Goal: Task Accomplishment & Management: Complete application form

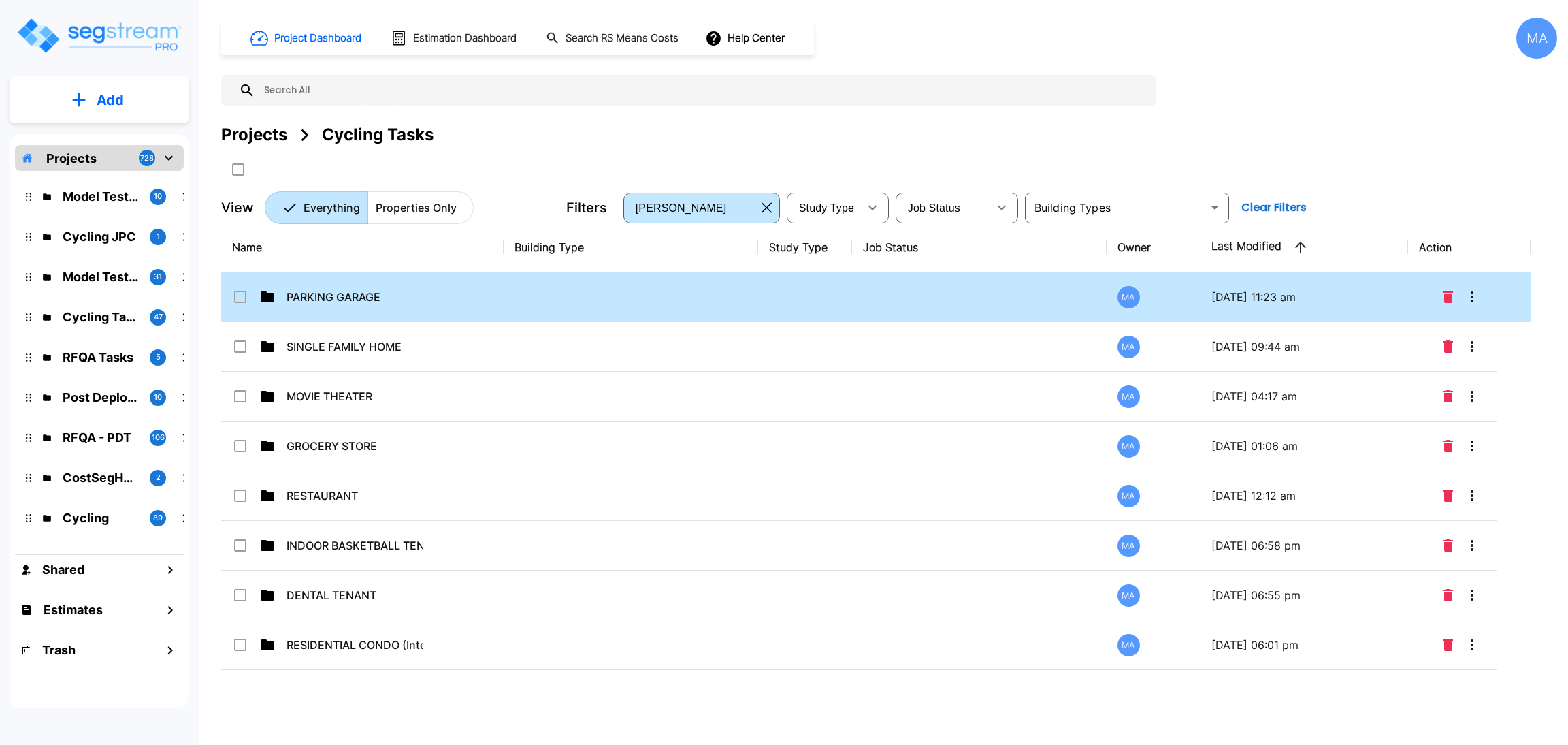
click at [280, 292] on div "PARKING GARAGE" at bounding box center [334, 297] width 204 height 16
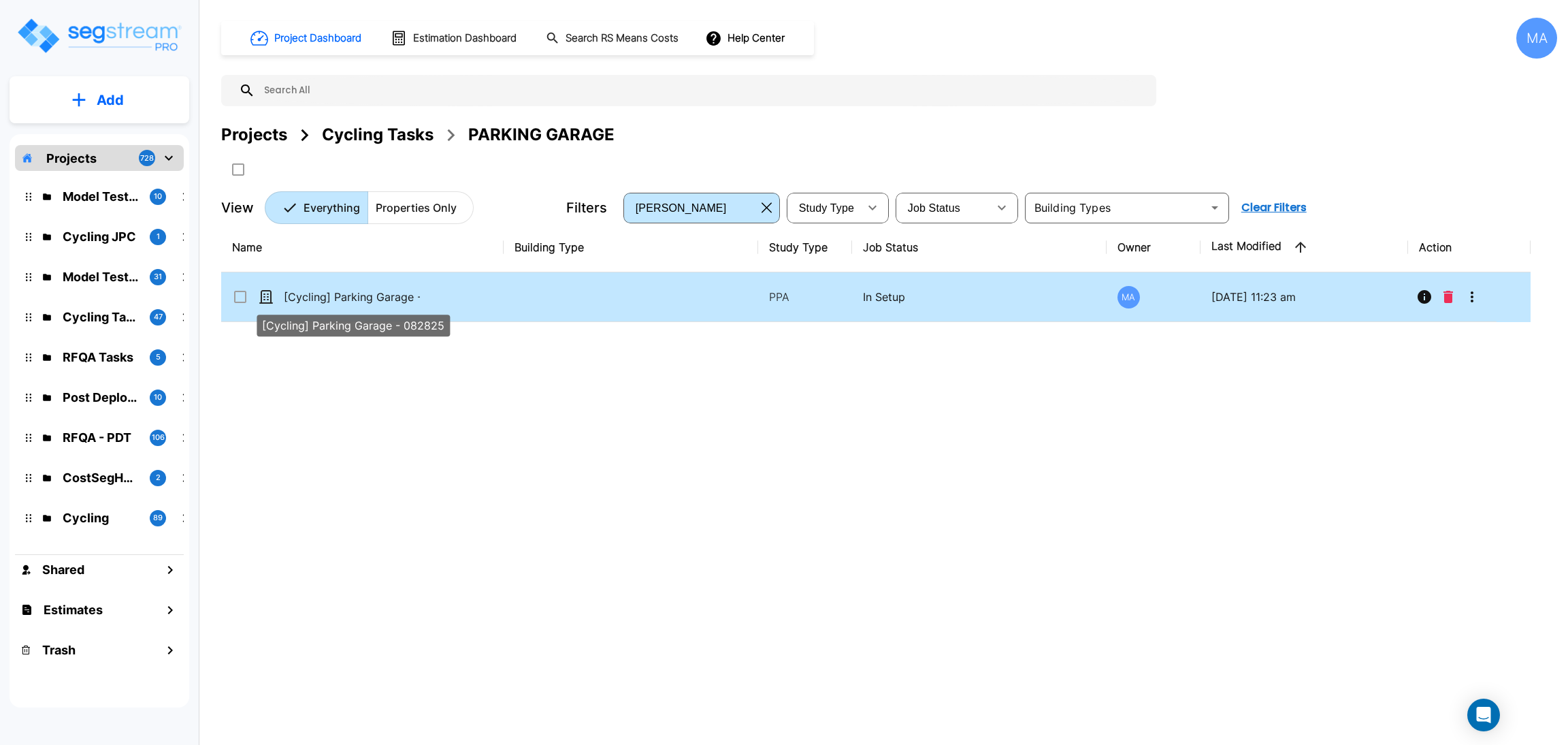
click at [329, 296] on p "[Cycling] Parking Garage - 082825" at bounding box center [351, 297] width 136 height 16
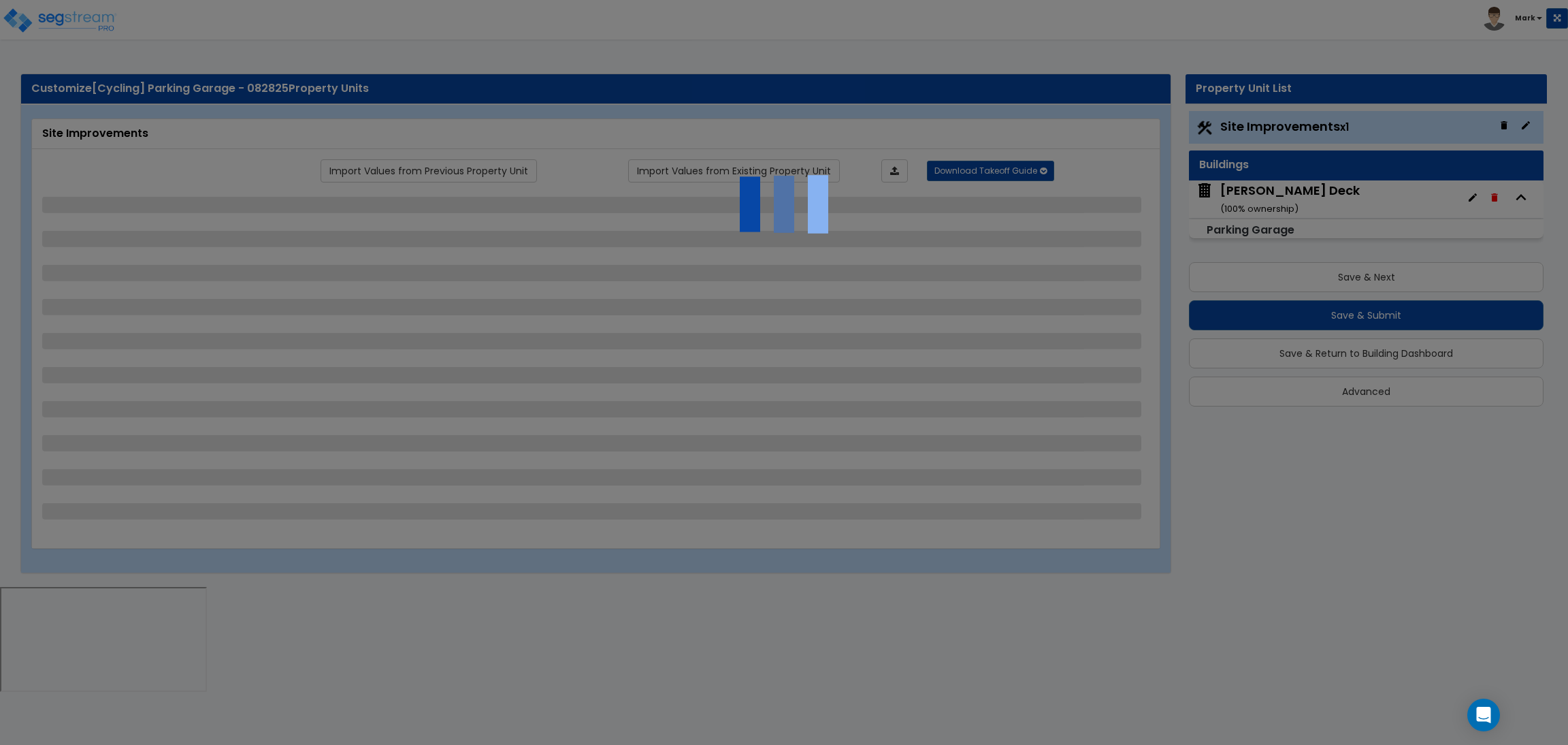
select select "2"
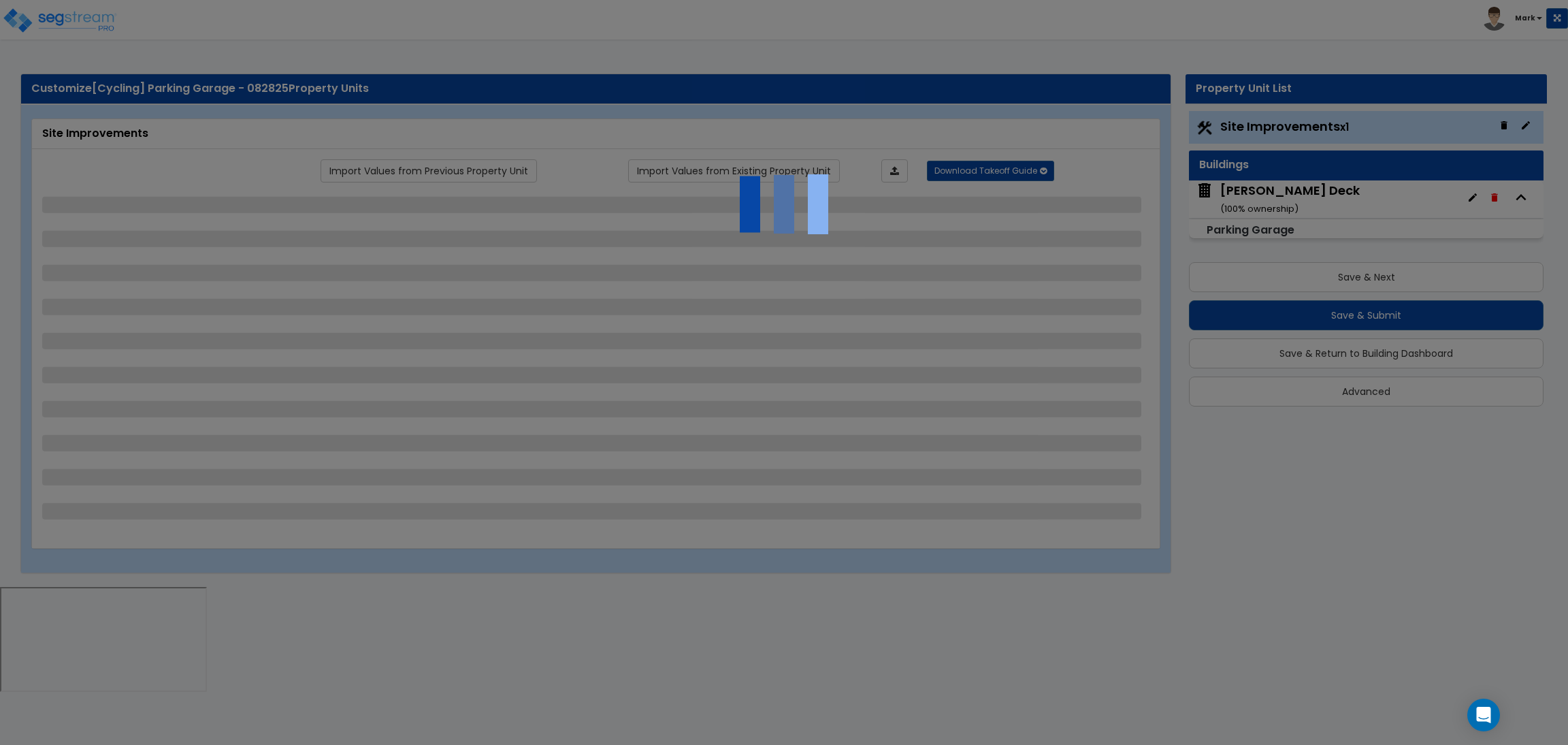
select select "2"
select select "1"
select select "2"
select select "1"
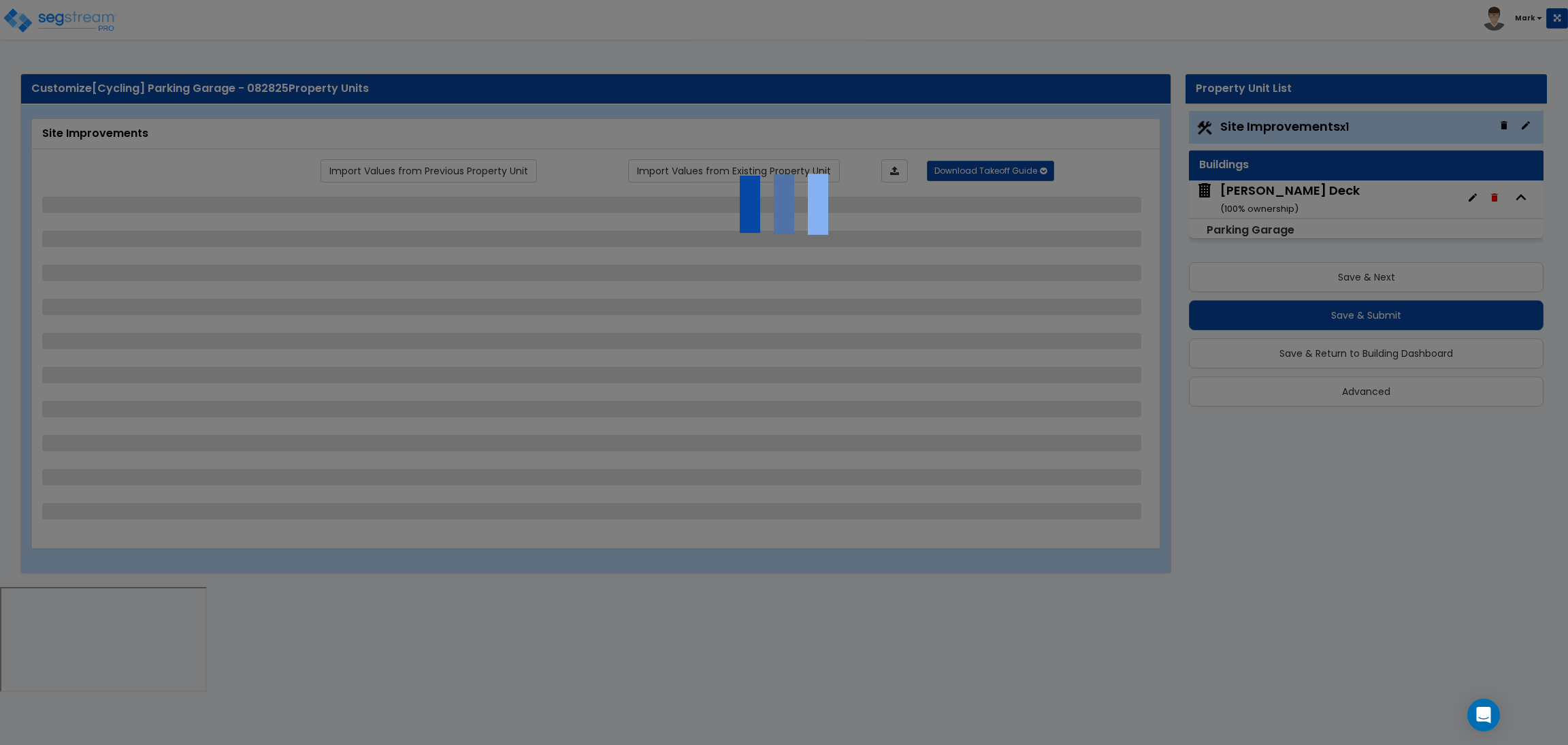
select select "1"
select select "2"
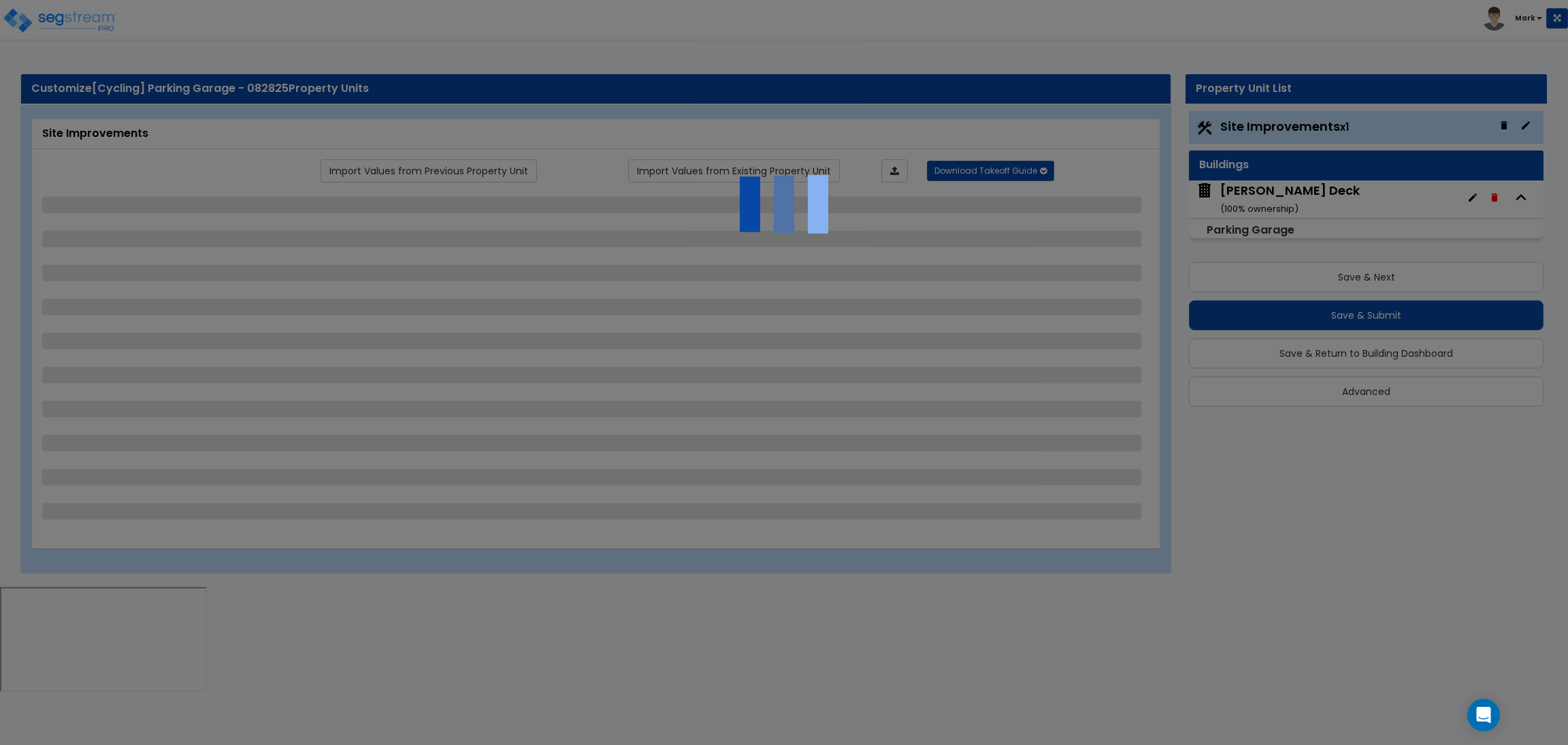
select select "2"
select select "1"
select select "10"
select select "1"
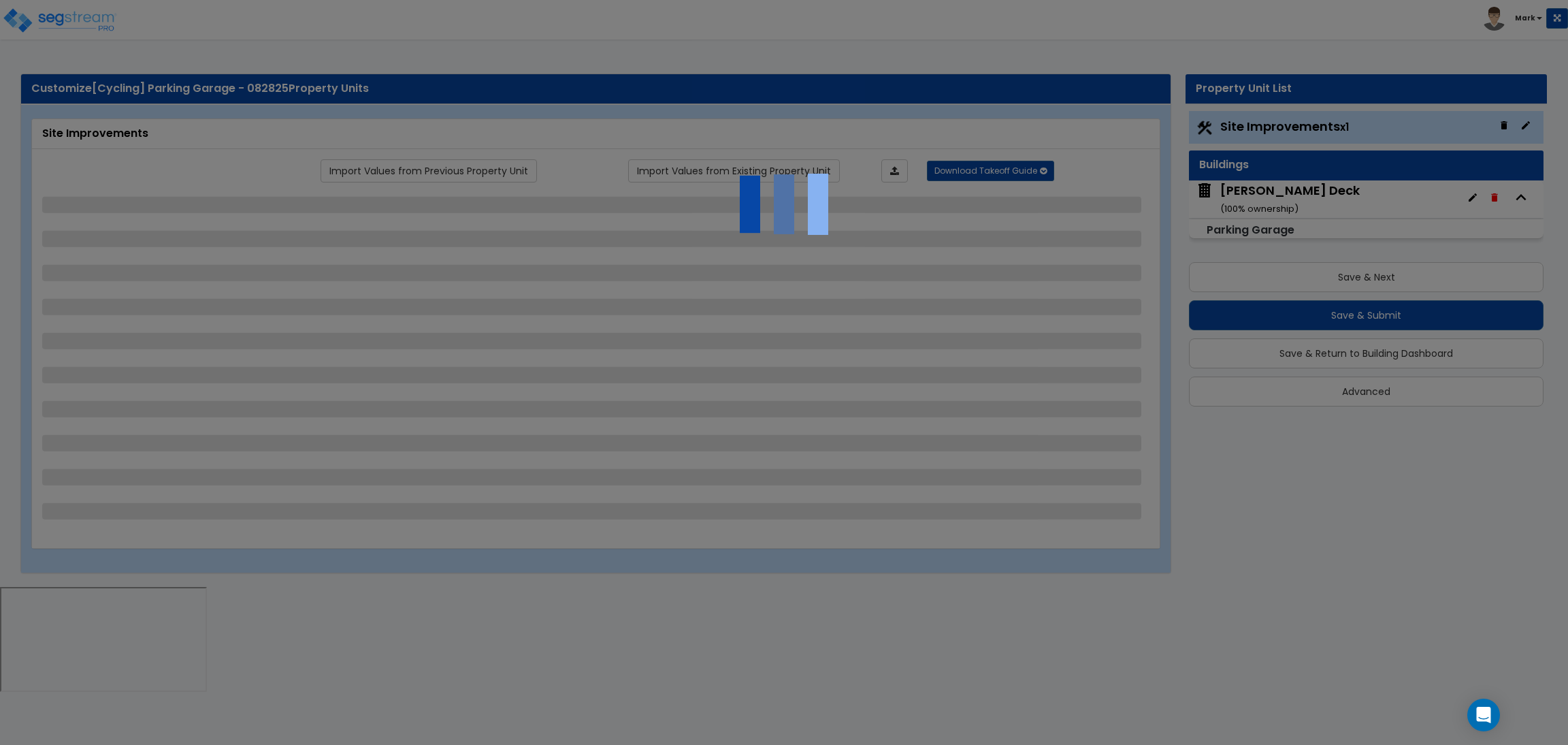
select select "1"
select select "3"
select select "2"
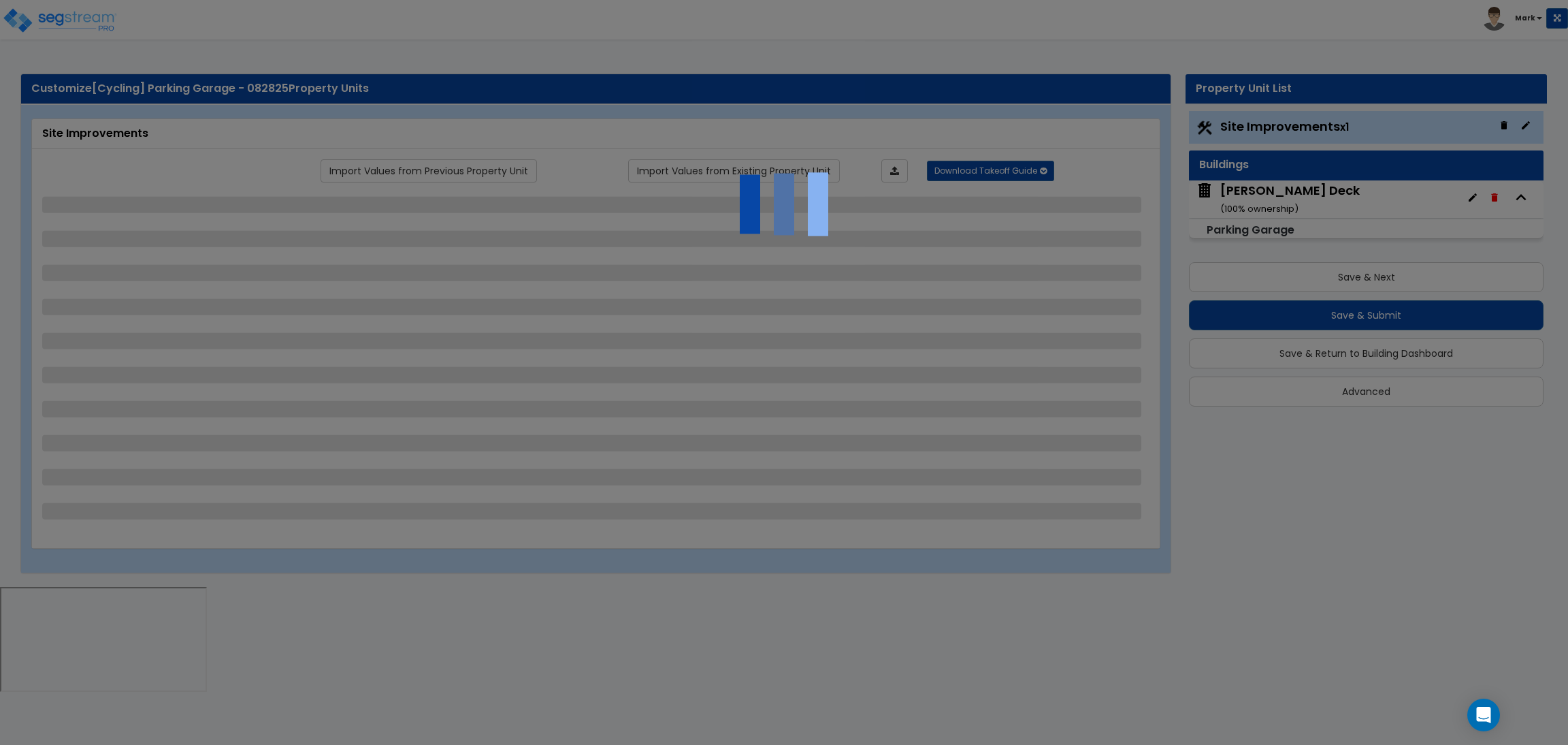
select select "4"
select select "1"
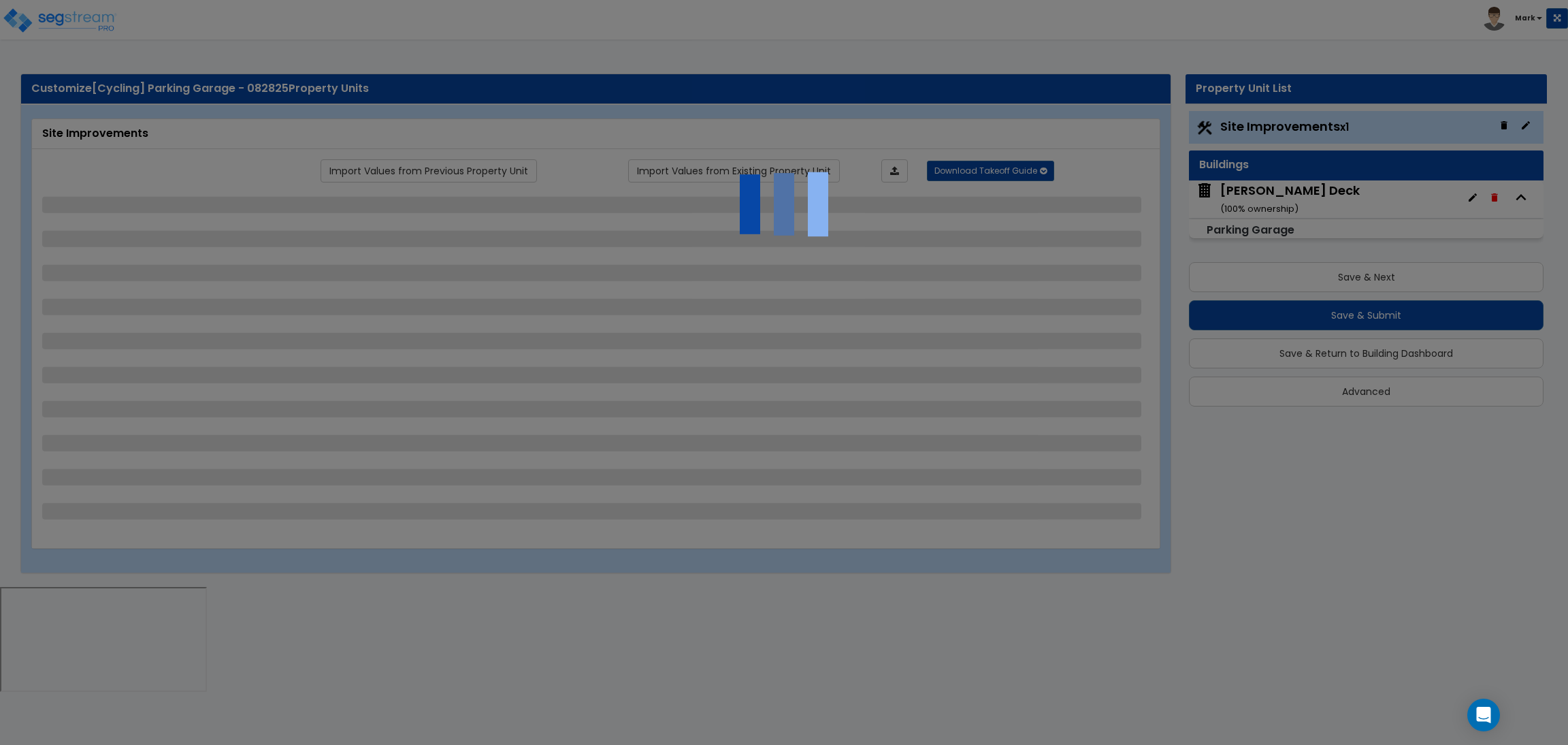
select select "6"
select select "2"
select select "1"
select select "2"
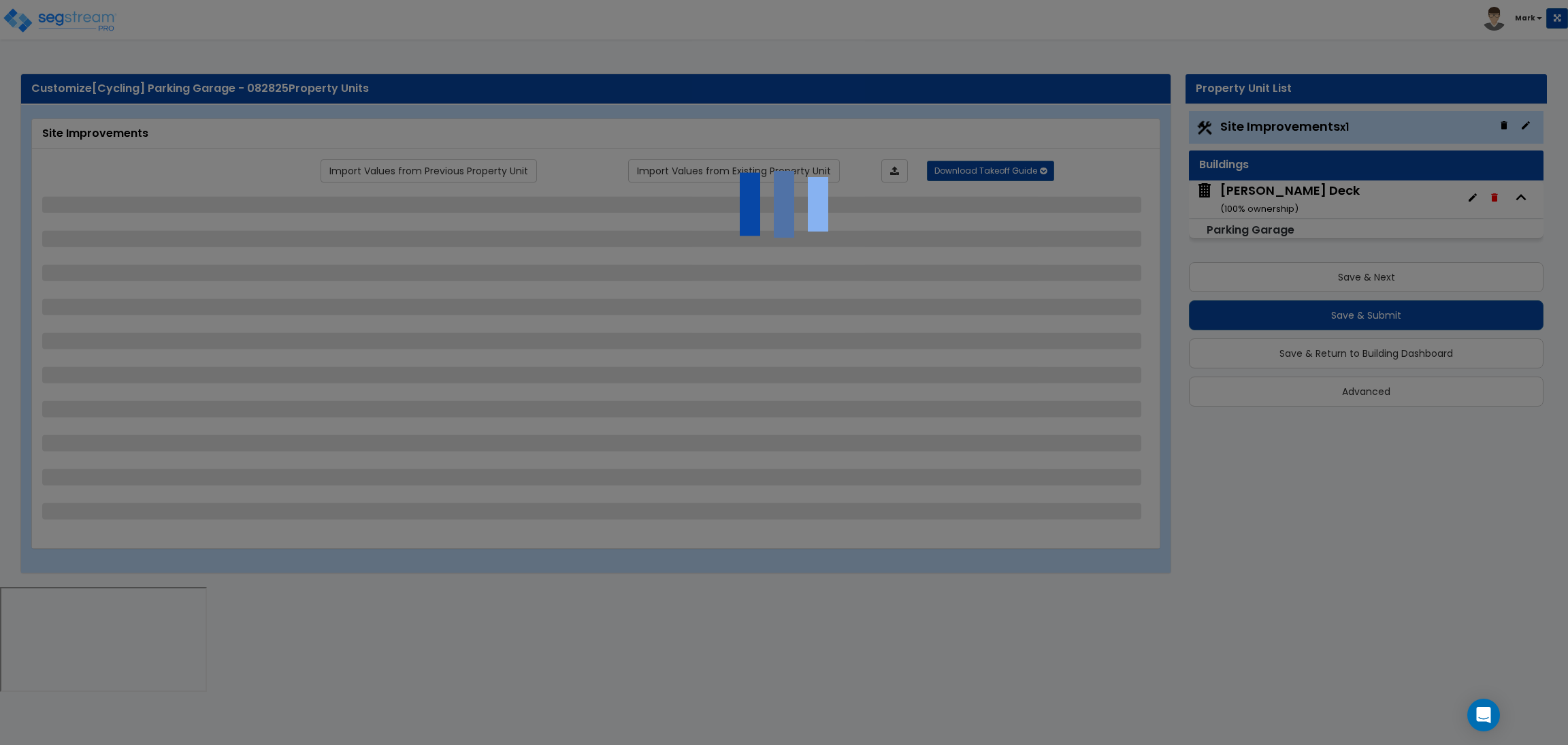
select select "2"
select select "1"
select select "8"
select select "2"
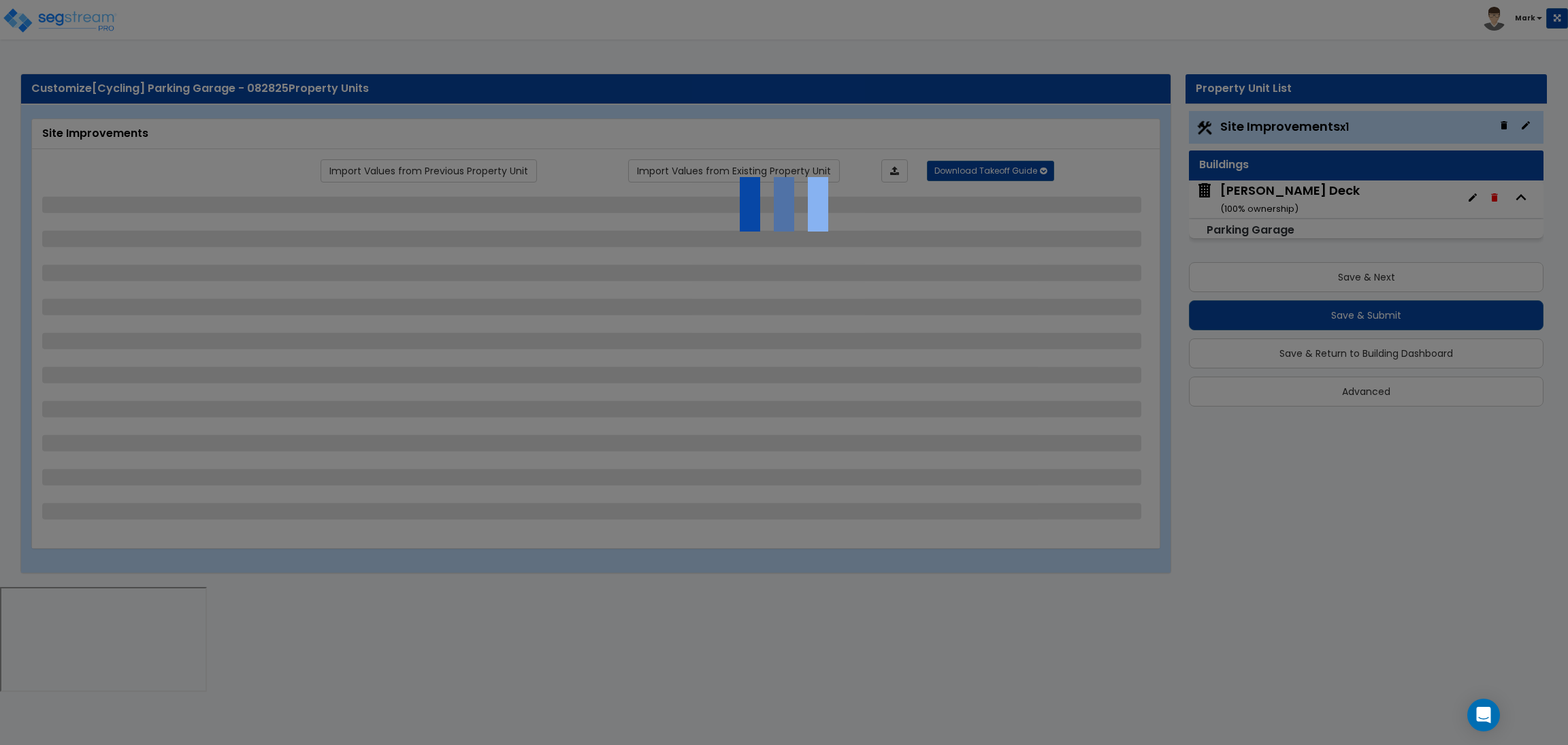
select select "4"
select select "1"
select select "20"
select select "2"
select select "5"
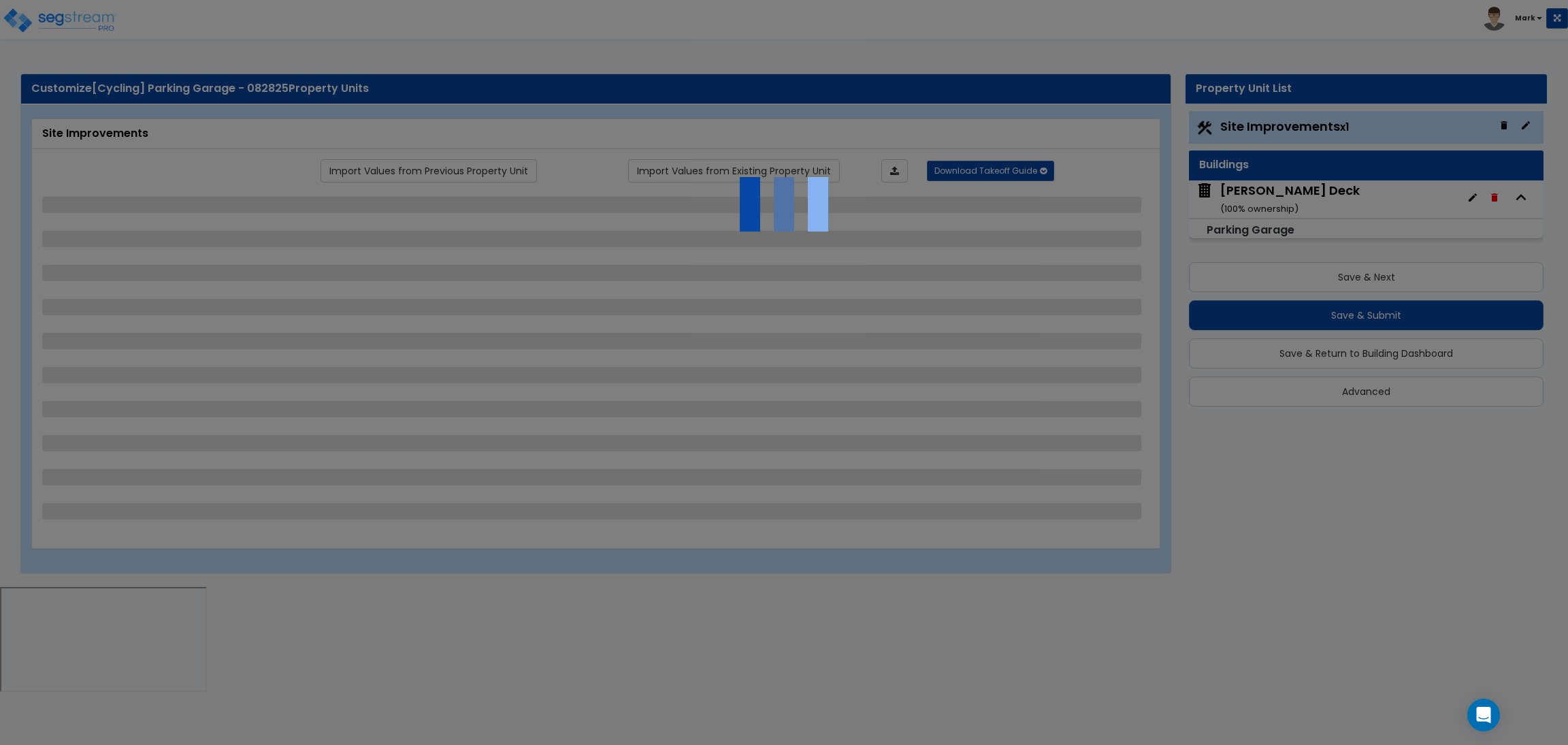
select select "3"
select select "1"
select select "2"
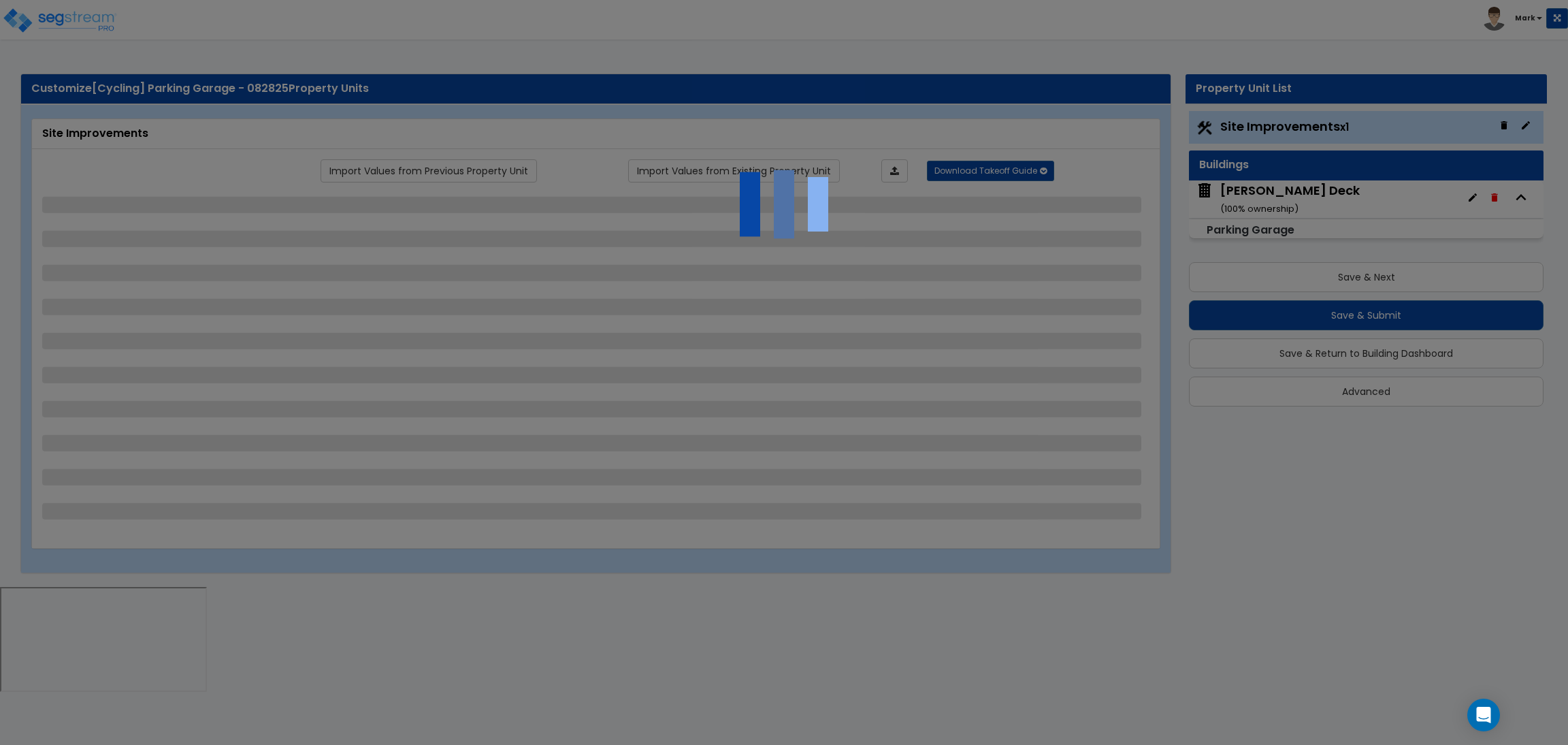
select select "1"
select select "4"
select select "2"
select select "1"
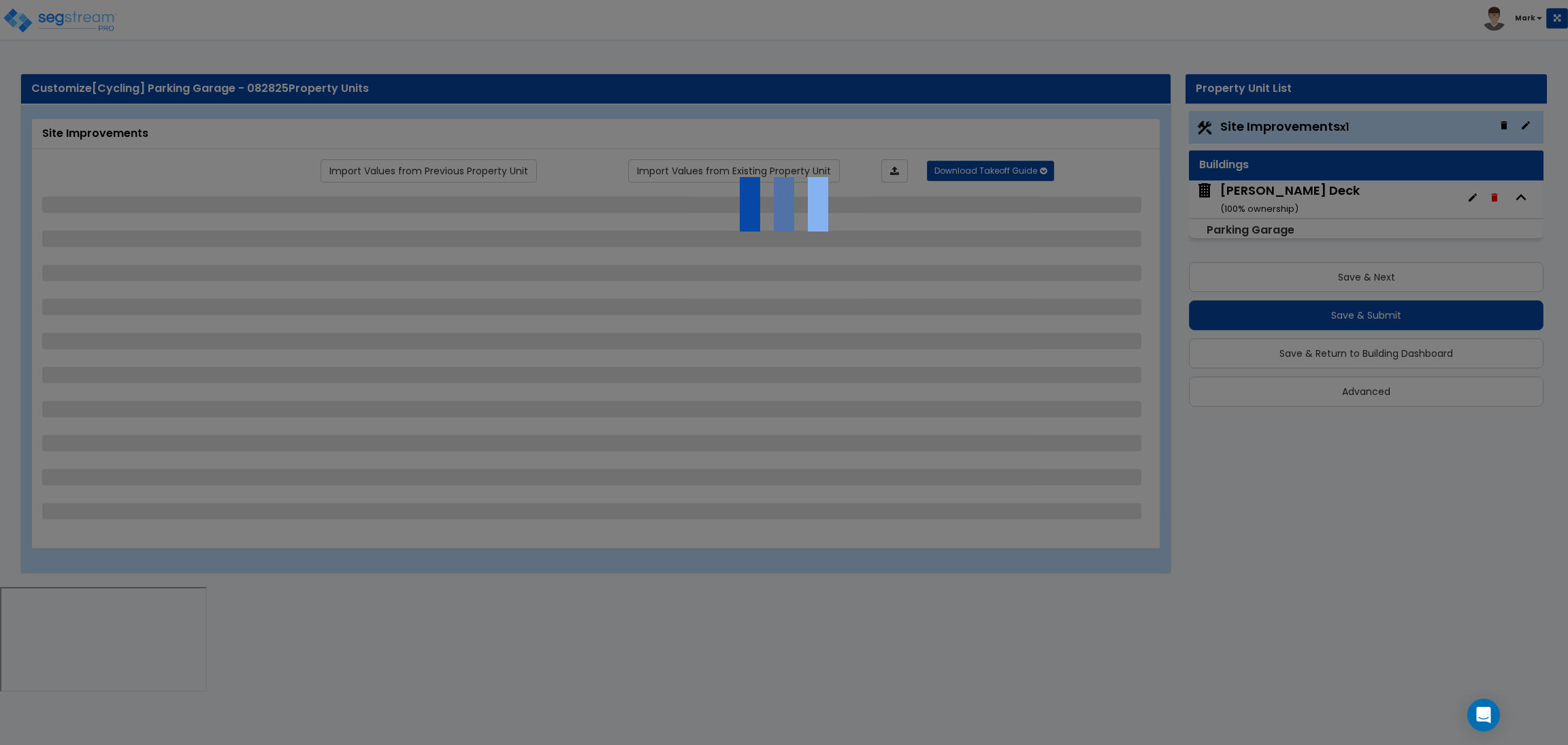
select select "2"
select select "1"
select select "2"
select select "6"
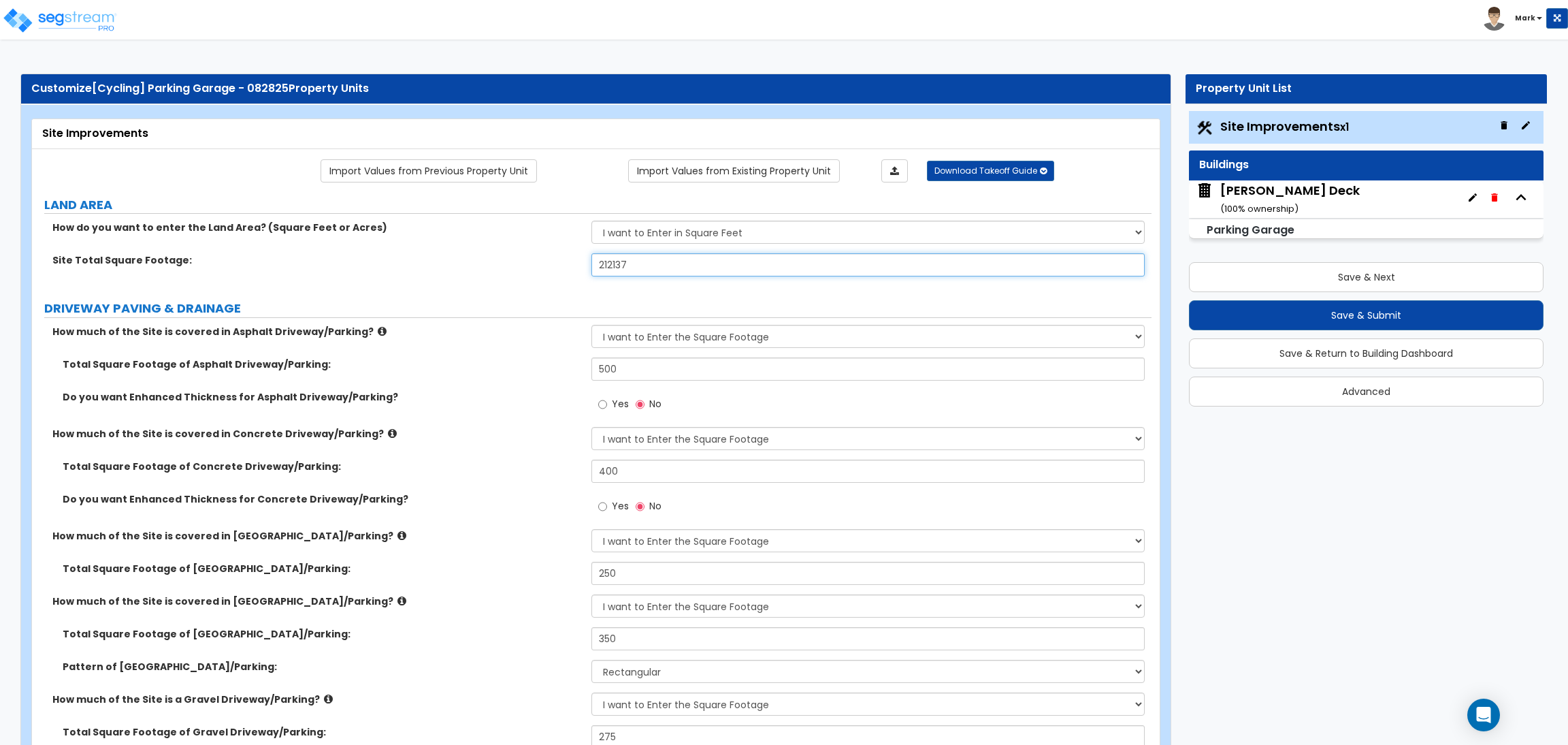
drag, startPoint x: 643, startPoint y: 266, endPoint x: 598, endPoint y: 267, distance: 45.0
click at [598, 267] on input "212137" at bounding box center [868, 264] width 553 height 23
type input "20,000"
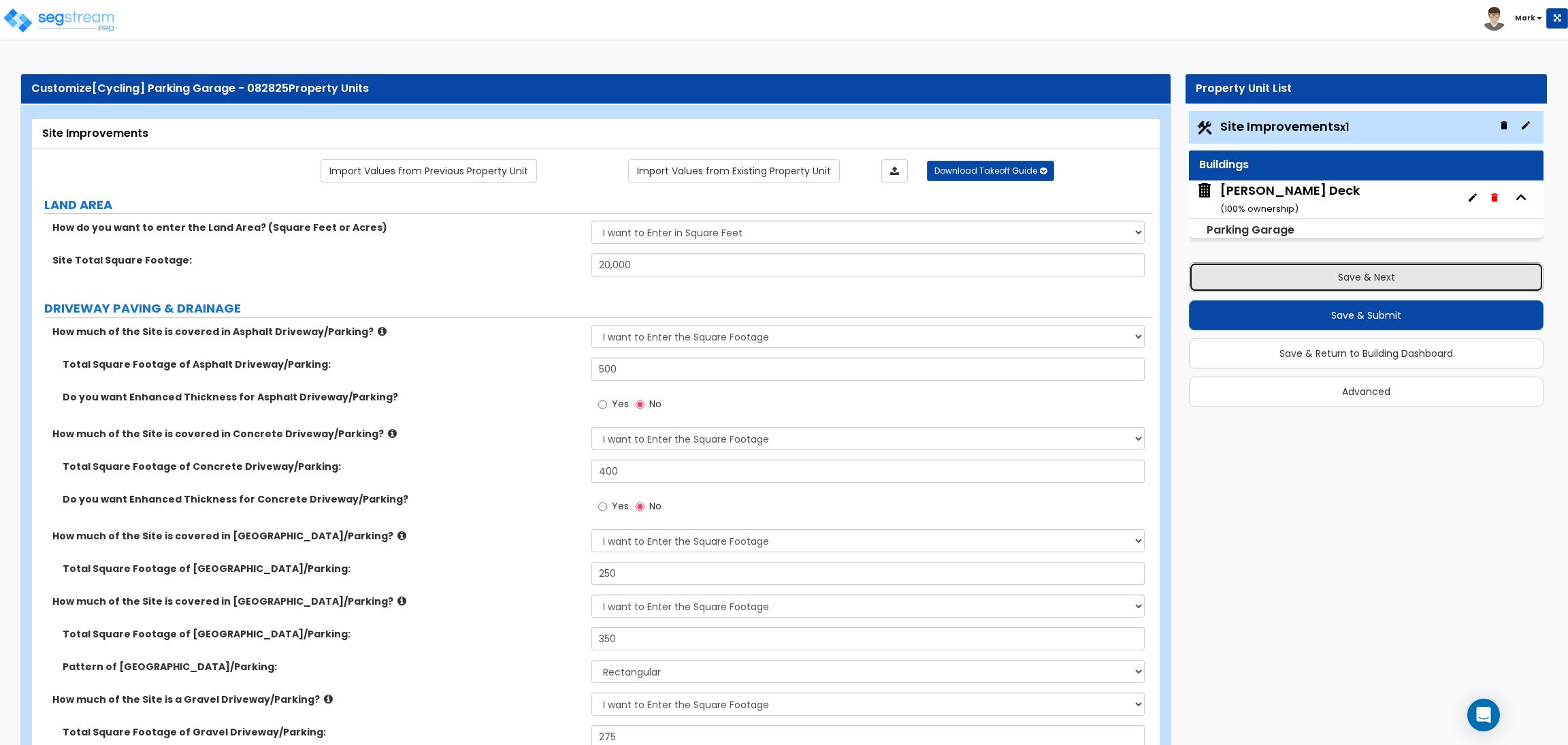
click at [1240, 279] on button "Save & Next" at bounding box center [1366, 277] width 355 height 30
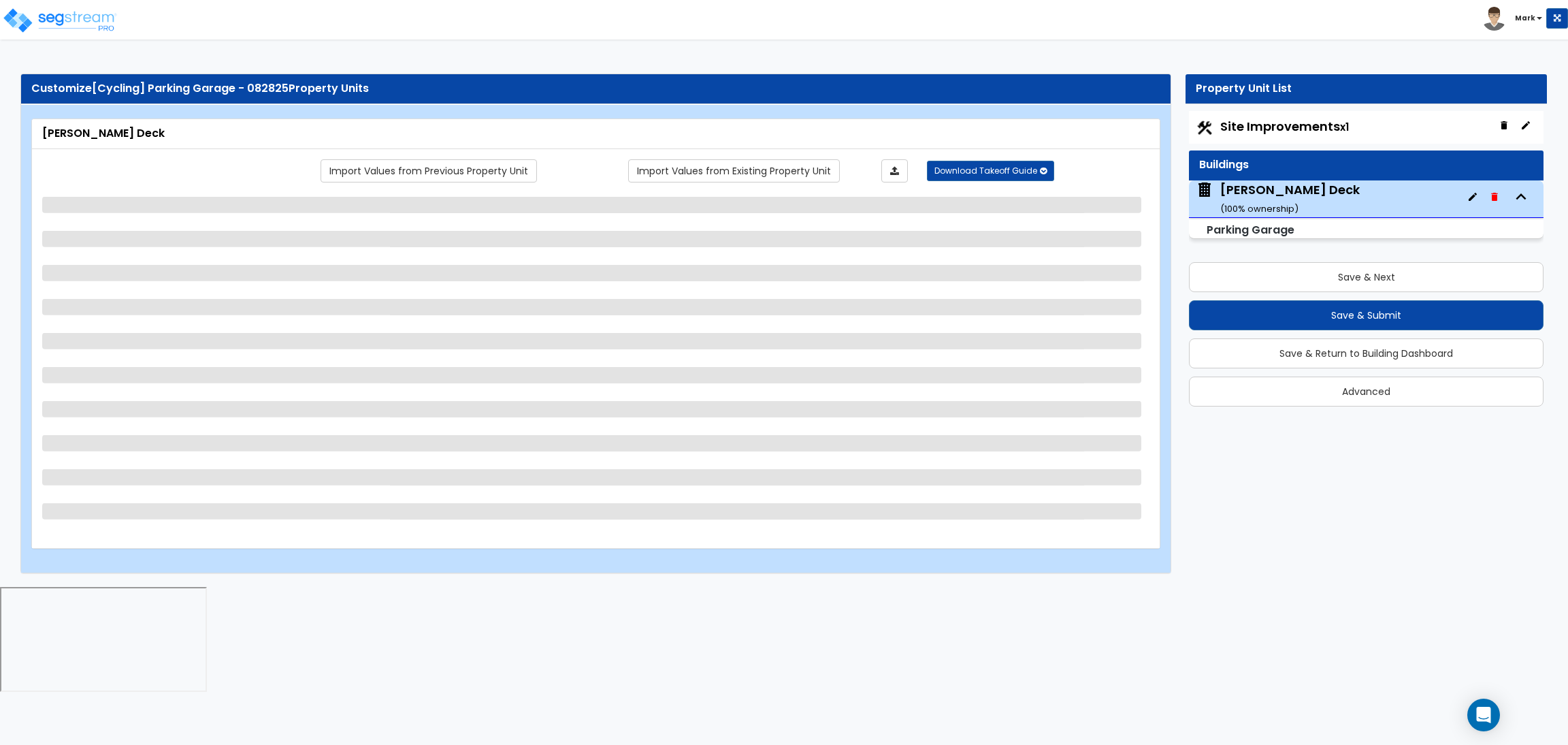
select select "3"
select select "1"
select select "3"
select select "2"
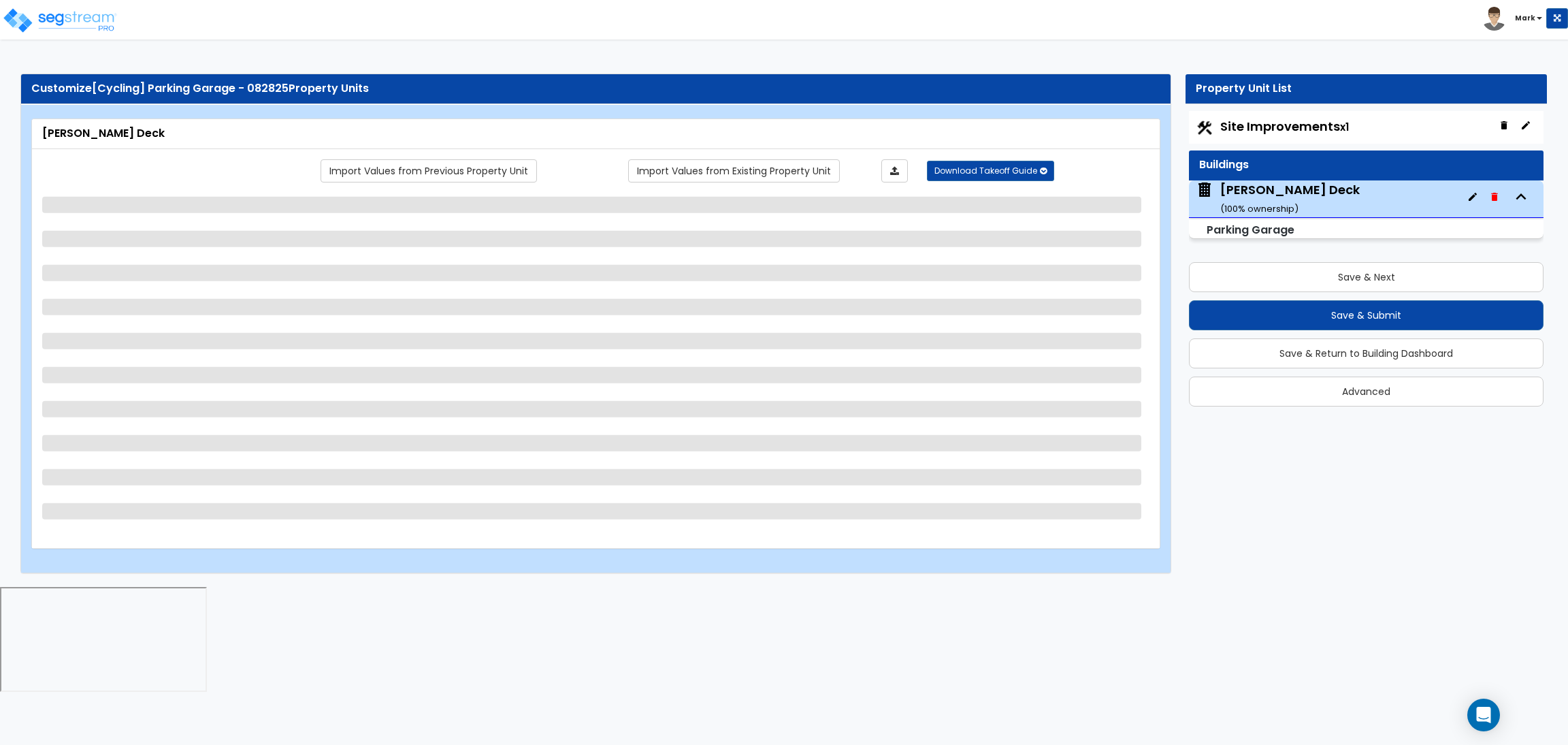
select select "4"
select select "1"
select select "2"
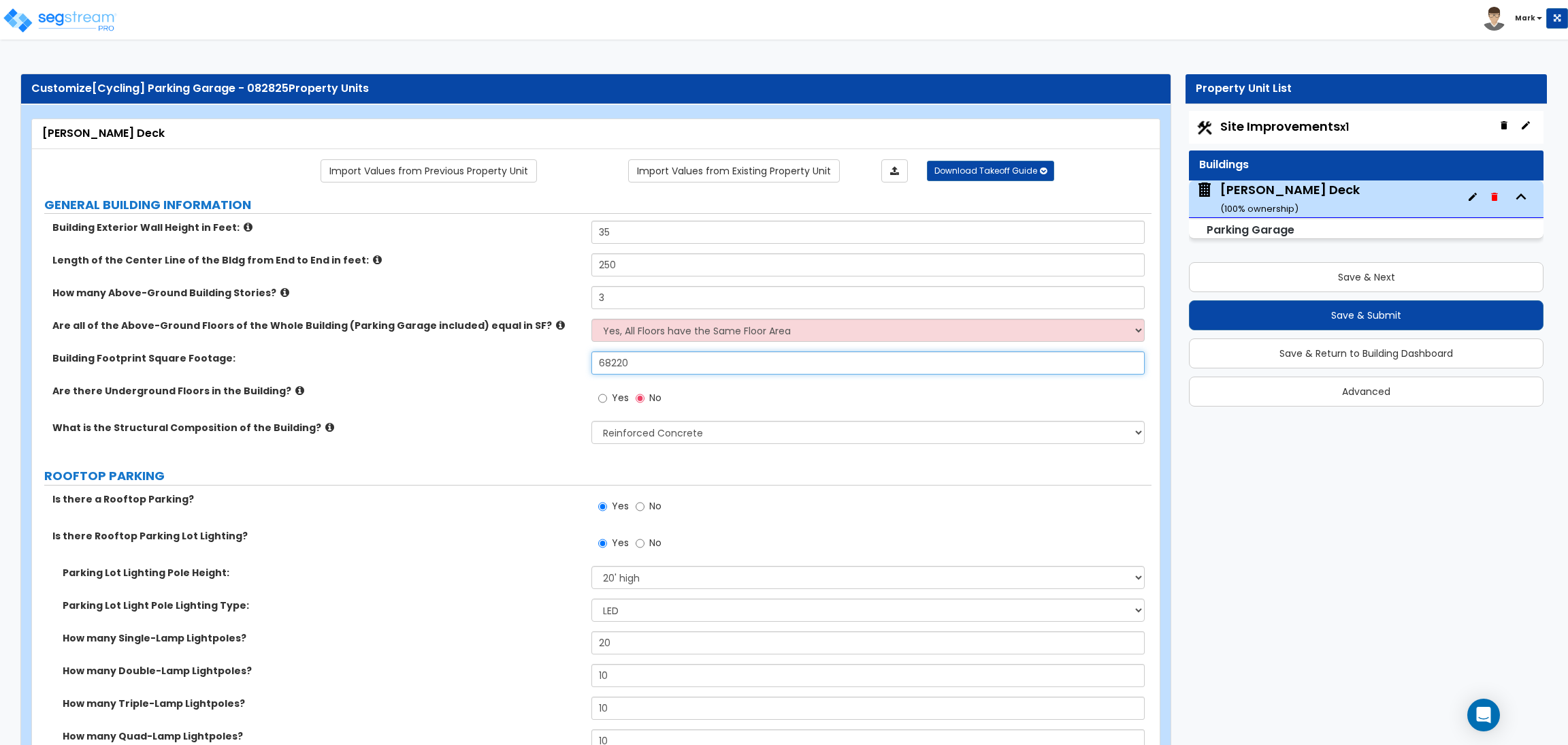
drag, startPoint x: 636, startPoint y: 363, endPoint x: 598, endPoint y: 363, distance: 38.0
click at [598, 363] on input "68220" at bounding box center [868, 363] width 553 height 23
type input "10,000"
drag, startPoint x: 618, startPoint y: 295, endPoint x: 602, endPoint y: 299, distance: 16.5
click at [602, 299] on input "3" at bounding box center [868, 297] width 553 height 23
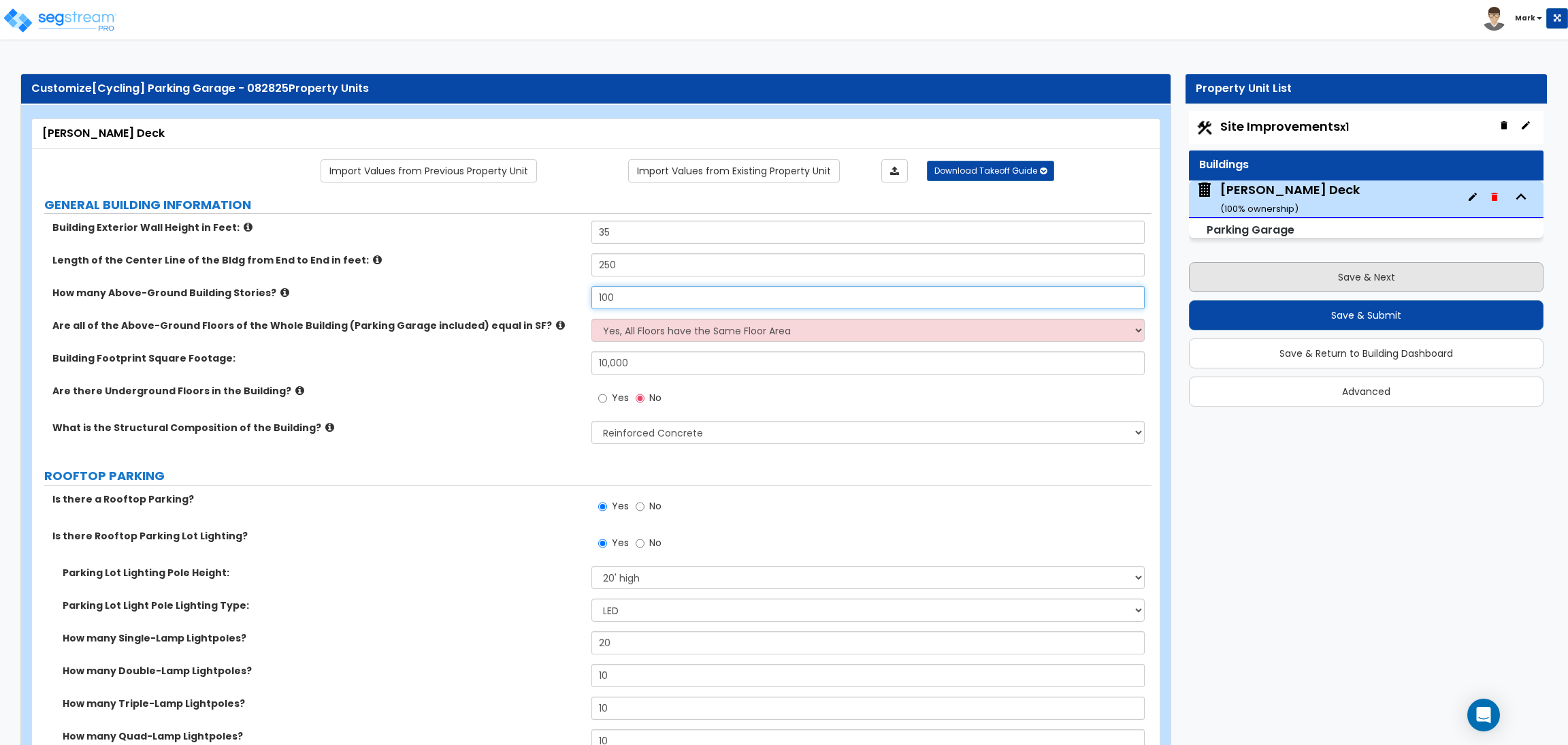
type input "100"
click at [1267, 281] on button "Save & Next" at bounding box center [1366, 277] width 355 height 30
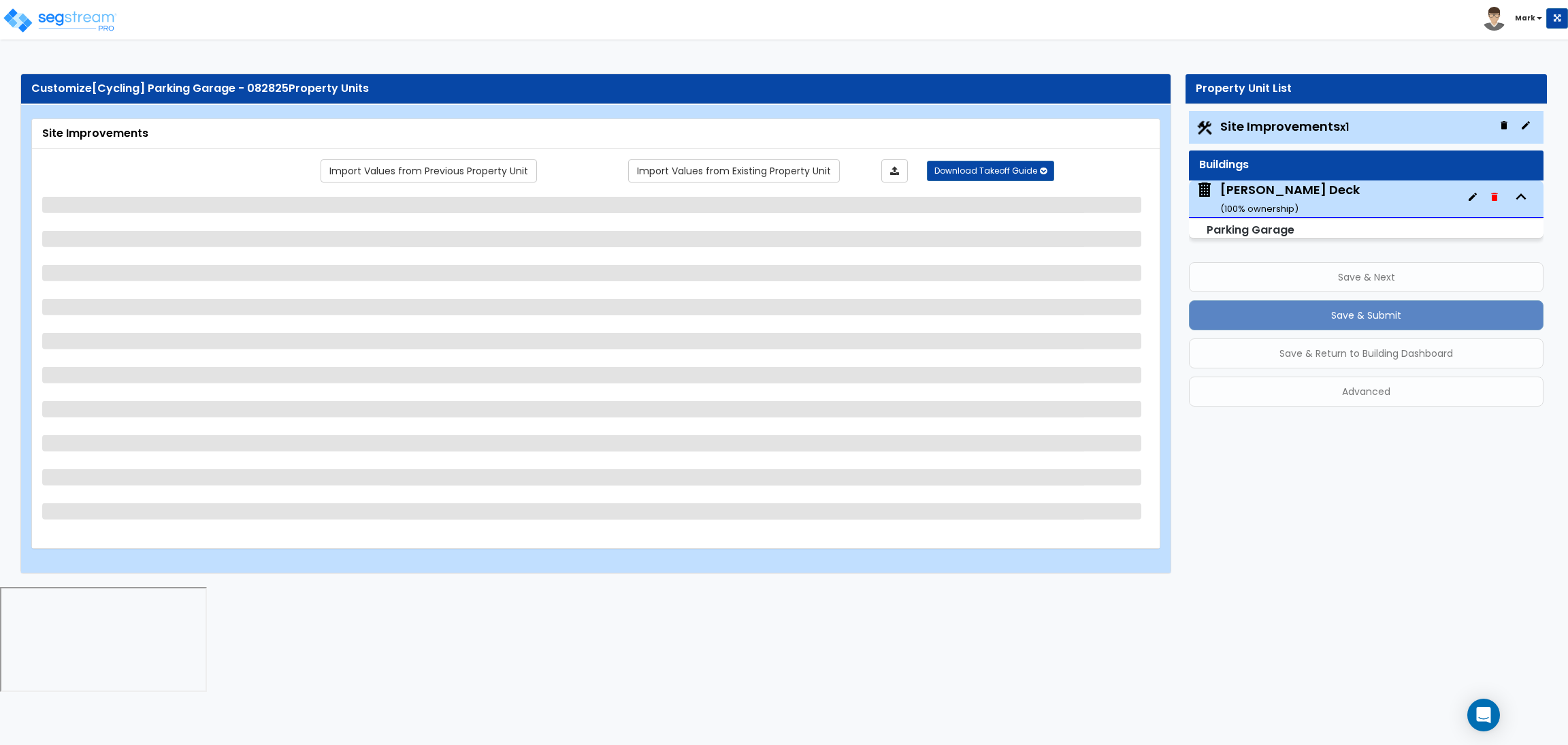
select select "2"
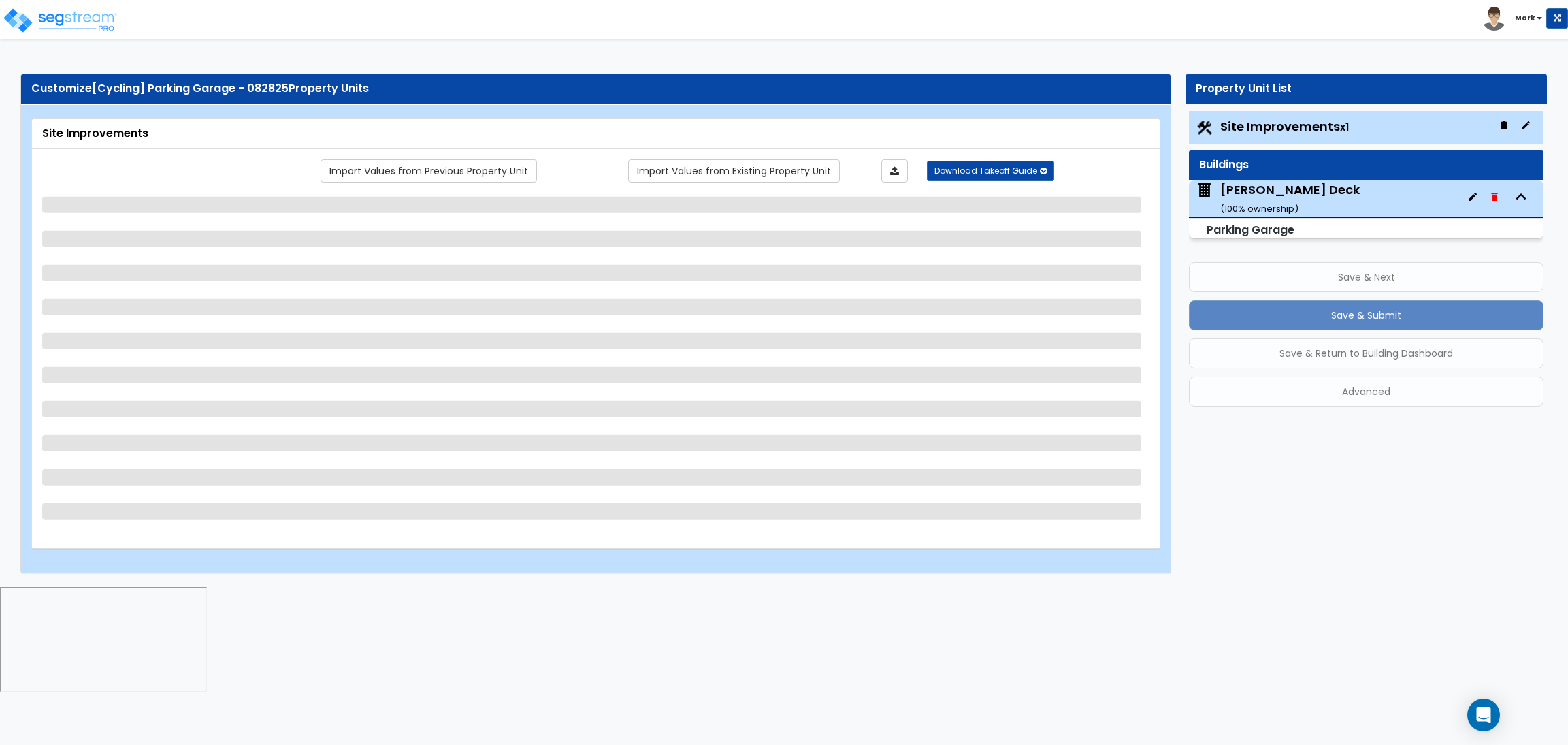
select select "2"
select select "1"
select select "2"
select select "1"
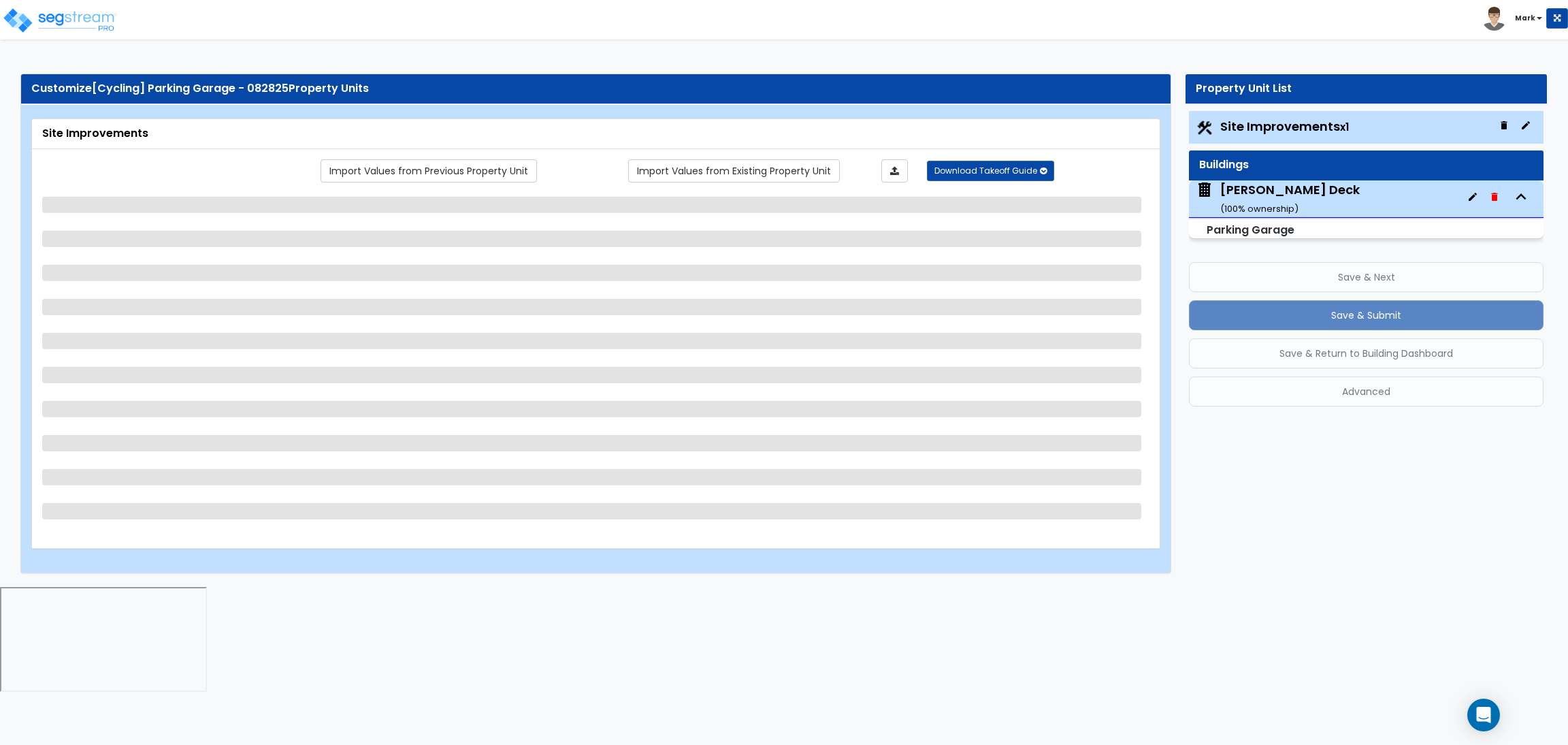
select select "1"
select select "2"
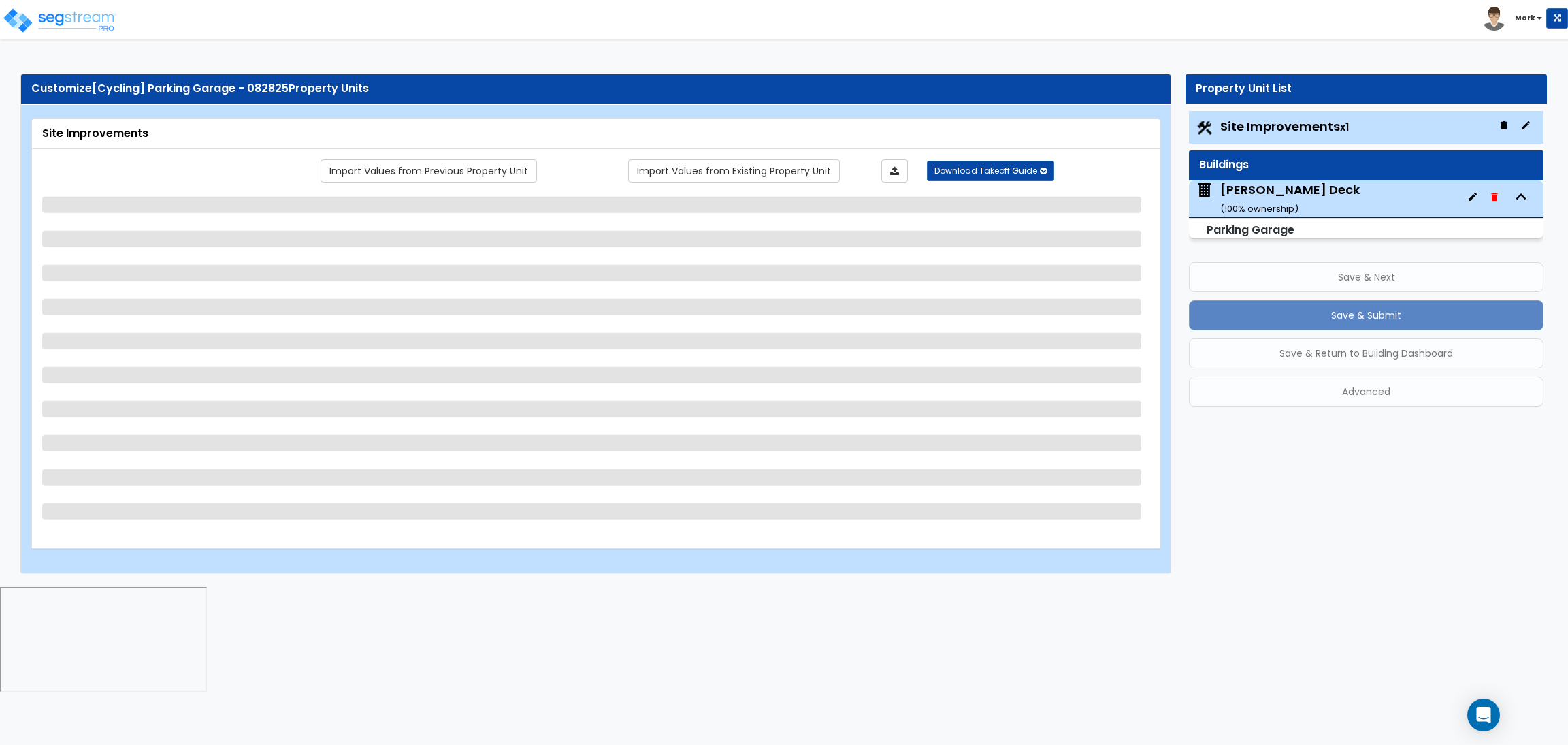
select select "2"
select select "1"
select select "10"
select select "1"
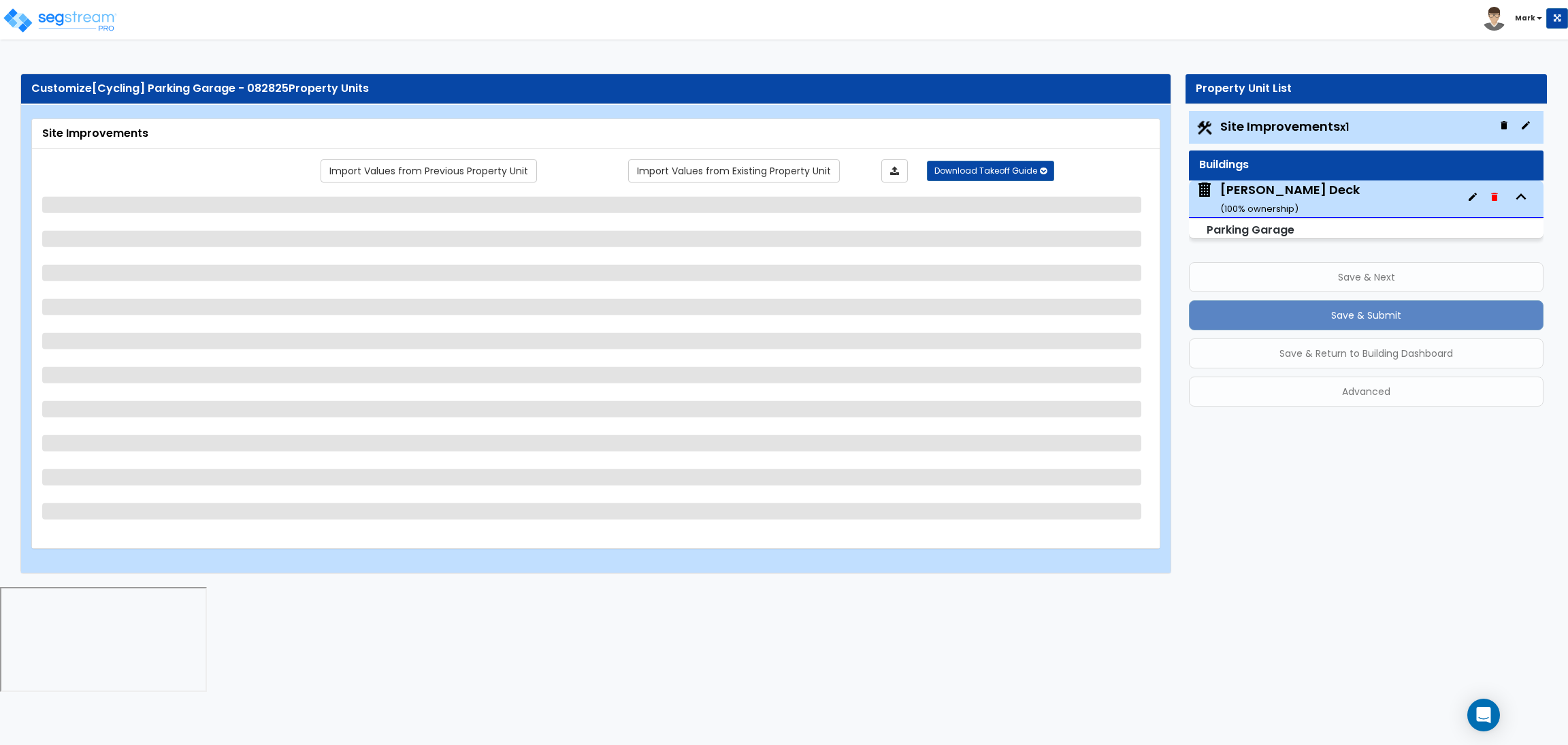
select select "1"
select select "3"
select select "2"
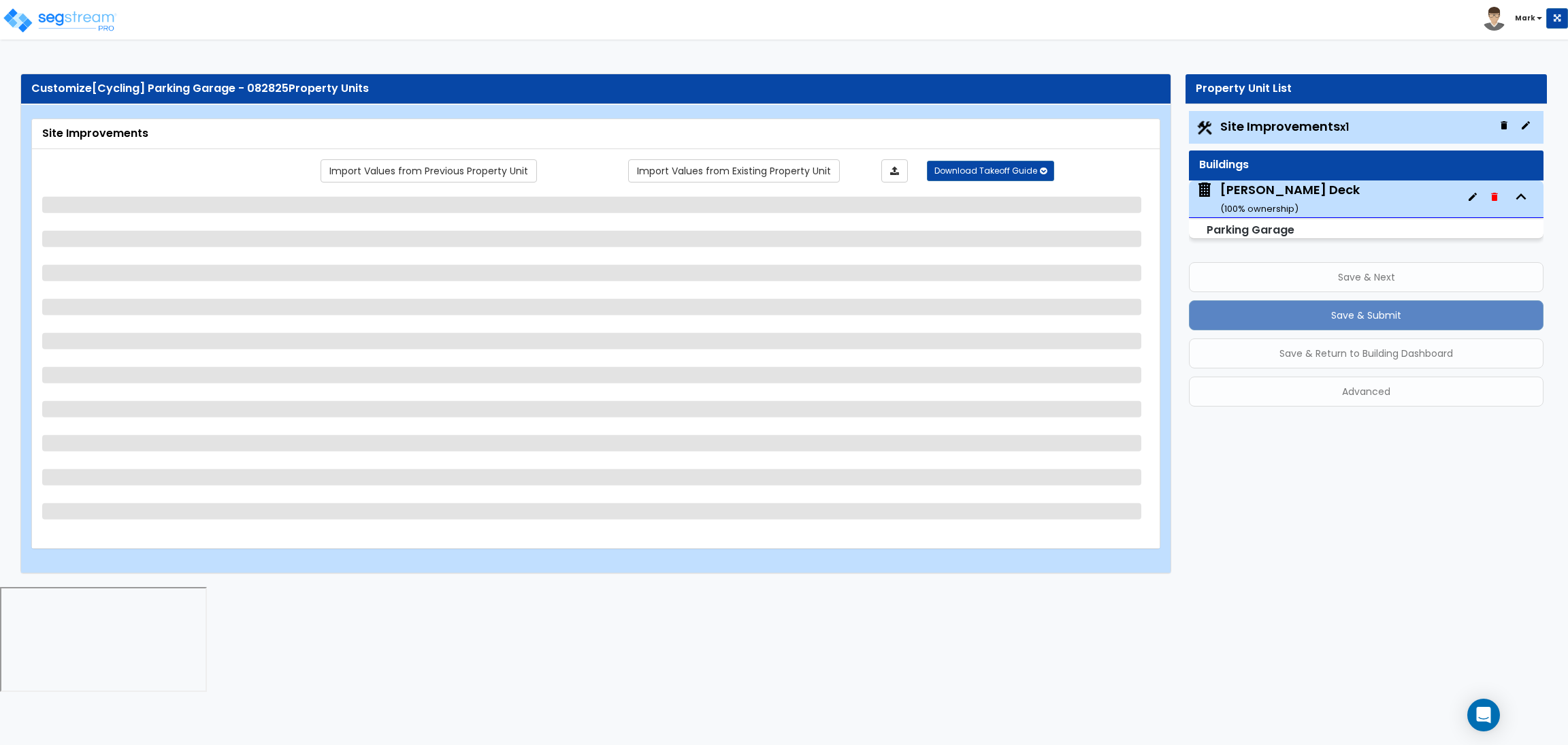
select select "4"
select select "1"
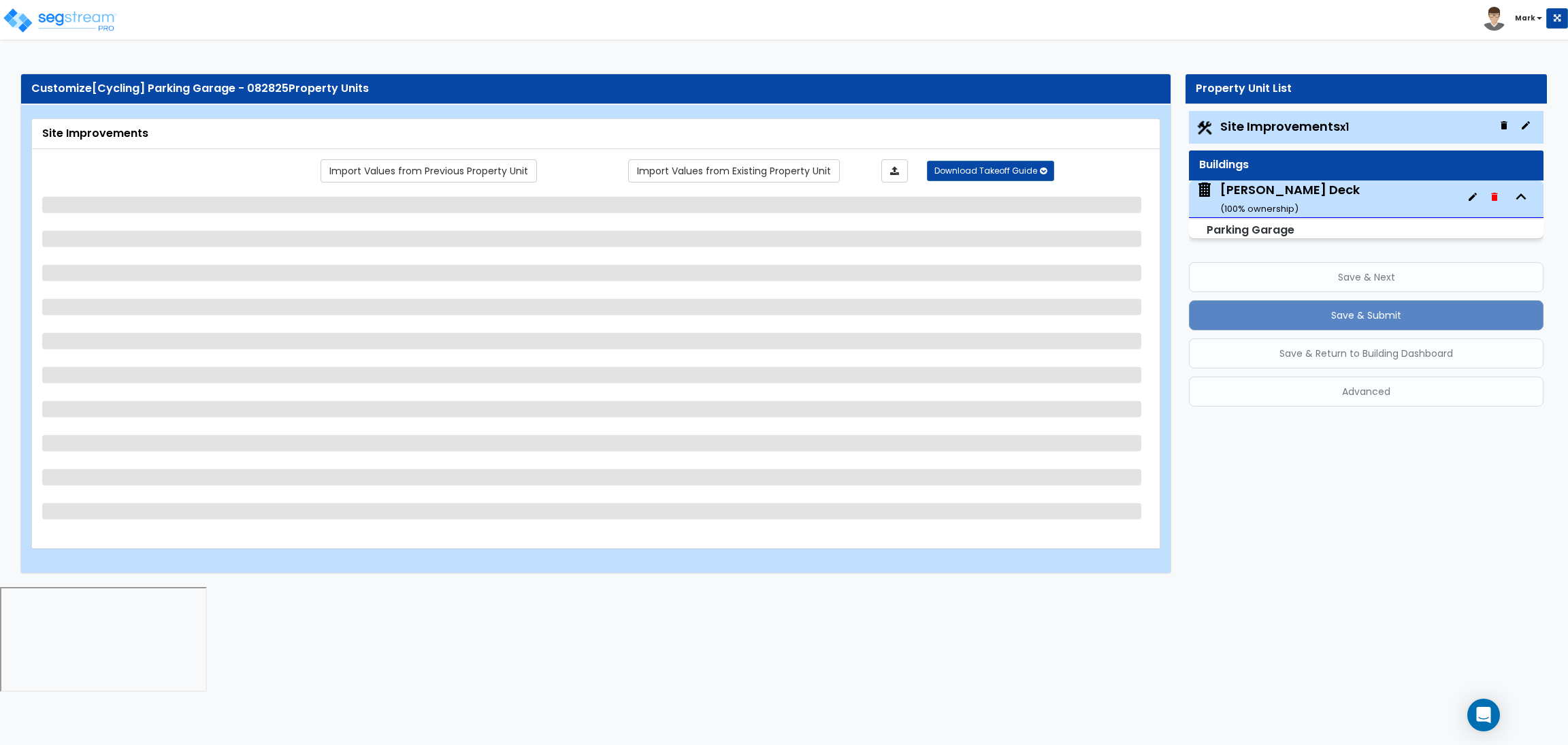
select select "6"
select select "2"
select select "1"
select select "2"
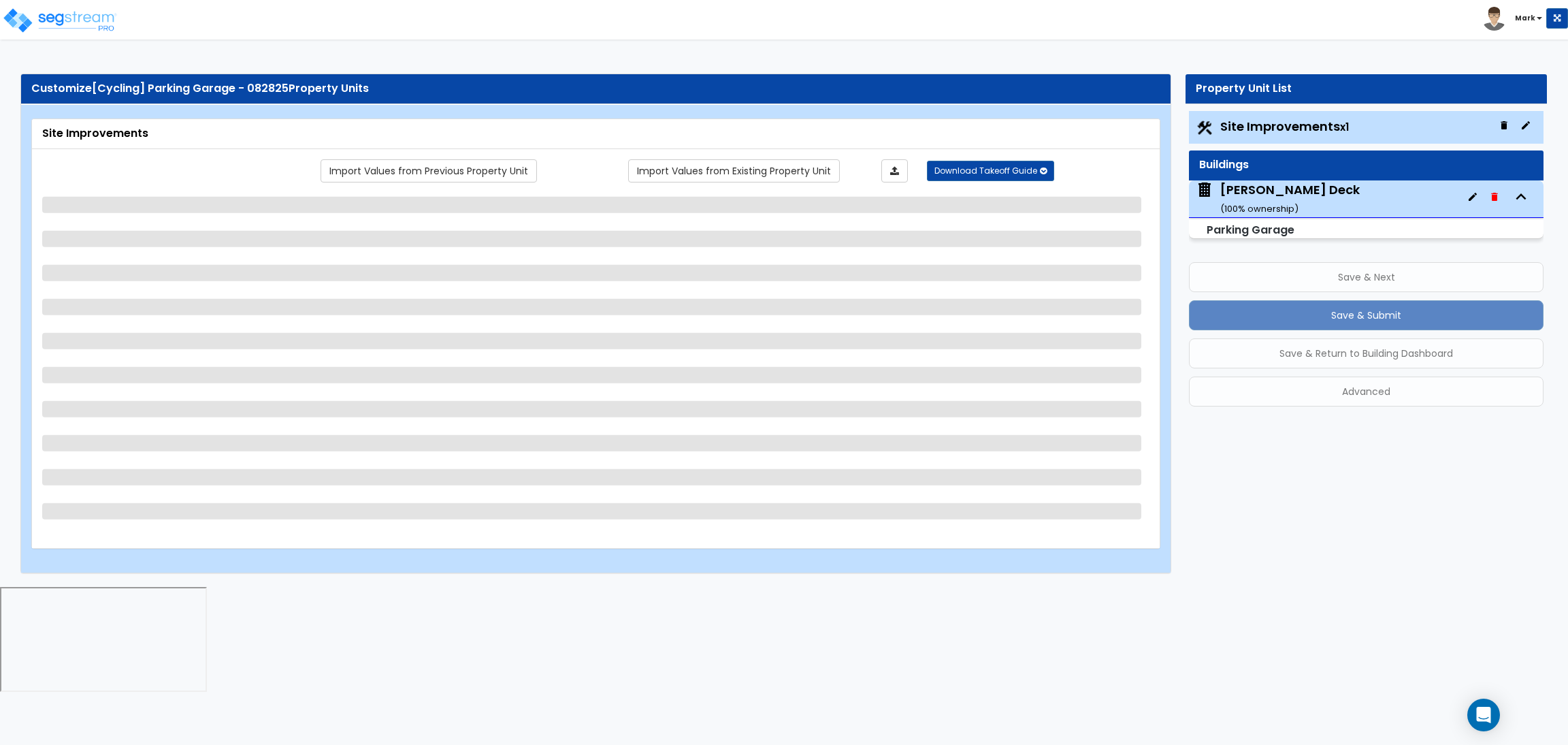
select select "2"
select select "1"
select select "8"
select select "2"
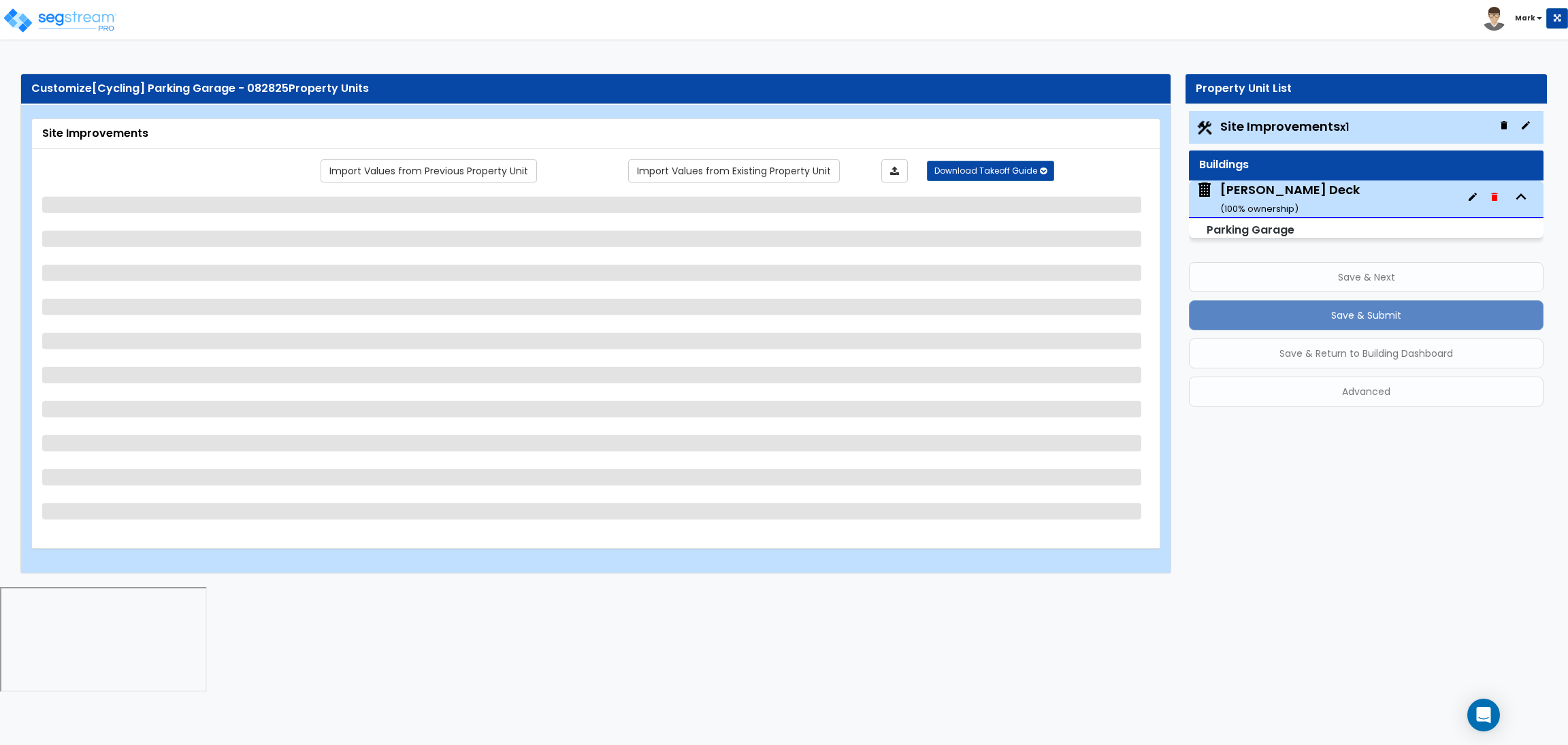
select select "4"
select select "1"
select select "20"
select select "2"
select select "5"
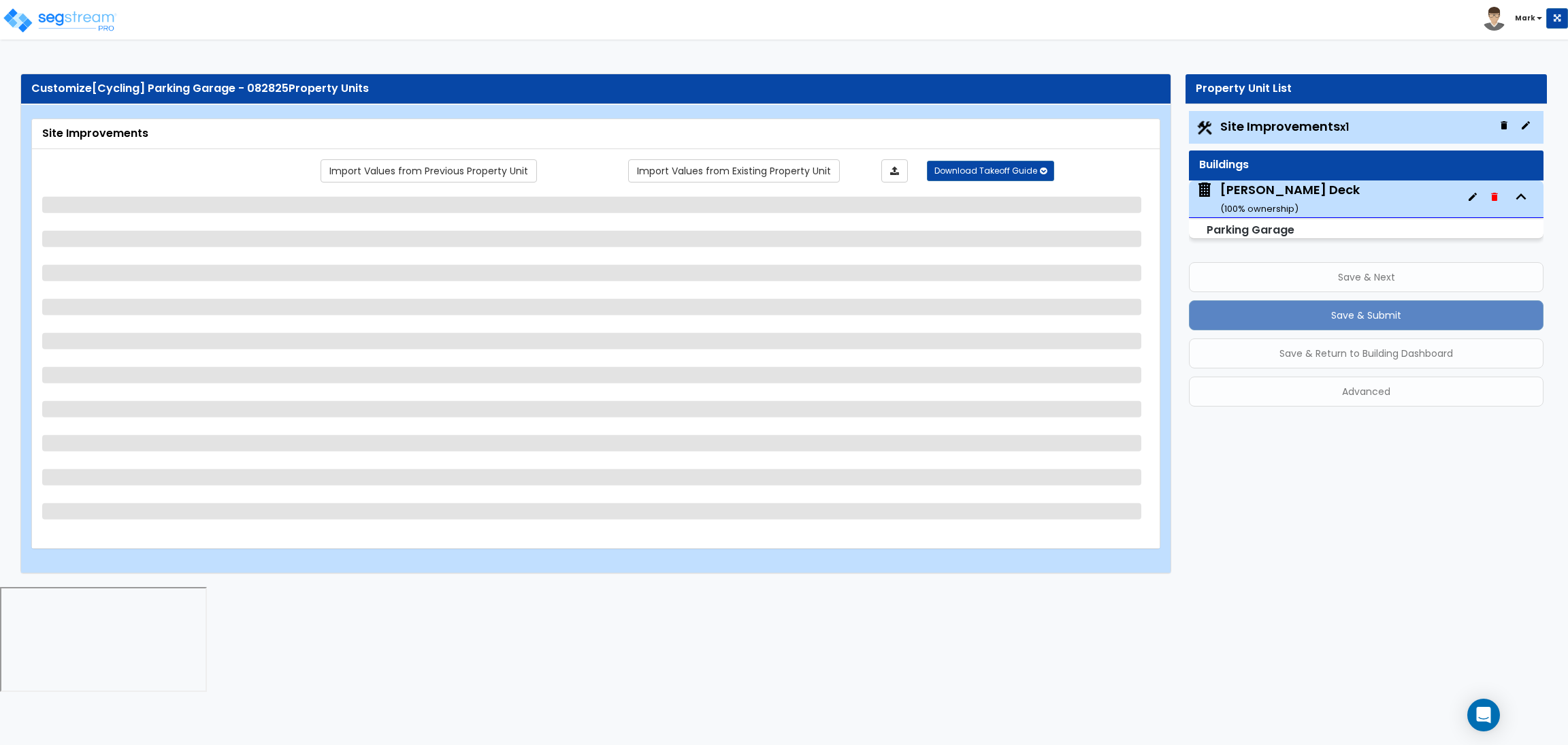
select select "3"
select select "1"
select select "2"
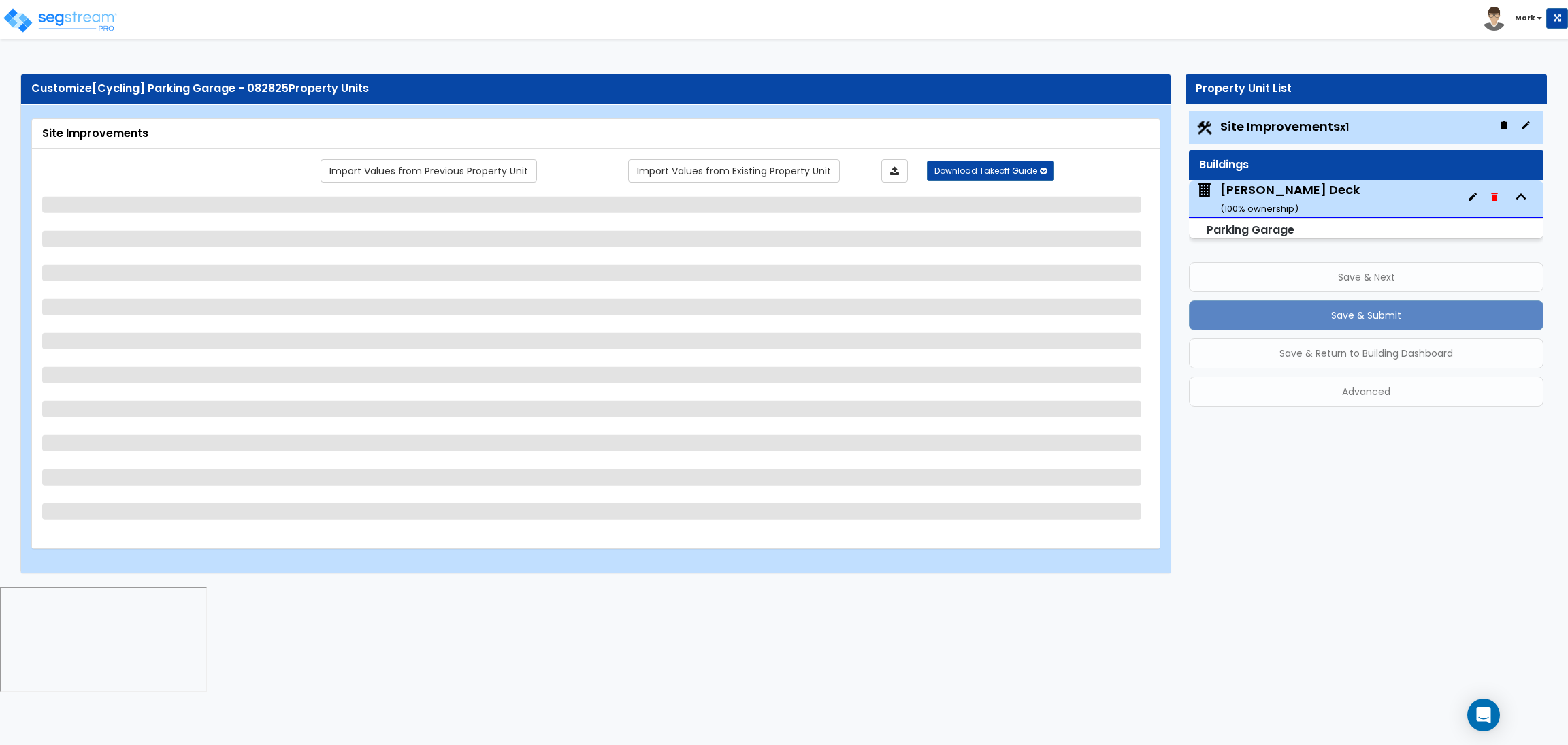
select select "1"
select select "4"
select select "2"
select select "1"
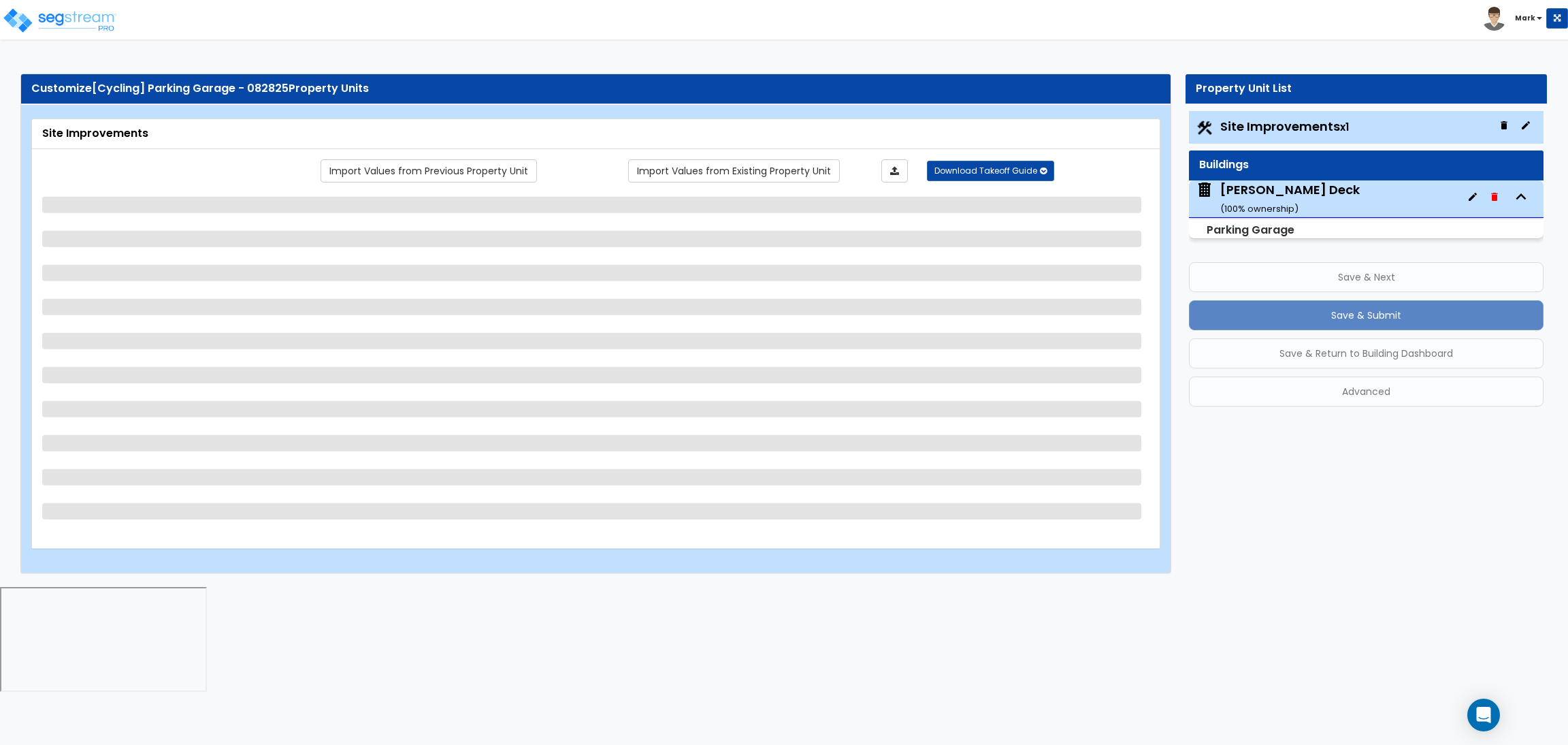
select select "2"
select select "1"
select select "2"
select select "6"
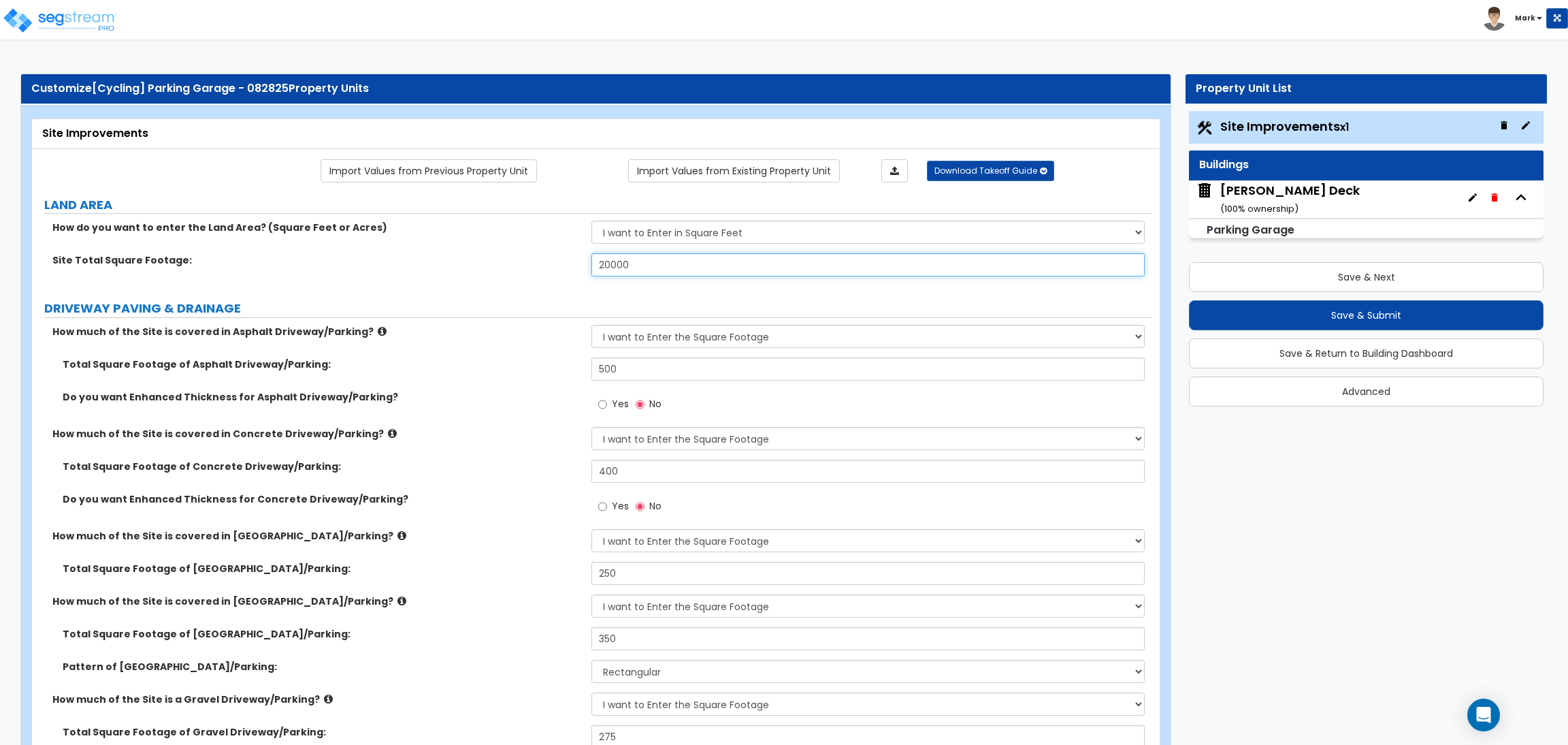
drag, startPoint x: 664, startPoint y: 268, endPoint x: 593, endPoint y: 268, distance: 71.0
click at [593, 268] on input "20000" at bounding box center [868, 264] width 553 height 23
type input "40,000"
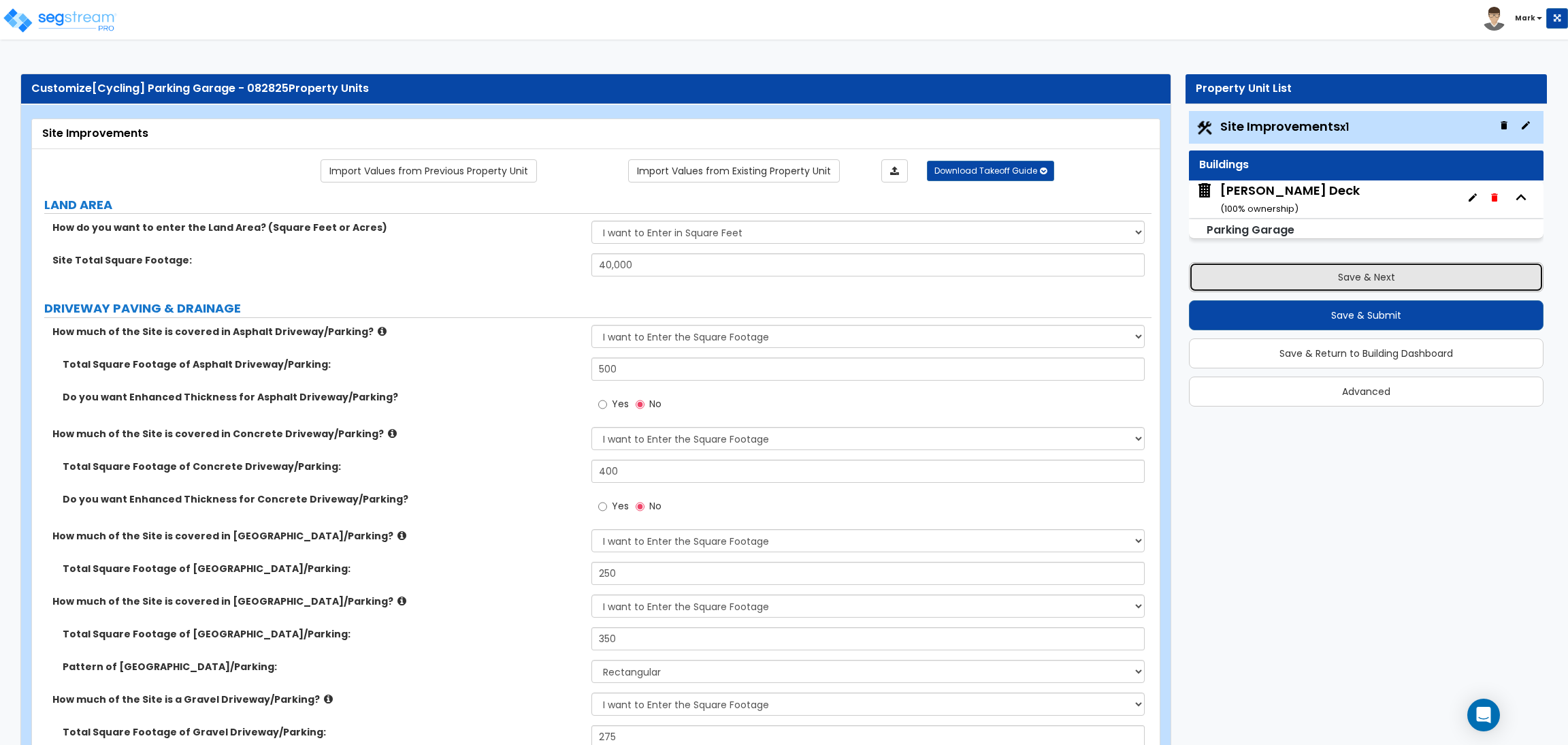
click at [1288, 284] on button "Save & Next" at bounding box center [1366, 277] width 355 height 30
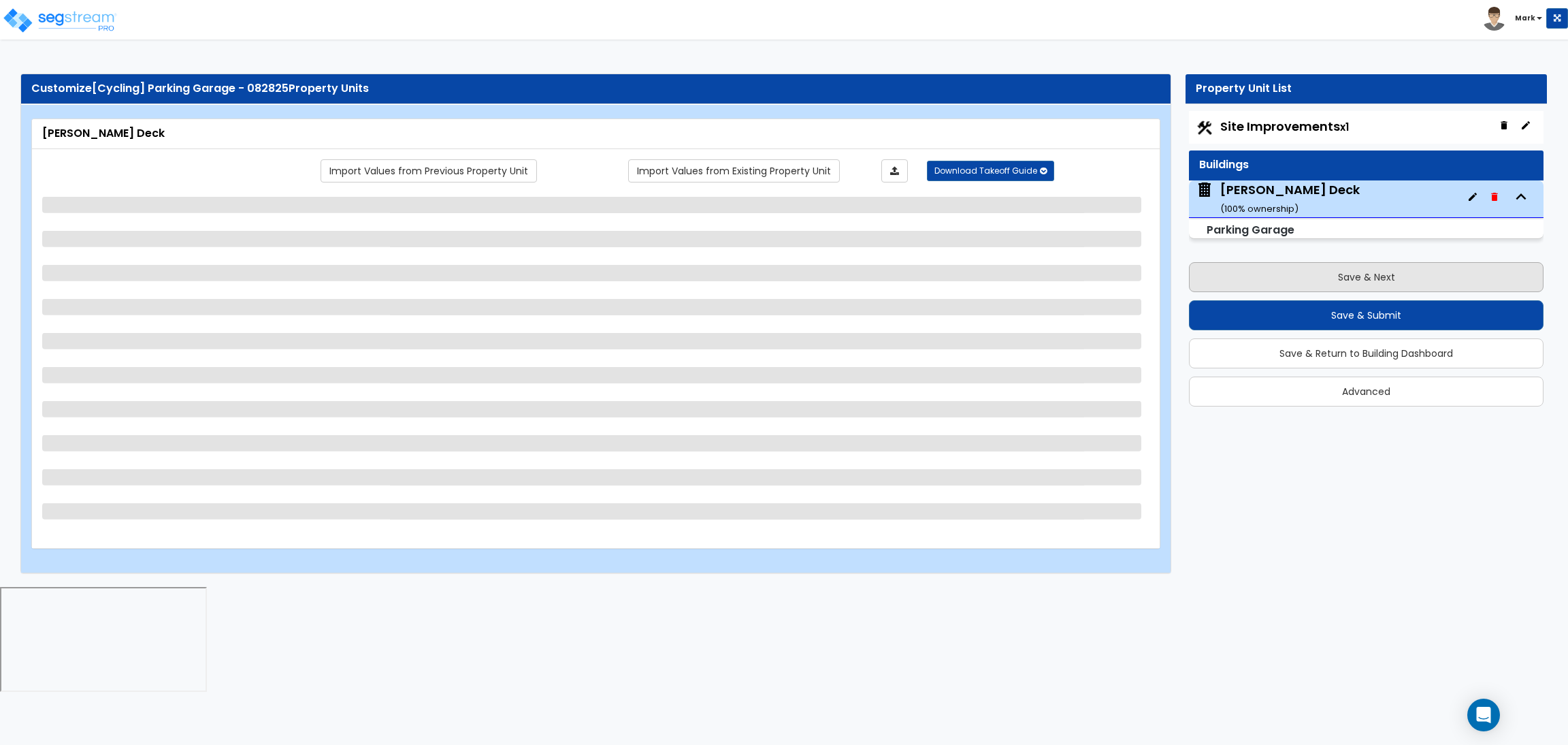
select select "2"
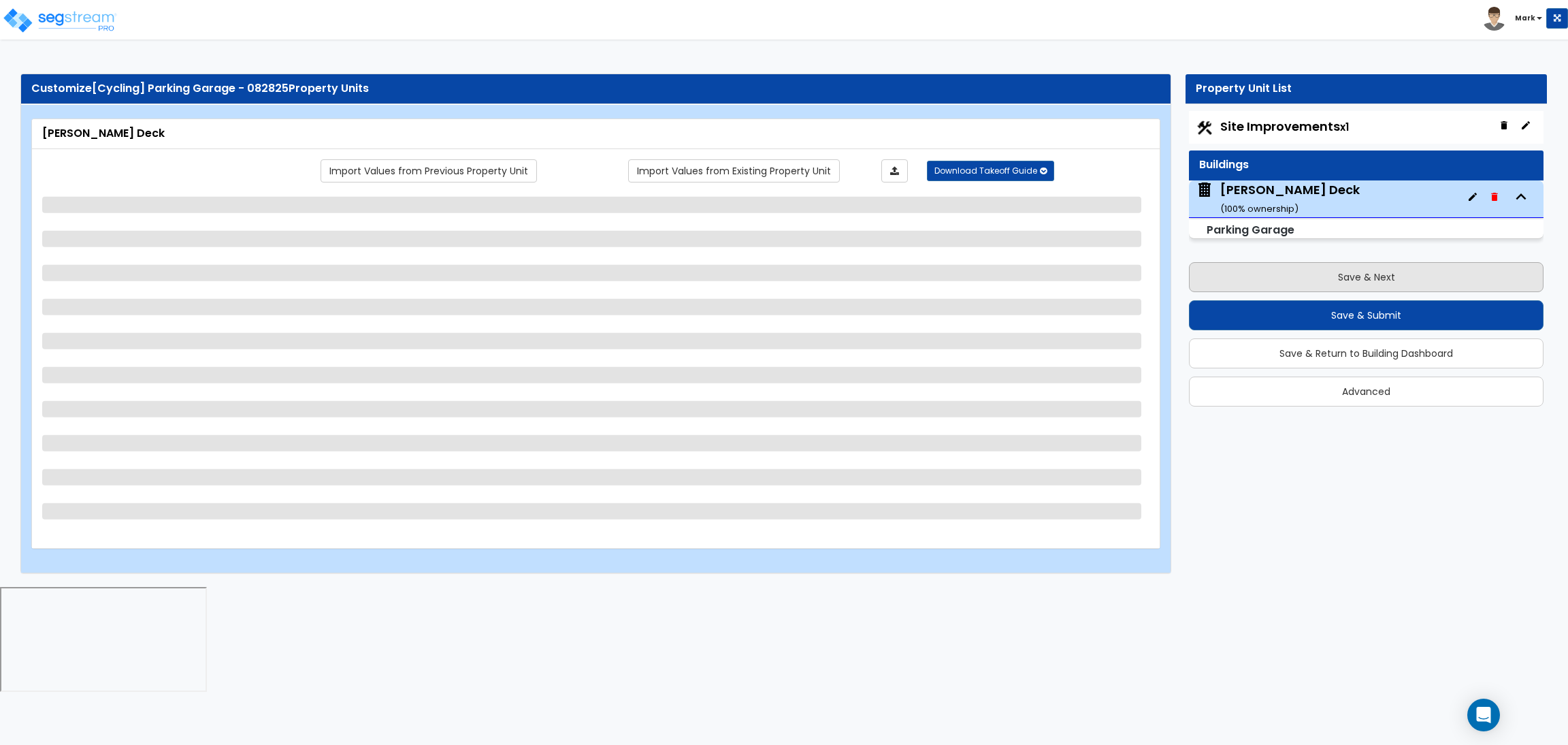
select select "2"
select select "1"
select select "2"
select select "1"
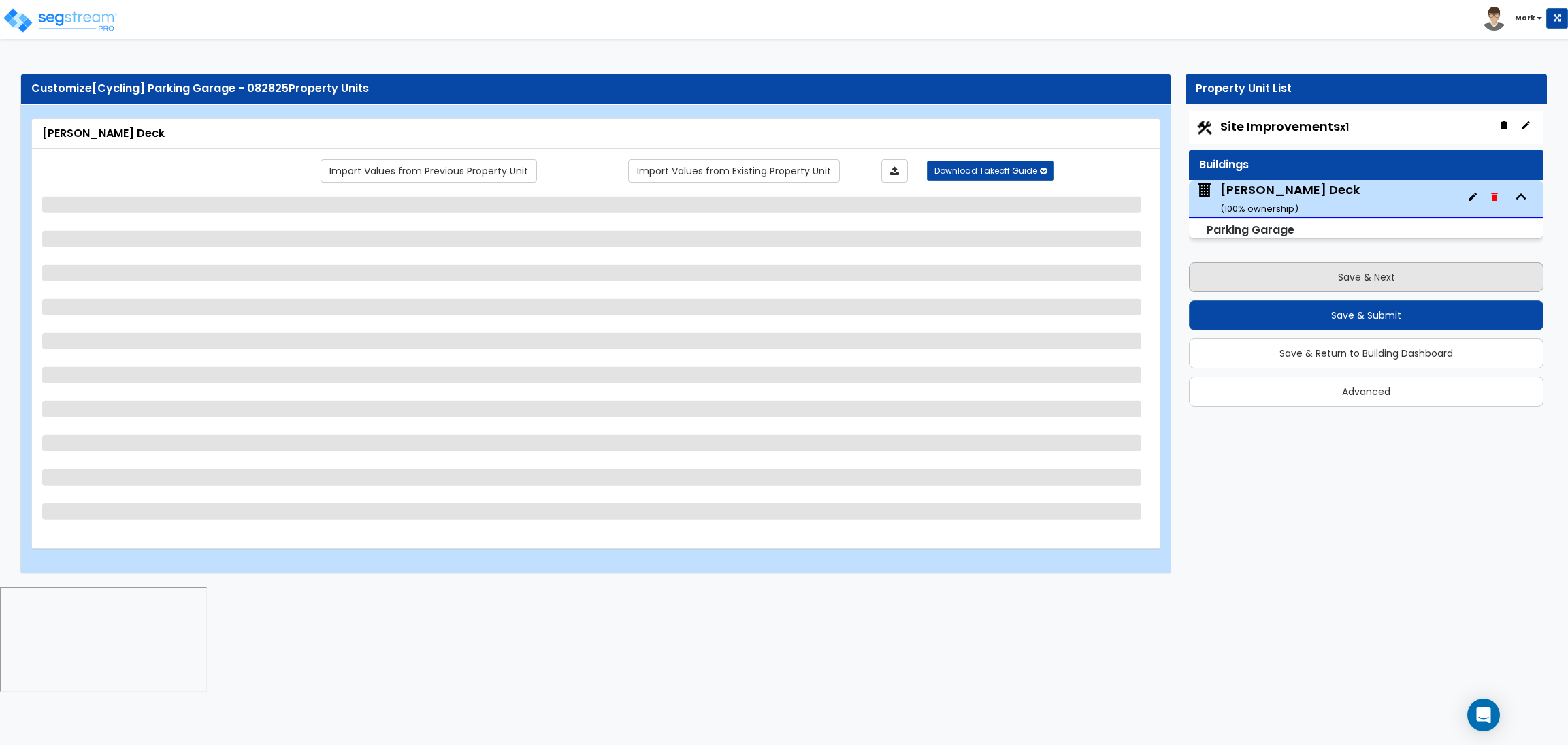
select select "1"
select select "2"
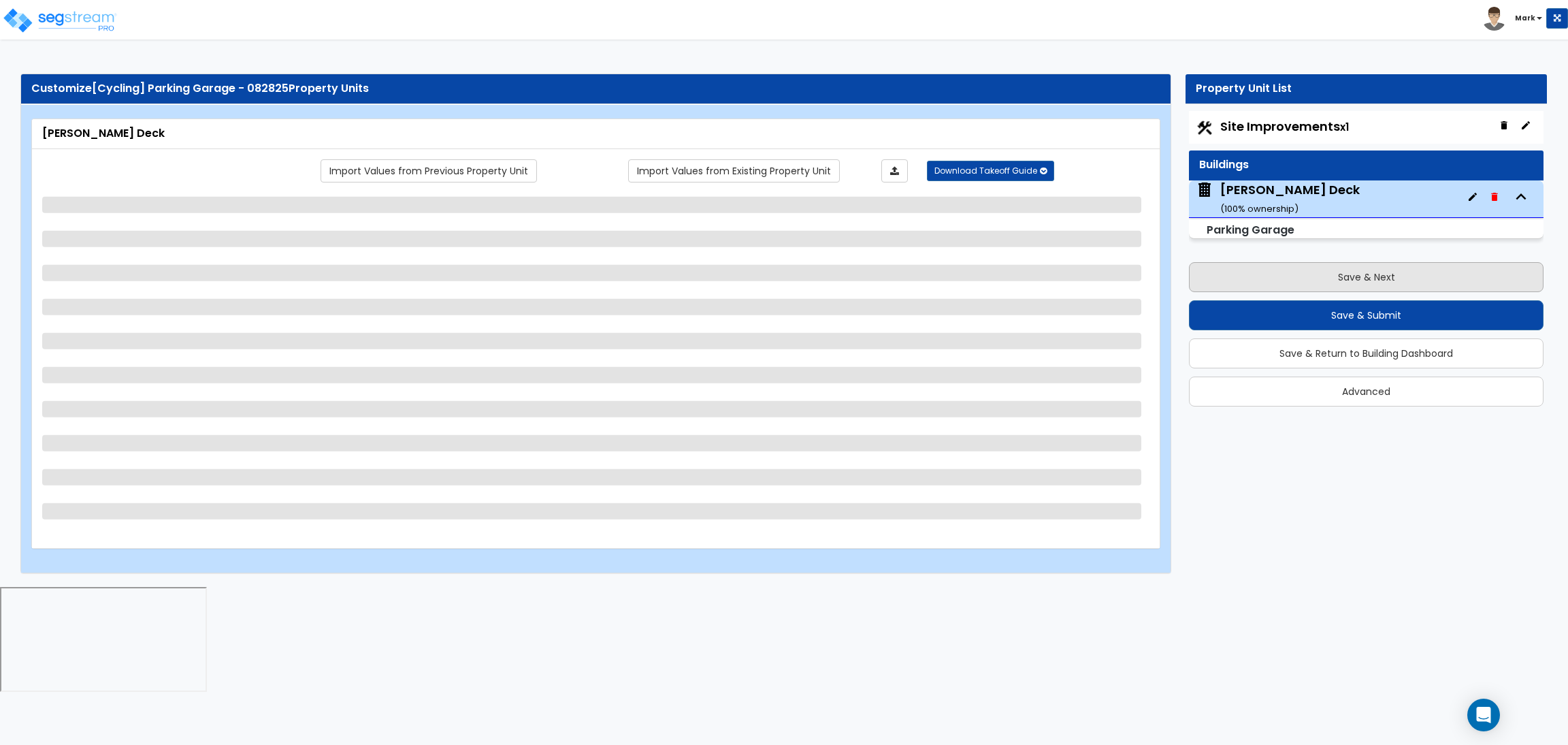
select select "2"
select select "1"
select select "10"
select select "1"
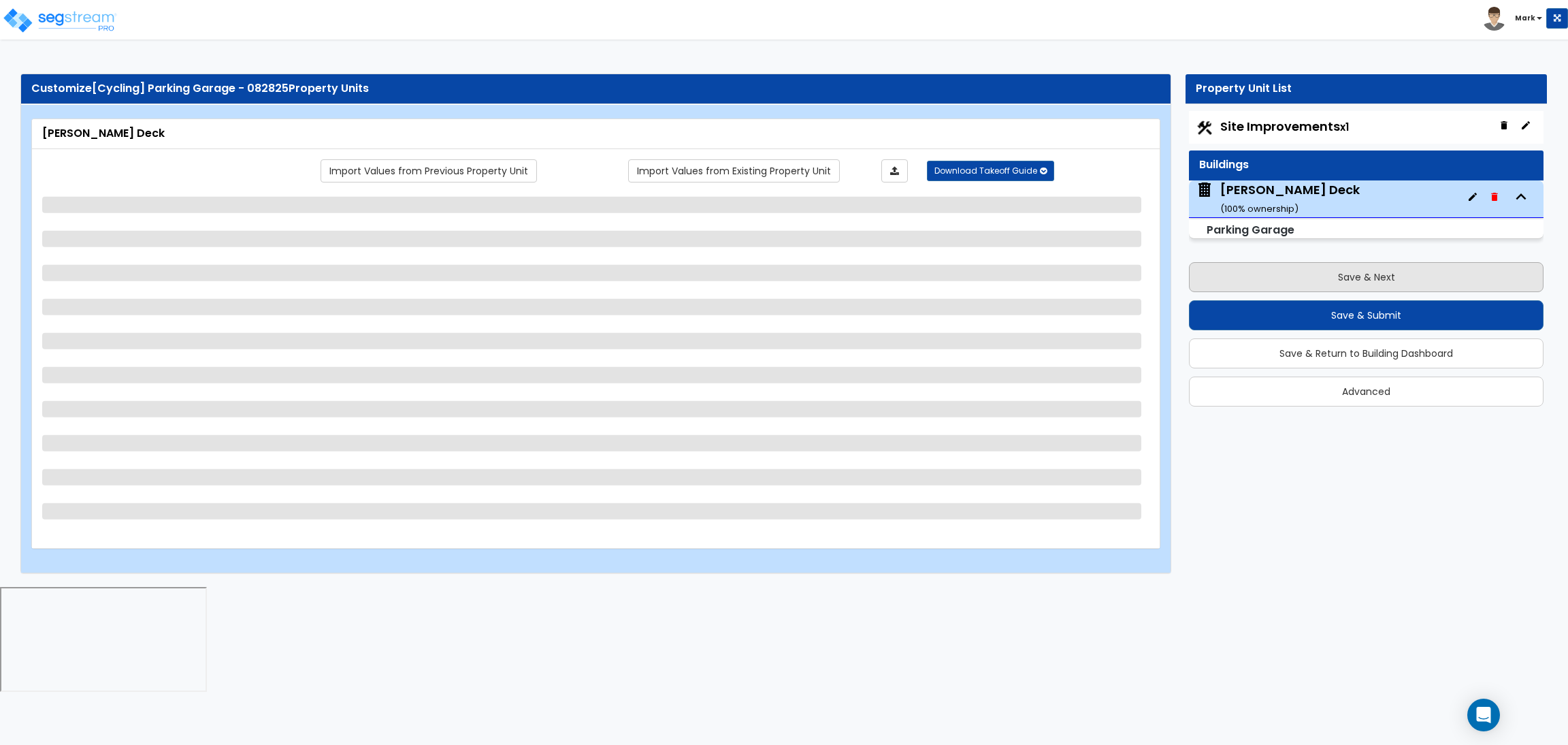
select select "1"
select select "3"
select select "2"
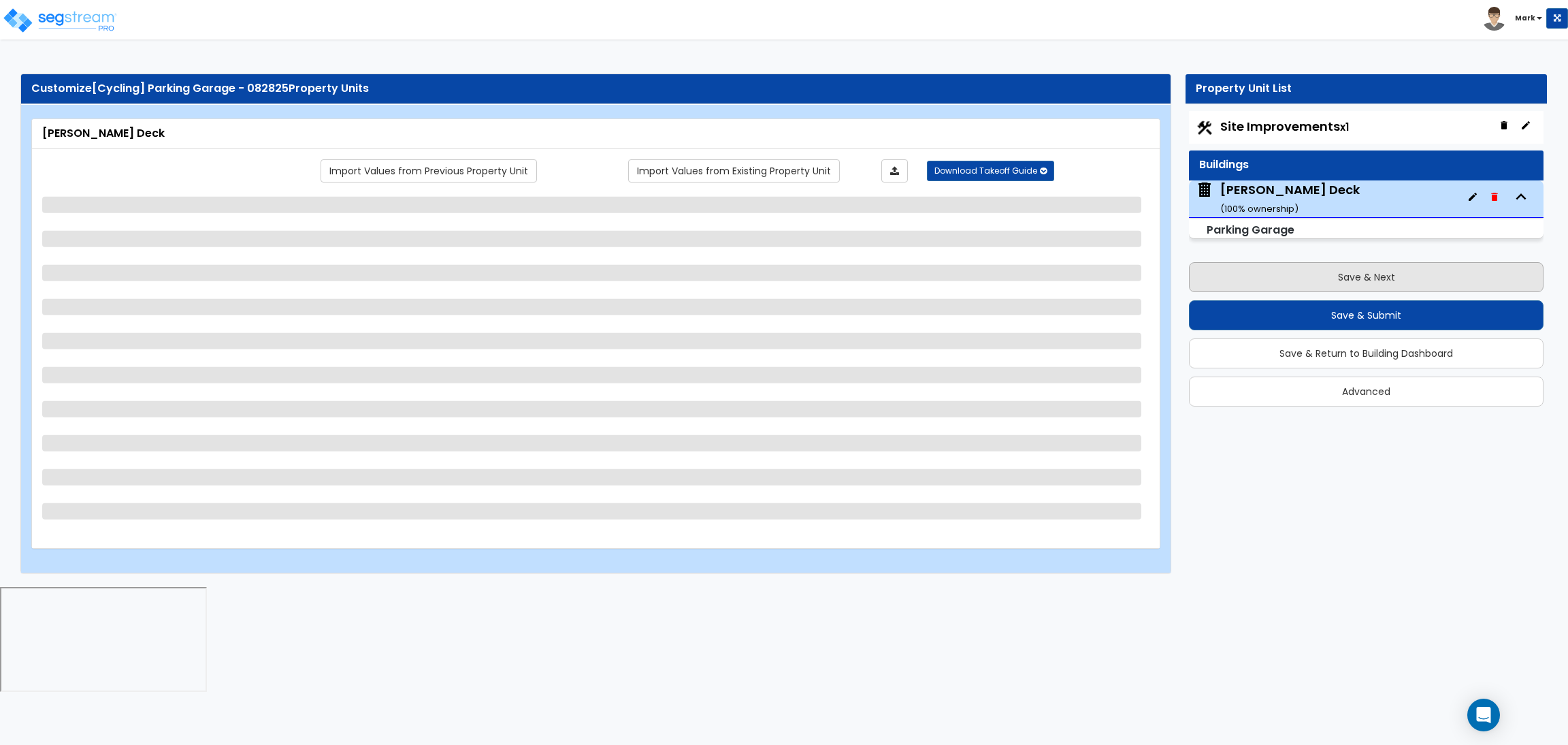
select select "4"
select select "1"
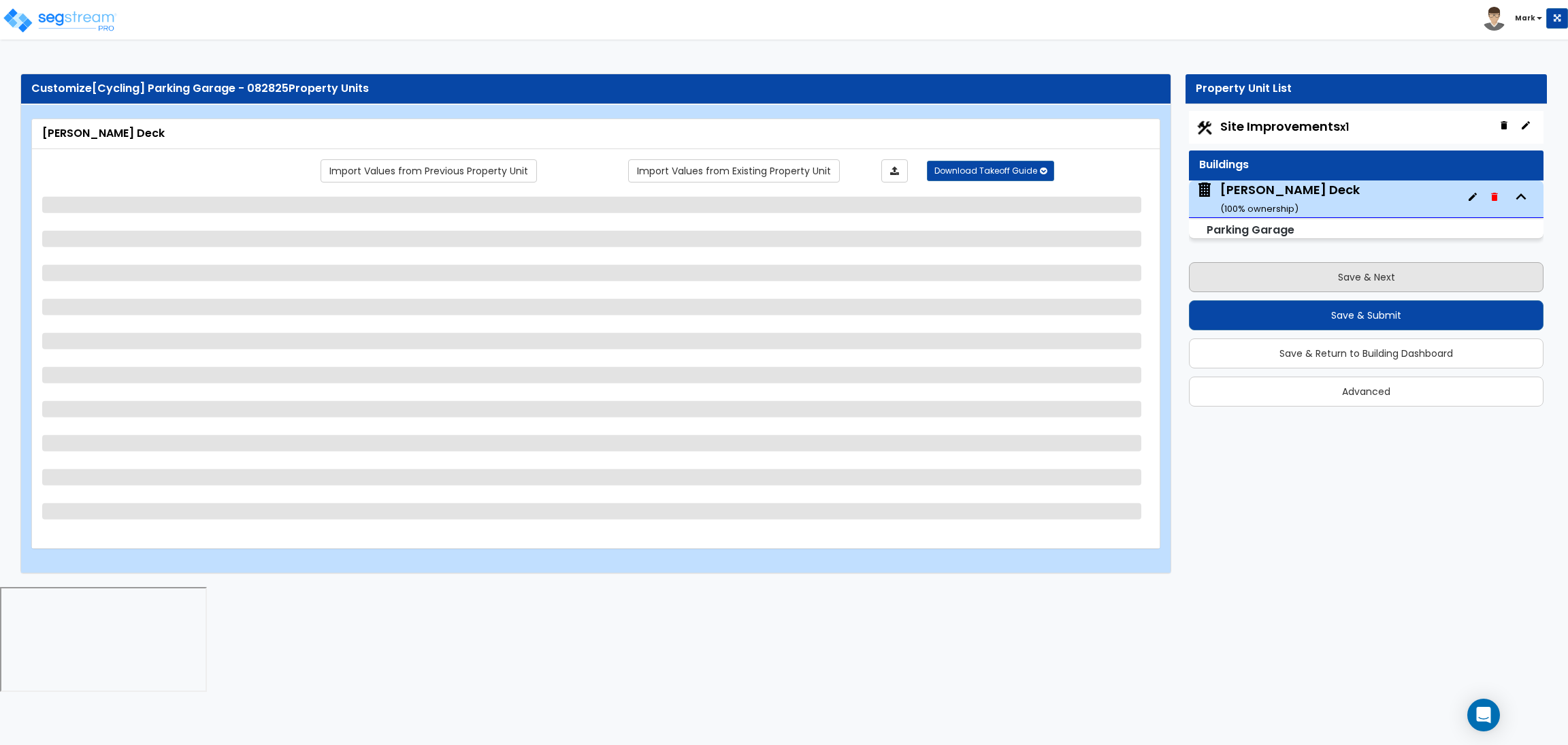
select select "6"
select select "2"
select select "1"
select select "2"
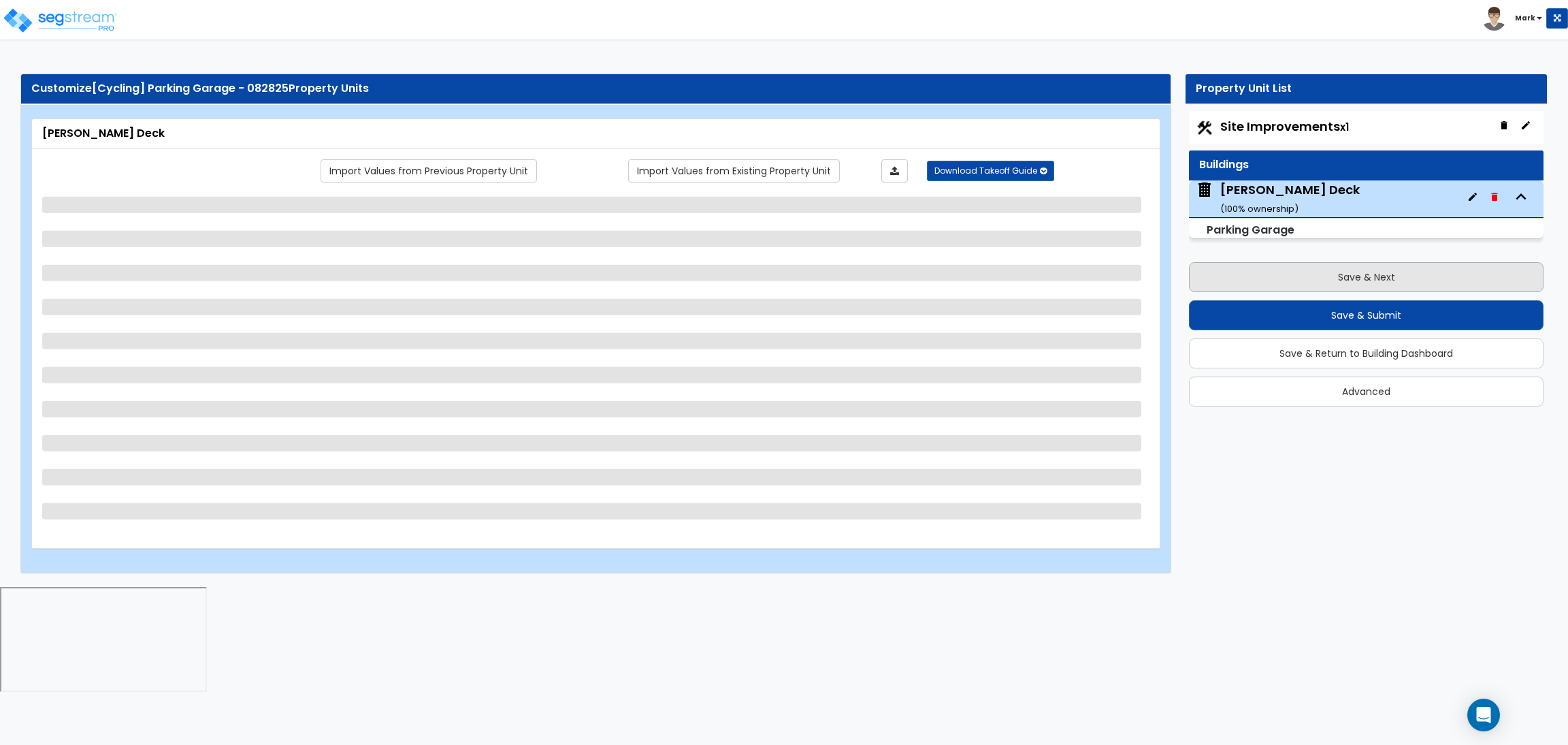
select select "2"
select select "1"
select select "8"
select select "2"
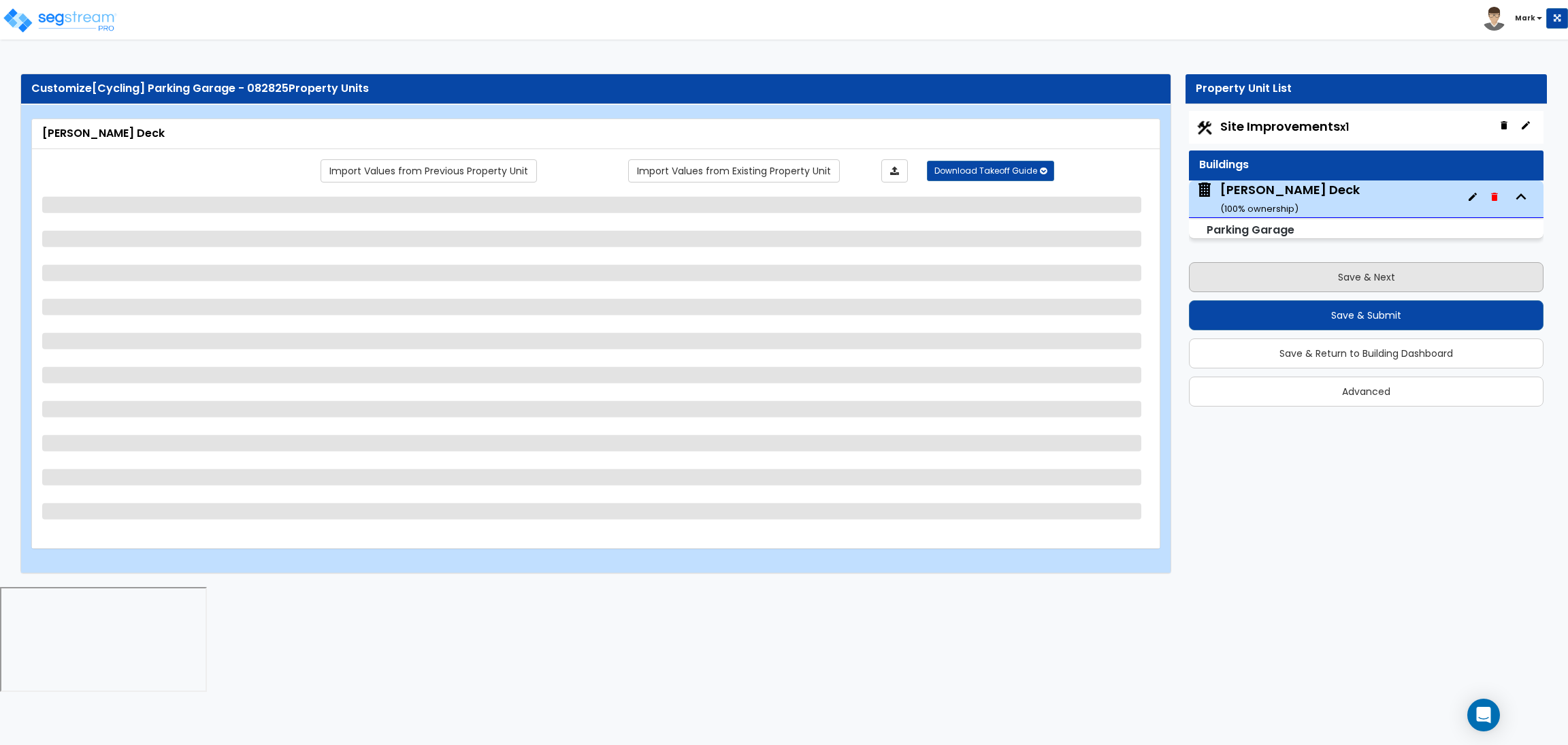
select select "4"
select select "1"
select select "20"
select select "2"
select select "5"
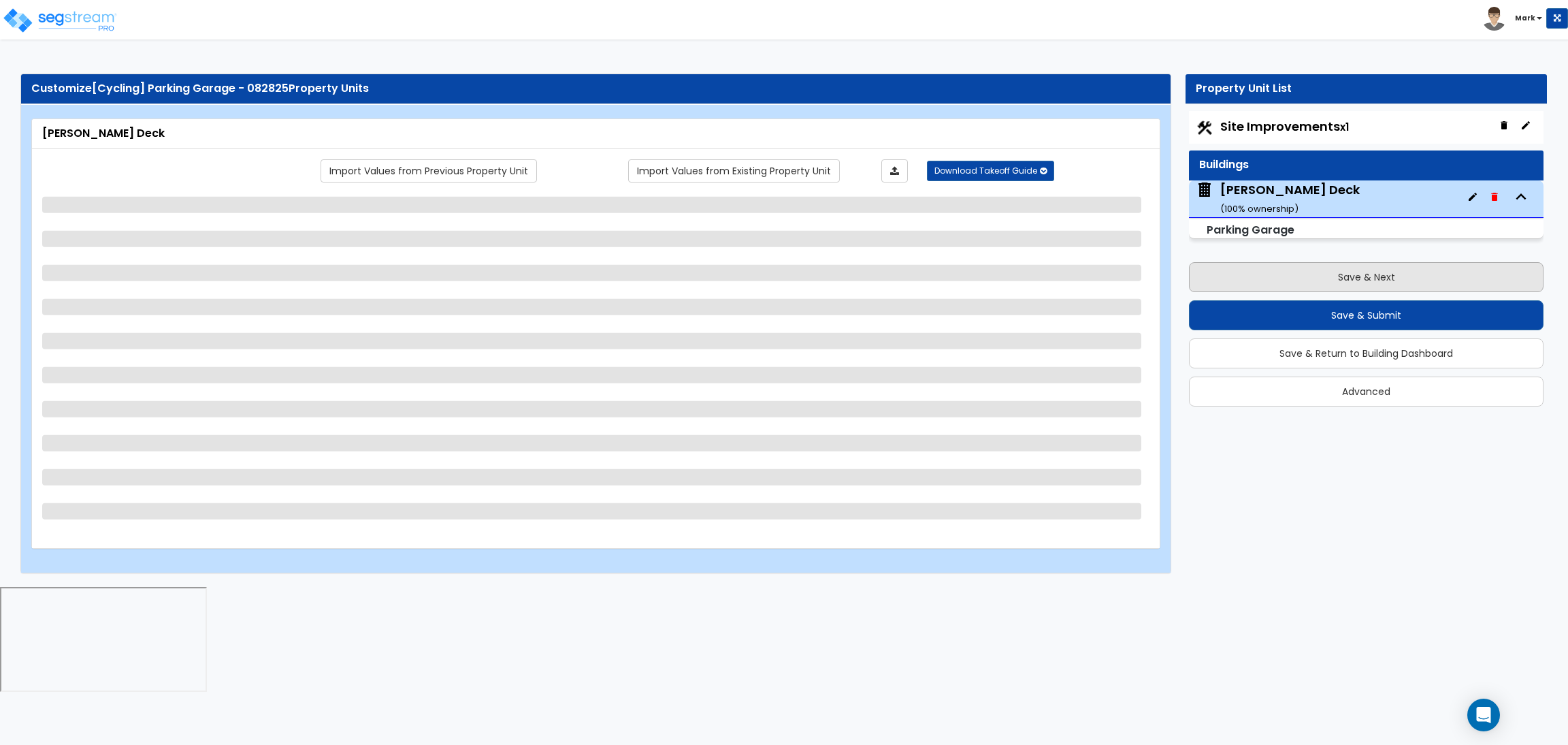
select select "3"
select select "1"
select select "2"
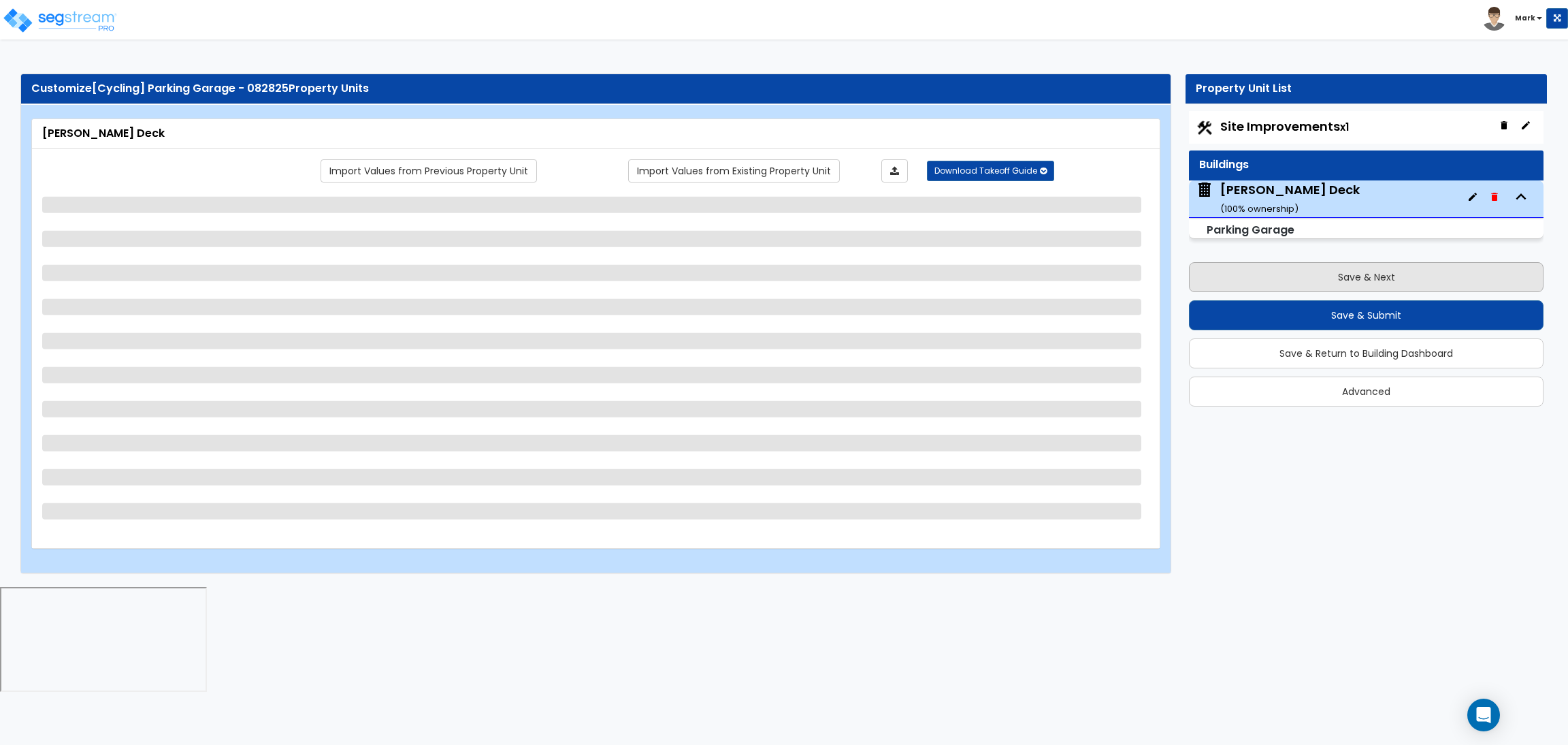
select select "1"
select select "4"
select select "2"
select select "1"
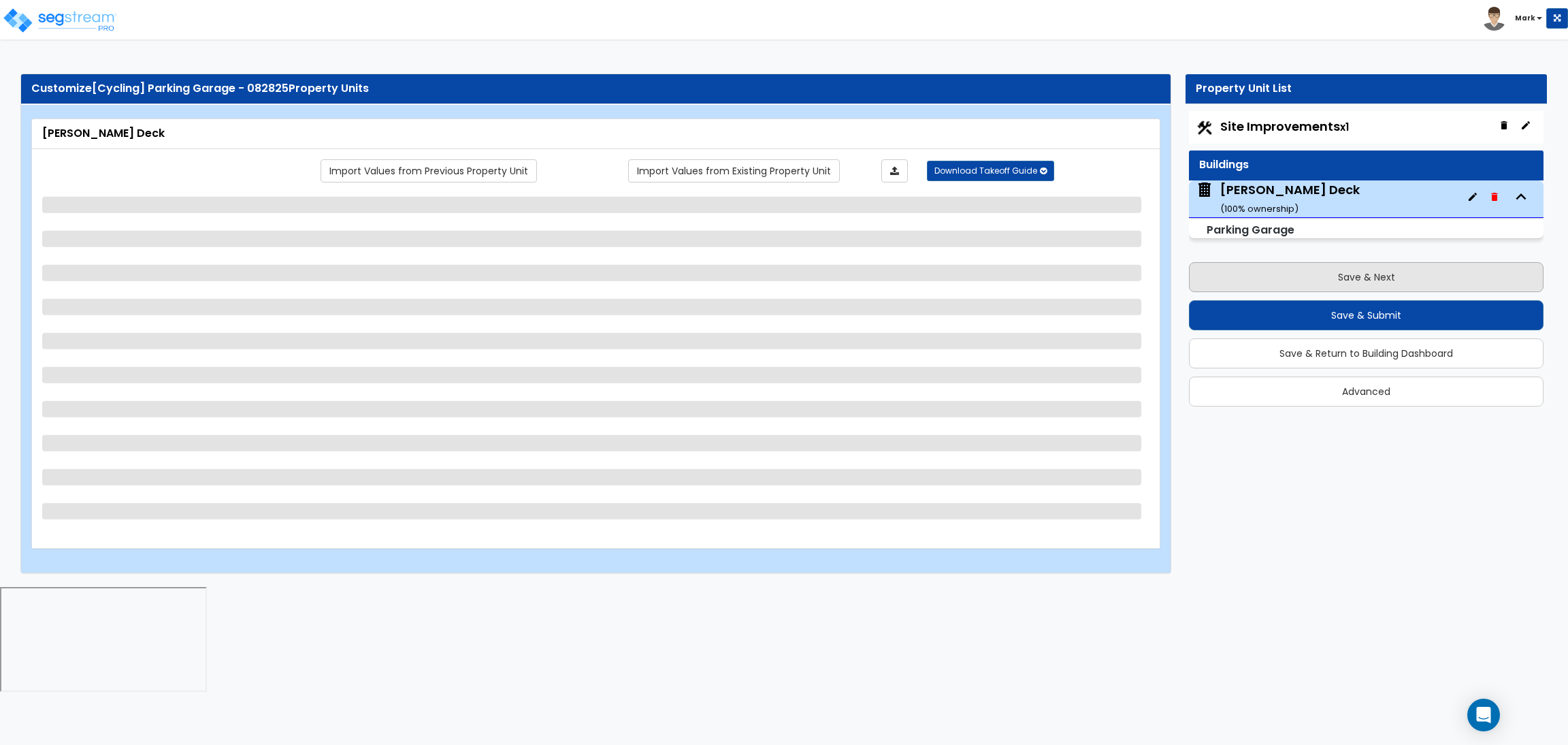
select select "2"
select select "1"
select select "2"
select select "6"
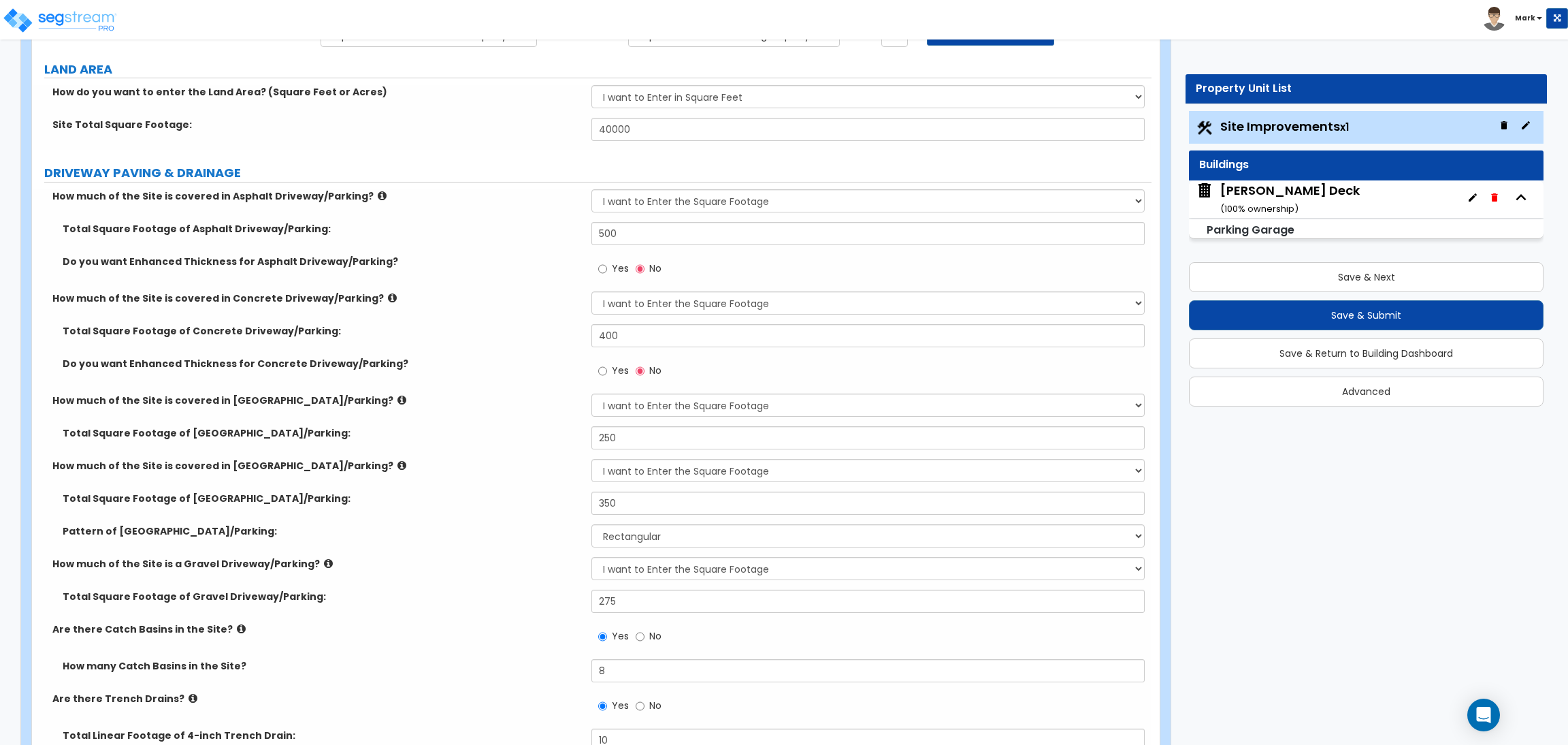
scroll to position [306, 0]
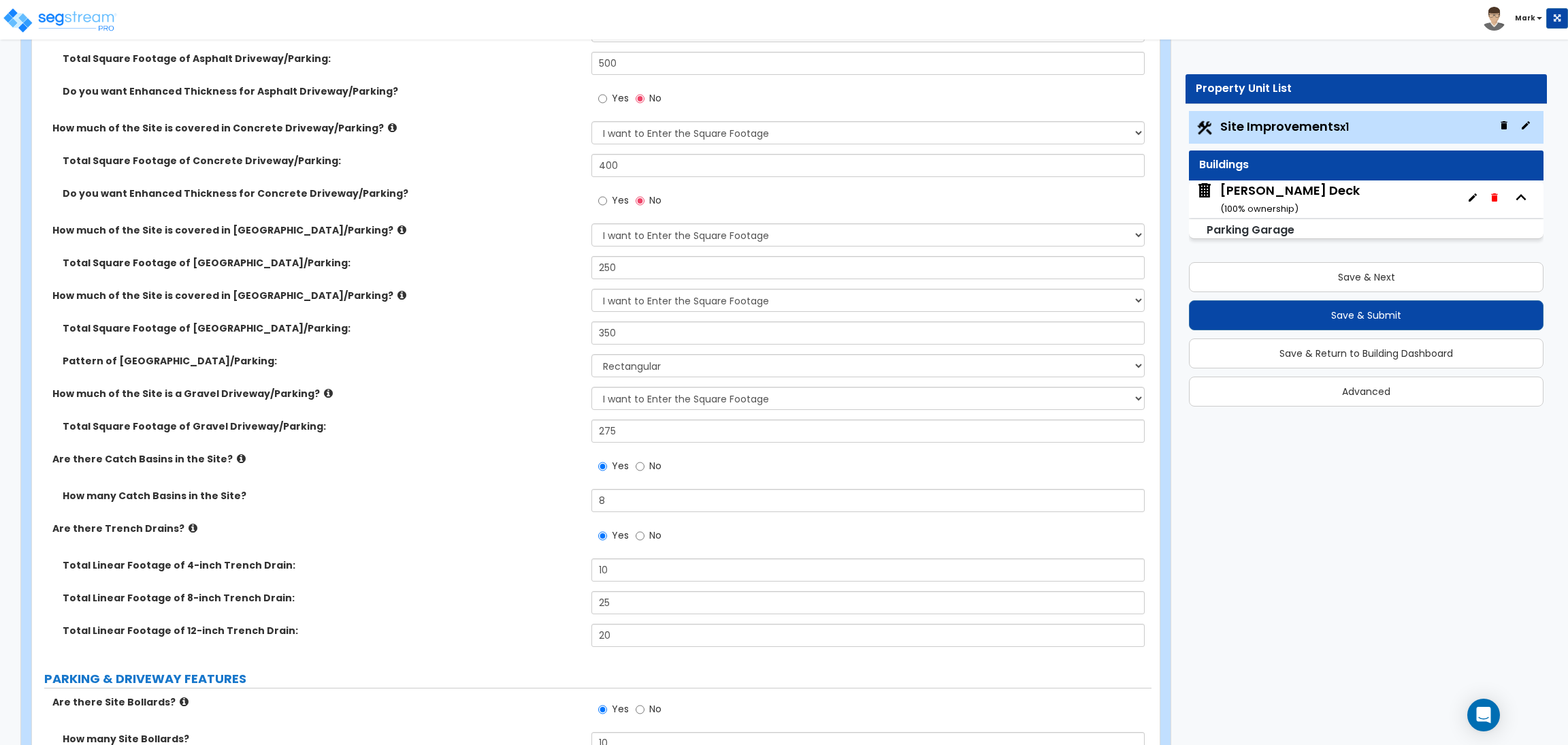
select select "3"
select select "1"
select select "3"
select select "2"
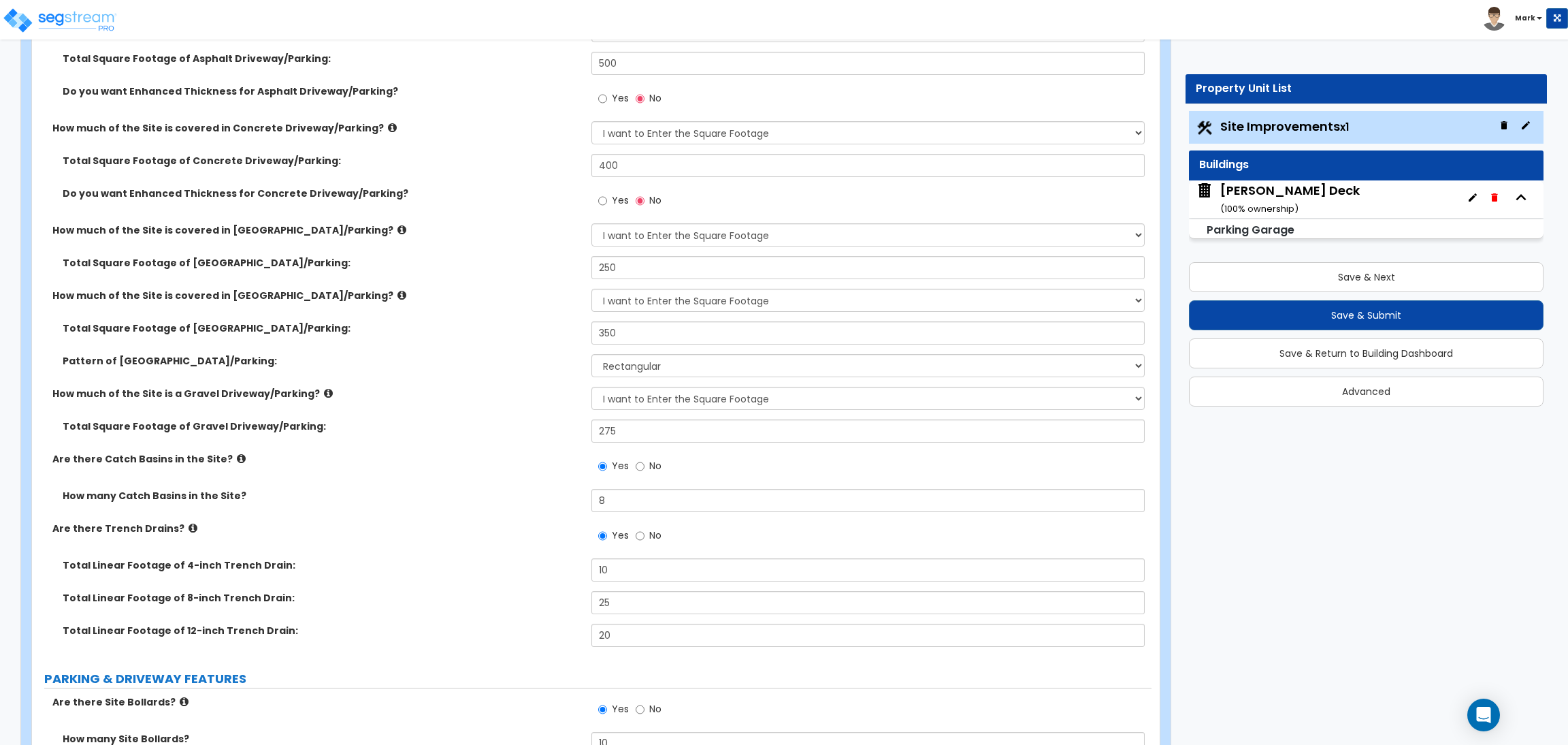
select select "4"
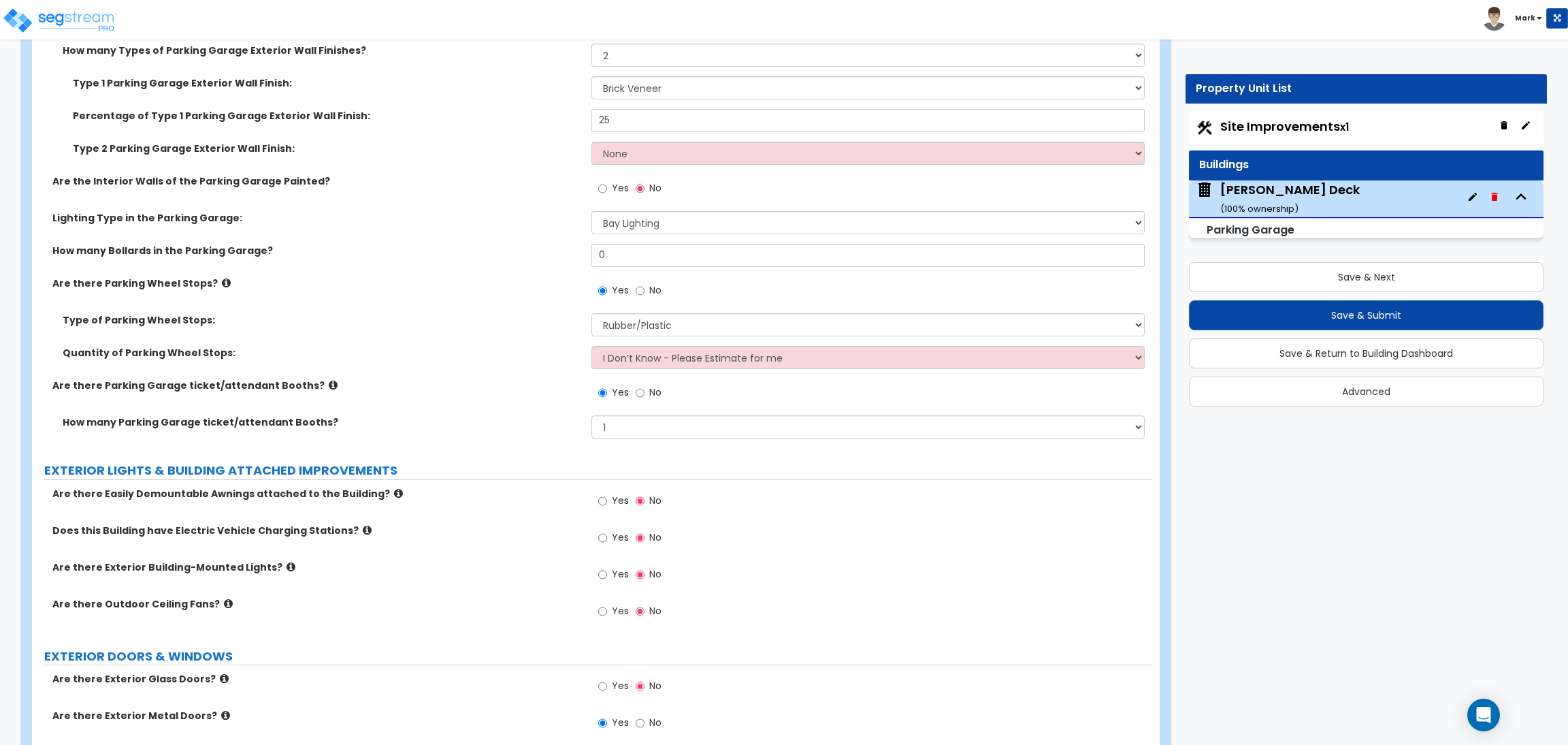
scroll to position [817, 0]
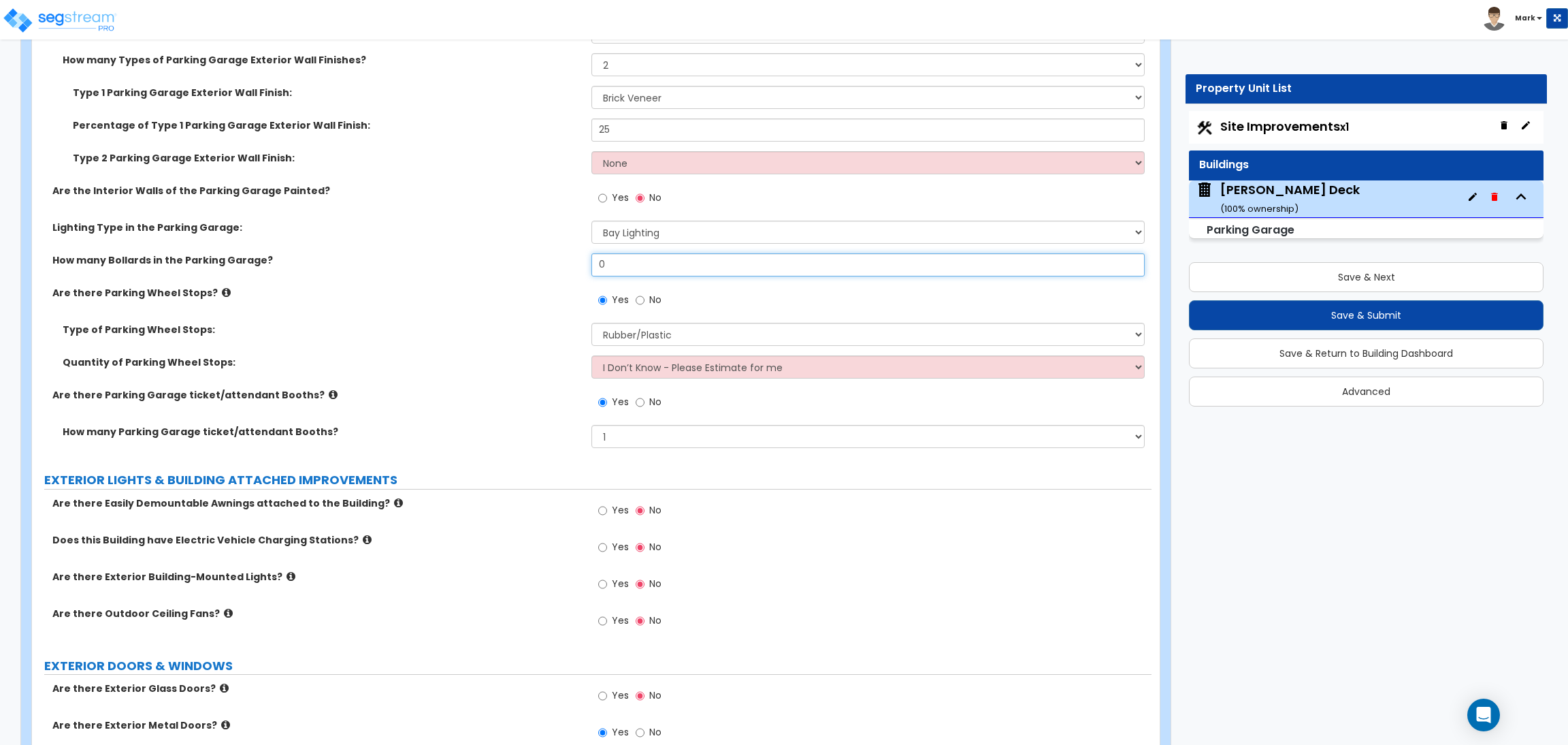
drag, startPoint x: 619, startPoint y: 263, endPoint x: 559, endPoint y: 266, distance: 60.1
click at [559, 266] on div "How many Bollards in the Parking Garage? 0" at bounding box center [592, 269] width 1120 height 33
drag, startPoint x: 619, startPoint y: 263, endPoint x: 576, endPoint y: 269, distance: 43.4
click at [576, 269] on div "How many Bollards in the Parking Garage? 20" at bounding box center [592, 269] width 1120 height 33
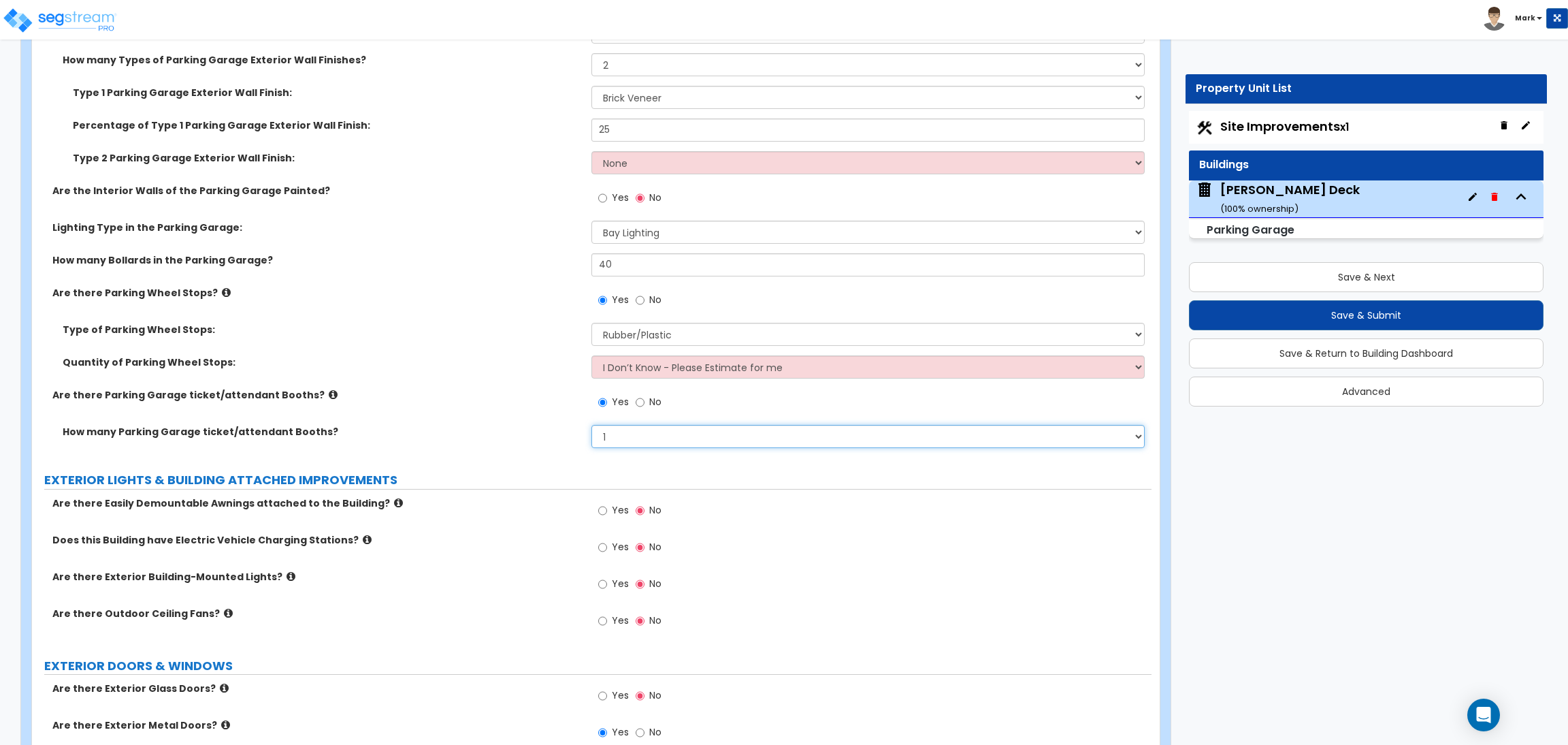
drag, startPoint x: 619, startPoint y: 435, endPoint x: 596, endPoint y: 436, distance: 23.0
click at [596, 436] on select "Please Choose One 1 2 3 4 5" at bounding box center [868, 436] width 553 height 23
click at [592, 426] on select "Please Choose One 1 2 3 4 5" at bounding box center [868, 436] width 553 height 23
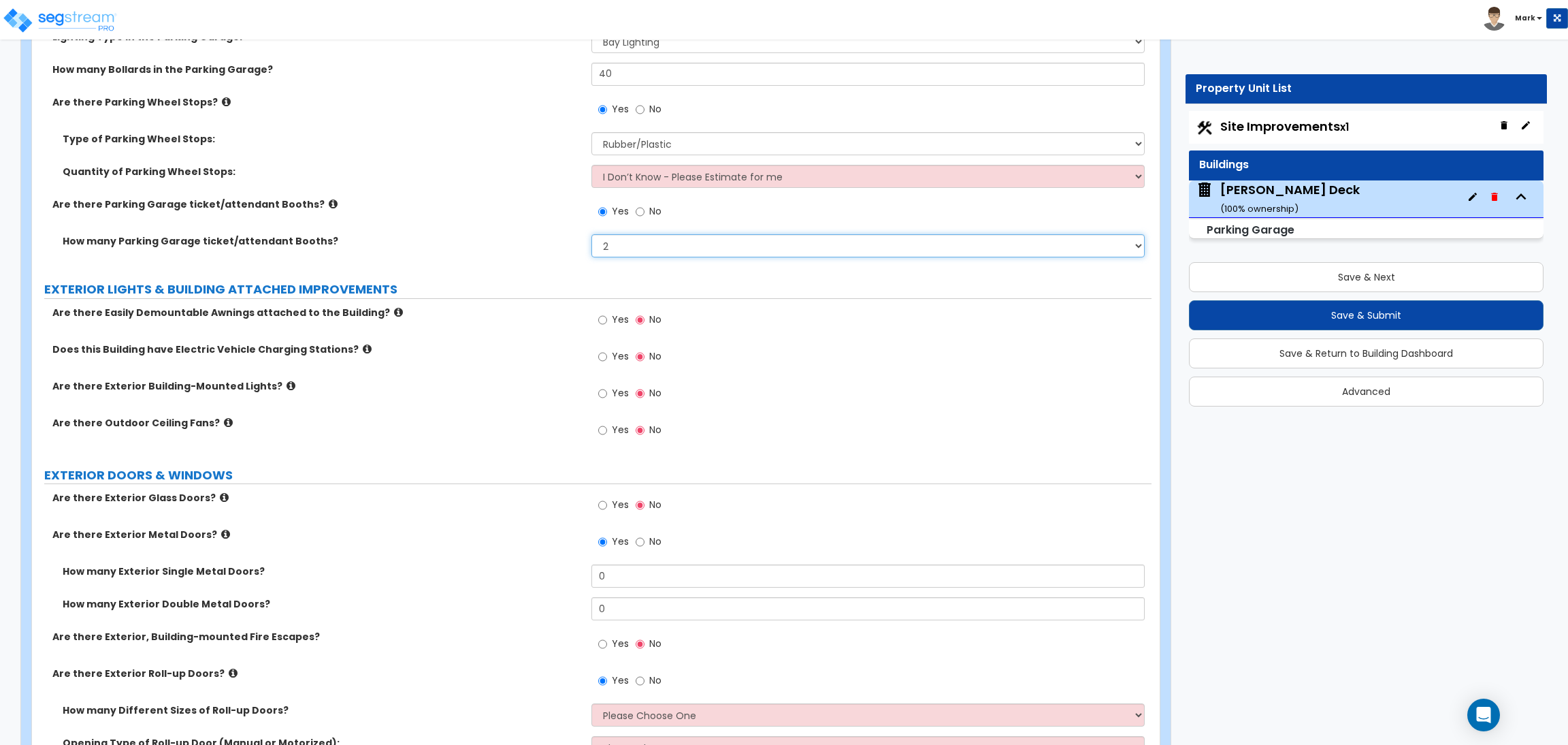
scroll to position [1021, 0]
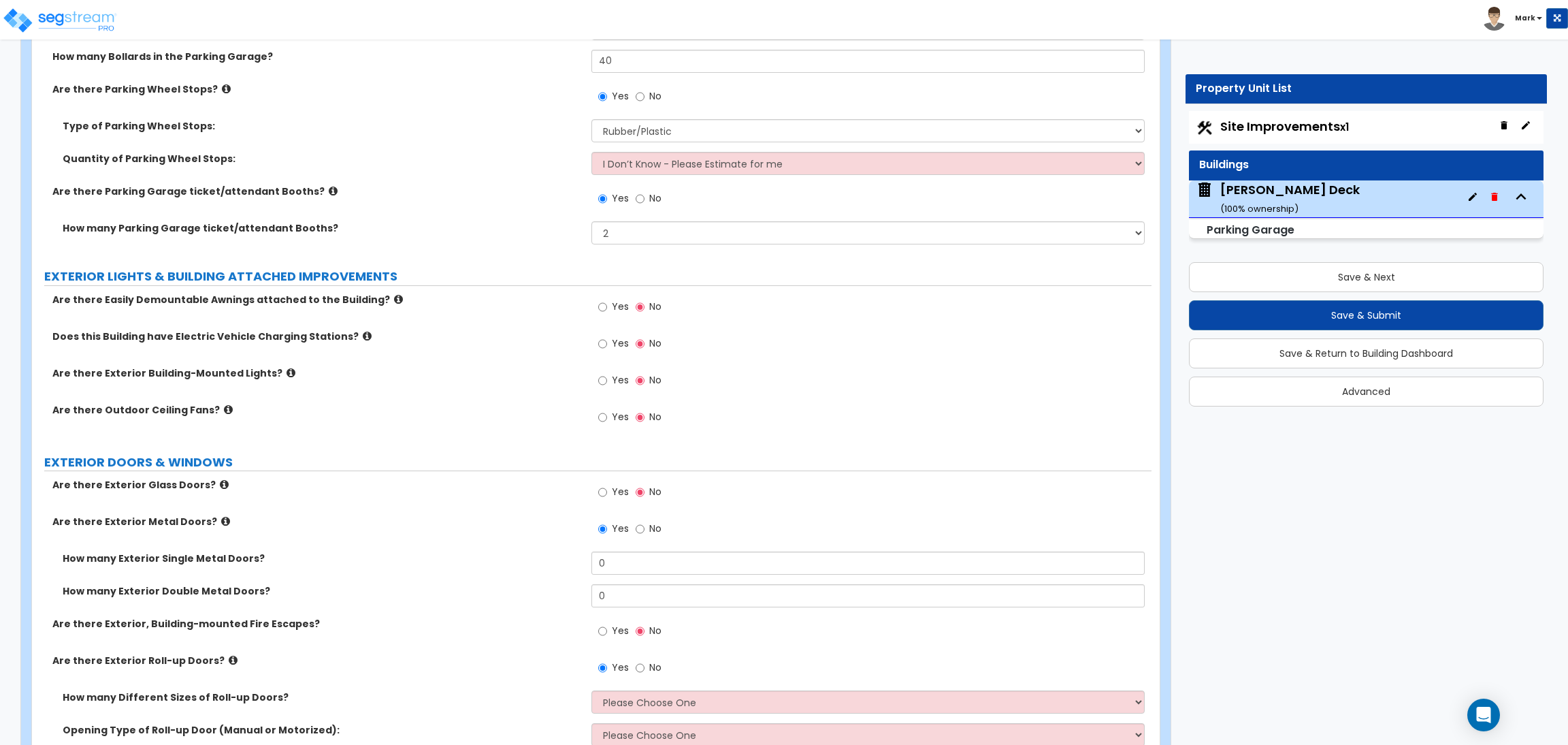
click at [610, 307] on label "Yes" at bounding box center [614, 308] width 31 height 23
click at [607, 307] on input "Yes" at bounding box center [603, 307] width 9 height 15
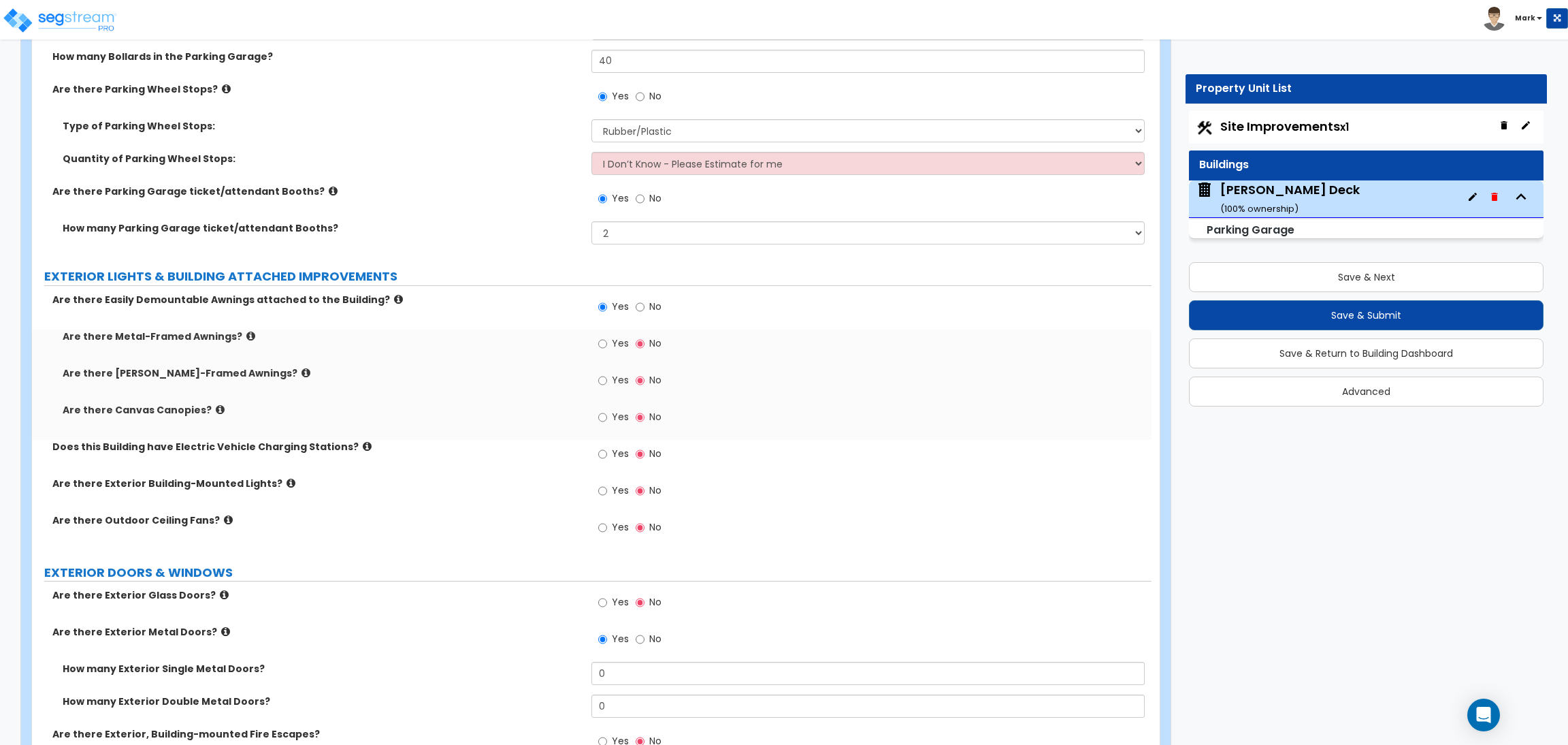
click at [617, 340] on span "Yes" at bounding box center [621, 343] width 17 height 14
click at [607, 340] on input "Yes" at bounding box center [603, 344] width 9 height 15
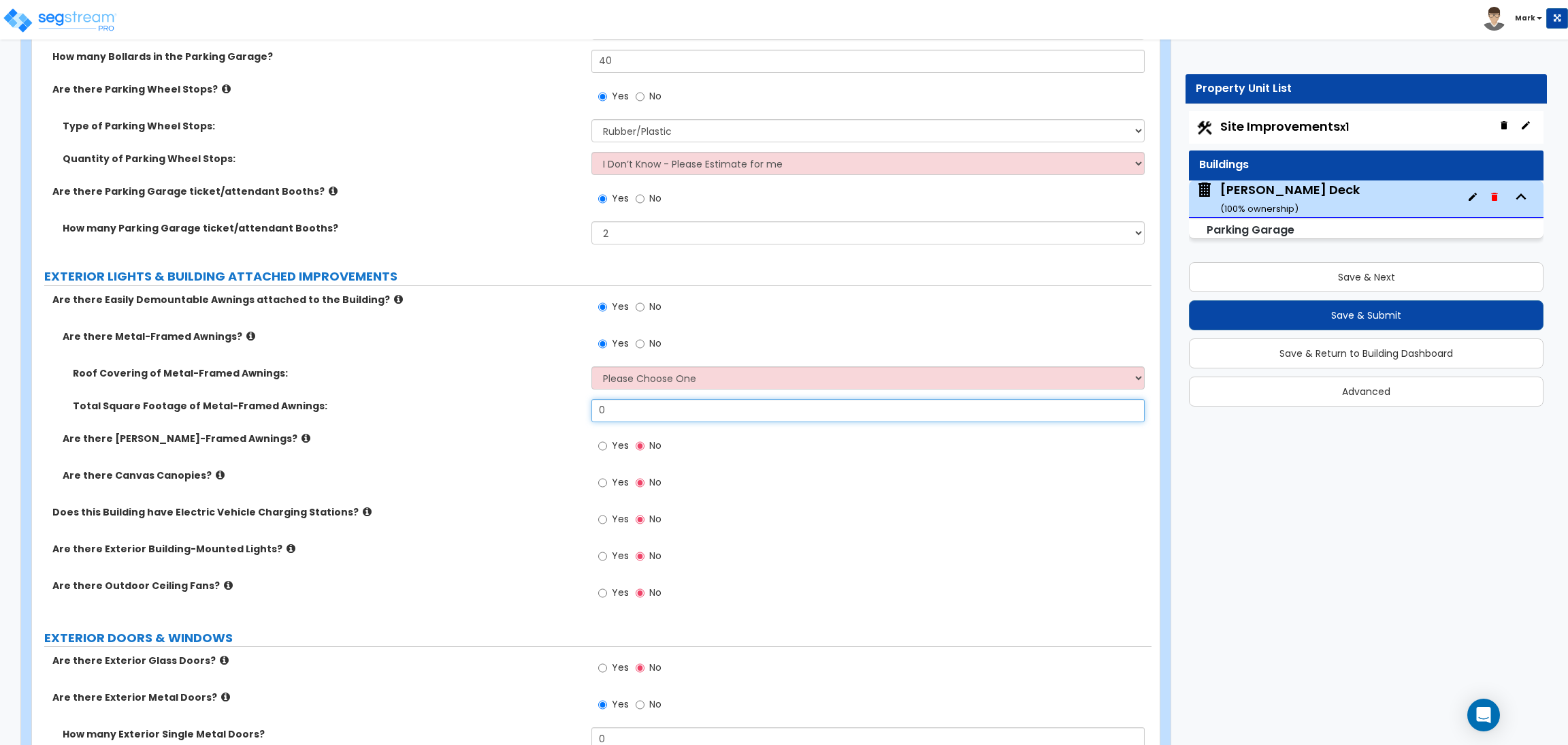
drag, startPoint x: 614, startPoint y: 410, endPoint x: 587, endPoint y: 416, distance: 27.7
click at [587, 416] on div "Total Square Footage of Metal-Framed Awnings: 0" at bounding box center [592, 416] width 1120 height 33
click at [646, 375] on select "Please Choose One Plastic Metal Glass" at bounding box center [868, 377] width 553 height 23
click at [569, 387] on div "Roof Covering of Metal-Framed Awnings: Please Choose One Plastic Metal Glass" at bounding box center [592, 382] width 1120 height 33
drag, startPoint x: 614, startPoint y: 405, endPoint x: 575, endPoint y: 412, distance: 39.6
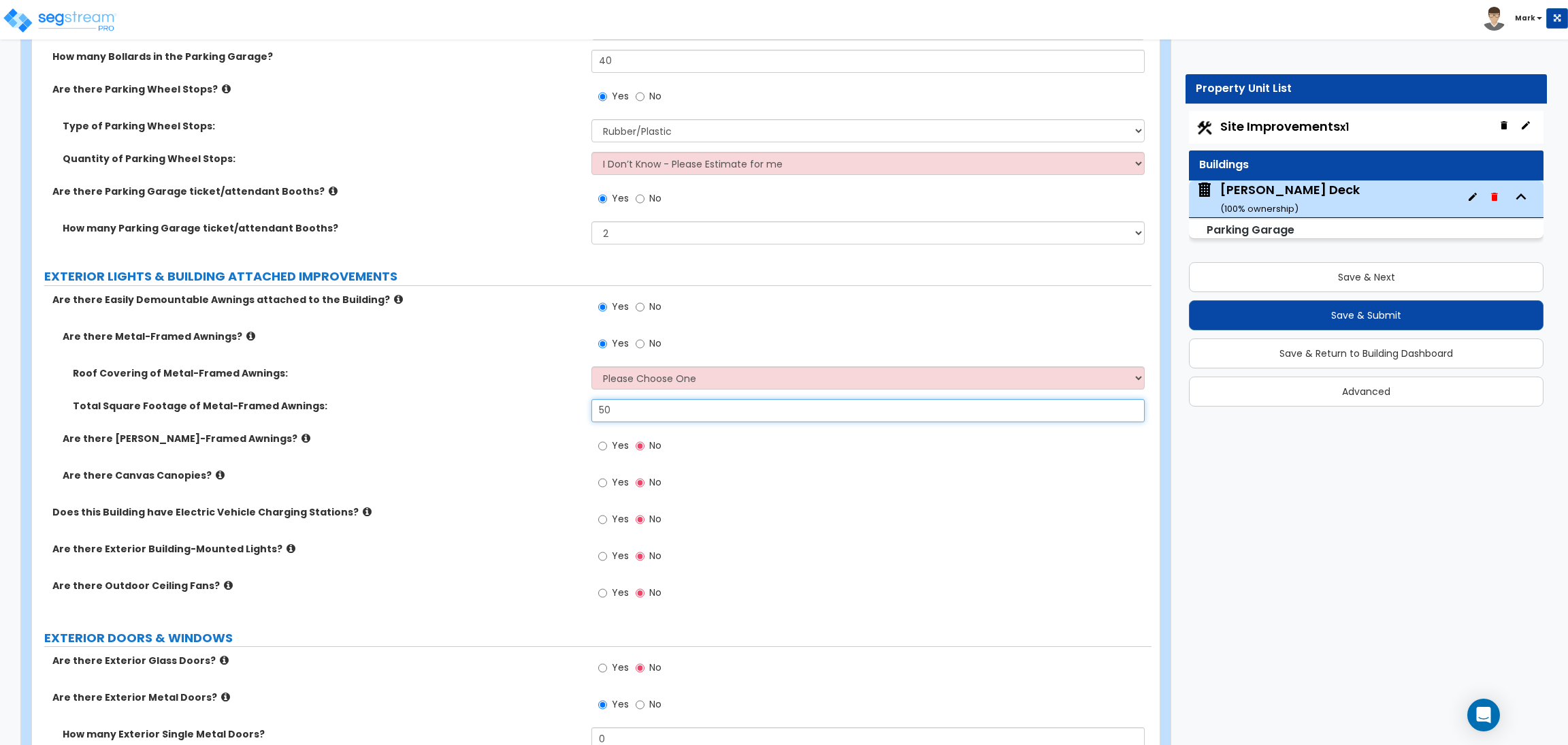
click at [575, 412] on div "Total Square Footage of Metal-Framed Awnings: 50" at bounding box center [592, 416] width 1120 height 33
click at [631, 384] on select "Please Choose One Plastic Metal Glass" at bounding box center [868, 377] width 553 height 23
click at [592, 366] on select "Please Choose One Plastic Metal Glass" at bounding box center [868, 377] width 553 height 23
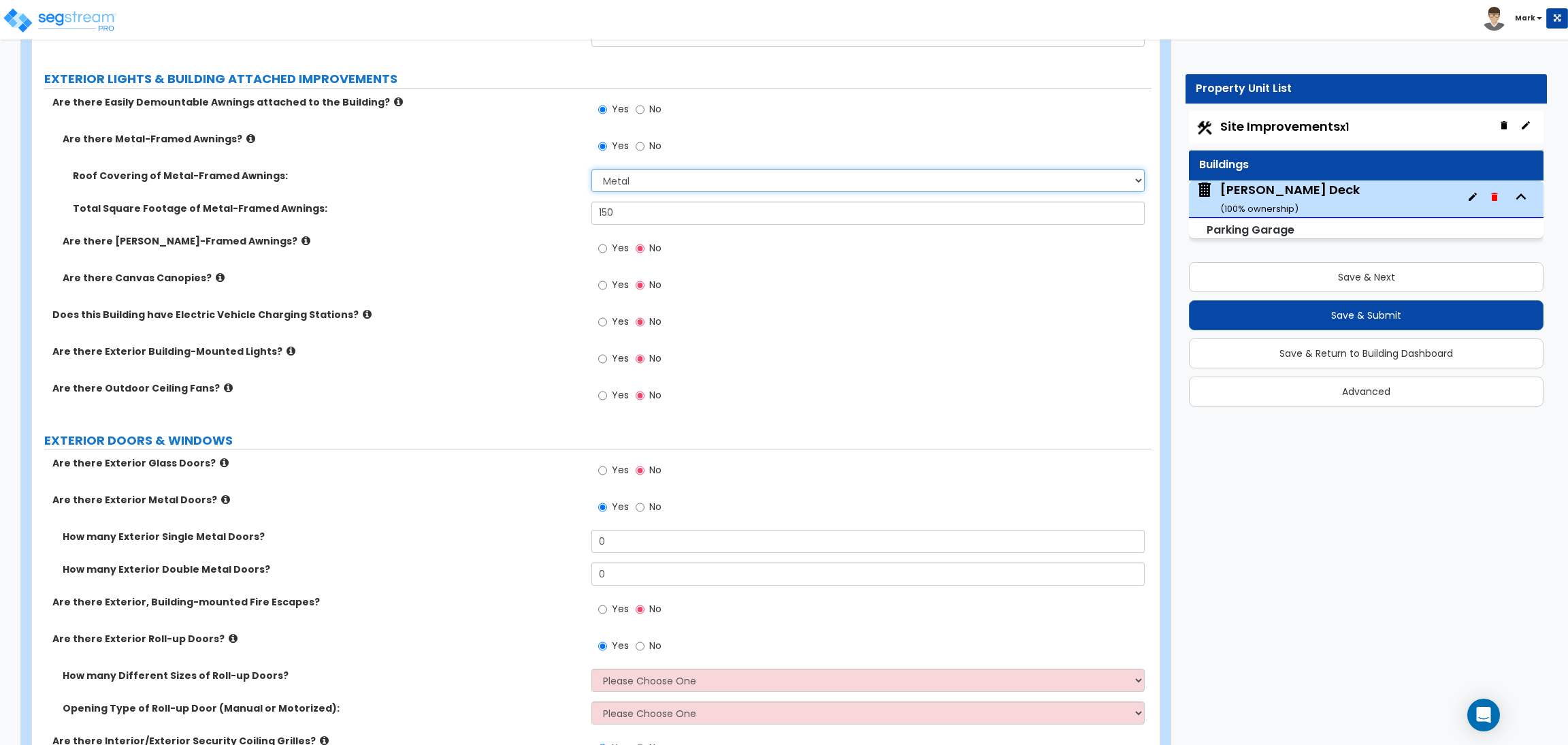
scroll to position [1225, 0]
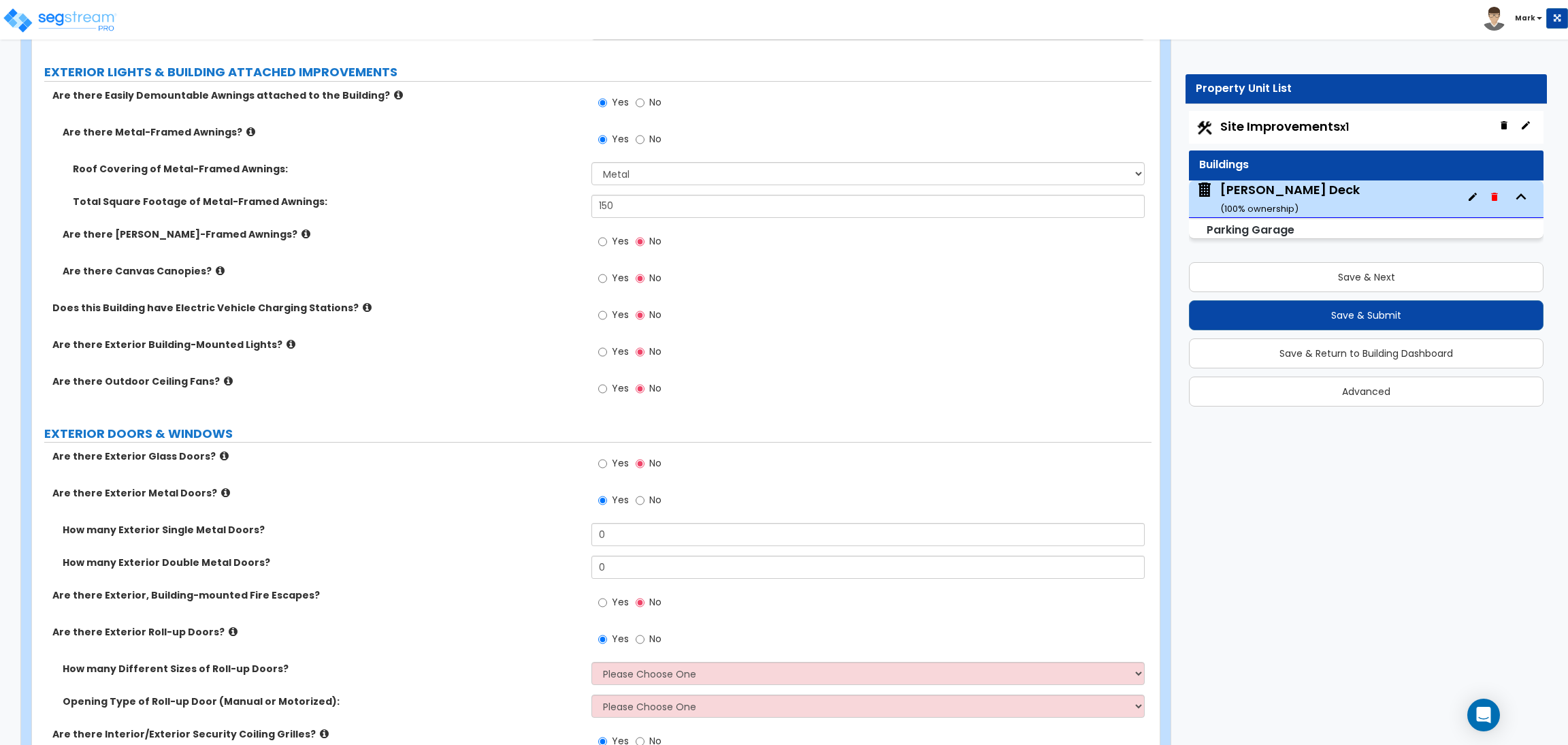
click at [613, 245] on span "Yes" at bounding box center [621, 241] width 17 height 14
click at [607, 245] on input "Yes" at bounding box center [603, 242] width 9 height 15
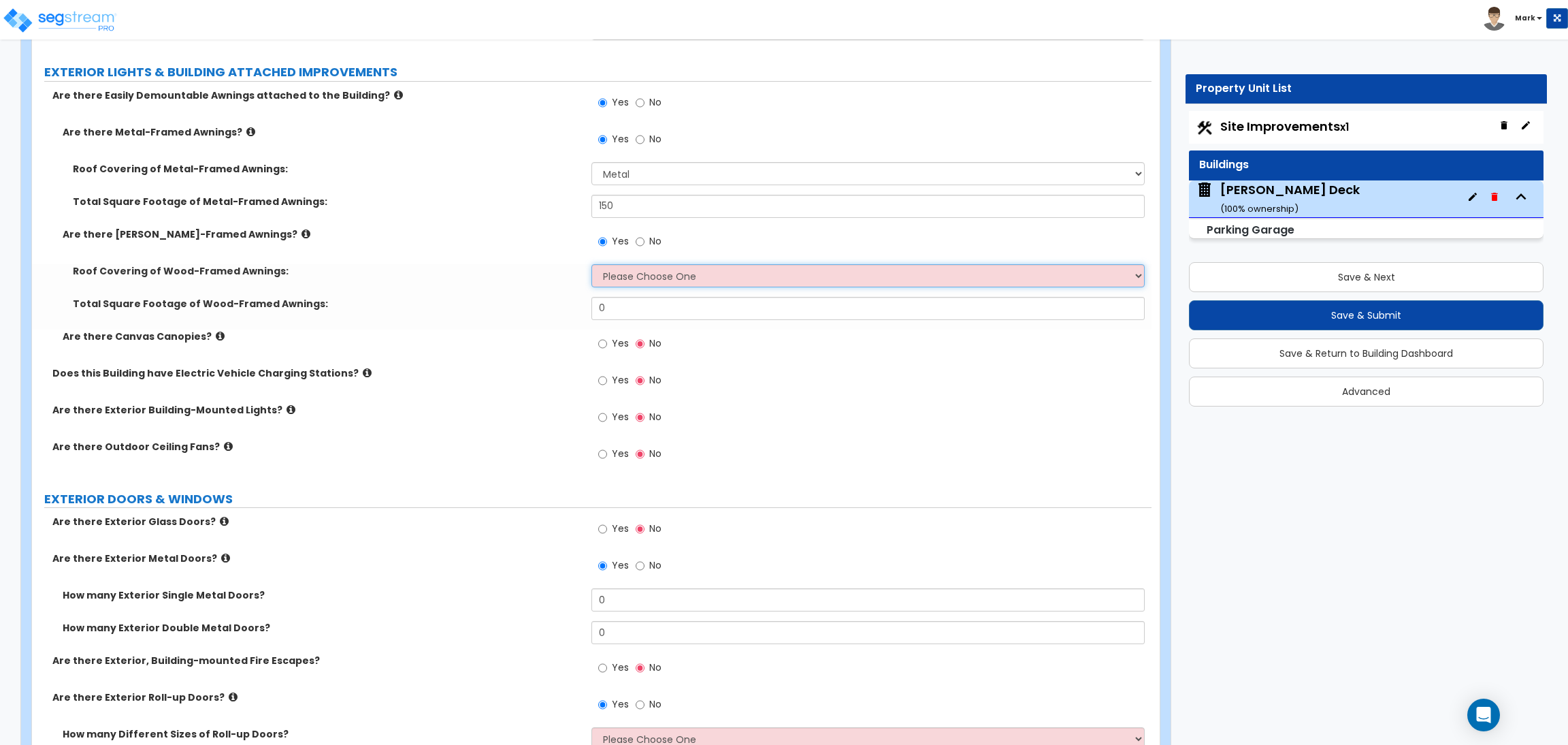
click at [620, 282] on select "Please Choose One Asphalt Shingle Clay Tile Wood Shingle Metal Shingle Standing…" at bounding box center [868, 275] width 553 height 23
click at [592, 264] on select "Please Choose One Asphalt Shingle Clay Tile Wood Shingle Metal Shingle Standing…" at bounding box center [868, 275] width 553 height 23
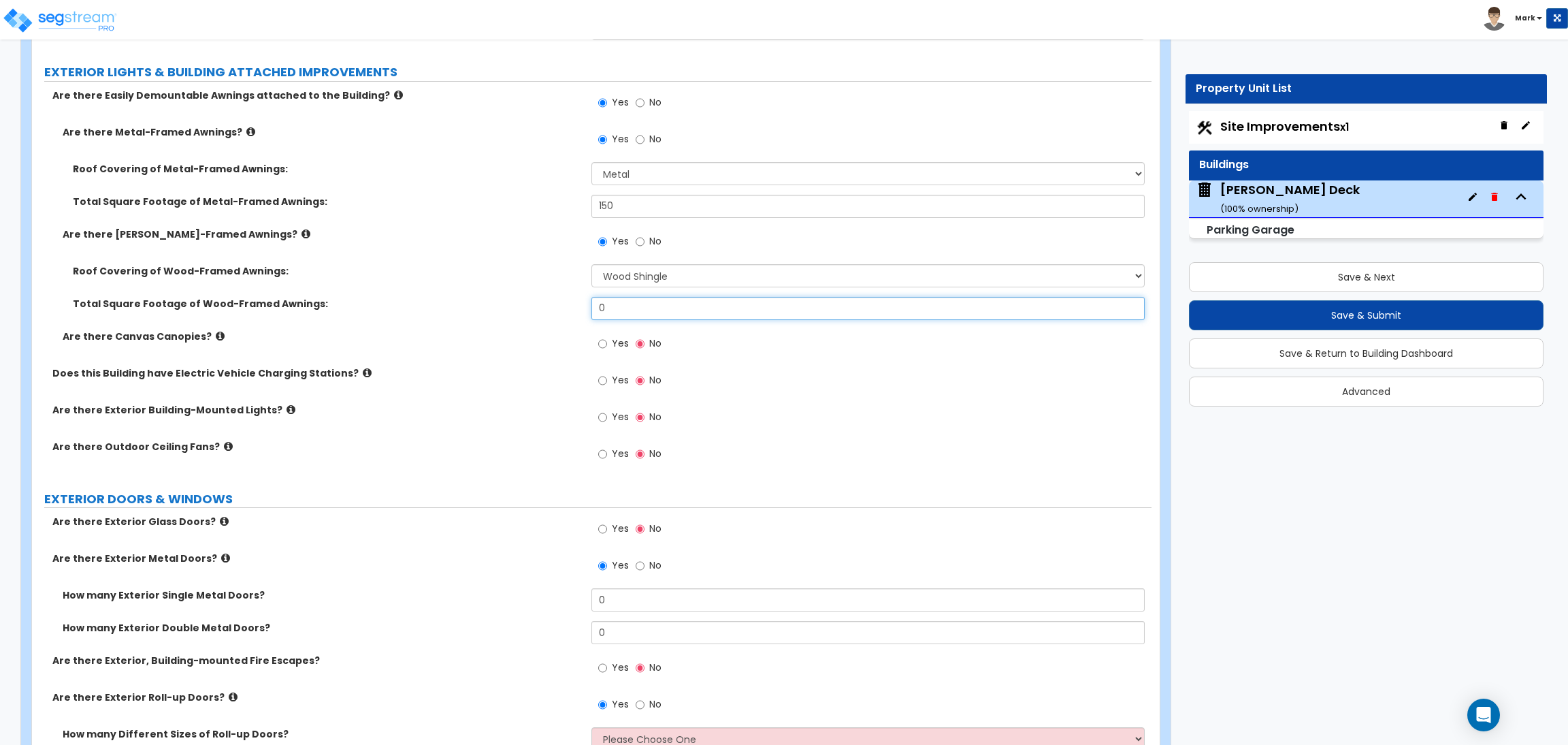
drag, startPoint x: 626, startPoint y: 316, endPoint x: 575, endPoint y: 316, distance: 51.0
click at [575, 316] on div "Total Square Footage of Wood-Framed Awnings: 0" at bounding box center [592, 313] width 1120 height 33
click at [610, 334] on label "Yes" at bounding box center [614, 345] width 31 height 23
click at [607, 336] on input "Yes" at bounding box center [603, 344] width 9 height 15
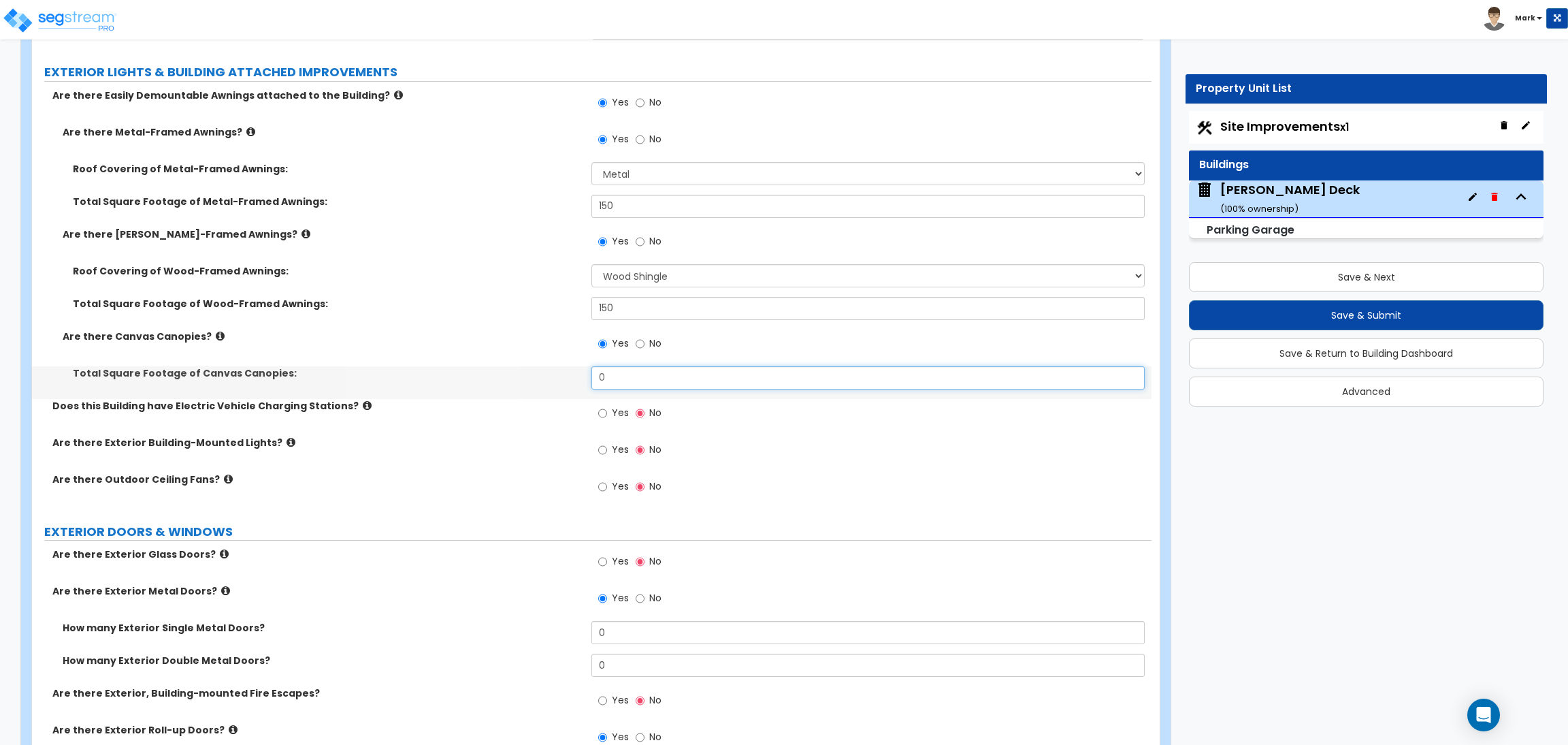
drag, startPoint x: 628, startPoint y: 373, endPoint x: 570, endPoint y: 379, distance: 58.3
click at [570, 379] on div "Total Square Footage of Canvas Canopies: 0" at bounding box center [592, 382] width 1120 height 33
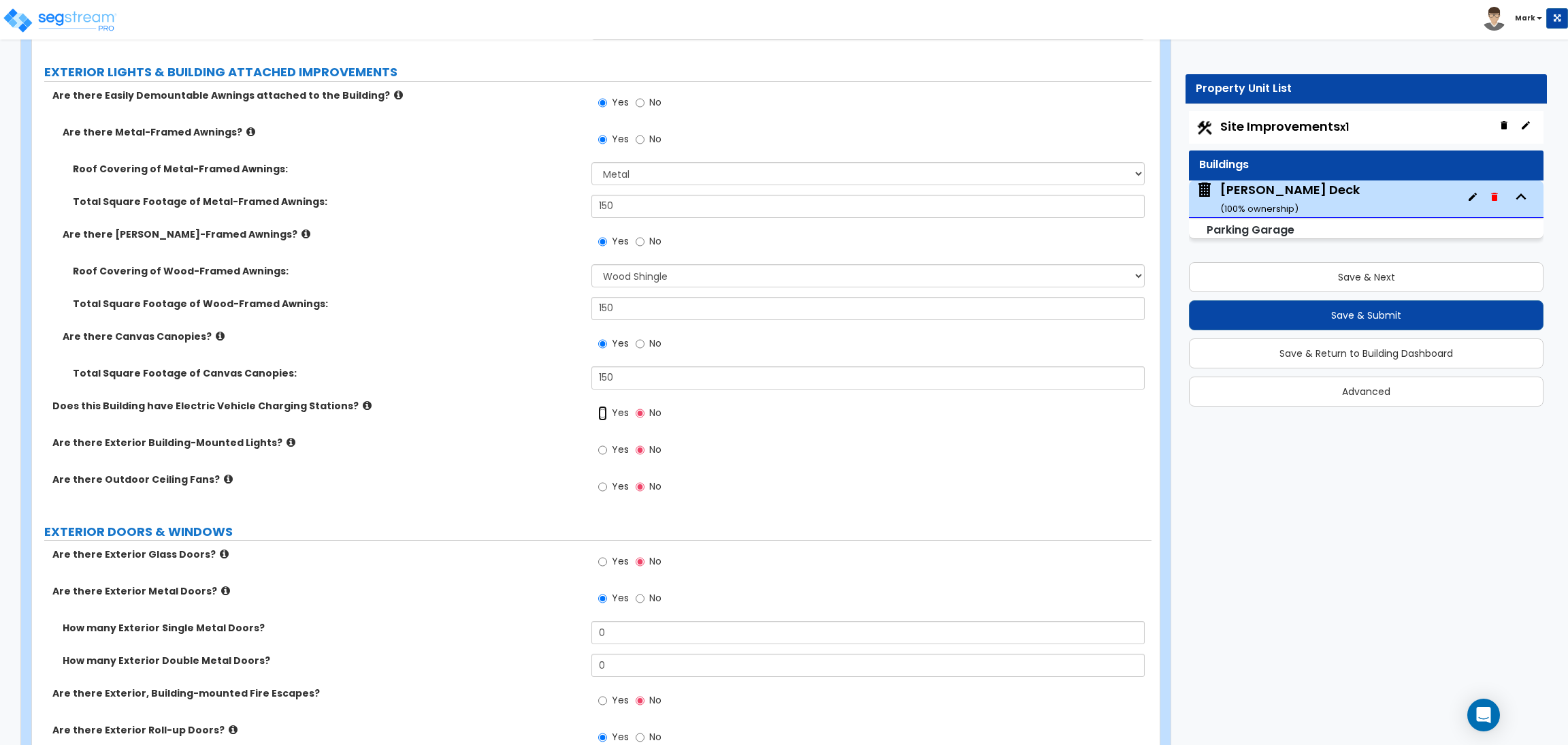
click at [605, 417] on input "Yes" at bounding box center [603, 414] width 9 height 15
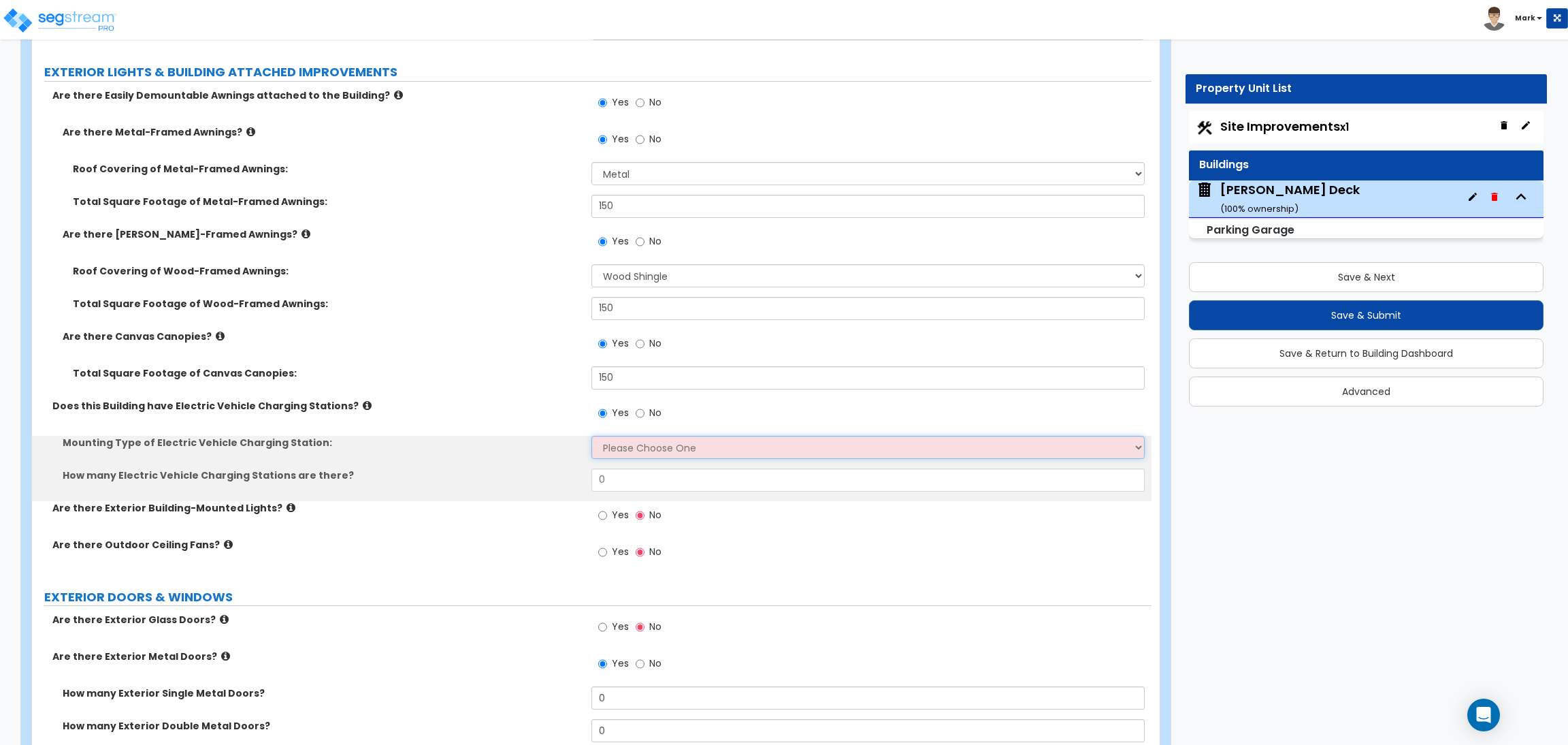
click at [622, 453] on select "Please Choose One Freestanding Wall-mounted" at bounding box center [868, 447] width 553 height 23
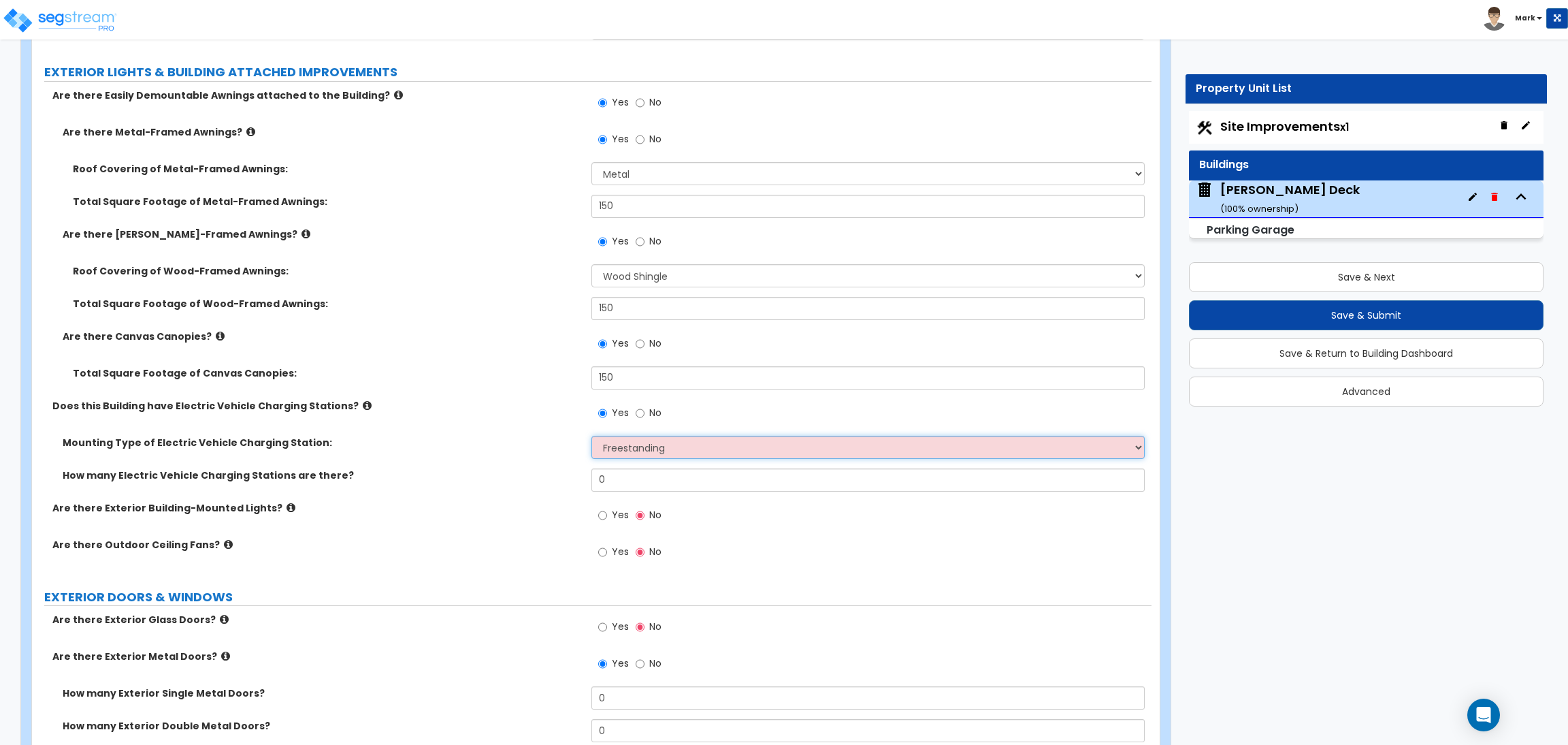
click at [592, 436] on select "Please Choose One Freestanding Wall-mounted" at bounding box center [868, 447] width 553 height 23
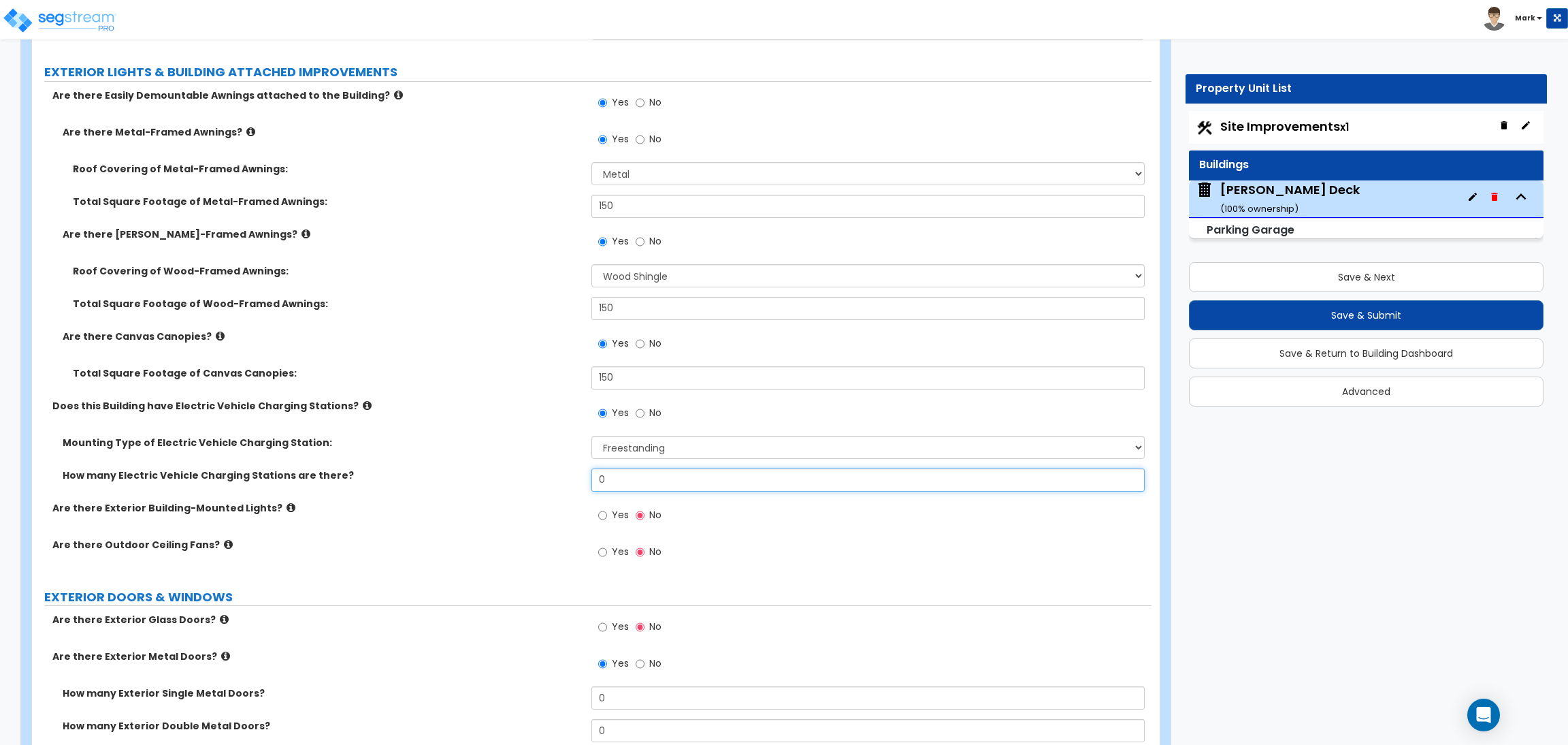
drag, startPoint x: 620, startPoint y: 478, endPoint x: 598, endPoint y: 476, distance: 22.1
click at [598, 476] on input "0" at bounding box center [868, 480] width 553 height 23
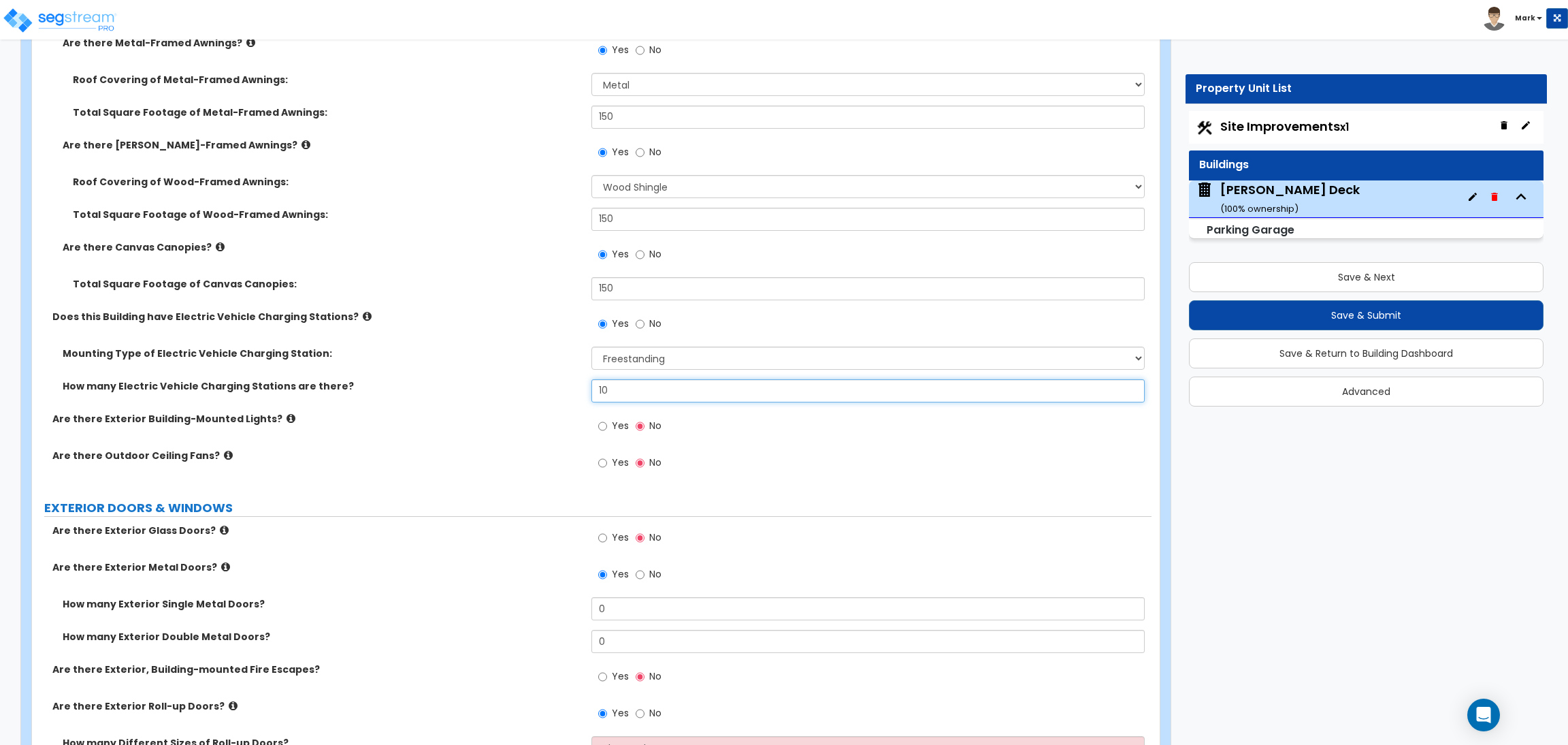
scroll to position [1327, 0]
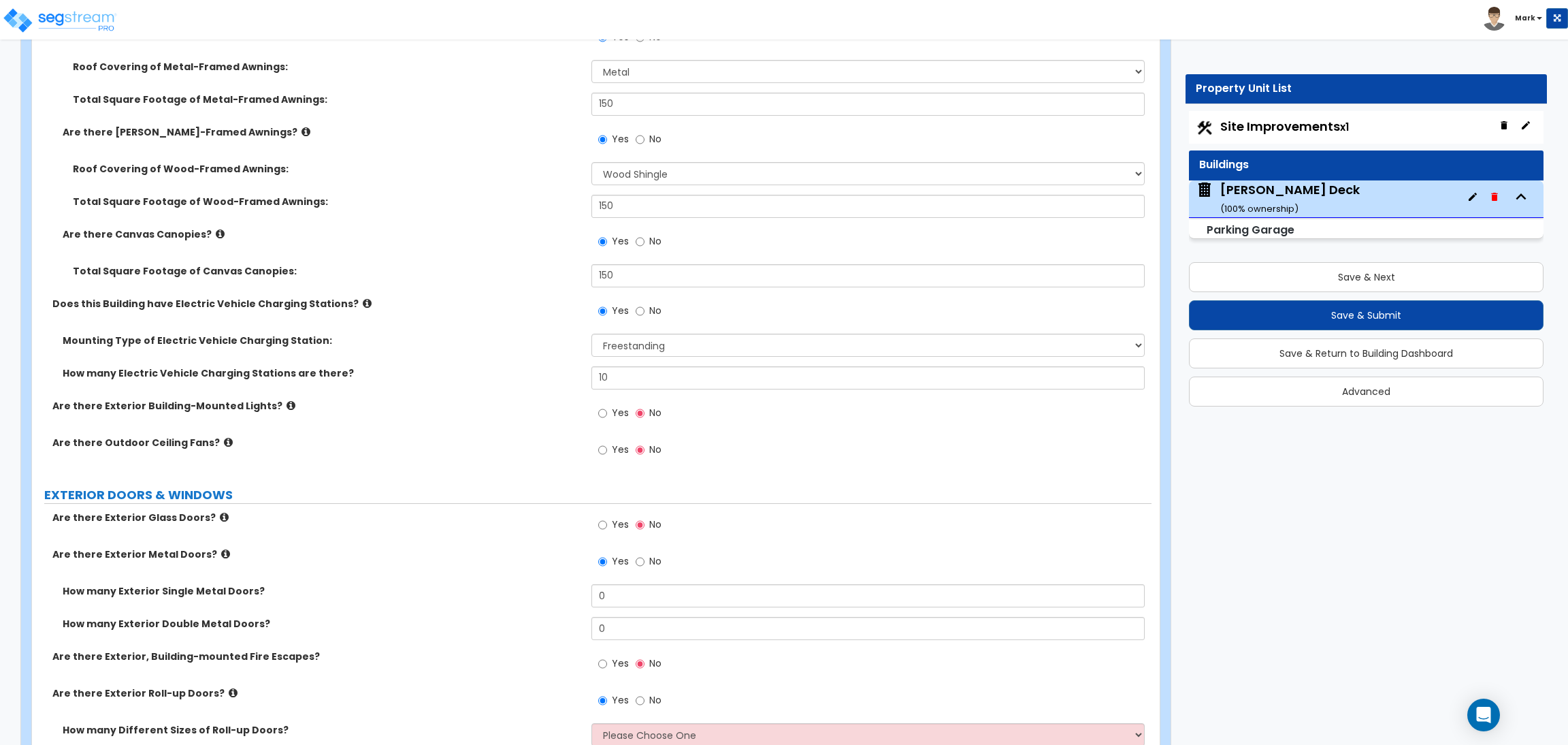
click at [610, 416] on label "Yes" at bounding box center [614, 414] width 31 height 23
click at [607, 416] on input "Yes" at bounding box center [603, 414] width 9 height 15
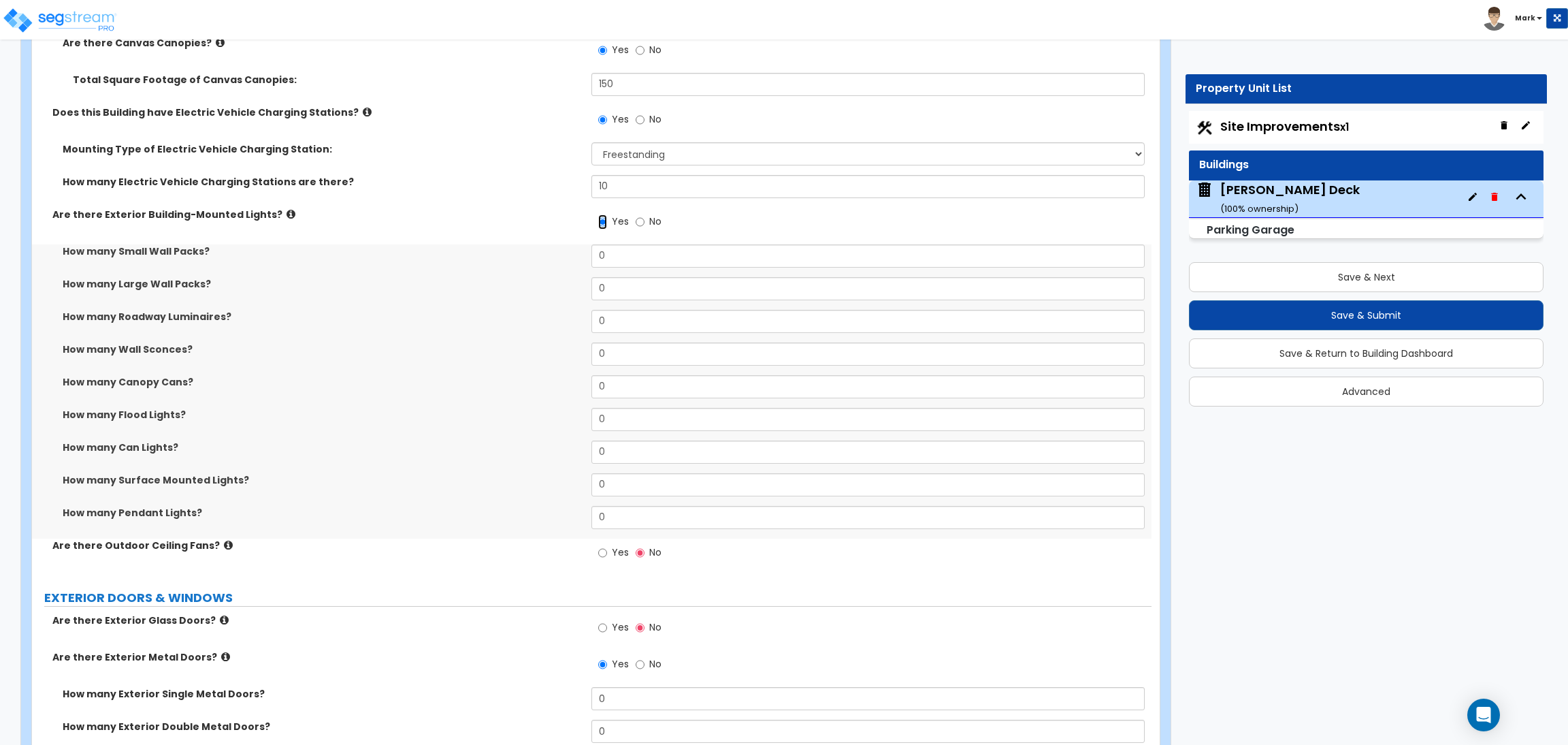
scroll to position [1532, 0]
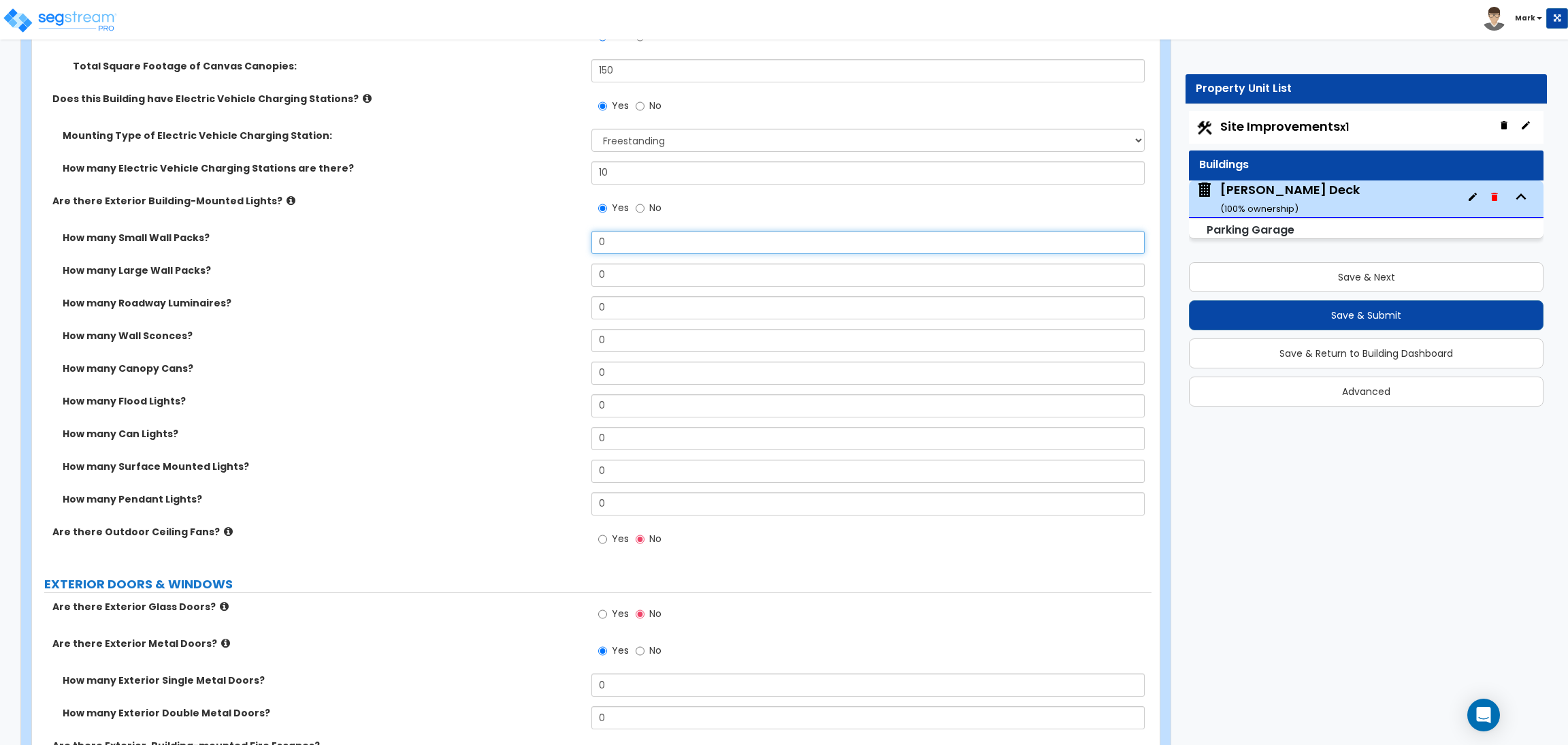
drag, startPoint x: 623, startPoint y: 251, endPoint x: 597, endPoint y: 250, distance: 26.0
click at [608, 250] on input "0" at bounding box center [868, 242] width 553 height 23
drag, startPoint x: 597, startPoint y: 250, endPoint x: 557, endPoint y: 252, distance: 40.0
click at [557, 252] on div "How many Small Wall Packs? 0" at bounding box center [592, 247] width 1120 height 33
drag, startPoint x: 623, startPoint y: 247, endPoint x: 587, endPoint y: 266, distance: 40.7
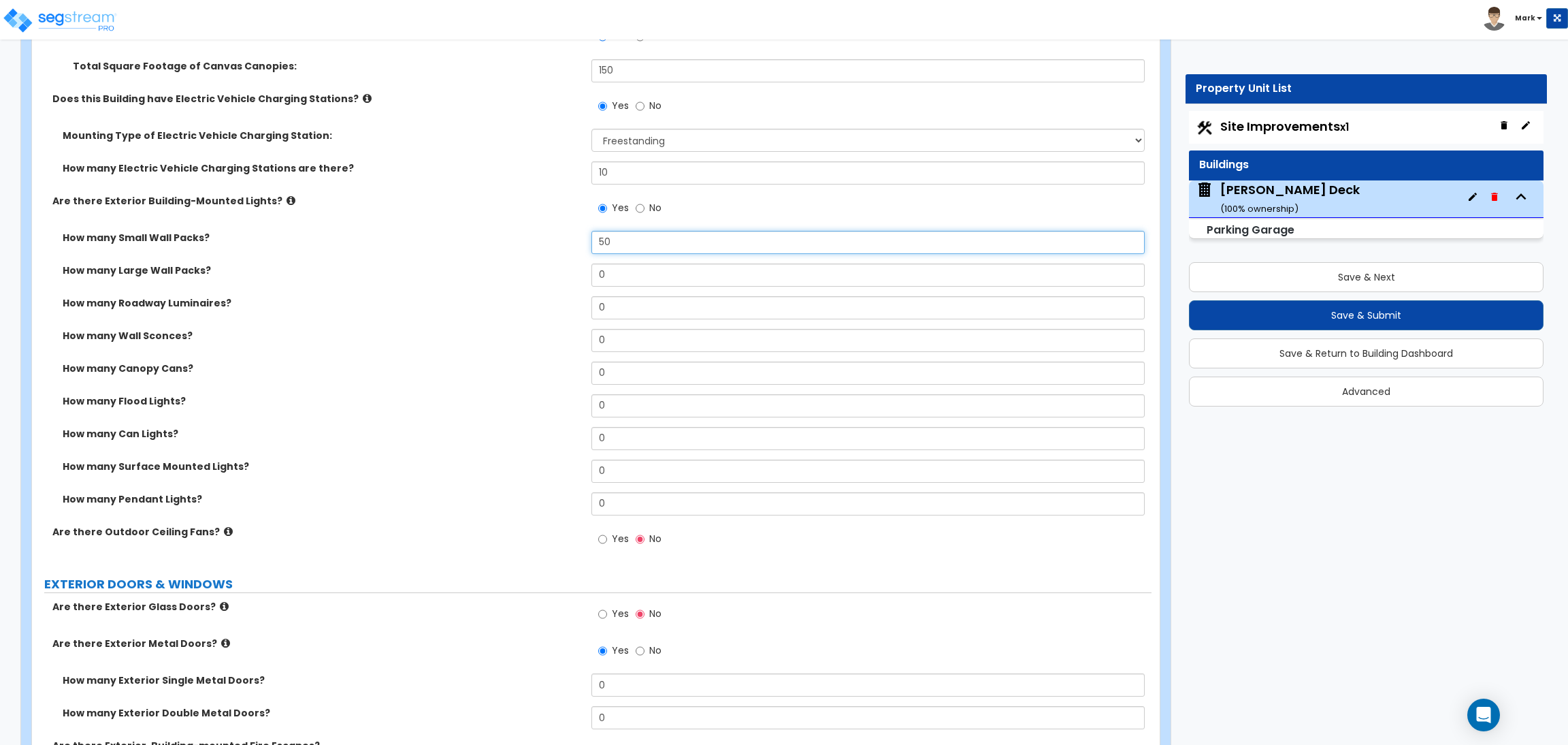
click at [576, 245] on div "How many Small Wall Packs? 50" at bounding box center [592, 247] width 1120 height 33
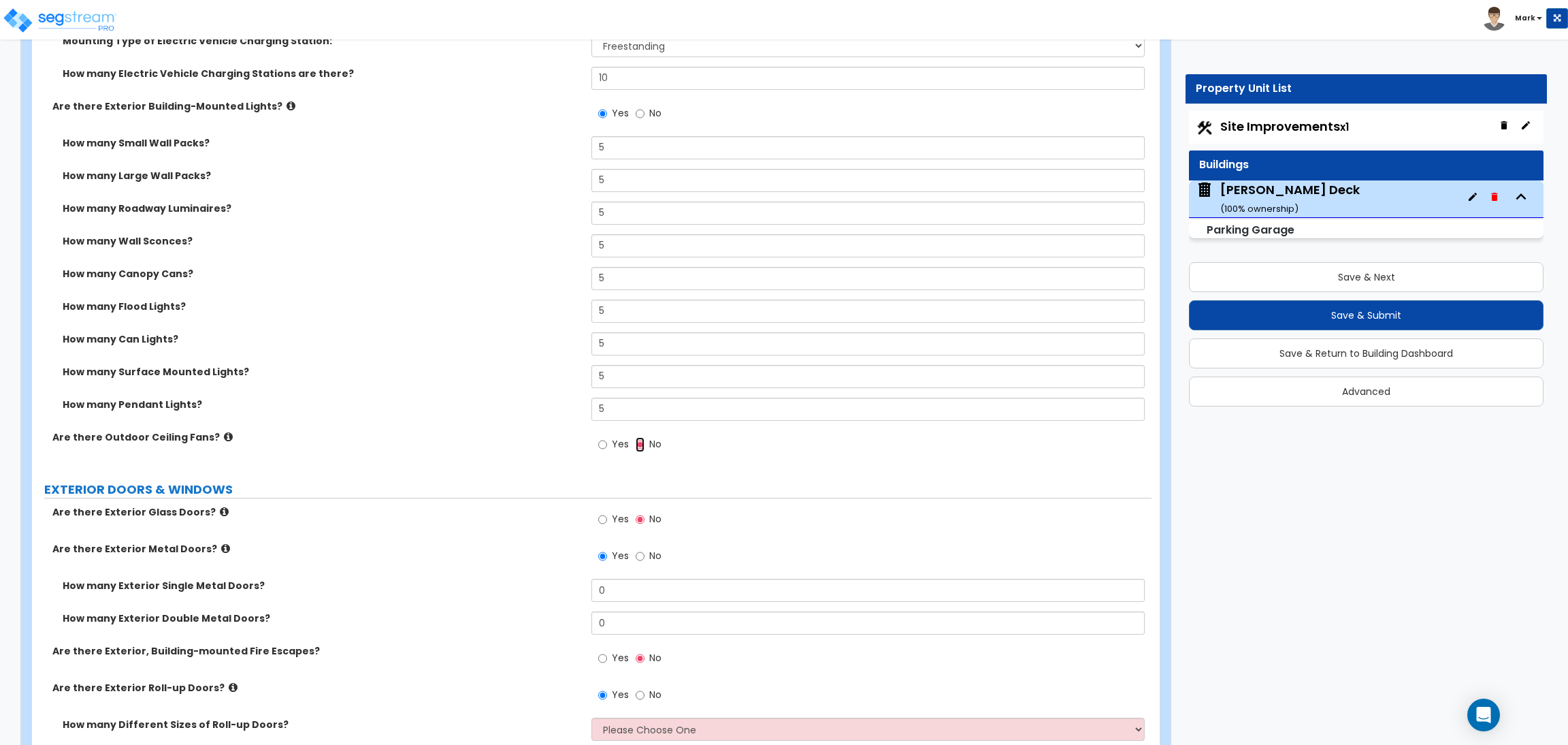
scroll to position [1635, 0]
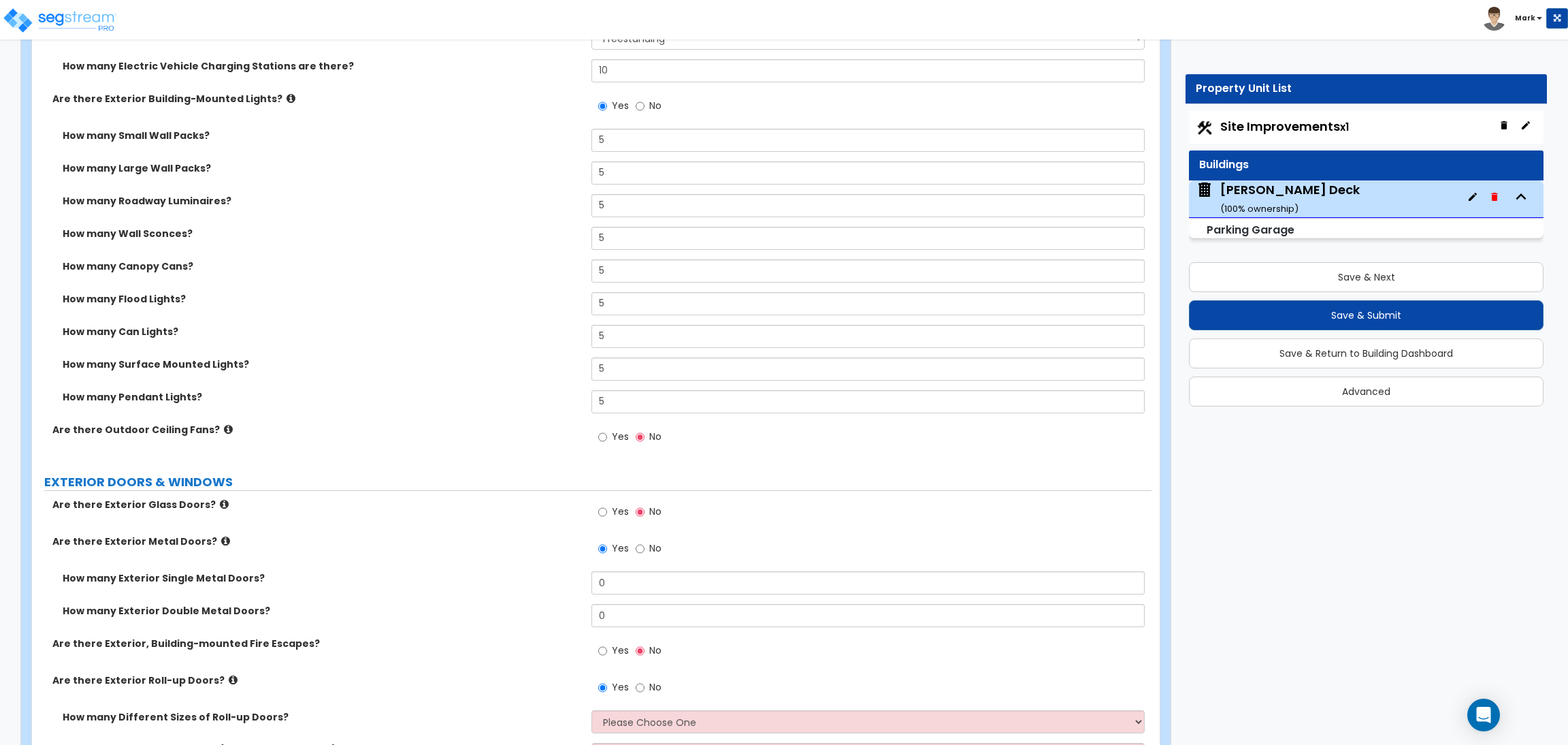
click at [616, 431] on span "Yes" at bounding box center [621, 436] width 17 height 14
click at [607, 431] on input "Yes" at bounding box center [603, 437] width 9 height 15
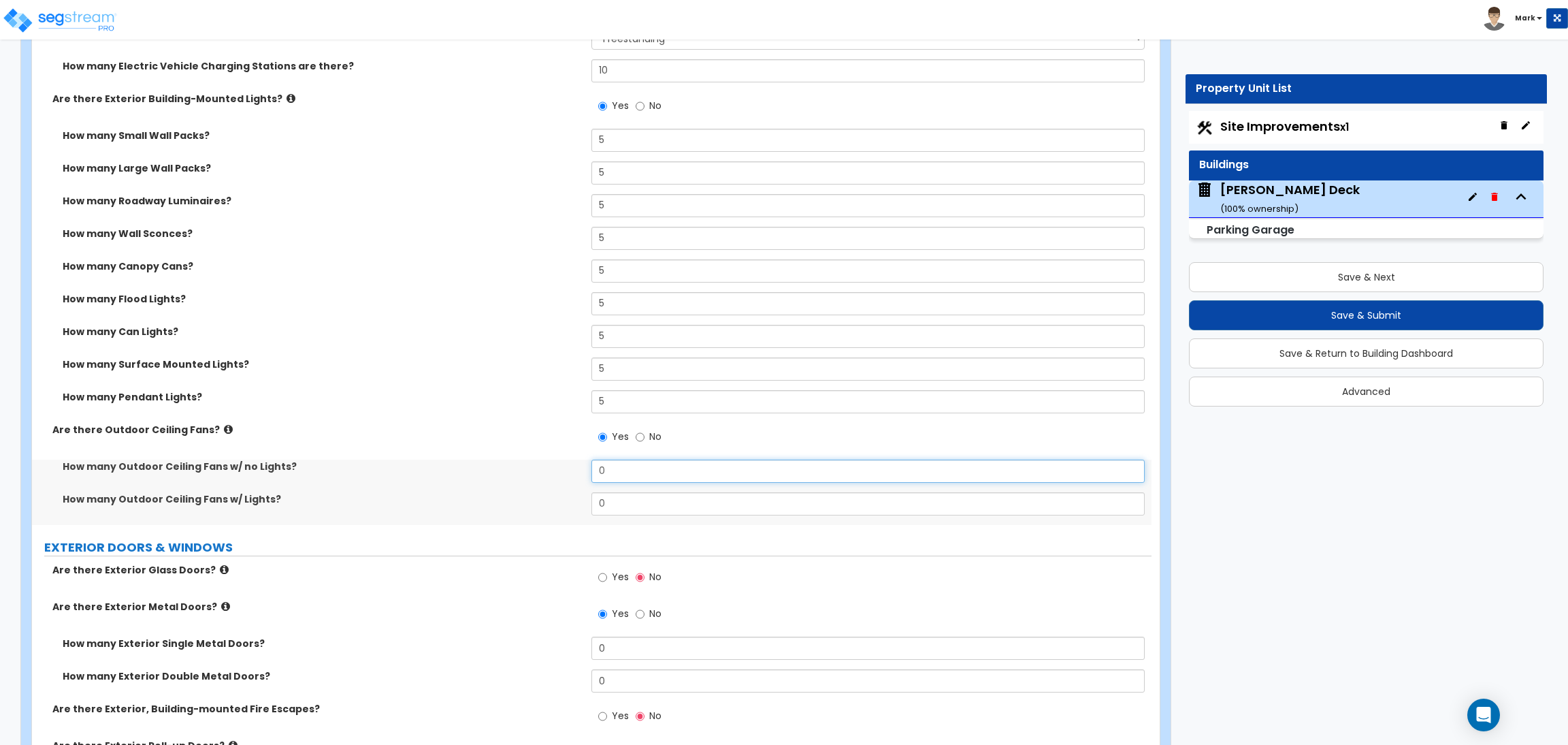
drag, startPoint x: 616, startPoint y: 466, endPoint x: 587, endPoint y: 470, distance: 29.3
click at [587, 470] on div "How many Outdoor Ceiling Fans w/ no Lights? 0" at bounding box center [592, 476] width 1120 height 33
drag, startPoint x: 592, startPoint y: 472, endPoint x: 580, endPoint y: 472, distance: 12.0
click at [580, 472] on div "How many Outdoor Ceiling Fans w/ no Lights? 2" at bounding box center [592, 476] width 1120 height 33
drag, startPoint x: 610, startPoint y: 506, endPoint x: 582, endPoint y: 504, distance: 28.1
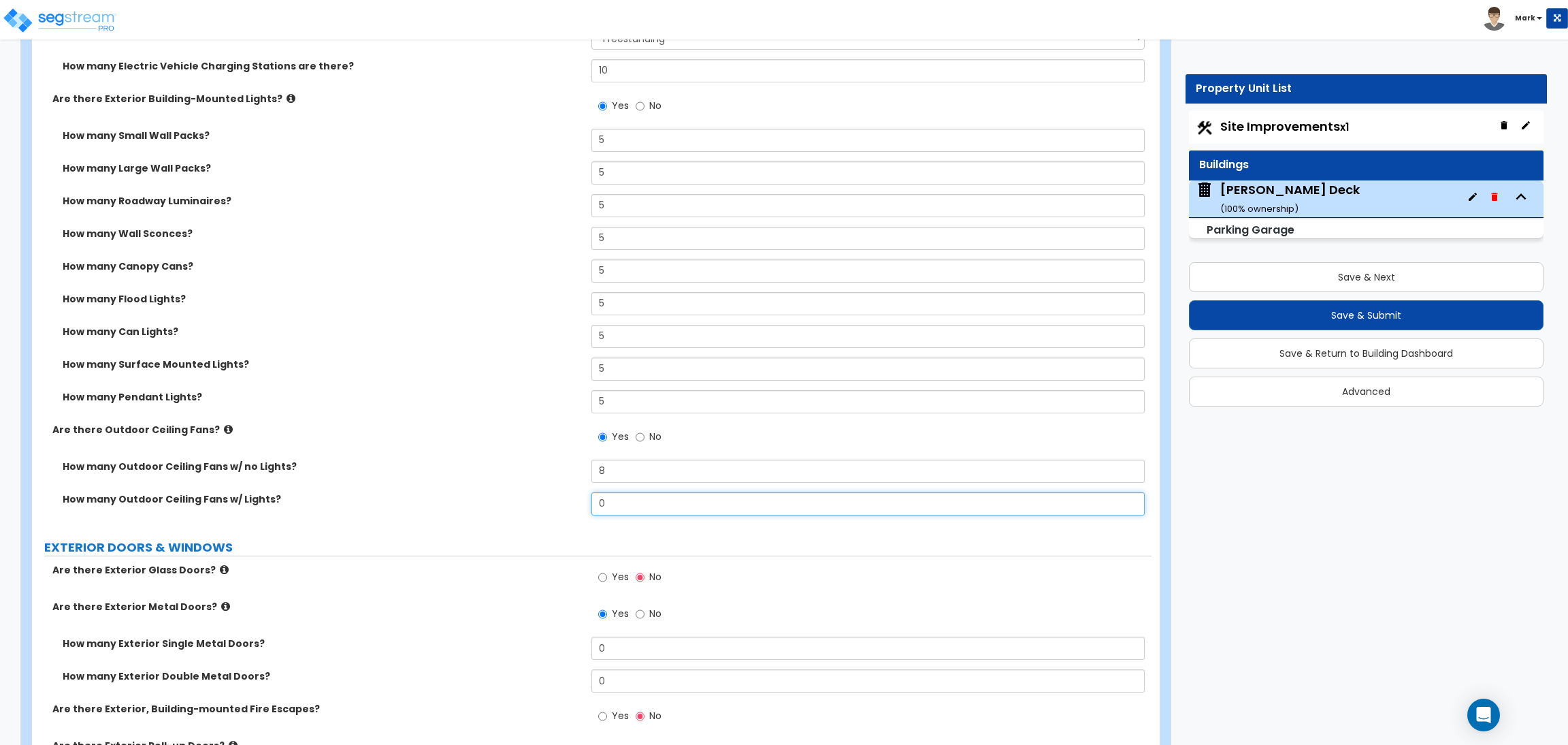
click at [582, 504] on div "How many Outdoor Ceiling Fans w/ Lights? 0" at bounding box center [592, 509] width 1120 height 33
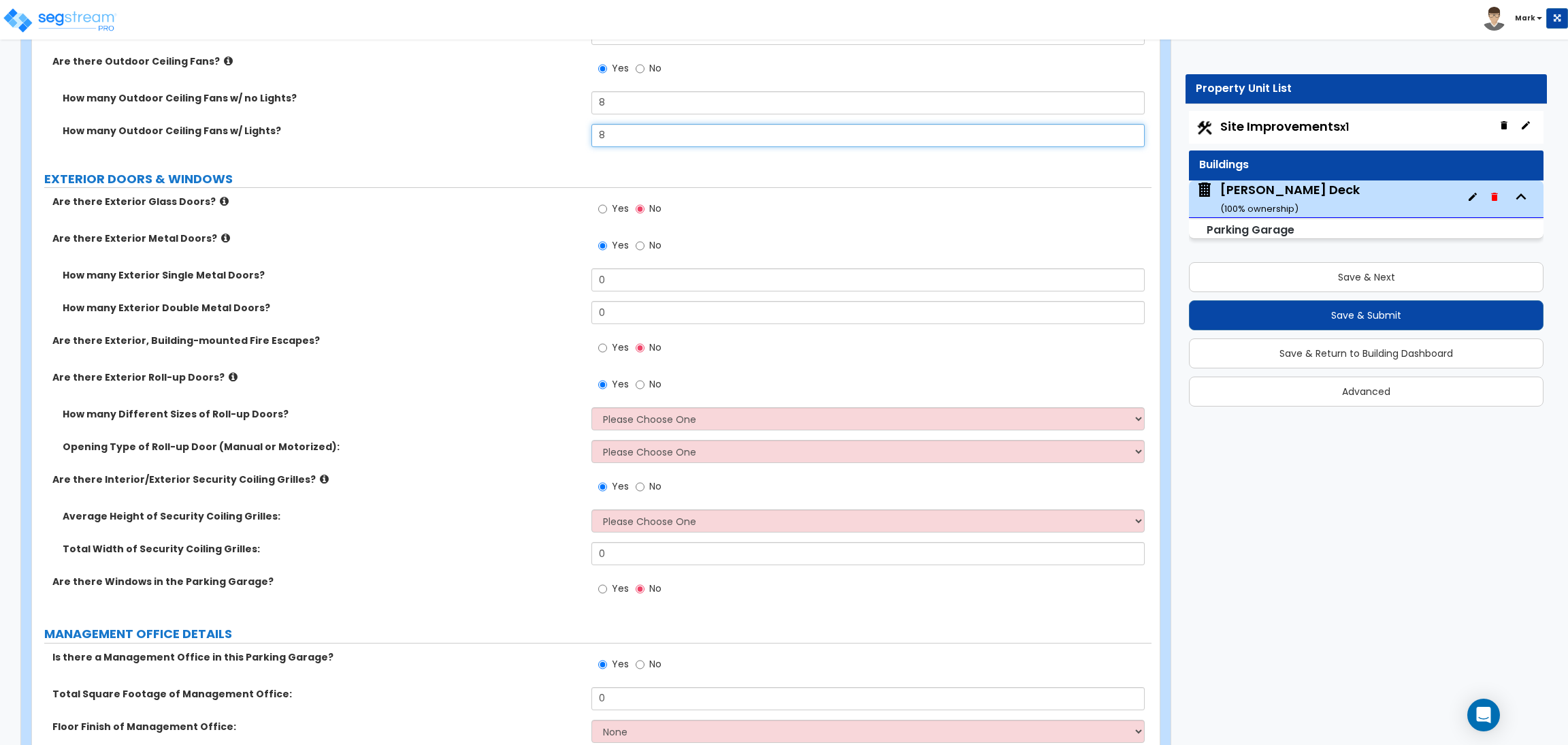
scroll to position [2025, 0]
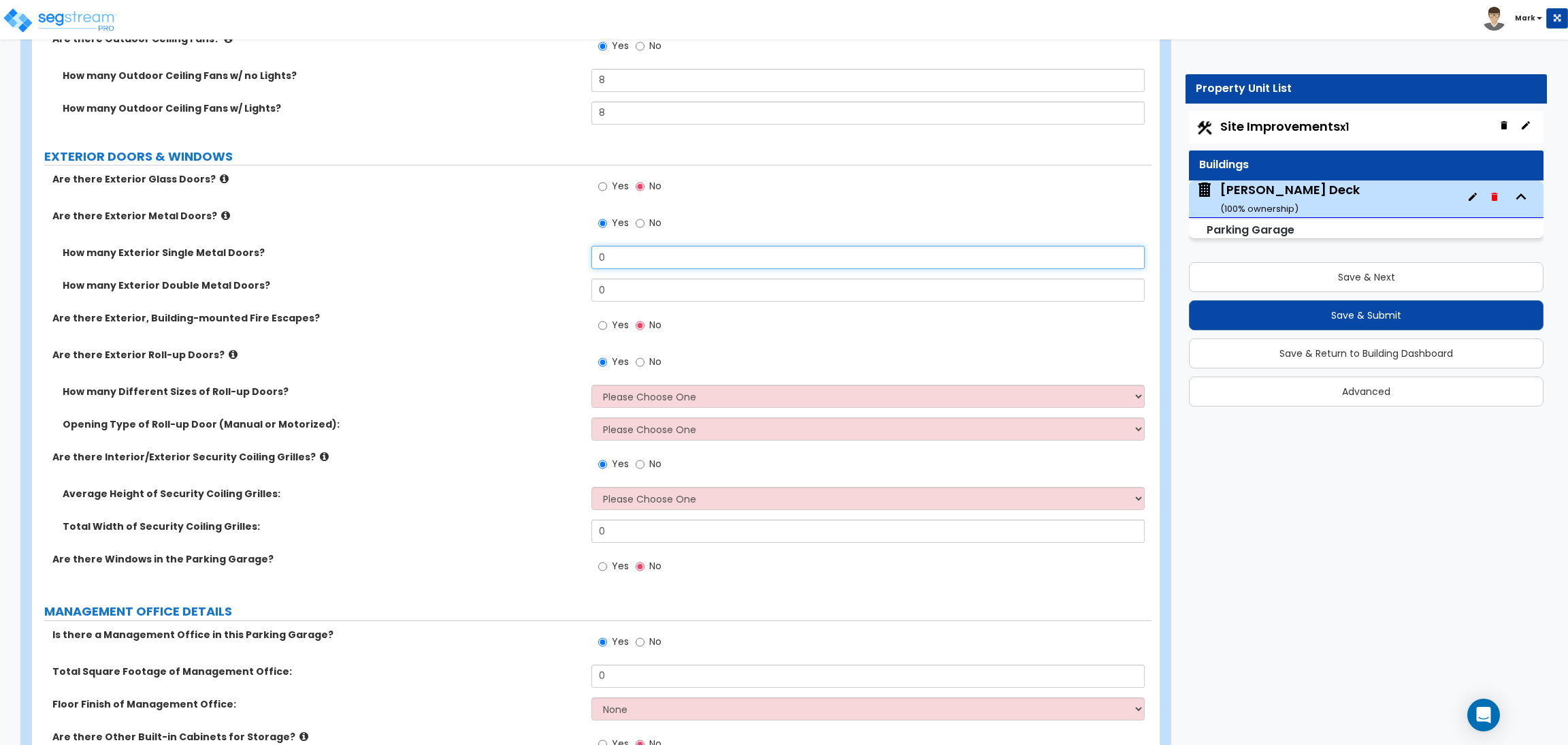
drag, startPoint x: 620, startPoint y: 258, endPoint x: 573, endPoint y: 249, distance: 47.9
click at [580, 257] on div "How many Exterior Single Metal Doors? 0" at bounding box center [592, 262] width 1120 height 33
drag, startPoint x: 622, startPoint y: 293, endPoint x: 594, endPoint y: 293, distance: 28.0
click at [594, 293] on input "0" at bounding box center [868, 290] width 553 height 23
click at [616, 327] on span "Yes" at bounding box center [621, 325] width 17 height 14
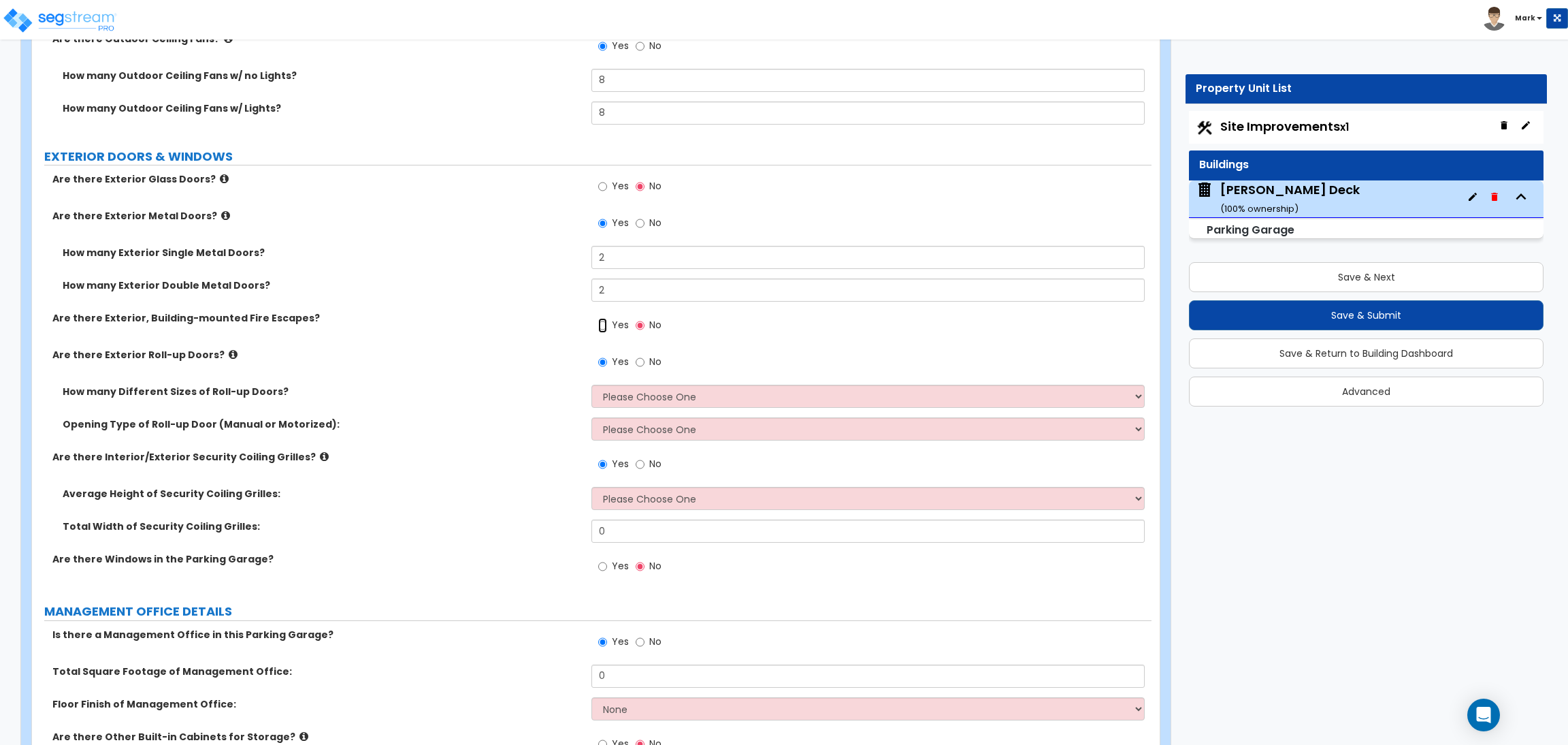
click at [607, 327] on input "Yes" at bounding box center [603, 326] width 9 height 15
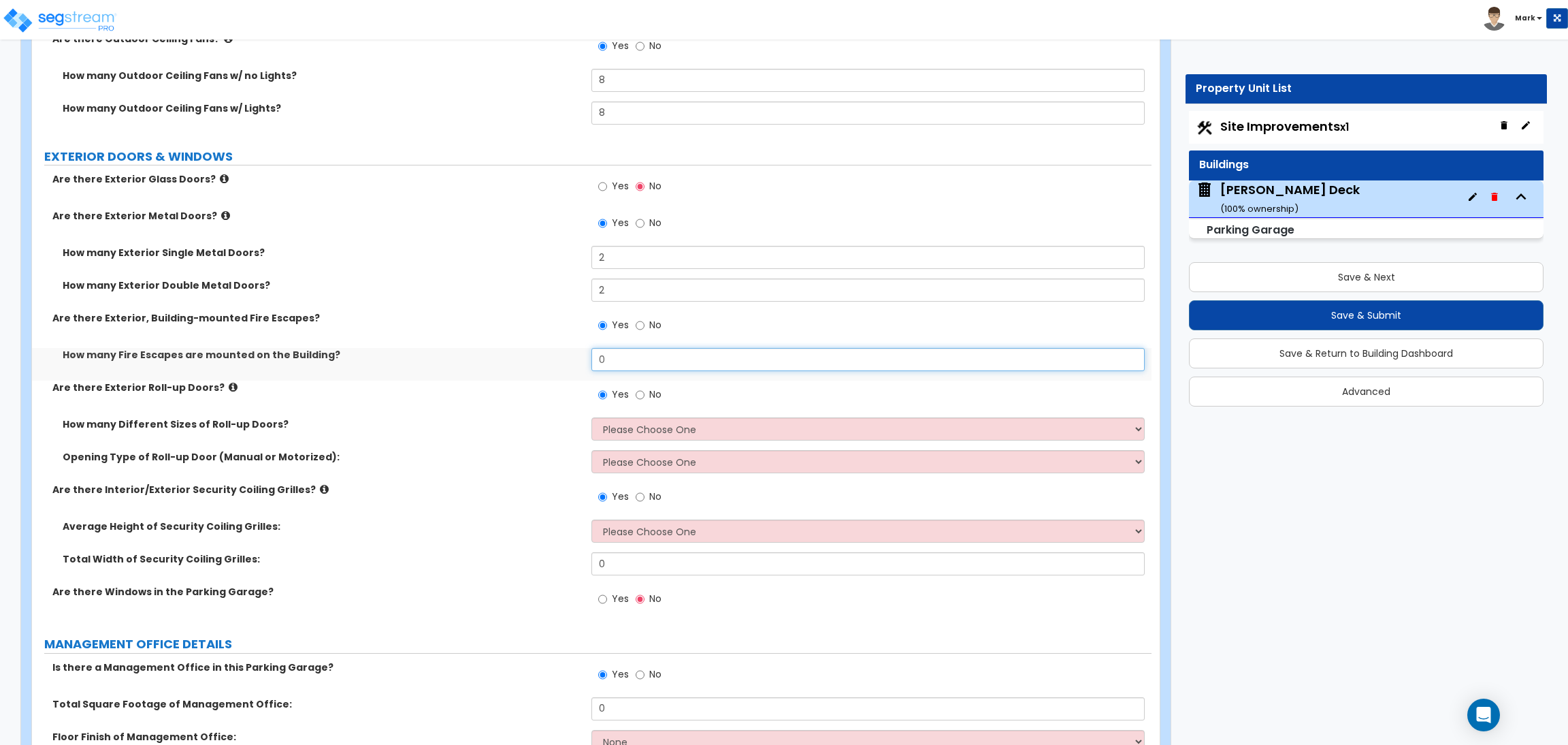
drag, startPoint x: 627, startPoint y: 357, endPoint x: 592, endPoint y: 357, distance: 35.0
click at [592, 357] on input "0" at bounding box center [868, 359] width 553 height 23
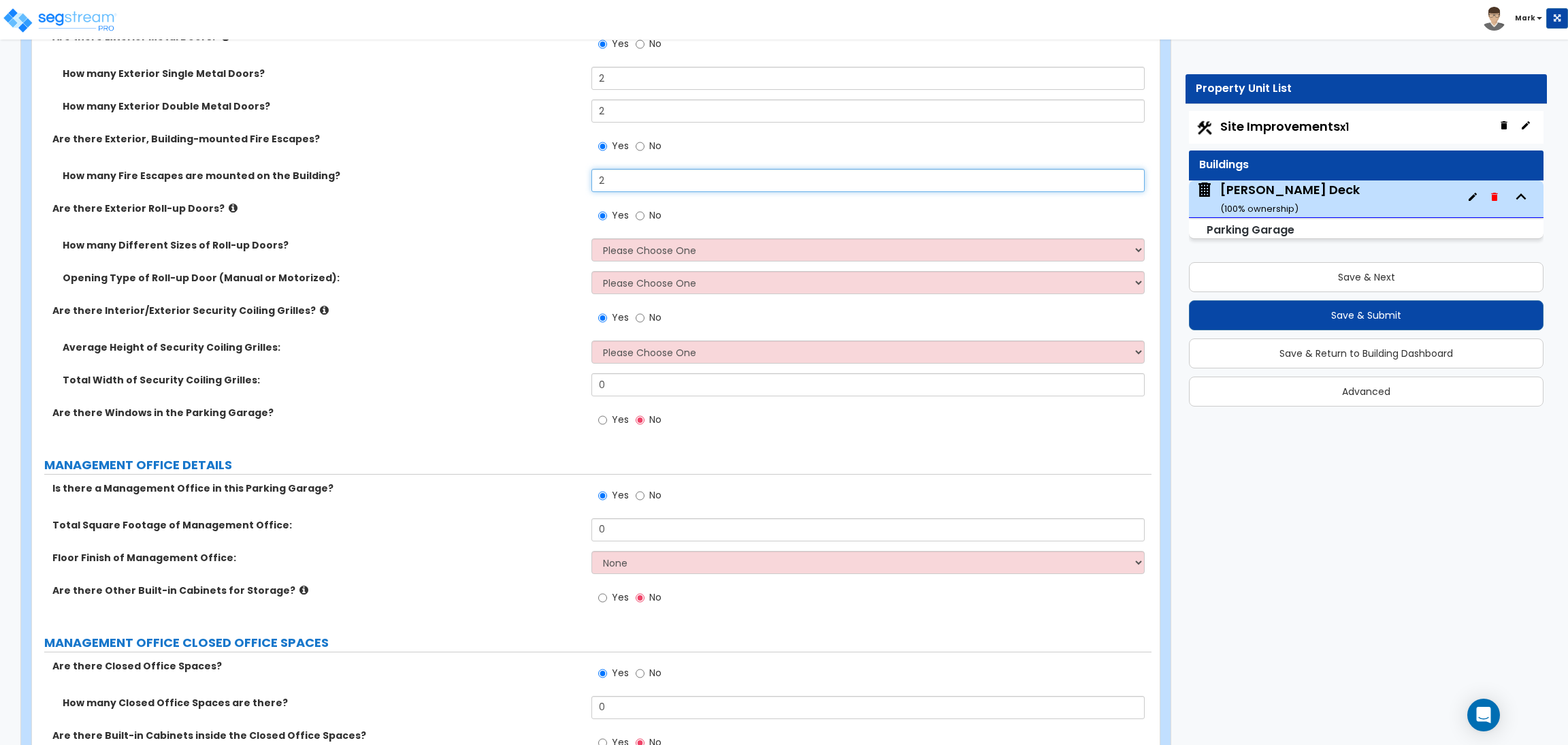
scroll to position [2230, 0]
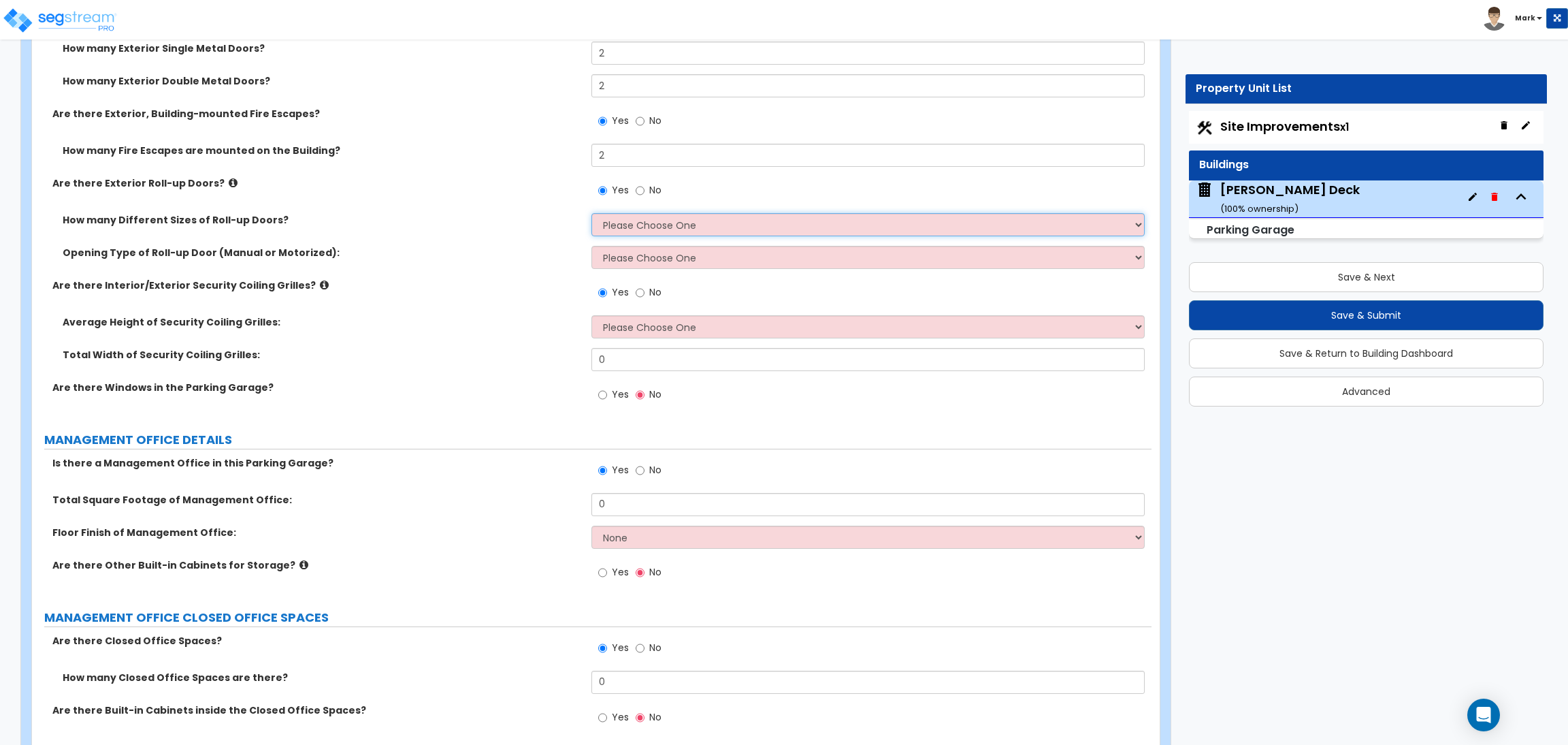
click at [642, 226] on select "Please Choose One 1 2 3" at bounding box center [868, 224] width 553 height 23
click at [592, 214] on select "Please Choose One 1 2 3" at bounding box center [868, 224] width 553 height 23
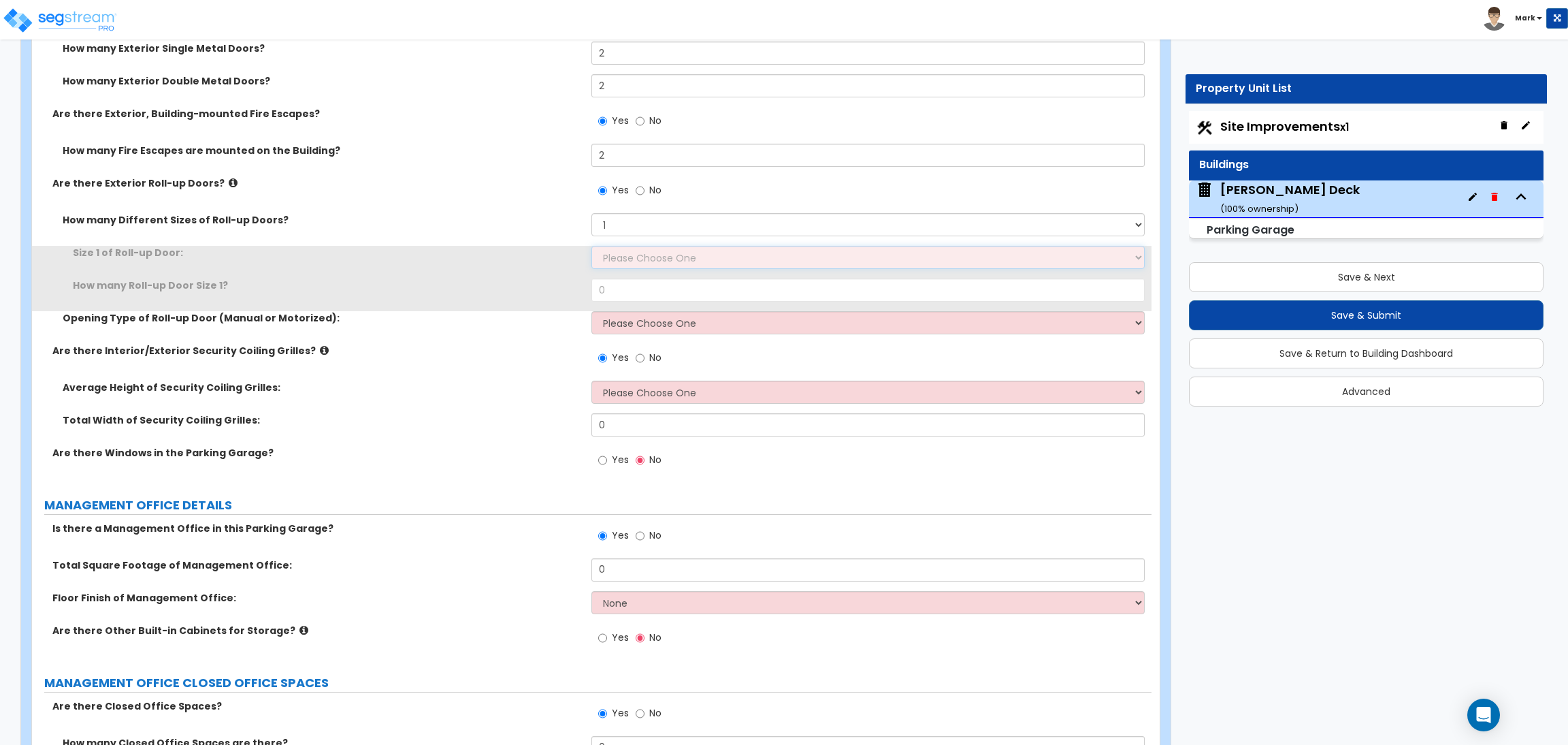
click at [624, 265] on select "Please Choose One 8' x 8' 10' x 10' 12' x 12' 14' x 14' 20' x 12' 20' x 16'" at bounding box center [868, 257] width 553 height 23
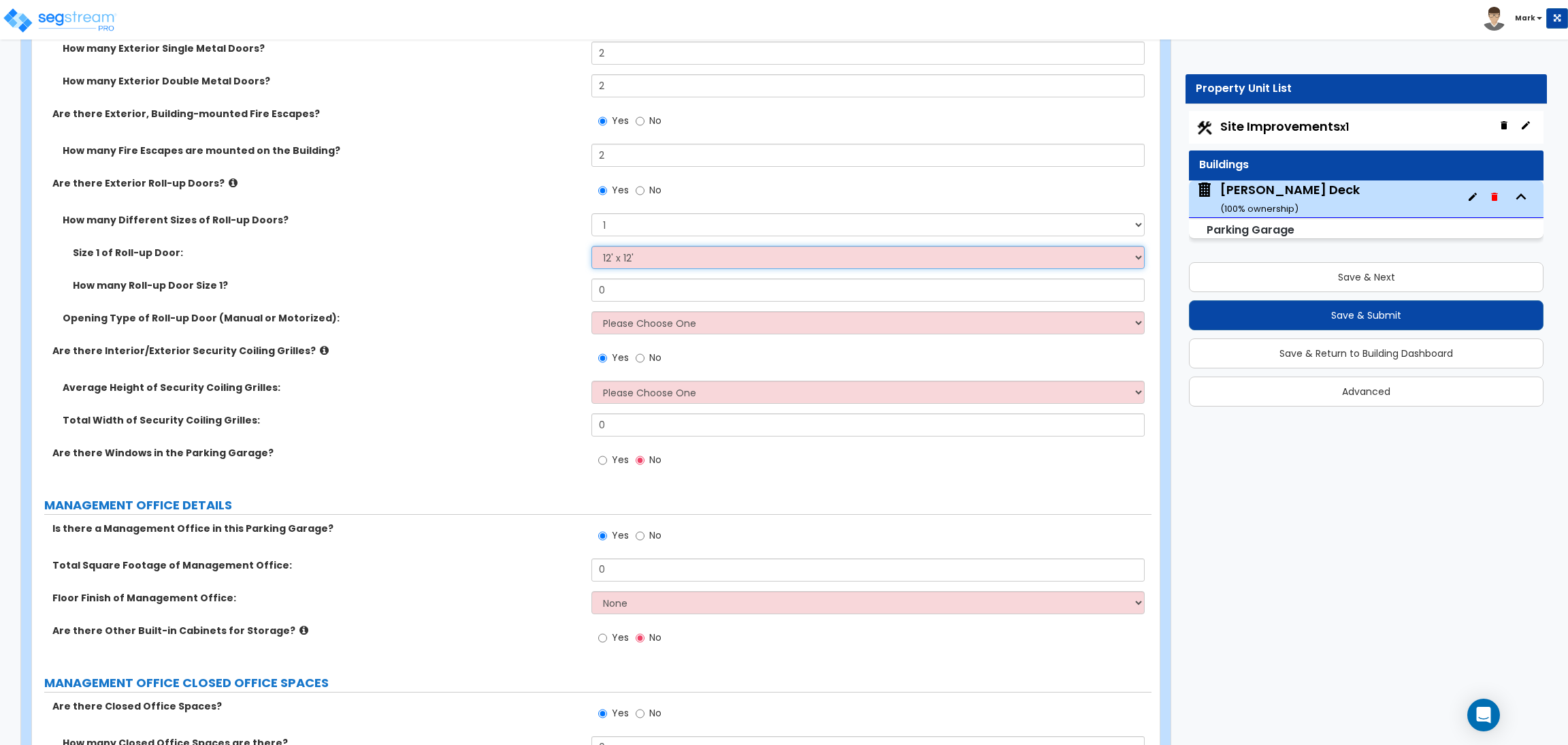
click at [592, 246] on select "Please Choose One 8' x 8' 10' x 10' 12' x 12' 14' x 14' 20' x 12' 20' x 16'" at bounding box center [868, 257] width 553 height 23
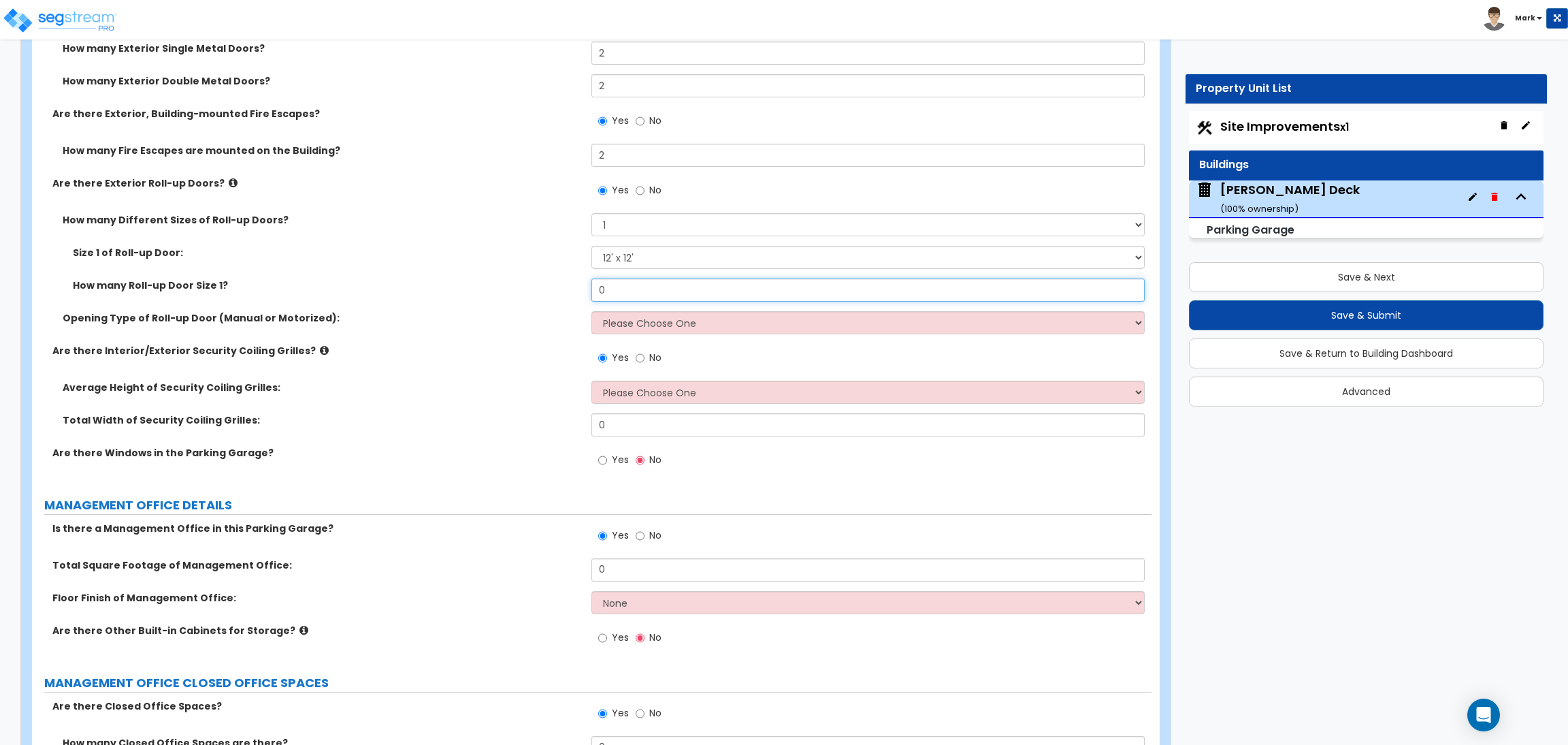
drag, startPoint x: 619, startPoint y: 287, endPoint x: 591, endPoint y: 288, distance: 28.0
click at [593, 288] on input "0" at bounding box center [868, 290] width 553 height 23
click at [634, 322] on select "Please Choose One Manual Motorized Some are Motorized" at bounding box center [868, 322] width 553 height 23
click at [592, 312] on select "Please Choose One Manual Motorized Some are Motorized" at bounding box center [868, 322] width 553 height 23
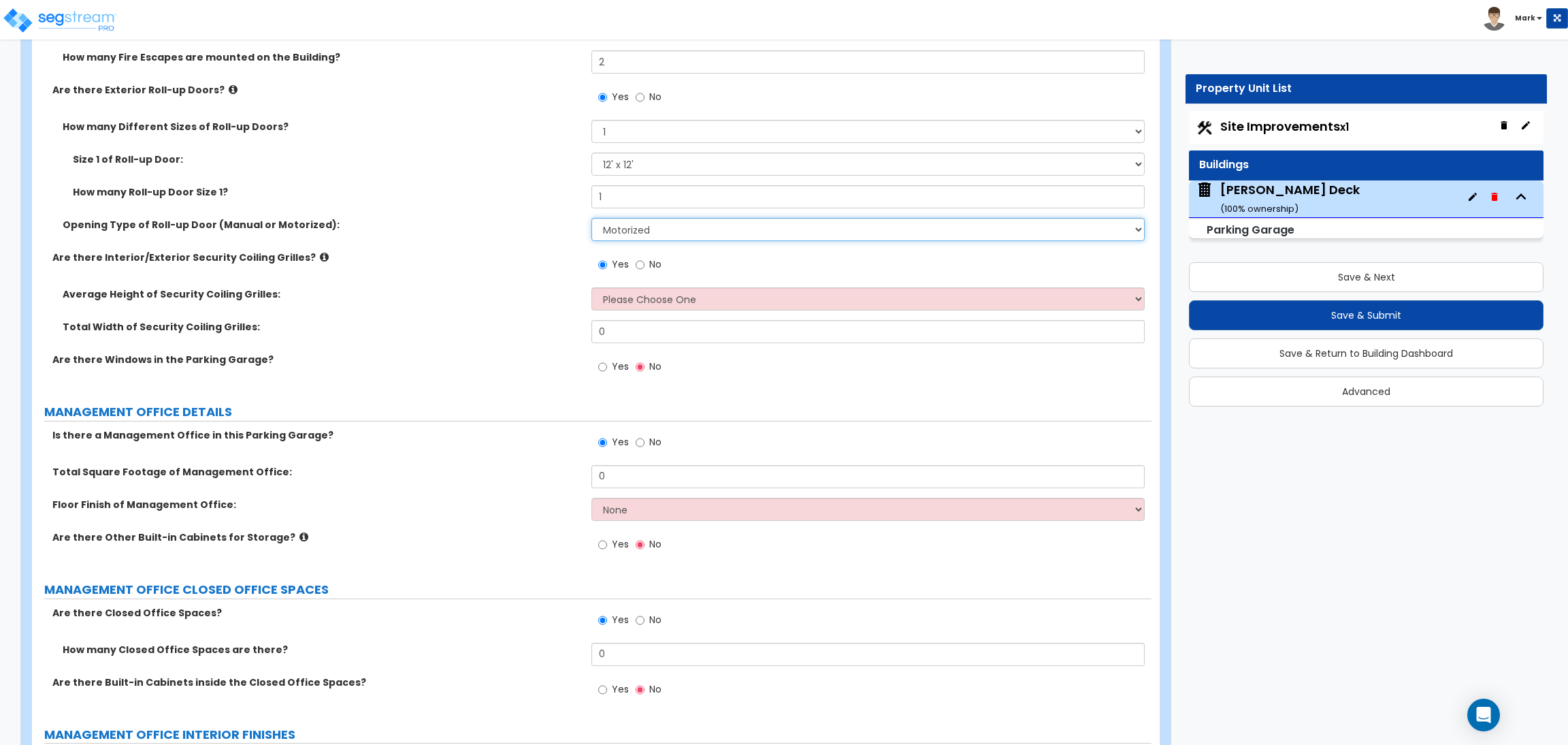
scroll to position [2332, 0]
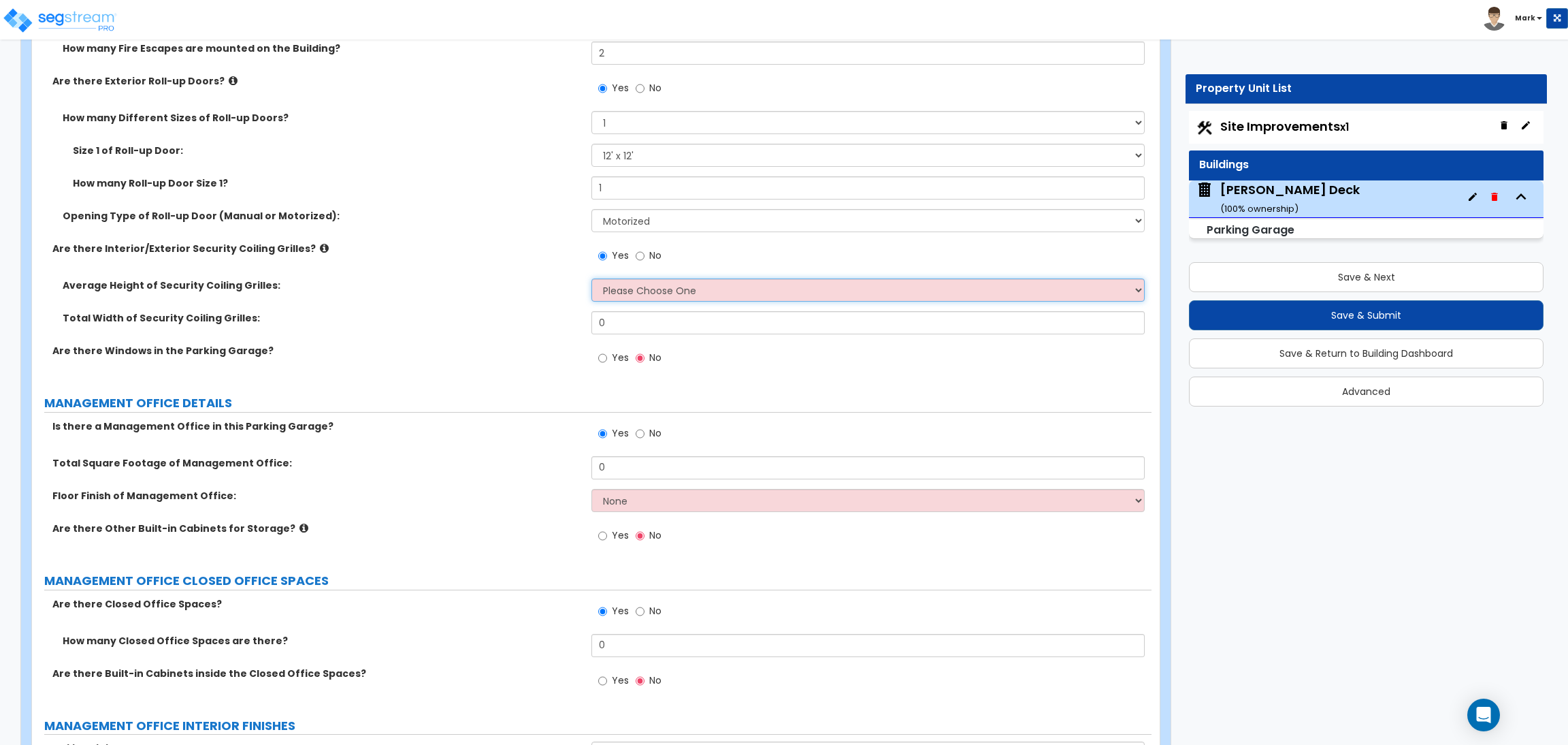
click at [640, 296] on select "Please Choose One 4 feet 6 feet 8 feet 12 feet" at bounding box center [868, 290] width 553 height 23
click at [592, 279] on select "Please Choose One 4 feet 6 feet 8 feet 12 feet" at bounding box center [868, 290] width 553 height 23
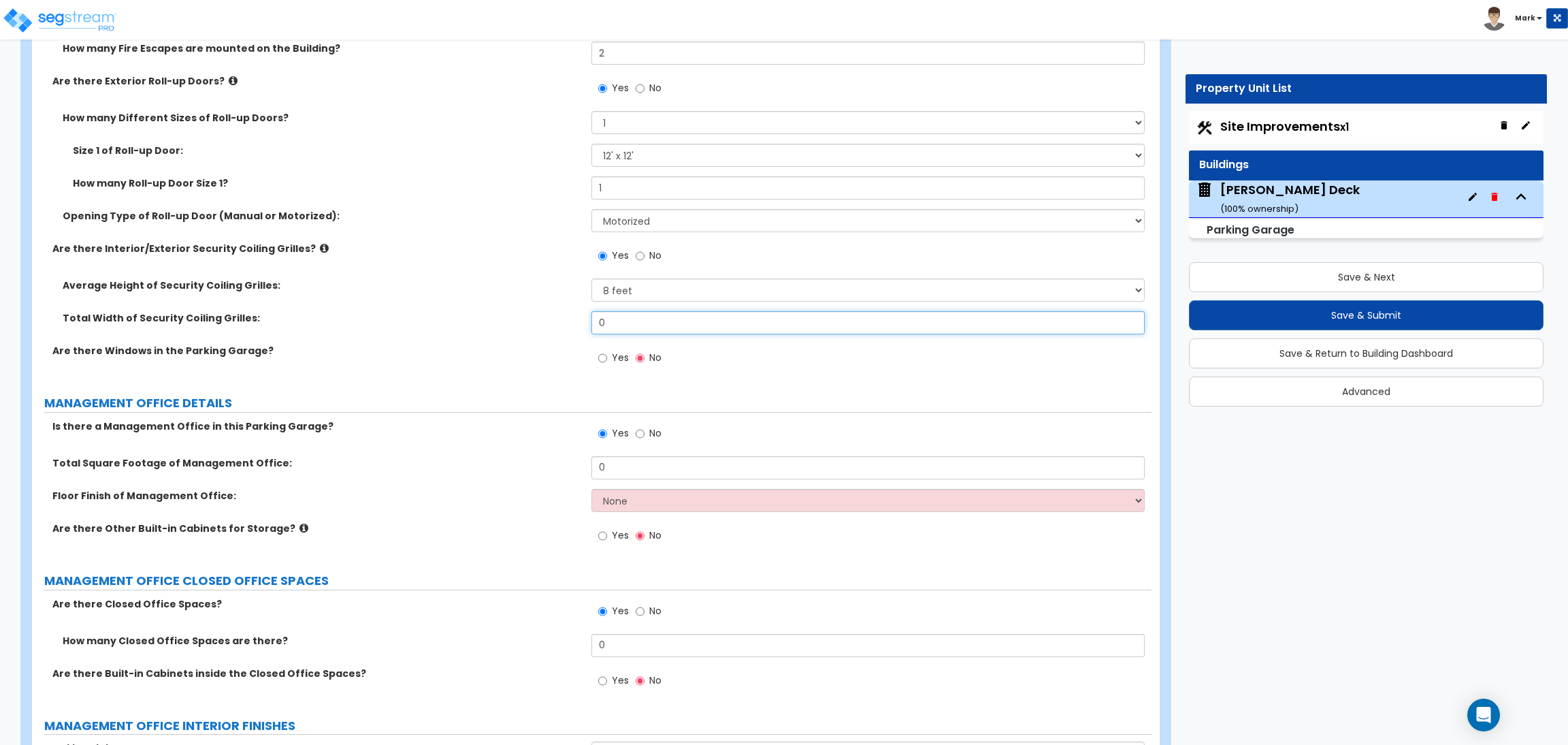
drag, startPoint x: 615, startPoint y: 325, endPoint x: 585, endPoint y: 325, distance: 30.0
click at [585, 325] on div "Total Width of Security Coiling Grilles: 0" at bounding box center [592, 328] width 1120 height 33
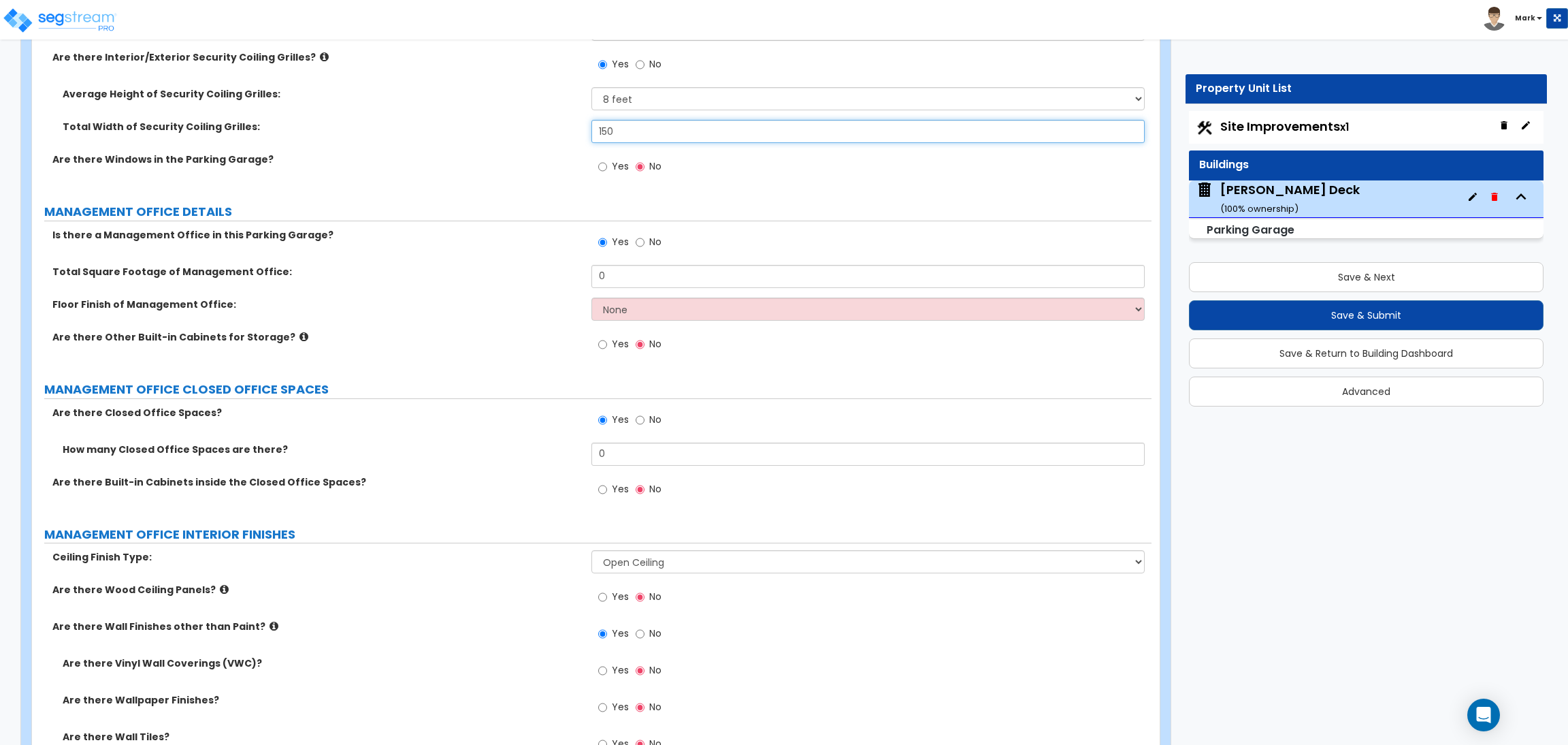
scroll to position [2536, 0]
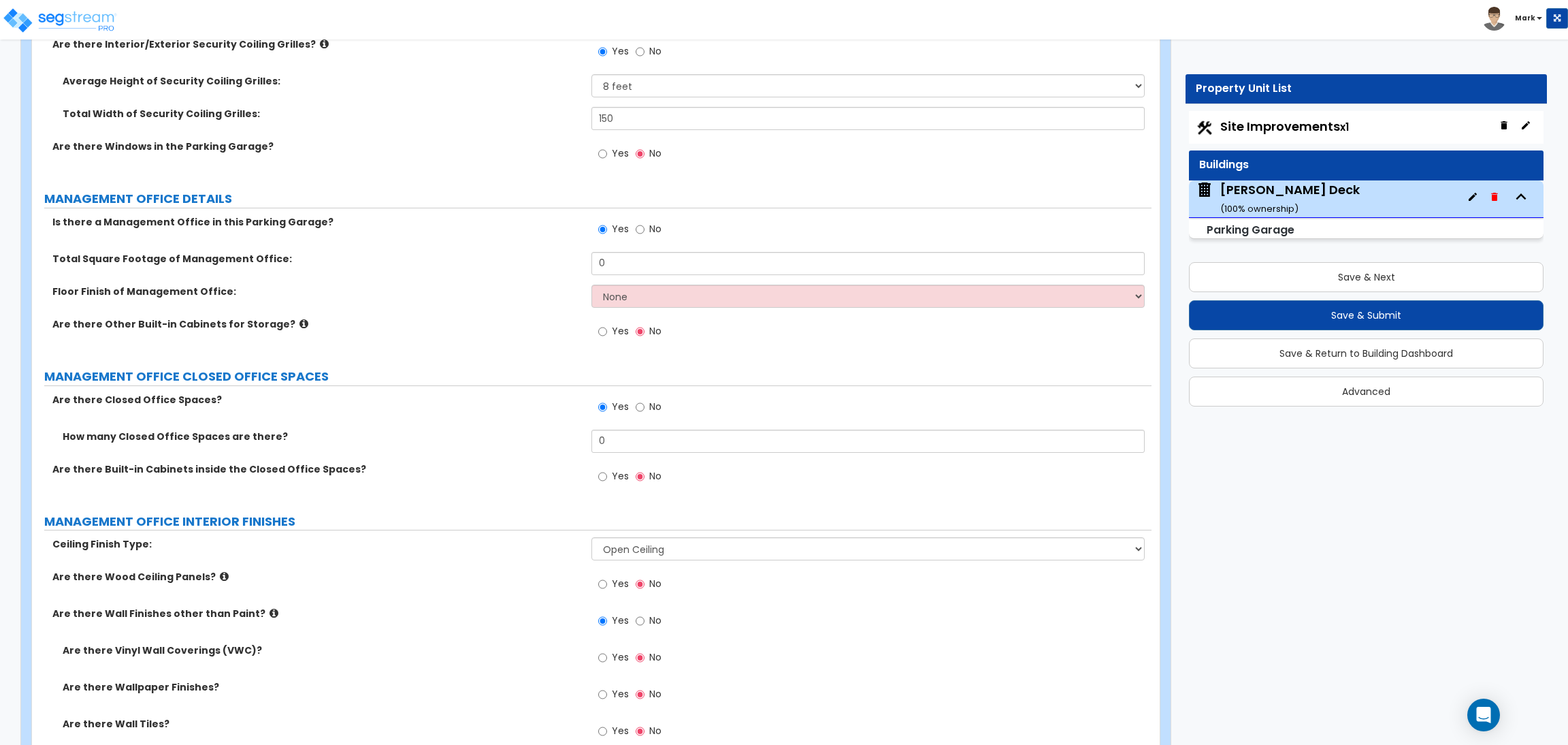
click at [616, 146] on span "Yes" at bounding box center [621, 153] width 17 height 14
click at [607, 146] on input "Yes" at bounding box center [603, 154] width 9 height 15
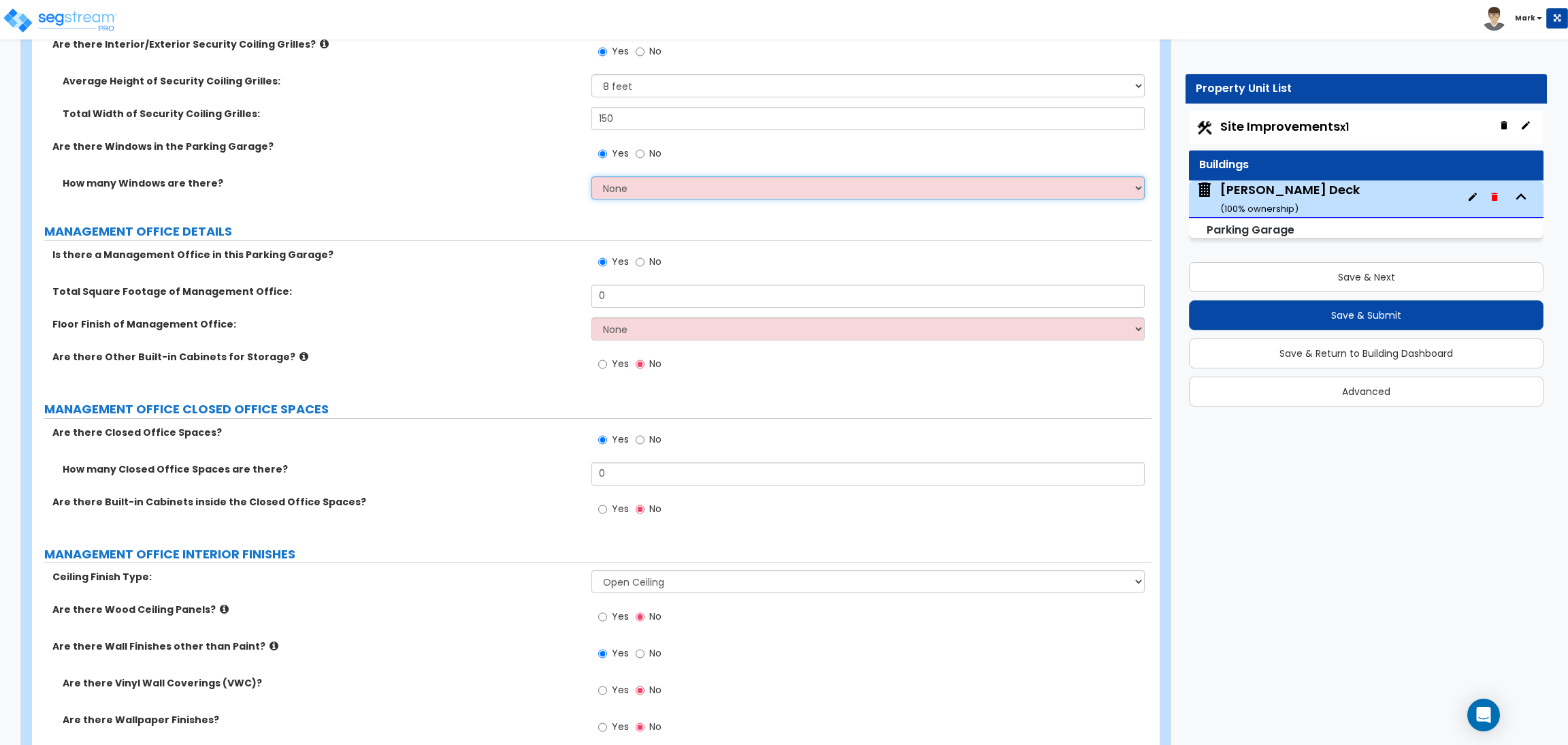
click at [619, 192] on select "None Enter a Percentage Enter a Quantity" at bounding box center [868, 187] width 553 height 23
click at [592, 177] on select "None Enter a Percentage Enter a Quantity" at bounding box center [868, 187] width 553 height 23
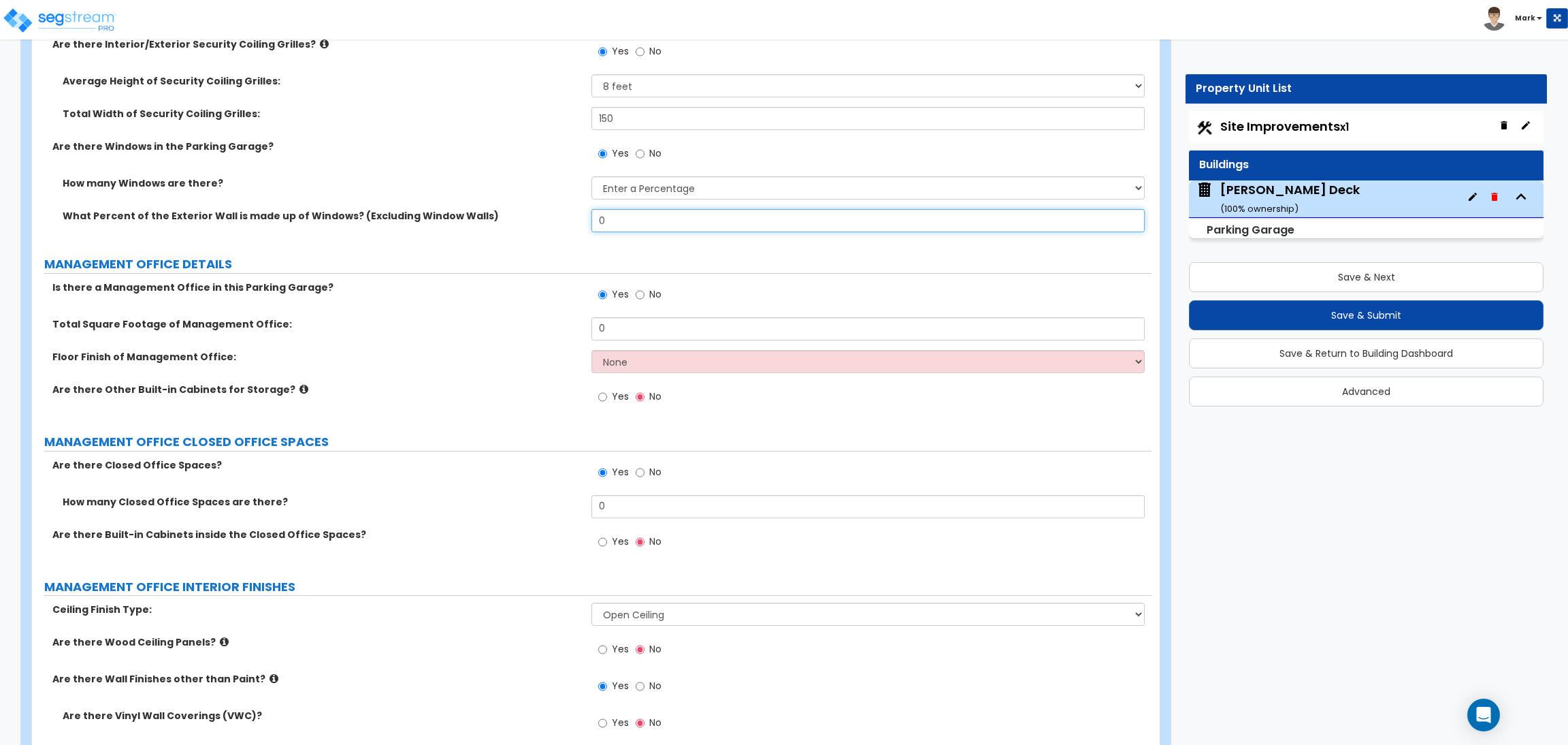
drag, startPoint x: 620, startPoint y: 220, endPoint x: 586, endPoint y: 226, distance: 34.5
click at [587, 226] on div "What Percent of the Exterior Wall is made up of Windows? (Excluding Window Wall…" at bounding box center [592, 225] width 1120 height 33
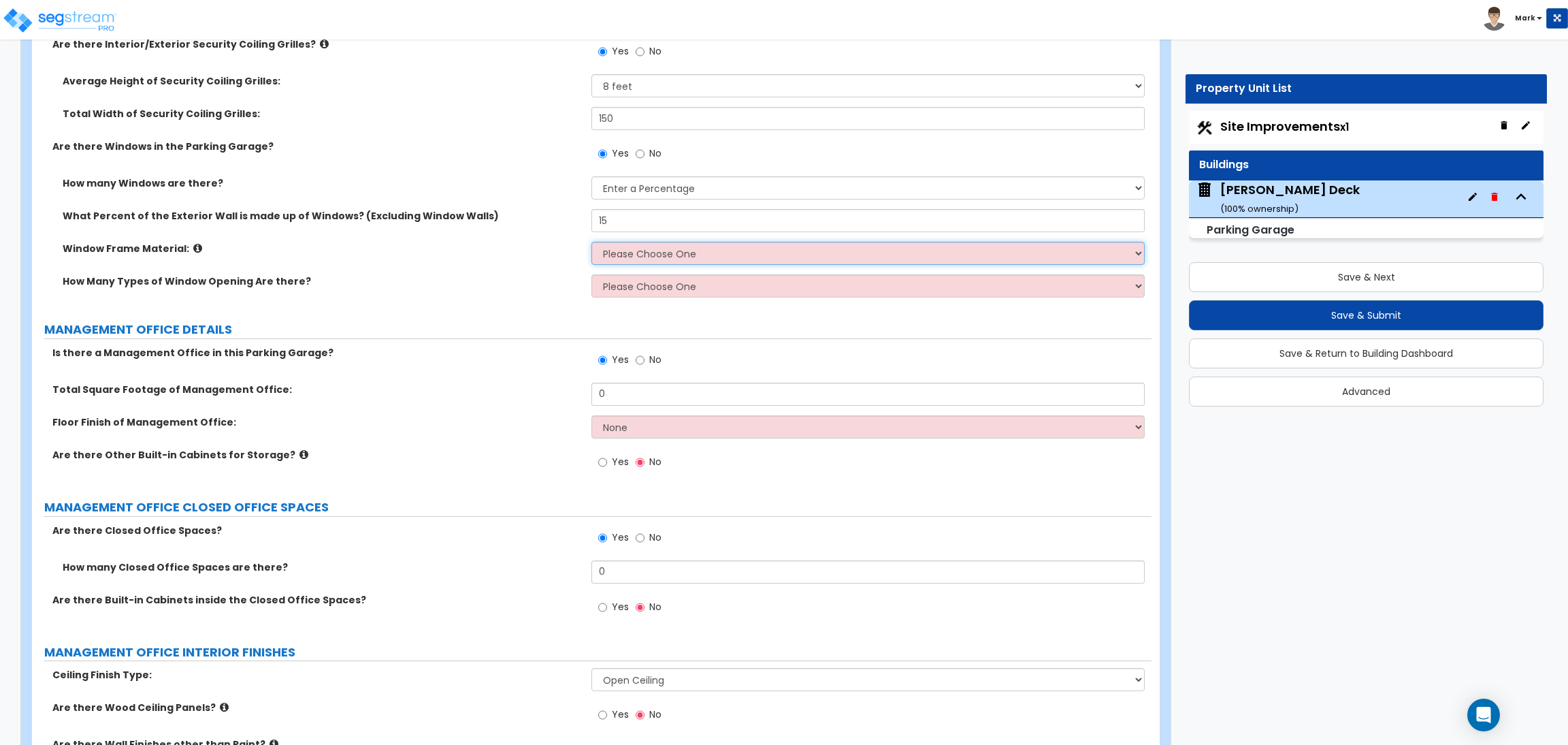
click at [620, 256] on select "Please Choose One Vinyl Aluminum Wood" at bounding box center [868, 253] width 553 height 23
click at [592, 242] on select "Please Choose One Vinyl Aluminum Wood" at bounding box center [868, 253] width 553 height 23
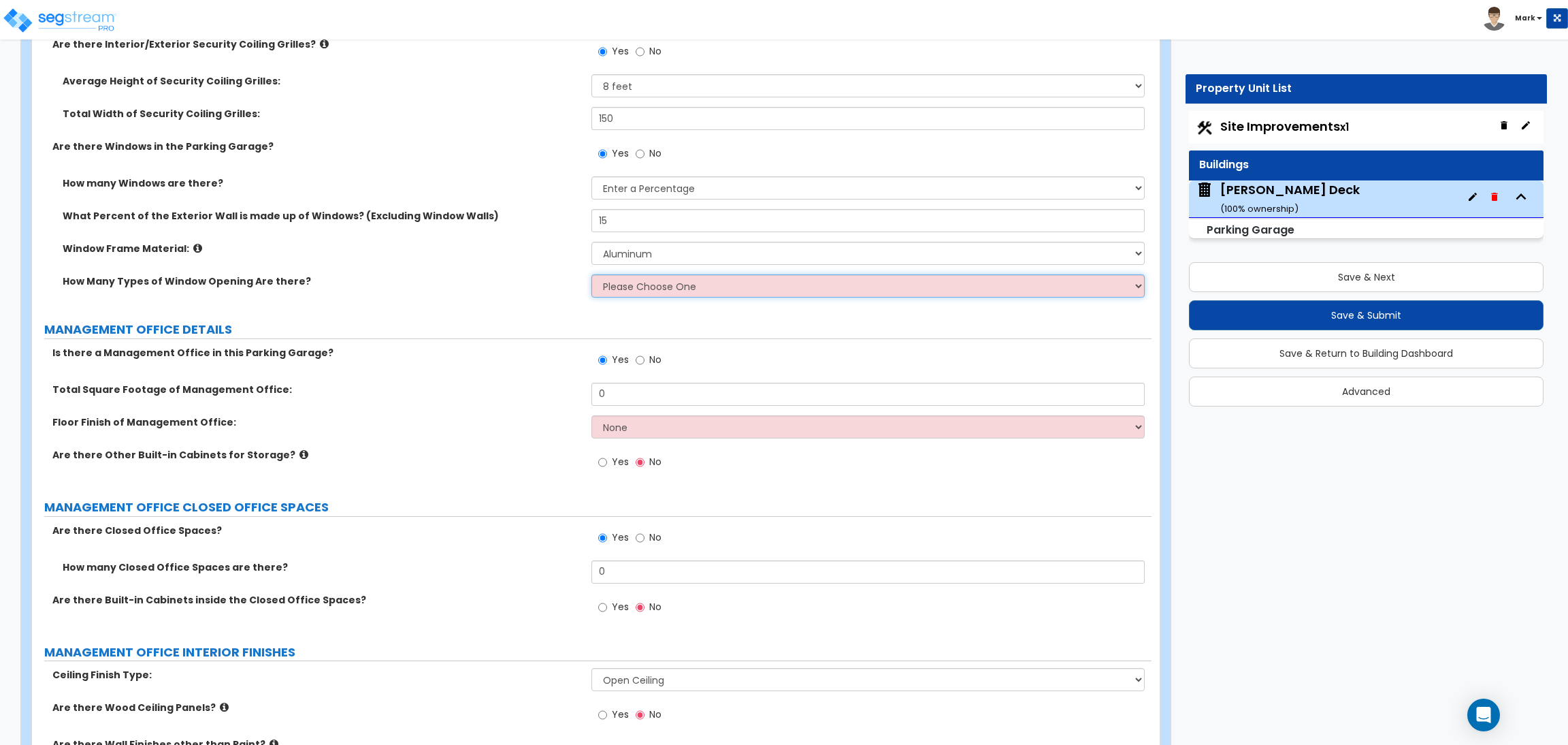
click at [617, 292] on select "Please Choose One 1 2 3 4" at bounding box center [868, 286] width 553 height 23
click at [592, 275] on select "Please Choose One 1 2 3 4" at bounding box center [868, 286] width 553 height 23
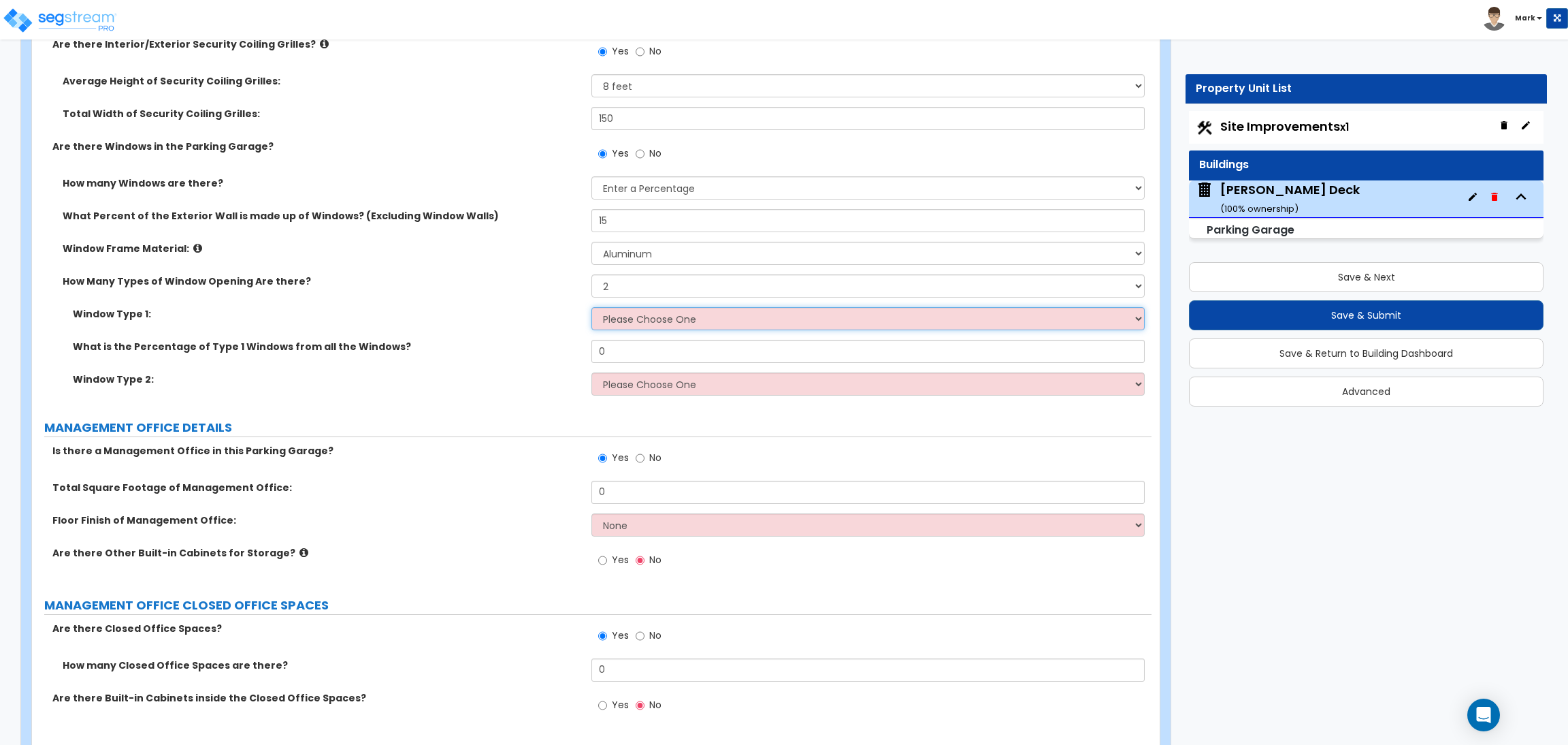
click at [631, 316] on select "Please Choose One Sliding Picture/Fixed Double/Single Hung Awning Swing" at bounding box center [868, 318] width 553 height 23
click at [592, 308] on select "Please Choose One Sliding Picture/Fixed Double/Single Hung Awning Swing" at bounding box center [868, 318] width 553 height 23
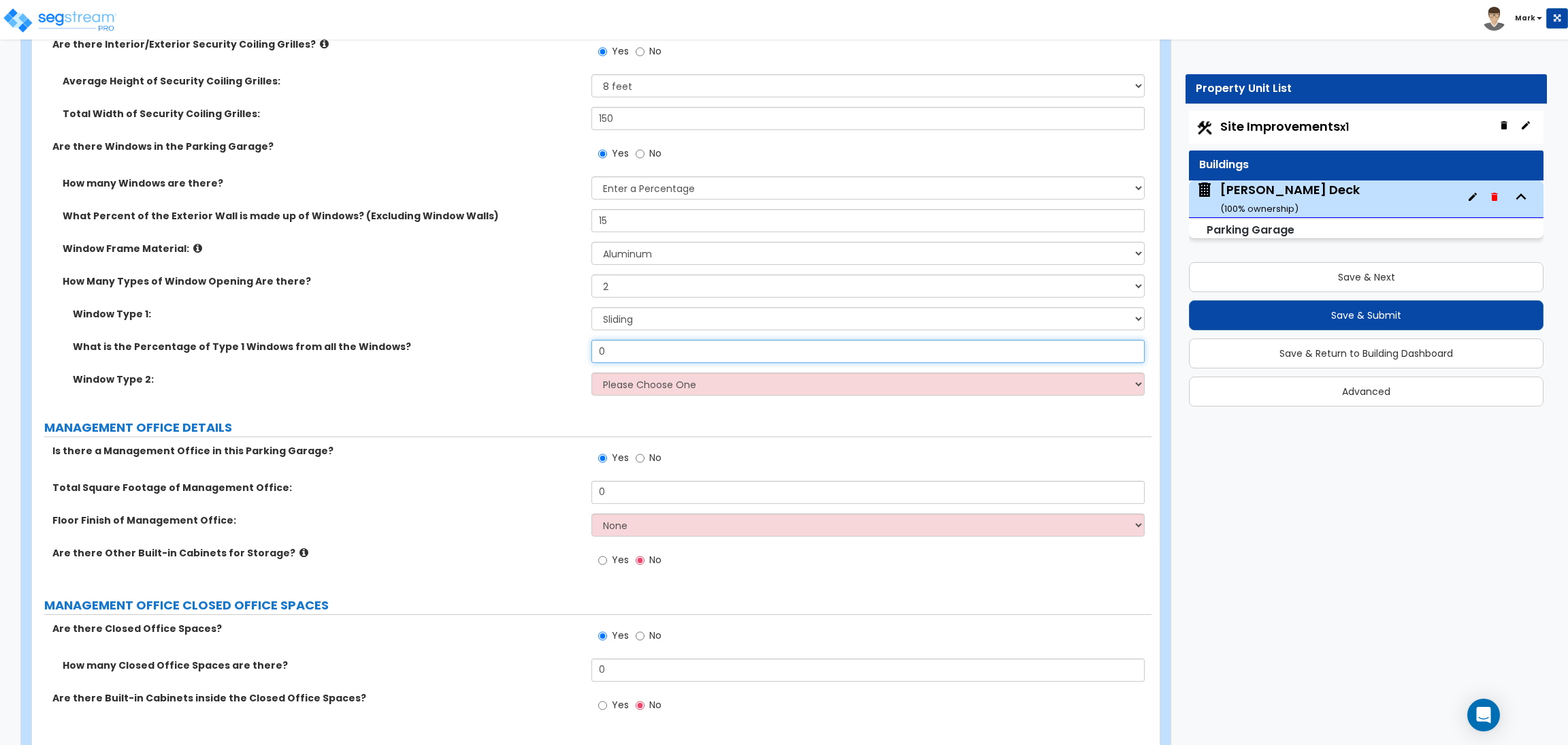
drag, startPoint x: 628, startPoint y: 349, endPoint x: 570, endPoint y: 347, distance: 58.0
click at [570, 347] on div "What is the Percentage of Type 1 Windows from all the Windows? 0" at bounding box center [592, 356] width 1120 height 33
click at [623, 384] on select "Please Choose One Sliding Picture/Fixed Double/Single Hung Awning Swing" at bounding box center [868, 384] width 553 height 23
click at [592, 373] on select "Please Choose One Sliding Picture/Fixed Double/Single Hung Awning Swing" at bounding box center [868, 384] width 553 height 23
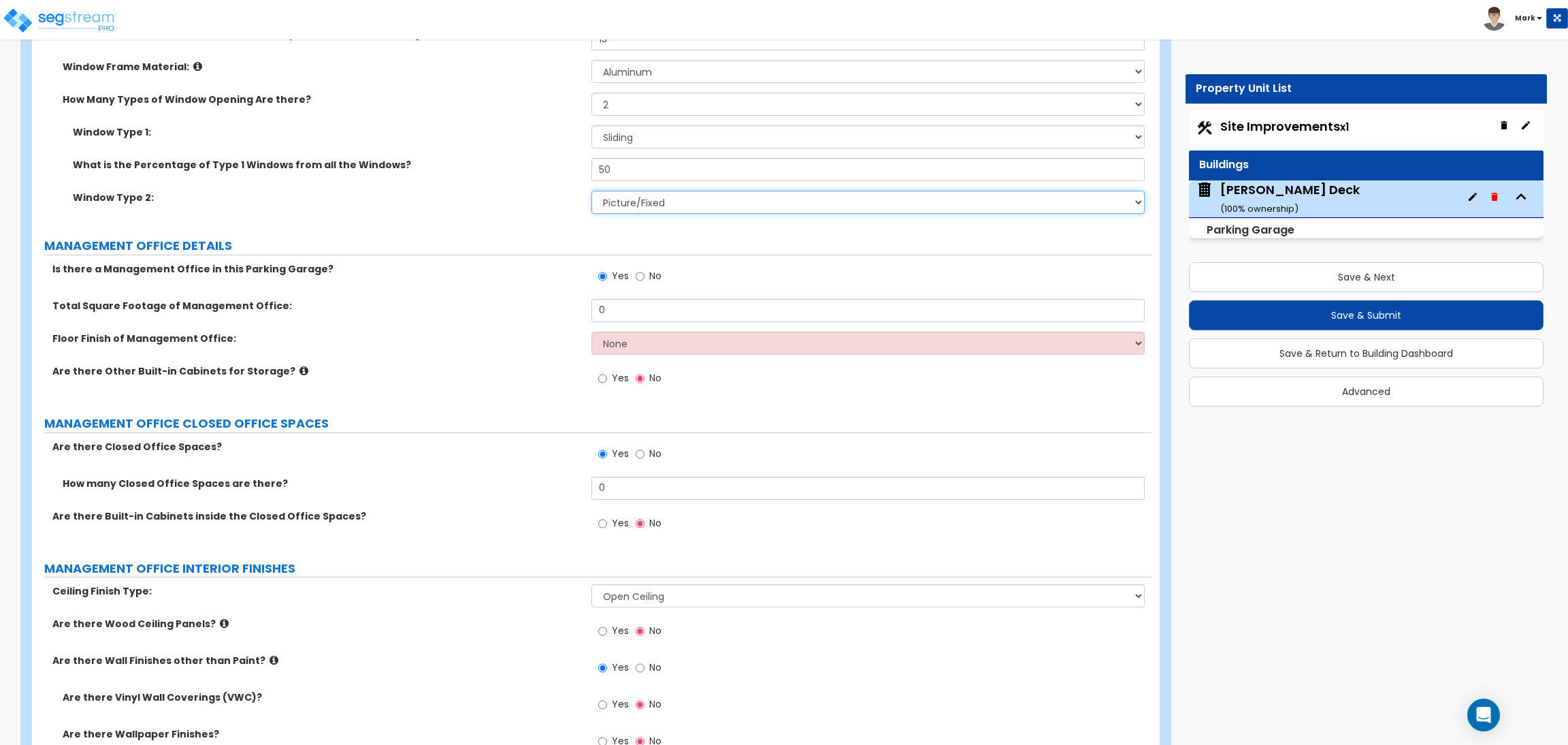
scroll to position [2741, 0]
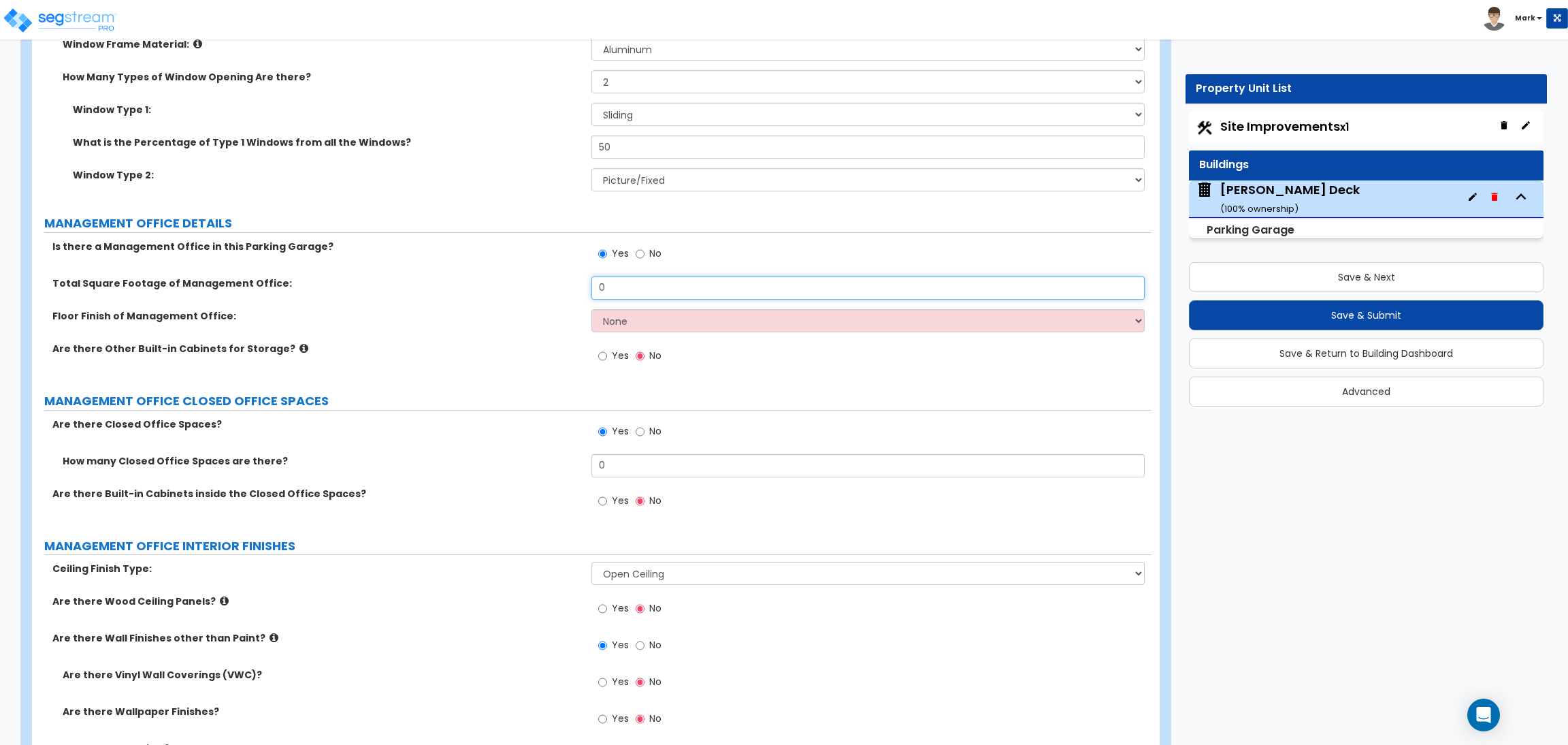
drag, startPoint x: 622, startPoint y: 288, endPoint x: 581, endPoint y: 293, distance: 41.3
click at [581, 293] on div "Total Square Footage of Management Office: 0" at bounding box center [592, 293] width 1120 height 33
click at [623, 318] on select "None Tile Flooring Hardwood Flooring Resilient Laminate Flooring VCT Flooring S…" at bounding box center [868, 320] width 553 height 23
click at [592, 309] on select "None Tile Flooring Hardwood Flooring Resilient Laminate Flooring VCT Flooring S…" at bounding box center [868, 320] width 553 height 23
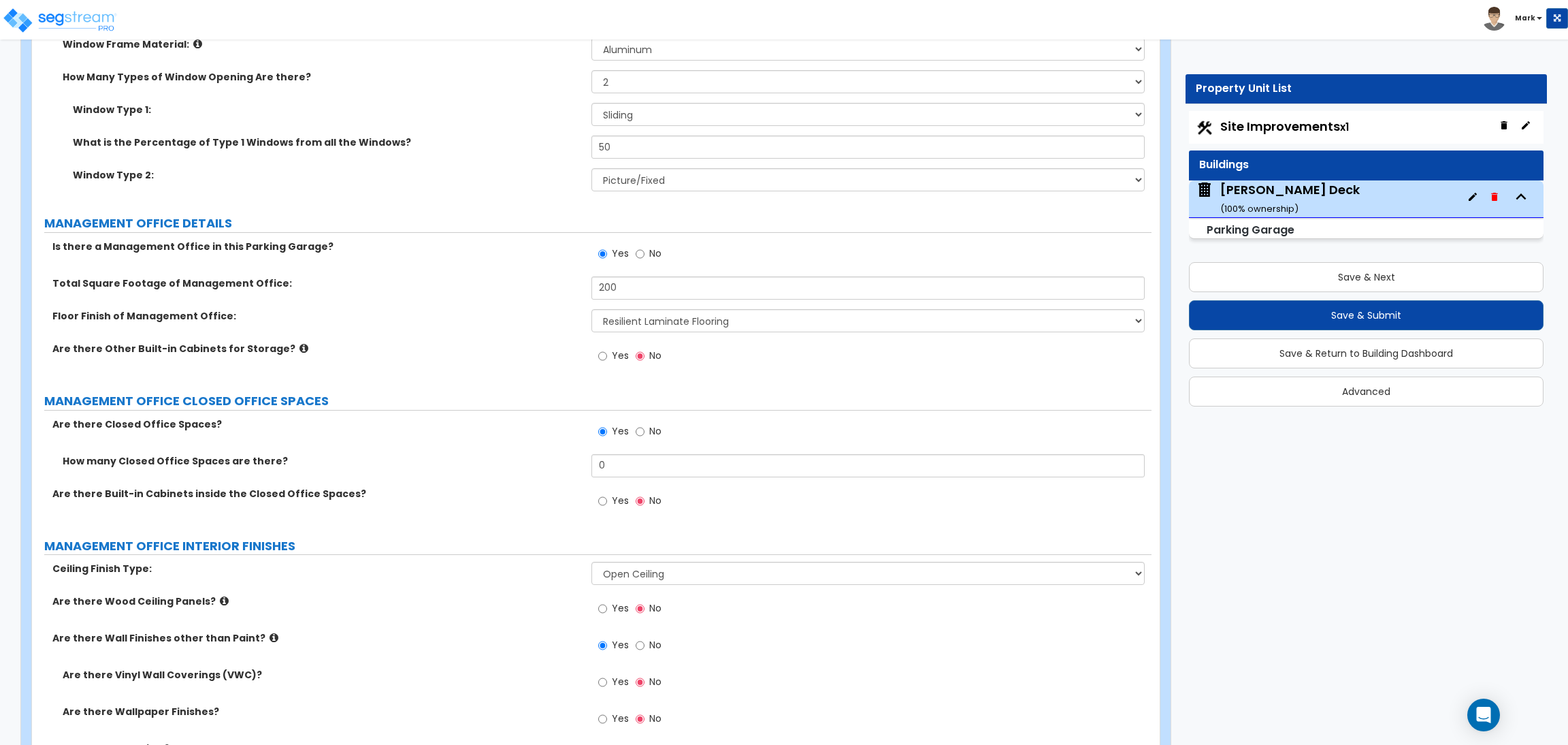
click at [614, 358] on span "Yes" at bounding box center [621, 356] width 17 height 14
click at [607, 358] on input "Yes" at bounding box center [603, 357] width 9 height 15
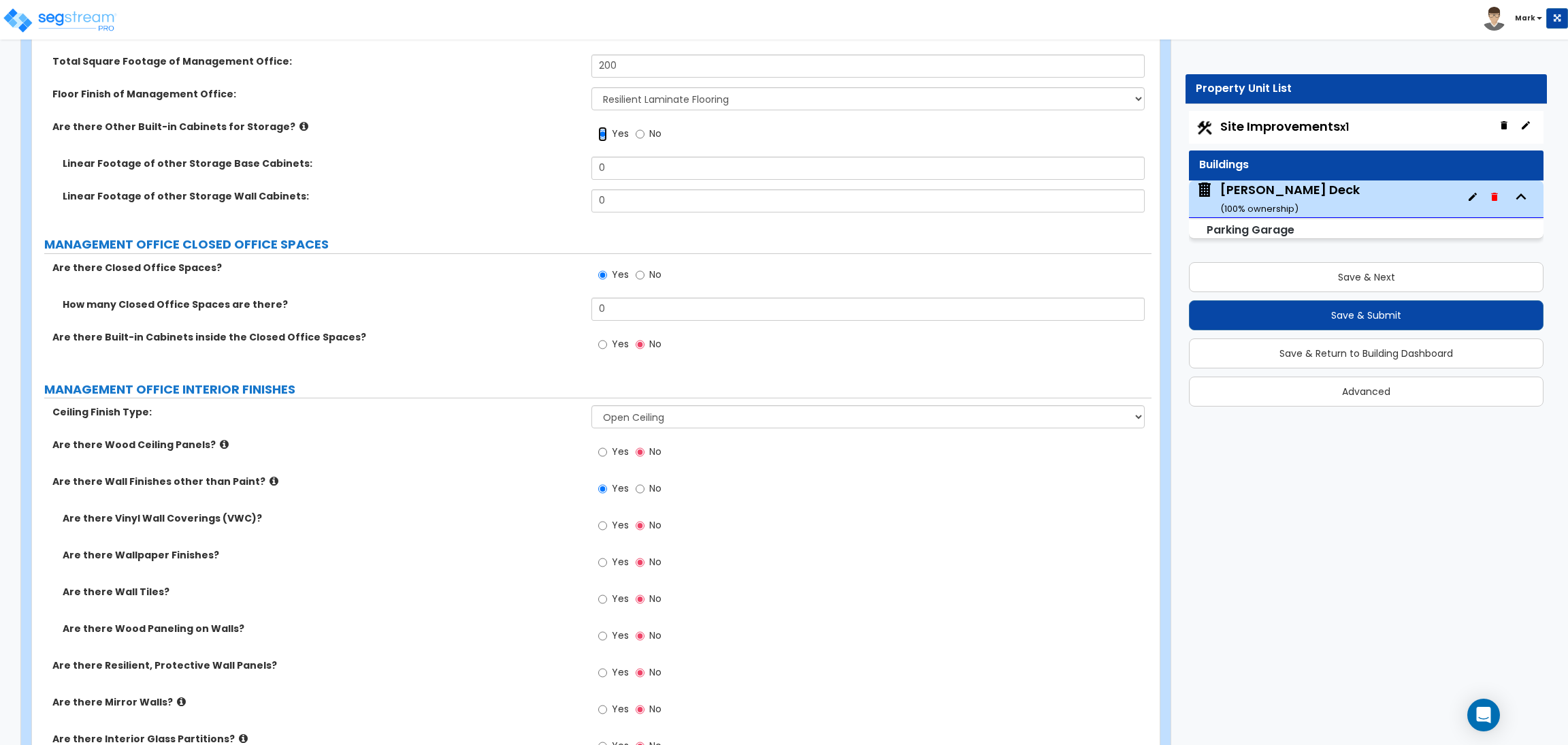
scroll to position [2945, 0]
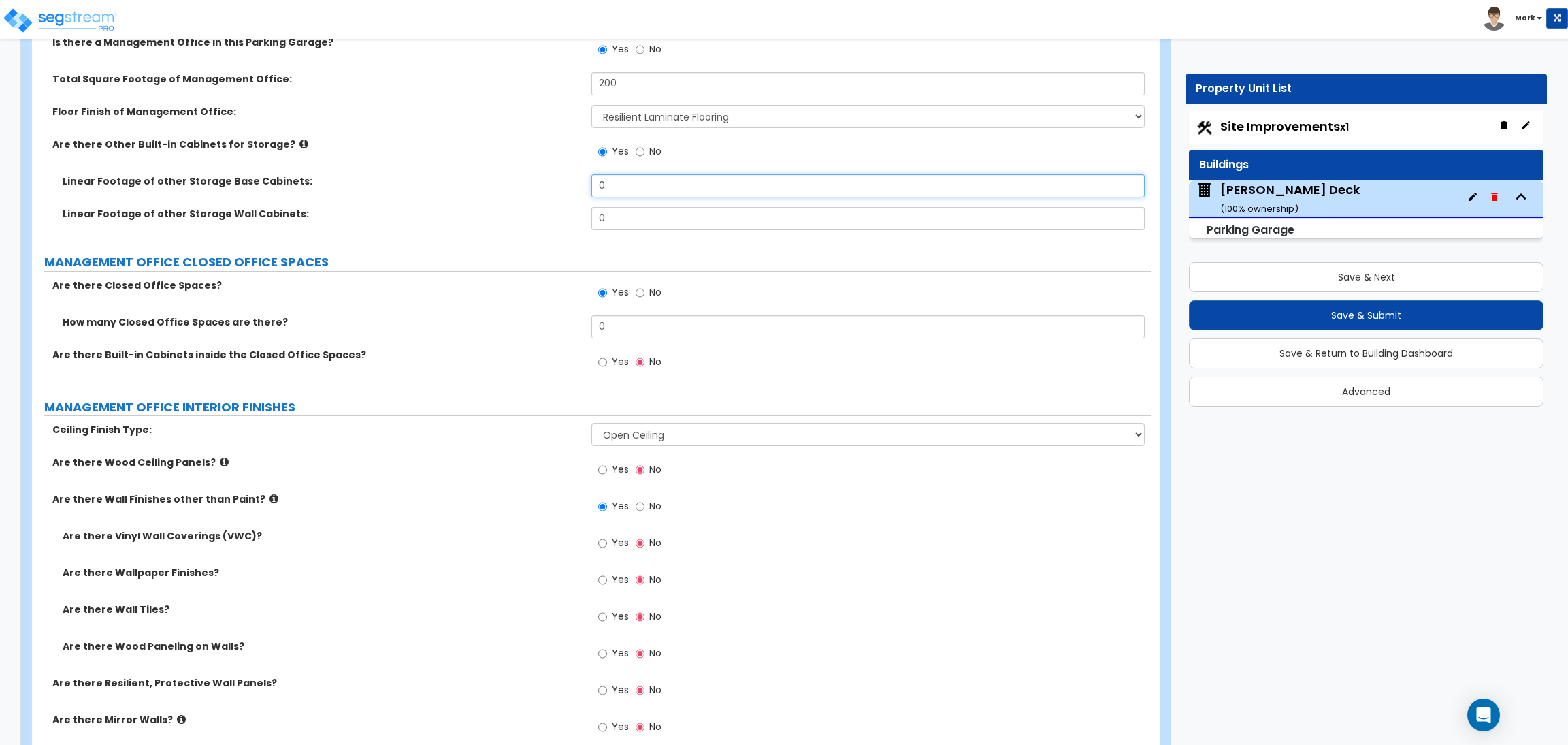
drag, startPoint x: 611, startPoint y: 184, endPoint x: 581, endPoint y: 187, distance: 30.1
click at [581, 187] on div "Linear Footage of other Storage Base Cabinets: 0" at bounding box center [592, 191] width 1120 height 33
drag, startPoint x: 616, startPoint y: 210, endPoint x: 594, endPoint y: 219, distance: 23.8
click at [597, 219] on input "0" at bounding box center [868, 218] width 553 height 23
drag, startPoint x: 624, startPoint y: 188, endPoint x: 581, endPoint y: 188, distance: 43.0
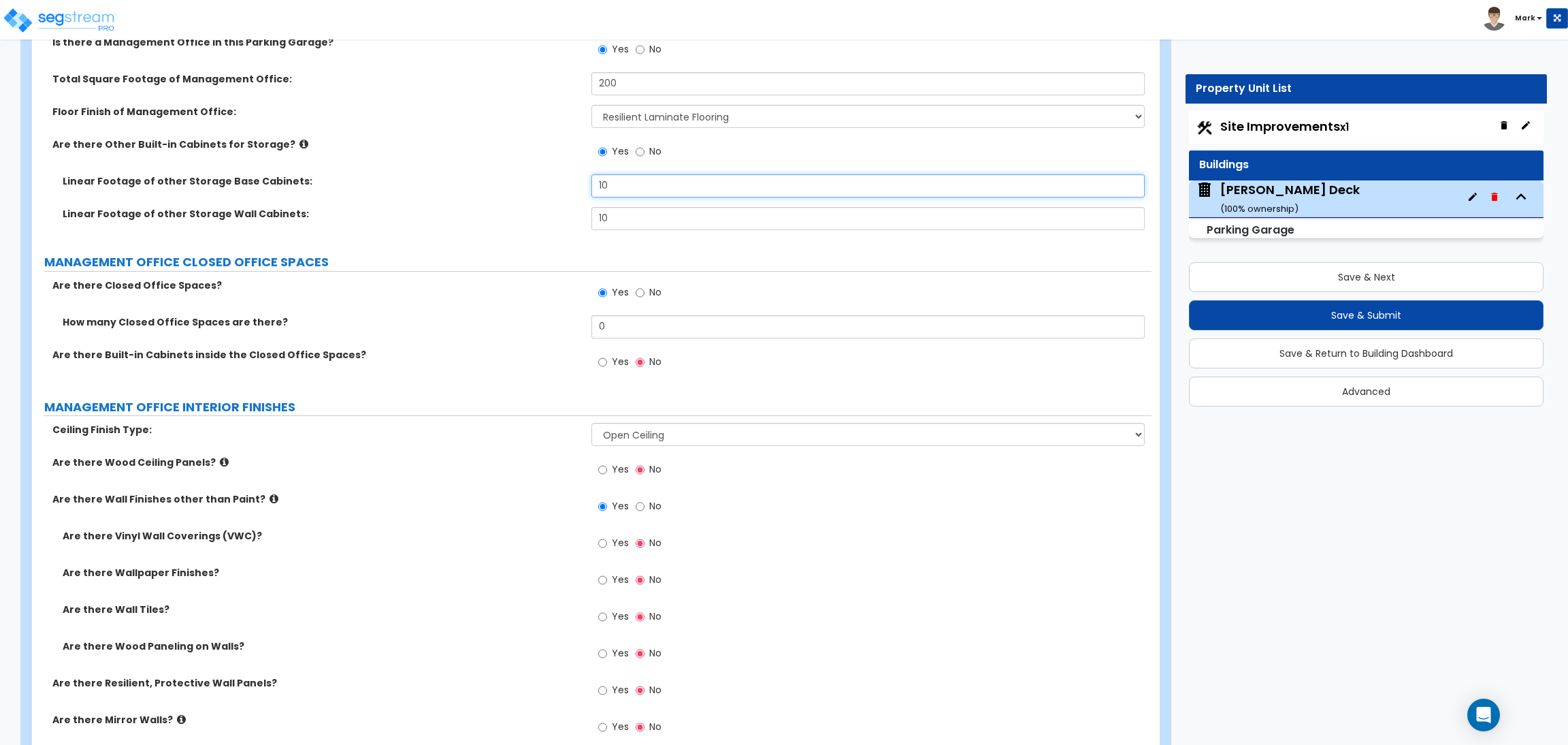
click at [581, 188] on div "Linear Footage of other Storage Base Cabinets: 10" at bounding box center [592, 191] width 1120 height 33
drag, startPoint x: 636, startPoint y: 216, endPoint x: 580, endPoint y: 219, distance: 56.1
click at [580, 219] on div "Linear Footage of other Storage Wall Cabinets: 10" at bounding box center [592, 223] width 1120 height 33
drag, startPoint x: 618, startPoint y: 333, endPoint x: 566, endPoint y: 315, distance: 55.0
click at [576, 323] on div "How many Closed Office Spaces are there? 0" at bounding box center [592, 332] width 1120 height 33
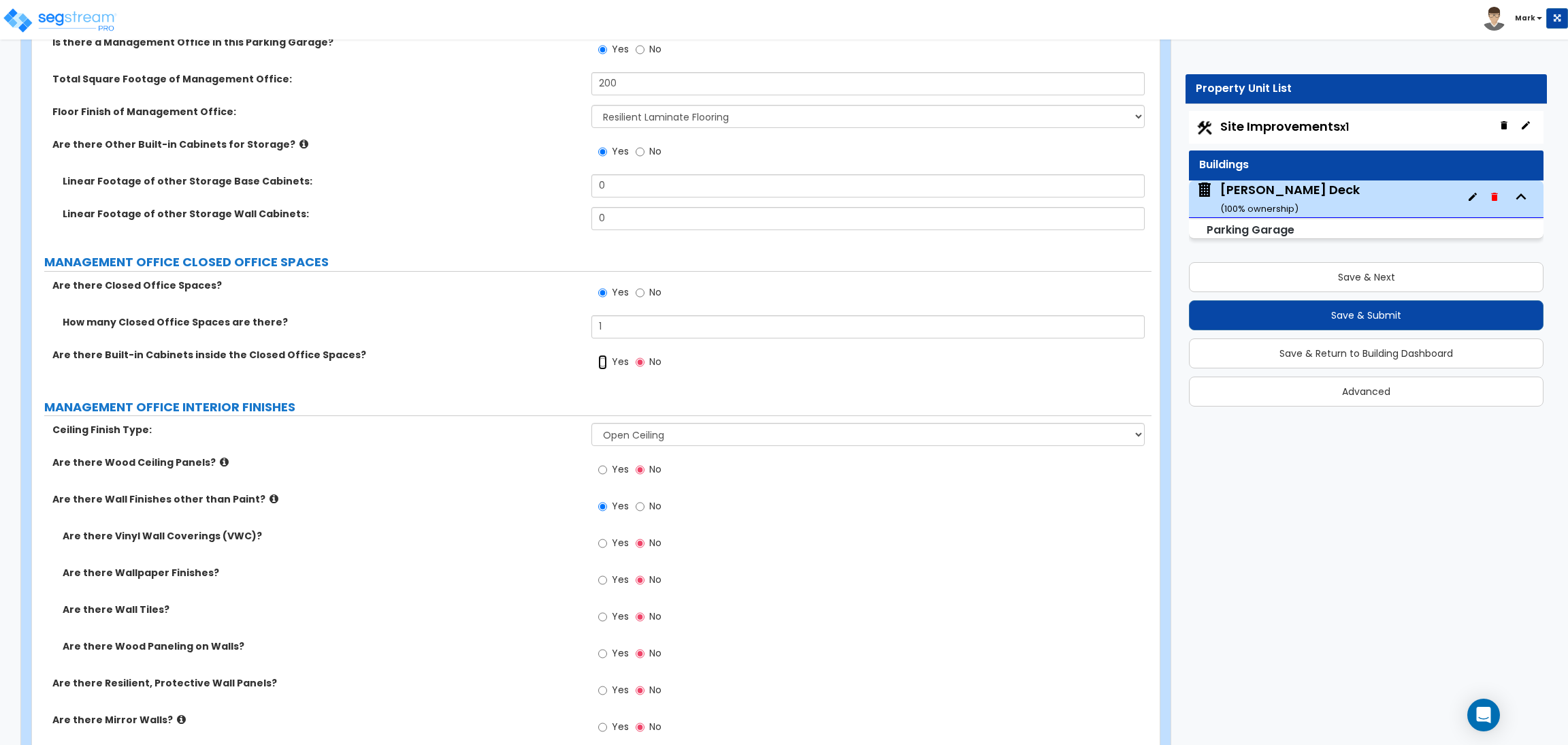
click at [599, 370] on input "Yes" at bounding box center [603, 363] width 9 height 15
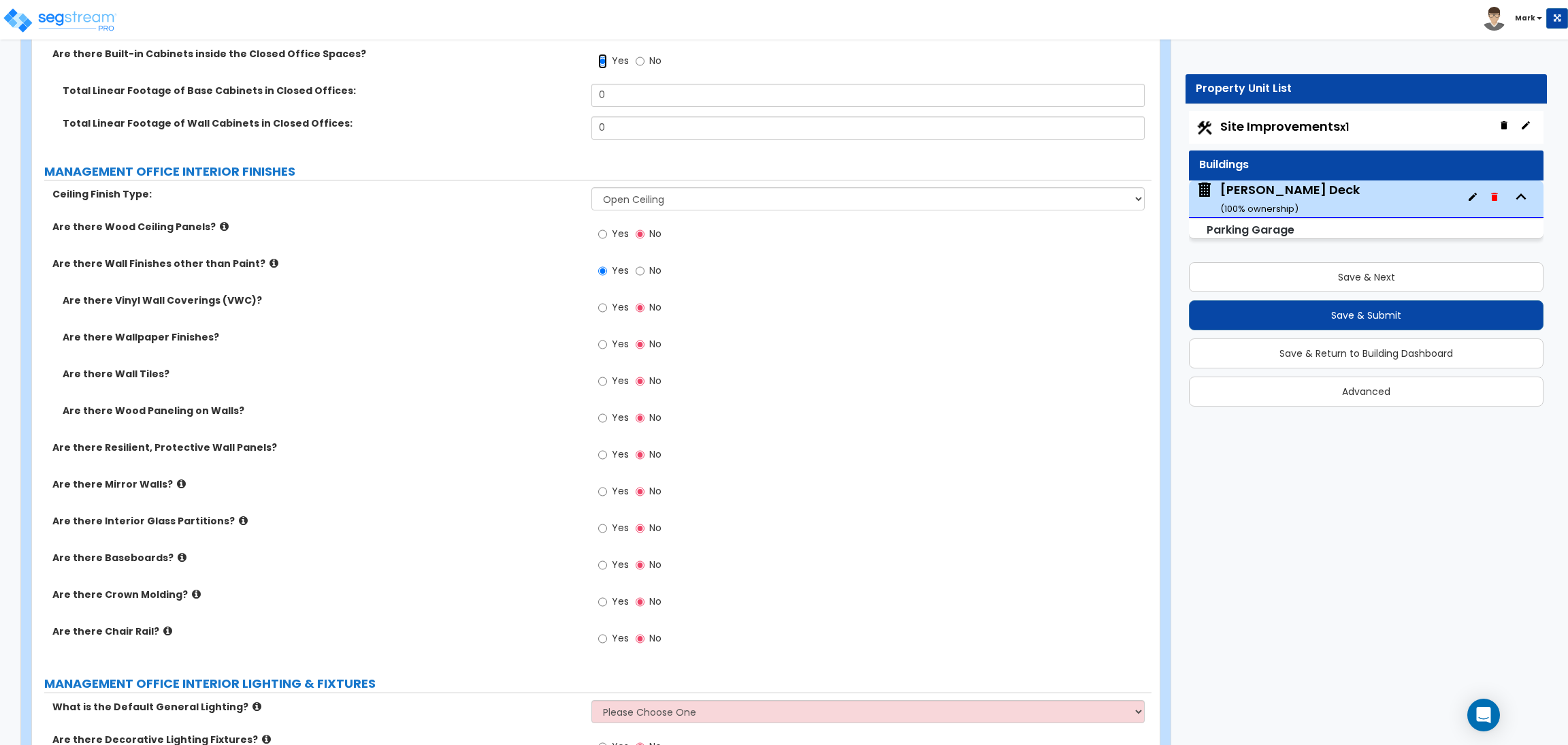
scroll to position [3251, 0]
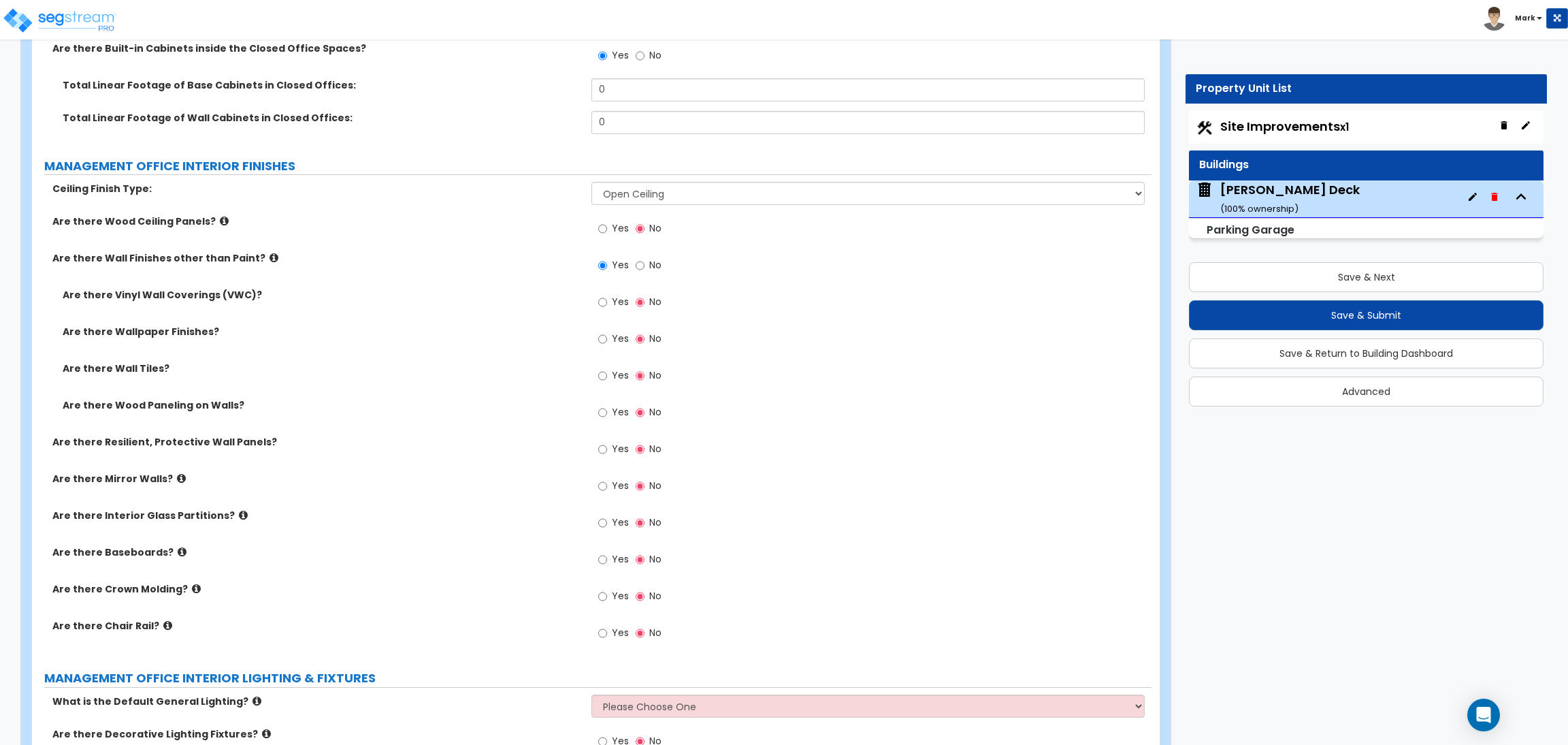
click at [623, 234] on span "Yes" at bounding box center [621, 228] width 17 height 14
click at [607, 234] on input "Yes" at bounding box center [603, 229] width 9 height 15
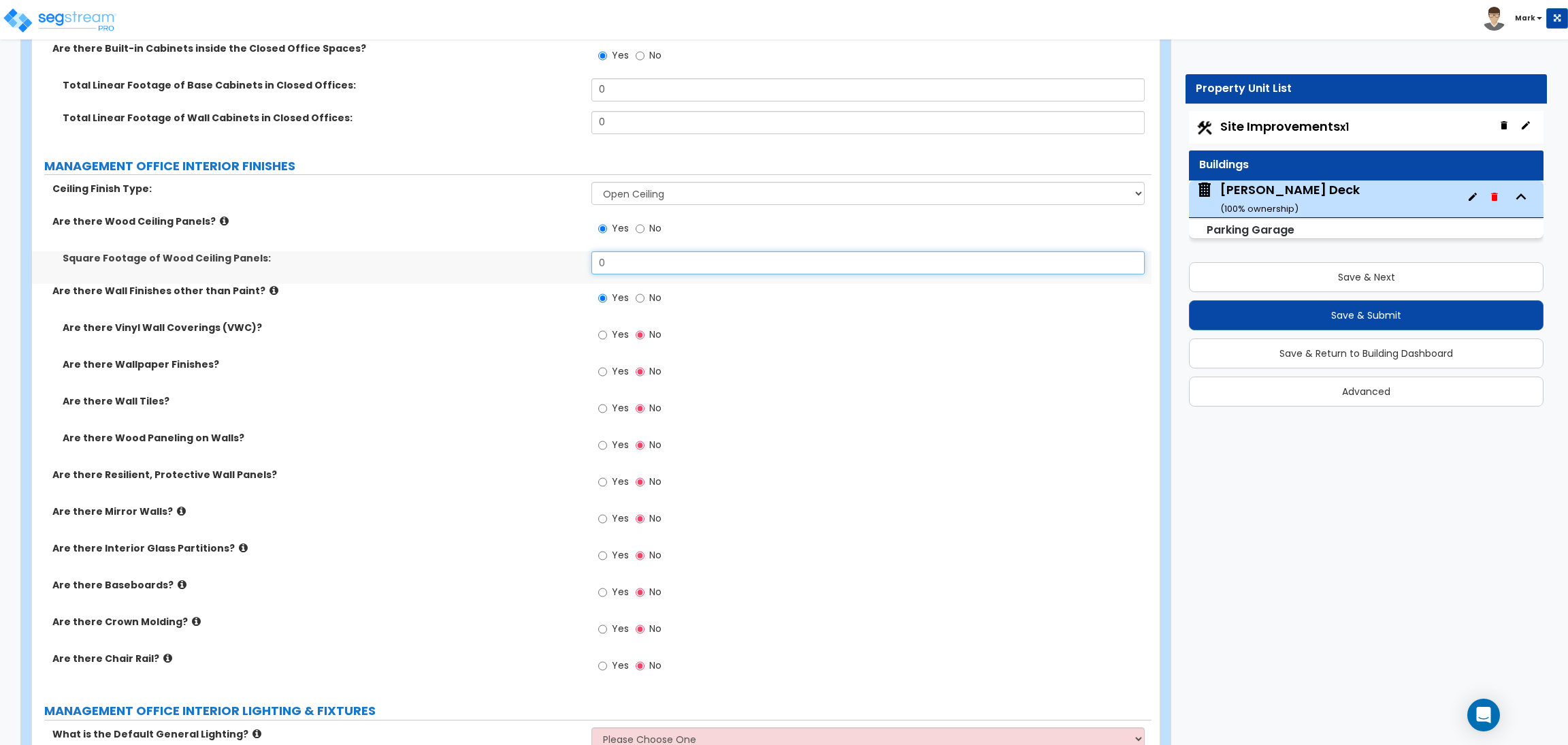
drag, startPoint x: 619, startPoint y: 266, endPoint x: 567, endPoint y: 266, distance: 52.0
click at [567, 266] on div "Square Footage of Wood Ceiling Panels: 0" at bounding box center [592, 268] width 1120 height 33
click at [616, 334] on span "Yes" at bounding box center [621, 334] width 17 height 14
click at [607, 334] on input "Yes" at bounding box center [603, 335] width 9 height 15
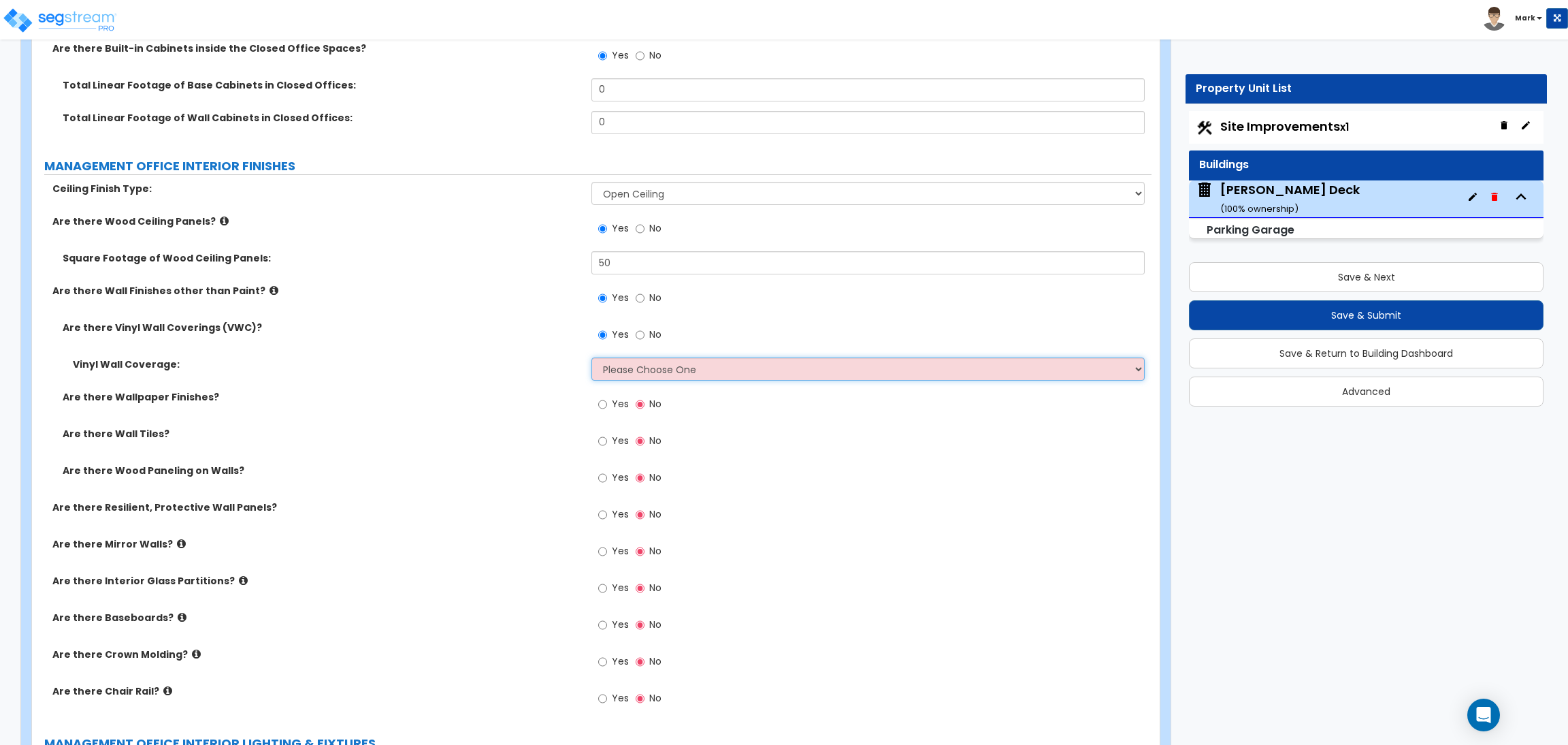
click at [636, 367] on select "Please Choose One Only a Small Portion of Walls are Covered Several Walls are C…" at bounding box center [868, 369] width 553 height 23
click at [592, 358] on select "Please Choose One Only a Small Portion of Walls are Covered Several Walls are C…" at bounding box center [868, 369] width 553 height 23
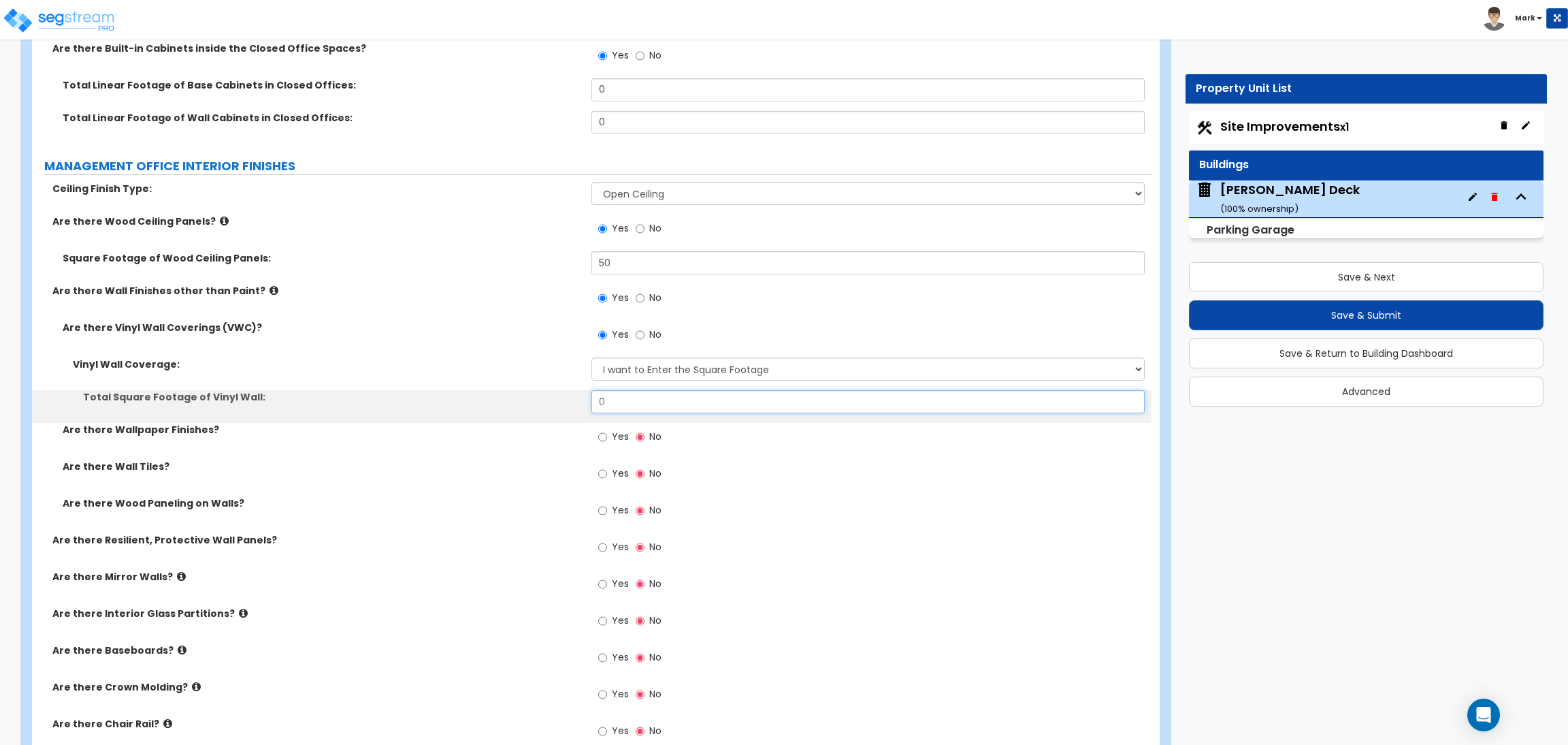
click at [590, 404] on div "Total Square Footage of Vinyl Wall: 0" at bounding box center [592, 406] width 1120 height 33
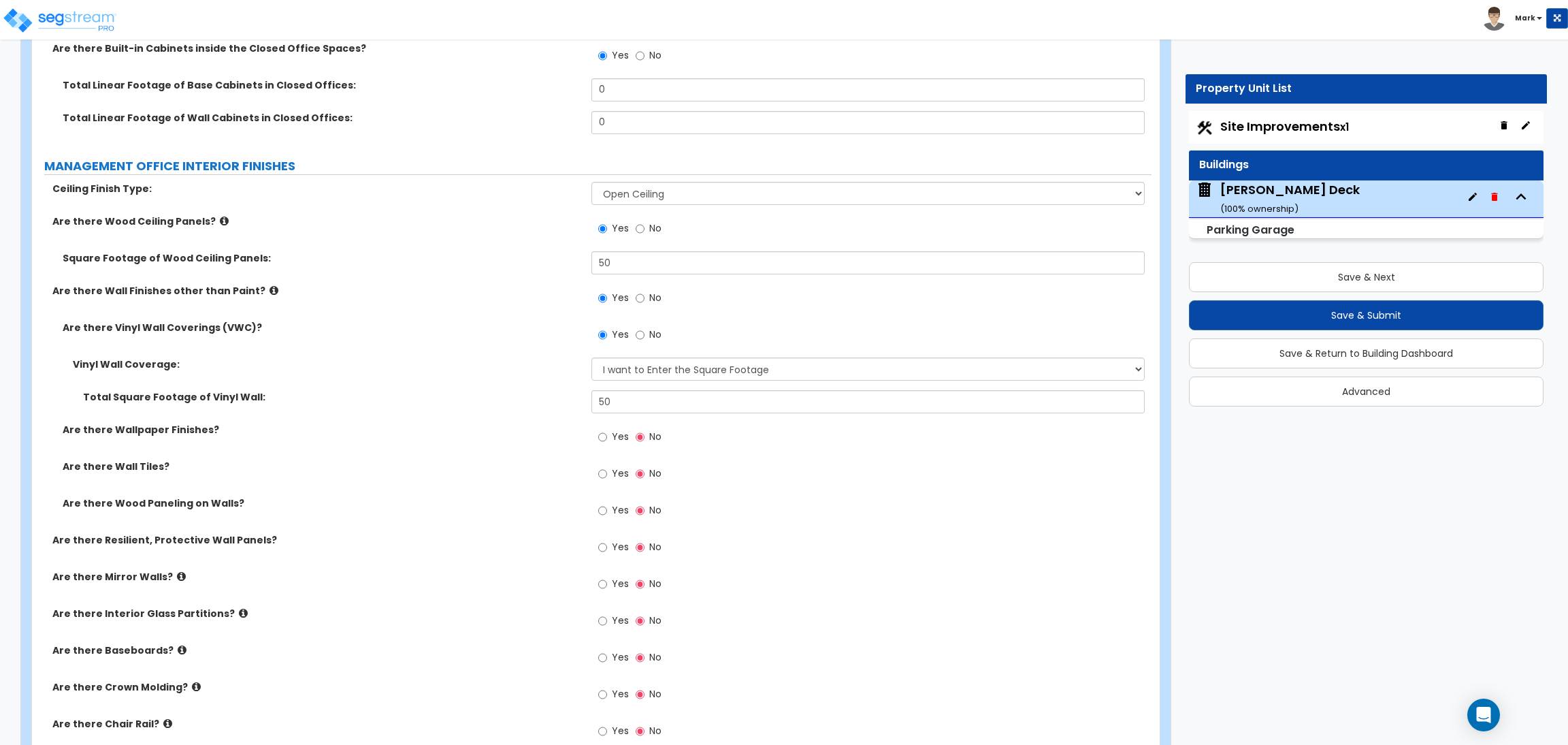
click at [622, 433] on span "Yes" at bounding box center [621, 436] width 17 height 14
click at [607, 433] on input "Yes" at bounding box center [603, 437] width 9 height 15
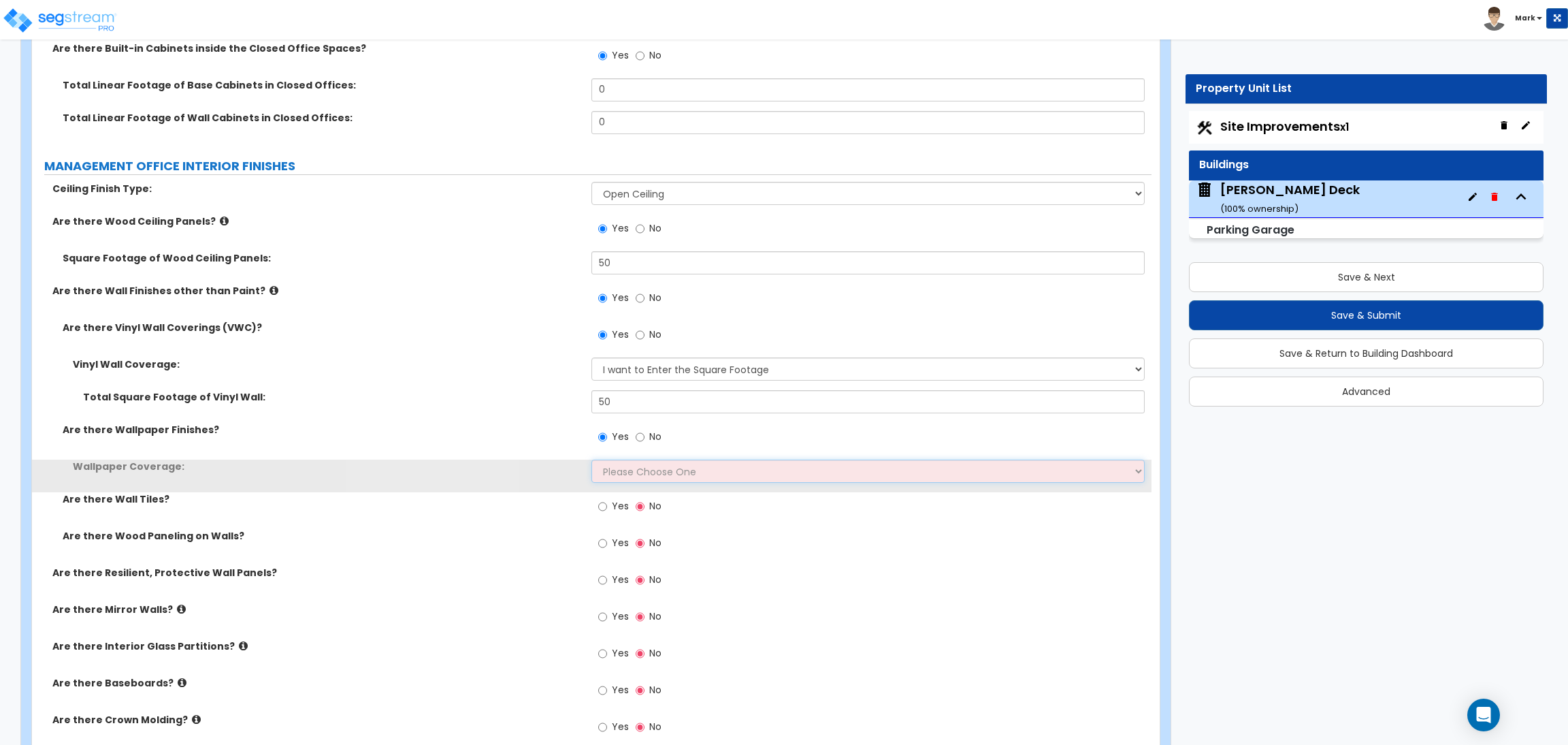
click at [627, 478] on select "Please Choose One Only a Small Portion of Walls are Covered Several Walls are C…" at bounding box center [868, 470] width 553 height 23
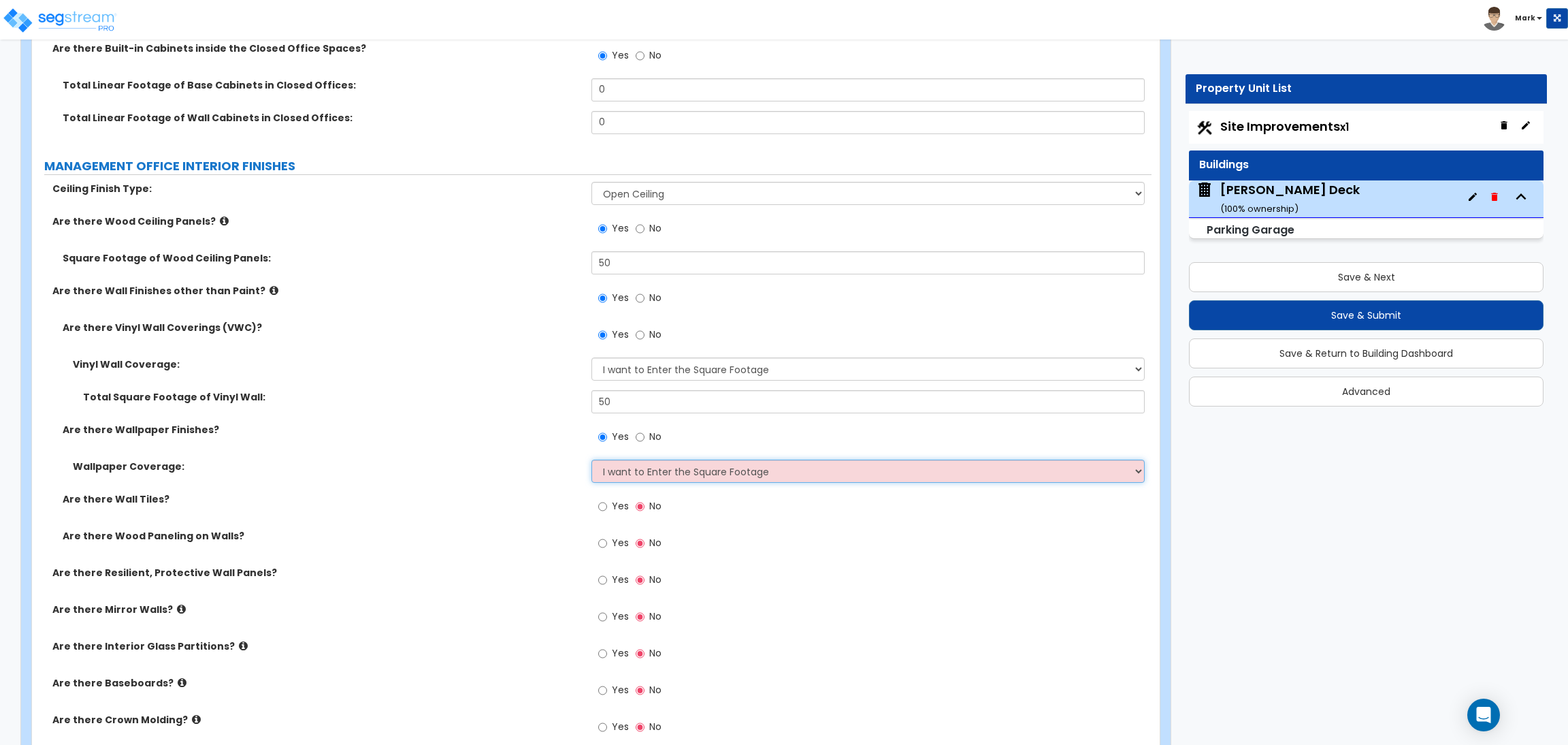
click at [592, 460] on select "Please Choose One Only a Small Portion of Walls are Covered Several Walls are C…" at bounding box center [868, 470] width 553 height 23
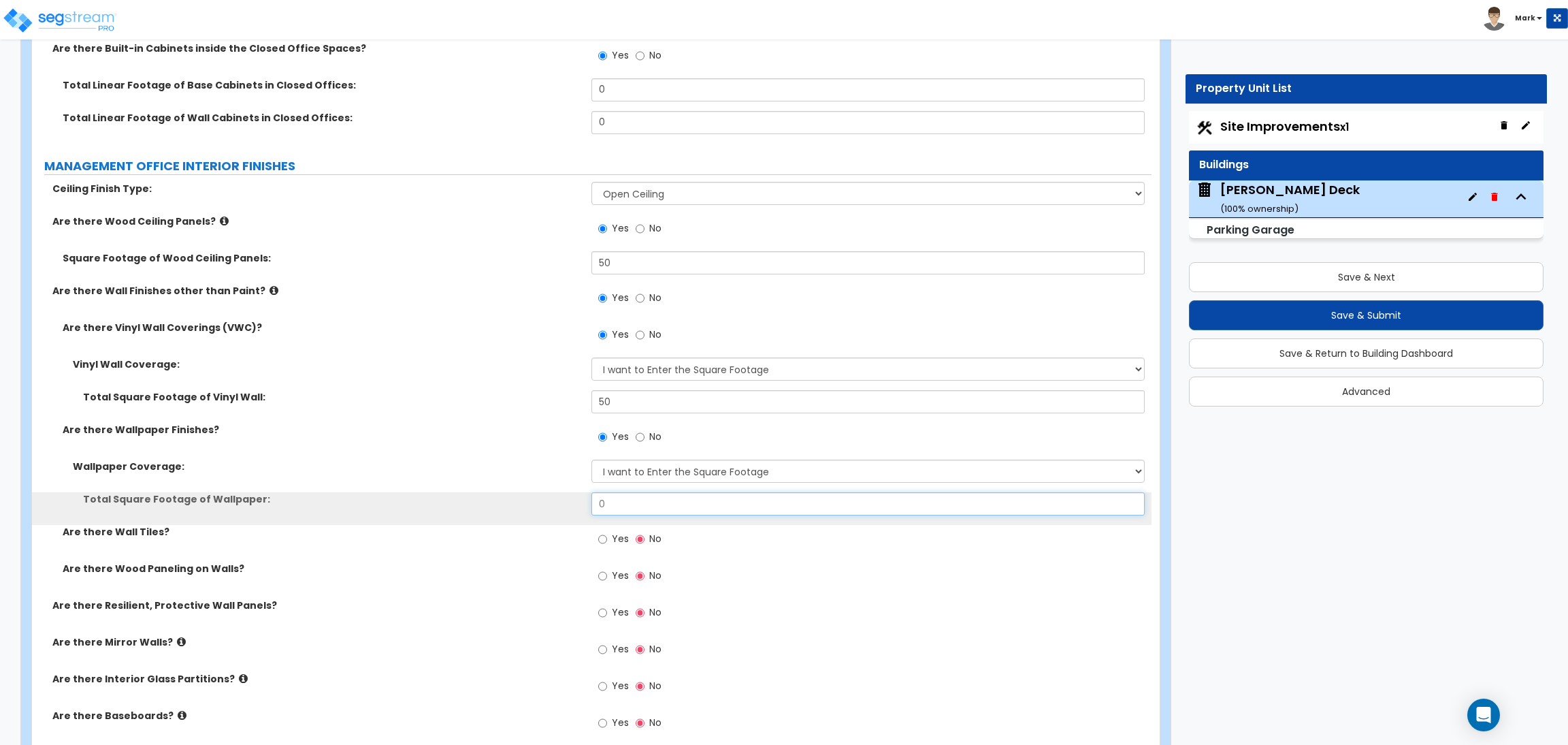
click at [616, 505] on input "0" at bounding box center [868, 504] width 553 height 23
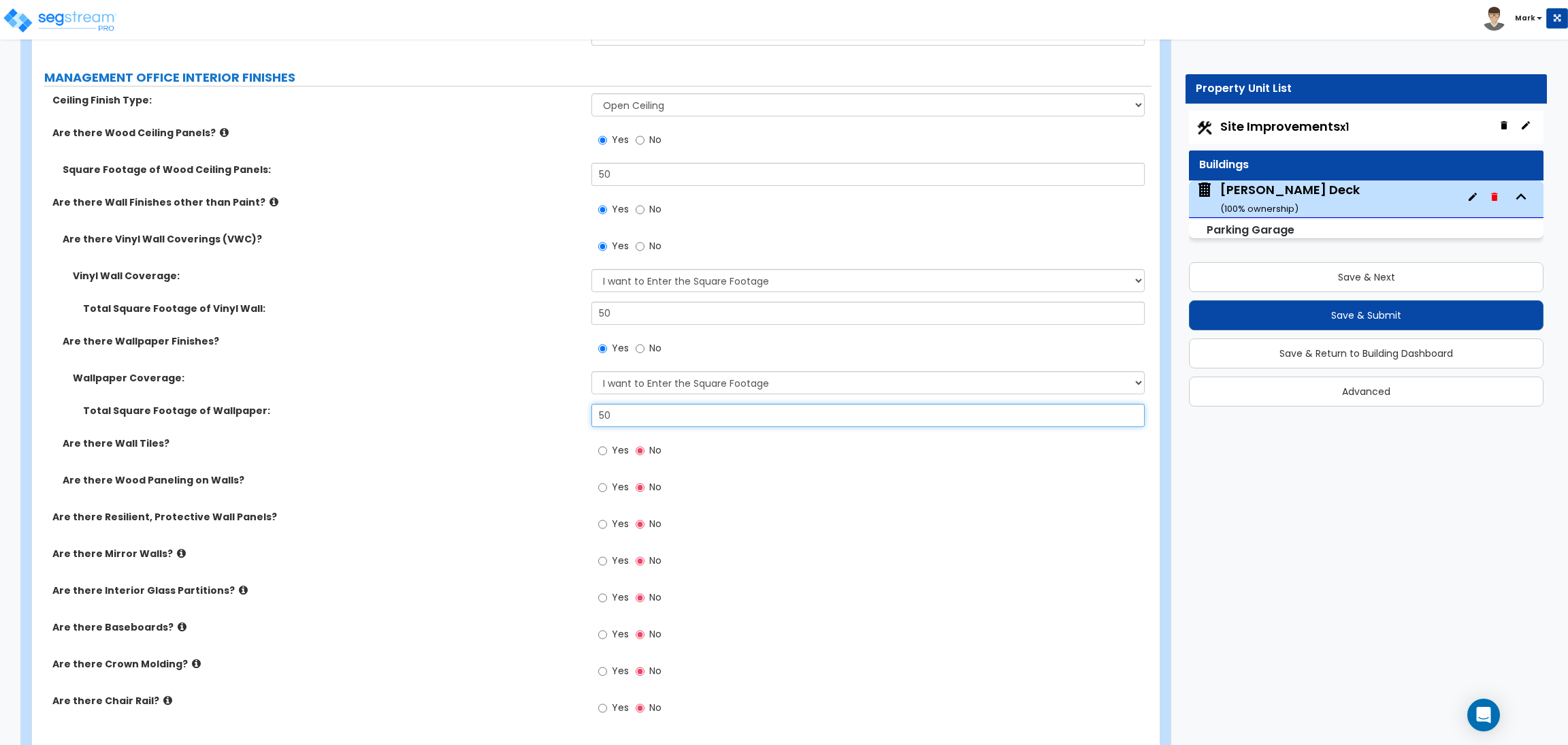
scroll to position [3354, 0]
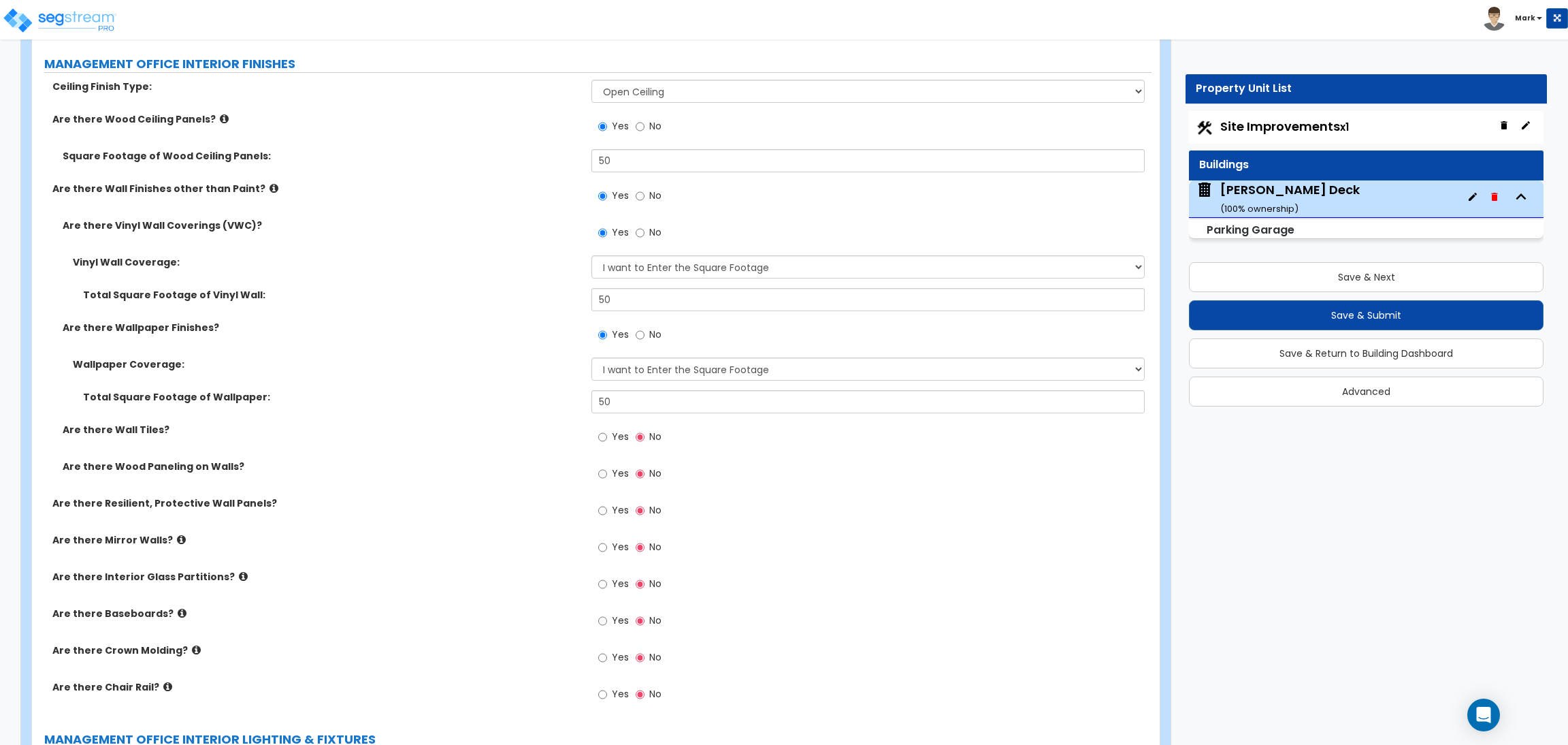
click at [623, 441] on span "Yes" at bounding box center [621, 436] width 17 height 14
click at [607, 441] on input "Yes" at bounding box center [603, 437] width 9 height 15
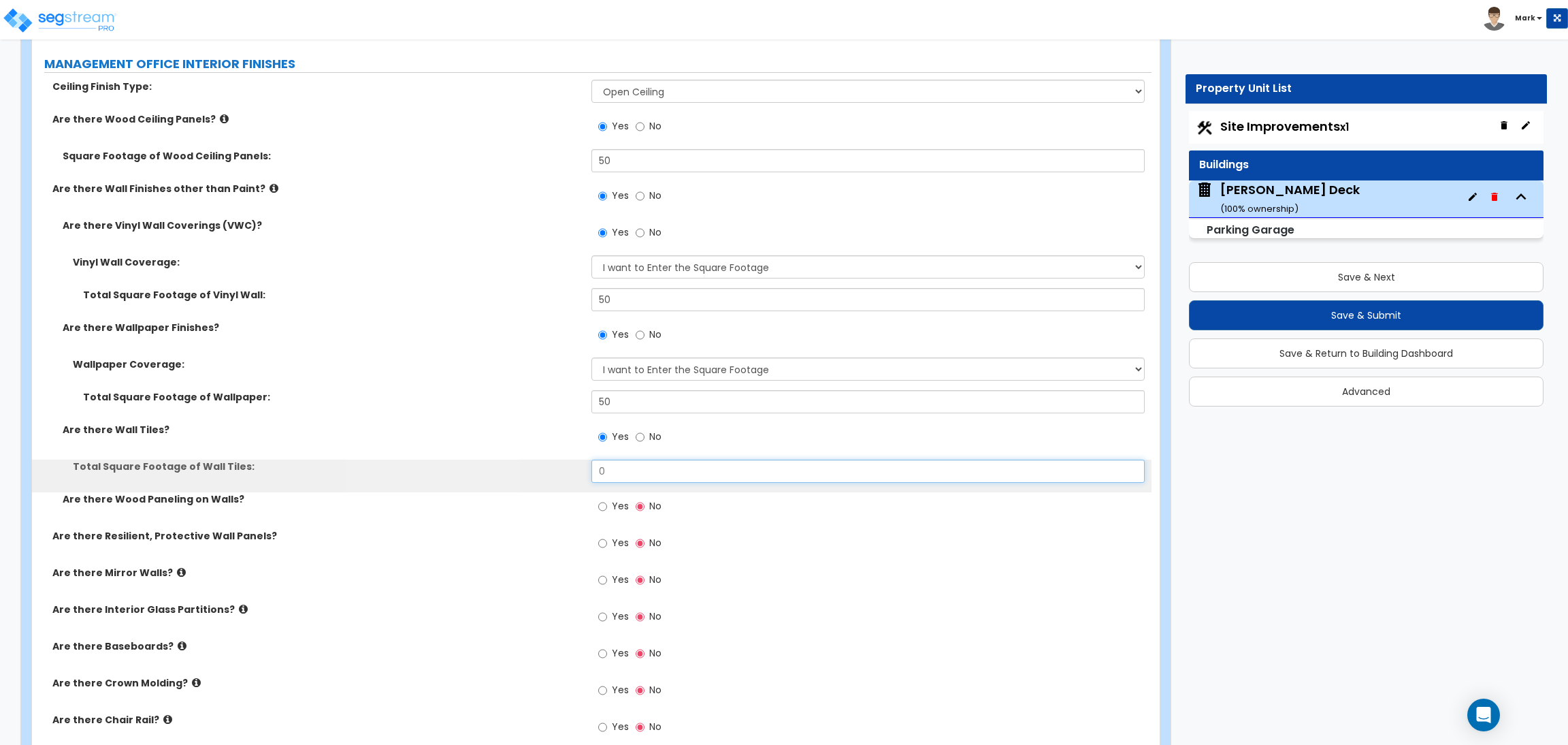
drag, startPoint x: 640, startPoint y: 477, endPoint x: 563, endPoint y: 476, distance: 77.0
click at [563, 476] on div "Total Square Footage of Wall Tiles: 0" at bounding box center [592, 476] width 1120 height 33
click at [607, 500] on label "Yes" at bounding box center [614, 507] width 31 height 23
click at [607, 500] on input "Yes" at bounding box center [603, 507] width 9 height 15
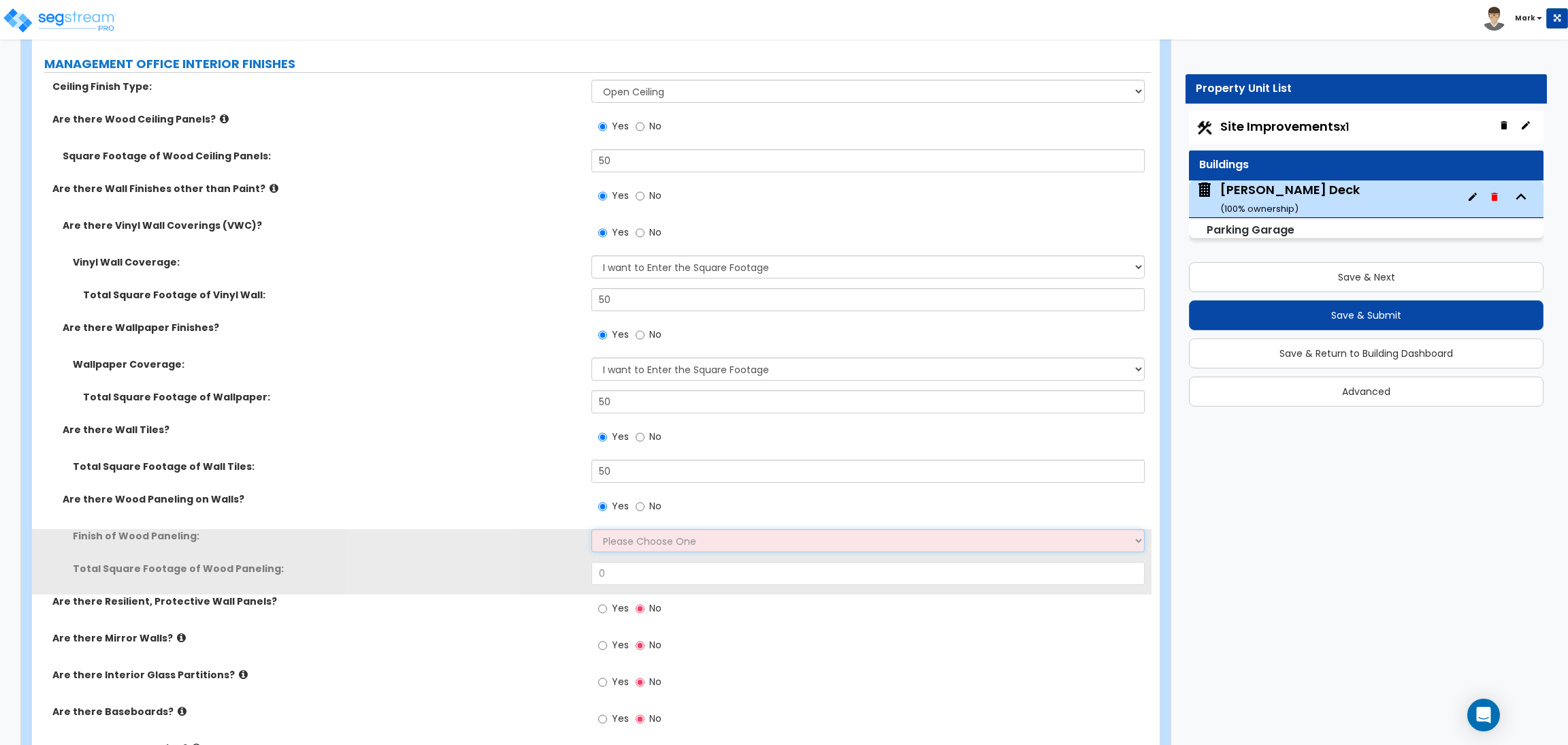
click at [624, 546] on select "Please Choose One Birch Mahogany Oak or Cherry Rosewood Teak I Don't Know, Plea…" at bounding box center [868, 541] width 553 height 23
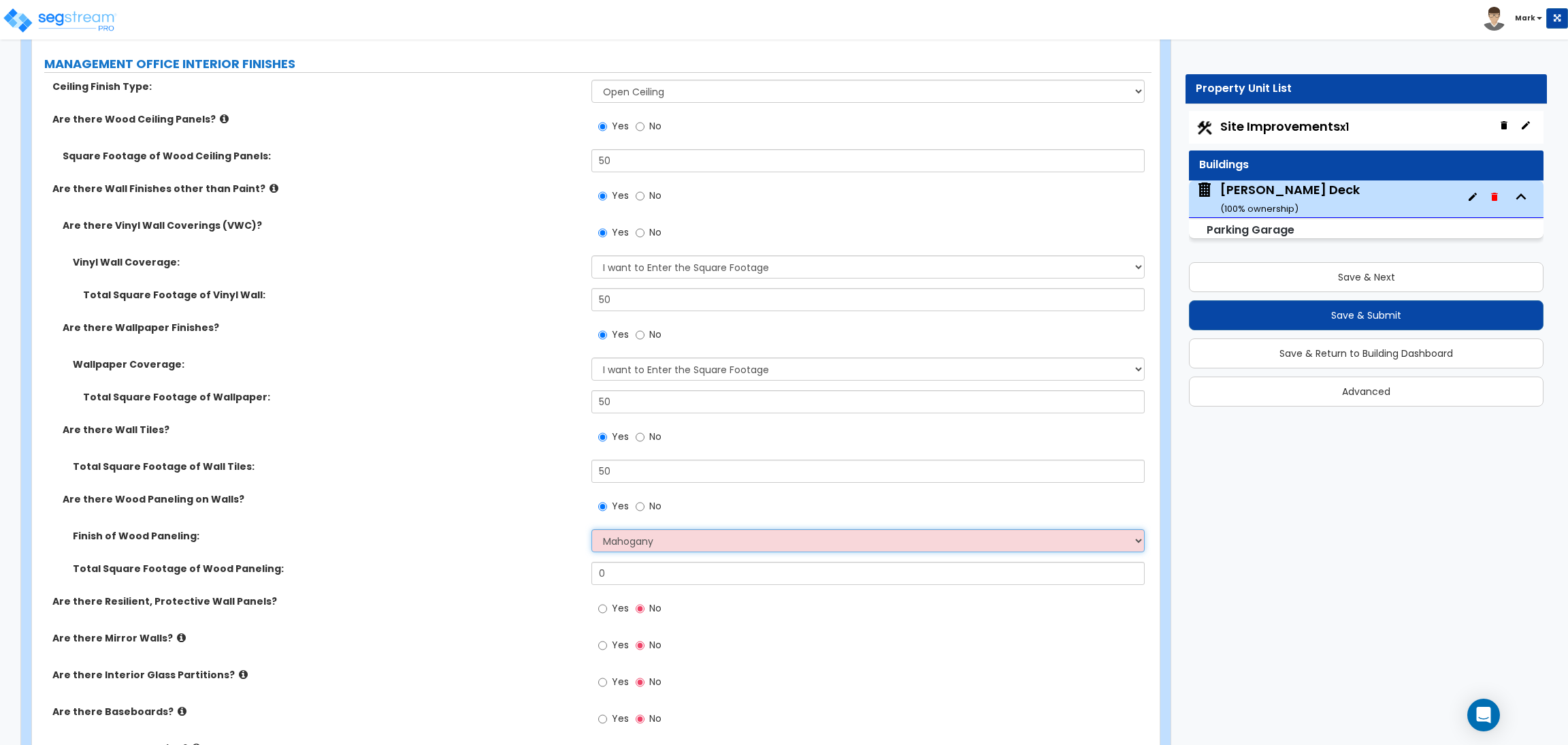
click at [592, 529] on select "Please Choose One Birch Mahogany Oak or Cherry Rosewood Teak I Don't Know, Plea…" at bounding box center [868, 541] width 553 height 23
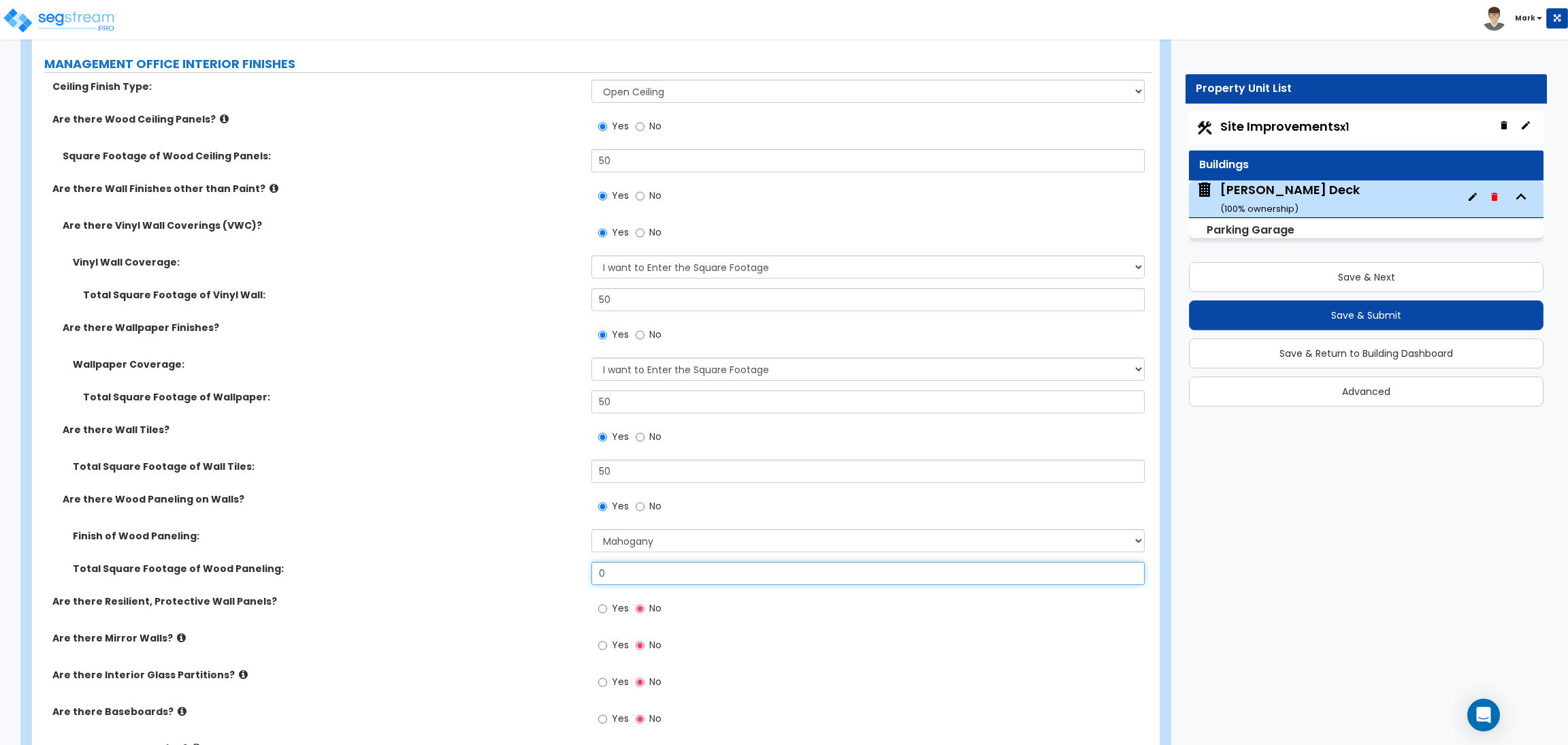
drag, startPoint x: 622, startPoint y: 574, endPoint x: 590, endPoint y: 572, distance: 32.1
click at [592, 572] on input "0" at bounding box center [868, 573] width 553 height 23
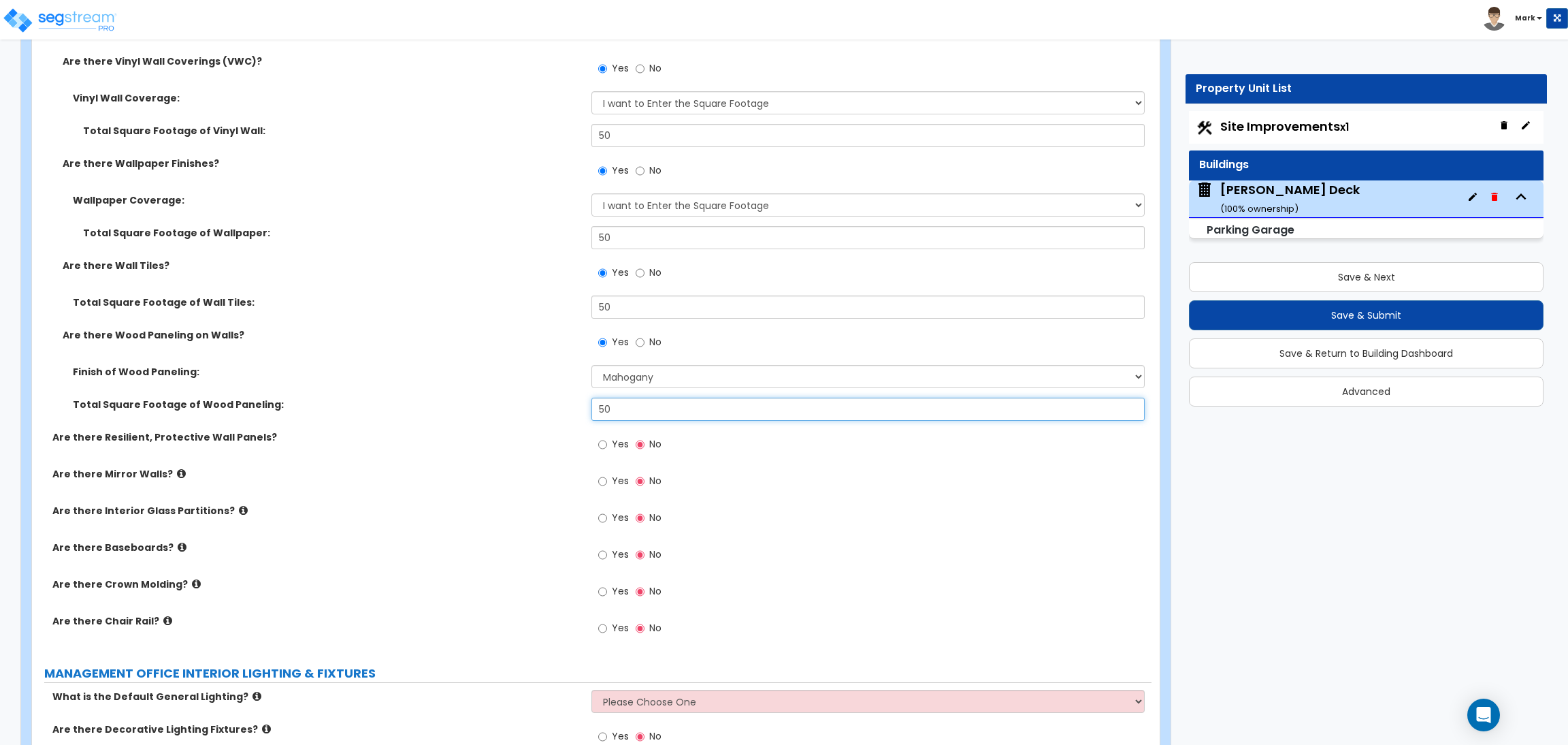
scroll to position [3557, 0]
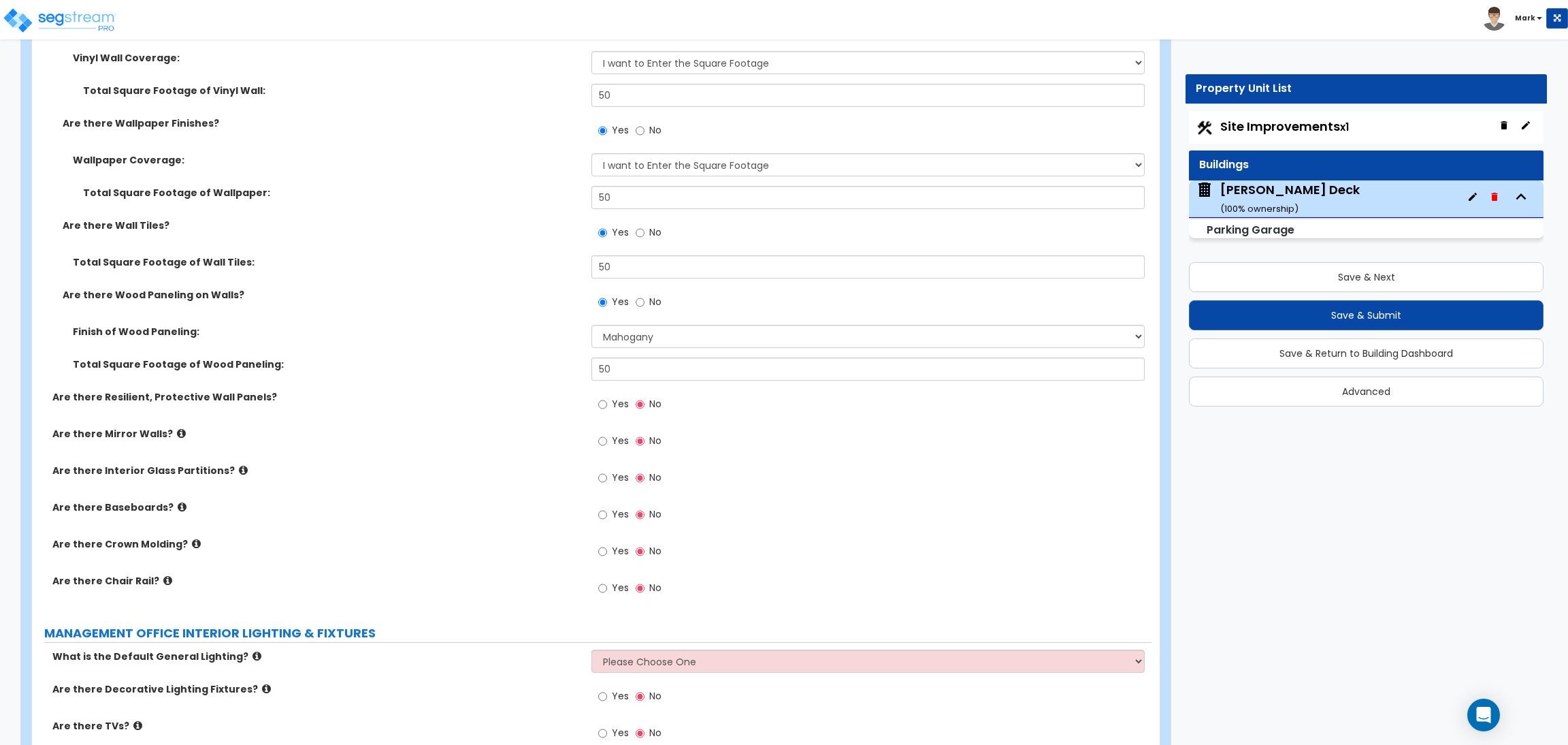
click at [630, 403] on div "Yes No" at bounding box center [630, 405] width 77 height 32
click at [618, 405] on span "Yes" at bounding box center [621, 404] width 17 height 14
click at [607, 405] on input "Yes" at bounding box center [603, 405] width 9 height 15
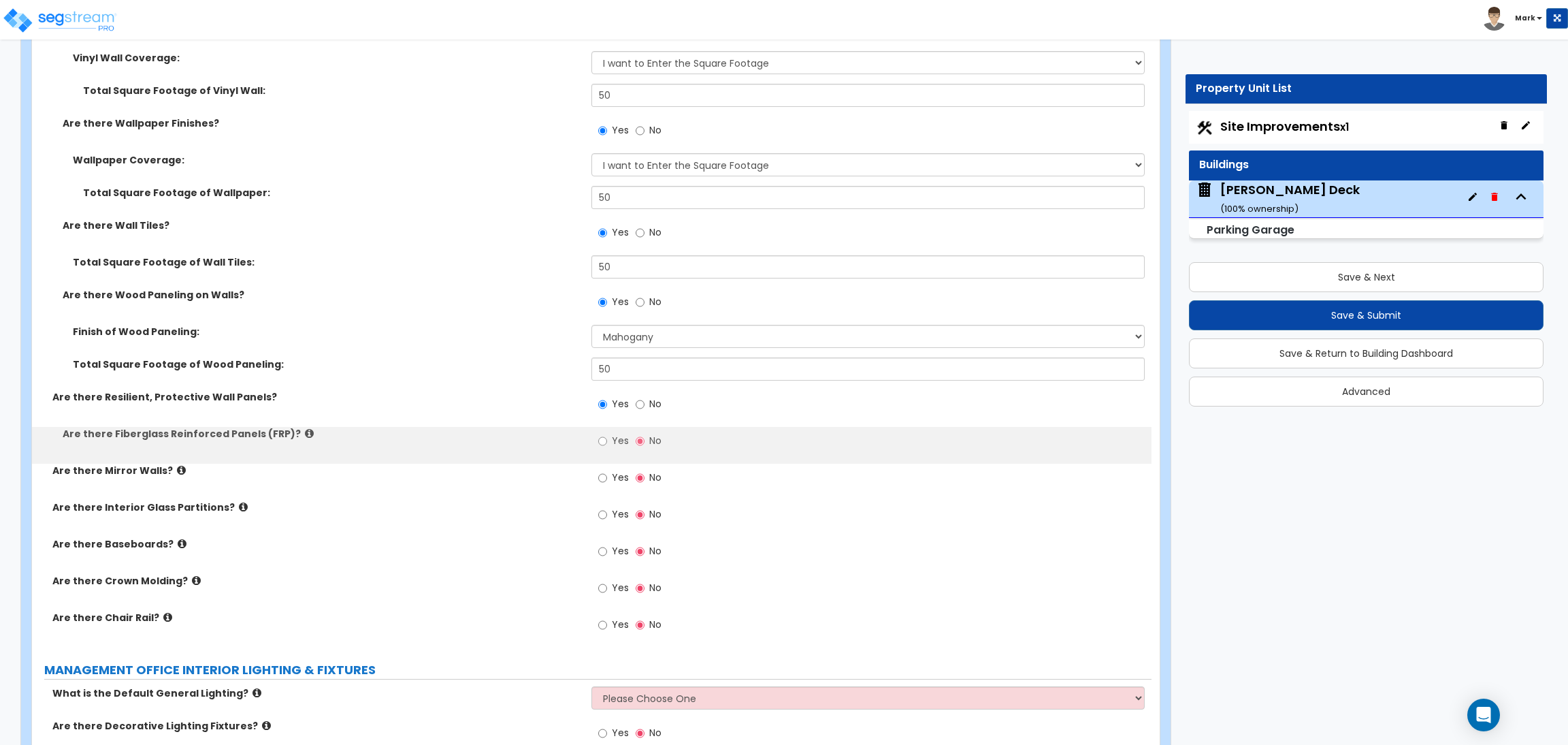
click at [632, 443] on div "Yes No" at bounding box center [630, 442] width 77 height 32
click at [624, 443] on span "Yes" at bounding box center [621, 440] width 17 height 14
click at [607, 443] on input "Yes" at bounding box center [603, 441] width 9 height 15
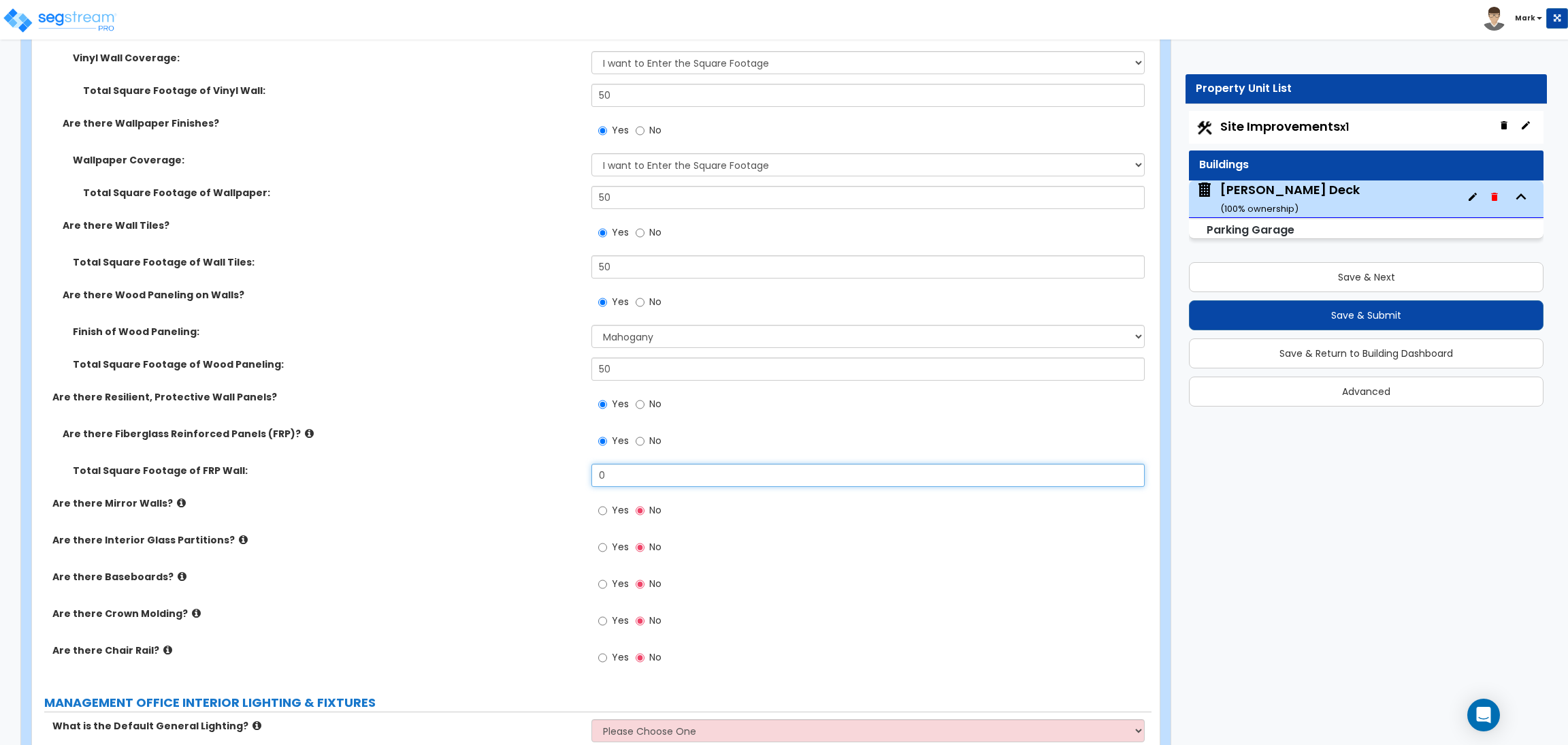
click at [618, 470] on input "0" at bounding box center [868, 475] width 553 height 23
drag, startPoint x: 623, startPoint y: 467, endPoint x: 592, endPoint y: 472, distance: 31.4
click at [592, 472] on input "0" at bounding box center [868, 475] width 553 height 23
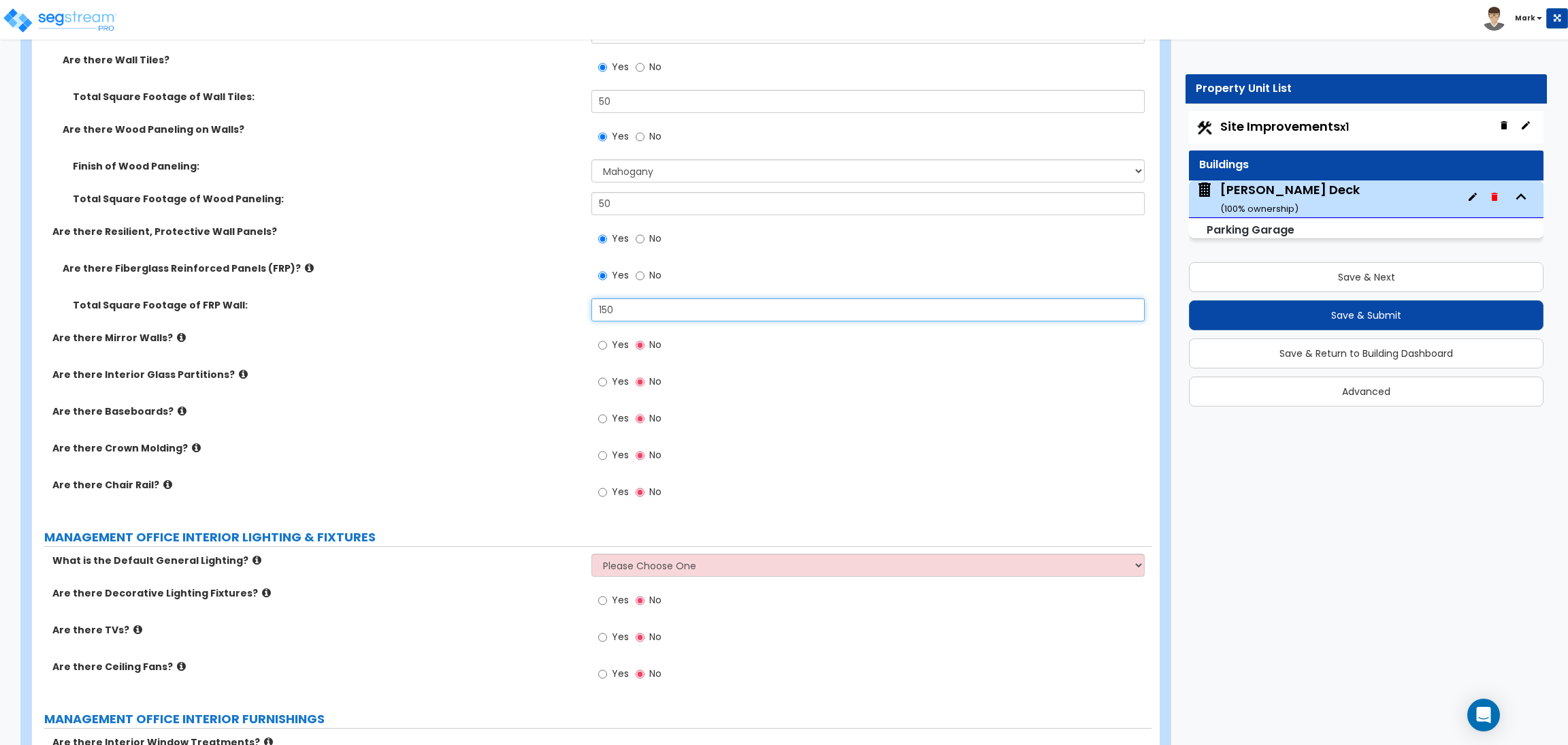
scroll to position [3762, 0]
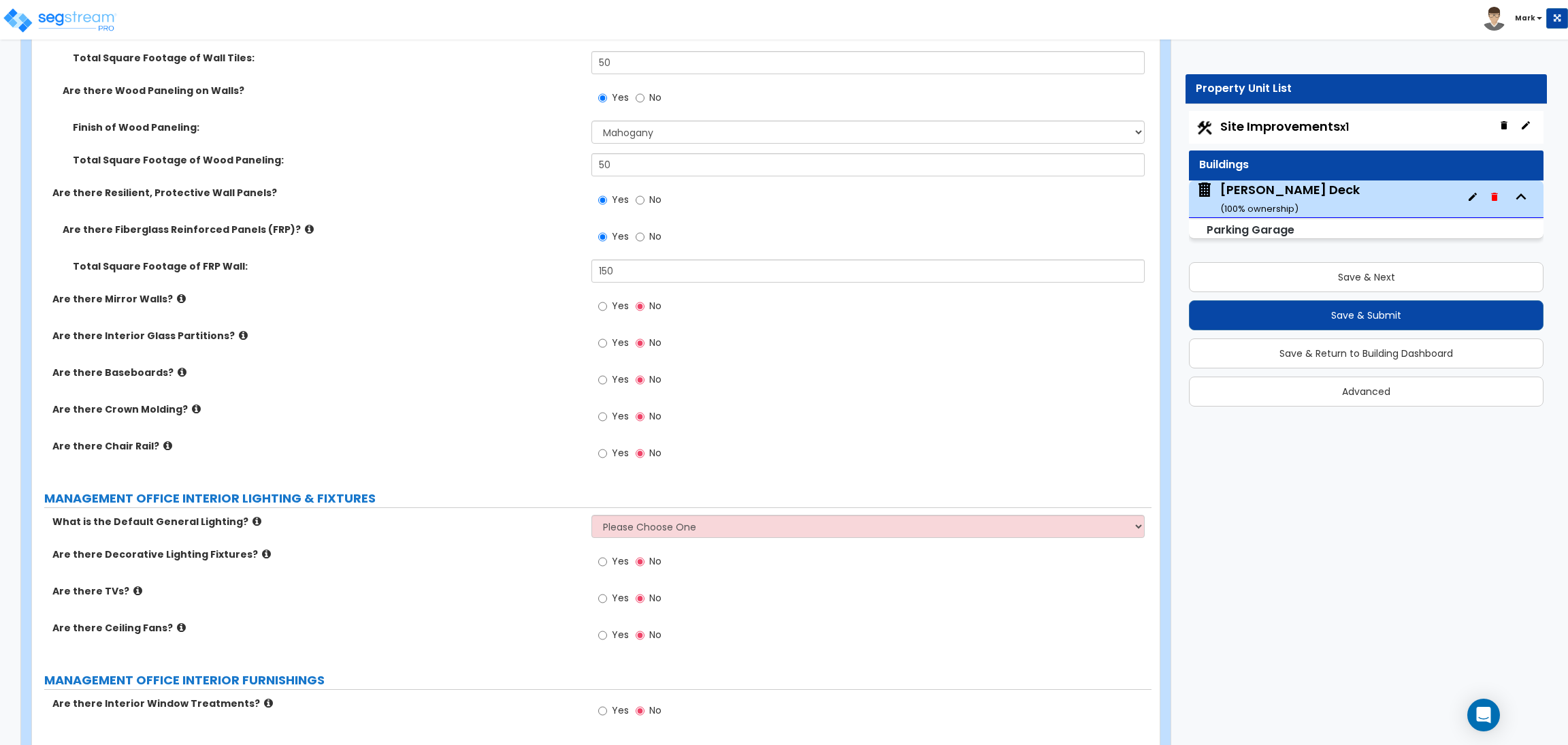
click at [610, 316] on label "Yes" at bounding box center [614, 307] width 31 height 23
click at [607, 314] on input "Yes" at bounding box center [603, 307] width 9 height 15
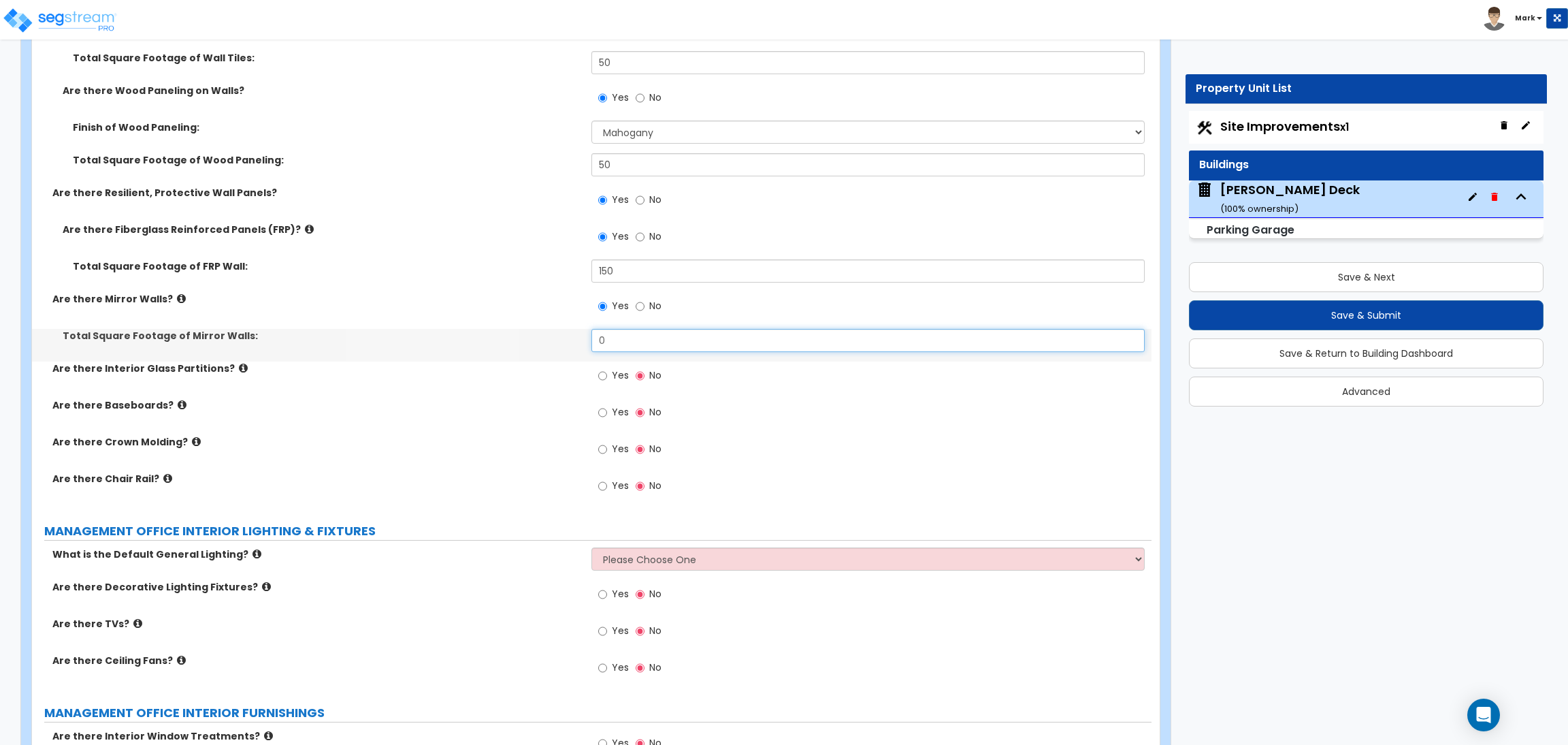
drag, startPoint x: 618, startPoint y: 340, endPoint x: 595, endPoint y: 344, distance: 23.3
click at [595, 344] on input "0" at bounding box center [868, 340] width 553 height 23
drag, startPoint x: 617, startPoint y: 337, endPoint x: 585, endPoint y: 344, distance: 32.8
click at [585, 344] on div "Total Square Footage of Mirror Walls: 150" at bounding box center [592, 346] width 1120 height 33
click at [608, 376] on label "Yes" at bounding box center [614, 377] width 31 height 23
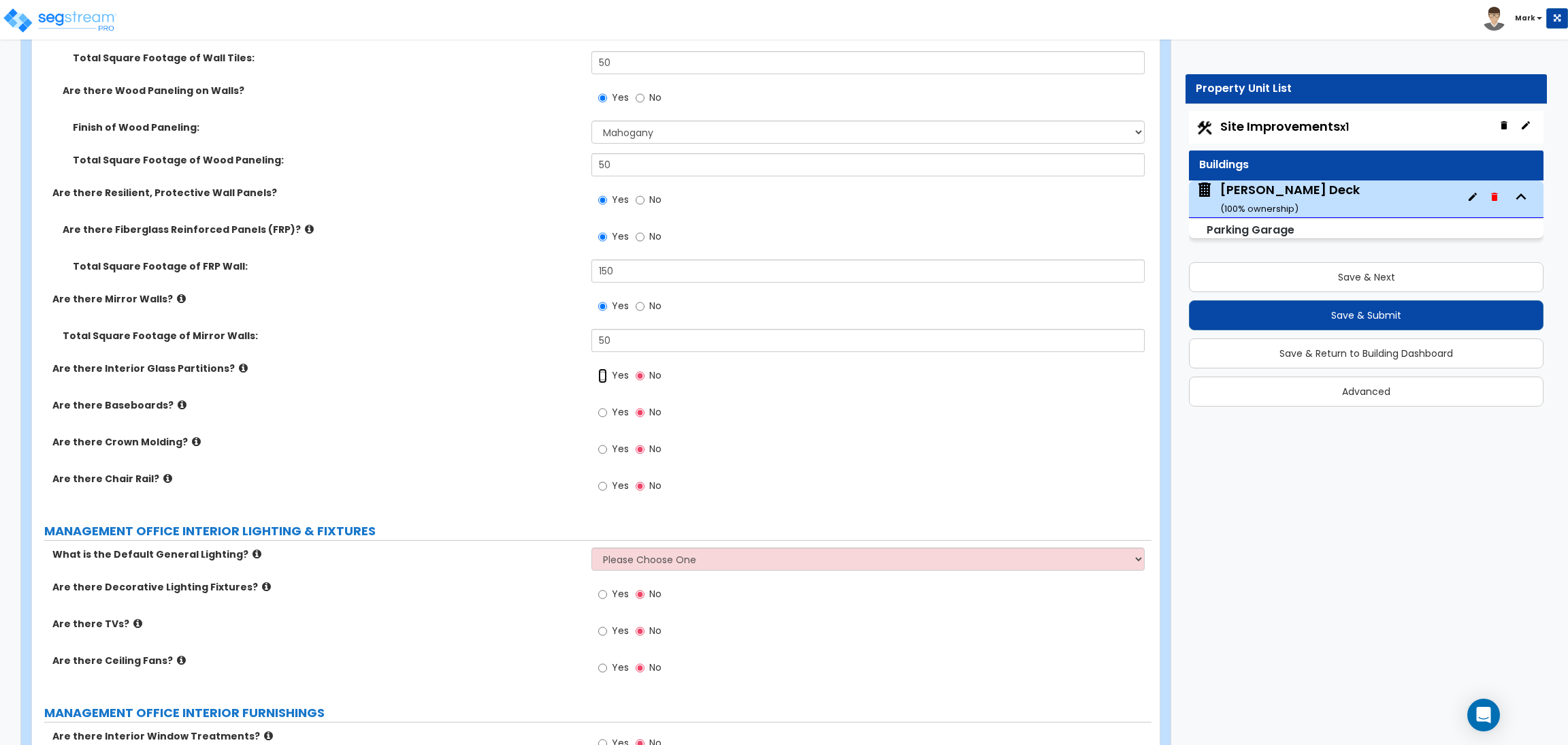
click at [607, 376] on input "Yes" at bounding box center [603, 376] width 9 height 15
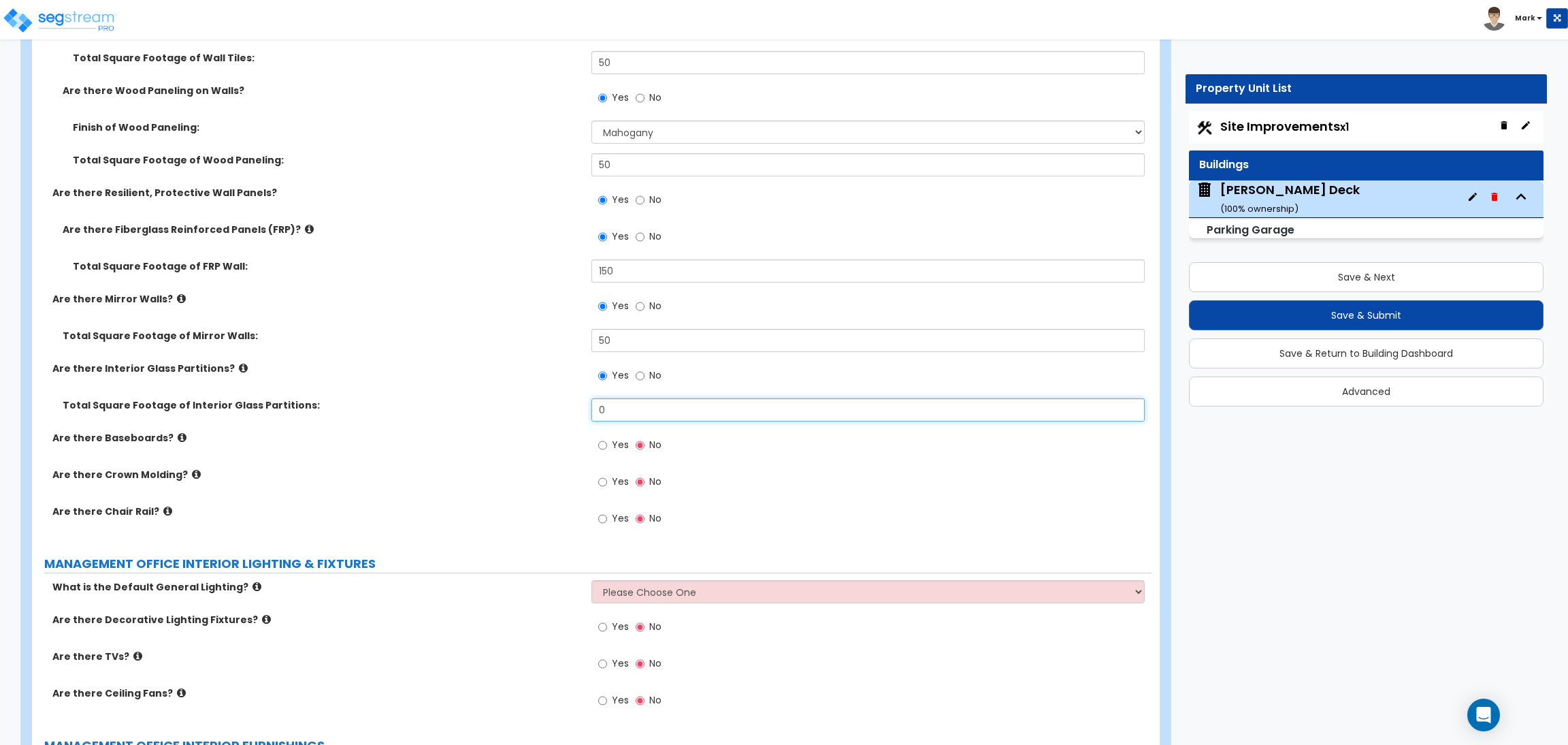
drag, startPoint x: 624, startPoint y: 405, endPoint x: 573, endPoint y: 409, distance: 51.2
click at [573, 409] on div "Total Square Footage of Interior Glass Partitions: 0" at bounding box center [592, 415] width 1120 height 33
click at [612, 443] on span "Yes" at bounding box center [621, 445] width 17 height 14
click at [607, 443] on input "Yes" at bounding box center [603, 446] width 9 height 15
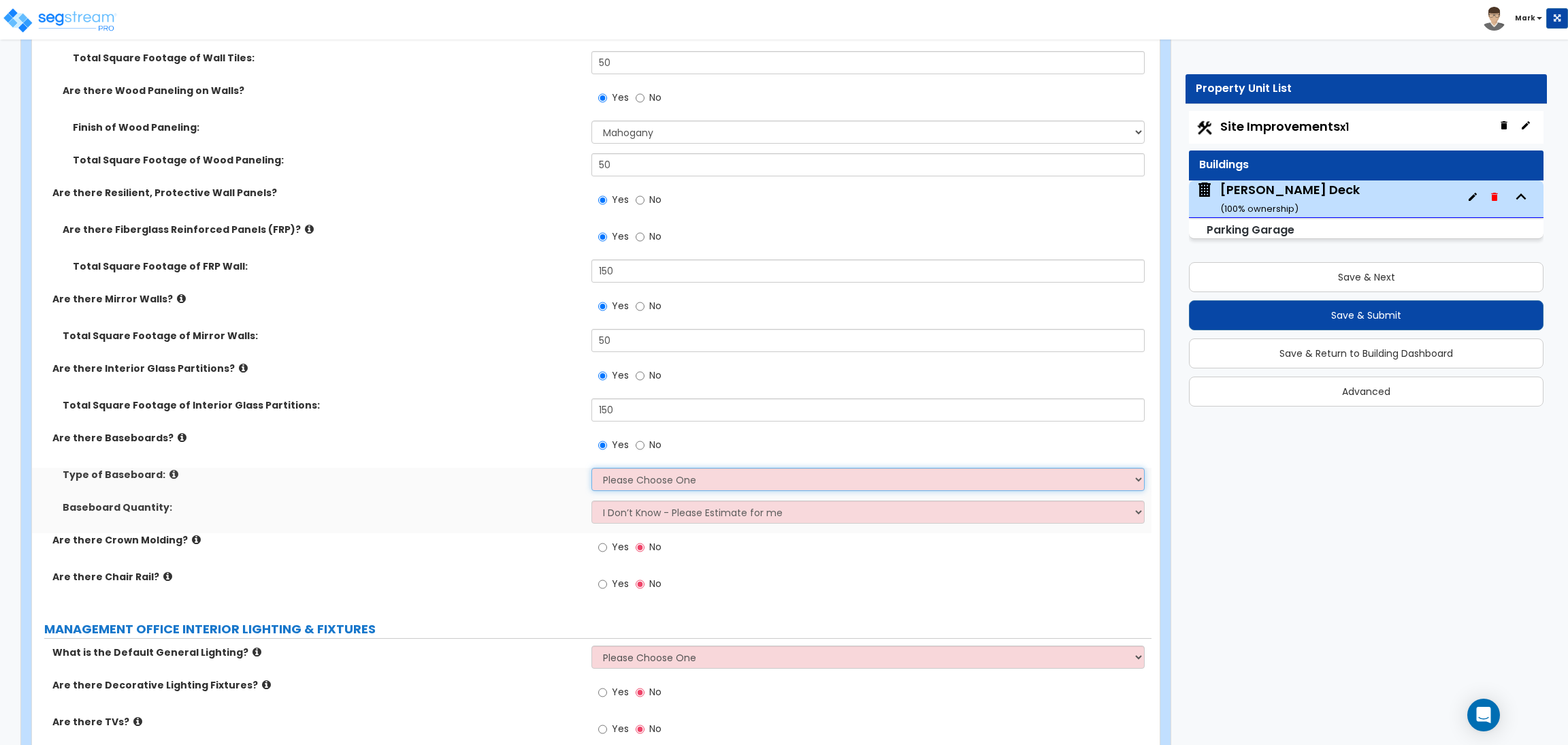
click at [630, 471] on select "Please Choose One Wood Vinyl Carpet Tile" at bounding box center [868, 479] width 553 height 23
click at [592, 469] on select "Please Choose One Wood Vinyl Carpet Tile" at bounding box center [868, 479] width 553 height 23
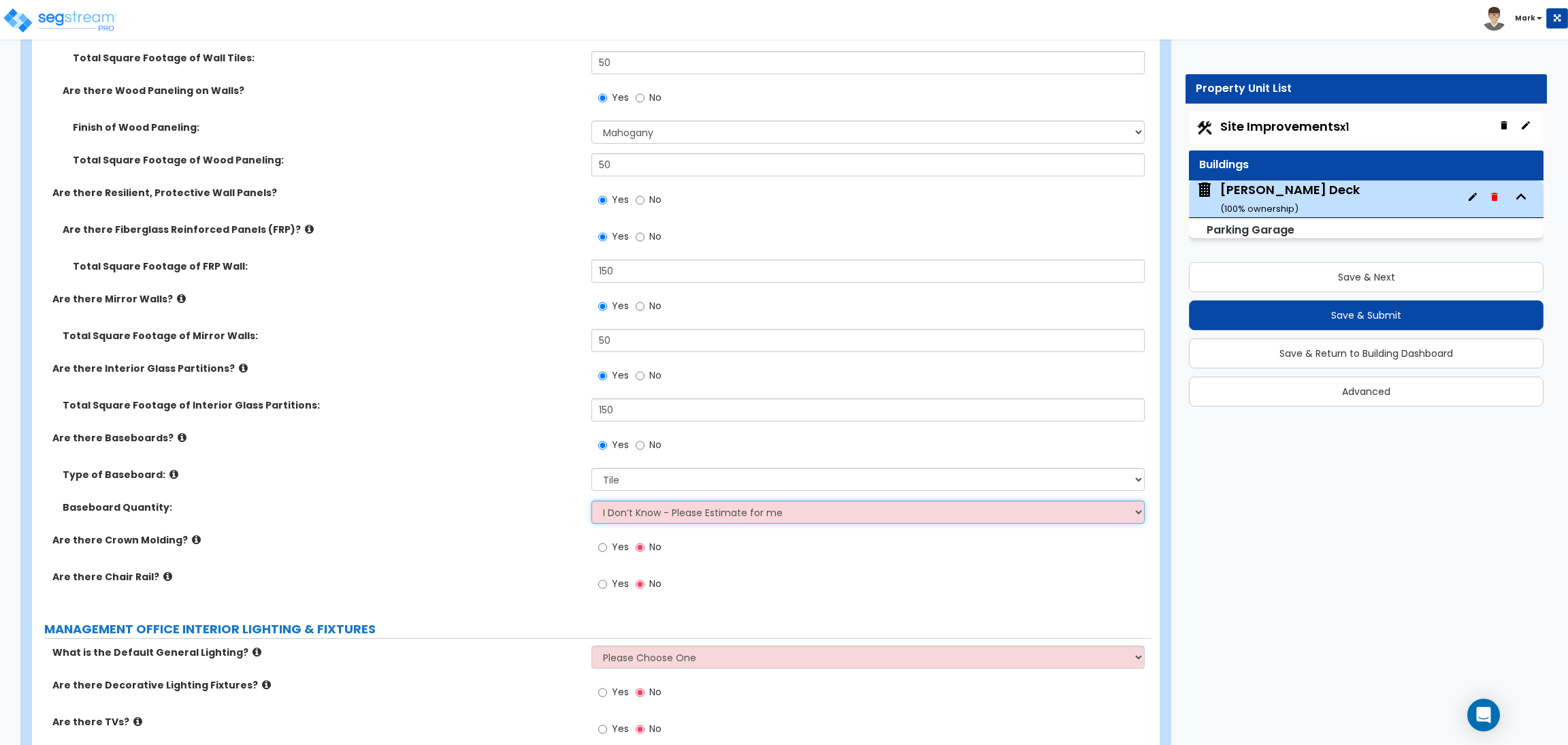
click at [627, 520] on select "I Don’t Know - Please Estimate for me I want to Enter the Linear Footage" at bounding box center [868, 511] width 553 height 23
click at [592, 501] on select "I Don’t Know - Please Estimate for me I want to Enter the Linear Footage" at bounding box center [868, 511] width 553 height 23
click at [636, 549] on input "No" at bounding box center [640, 547] width 9 height 15
click at [622, 555] on label "Yes" at bounding box center [614, 548] width 31 height 23
click at [607, 555] on input "Yes" at bounding box center [603, 547] width 9 height 15
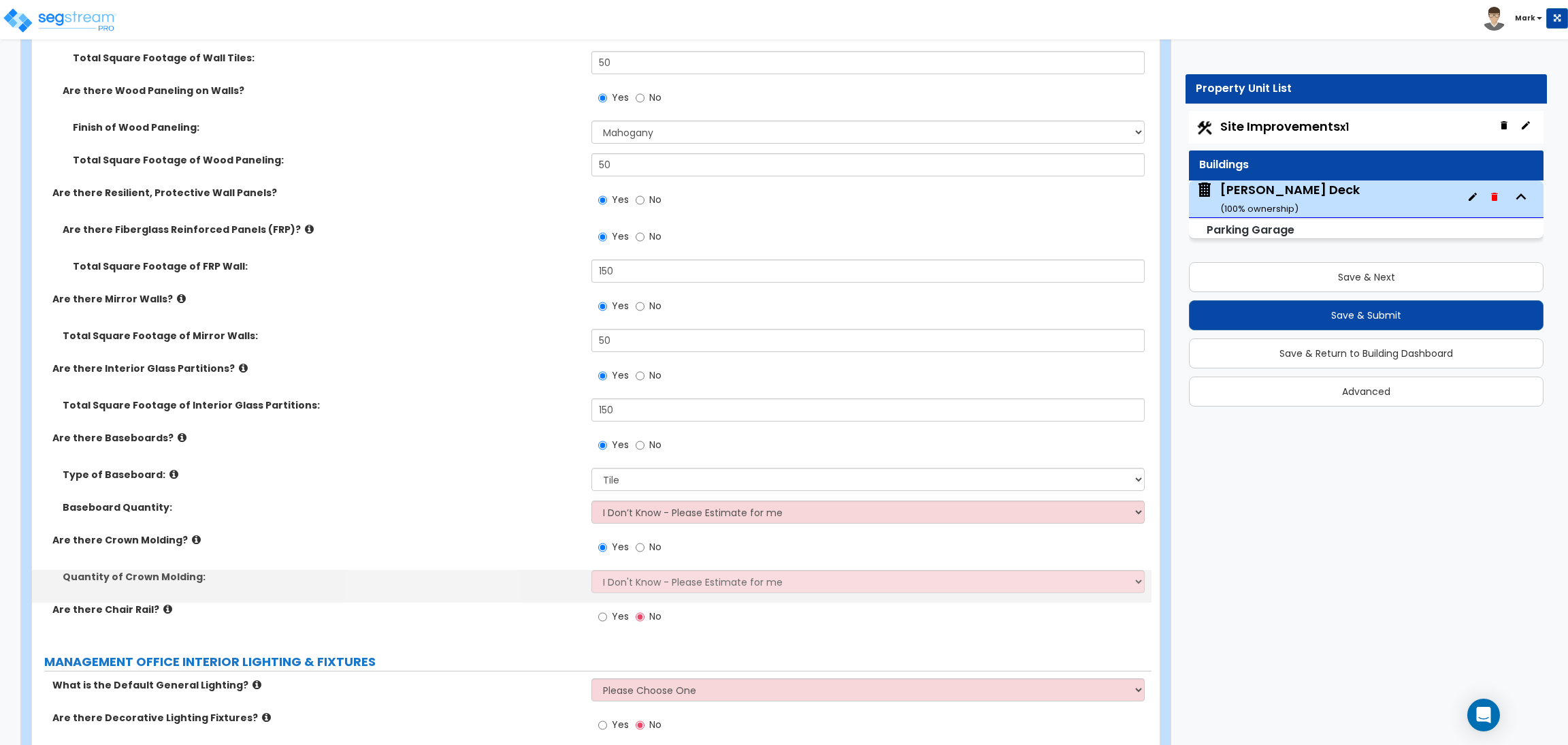
click at [616, 610] on span "Yes" at bounding box center [621, 617] width 17 height 14
click at [607, 610] on input "Yes" at bounding box center [603, 618] width 9 height 15
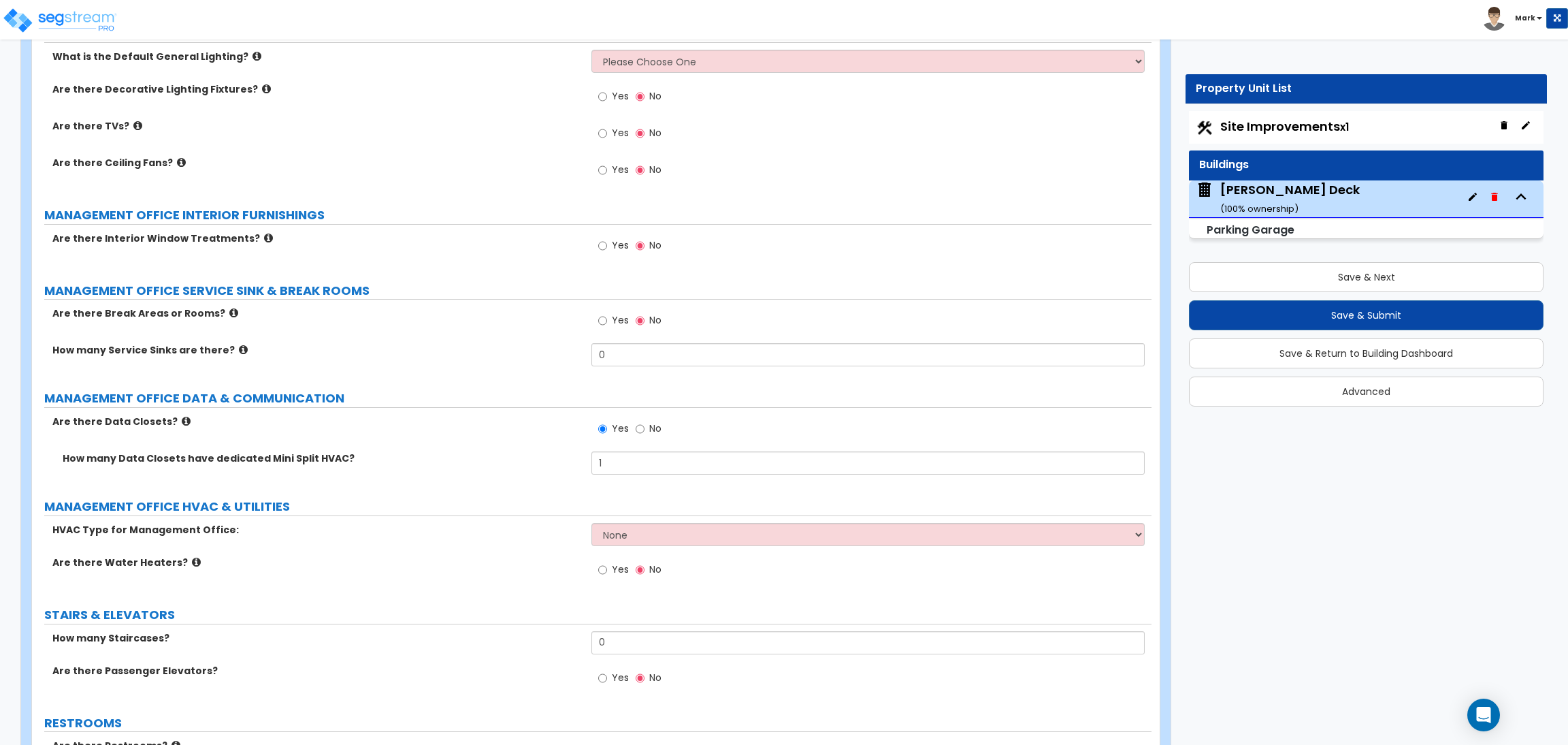
scroll to position [4236, 0]
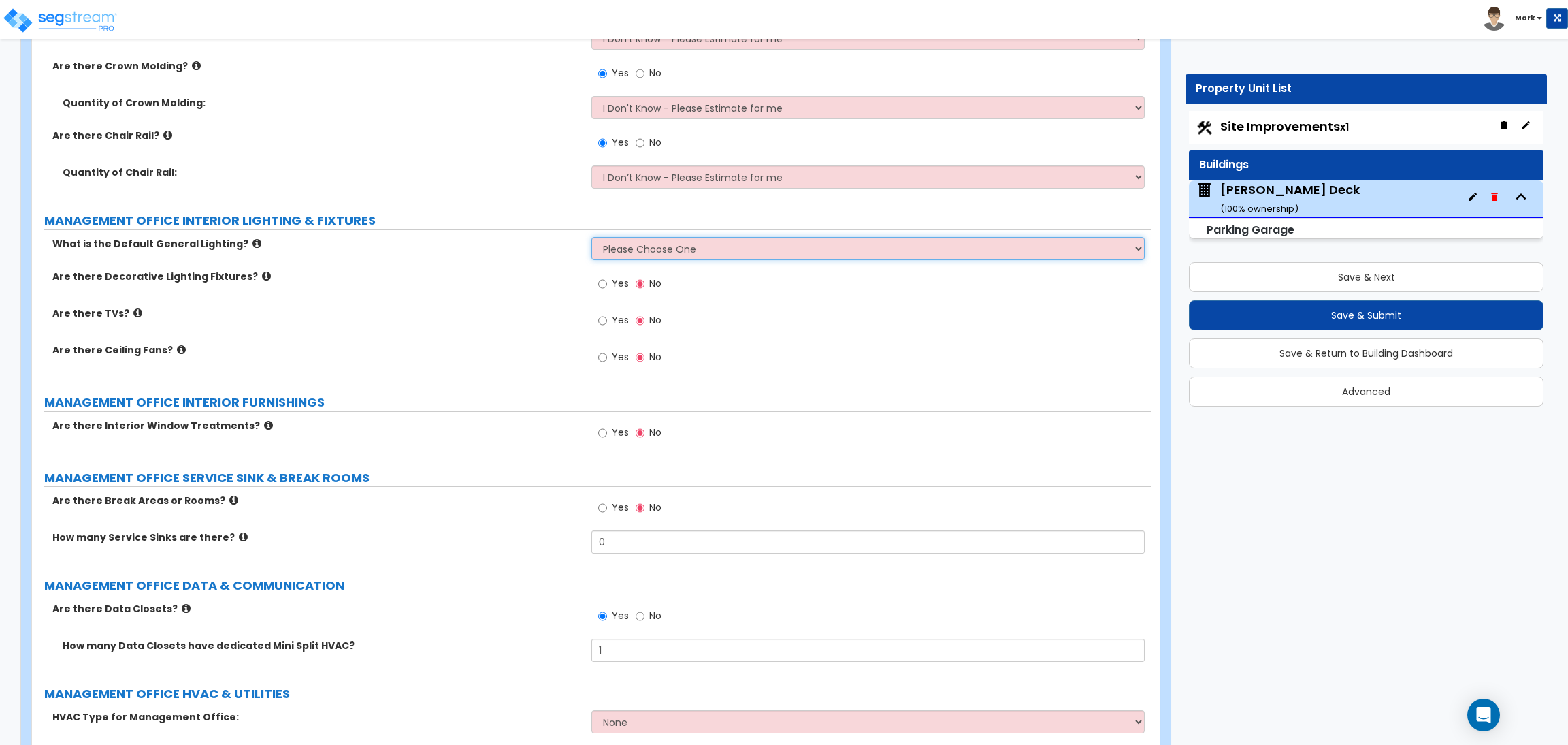
click at [623, 255] on select "Please Choose One LED Surface-Mounted LED Recessed Fluorescent Surface-Mounted …" at bounding box center [868, 248] width 553 height 23
click at [592, 238] on select "Please Choose One LED Surface-Mounted LED Recessed Fluorescent Surface-Mounted …" at bounding box center [868, 248] width 553 height 23
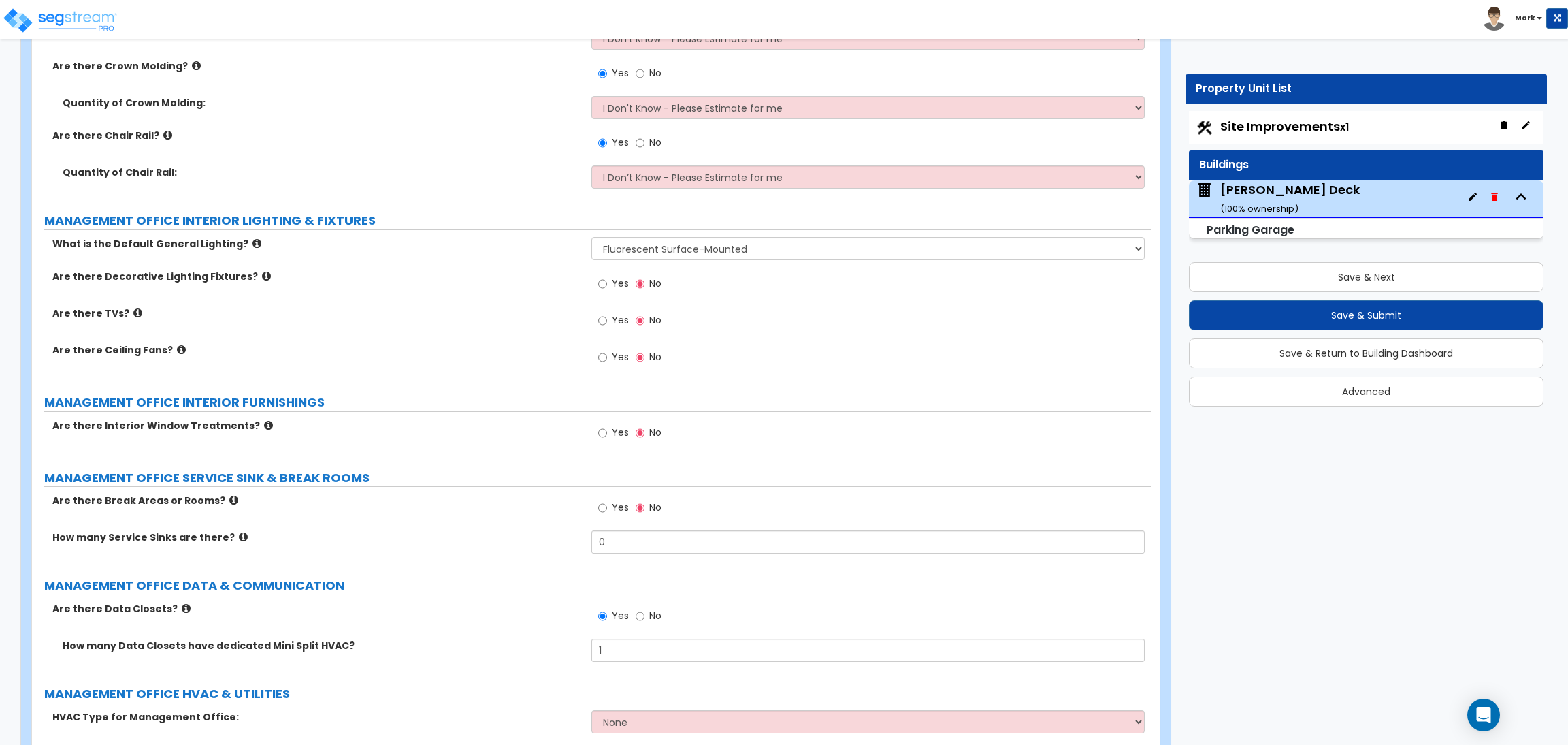
click at [610, 287] on label "Yes" at bounding box center [614, 285] width 31 height 23
click at [607, 287] on input "Yes" at bounding box center [603, 284] width 9 height 15
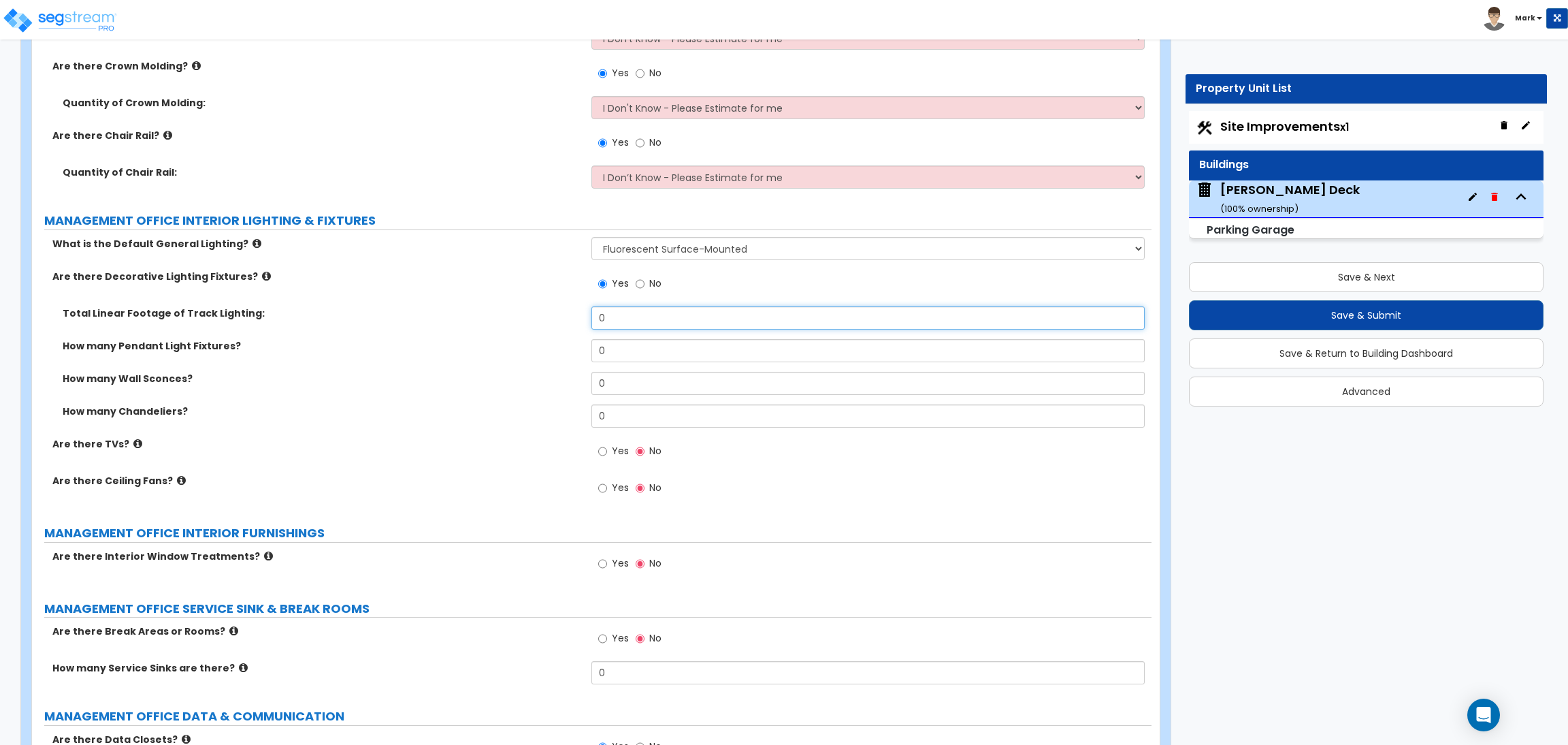
drag, startPoint x: 599, startPoint y: 322, endPoint x: 571, endPoint y: 322, distance: 28.0
click at [571, 322] on div "Total Linear Footage of Track Lighting: 0" at bounding box center [592, 322] width 1120 height 33
drag, startPoint x: 619, startPoint y: 352, endPoint x: 587, endPoint y: 355, distance: 32.1
click at [587, 355] on div "How many Pendant Light Fixtures? 0" at bounding box center [592, 356] width 1120 height 33
drag, startPoint x: 610, startPoint y: 381, endPoint x: 594, endPoint y: 381, distance: 16.0
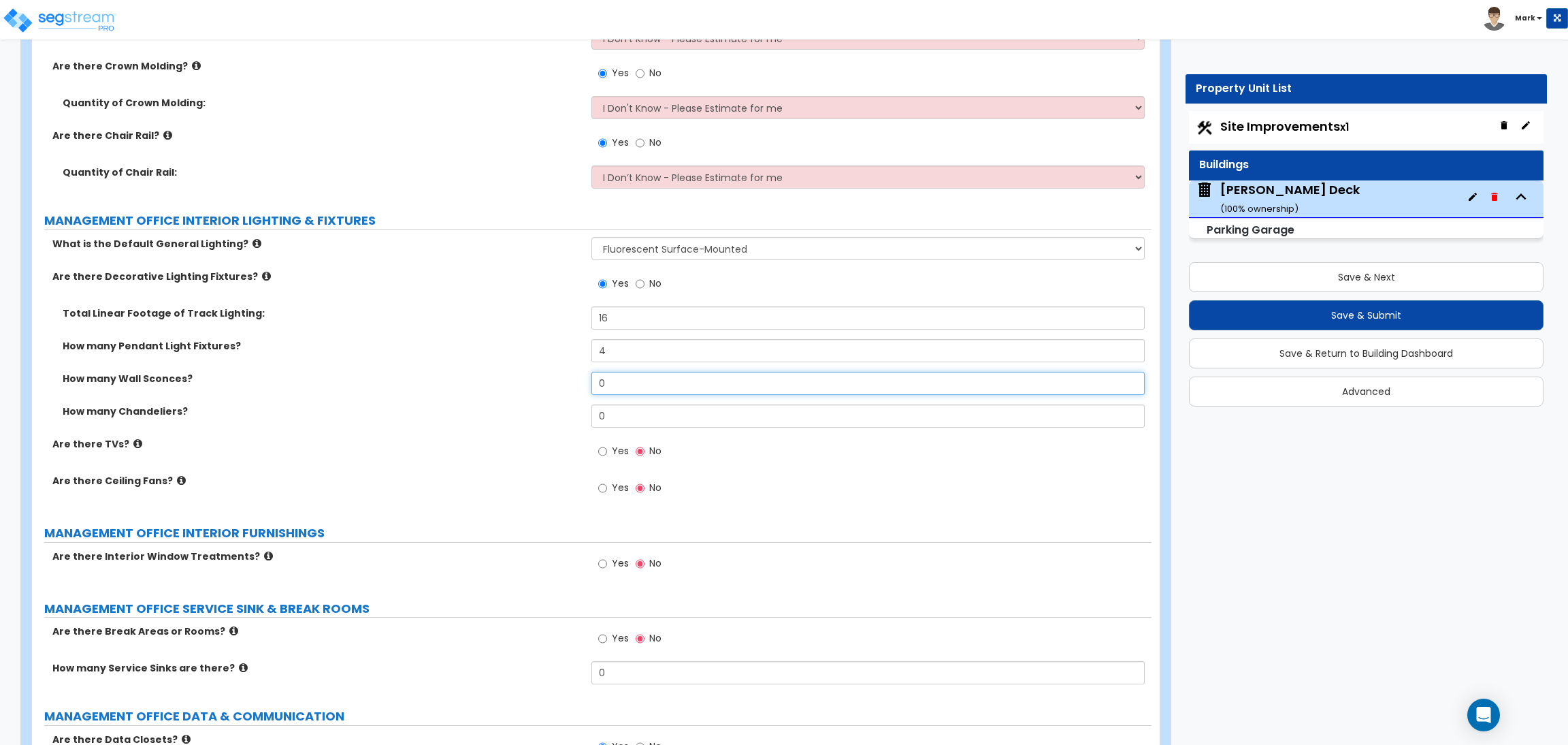
click at [594, 381] on input "0" at bounding box center [868, 383] width 553 height 23
drag, startPoint x: 615, startPoint y: 409, endPoint x: 603, endPoint y: 412, distance: 12.4
click at [603, 412] on input "0" at bounding box center [868, 416] width 553 height 23
drag, startPoint x: 602, startPoint y: 416, endPoint x: 590, endPoint y: 416, distance: 12.0
click at [590, 416] on div "How many Chandeliers? 1" at bounding box center [592, 421] width 1120 height 33
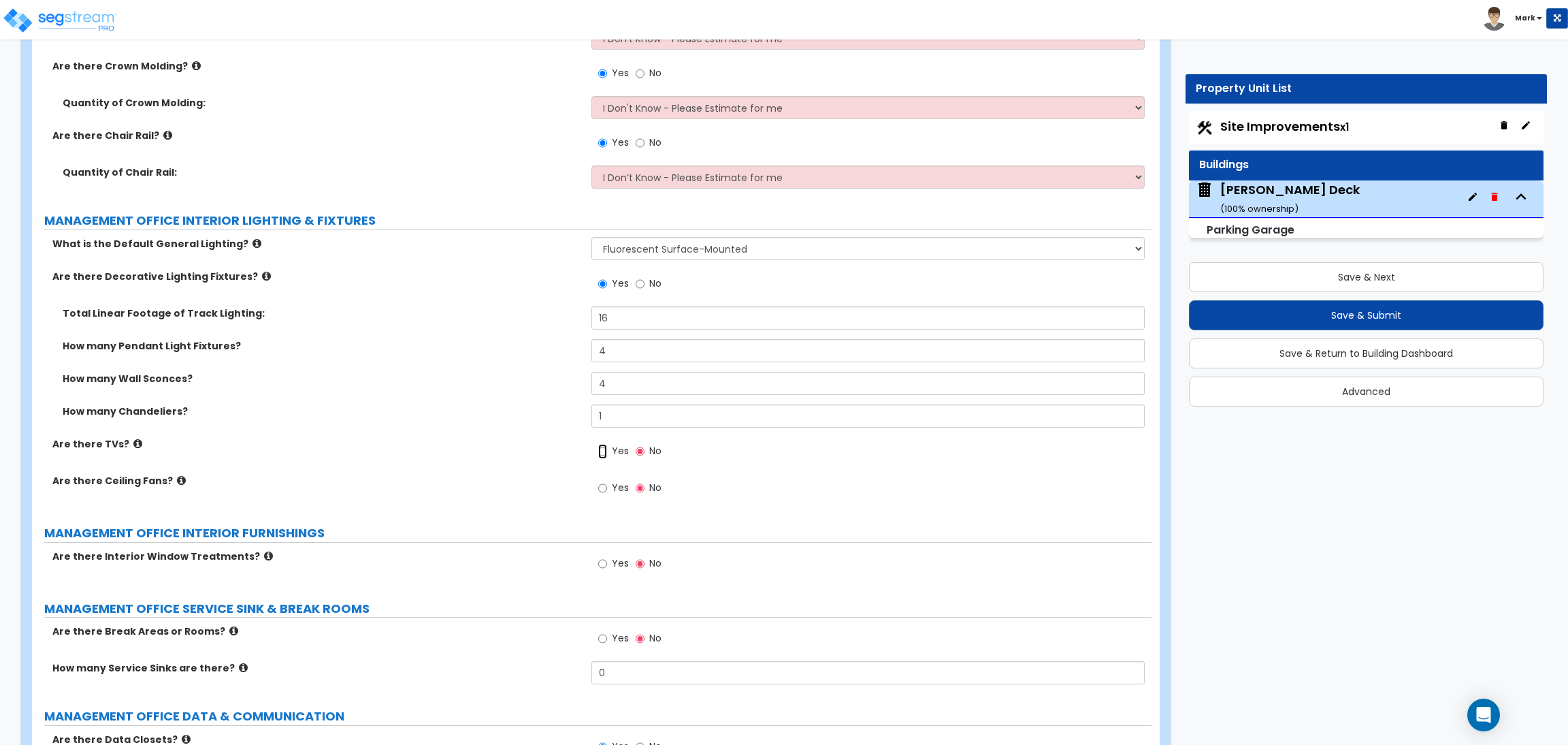
click at [606, 458] on input "Yes" at bounding box center [603, 452] width 9 height 15
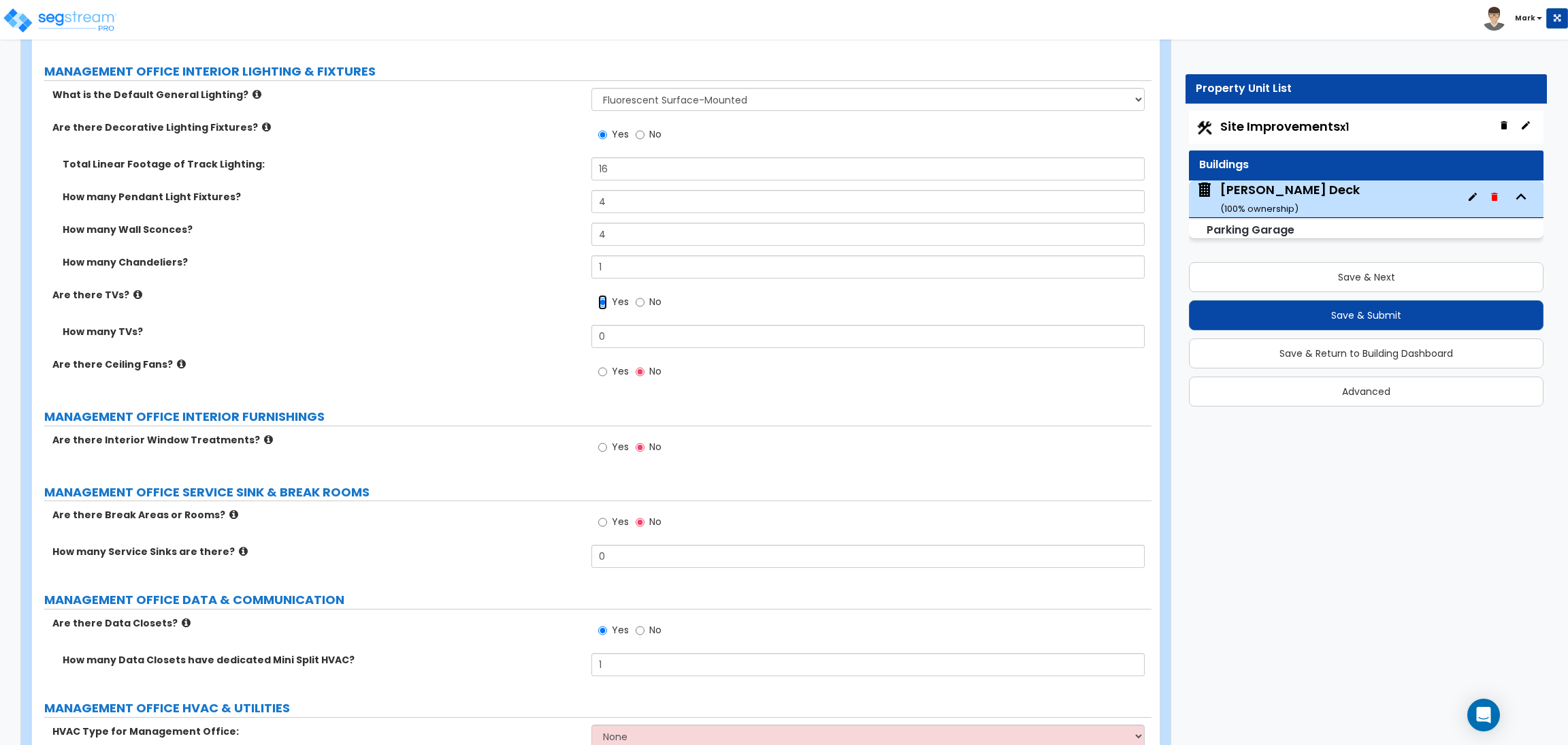
scroll to position [4440, 0]
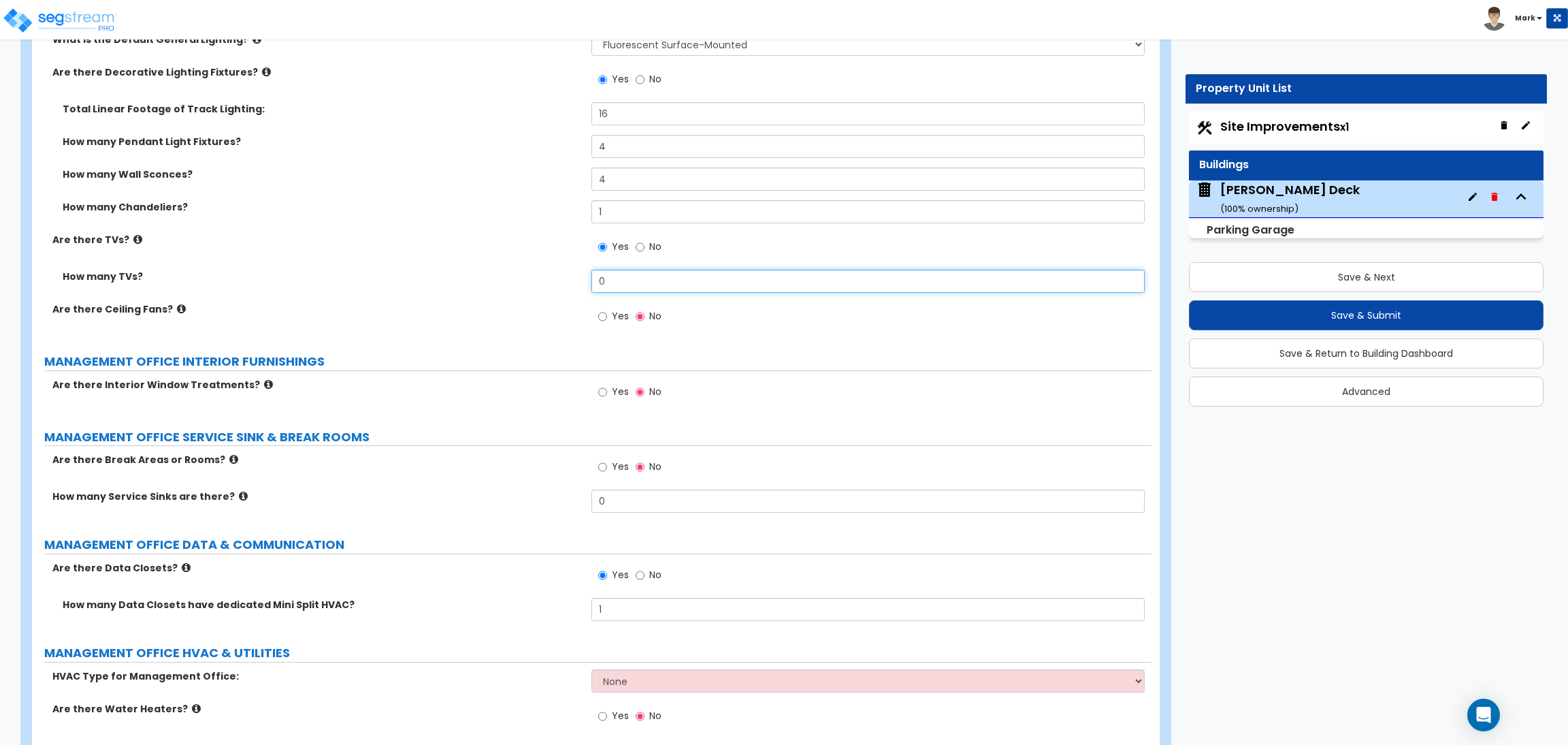
drag, startPoint x: 620, startPoint y: 284, endPoint x: 580, endPoint y: 284, distance: 40.0
click at [580, 284] on div "How many TVs? 0" at bounding box center [592, 286] width 1120 height 33
drag, startPoint x: 613, startPoint y: 283, endPoint x: 587, endPoint y: 282, distance: 26.0
click at [587, 282] on div "How many TVs? 1" at bounding box center [592, 286] width 1120 height 33
click at [613, 308] on label "Yes" at bounding box center [614, 317] width 31 height 23
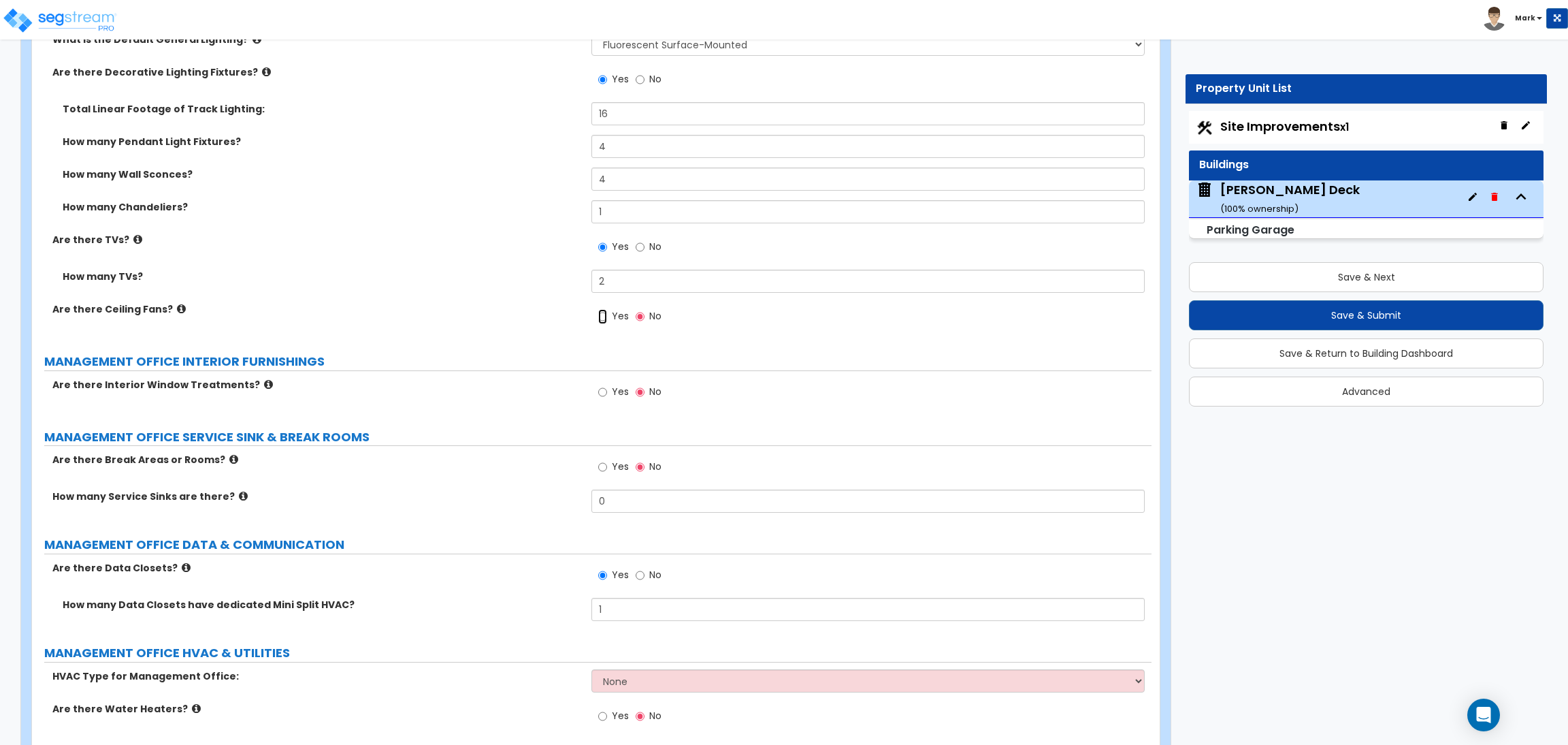
click at [607, 309] on input "Yes" at bounding box center [603, 316] width 9 height 15
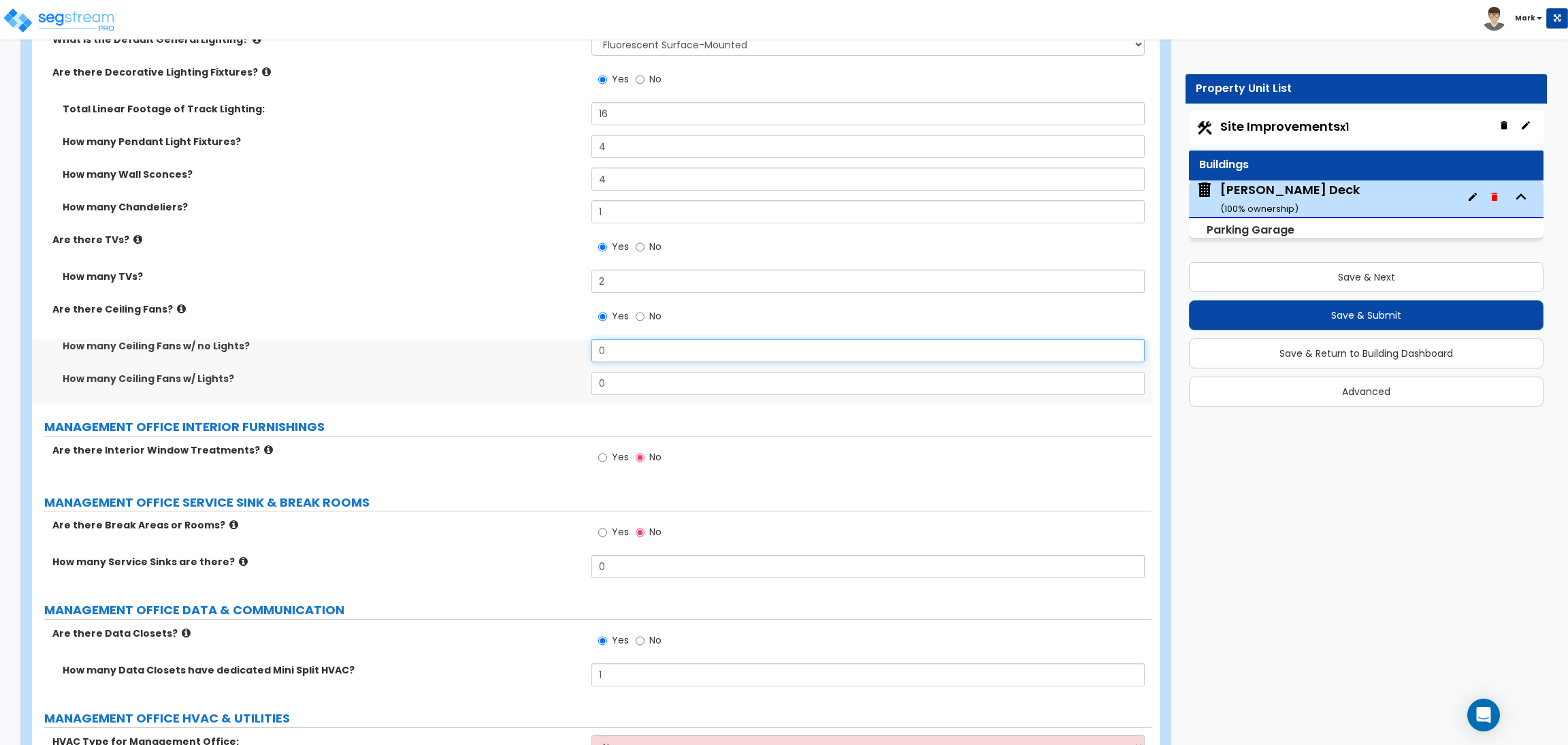
drag, startPoint x: 620, startPoint y: 343, endPoint x: 569, endPoint y: 345, distance: 51.0
click at [569, 345] on div "How many Ceiling Fans w/ no Lights? 0" at bounding box center [592, 356] width 1120 height 33
drag, startPoint x: 616, startPoint y: 375, endPoint x: 587, endPoint y: 381, distance: 29.6
click at [587, 381] on div "How many Ceiling Fans w/ Lights? 0" at bounding box center [592, 388] width 1120 height 33
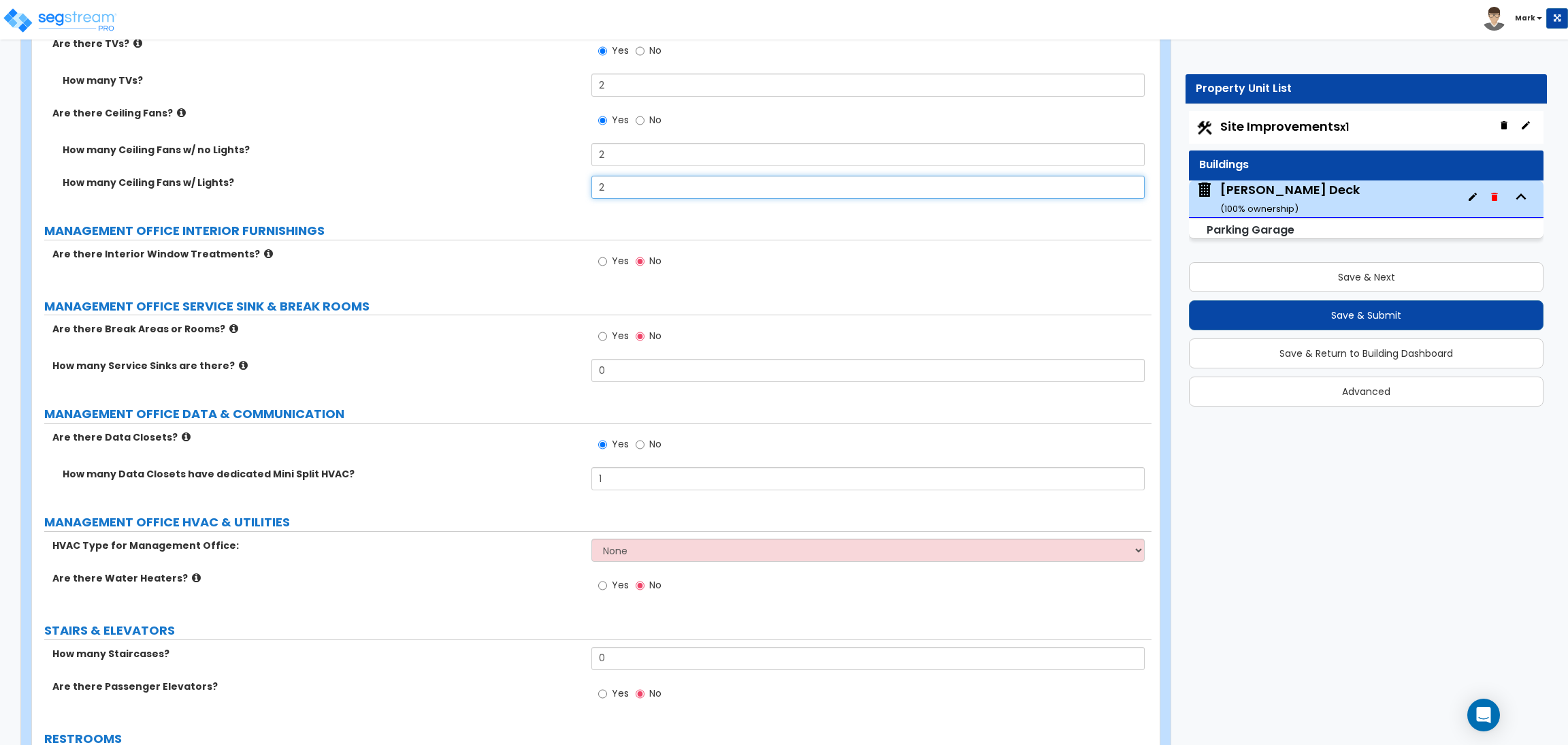
scroll to position [4644, 0]
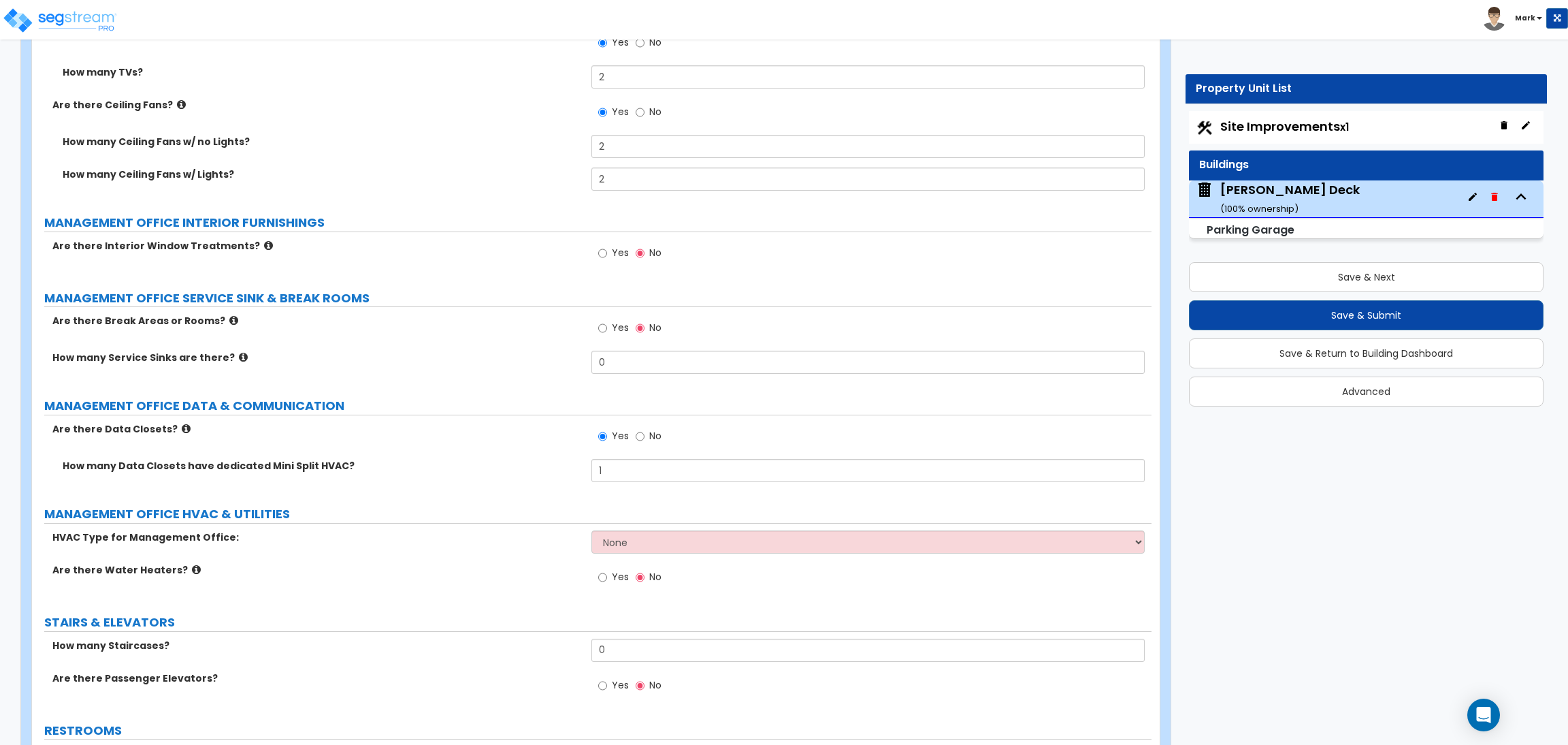
click at [612, 257] on span "Yes" at bounding box center [621, 252] width 17 height 14
click at [607, 257] on input "Yes" at bounding box center [603, 253] width 9 height 15
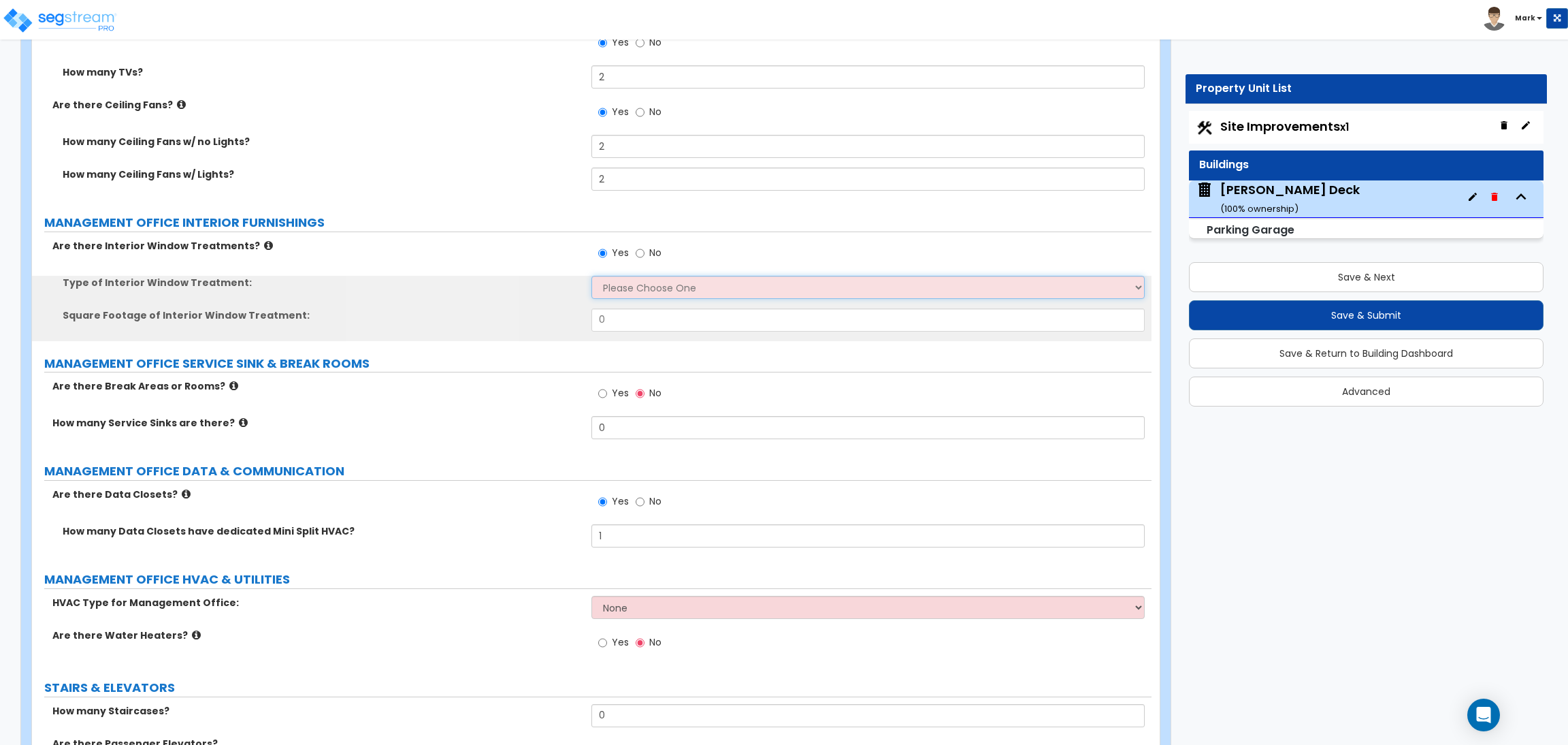
click at [620, 289] on select "Please Choose One Vertical Blinds Window Shades Venetian Blinds Wood Shutters" at bounding box center [868, 287] width 553 height 23
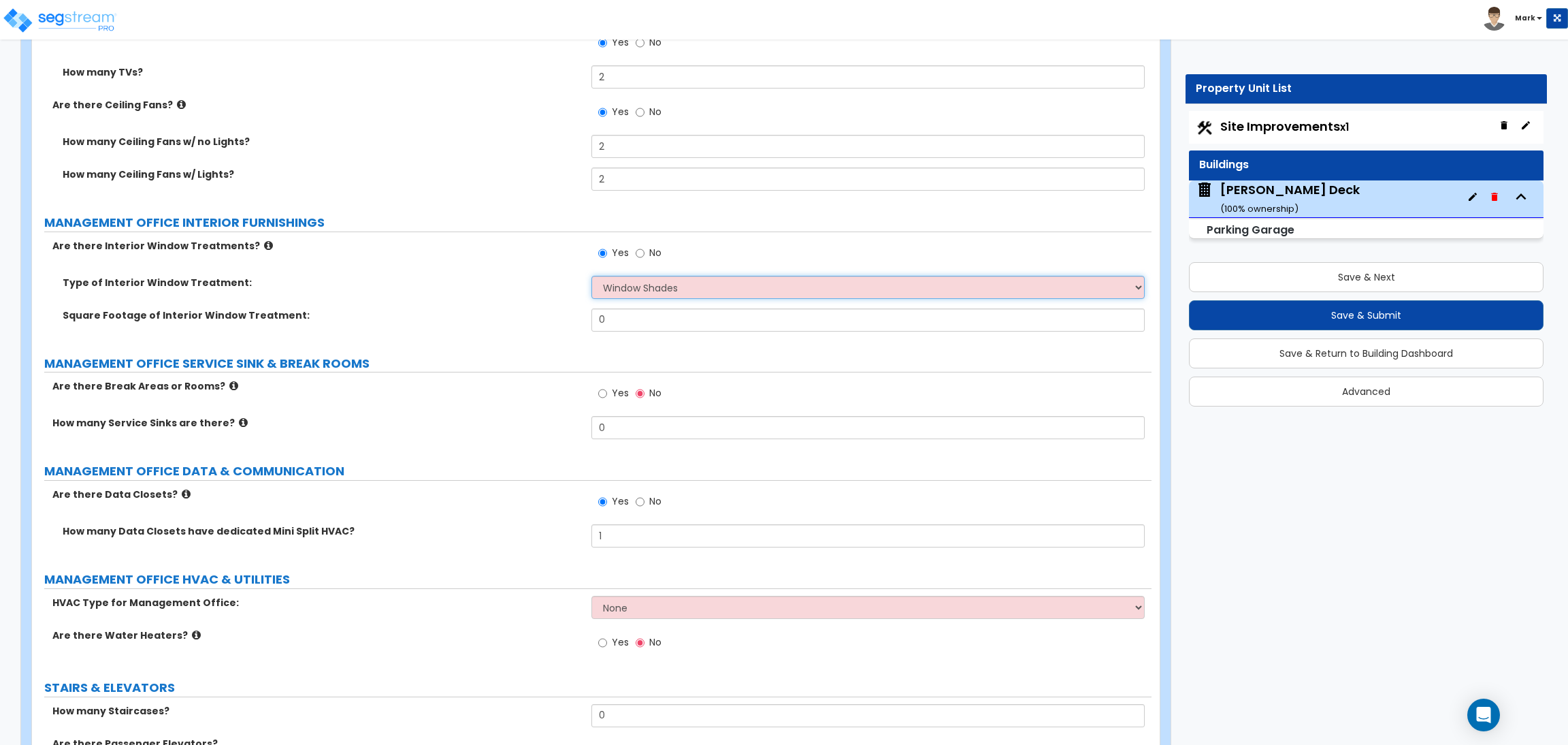
click at [592, 276] on select "Please Choose One Vertical Blinds Window Shades Venetian Blinds Wood Shutters" at bounding box center [868, 287] width 553 height 23
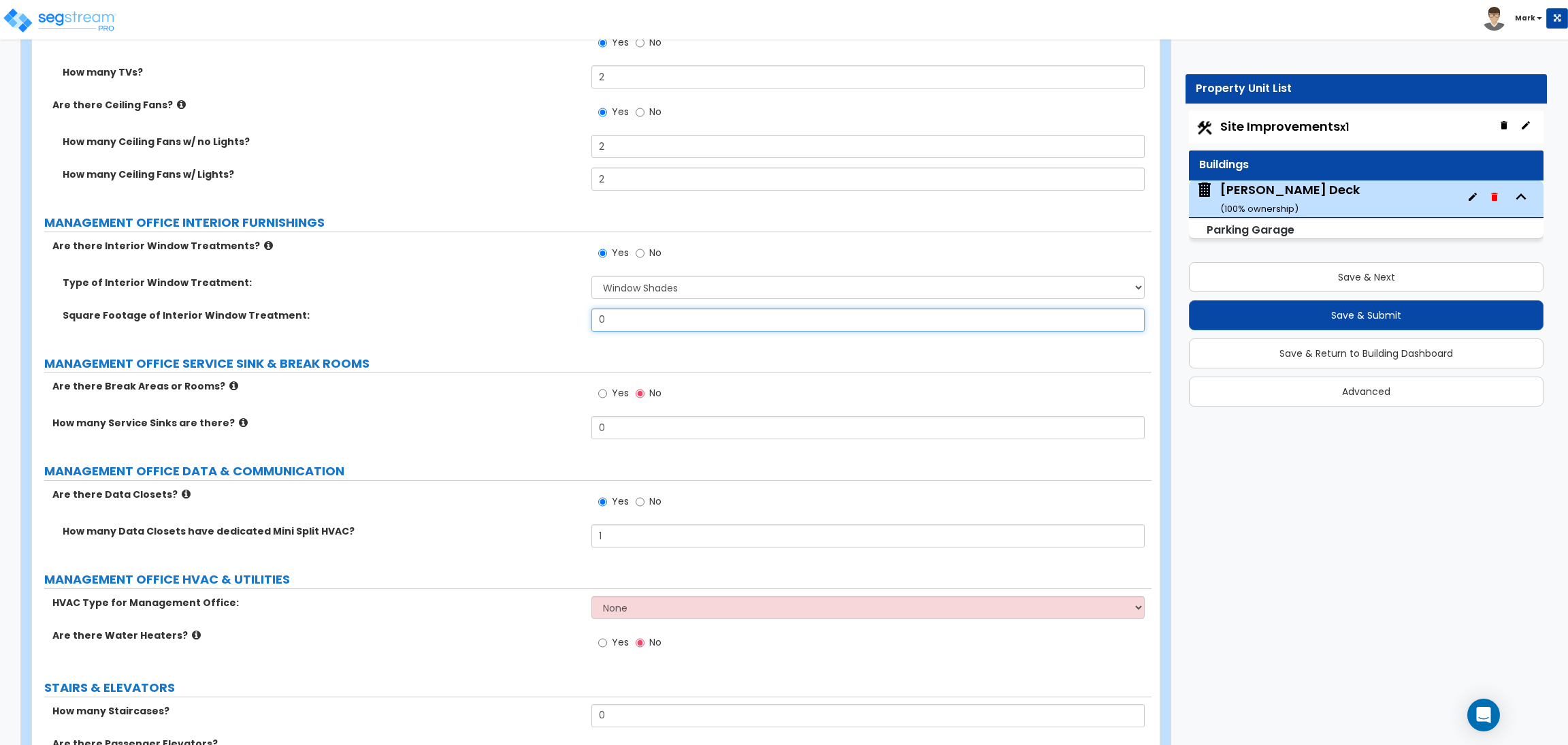
drag, startPoint x: 603, startPoint y: 325, endPoint x: 546, endPoint y: 336, distance: 58.1
click at [546, 336] on div "Square Footage of Interior Window Treatment: 0" at bounding box center [592, 325] width 1120 height 33
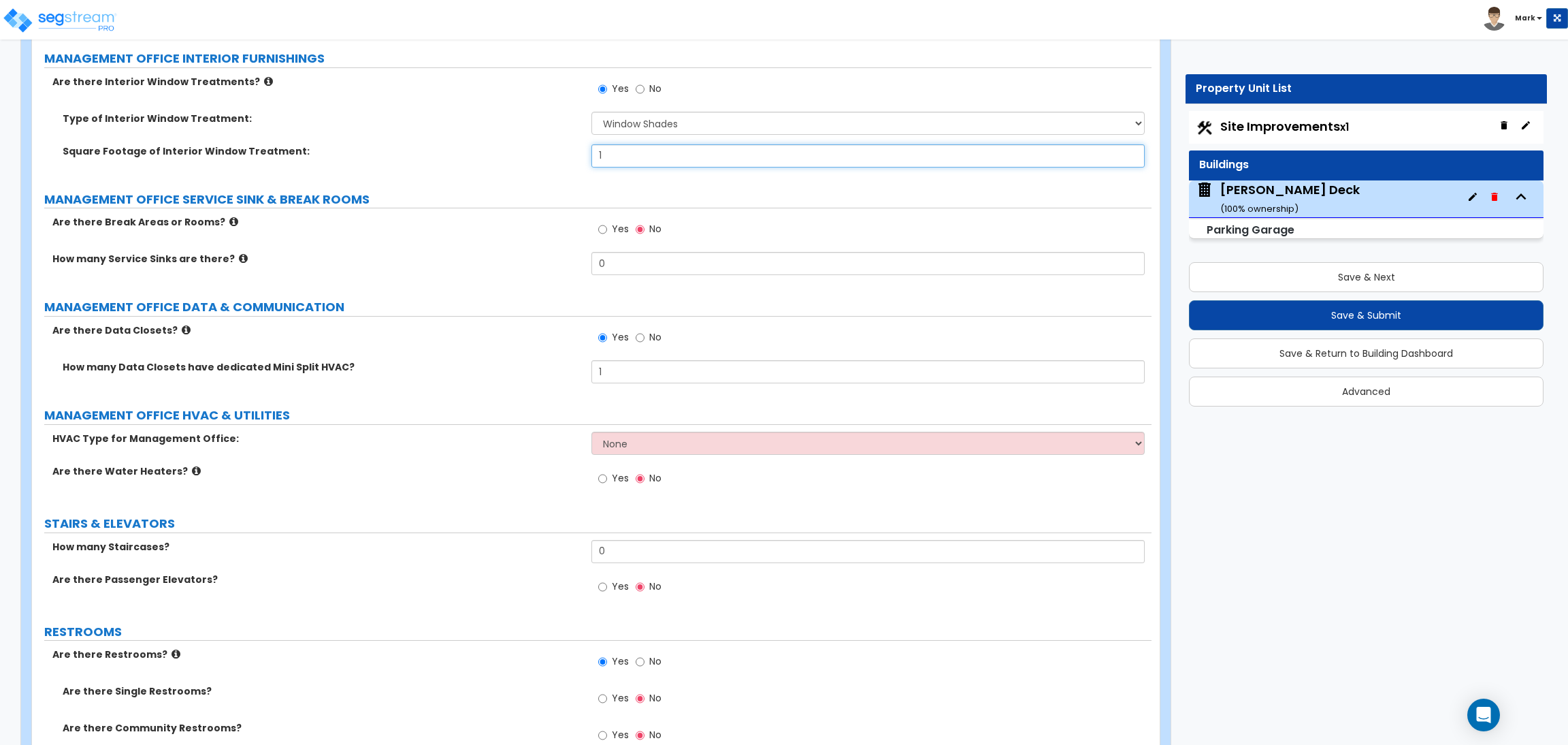
scroll to position [4849, 0]
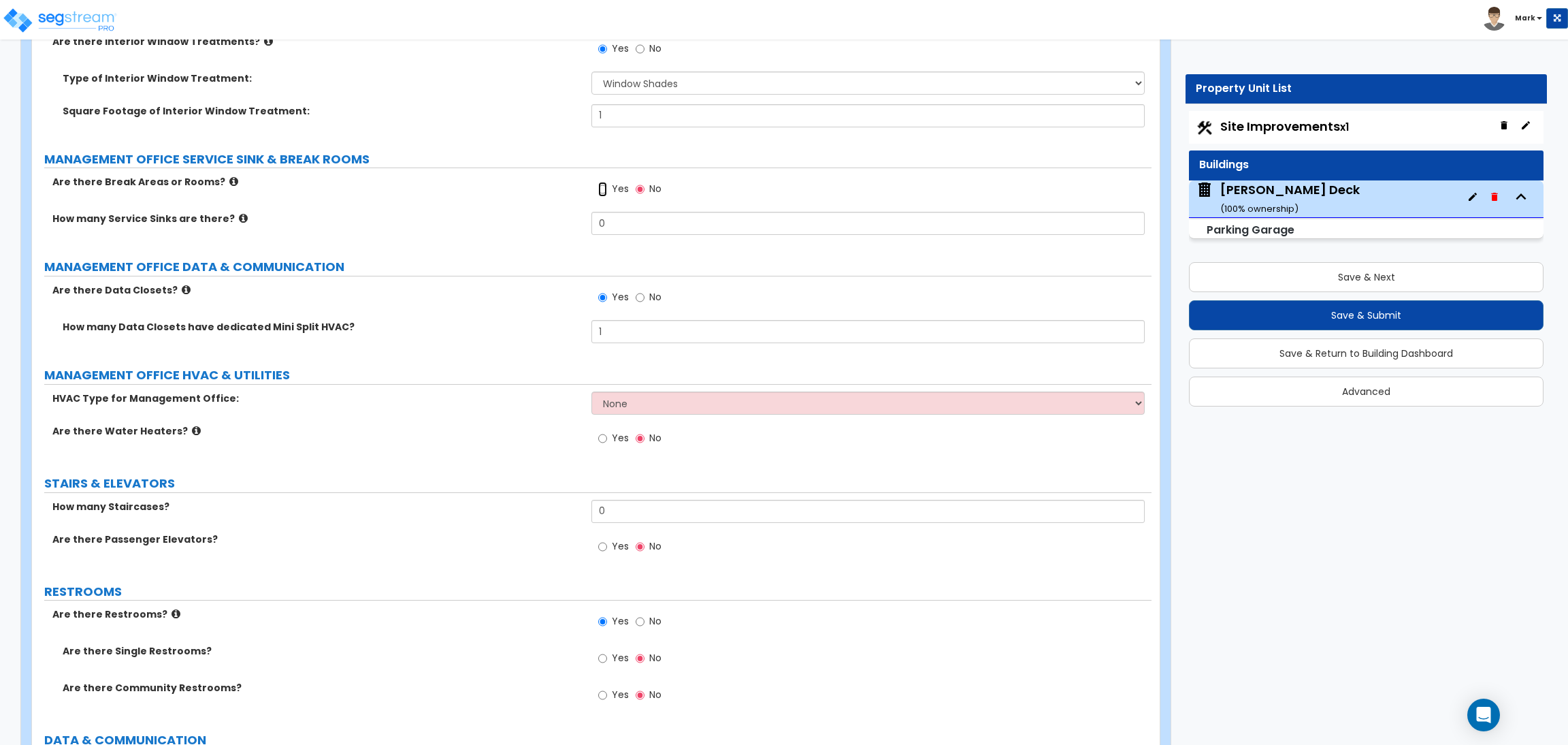
click at [602, 197] on input "Yes" at bounding box center [603, 190] width 9 height 15
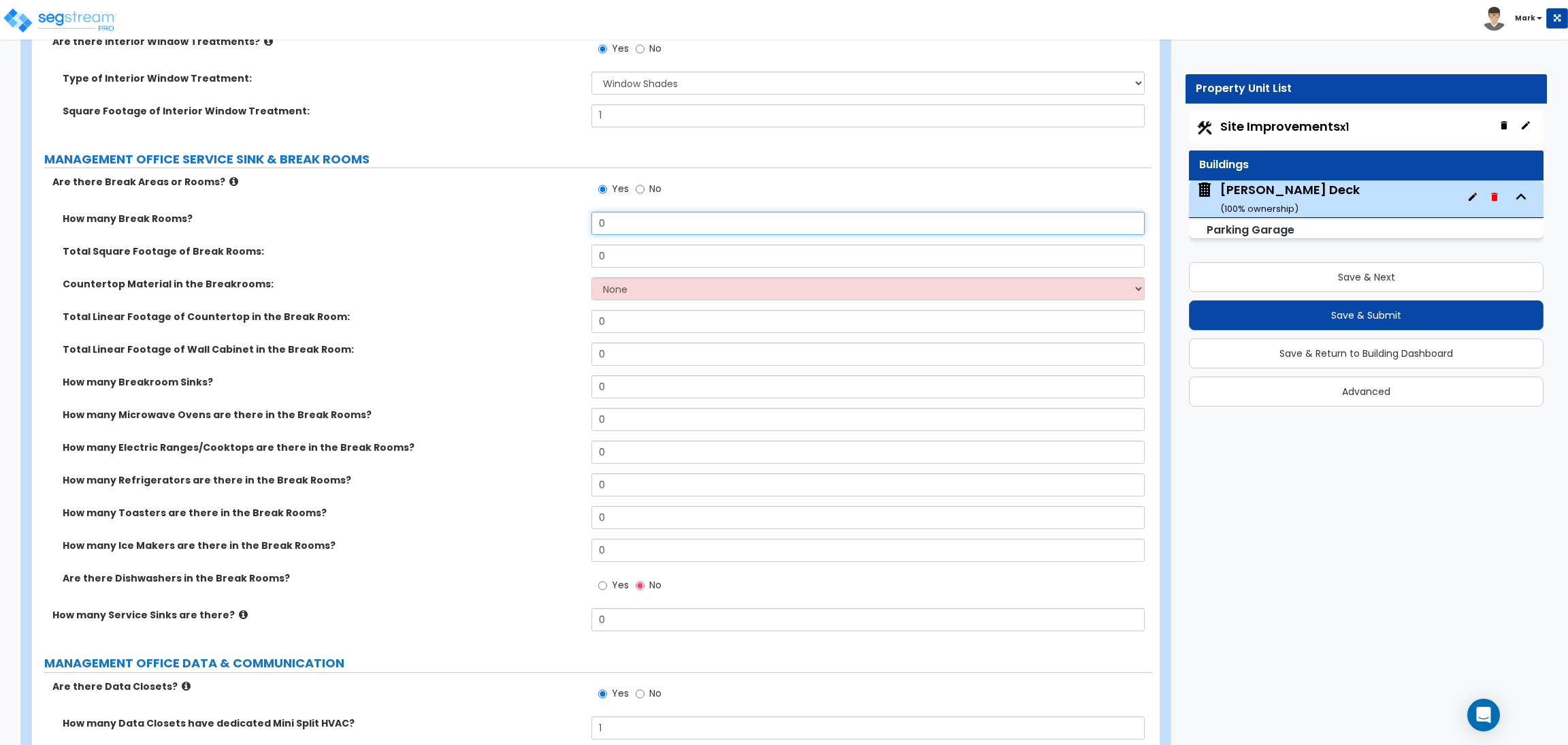
drag, startPoint x: 616, startPoint y: 222, endPoint x: 590, endPoint y: 222, distance: 26.0
click at [590, 222] on div "How many Break Rooms? 0" at bounding box center [592, 228] width 1120 height 33
drag, startPoint x: 616, startPoint y: 252, endPoint x: 587, endPoint y: 252, distance: 29.0
click at [587, 252] on div "Total Square Footage of Break Rooms: 0" at bounding box center [592, 261] width 1120 height 33
drag, startPoint x: 642, startPoint y: 384, endPoint x: 587, endPoint y: 384, distance: 55.0
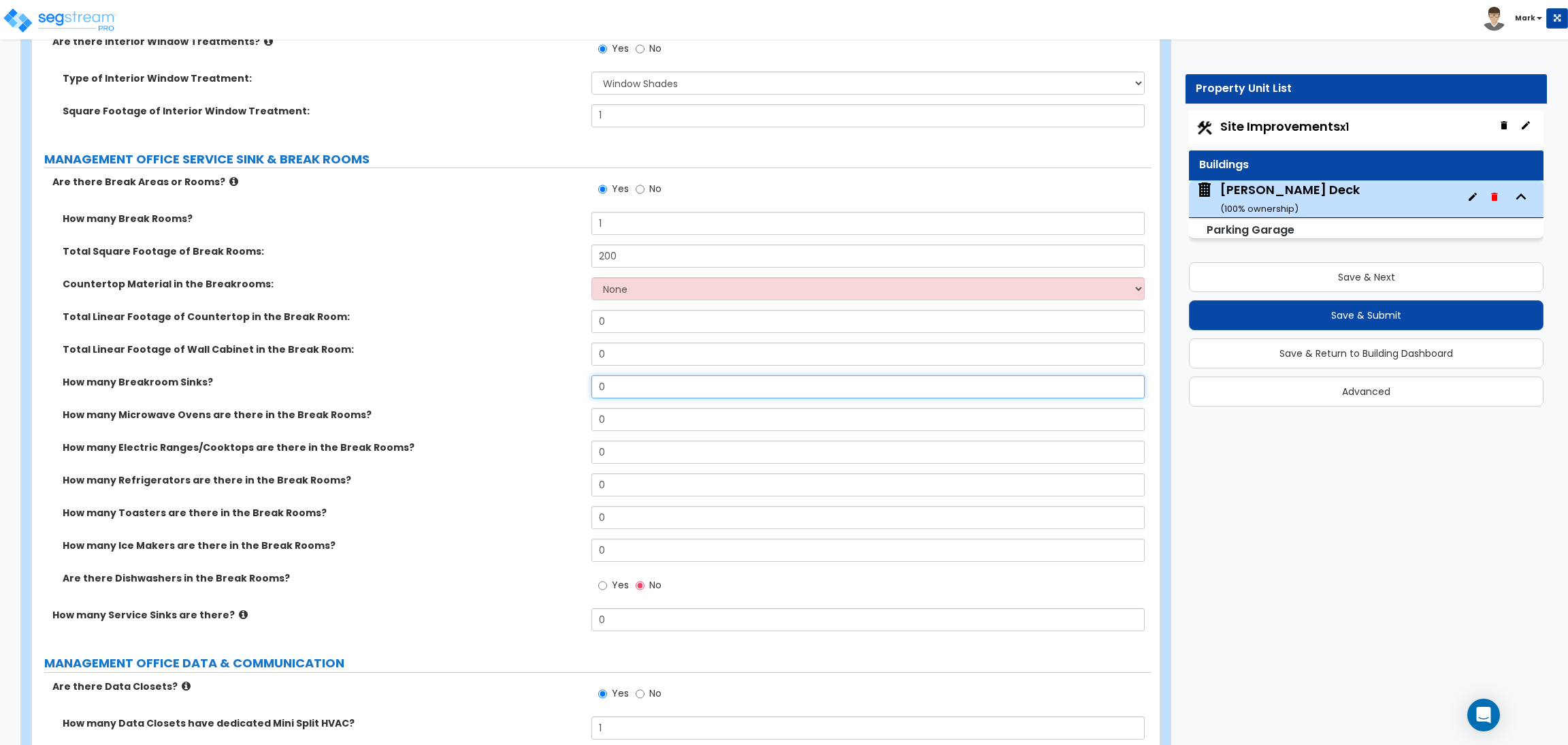
click at [587, 384] on div "How many Breakroom Sinks? 0" at bounding box center [592, 392] width 1120 height 33
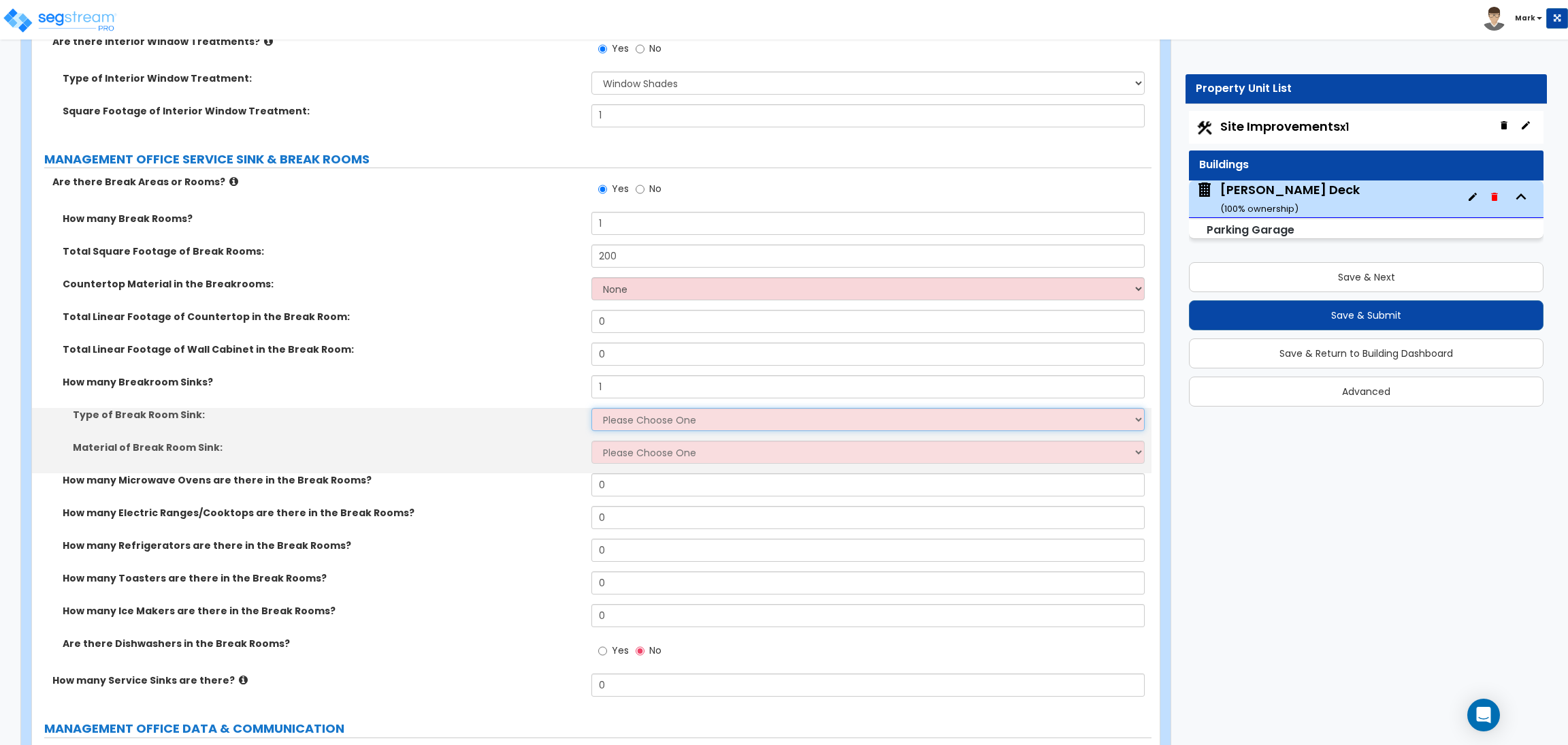
click at [620, 413] on select "Please Choose One Single Sink Double Sink" at bounding box center [868, 419] width 553 height 23
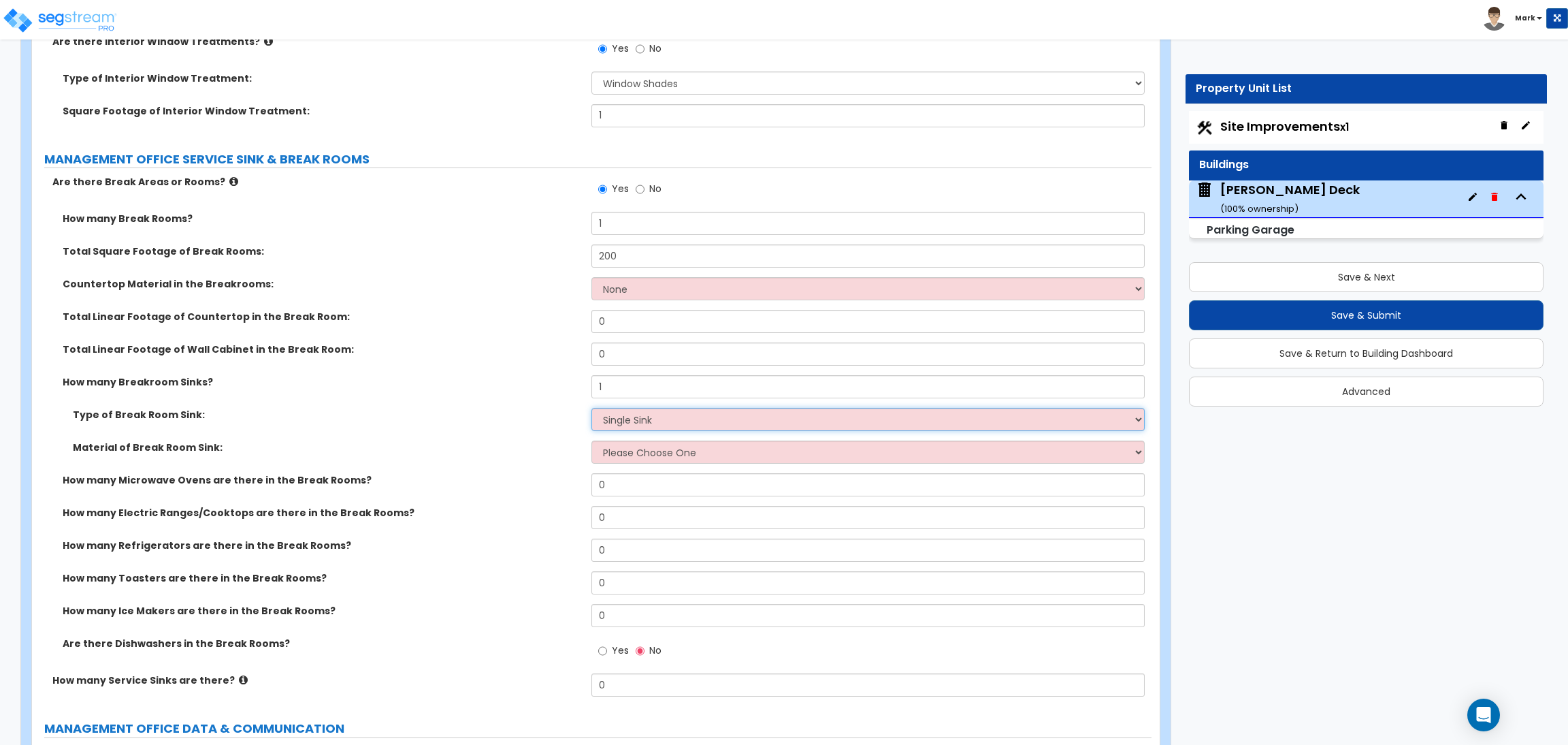
click at [592, 409] on select "Please Choose One Single Sink Double Sink" at bounding box center [868, 419] width 553 height 23
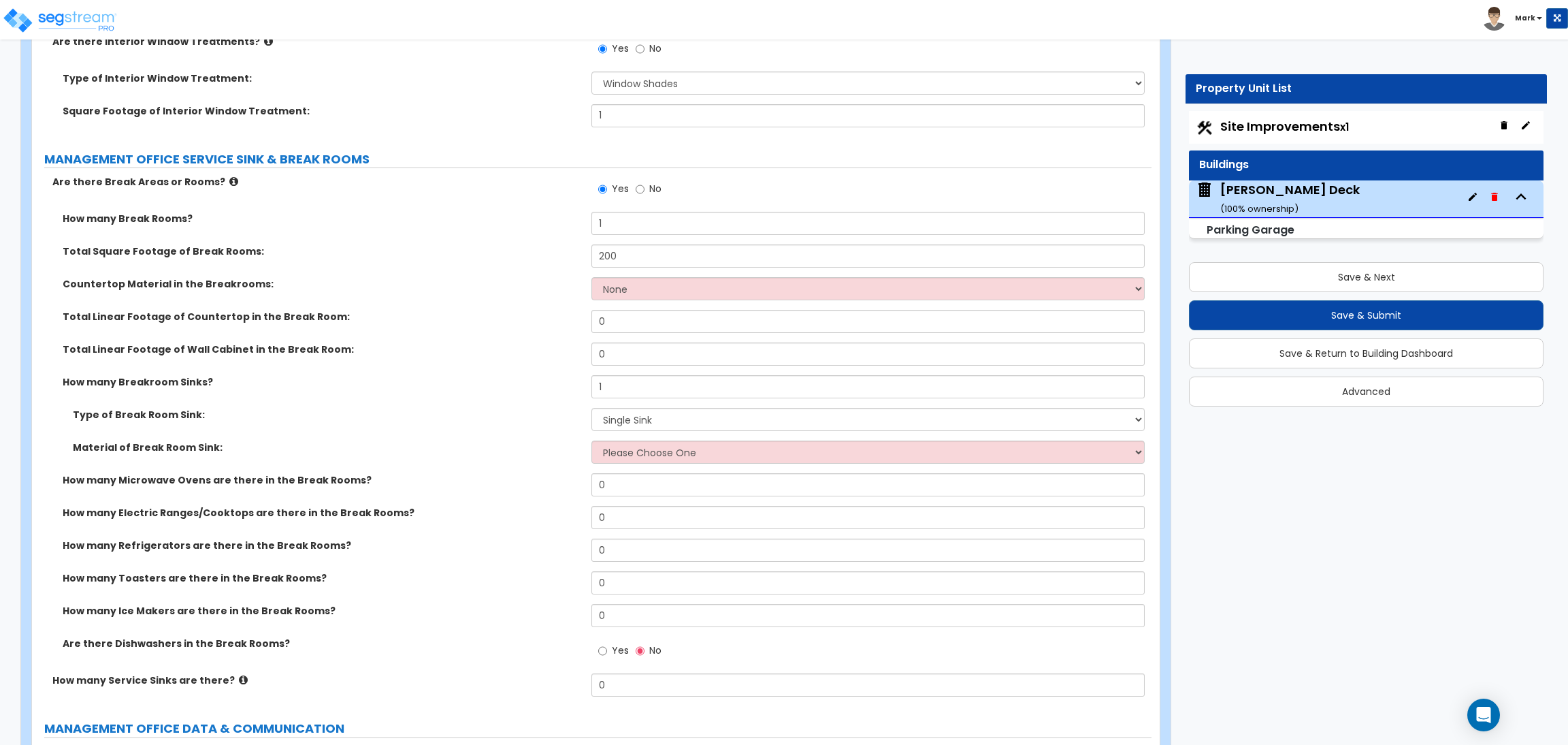
click at [638, 466] on div "Material of Break Room Sink: Please Choose One Stainless Steel Porcelain Enamel…" at bounding box center [592, 457] width 1120 height 33
click at [638, 458] on select "Please Choose One Stainless Steel Porcelain Enamel Cast Iron" at bounding box center [868, 452] width 553 height 23
click at [592, 441] on select "Please Choose One Stainless Steel Porcelain Enamel Cast Iron" at bounding box center [868, 452] width 553 height 23
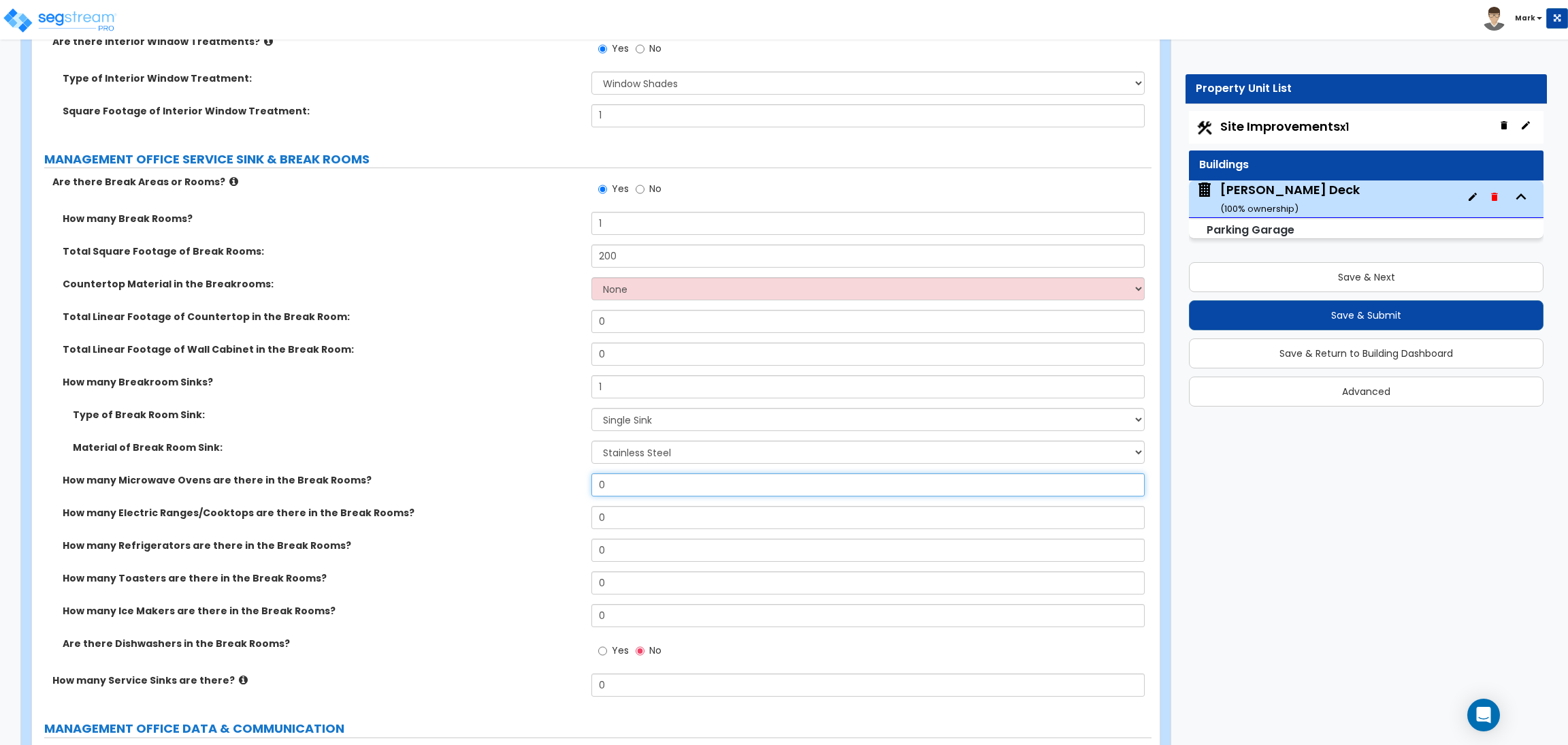
drag, startPoint x: 622, startPoint y: 488, endPoint x: 562, endPoint y: 487, distance: 60.0
click at [562, 487] on div "How many Microwave Ovens are there in the Break Rooms? 0" at bounding box center [592, 489] width 1120 height 33
drag, startPoint x: 611, startPoint y: 484, endPoint x: 587, endPoint y: 483, distance: 24.0
click at [587, 483] on div "How many Microwave Ovens are there in the Break Rooms? 0" at bounding box center [592, 489] width 1120 height 33
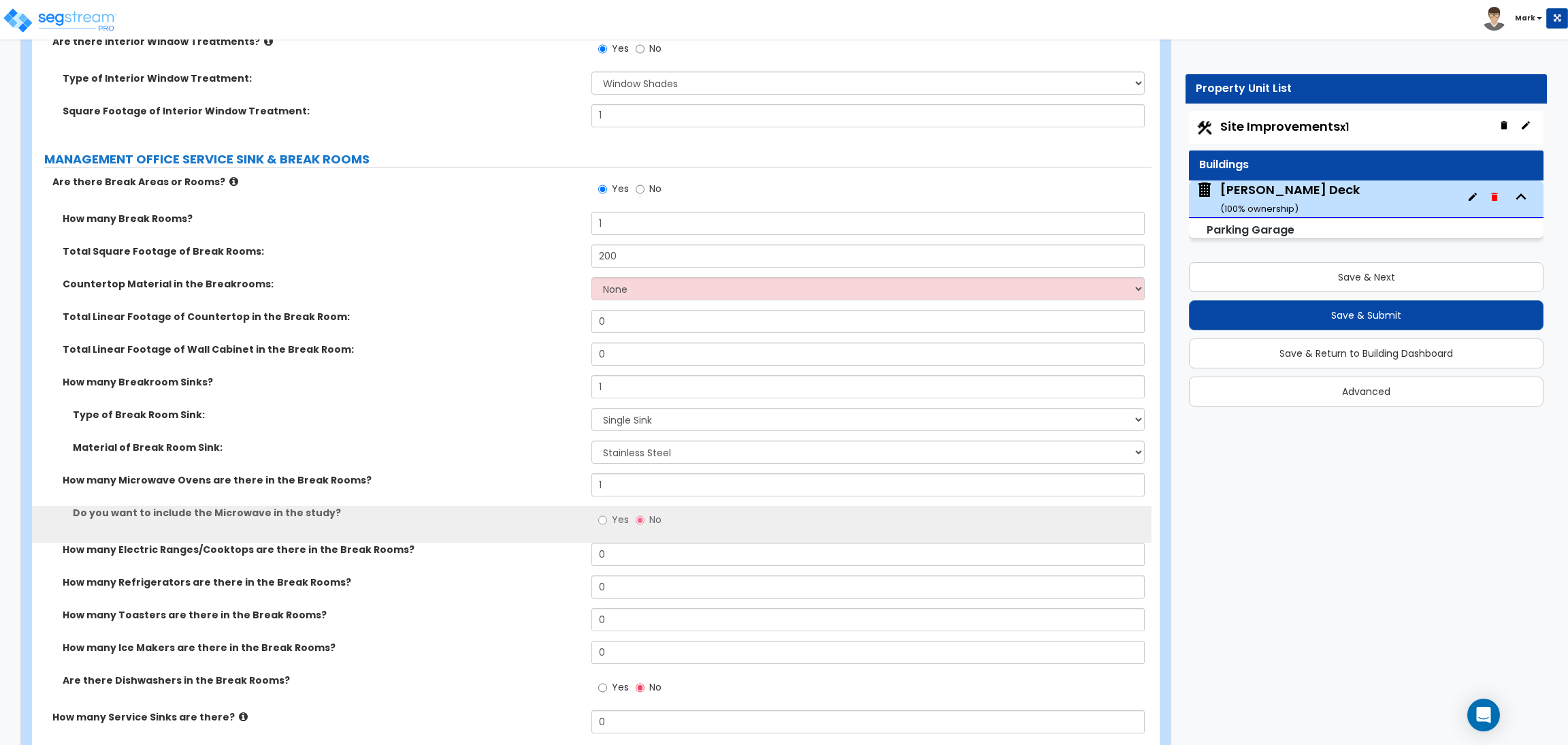
click at [613, 515] on span "Yes" at bounding box center [621, 520] width 17 height 14
click at [607, 515] on input "Yes" at bounding box center [603, 521] width 9 height 15
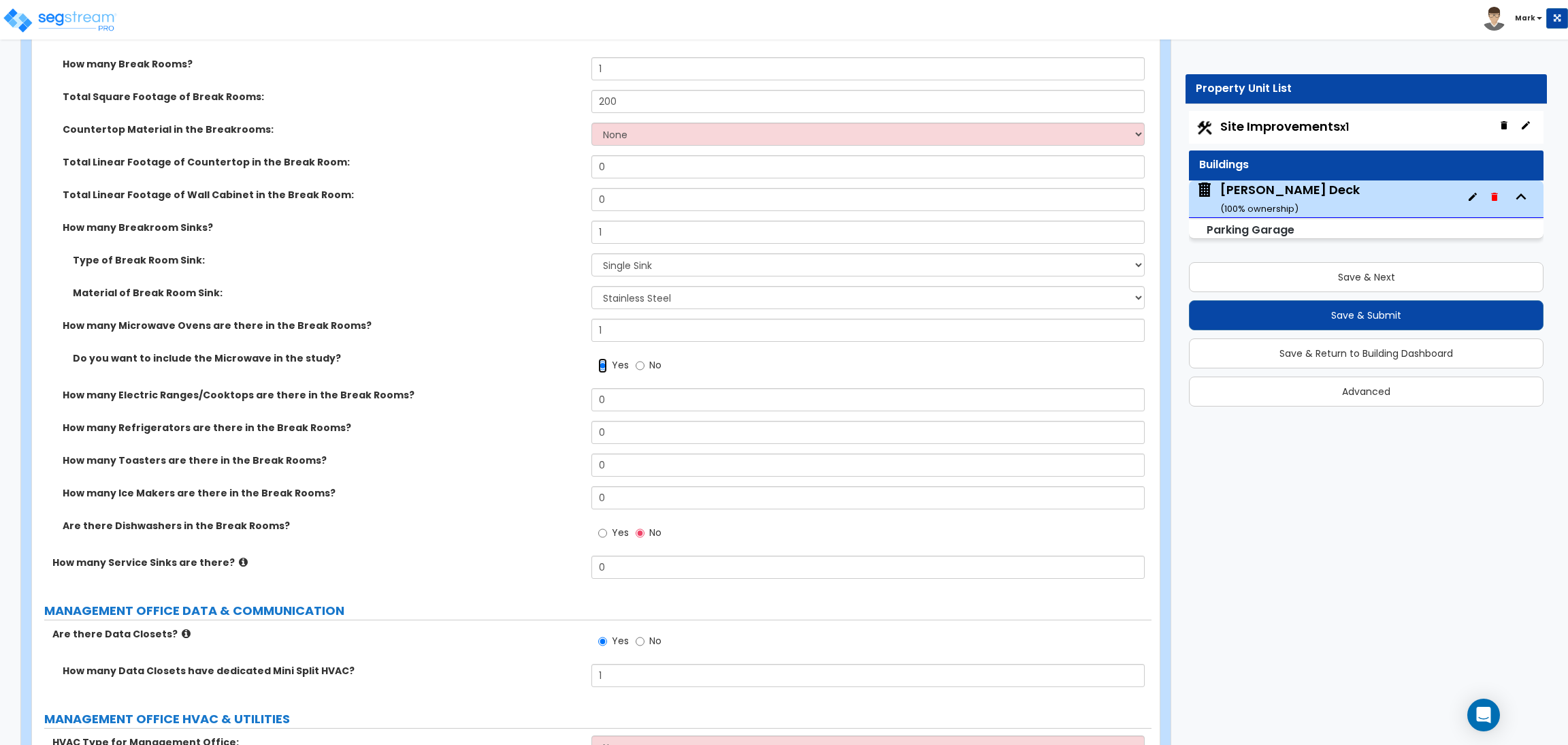
scroll to position [5053, 0]
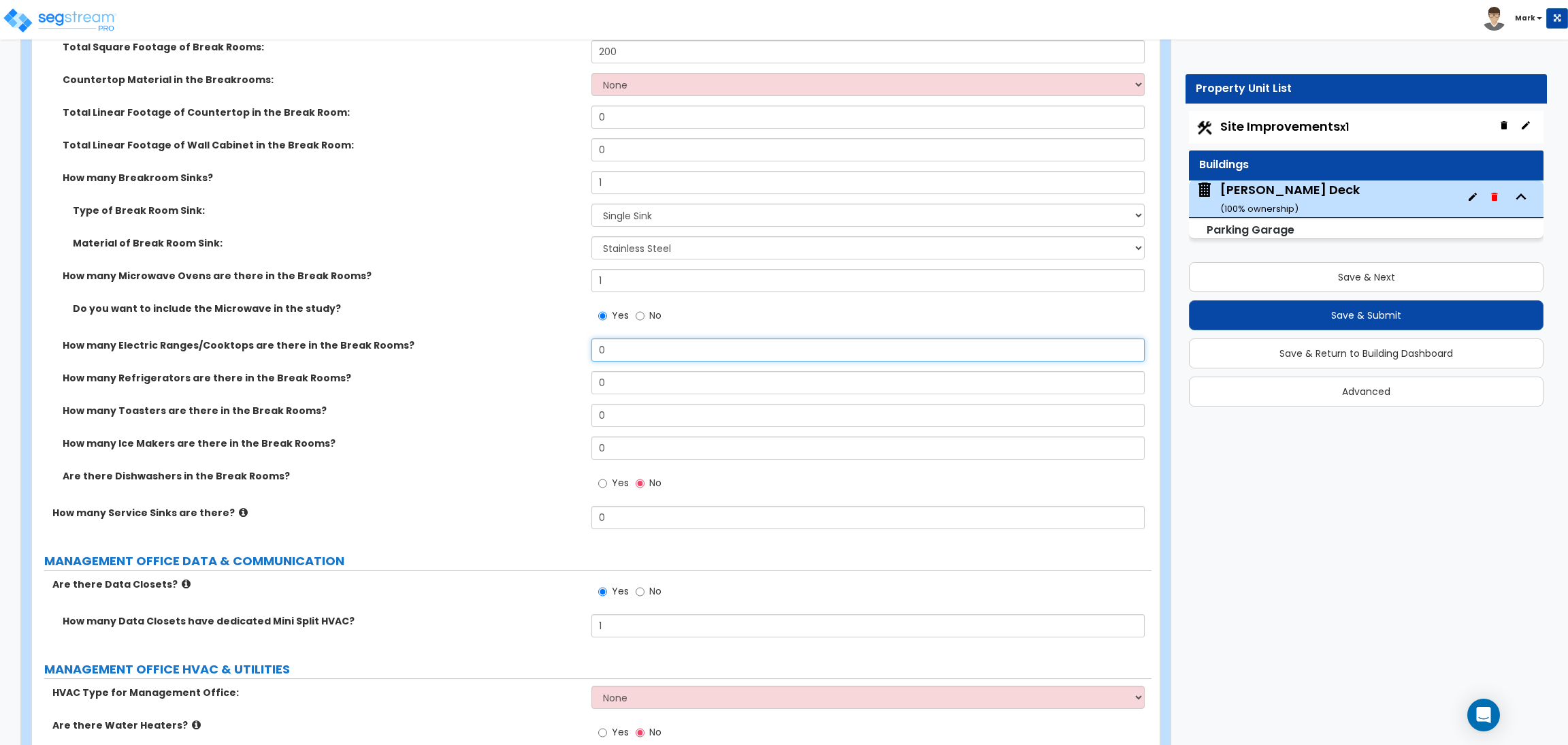
click at [622, 352] on input "0" at bounding box center [868, 350] width 553 height 23
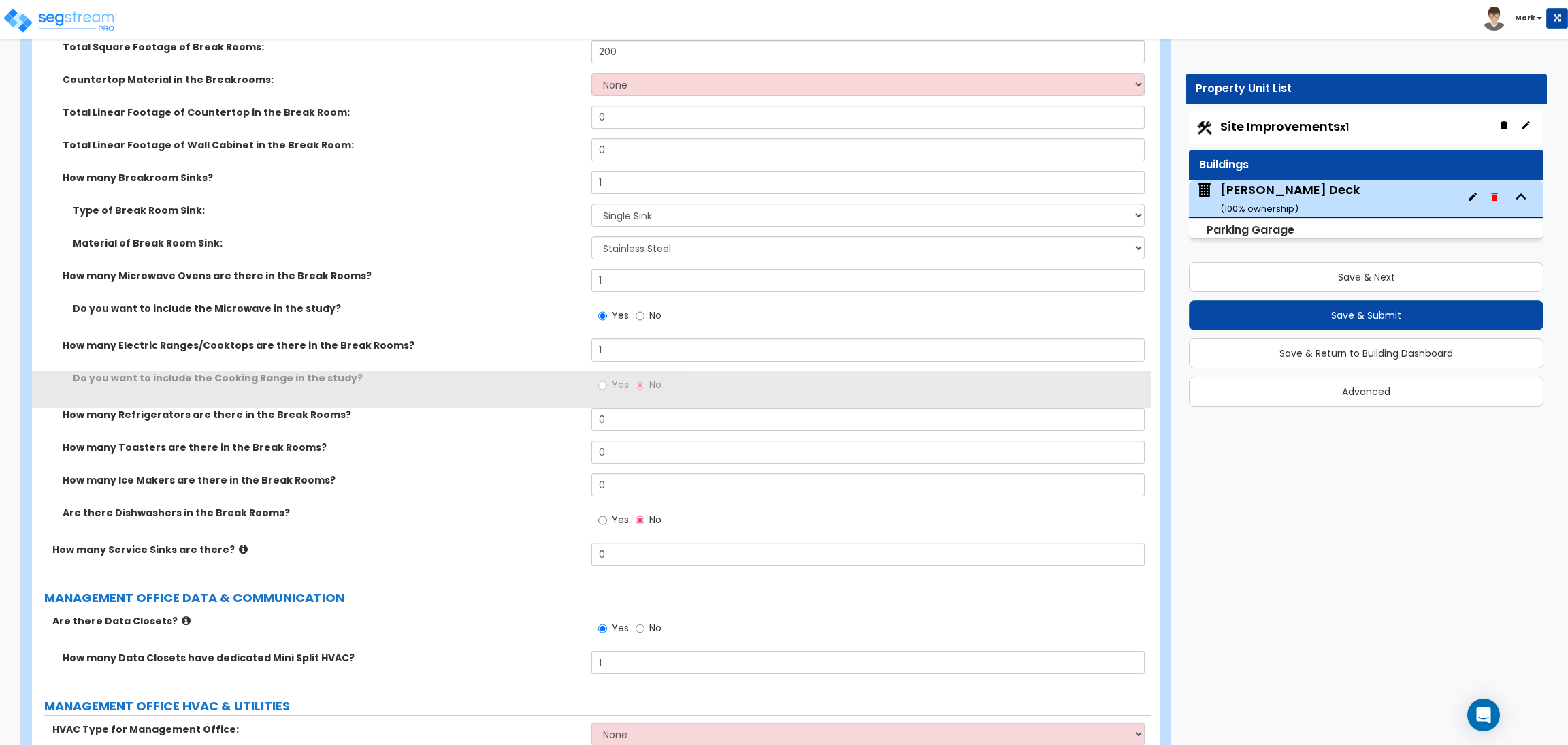
click at [610, 387] on label "Yes" at bounding box center [614, 387] width 31 height 23
click at [607, 387] on input "Yes" at bounding box center [603, 386] width 9 height 15
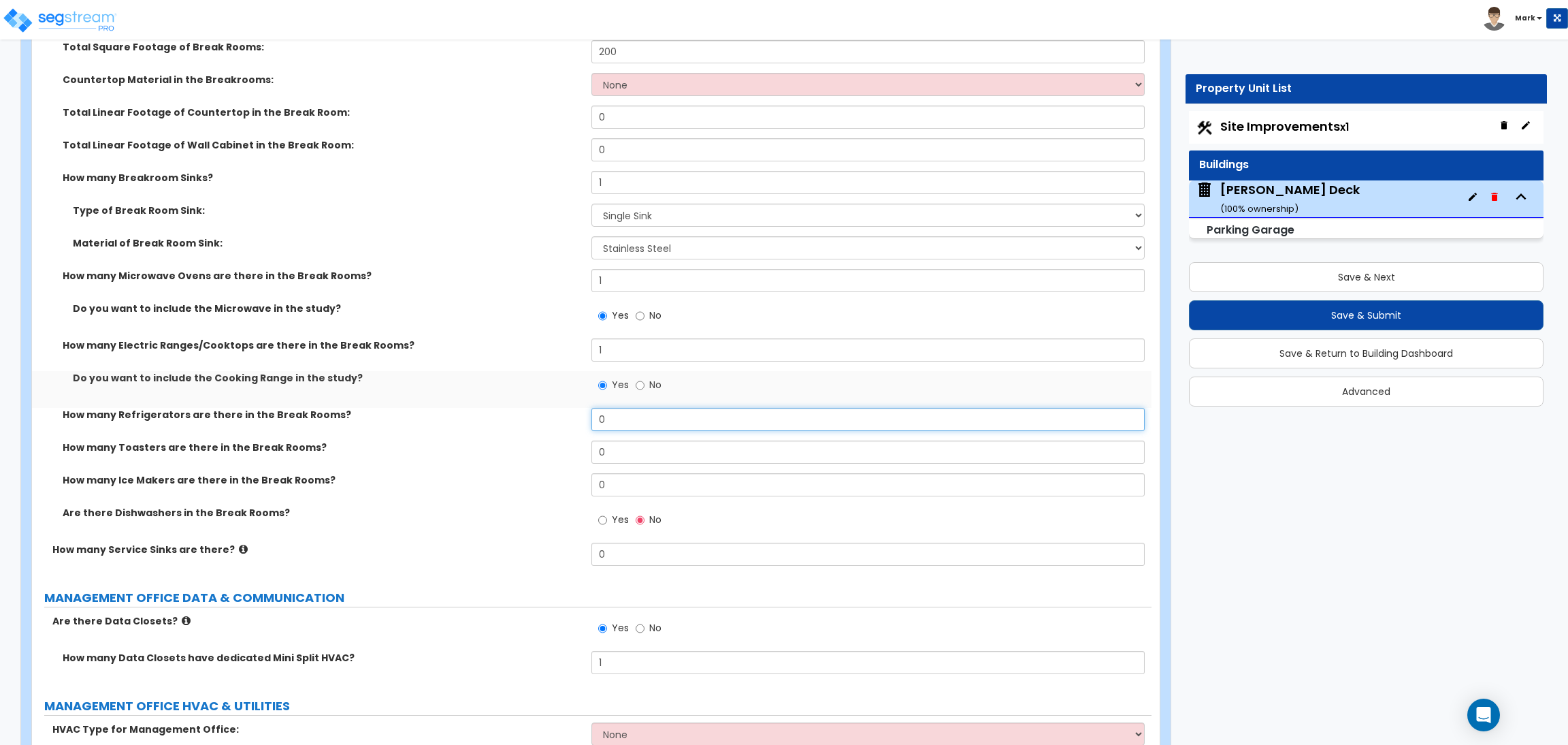
click at [607, 413] on input "0" at bounding box center [868, 419] width 553 height 23
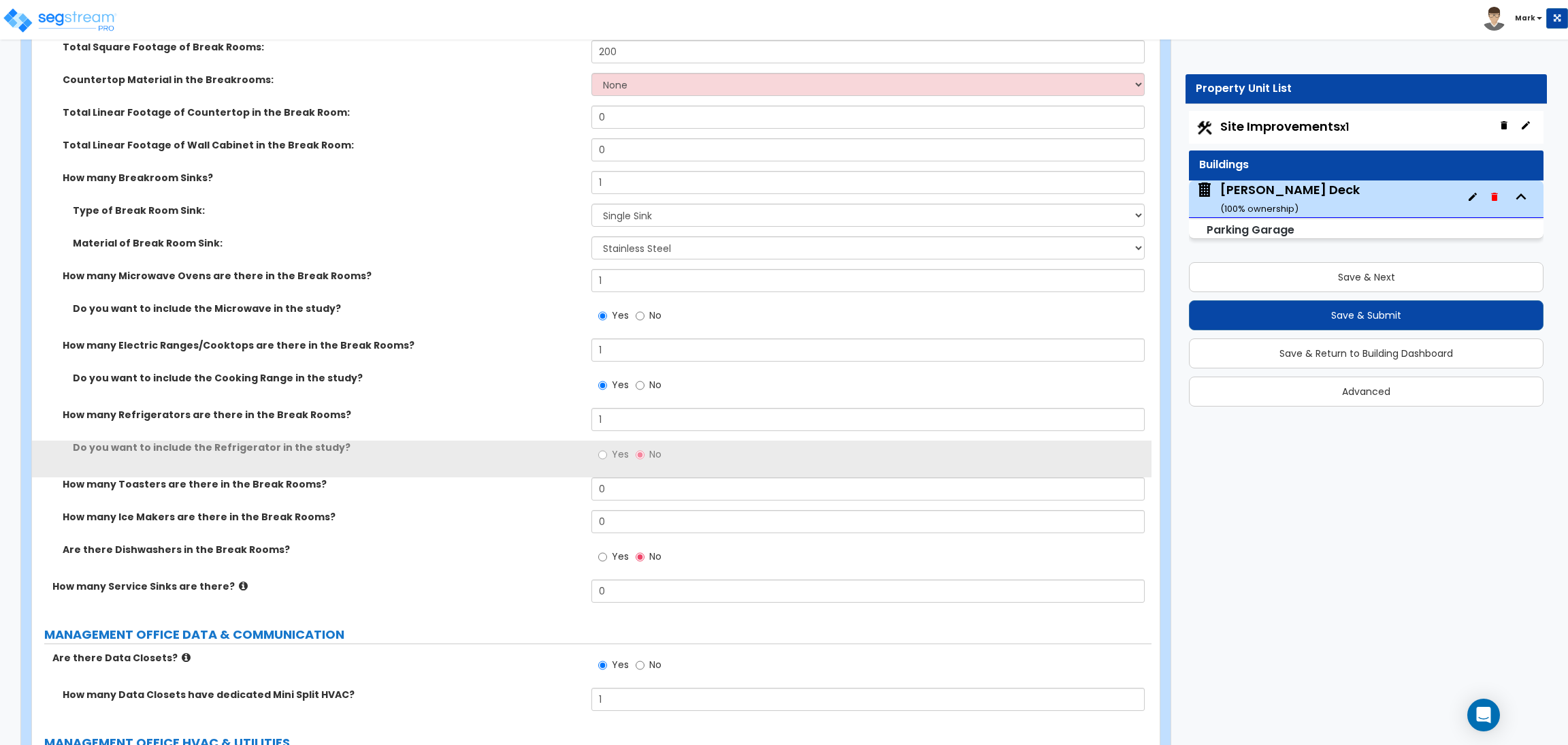
click at [610, 454] on label "Yes" at bounding box center [614, 456] width 31 height 23
click at [607, 454] on input "Yes" at bounding box center [603, 455] width 9 height 15
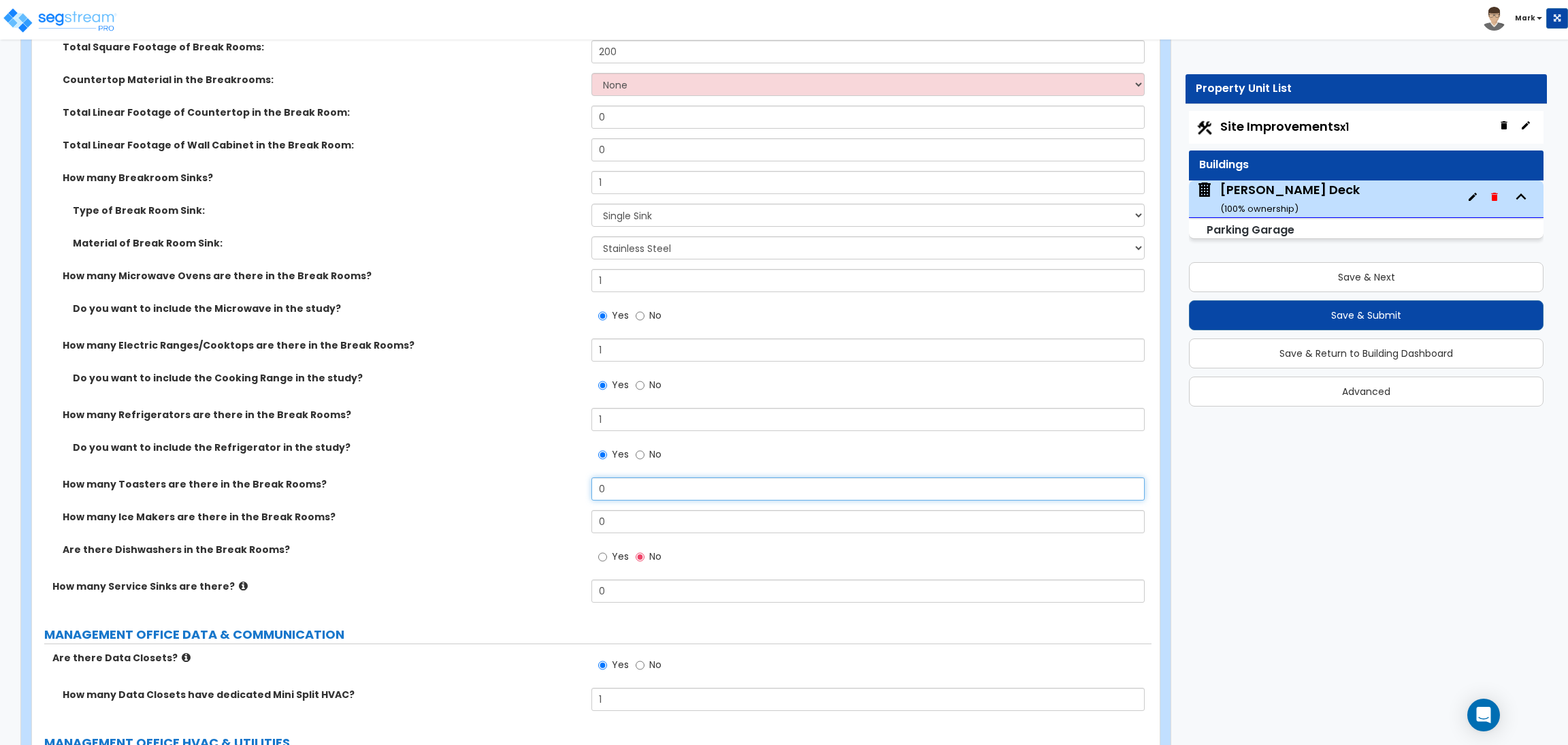
click at [608, 488] on input "0" at bounding box center [868, 488] width 553 height 23
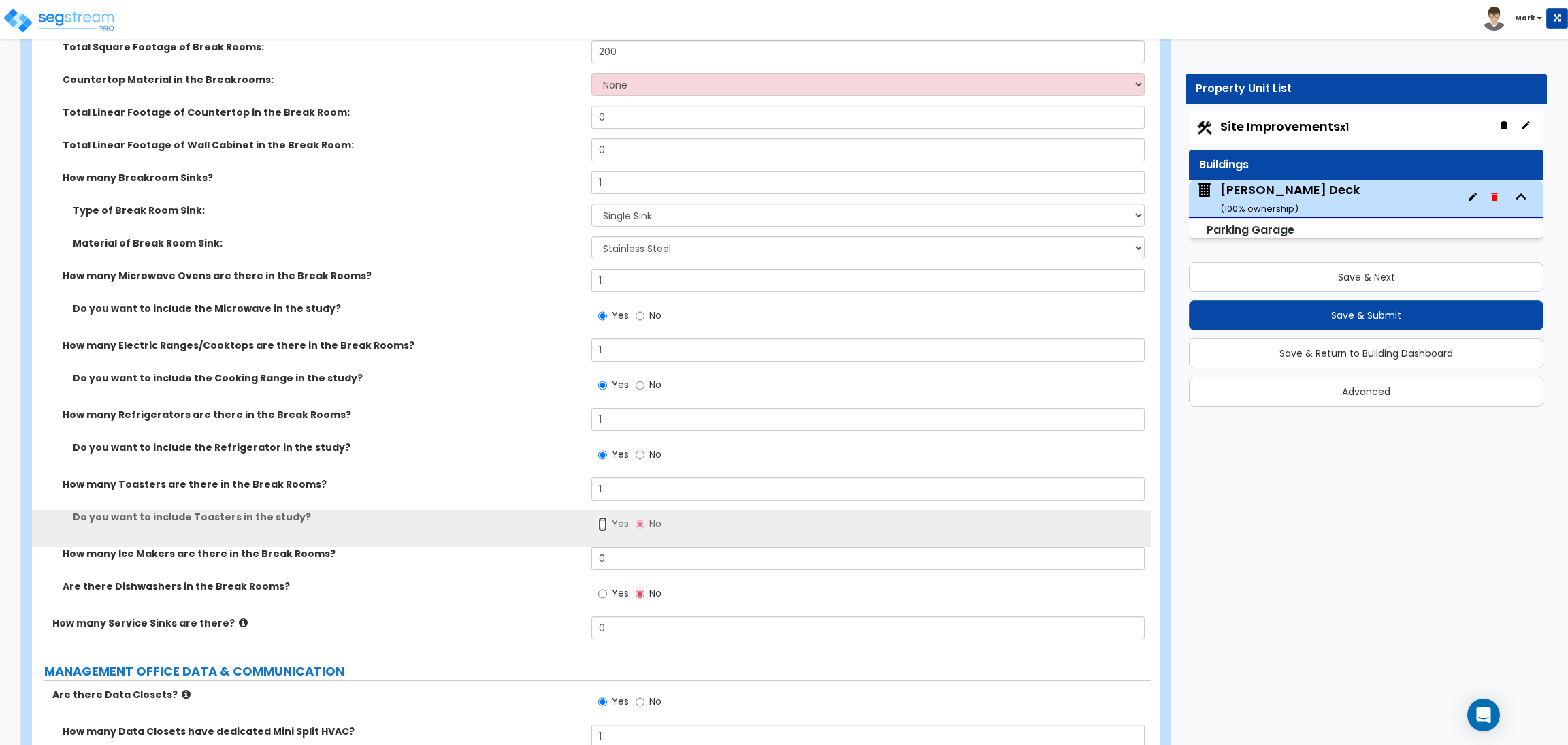
click at [601, 521] on input "Yes" at bounding box center [603, 524] width 9 height 15
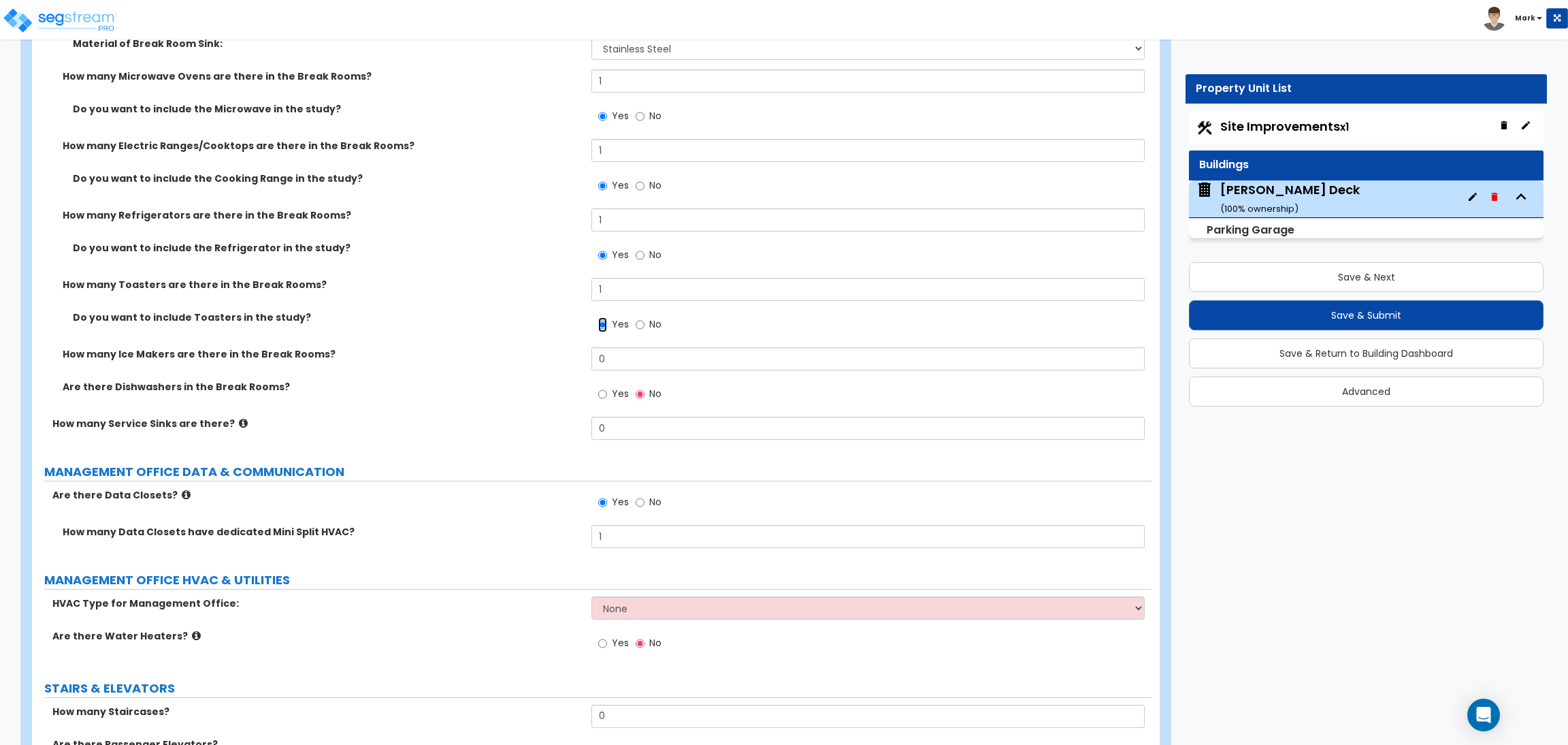
scroll to position [5258, 0]
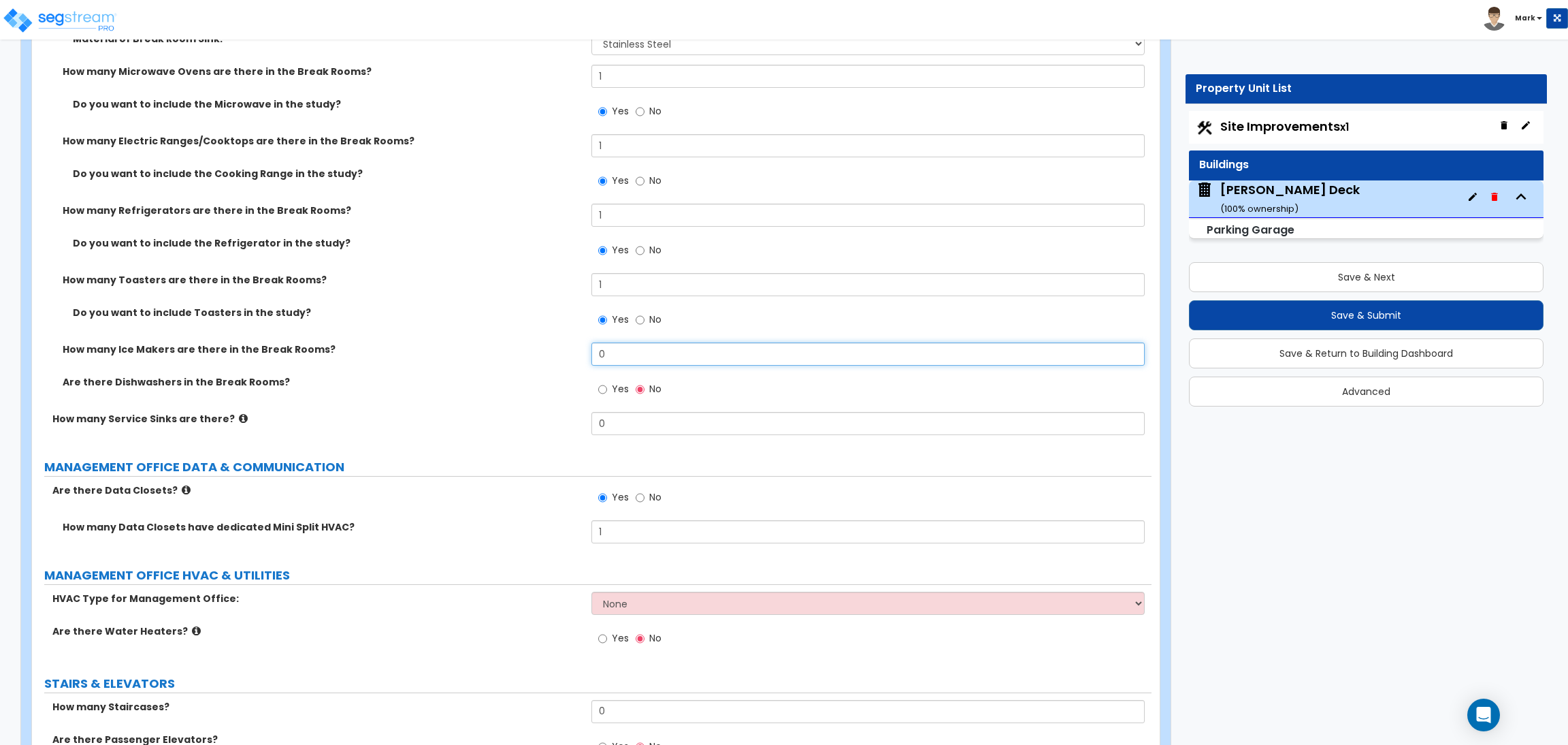
click at [620, 359] on input "0" at bounding box center [868, 353] width 553 height 23
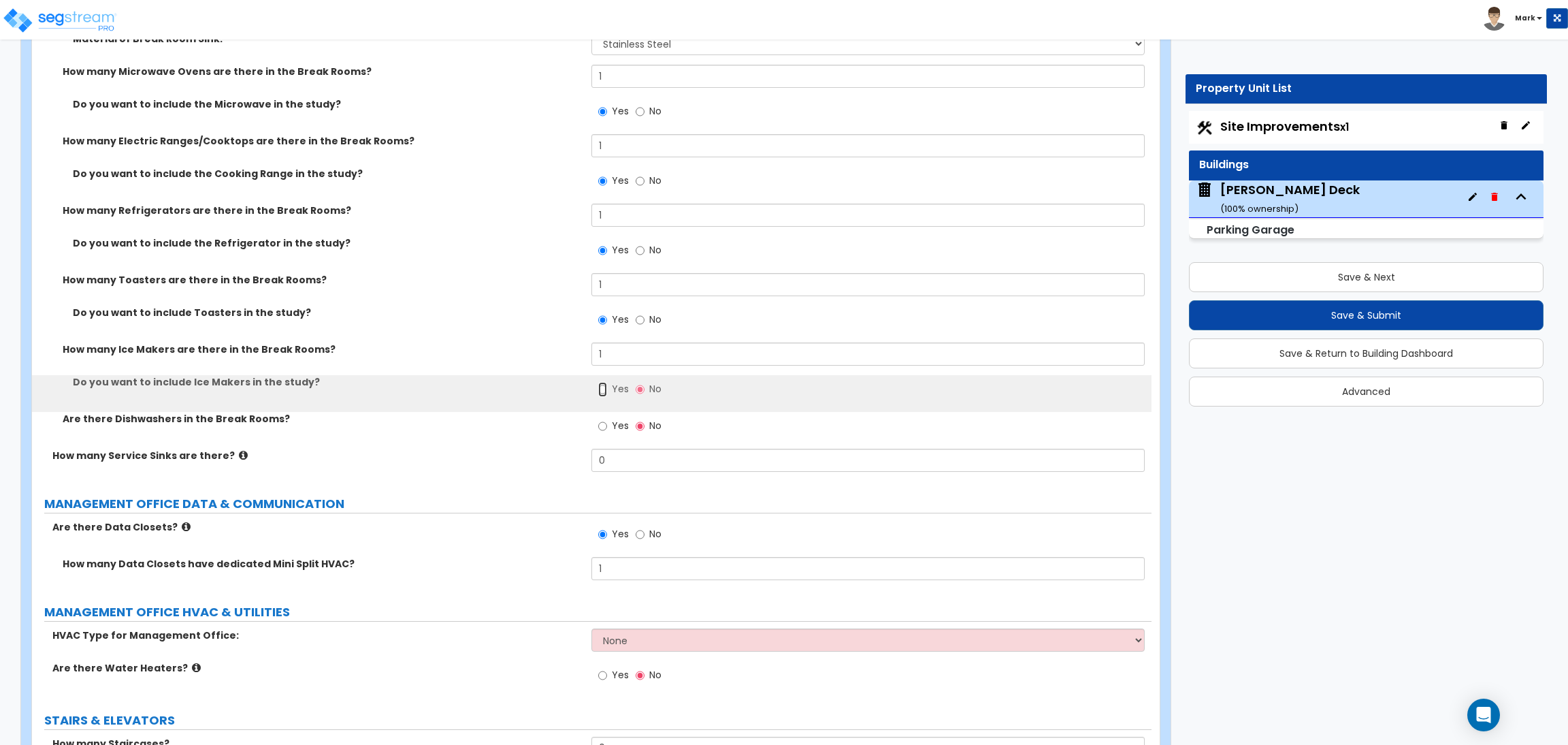
click at [602, 387] on input "Yes" at bounding box center [603, 390] width 9 height 15
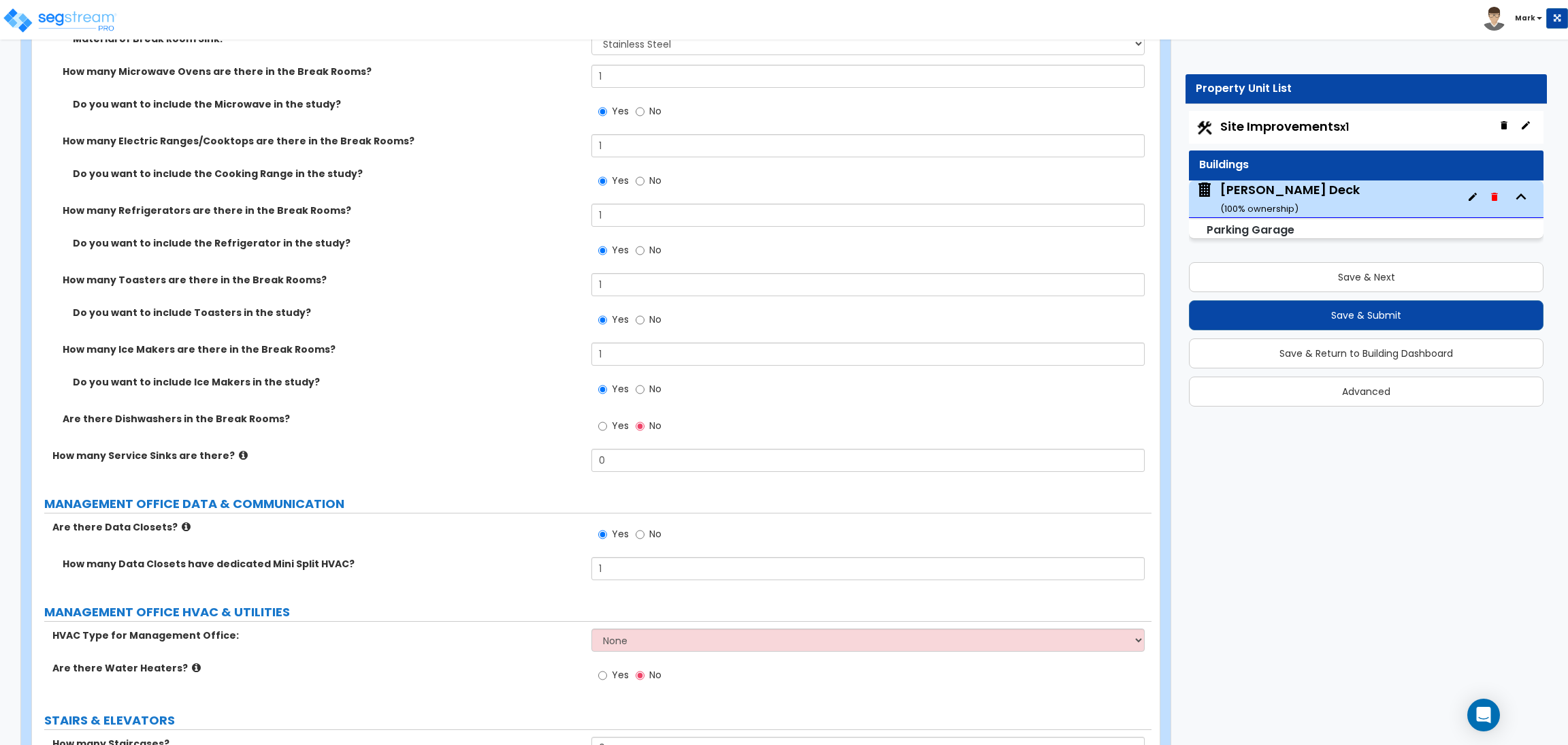
click at [608, 422] on label "Yes" at bounding box center [614, 427] width 31 height 23
click at [607, 422] on input "Yes" at bounding box center [603, 427] width 9 height 15
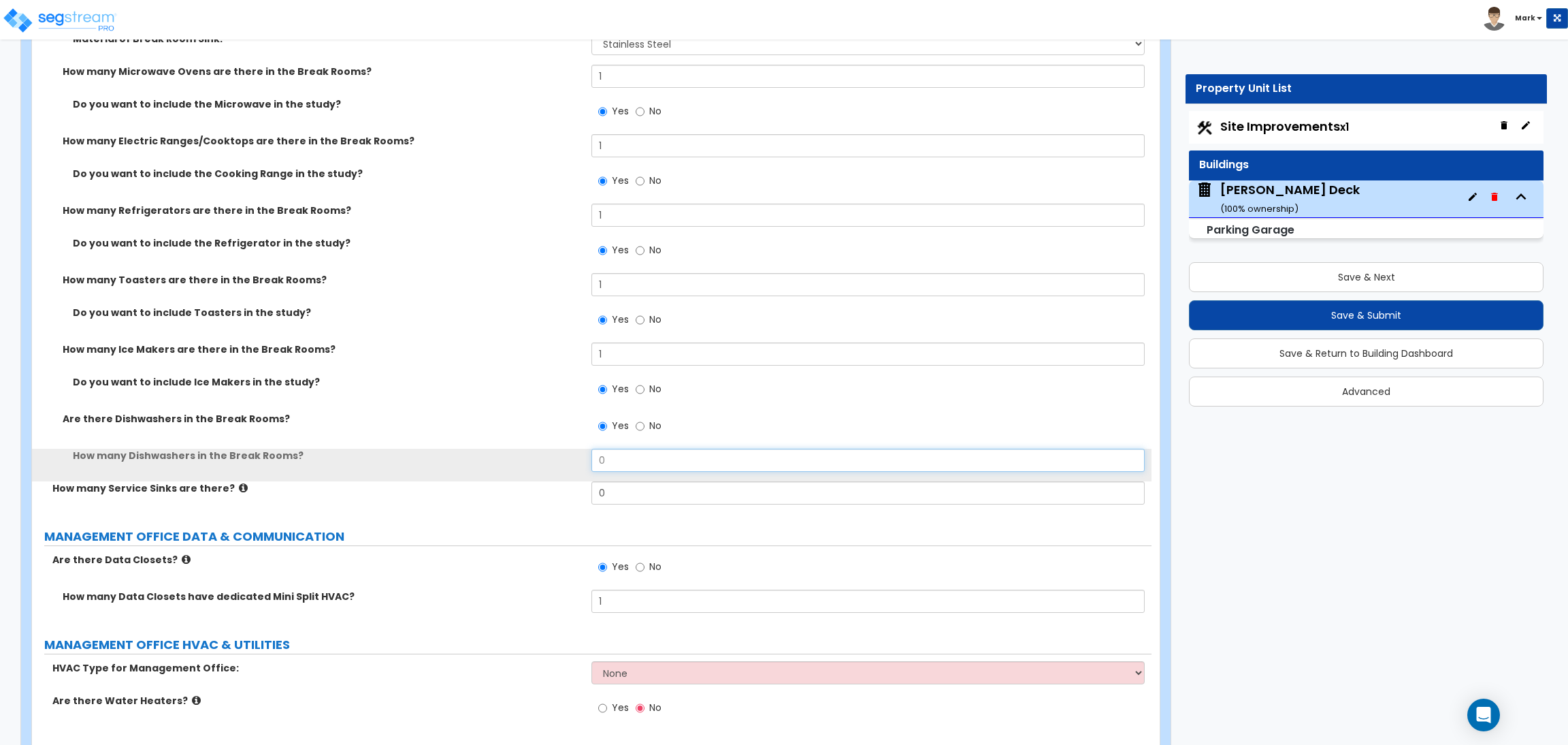
click at [614, 461] on input "0" at bounding box center [868, 460] width 553 height 23
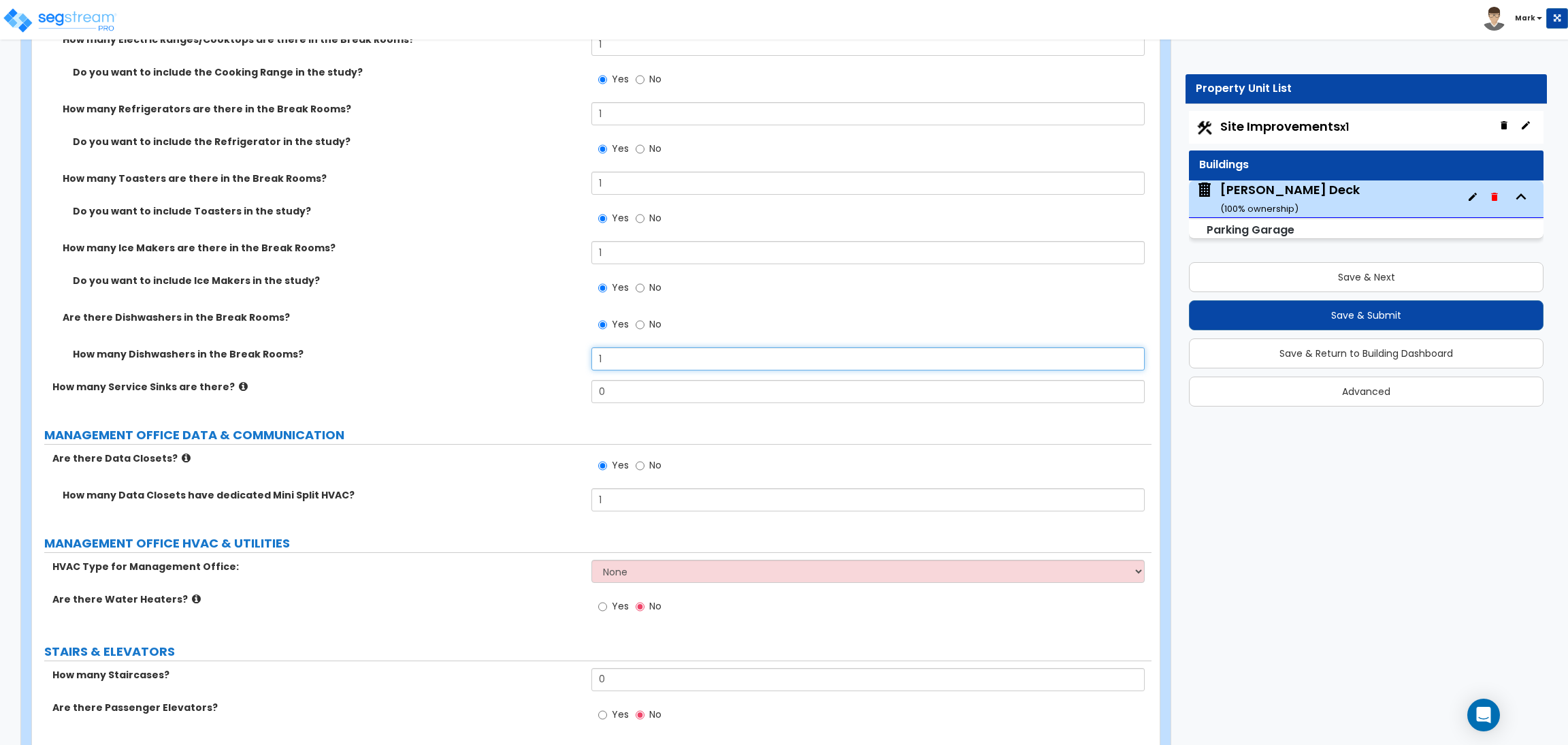
scroll to position [5360, 0]
drag, startPoint x: 618, startPoint y: 393, endPoint x: 598, endPoint y: 392, distance: 20.0
click at [598, 392] on input "0" at bounding box center [868, 390] width 553 height 23
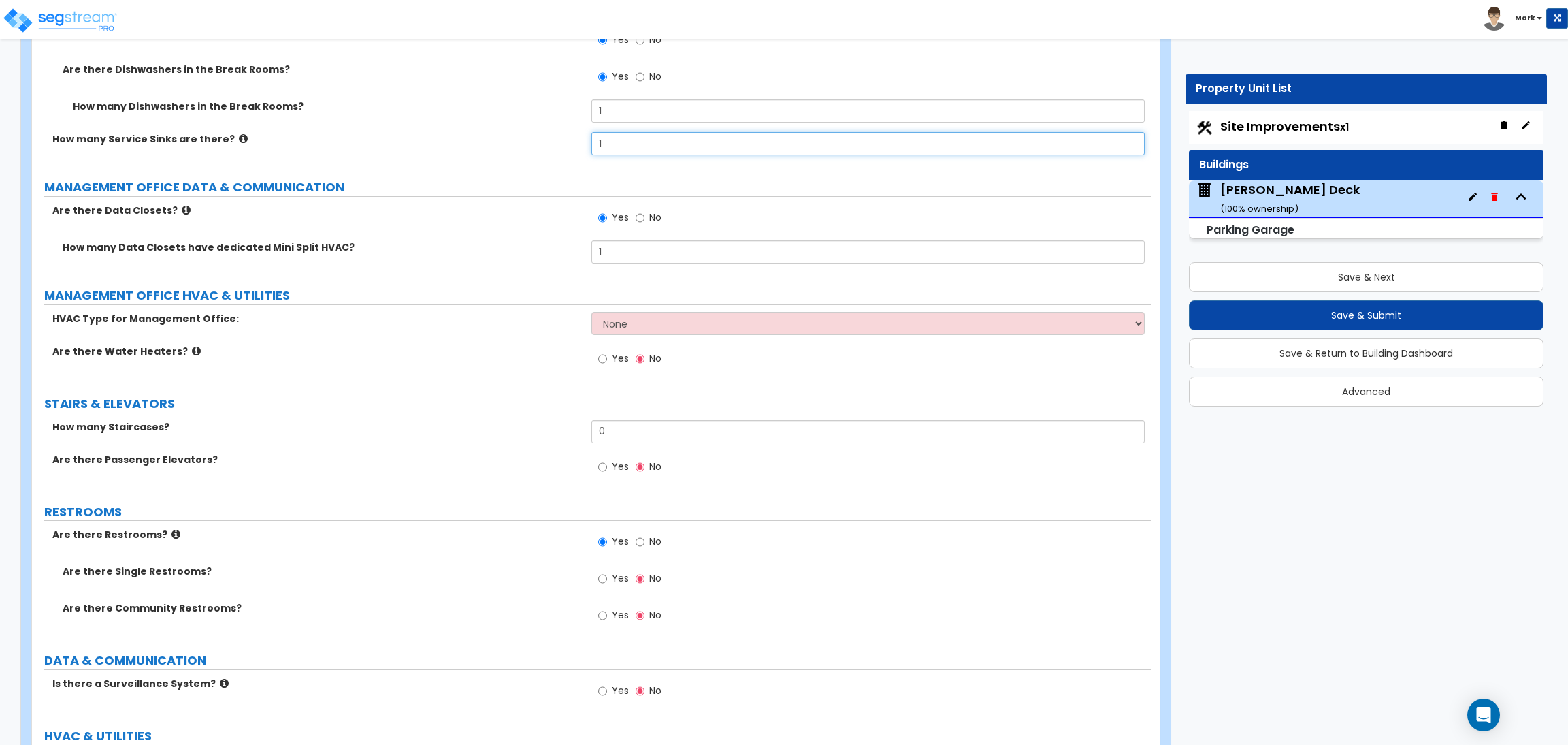
scroll to position [5667, 0]
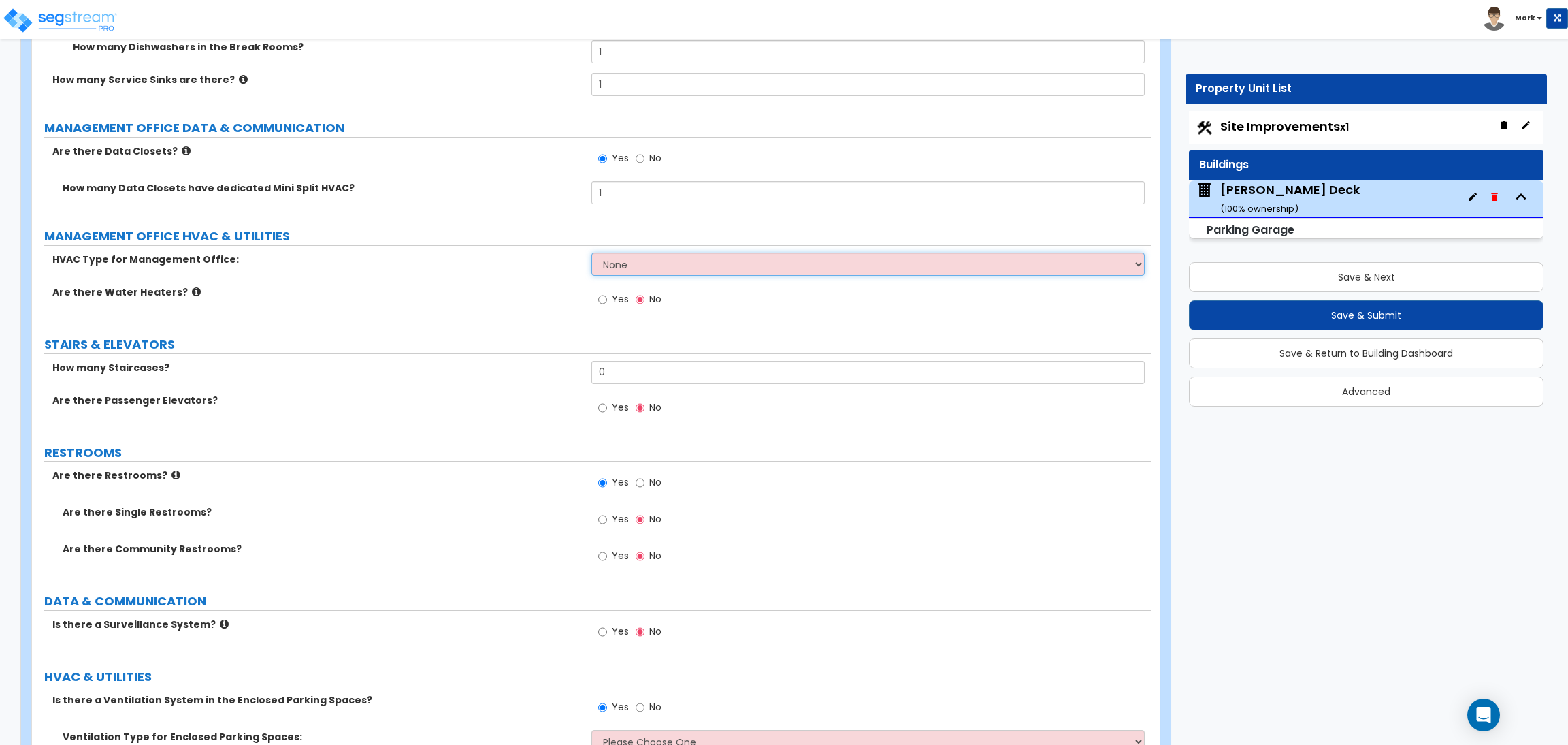
click at [618, 273] on select "None Thru Wall HVAC Mini-Split System Split System" at bounding box center [868, 263] width 553 height 23
click at [592, 253] on select "None Thru Wall HVAC Mini-Split System Split System" at bounding box center [868, 263] width 553 height 23
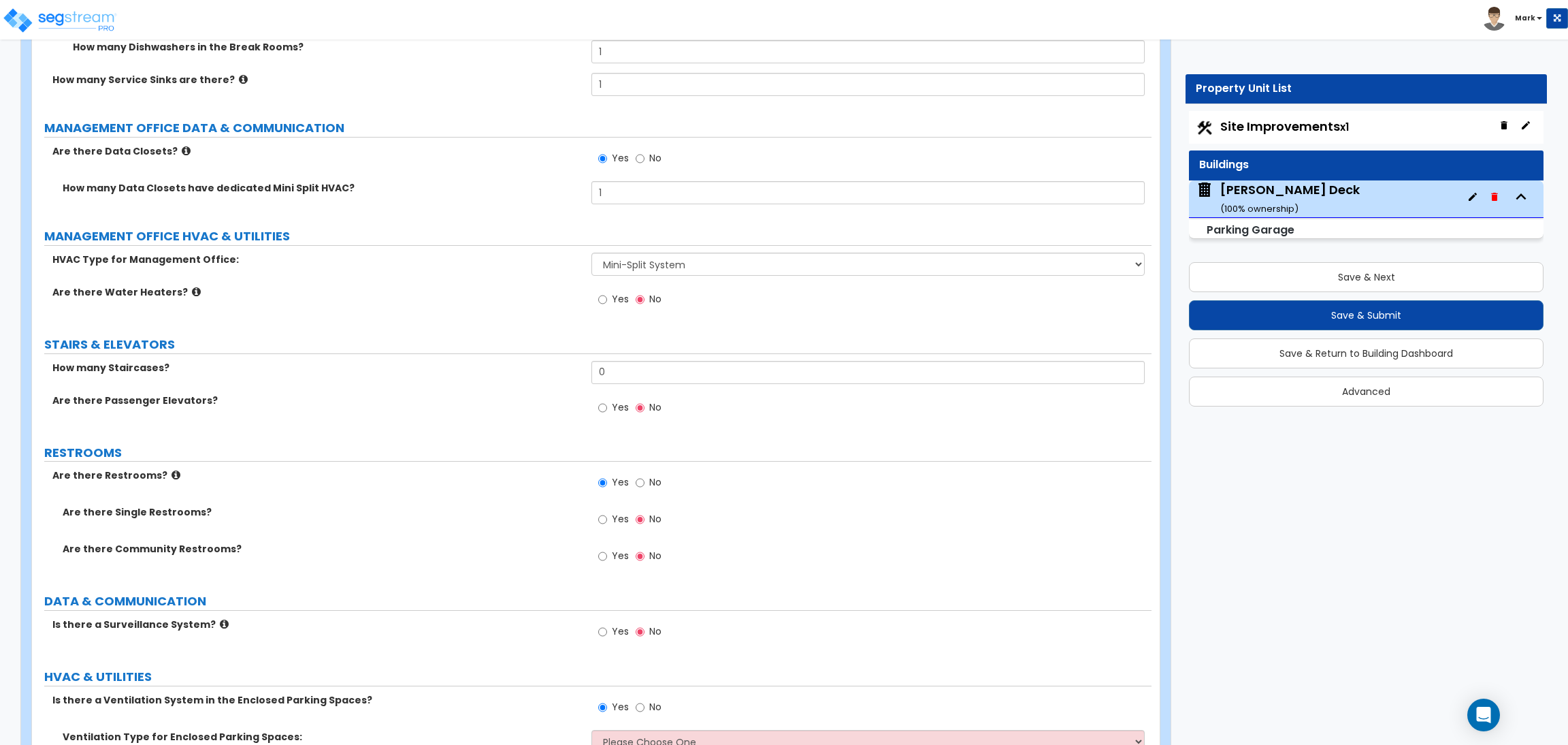
click at [619, 299] on span "Yes" at bounding box center [621, 299] width 17 height 14
click at [607, 299] on input "Yes" at bounding box center [603, 300] width 9 height 15
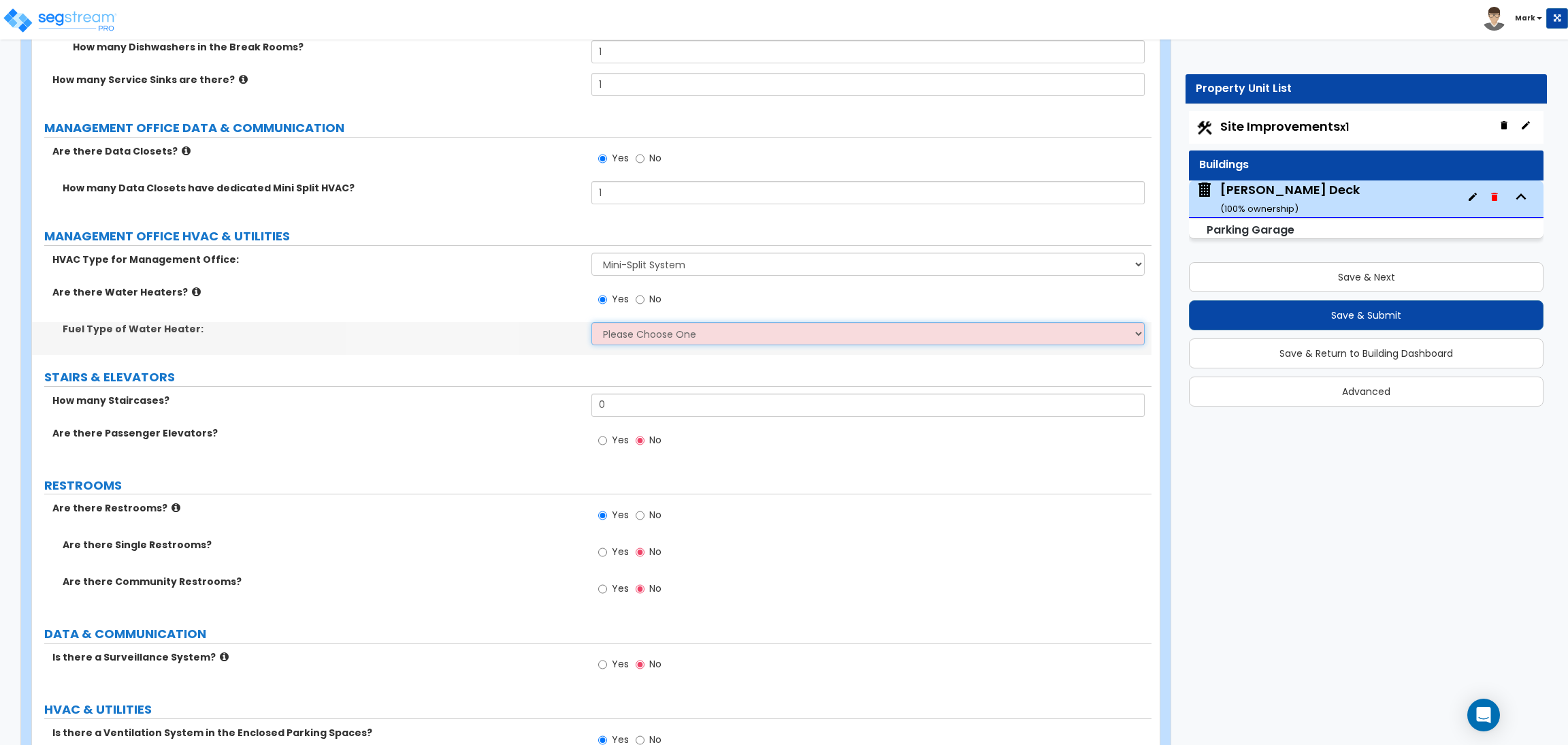
click at [630, 333] on select "Please Choose One Gas Electric" at bounding box center [868, 334] width 553 height 23
click at [592, 322] on select "Please Choose One Gas Electric" at bounding box center [868, 334] width 553 height 23
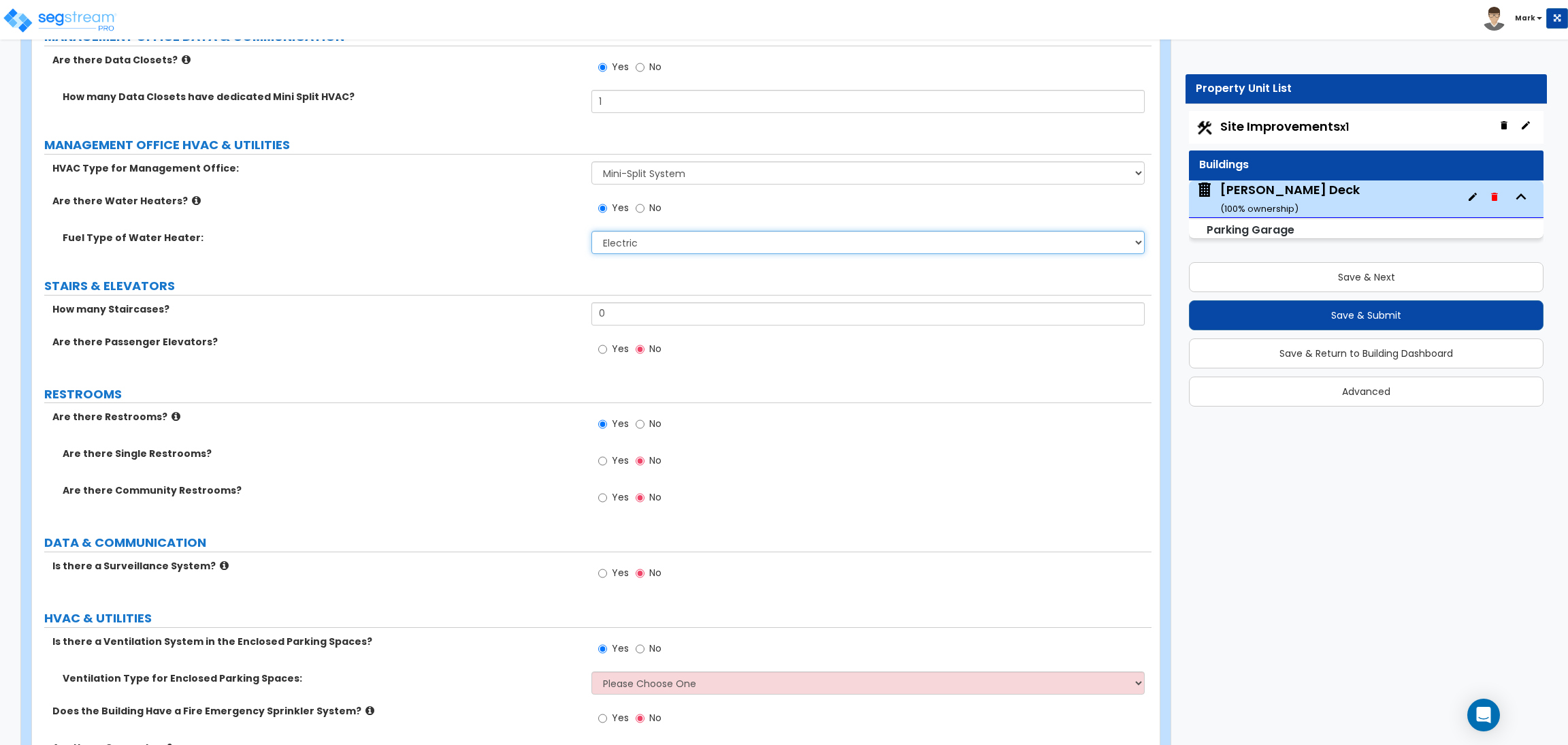
scroll to position [5768, 0]
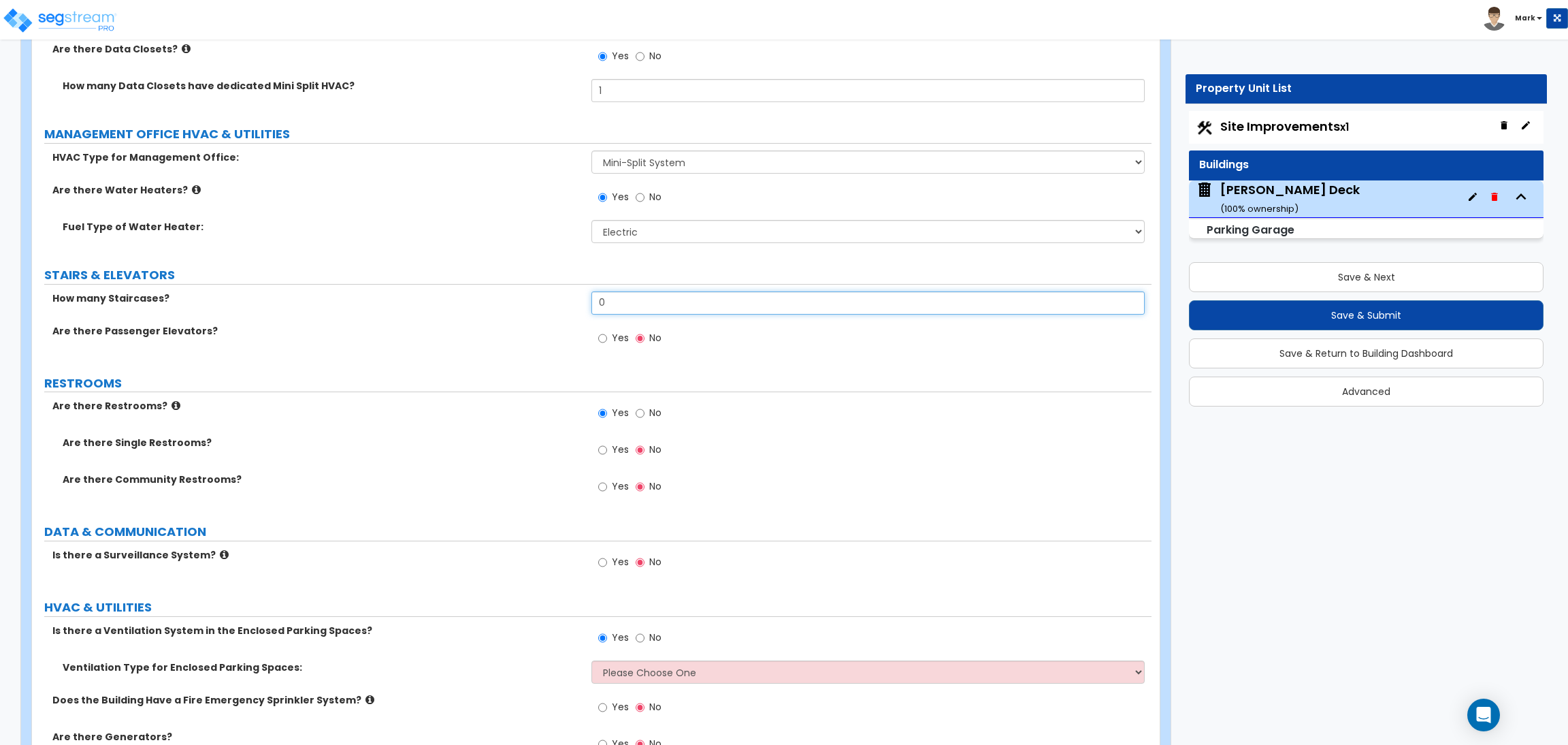
drag, startPoint x: 634, startPoint y: 299, endPoint x: 569, endPoint y: 306, distance: 65.4
click at [569, 306] on div "How many Staircases? 0" at bounding box center [592, 308] width 1120 height 33
click at [617, 335] on span "Yes" at bounding box center [621, 338] width 17 height 14
click at [607, 335] on input "Yes" at bounding box center [603, 339] width 9 height 15
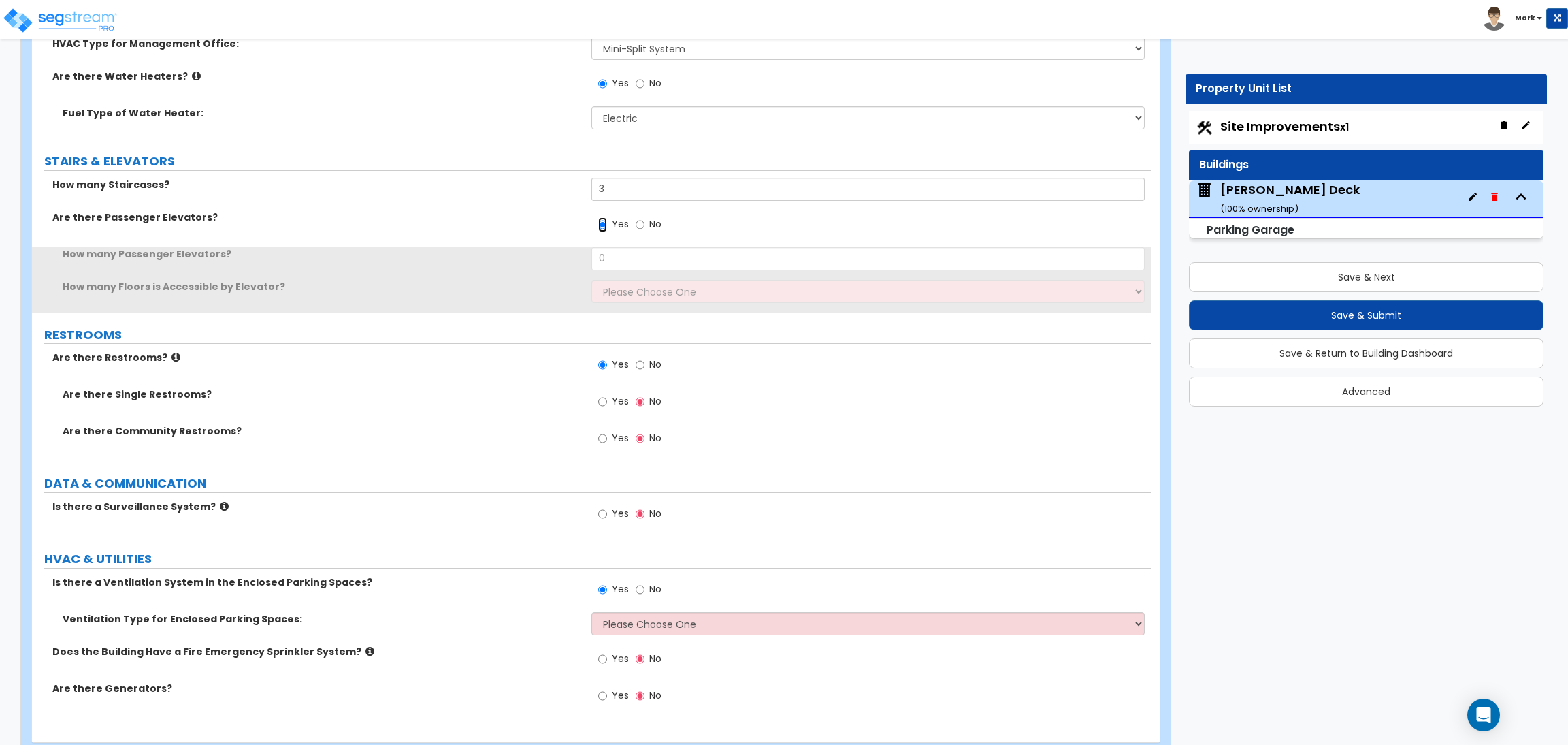
scroll to position [5920, 0]
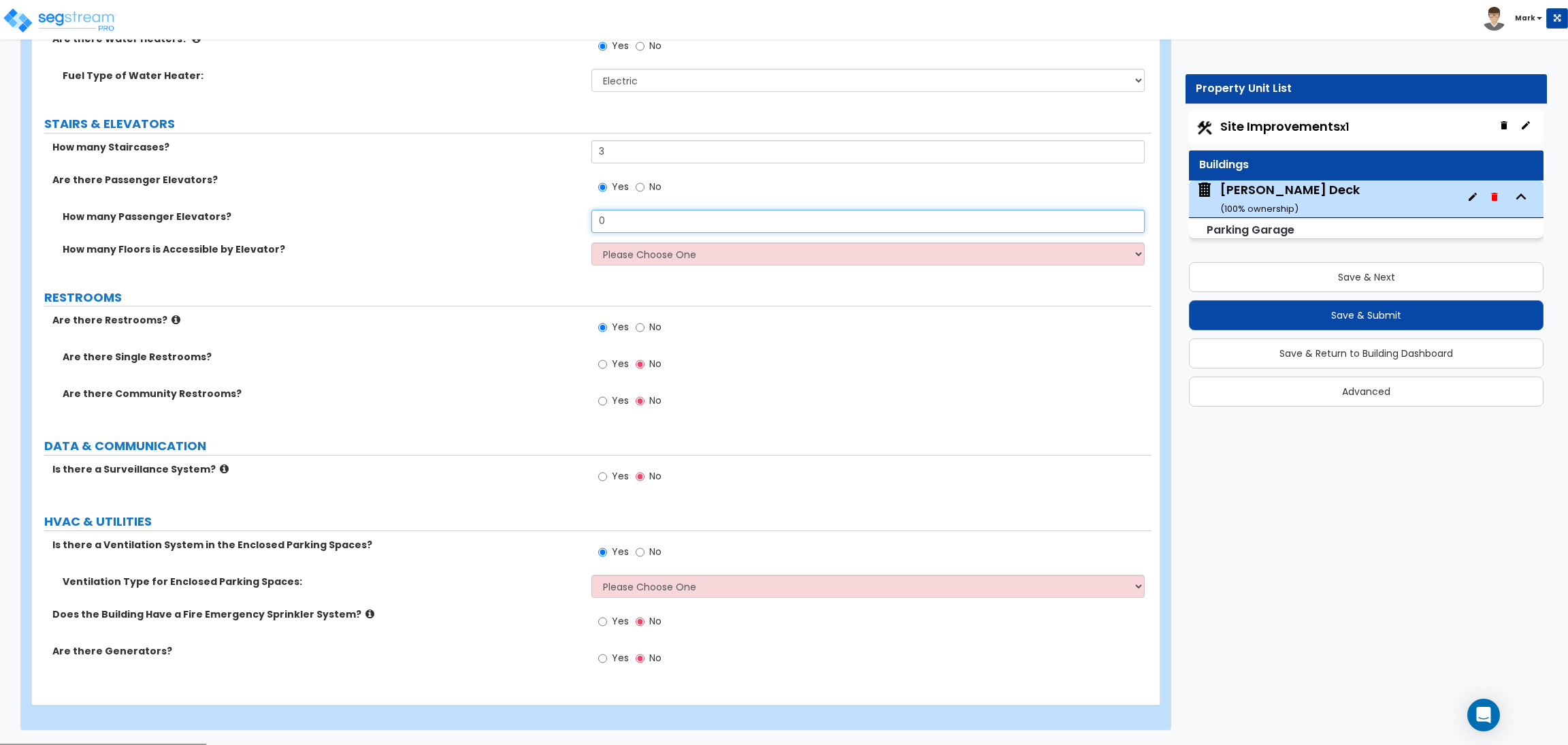
drag, startPoint x: 622, startPoint y: 229, endPoint x: 587, endPoint y: 228, distance: 35.0
click at [587, 228] on div "How many Passenger Elevators? 0" at bounding box center [592, 226] width 1120 height 33
click at [614, 245] on select "Please Choose One 1 2 3 4 5" at bounding box center [868, 253] width 553 height 23
click at [592, 243] on select "Please Choose One 1 2 3 4 5" at bounding box center [868, 253] width 553 height 23
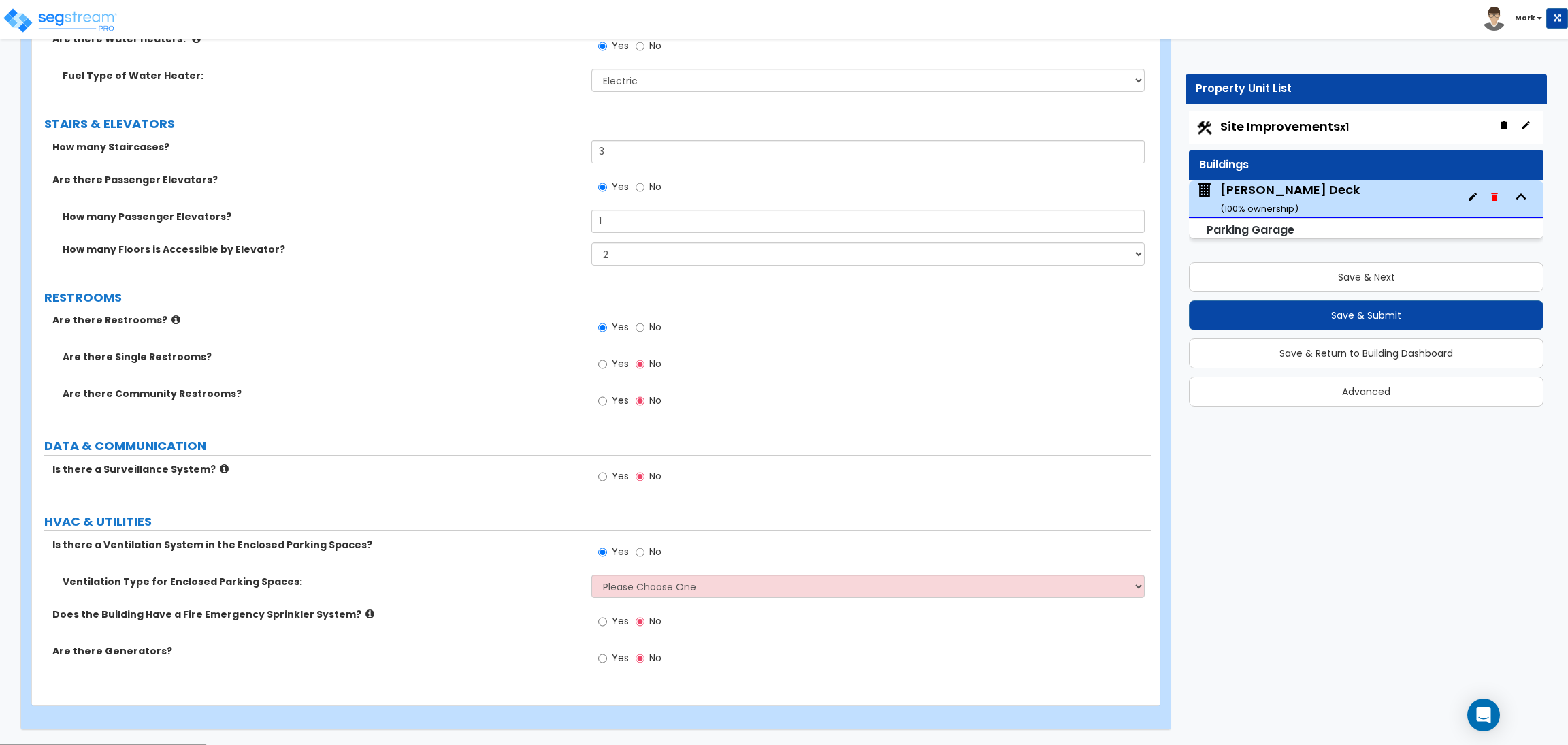
click at [614, 368] on span "Yes" at bounding box center [621, 364] width 17 height 14
click at [607, 368] on input "Yes" at bounding box center [603, 364] width 9 height 15
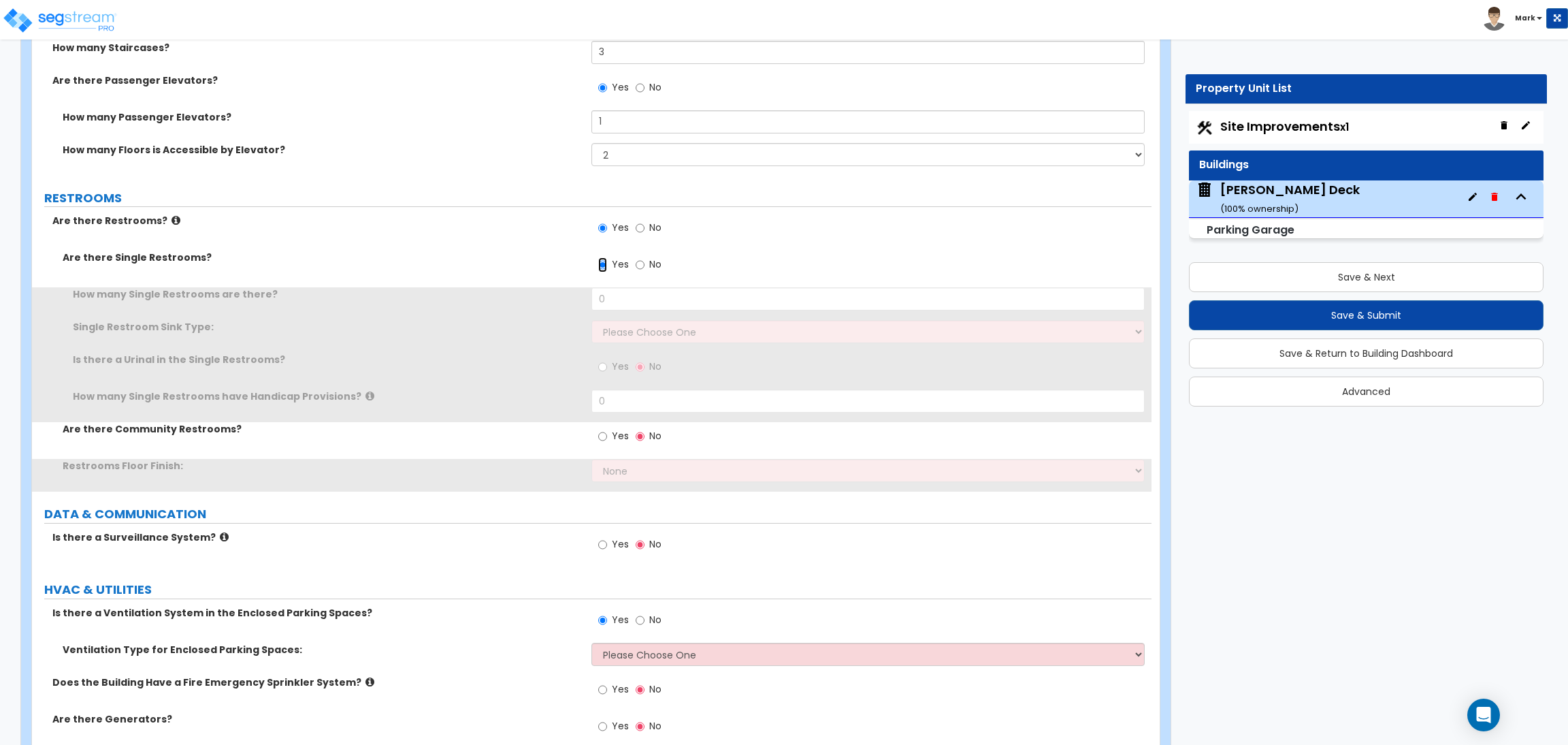
scroll to position [6087, 0]
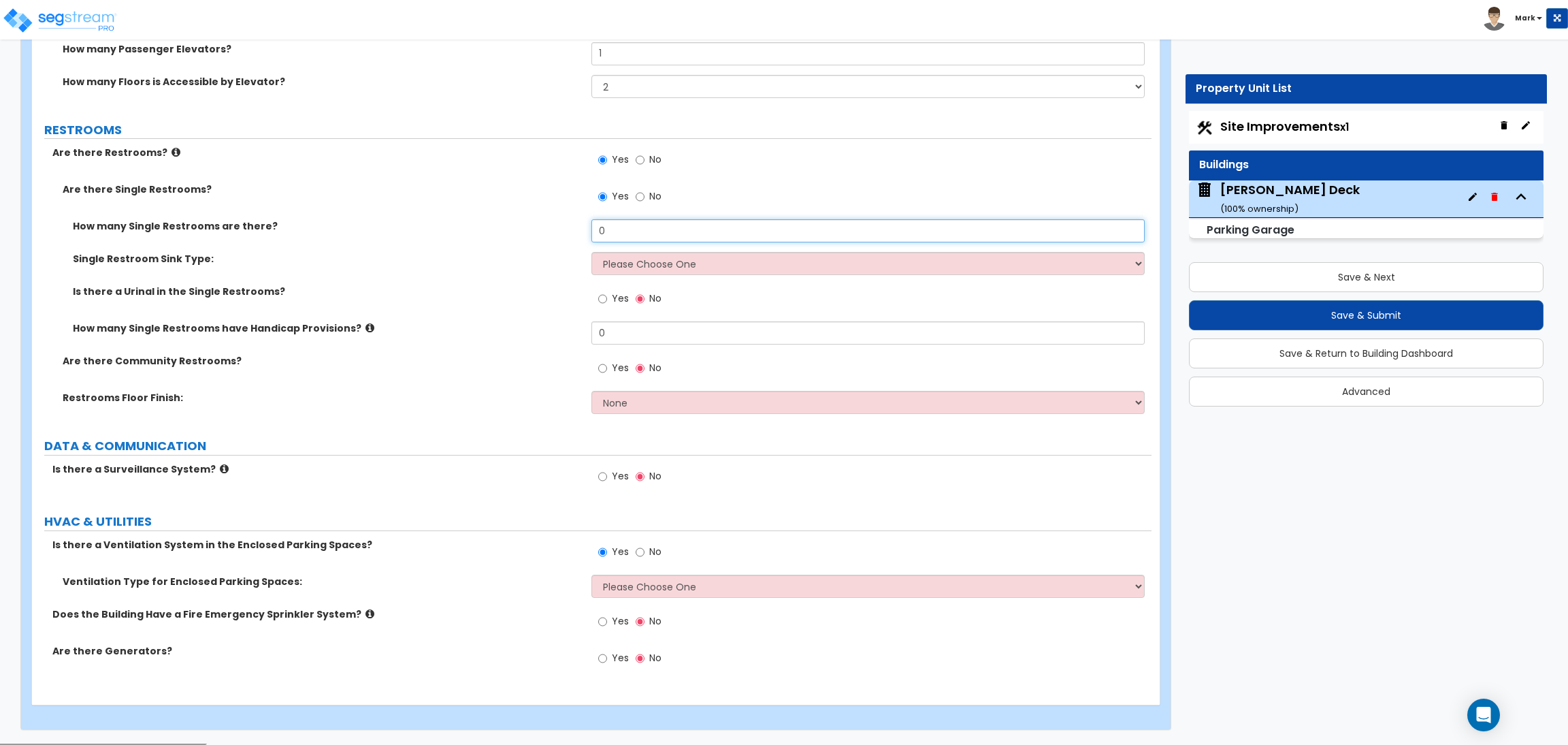
drag, startPoint x: 624, startPoint y: 239, endPoint x: 589, endPoint y: 239, distance: 35.0
click at [589, 239] on div "How many Single Restrooms are there? 0" at bounding box center [592, 235] width 1120 height 33
click at [631, 269] on select "Please Choose One Wall-mounted Vanity-mounted" at bounding box center [868, 263] width 553 height 23
click at [592, 253] on select "Please Choose One Wall-mounted Vanity-mounted" at bounding box center [868, 263] width 553 height 23
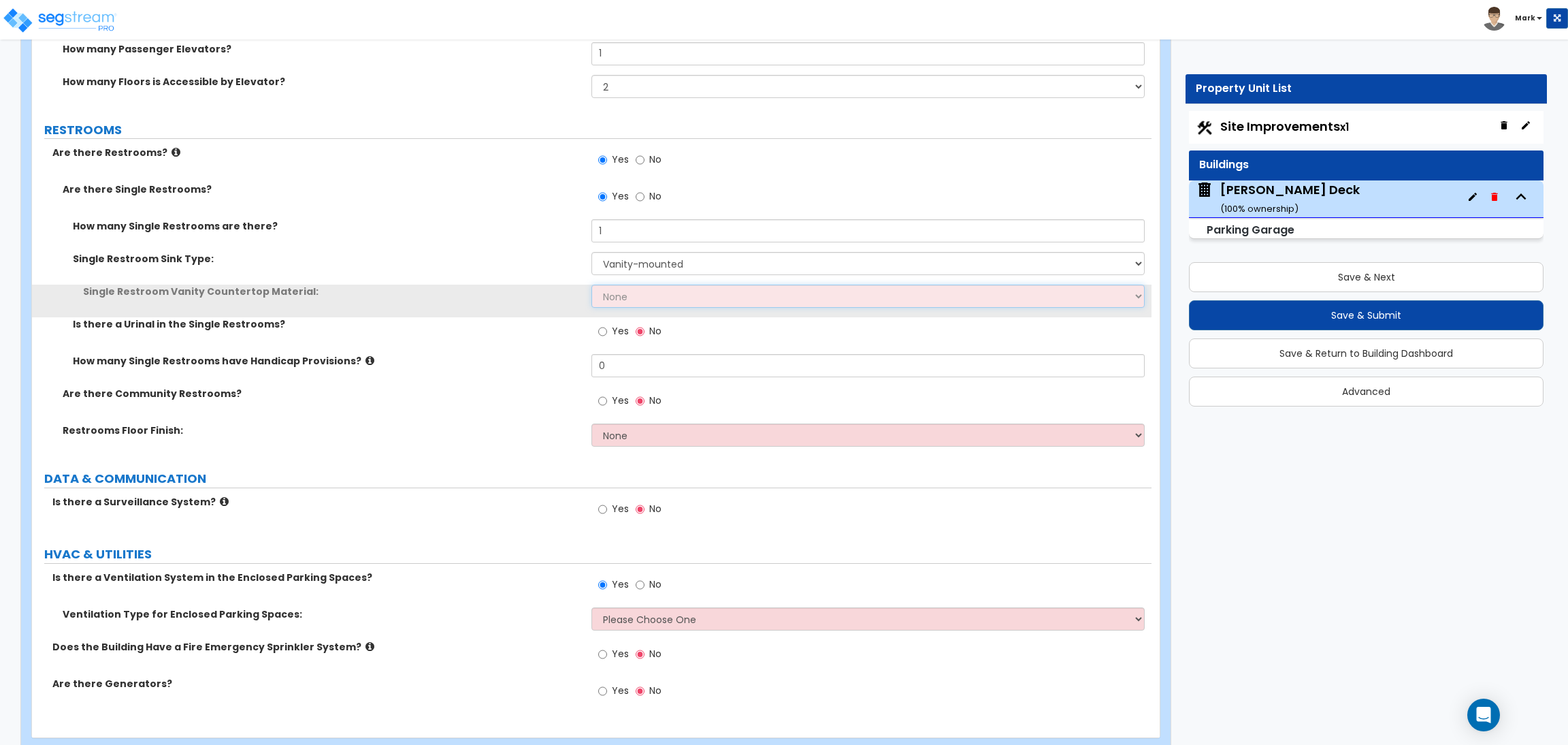
click at [630, 294] on select "None Plastic Laminate Solid Surface Stone Quartz Marble Tile Wood Stainless Ste…" at bounding box center [868, 296] width 553 height 23
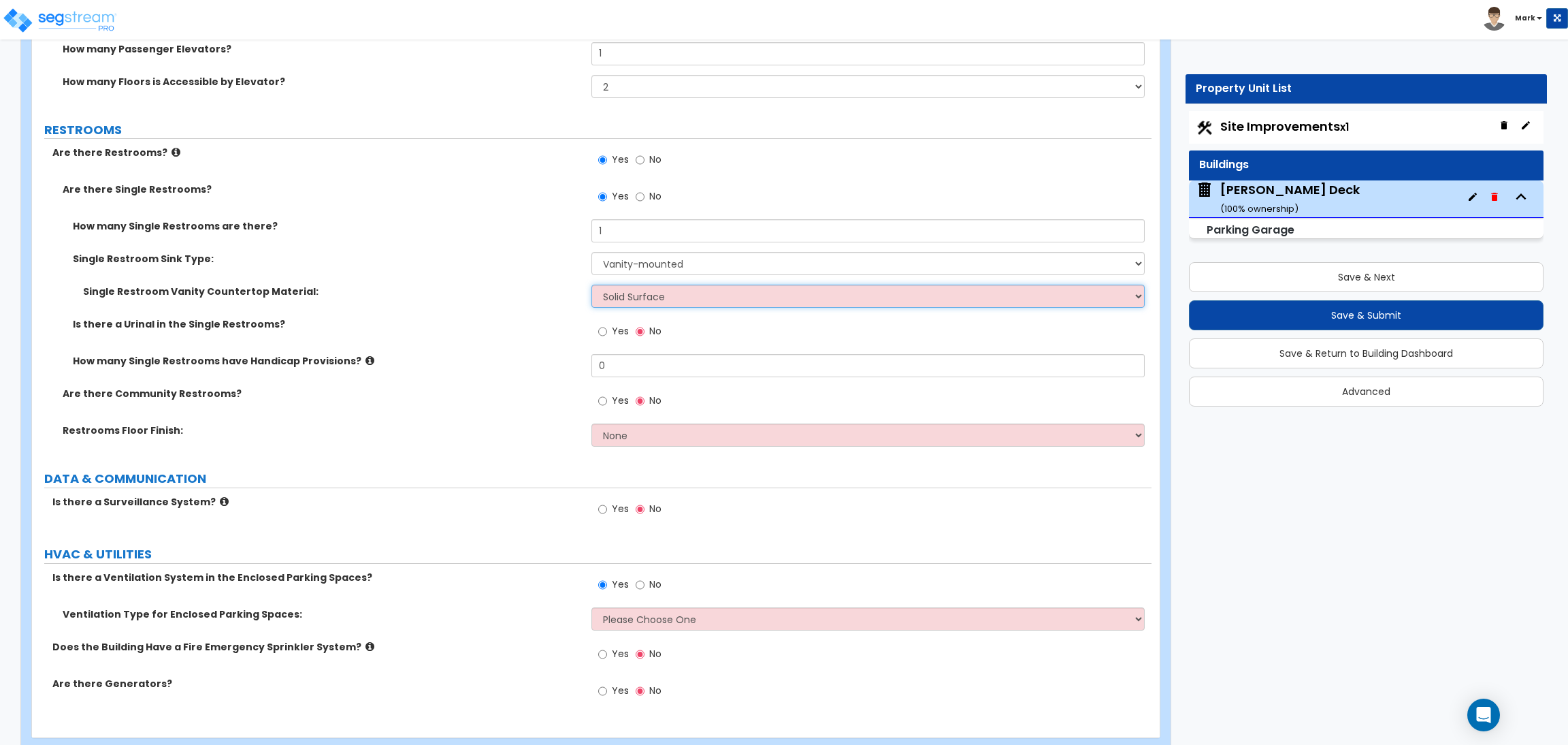
click at [592, 286] on select "None Plastic Laminate Solid Surface Stone Quartz Marble Tile Wood Stainless Ste…" at bounding box center [868, 296] width 553 height 23
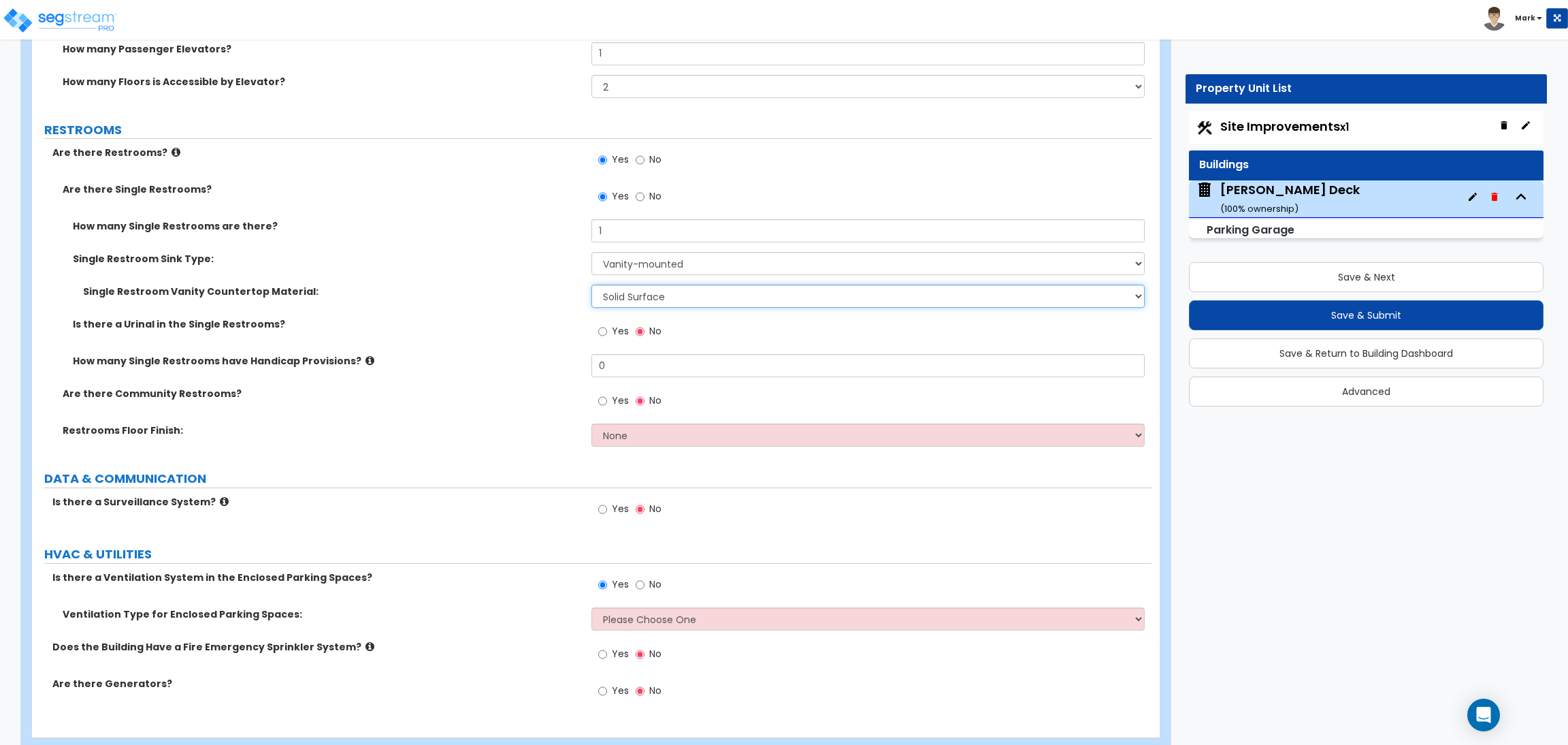
click at [638, 303] on select "None Plastic Laminate Solid Surface Stone Quartz Marble Tile Wood Stainless Ste…" at bounding box center [868, 296] width 553 height 23
click at [592, 286] on select "None Plastic Laminate Solid Surface Stone Quartz Marble Tile Wood Stainless Ste…" at bounding box center [868, 296] width 553 height 23
click at [622, 330] on span "Yes" at bounding box center [621, 331] width 17 height 14
click at [607, 330] on input "Yes" at bounding box center [603, 332] width 9 height 15
click at [640, 333] on input "No" at bounding box center [640, 332] width 9 height 15
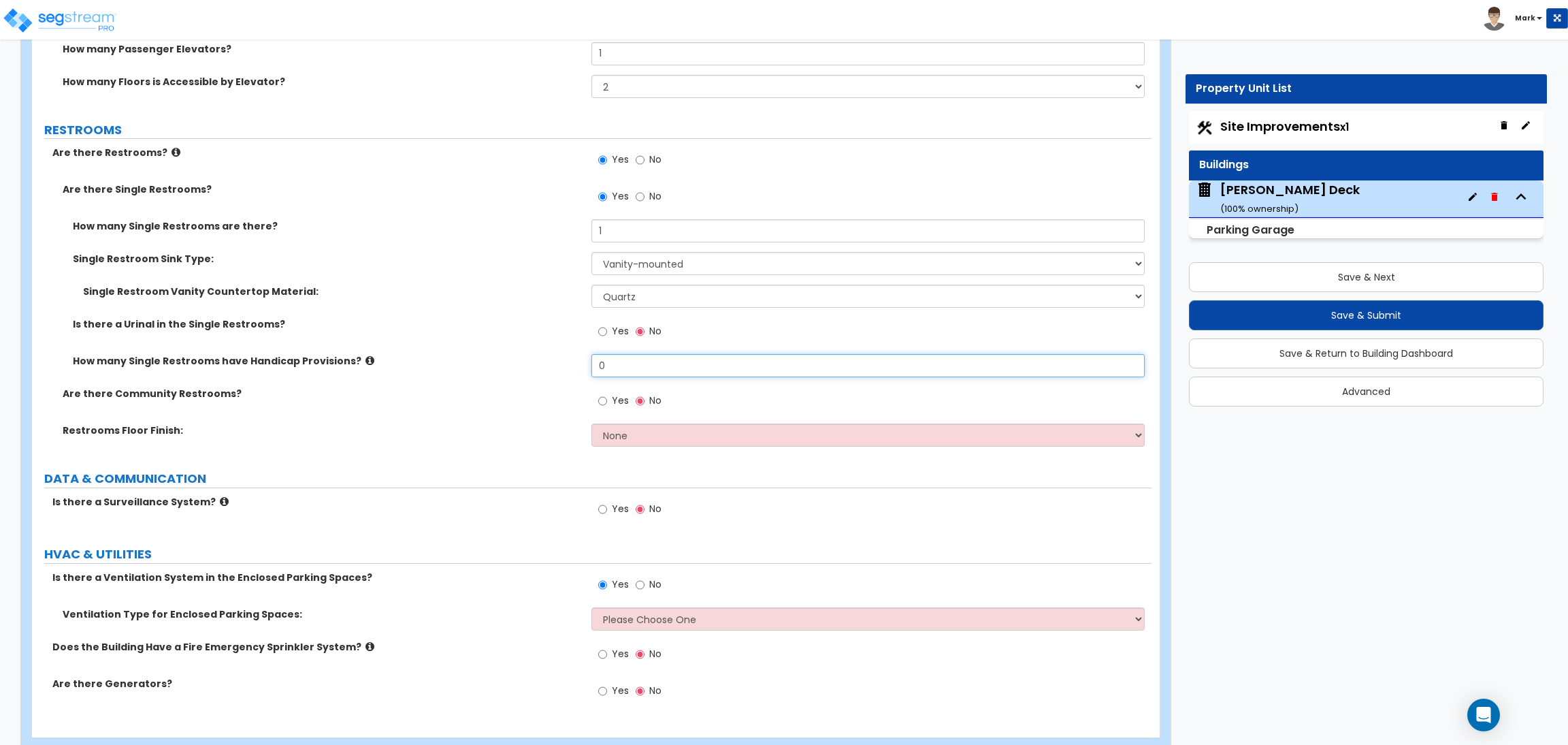
drag, startPoint x: 615, startPoint y: 364, endPoint x: 590, endPoint y: 366, distance: 25.1
click at [590, 366] on div "How many Single Restrooms have Handicap Provisions? 0" at bounding box center [592, 370] width 1120 height 33
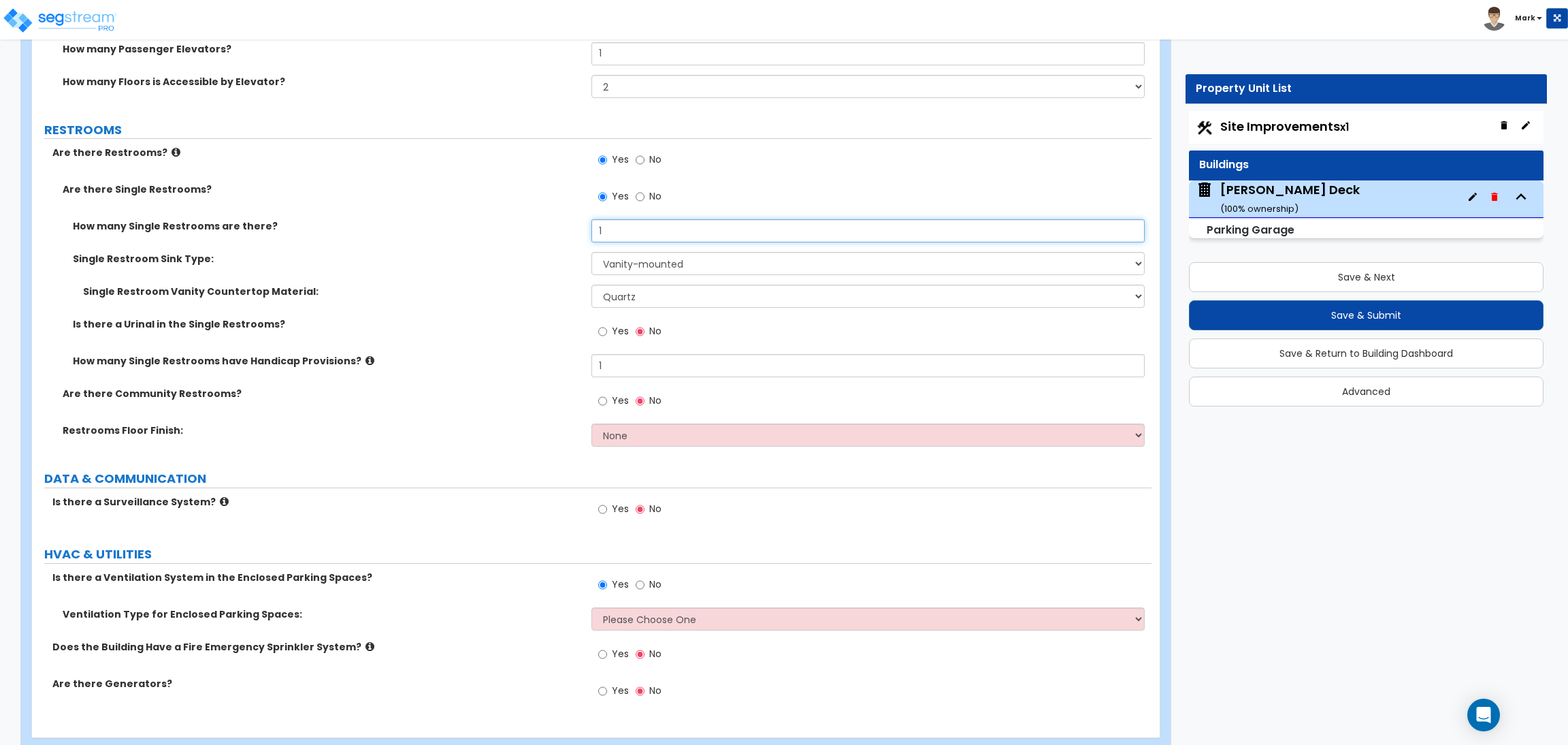
drag, startPoint x: 620, startPoint y: 233, endPoint x: 589, endPoint y: 239, distance: 31.6
click at [589, 239] on div "How many Single Restrooms are there? 1" at bounding box center [592, 235] width 1120 height 33
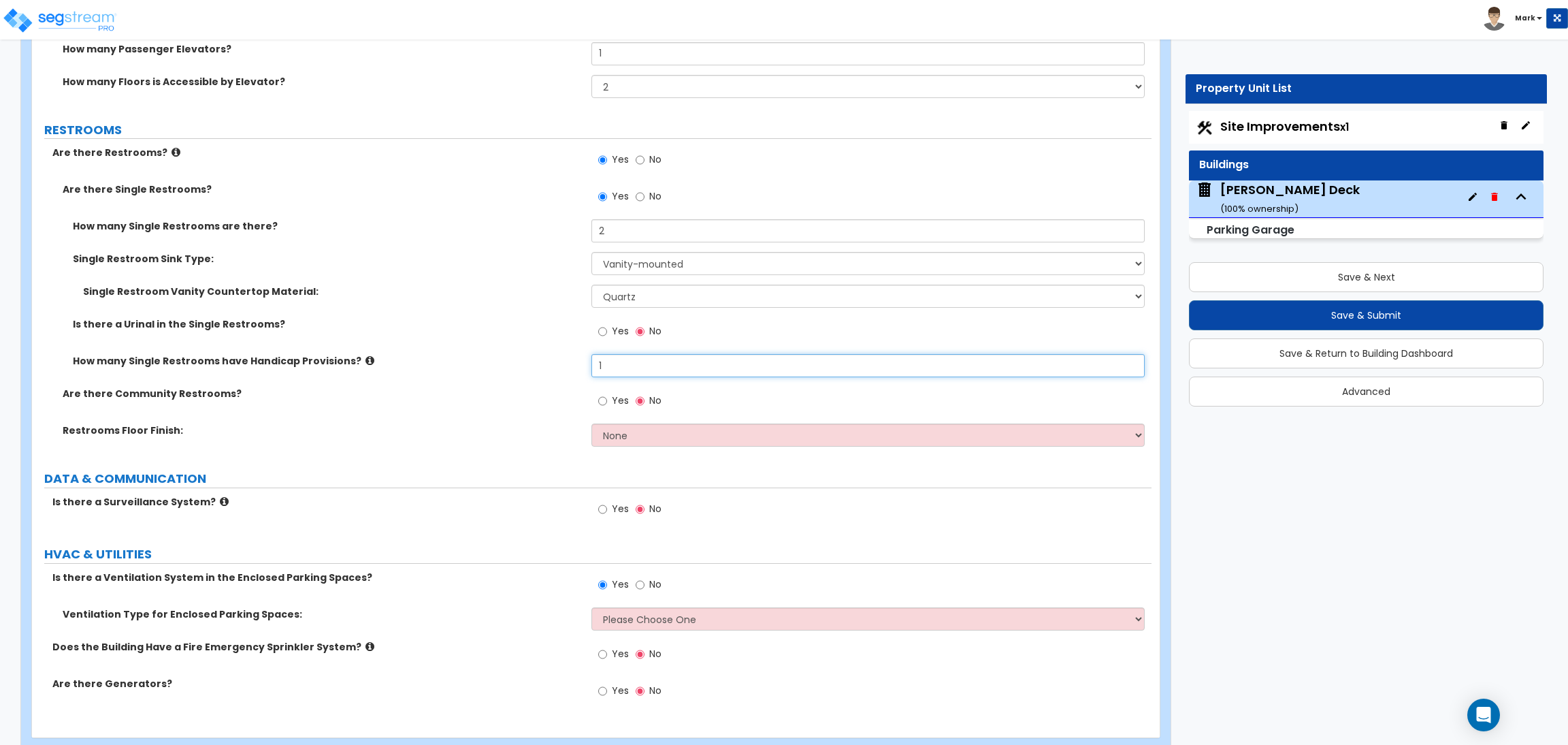
drag, startPoint x: 616, startPoint y: 359, endPoint x: 590, endPoint y: 361, distance: 26.1
click at [590, 361] on div "How many Single Restrooms have Handicap Provisions? 1" at bounding box center [592, 370] width 1120 height 33
click at [614, 398] on span "Yes" at bounding box center [621, 400] width 17 height 14
click at [607, 398] on input "Yes" at bounding box center [603, 401] width 9 height 15
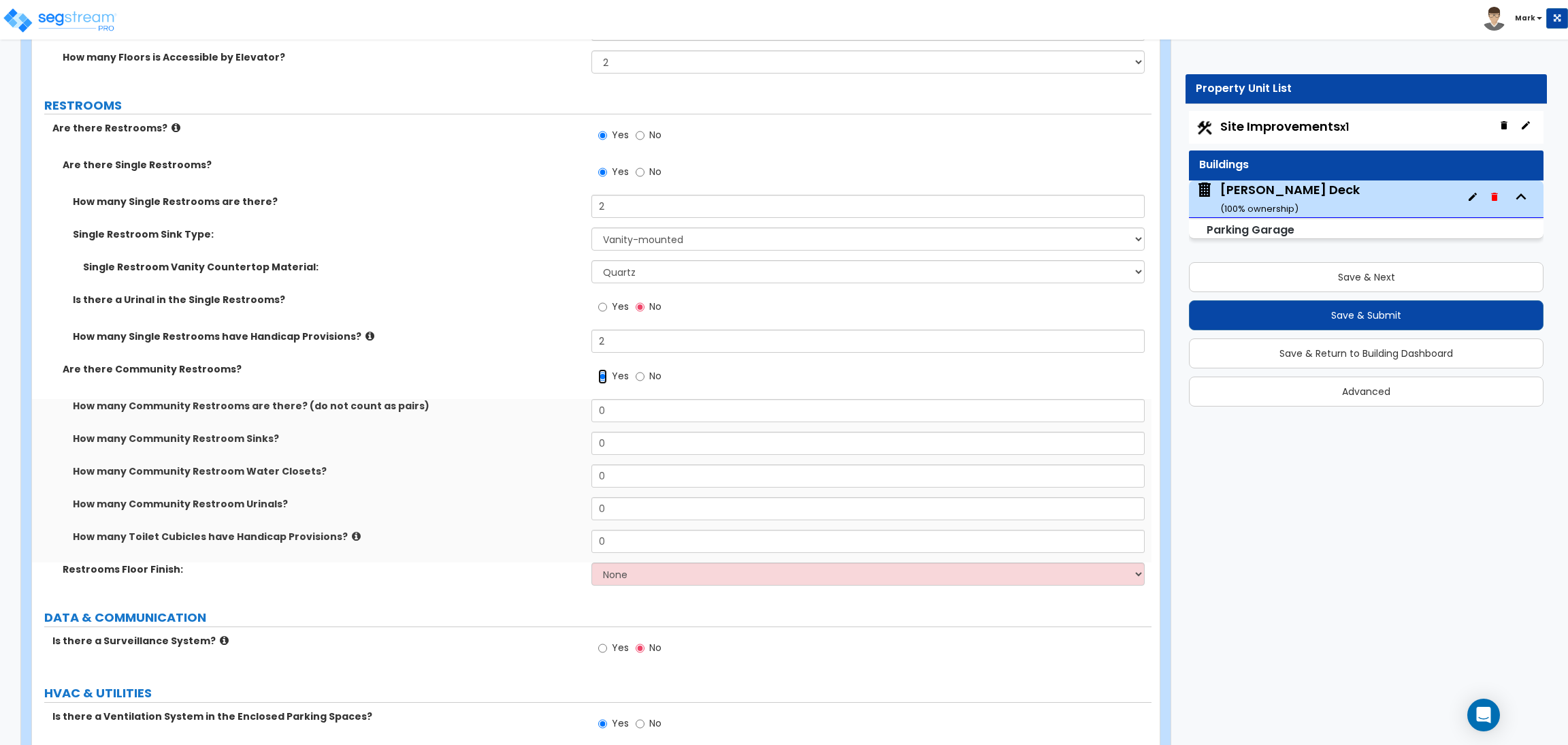
scroll to position [6189, 0]
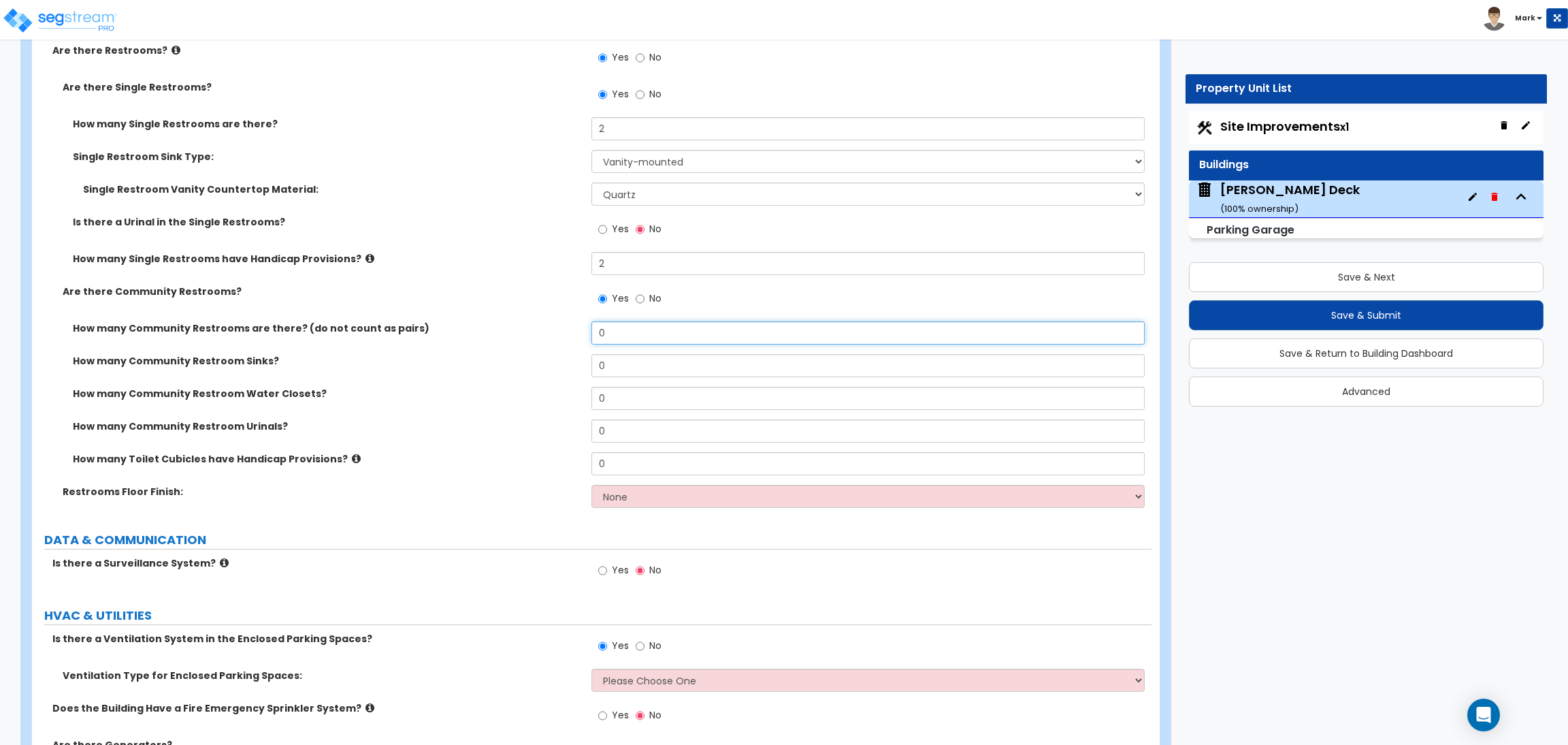
drag, startPoint x: 610, startPoint y: 332, endPoint x: 598, endPoint y: 331, distance: 12.0
click at [601, 332] on input "0" at bounding box center [868, 333] width 553 height 23
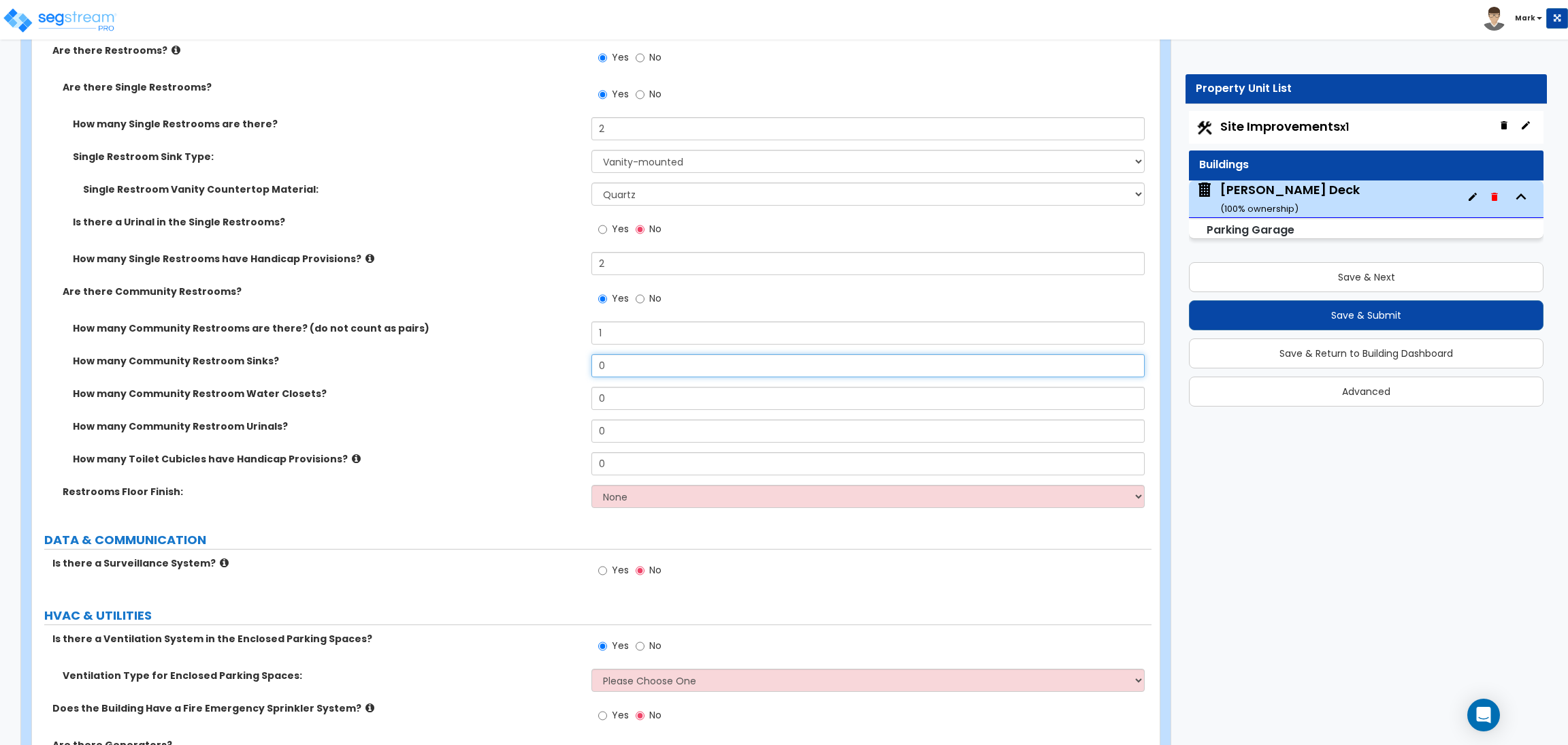
drag, startPoint x: 614, startPoint y: 365, endPoint x: 589, endPoint y: 365, distance: 25.0
click at [589, 365] on div "How many Community Restroom Sinks? 0" at bounding box center [592, 370] width 1120 height 33
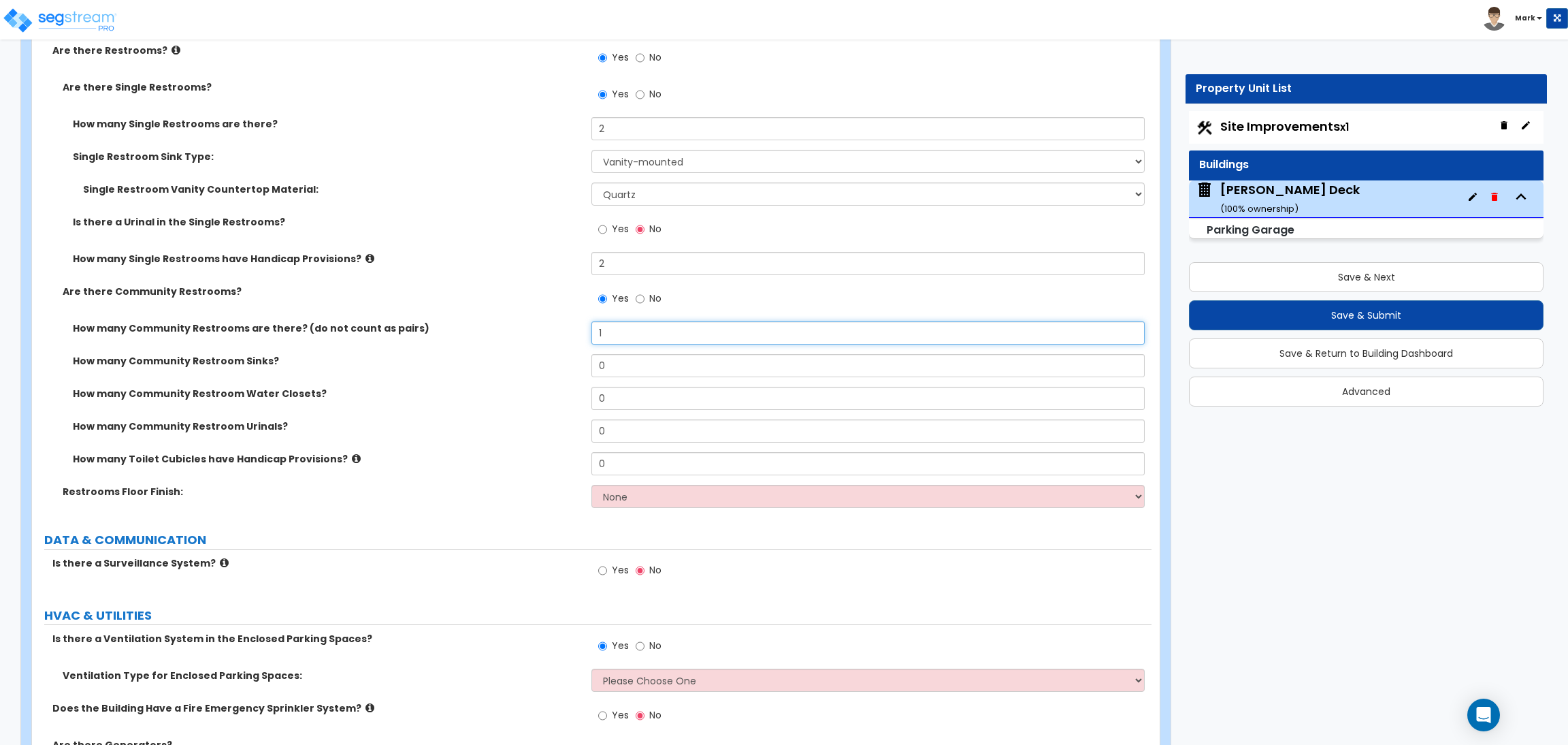
drag, startPoint x: 610, startPoint y: 336, endPoint x: 586, endPoint y: 336, distance: 24.0
click at [586, 336] on div "How many Community Restrooms are there? (do not count as pairs) 1" at bounding box center [592, 338] width 1120 height 33
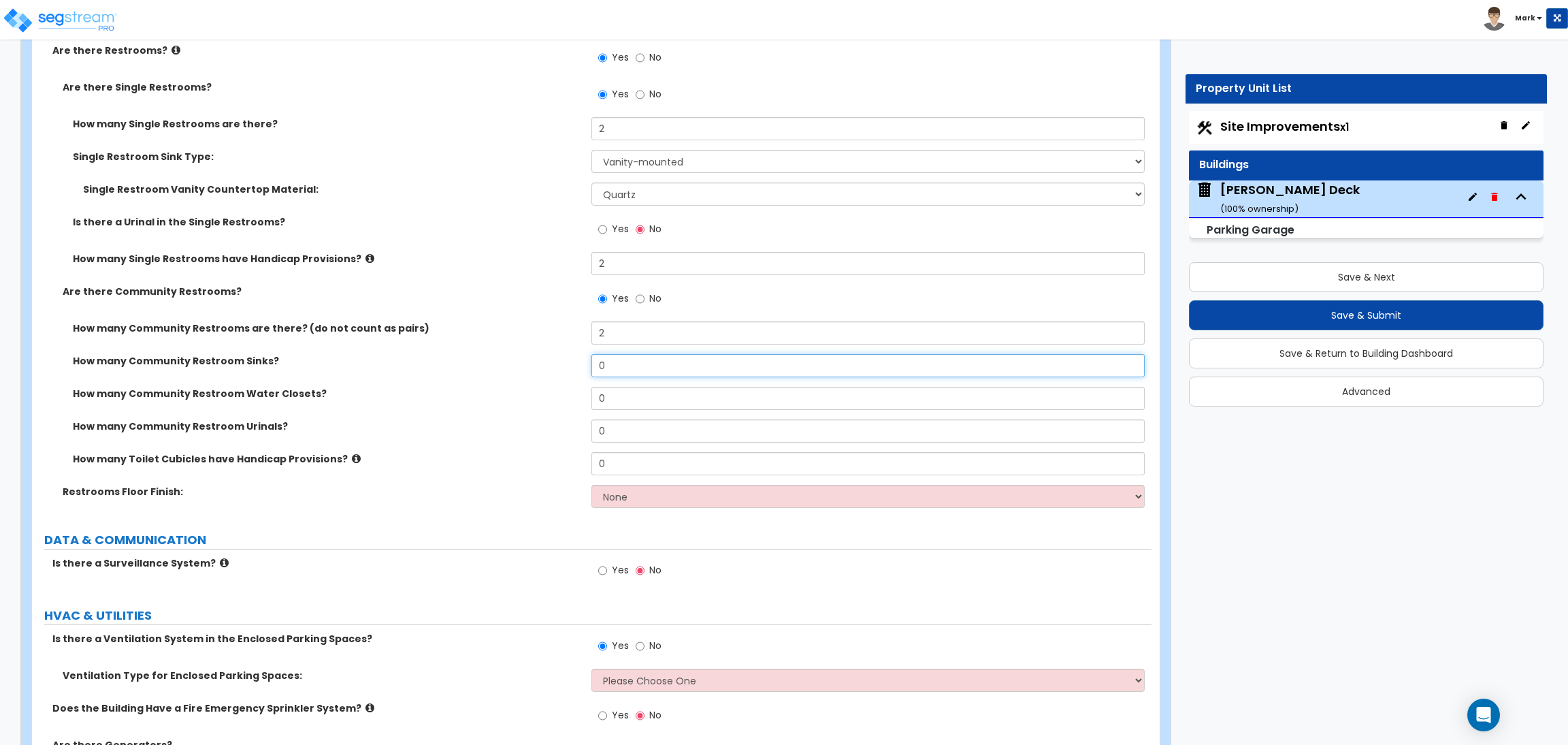
drag, startPoint x: 616, startPoint y: 364, endPoint x: 575, endPoint y: 365, distance: 41.0
click at [575, 365] on div "How many Community Restroom Sinks? 0" at bounding box center [592, 370] width 1120 height 33
drag, startPoint x: 624, startPoint y: 410, endPoint x: 582, endPoint y: 409, distance: 42.0
click at [582, 409] on div "How many Community Restroom Water Closets? 0" at bounding box center [592, 403] width 1120 height 33
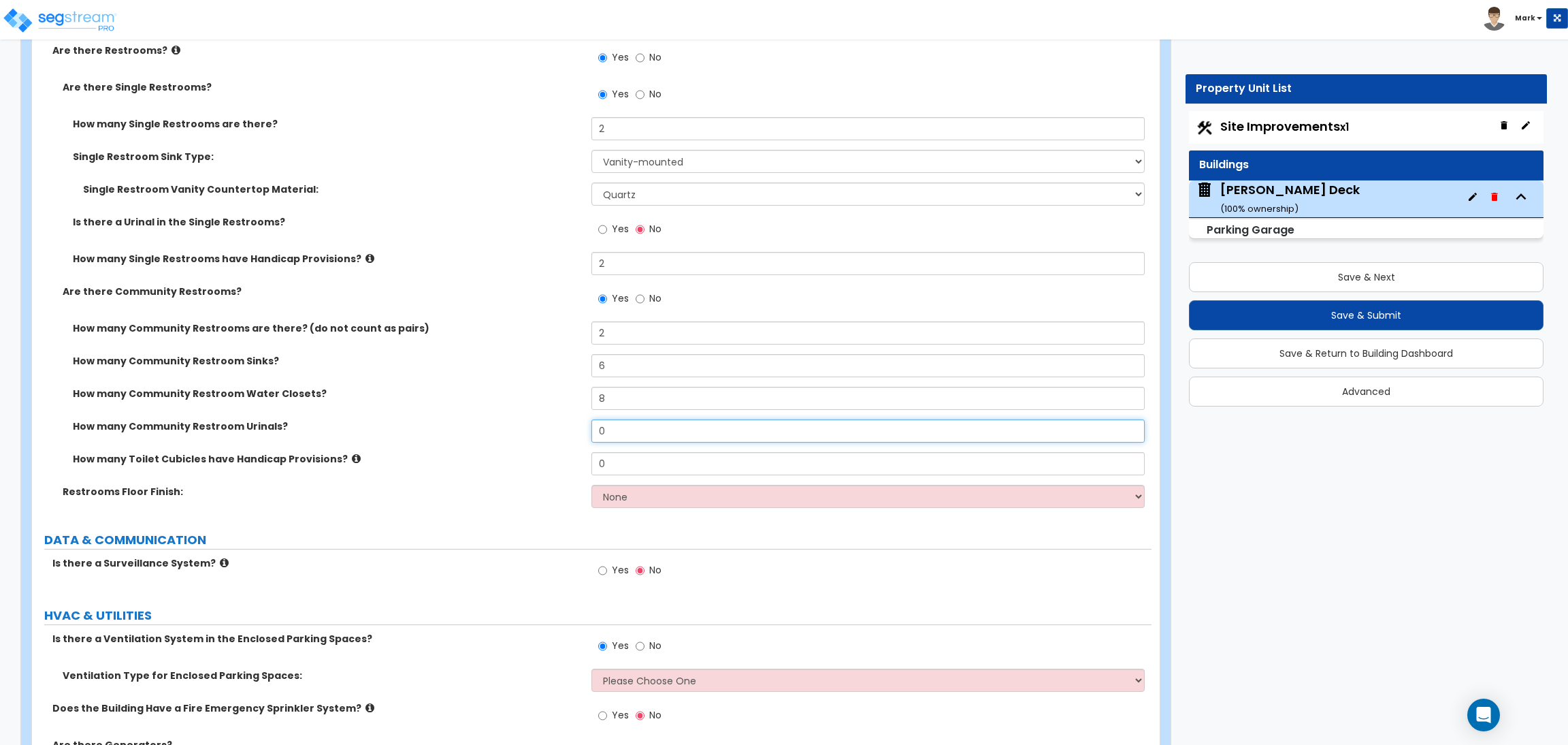
drag, startPoint x: 613, startPoint y: 433, endPoint x: 585, endPoint y: 431, distance: 28.1
click at [585, 431] on div "How many Community Restroom Urinals? 0" at bounding box center [592, 435] width 1120 height 33
drag, startPoint x: 619, startPoint y: 461, endPoint x: 580, endPoint y: 465, distance: 39.2
click at [580, 465] on div "How many Toilet Cubicles have Handicap Provisions? 0" at bounding box center [592, 469] width 1120 height 33
click at [615, 498] on select "None Tile Flooring Resilient Laminate Flooring VCT Flooring Sheet Vinyl Flooring" at bounding box center [868, 496] width 553 height 23
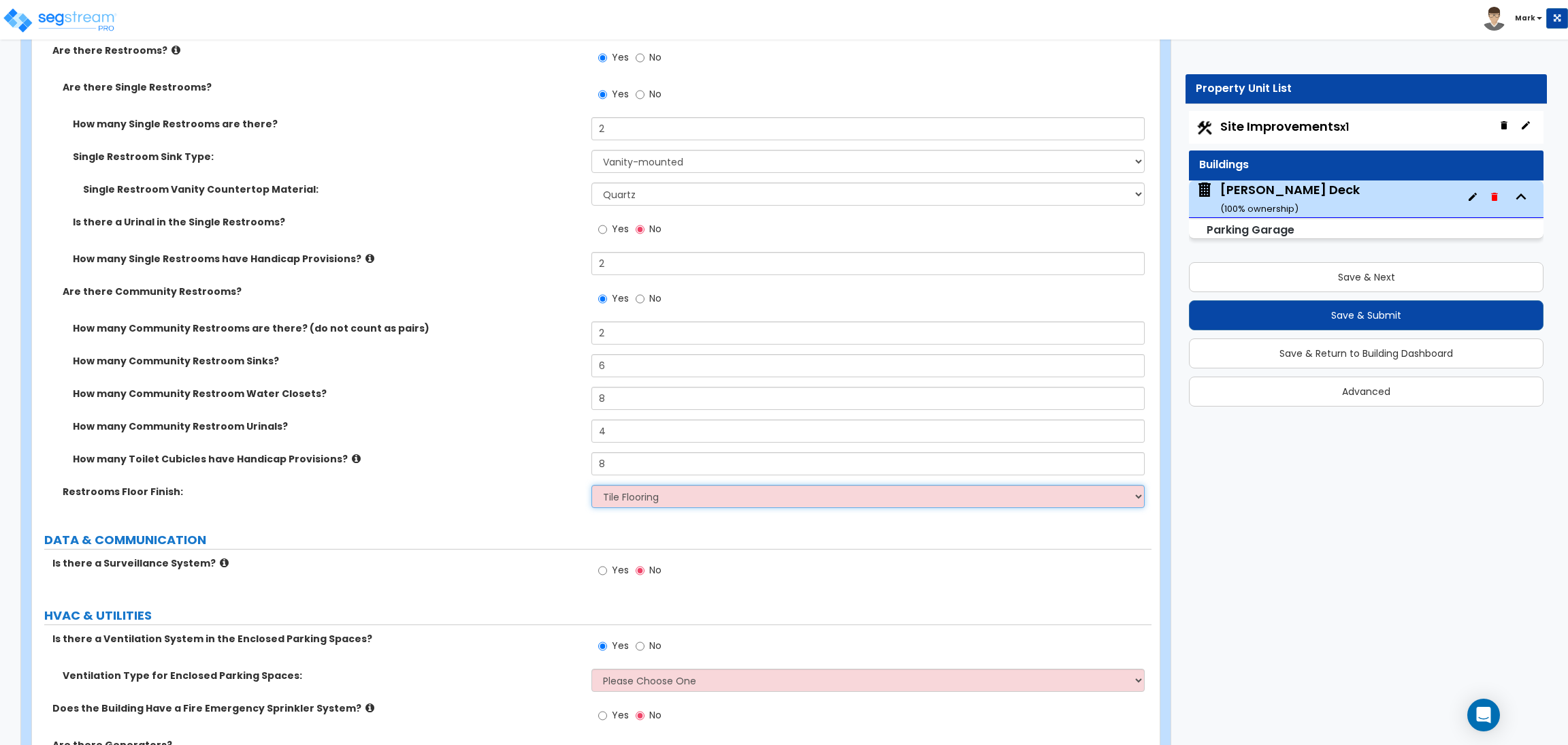
click at [592, 487] on select "None Tile Flooring Resilient Laminate Flooring VCT Flooring Sheet Vinyl Flooring" at bounding box center [868, 496] width 553 height 23
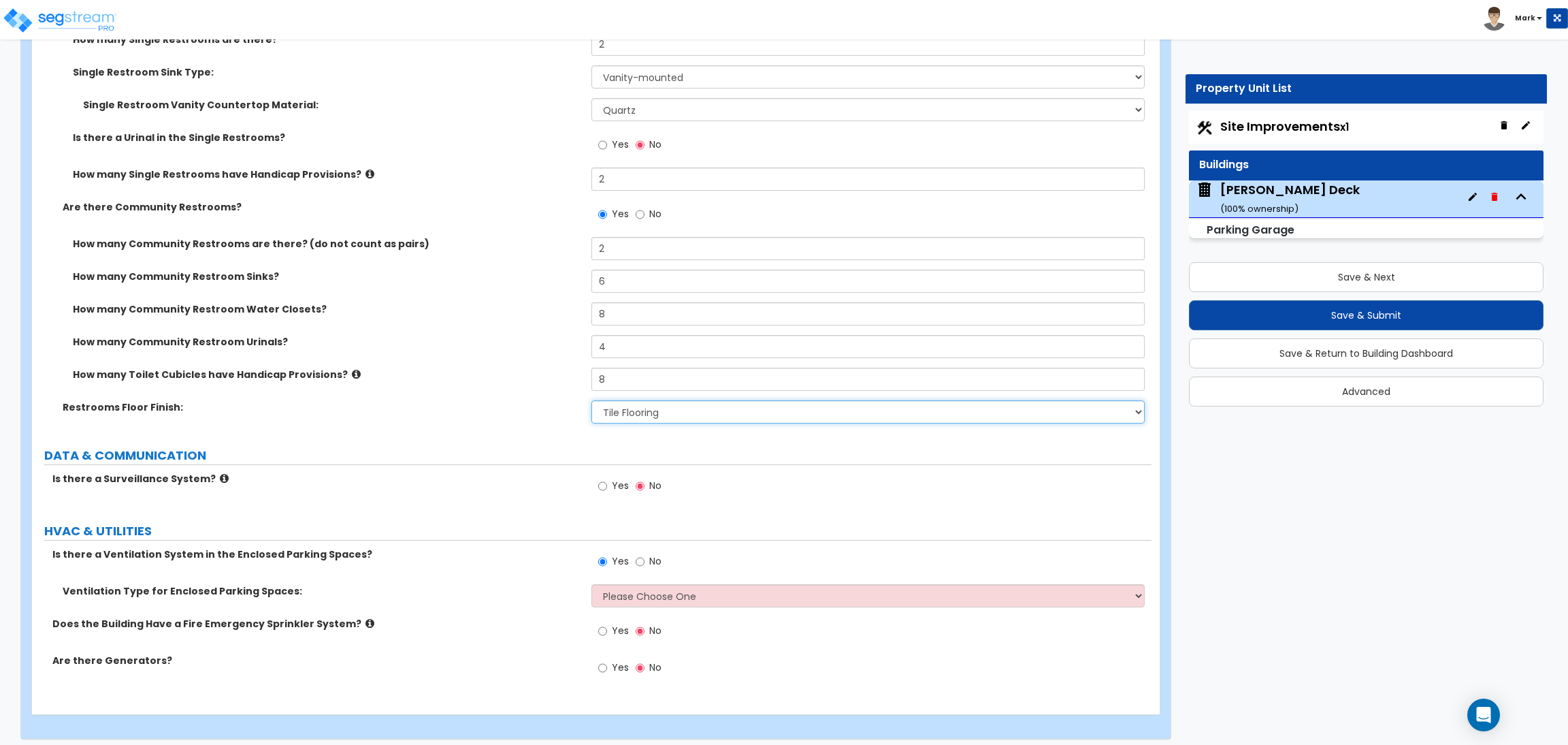
scroll to position [6283, 0]
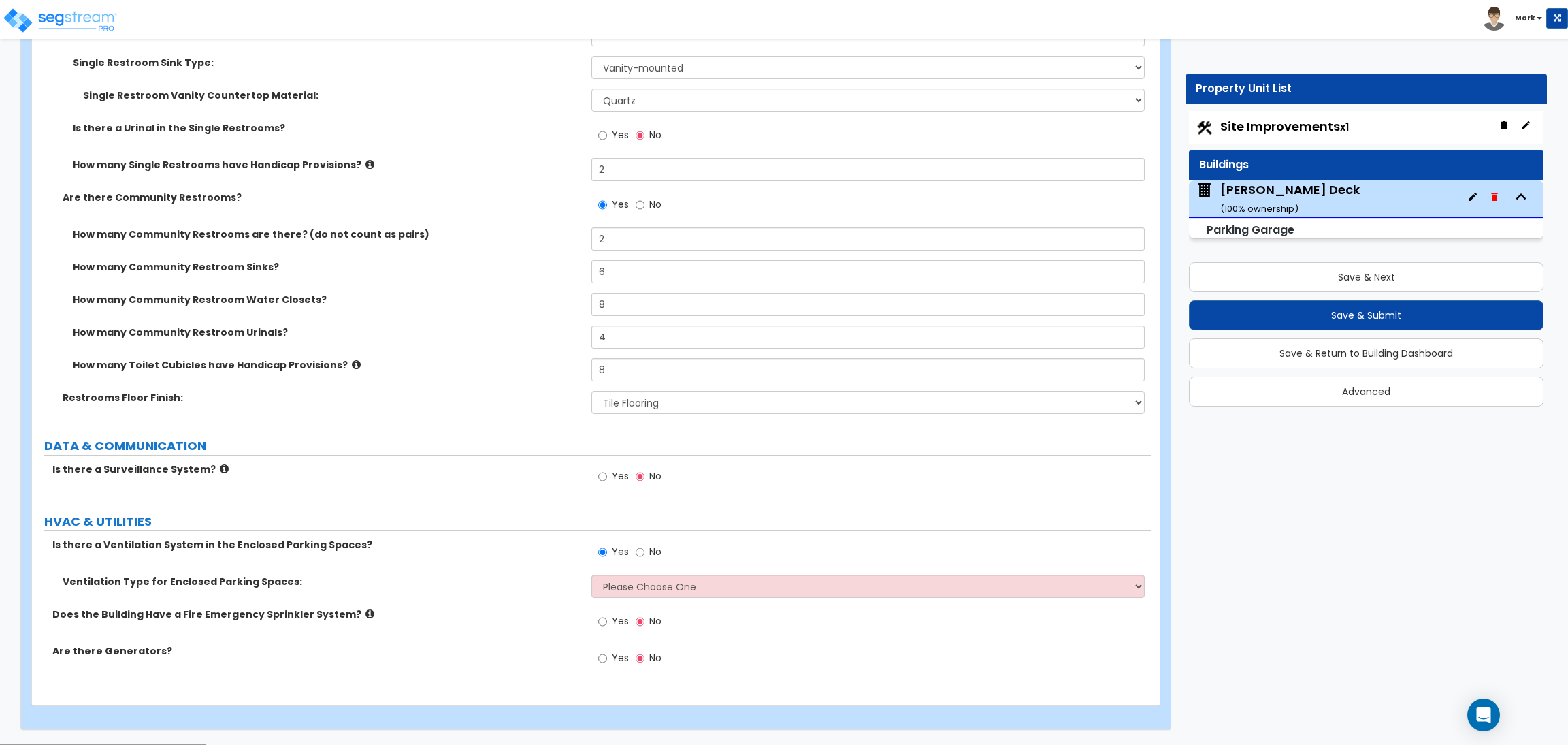
click at [616, 473] on span "Yes" at bounding box center [621, 476] width 17 height 14
click at [607, 473] on input "Yes" at bounding box center [603, 477] width 9 height 15
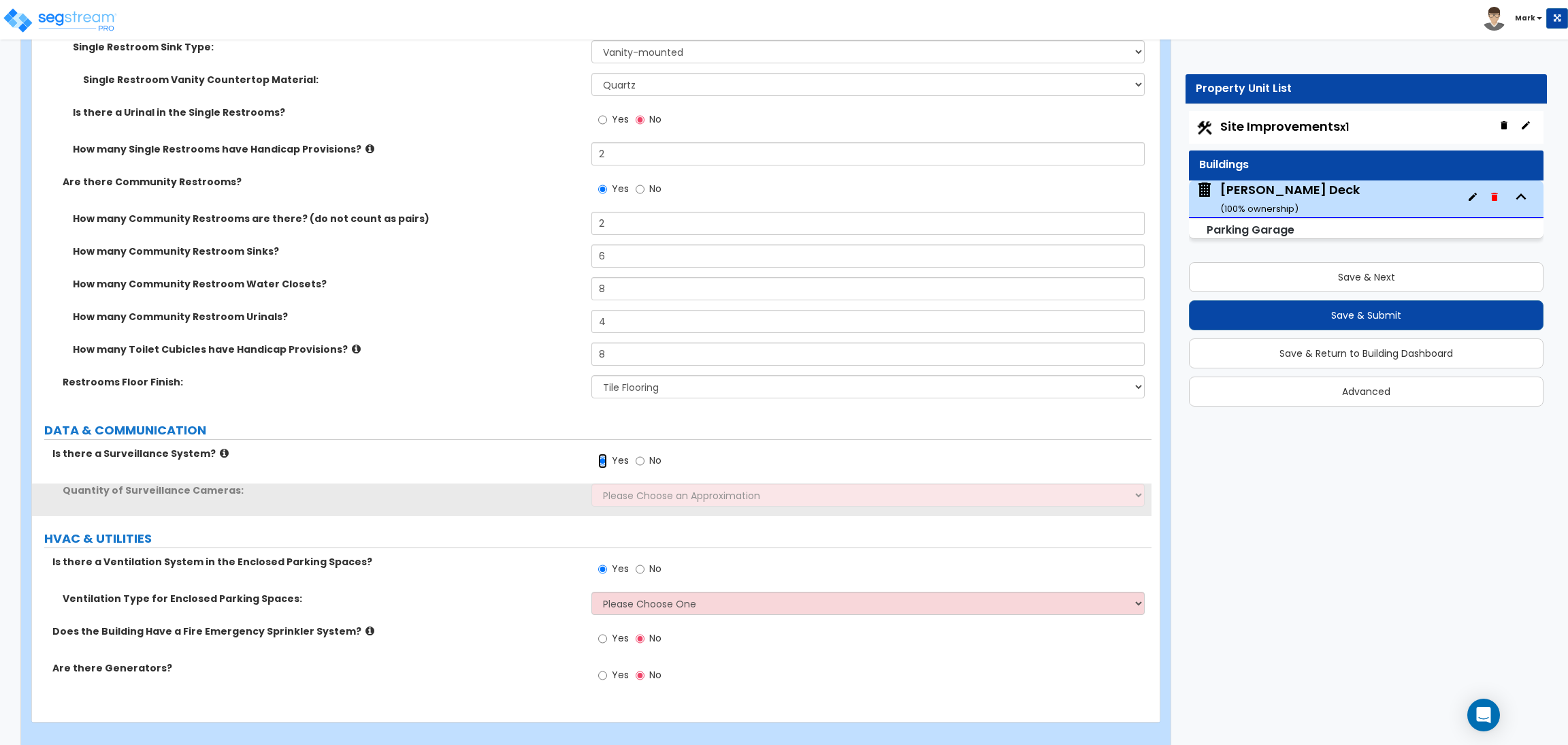
scroll to position [6316, 0]
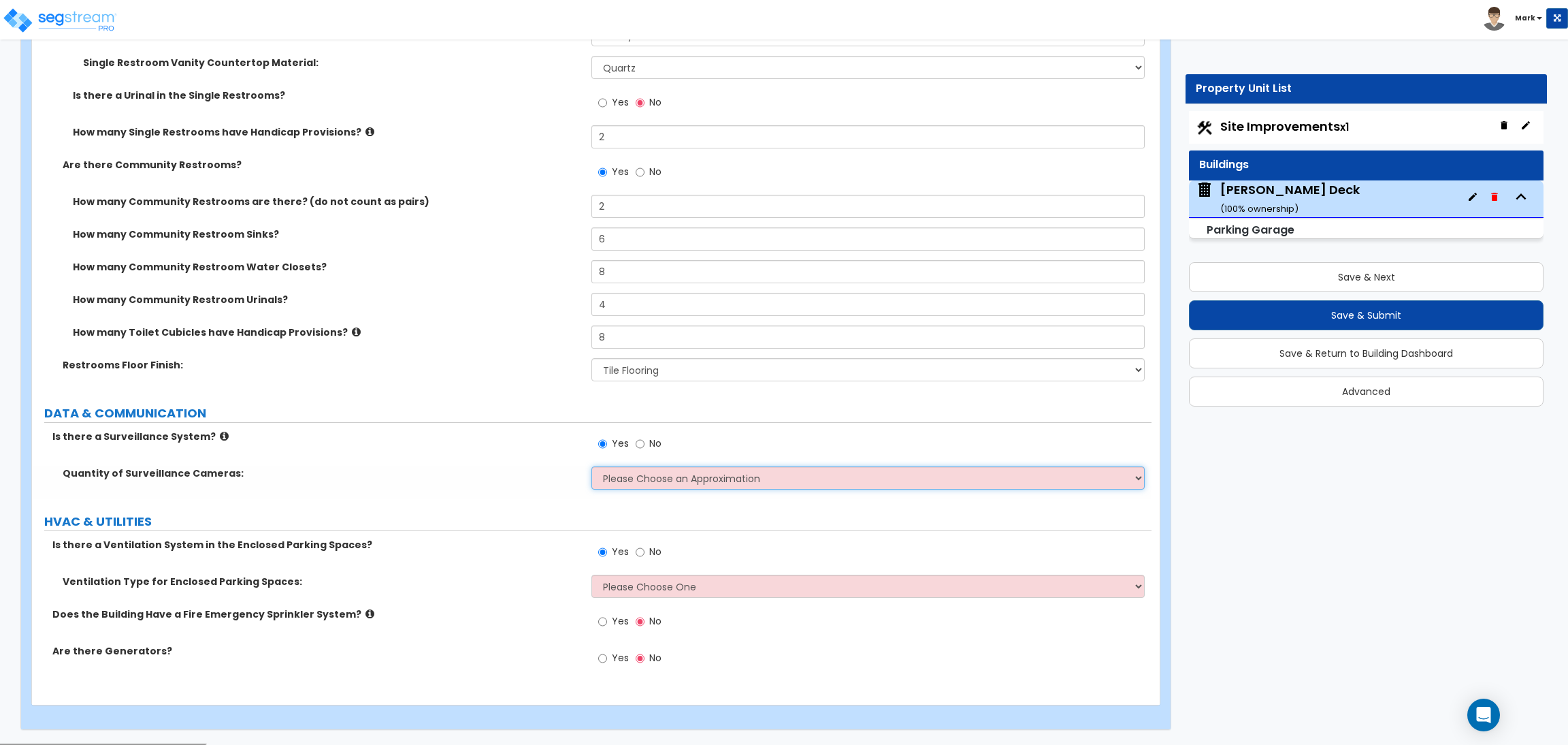
click at [623, 480] on select "Please Choose an Approximation Barely Noticed Any Noticed a Couple Frequently S…" at bounding box center [868, 477] width 553 height 23
click at [592, 468] on select "Please Choose an Approximation Barely Noticed Any Noticed a Couple Frequently S…" at bounding box center [868, 477] width 553 height 23
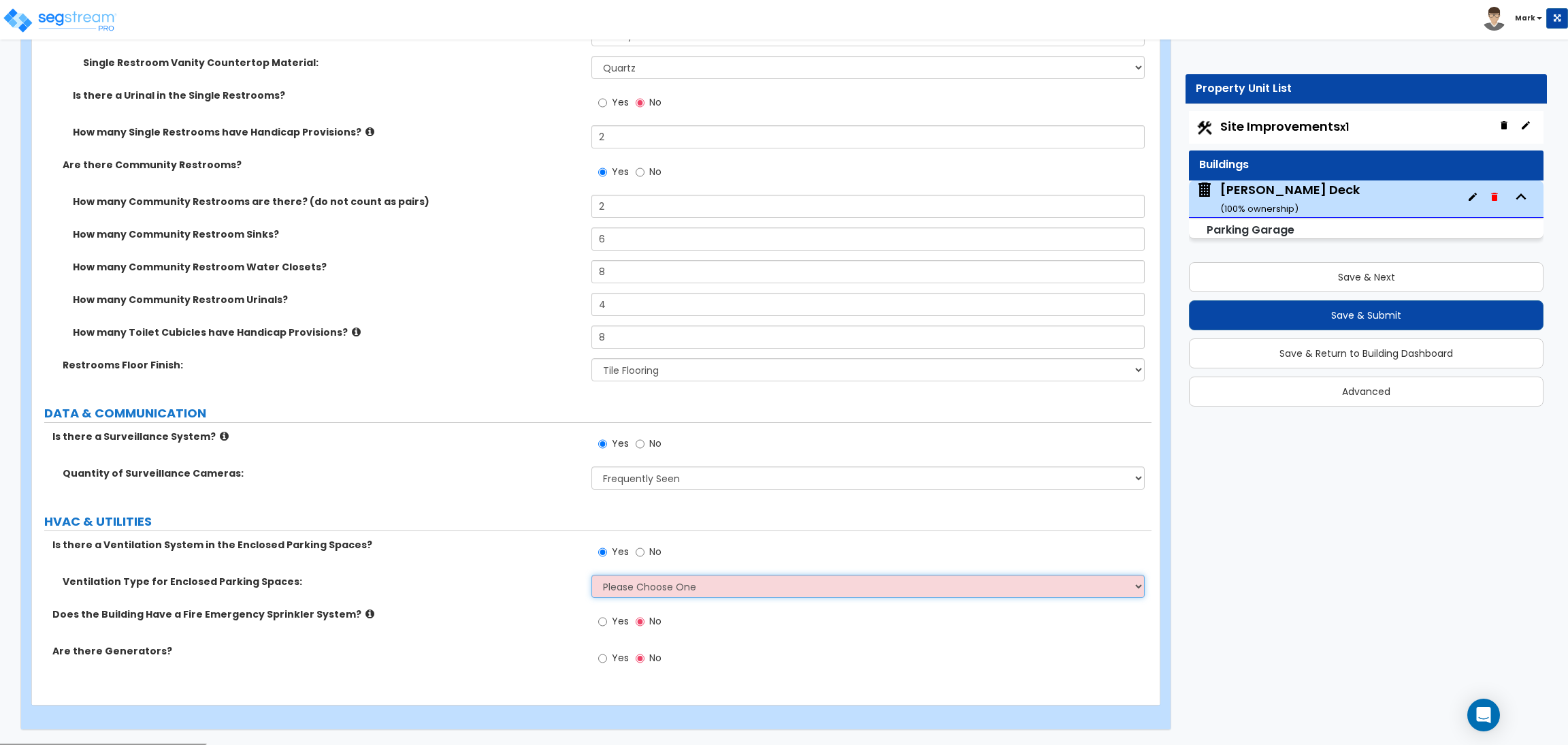
click at [610, 589] on select "Please Choose One Ducted Ventilation Jet Fan Ventilation" at bounding box center [868, 586] width 553 height 23
click at [592, 576] on select "Please Choose One Ducted Ventilation Jet Fan Ventilation" at bounding box center [868, 586] width 553 height 23
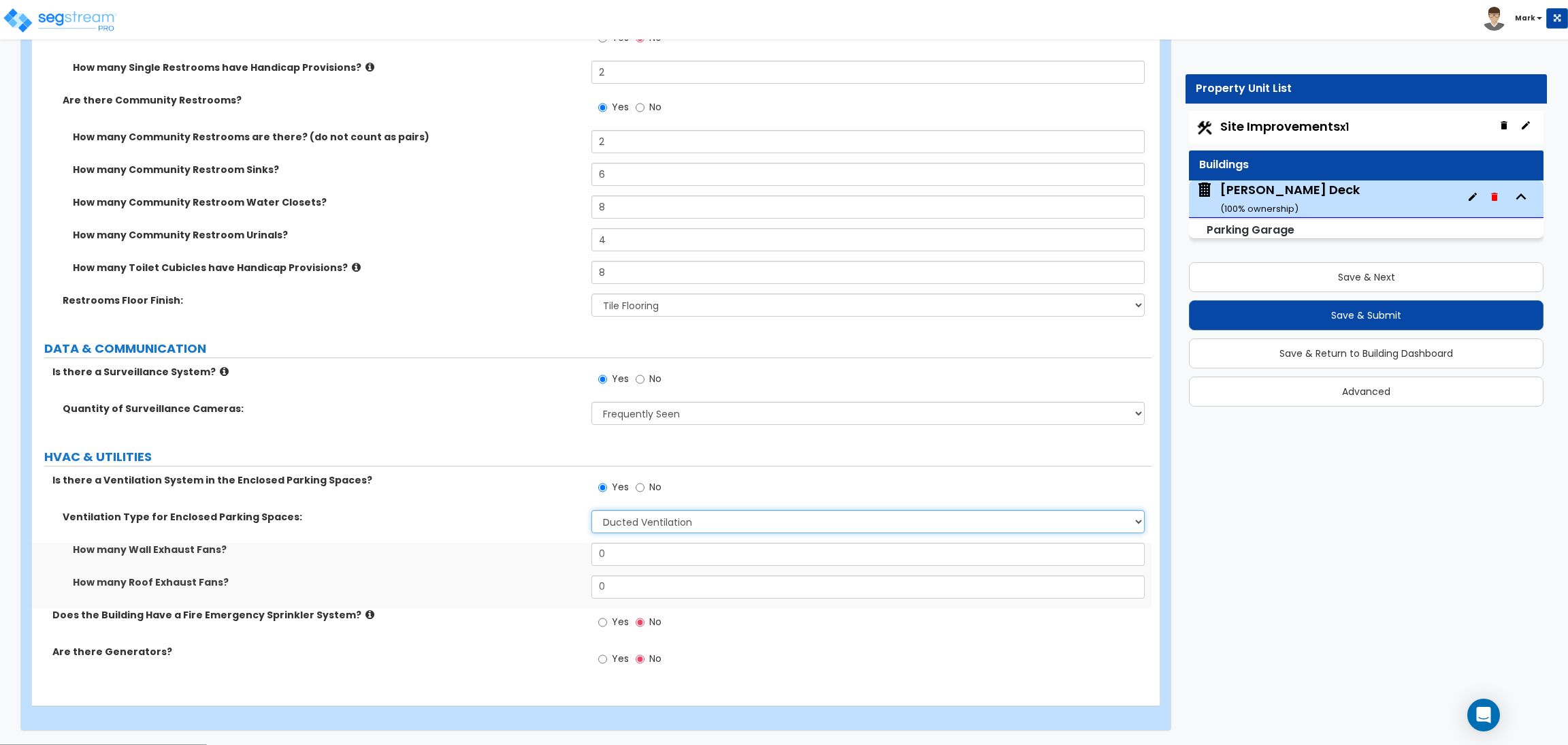
scroll to position [6382, 0]
drag, startPoint x: 620, startPoint y: 561, endPoint x: 597, endPoint y: 553, distance: 24.4
click at [597, 553] on input "0" at bounding box center [868, 553] width 553 height 23
drag, startPoint x: 616, startPoint y: 581, endPoint x: 587, endPoint y: 586, distance: 29.4
click at [587, 586] on div "How many Roof Exhaust Fans? 0" at bounding box center [592, 591] width 1120 height 33
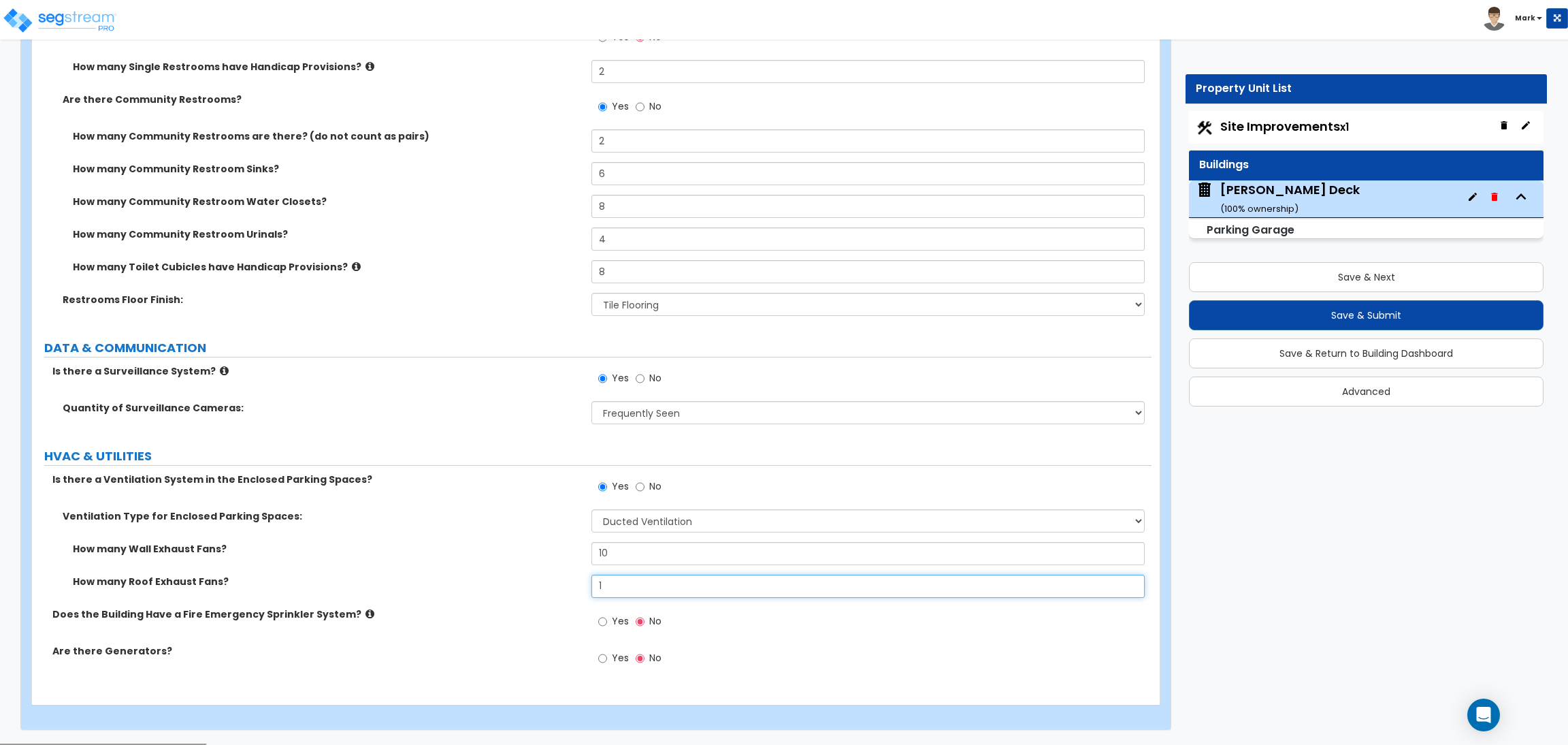
drag, startPoint x: 612, startPoint y: 588, endPoint x: 591, endPoint y: 588, distance: 21.0
click at [592, 588] on input "1" at bounding box center [868, 586] width 553 height 23
drag, startPoint x: 620, startPoint y: 555, endPoint x: 587, endPoint y: 555, distance: 33.0
click at [587, 555] on div "How many Wall Exhaust Fans? 10" at bounding box center [592, 559] width 1120 height 33
click at [616, 619] on span "Yes" at bounding box center [621, 621] width 17 height 14
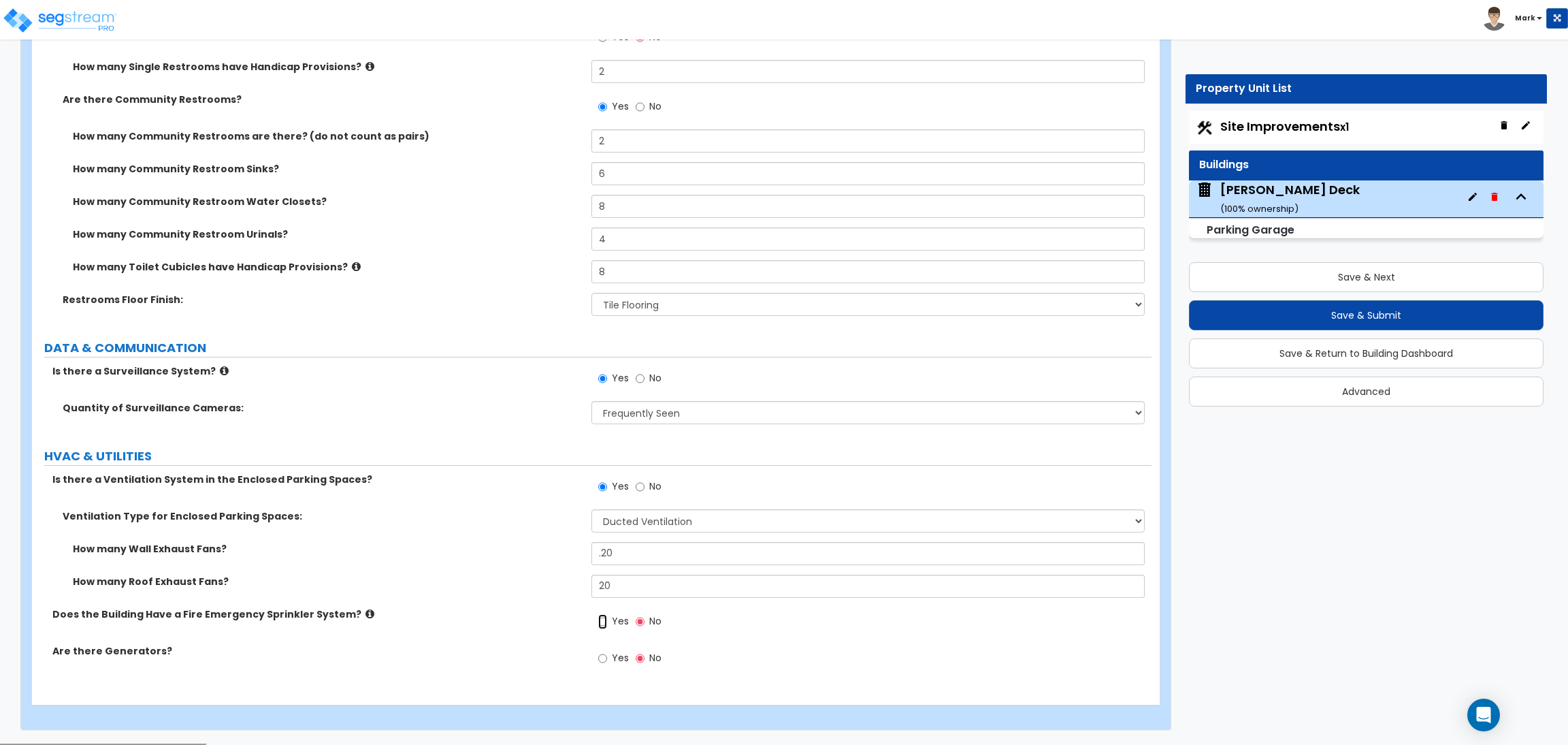
click at [607, 619] on input "Yes" at bounding box center [603, 622] width 9 height 15
click at [603, 657] on input "Yes" at bounding box center [603, 659] width 9 height 15
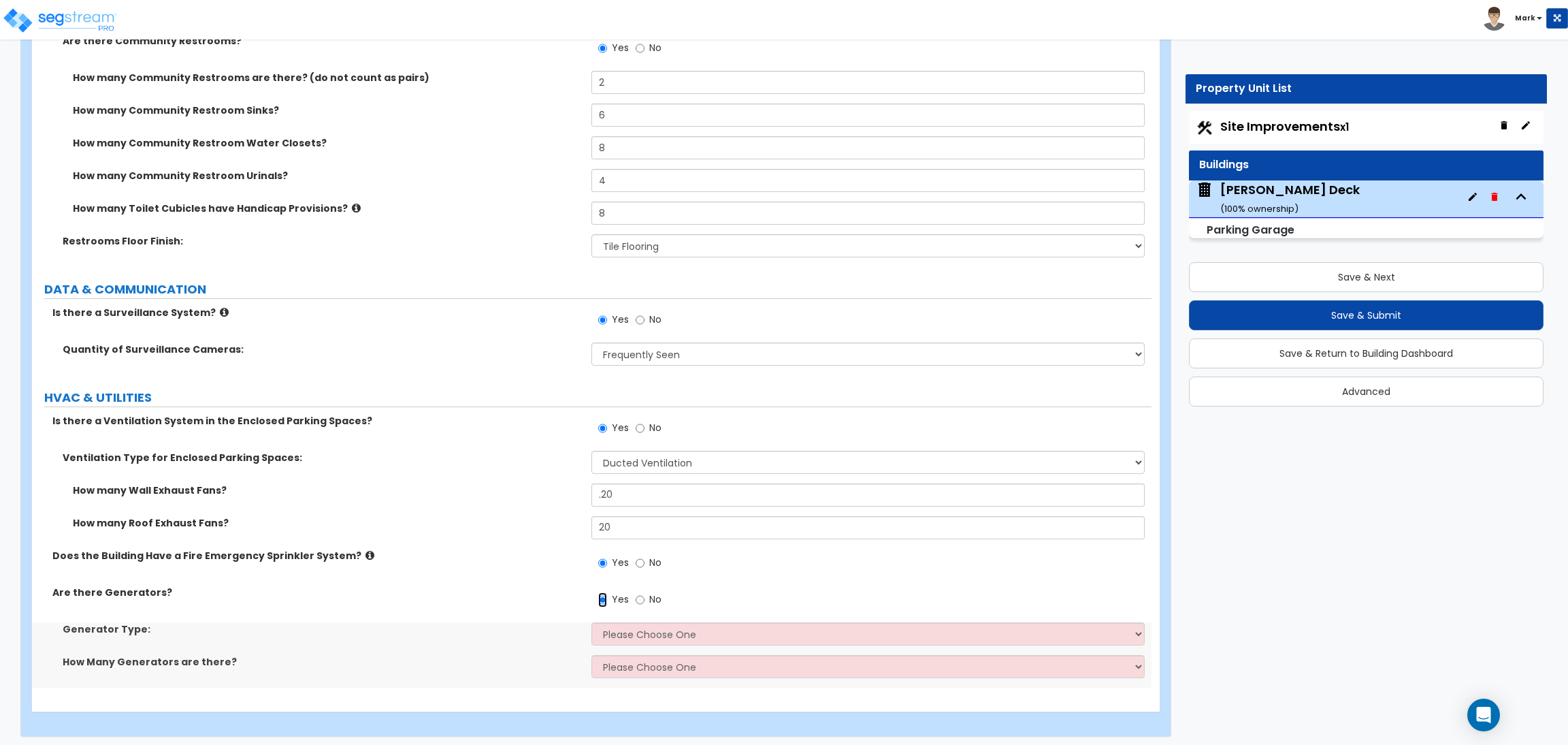
scroll to position [6447, 0]
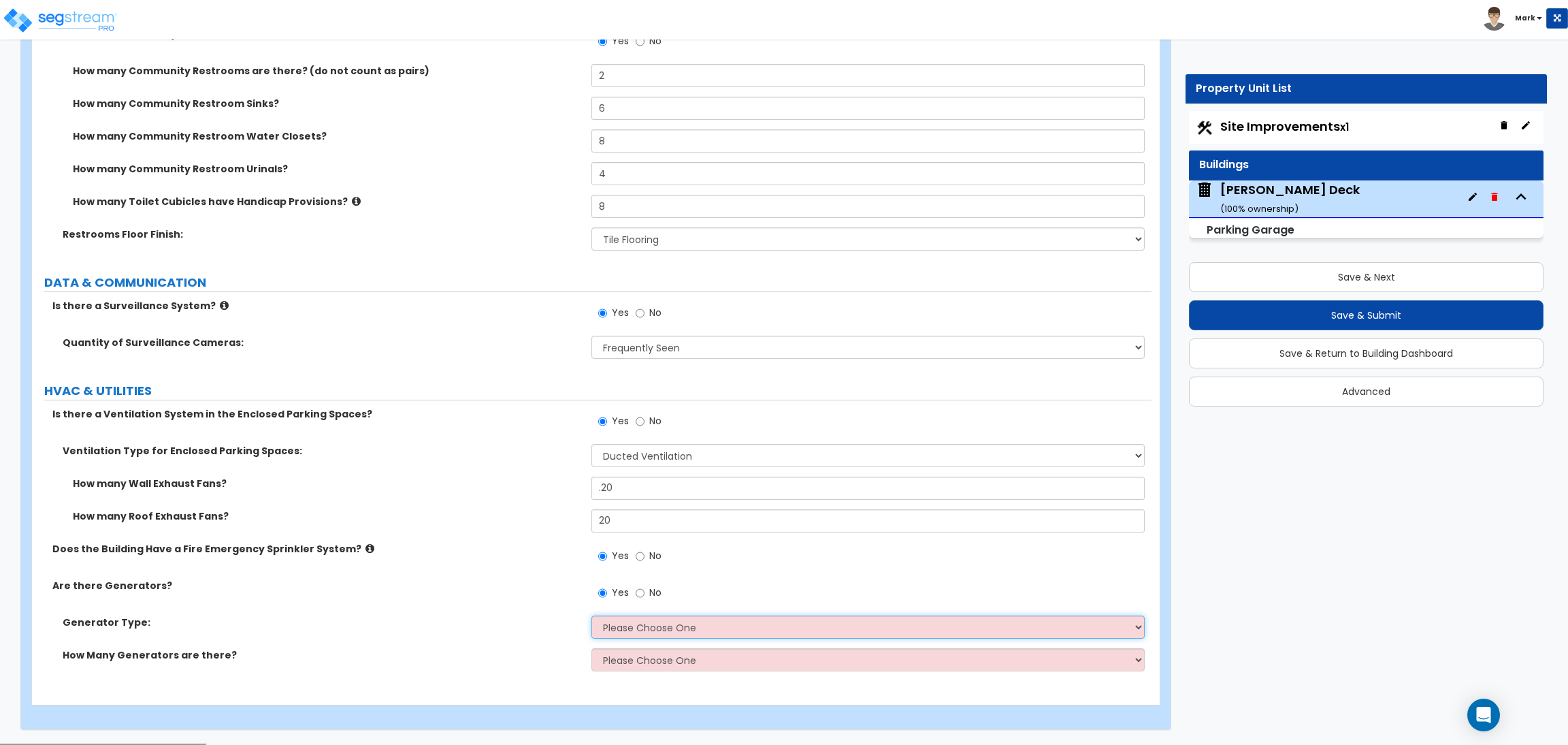
click at [623, 627] on select "Please Choose One Gas Diesel" at bounding box center [868, 627] width 553 height 23
click at [592, 617] on select "Please Choose One Gas Diesel" at bounding box center [868, 627] width 553 height 23
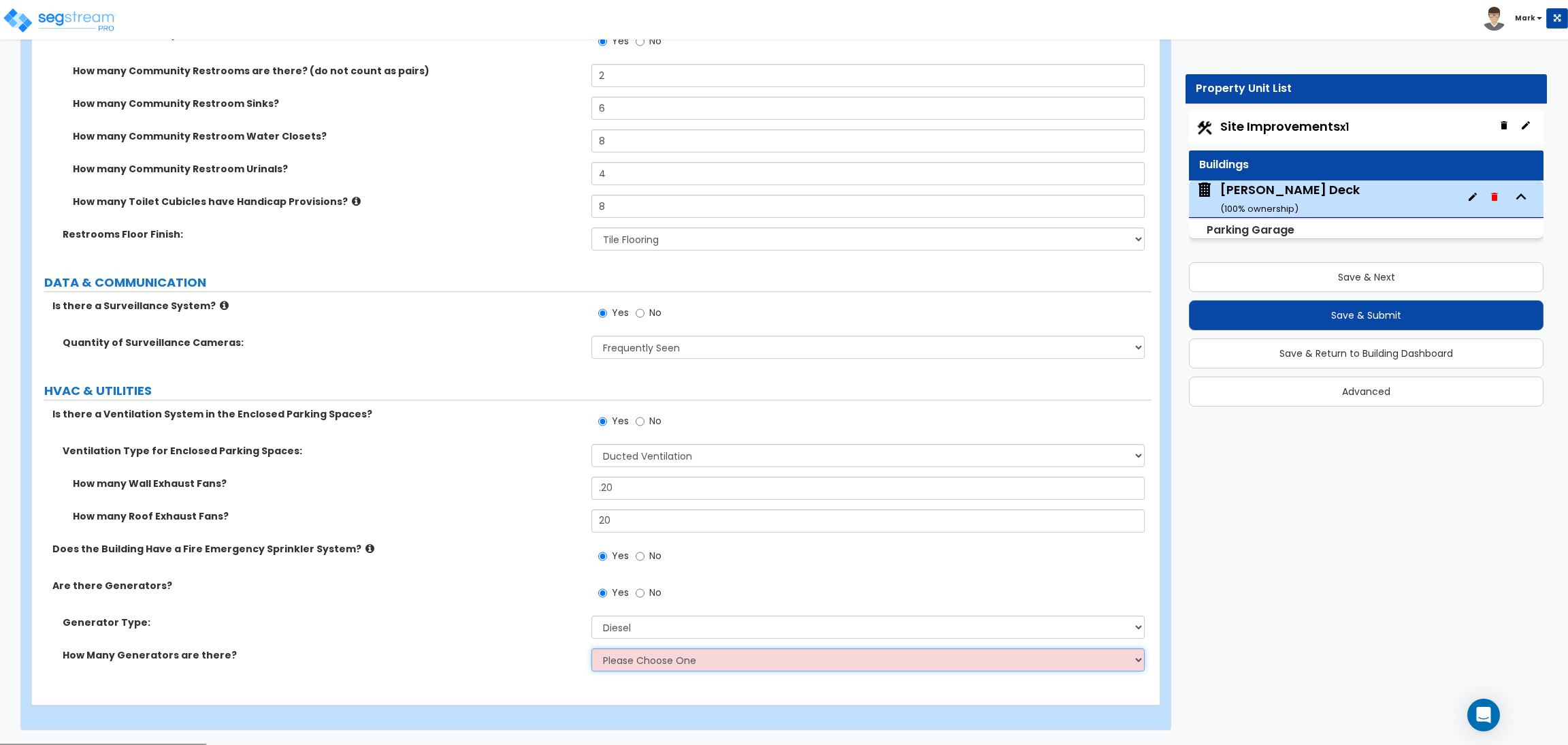
click at [626, 666] on select "Please Choose One 1 2 3" at bounding box center [868, 659] width 553 height 23
click at [592, 649] on select "Please Choose One 1 2 3" at bounding box center [868, 659] width 553 height 23
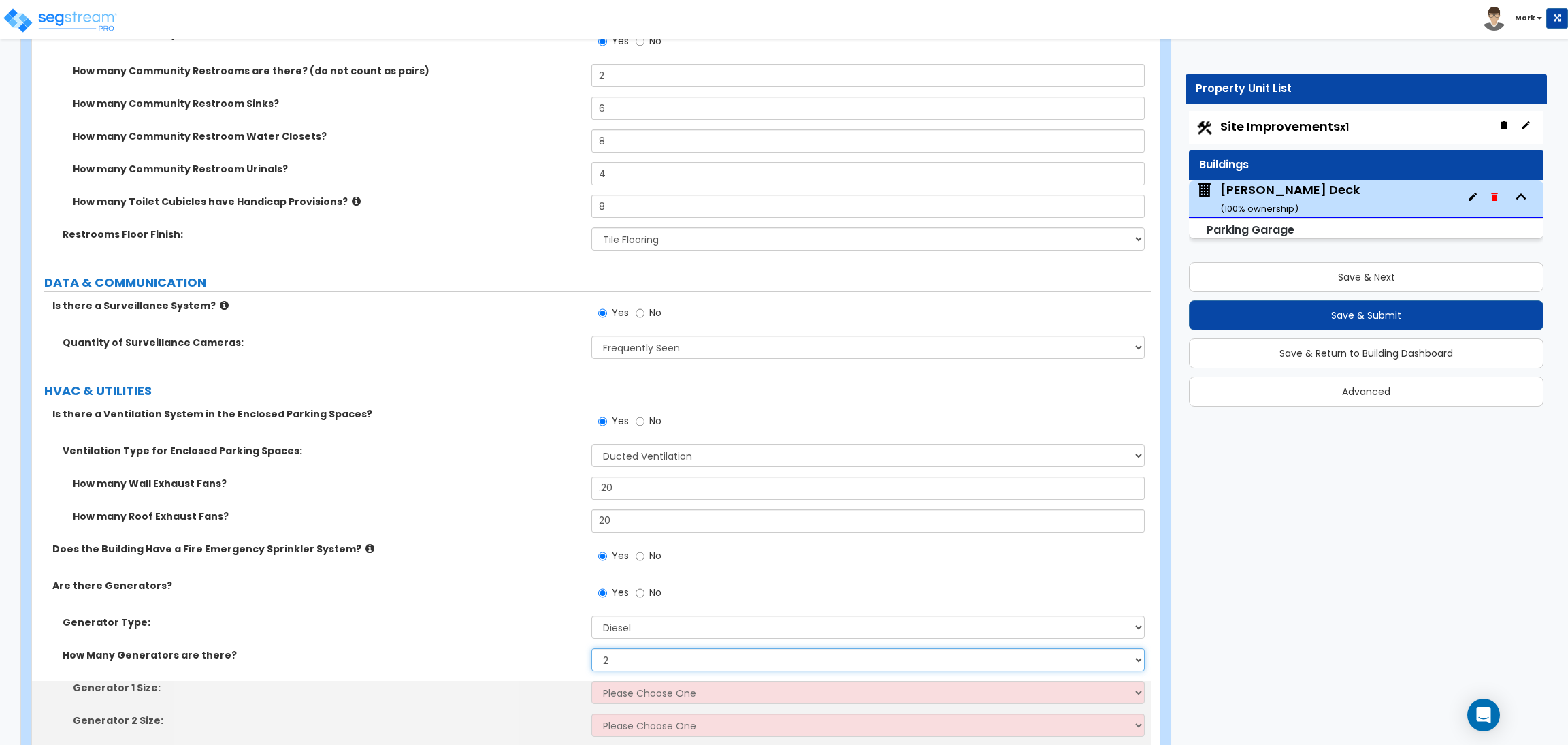
click at [630, 663] on select "Please Choose One 1 2 3" at bounding box center [868, 659] width 553 height 23
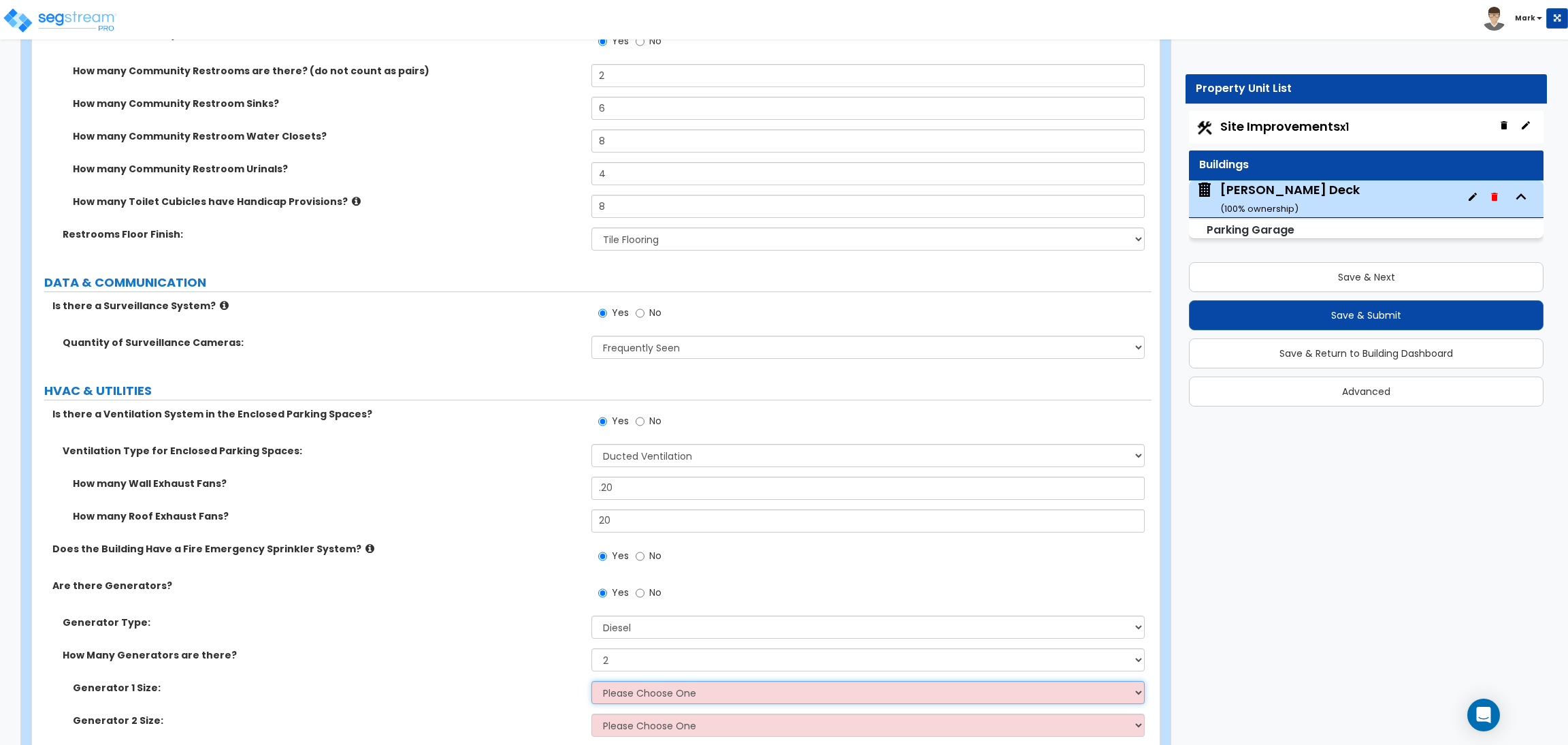
click at [627, 694] on select "Please Choose One 30kW 50kW 75kW 100kW 125 kW 150 kW 175 kW 200 kW 250 kW 300 k…" at bounding box center [868, 692] width 553 height 23
click at [592, 682] on select "Please Choose One 30kW 50kW 75kW 100kW 125 kW 150 kW 175 kW 200 kW 250 kW 300 k…" at bounding box center [868, 692] width 553 height 23
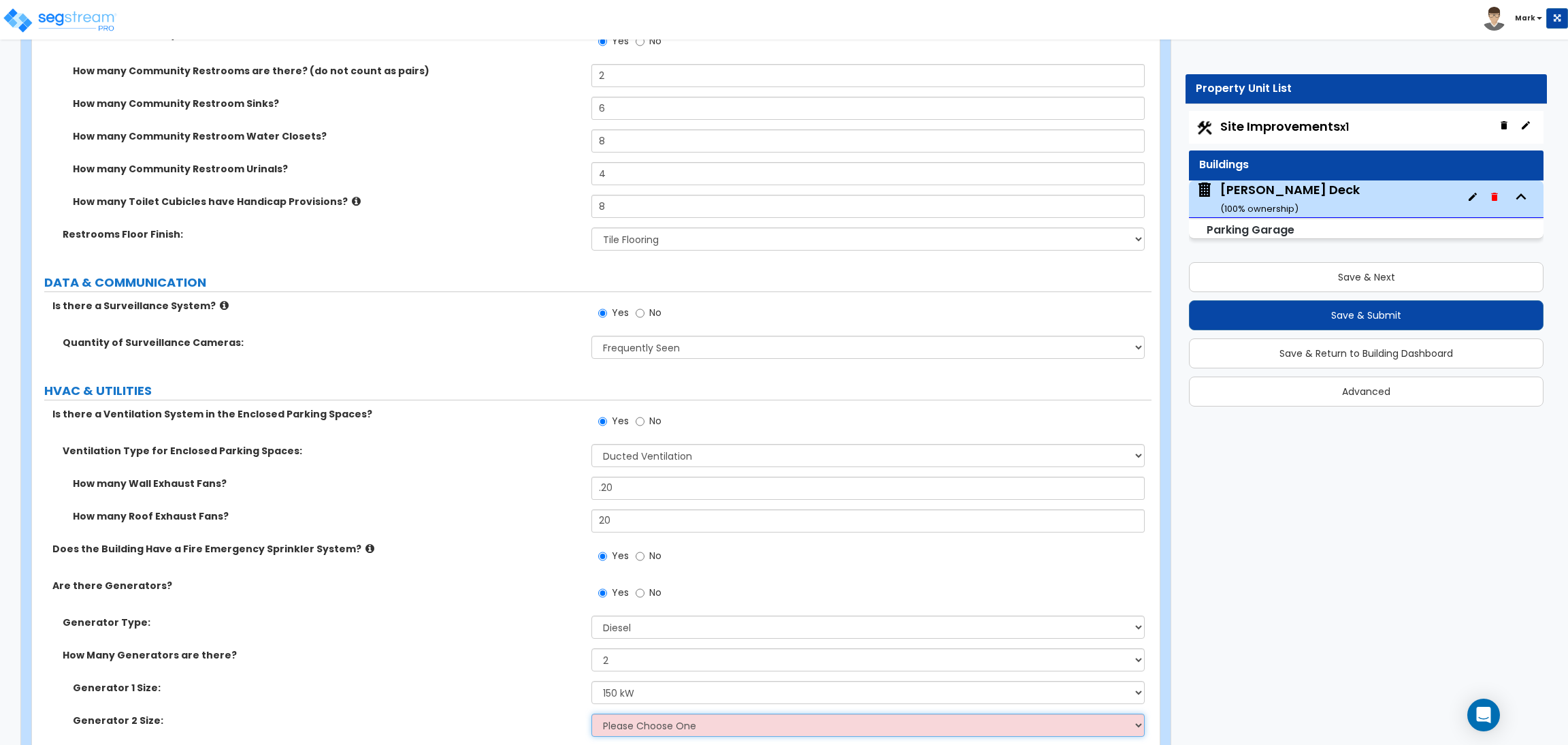
click at [659, 724] on select "Please Choose One 30kW 50kW 75kW 100kW 125 kW 150 kW 175 kW 200 kW 250 kW 300 k…" at bounding box center [868, 724] width 553 height 23
click at [592, 714] on select "Please Choose One 30kW 50kW 75kW 100kW 125 kW 150 kW 175 kW 200 kW 250 kW 300 k…" at bounding box center [868, 724] width 553 height 23
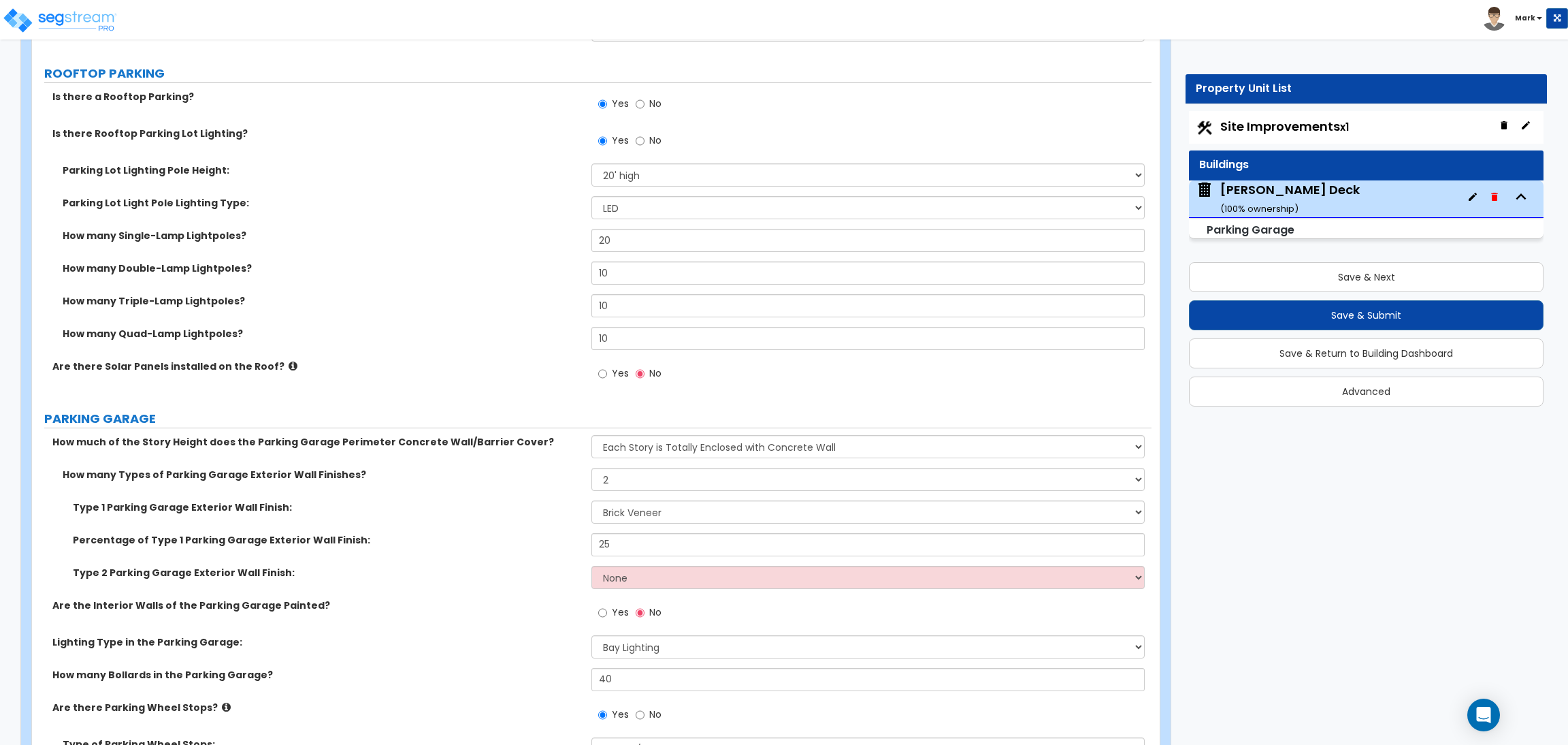
scroll to position [409, 0]
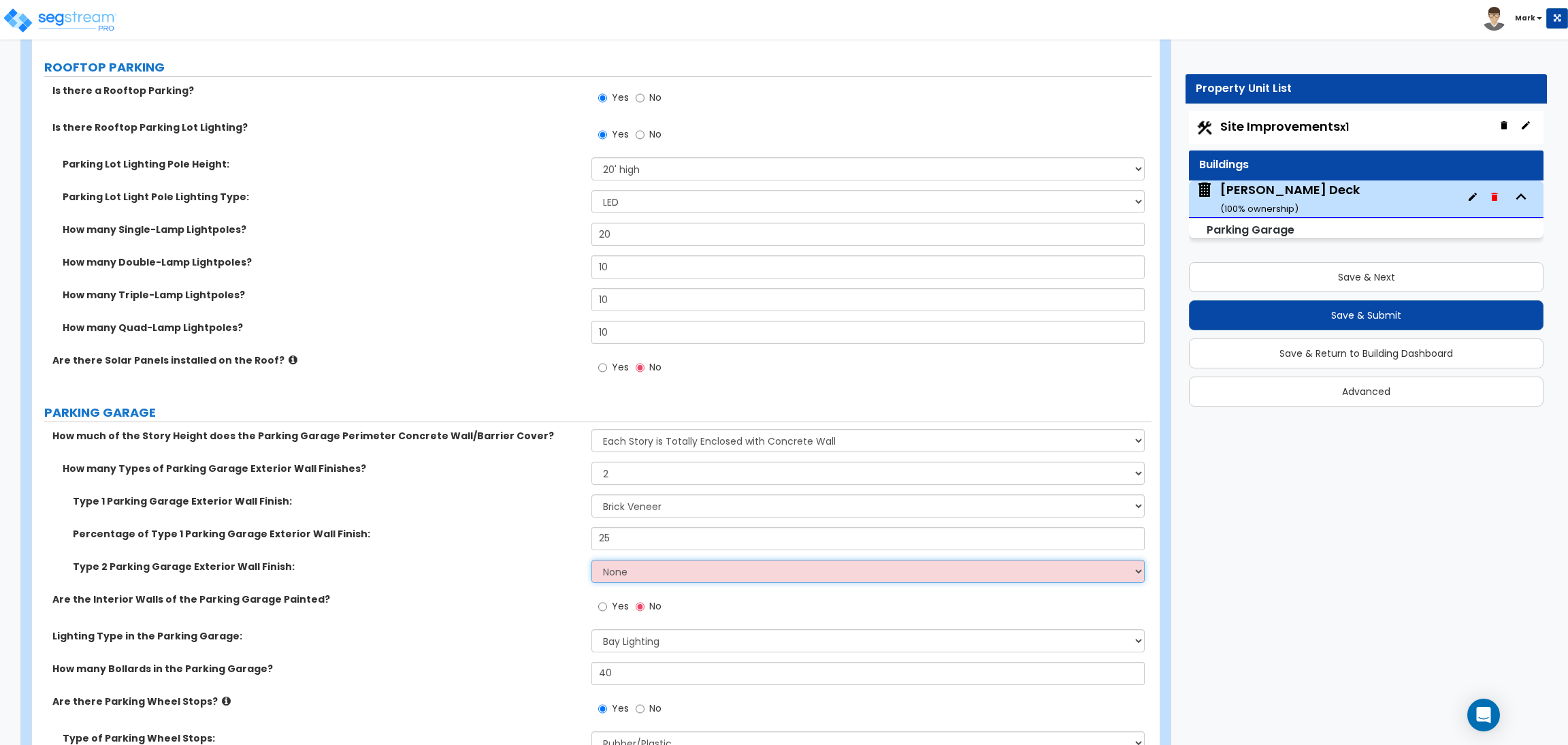
click at [673, 567] on select "None Paint Finish Stucco Finish Stone Veneer Brick Veneer Metal Composite Panel…" at bounding box center [868, 571] width 553 height 23
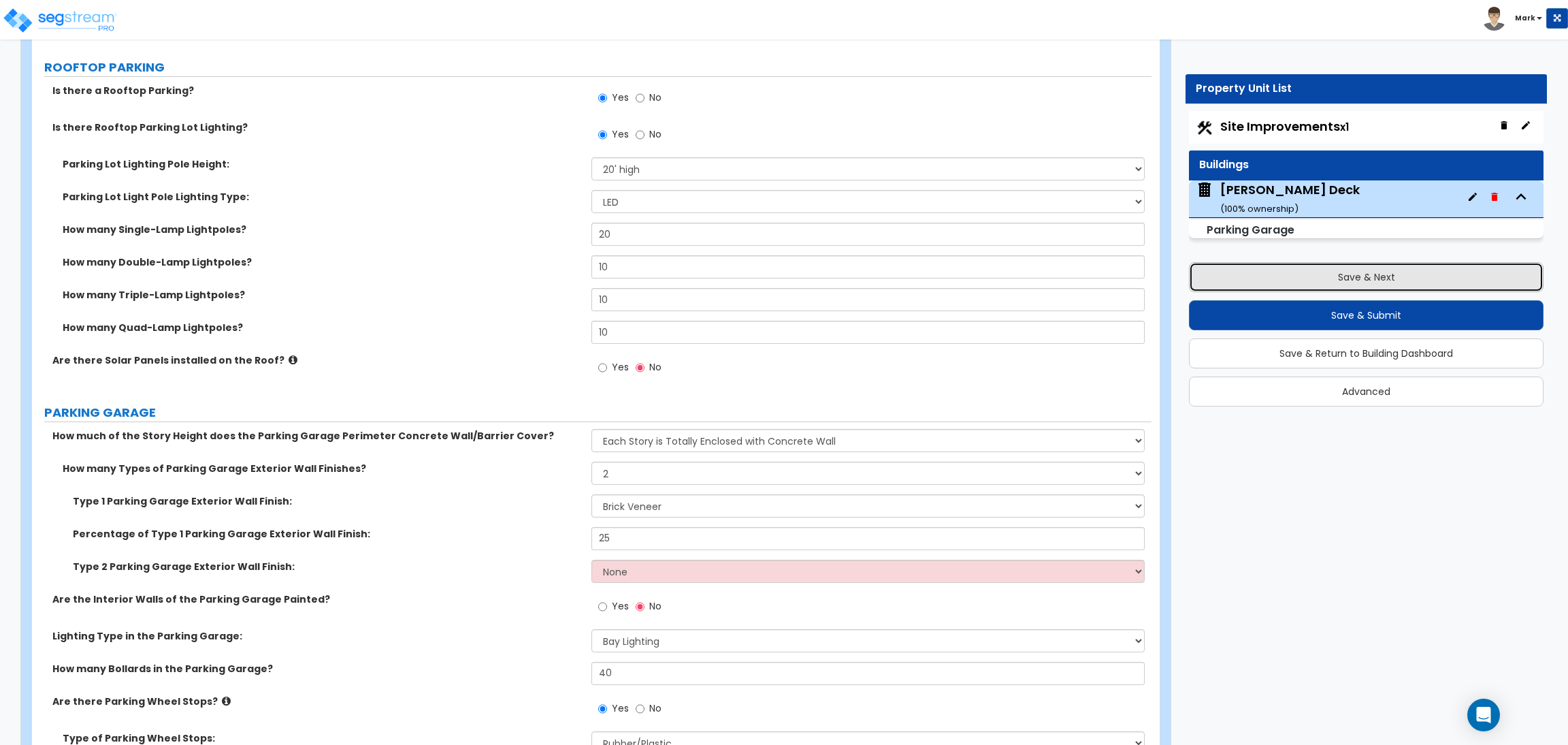
click at [1288, 275] on button "Save & Next" at bounding box center [1366, 277] width 355 height 30
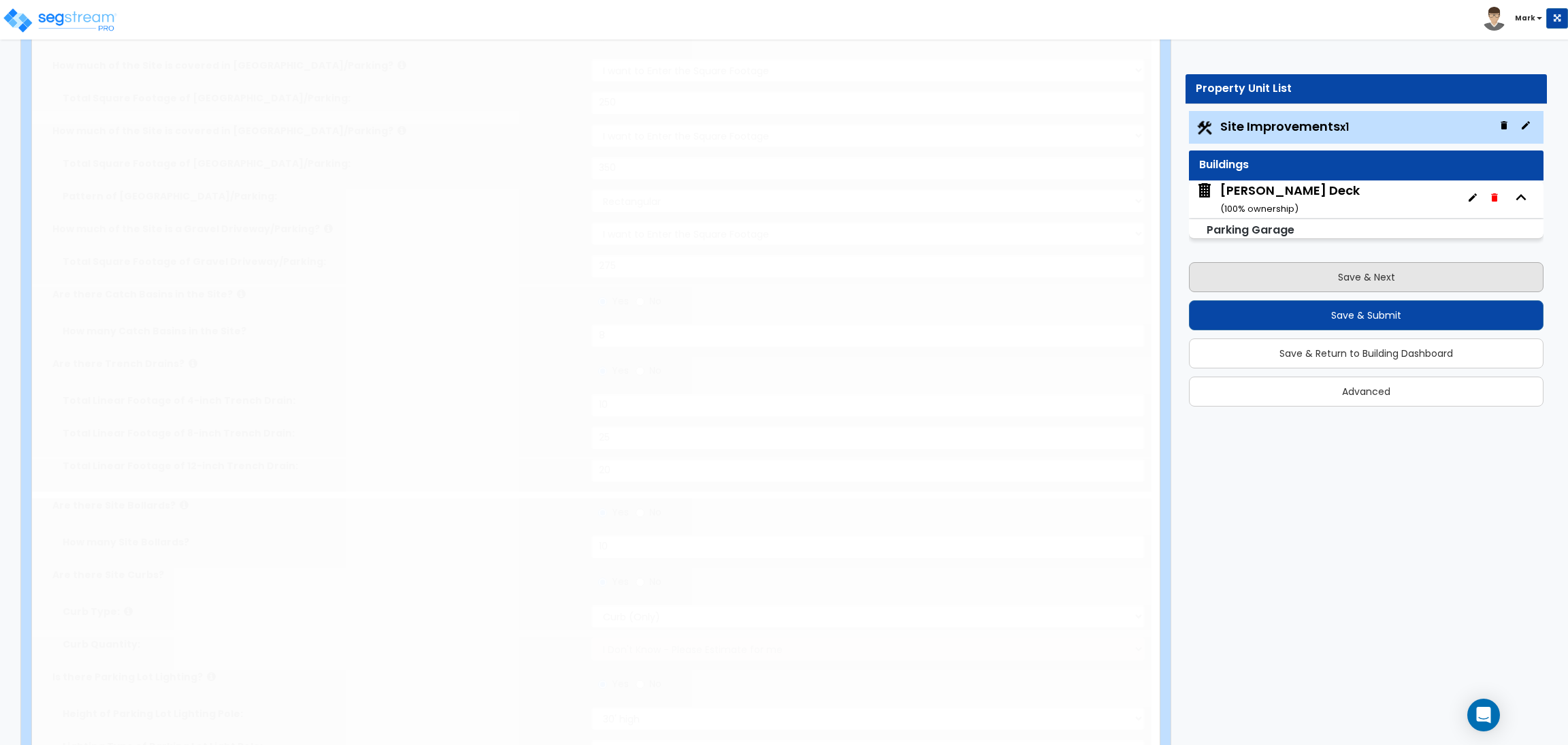
scroll to position [0, 0]
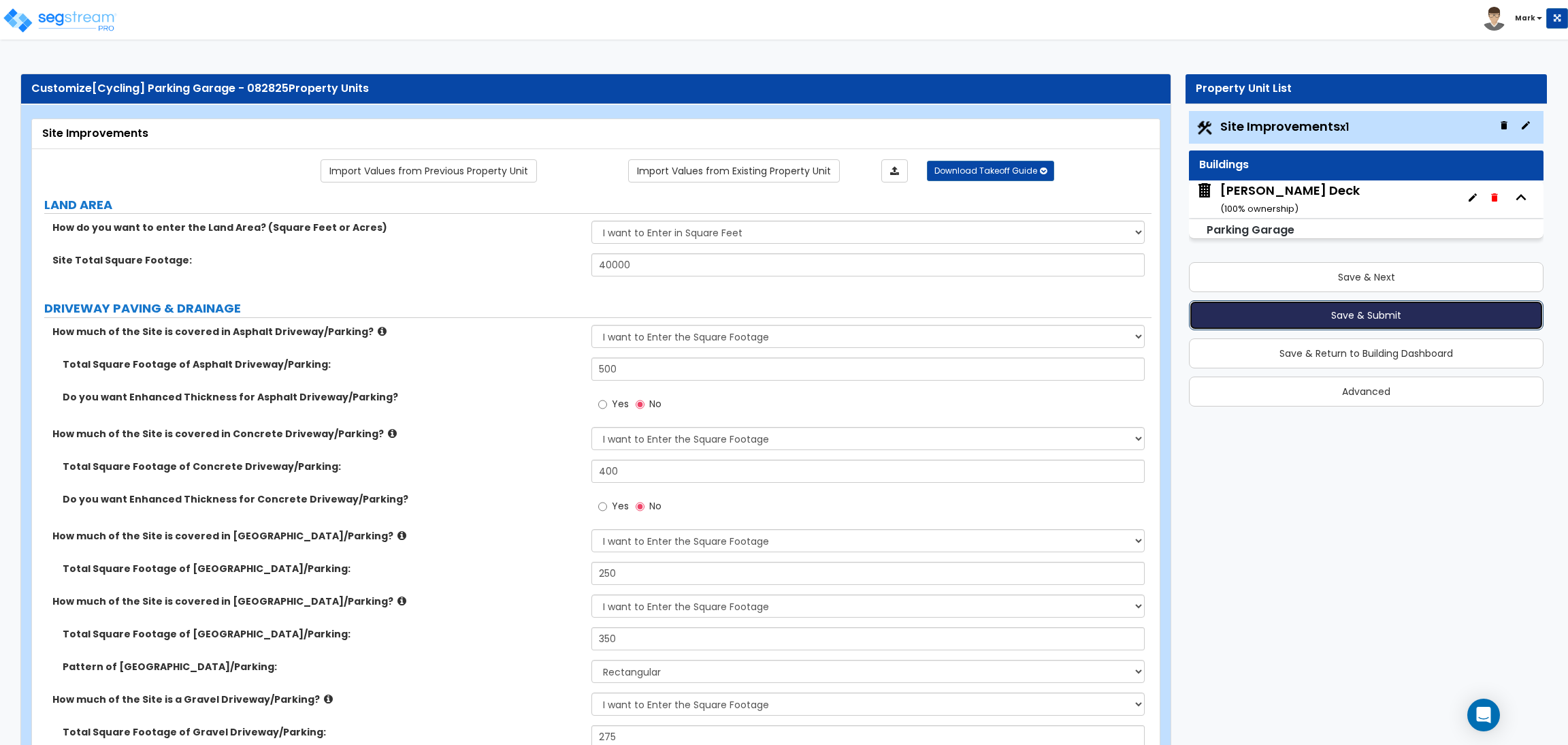
click at [1341, 316] on button "Save & Submit" at bounding box center [1366, 315] width 355 height 30
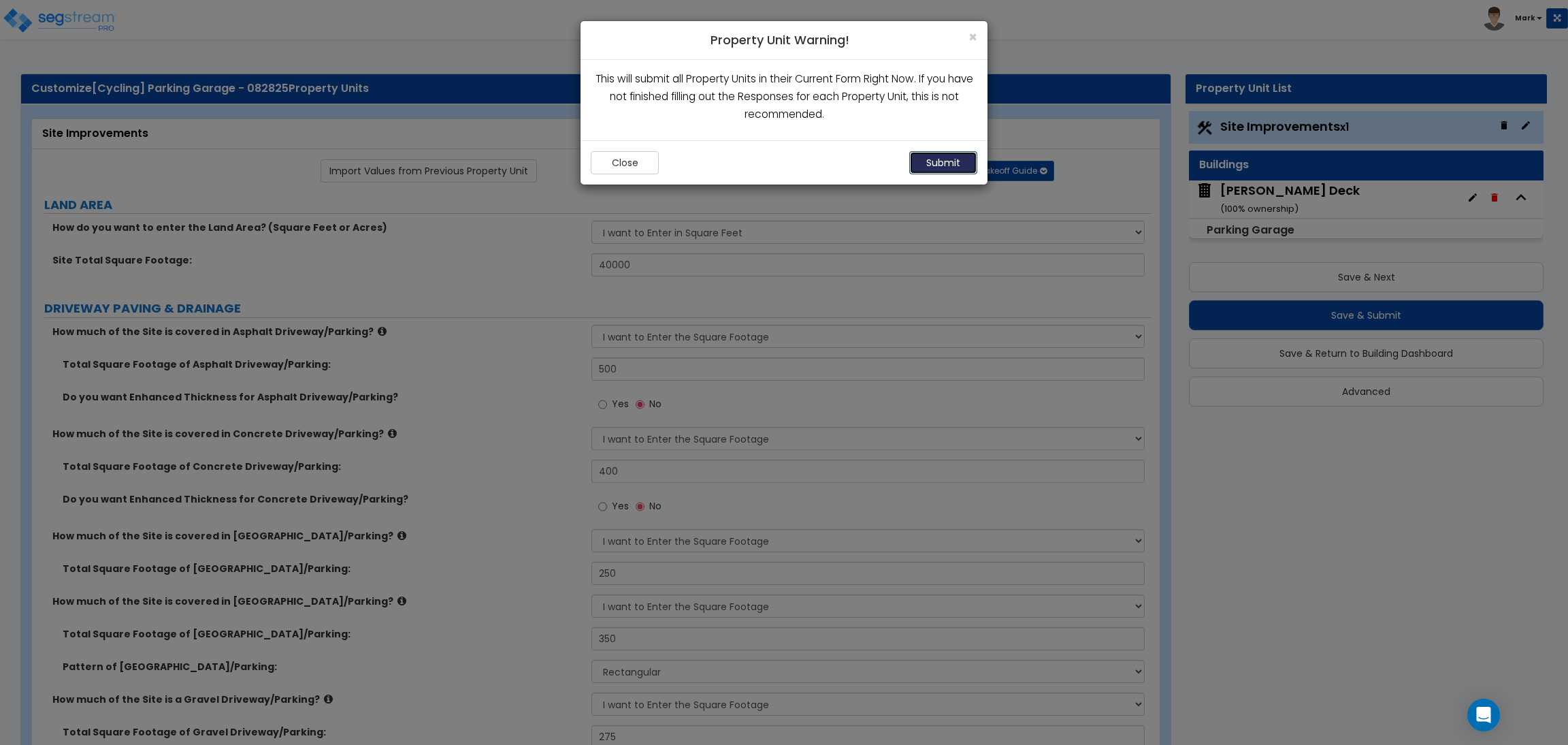
click at [936, 157] on button "Submit" at bounding box center [944, 163] width 68 height 23
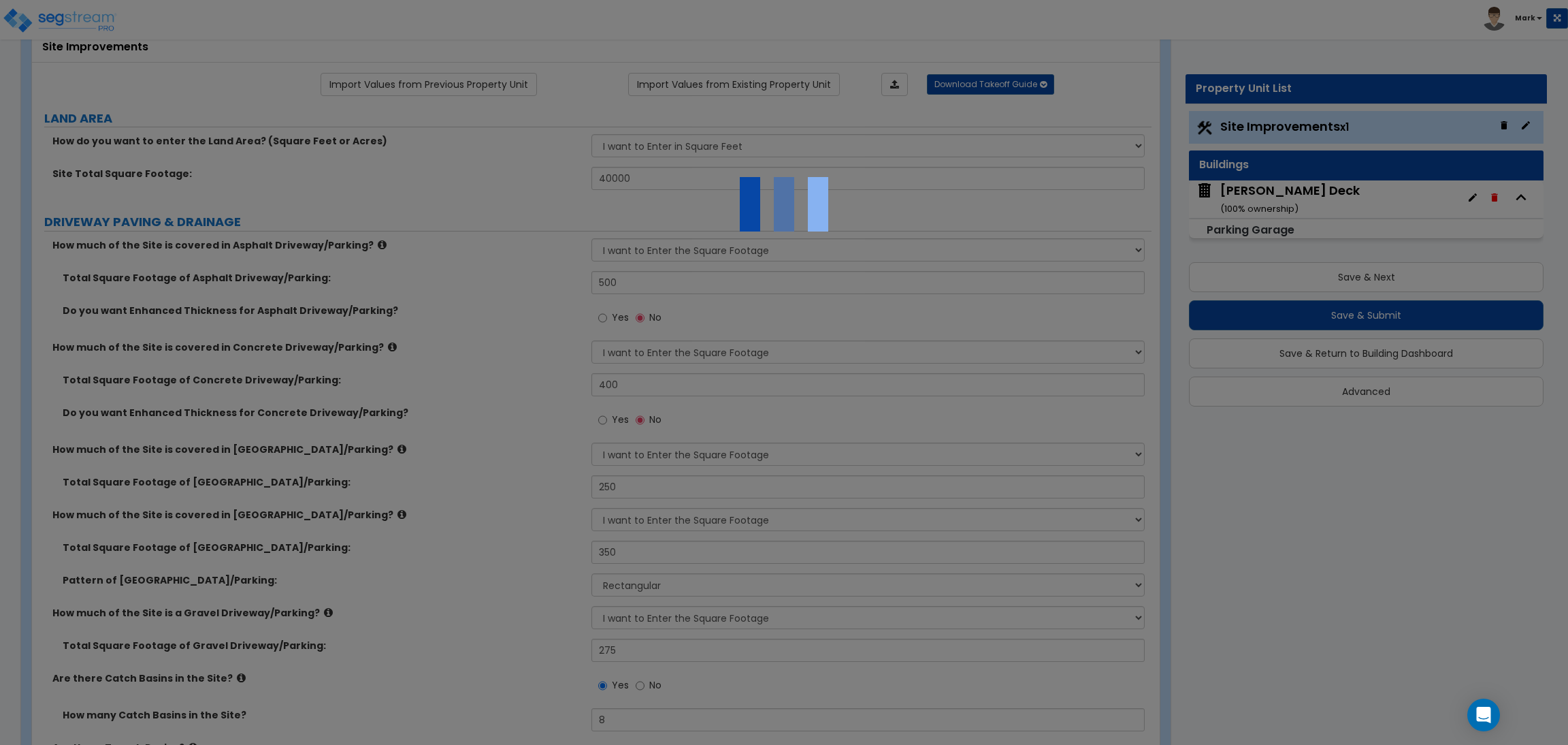
scroll to position [204, 0]
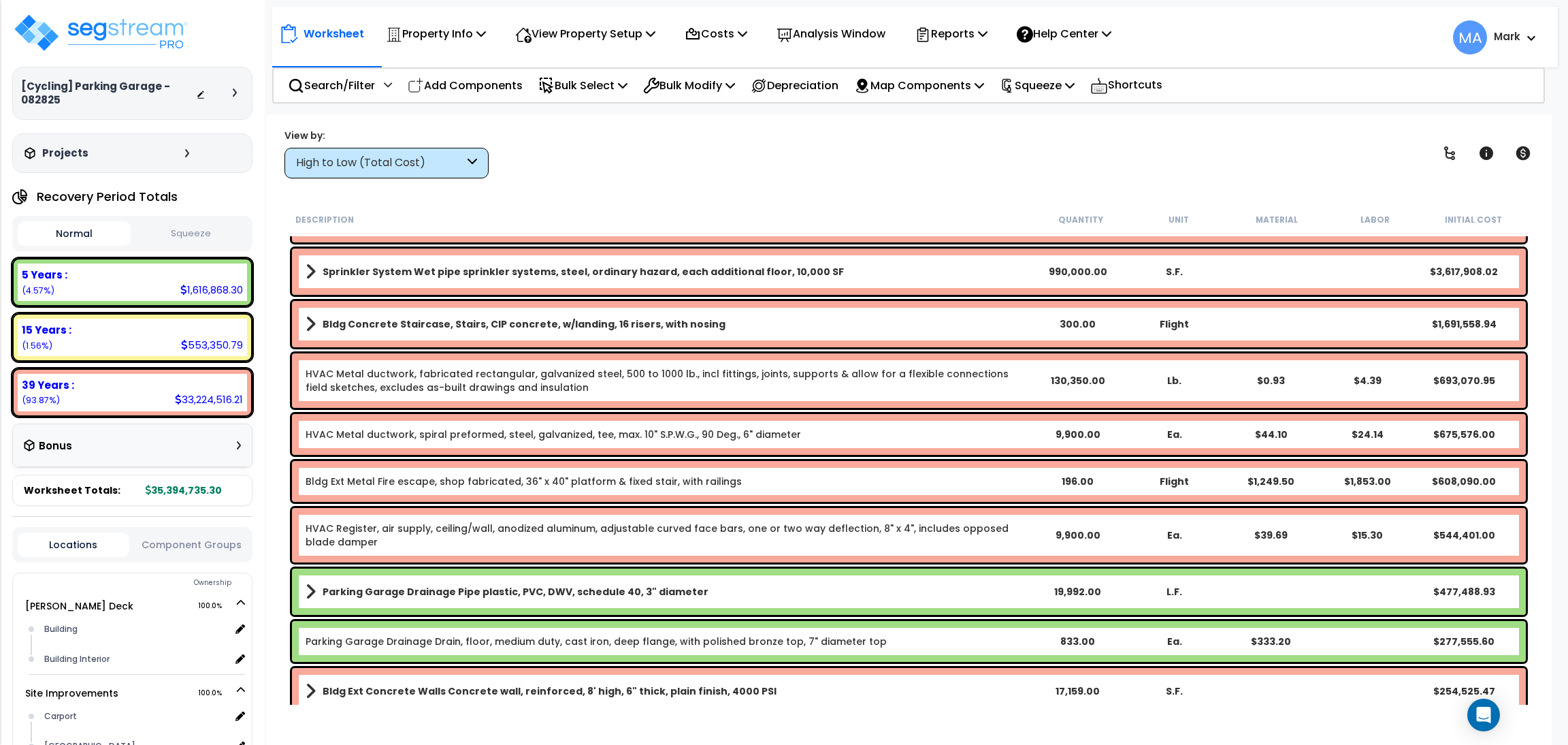
click at [427, 165] on div "High to Low (Total Cost)" at bounding box center [380, 163] width 168 height 15
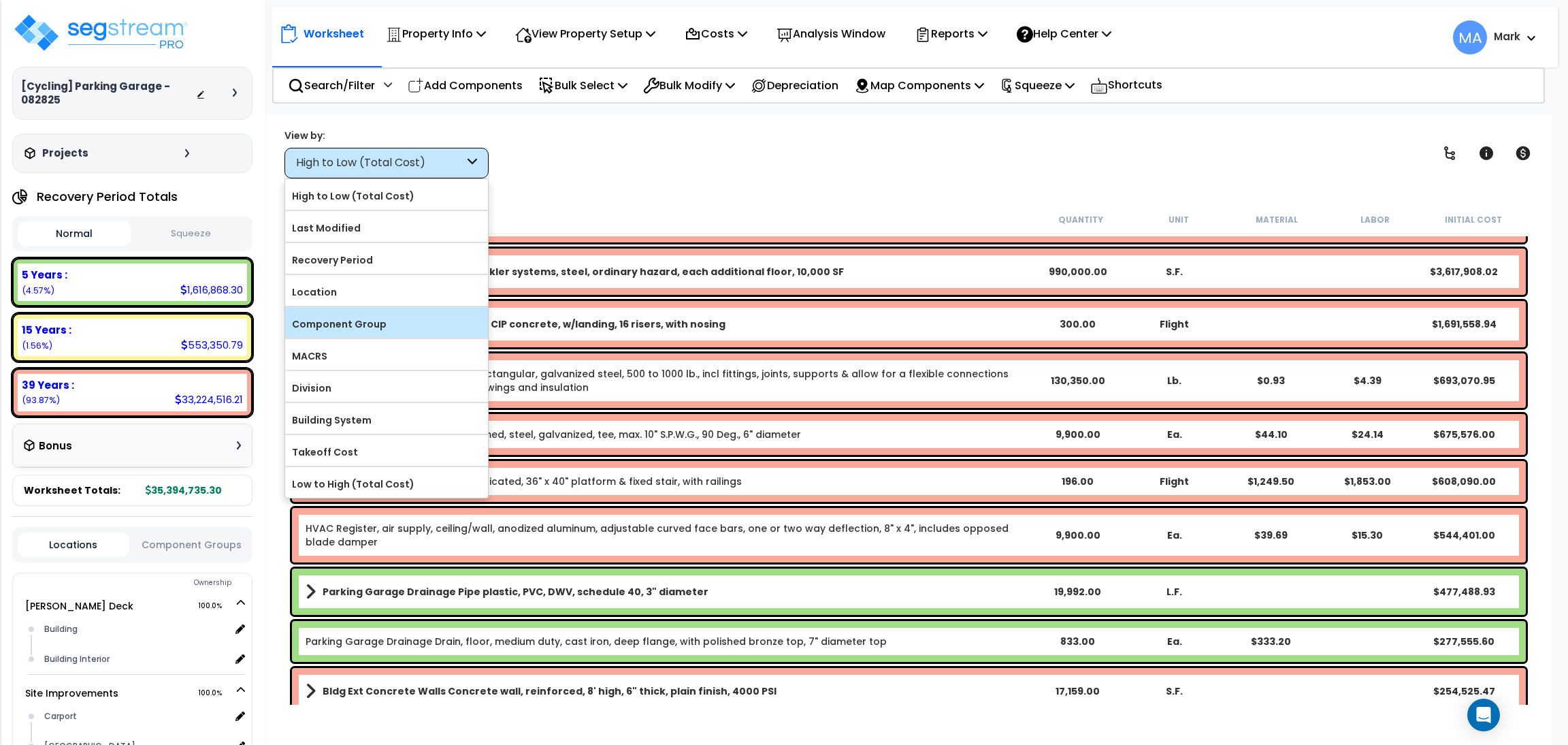
click at [357, 321] on label "Component Group" at bounding box center [386, 324] width 203 height 21
click at [0, 0] on input "Component Group" at bounding box center [0, 0] width 0 height 0
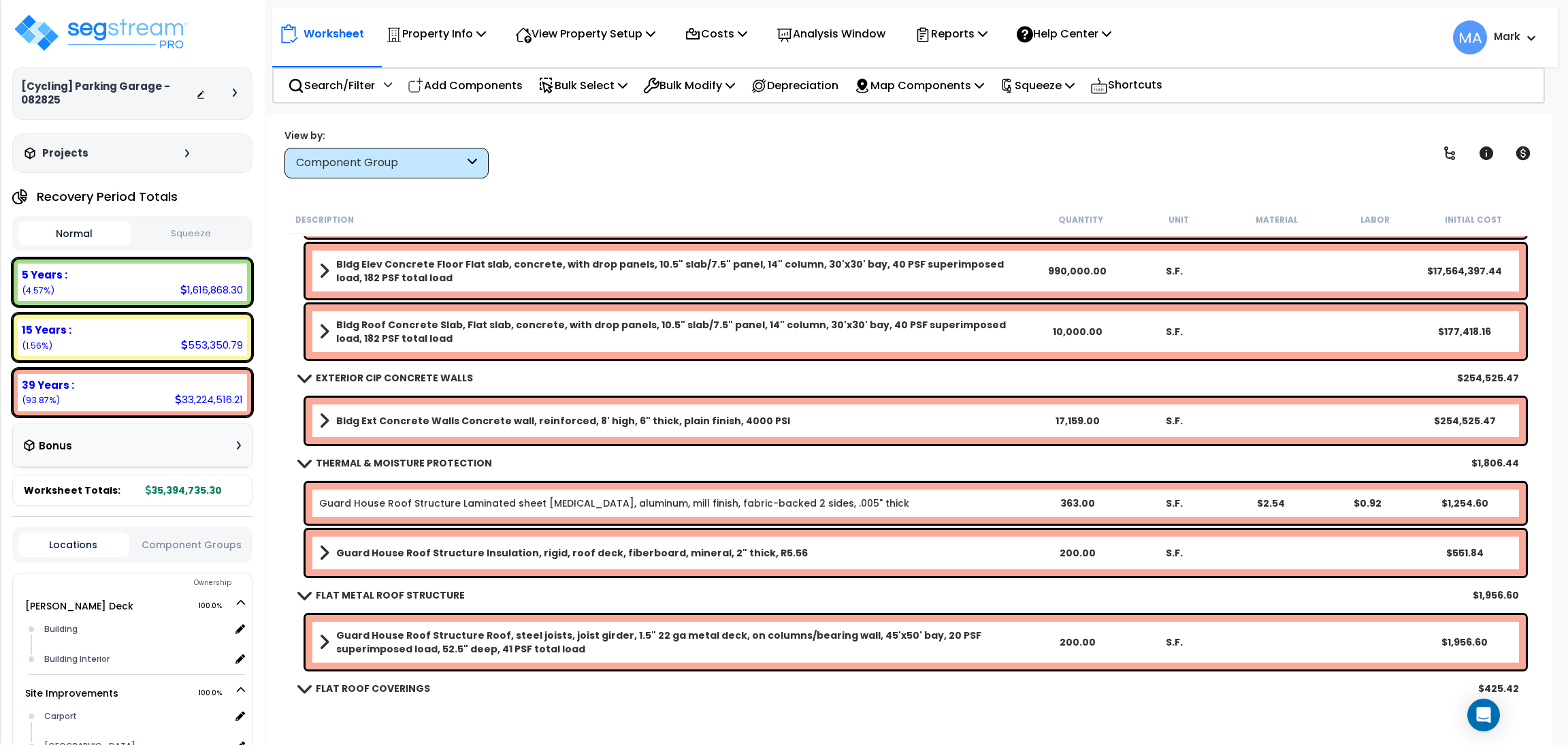
scroll to position [306, 0]
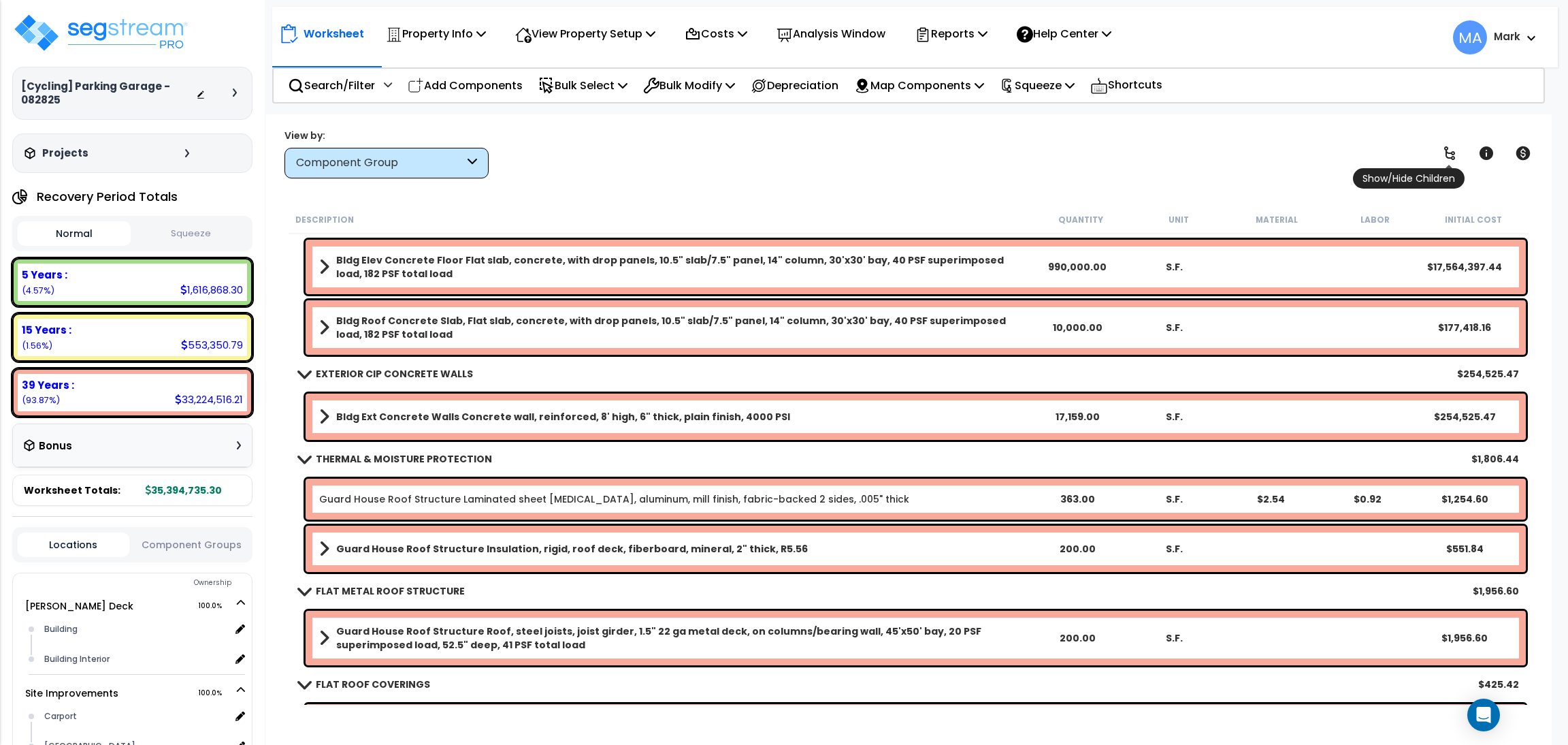
click at [1455, 149] on icon at bounding box center [1449, 153] width 16 height 16
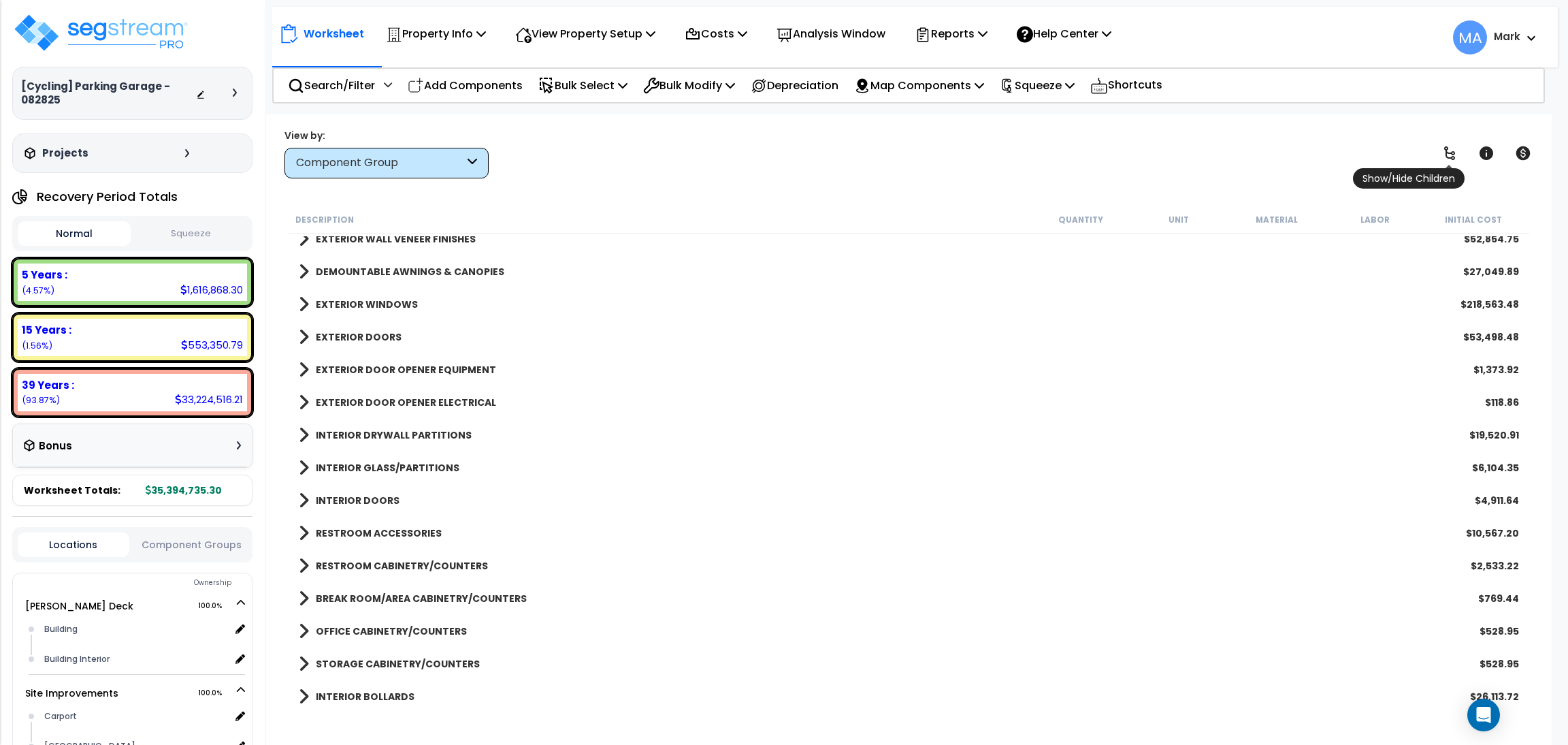
click at [1455, 149] on icon at bounding box center [1449, 153] width 16 height 16
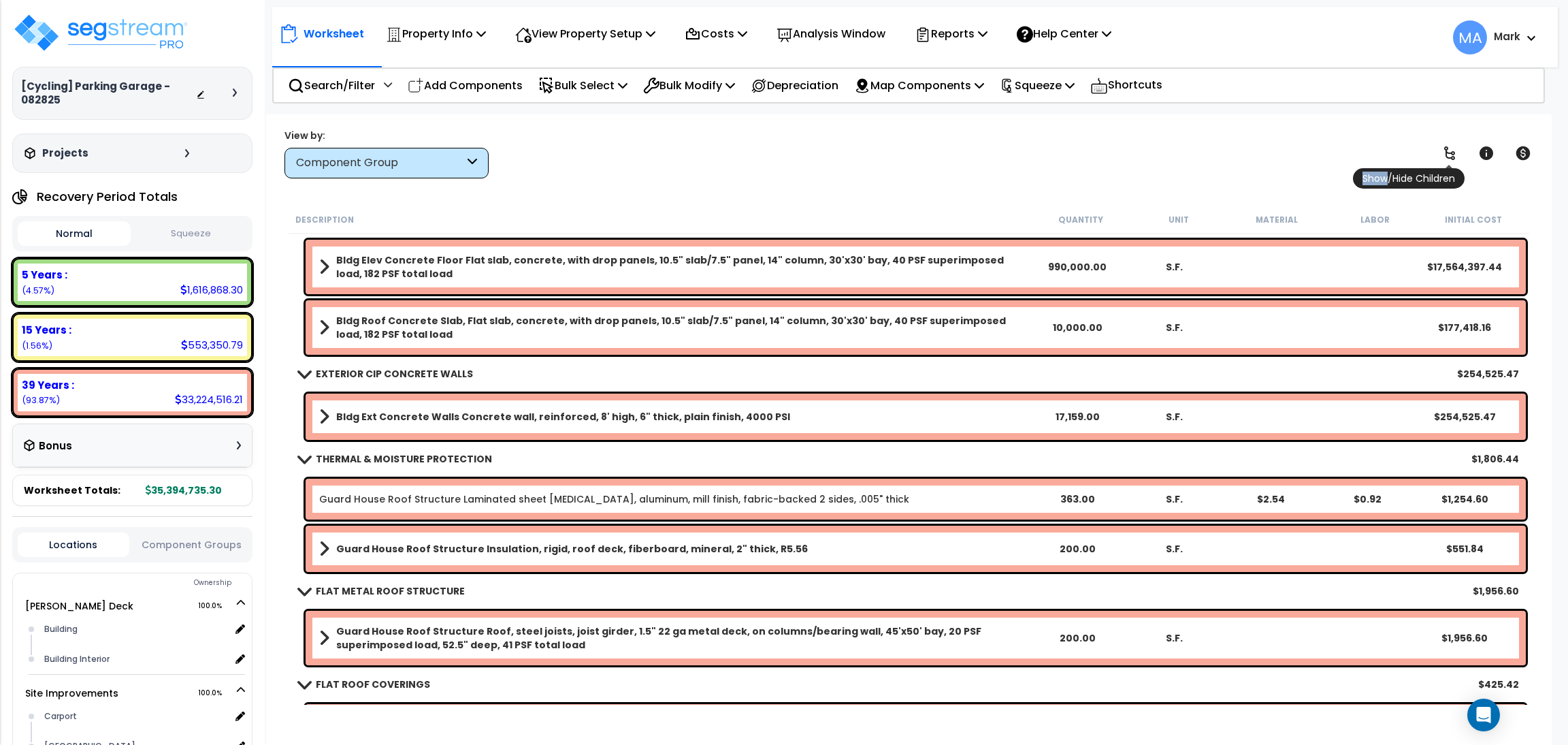
click at [1455, 149] on icon at bounding box center [1449, 153] width 16 height 16
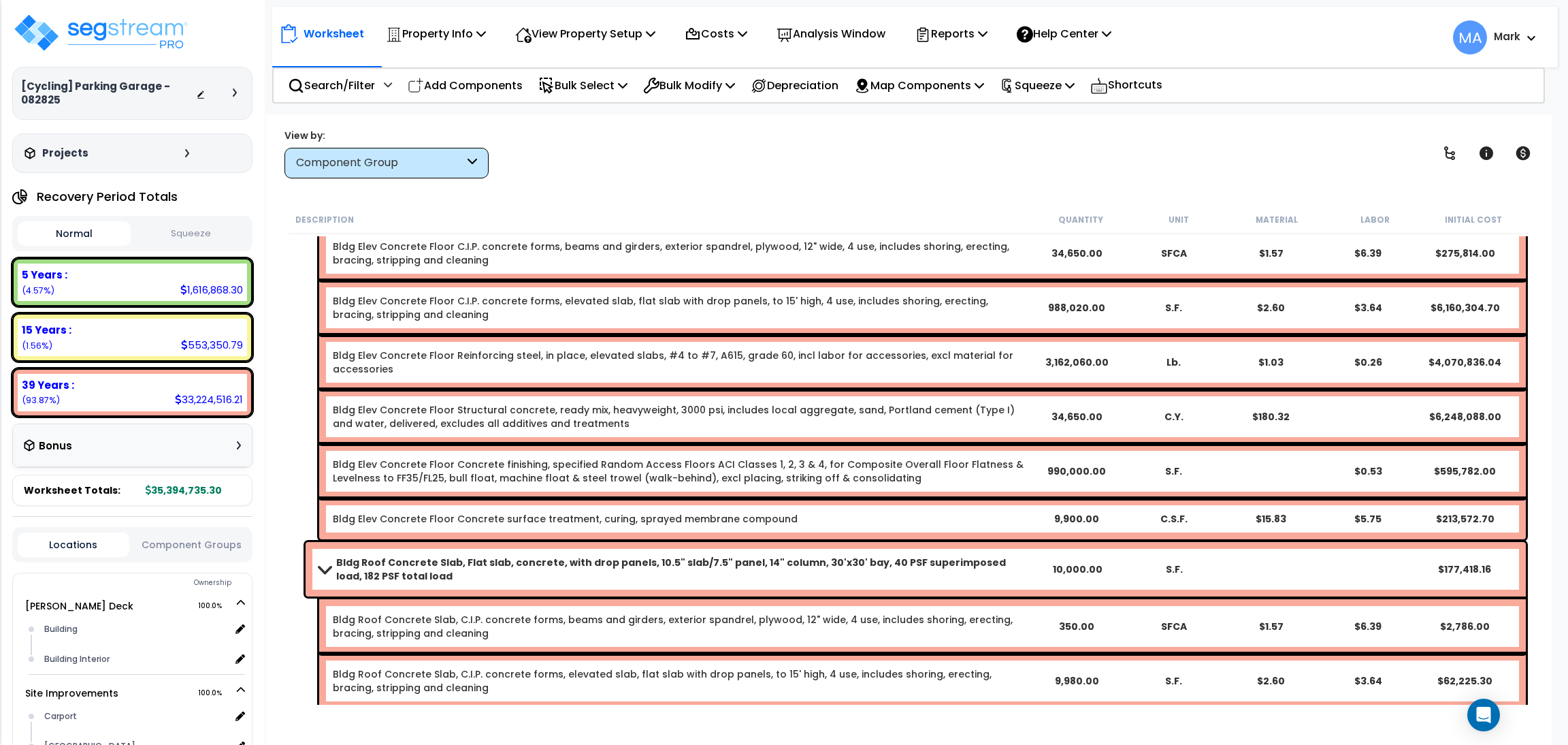
scroll to position [1838, 0]
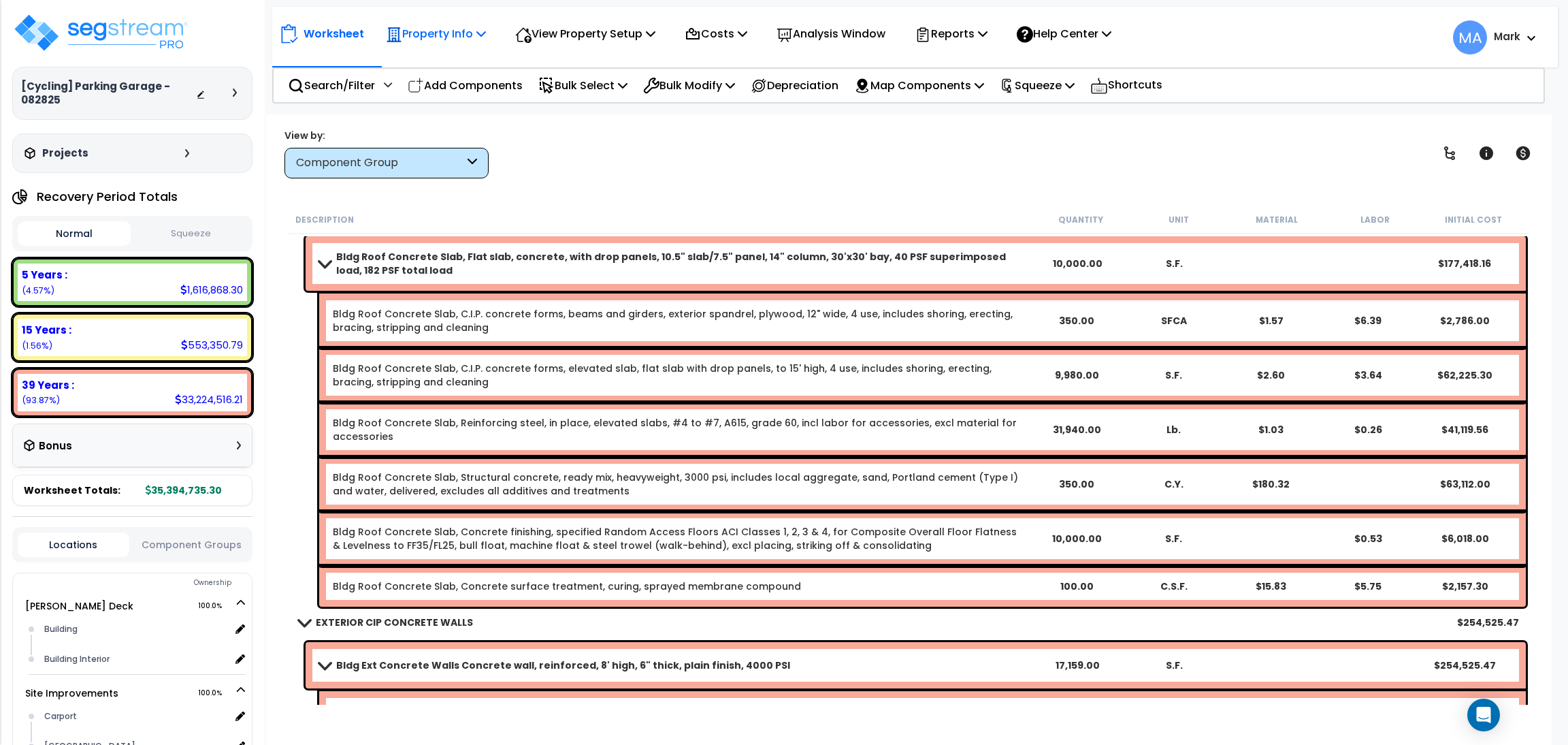
click at [473, 36] on p "Property Info" at bounding box center [435, 33] width 100 height 18
click at [552, 26] on p "View Property Setup" at bounding box center [586, 33] width 140 height 18
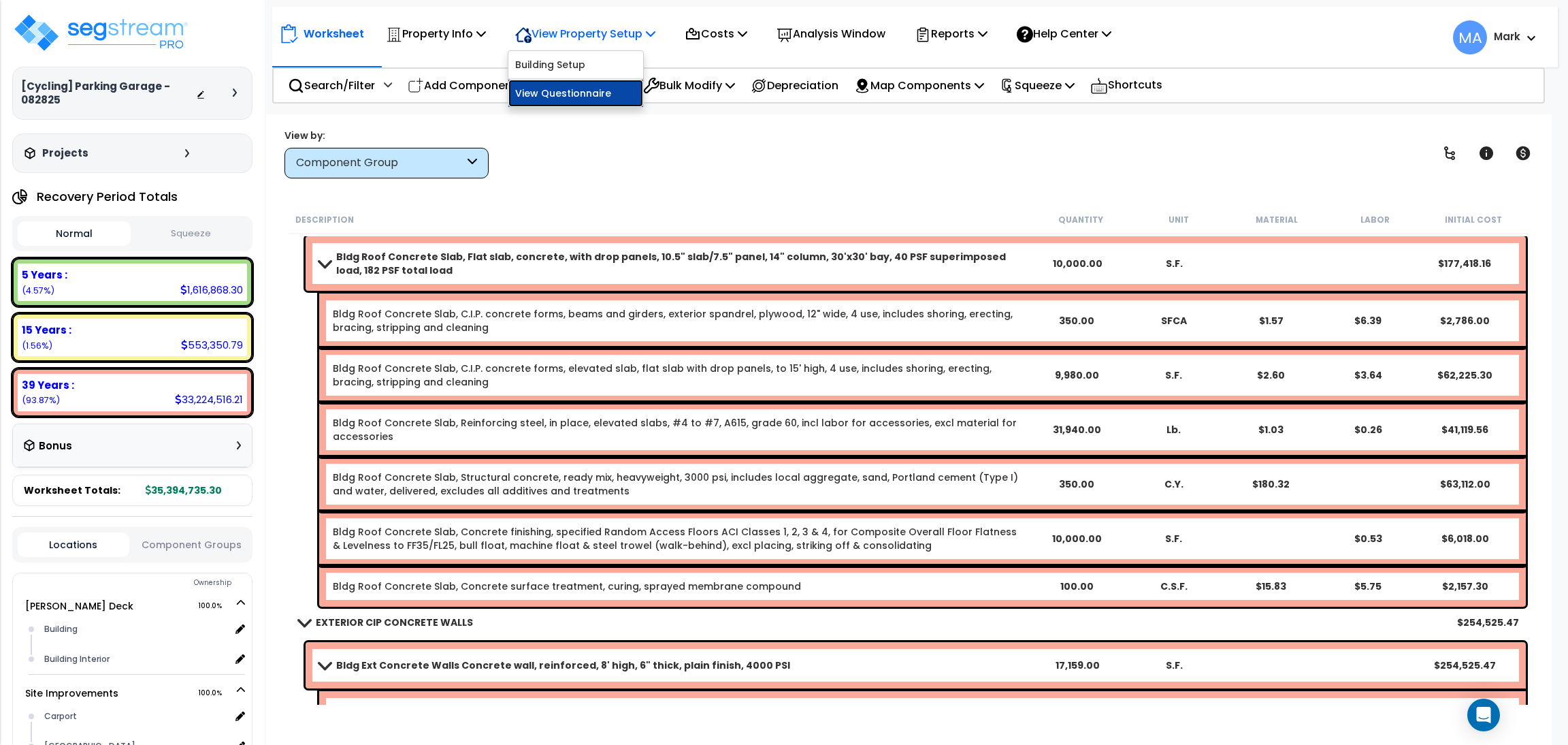
click at [565, 90] on link "View Questionnaire" at bounding box center [576, 93] width 135 height 27
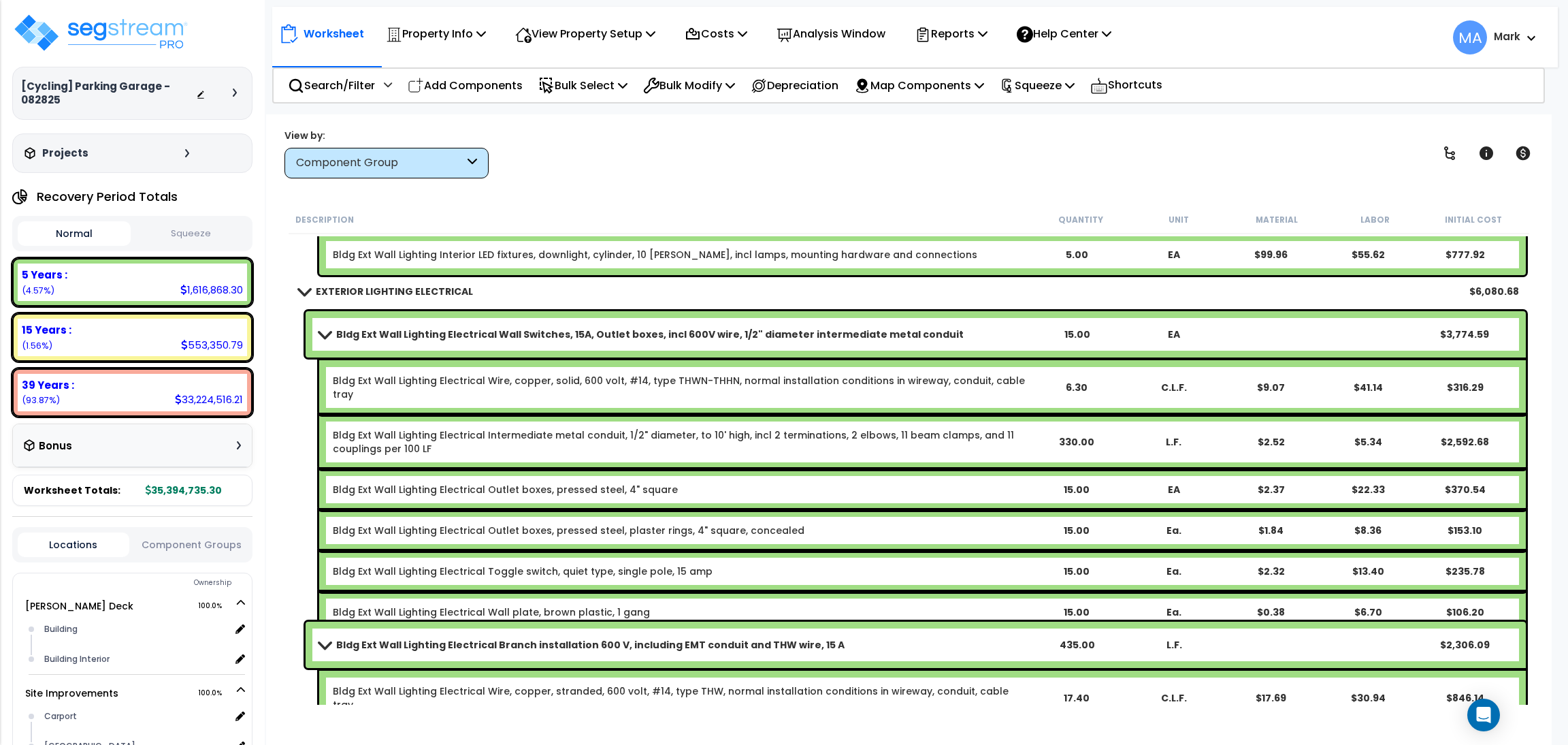
scroll to position [32485, 0]
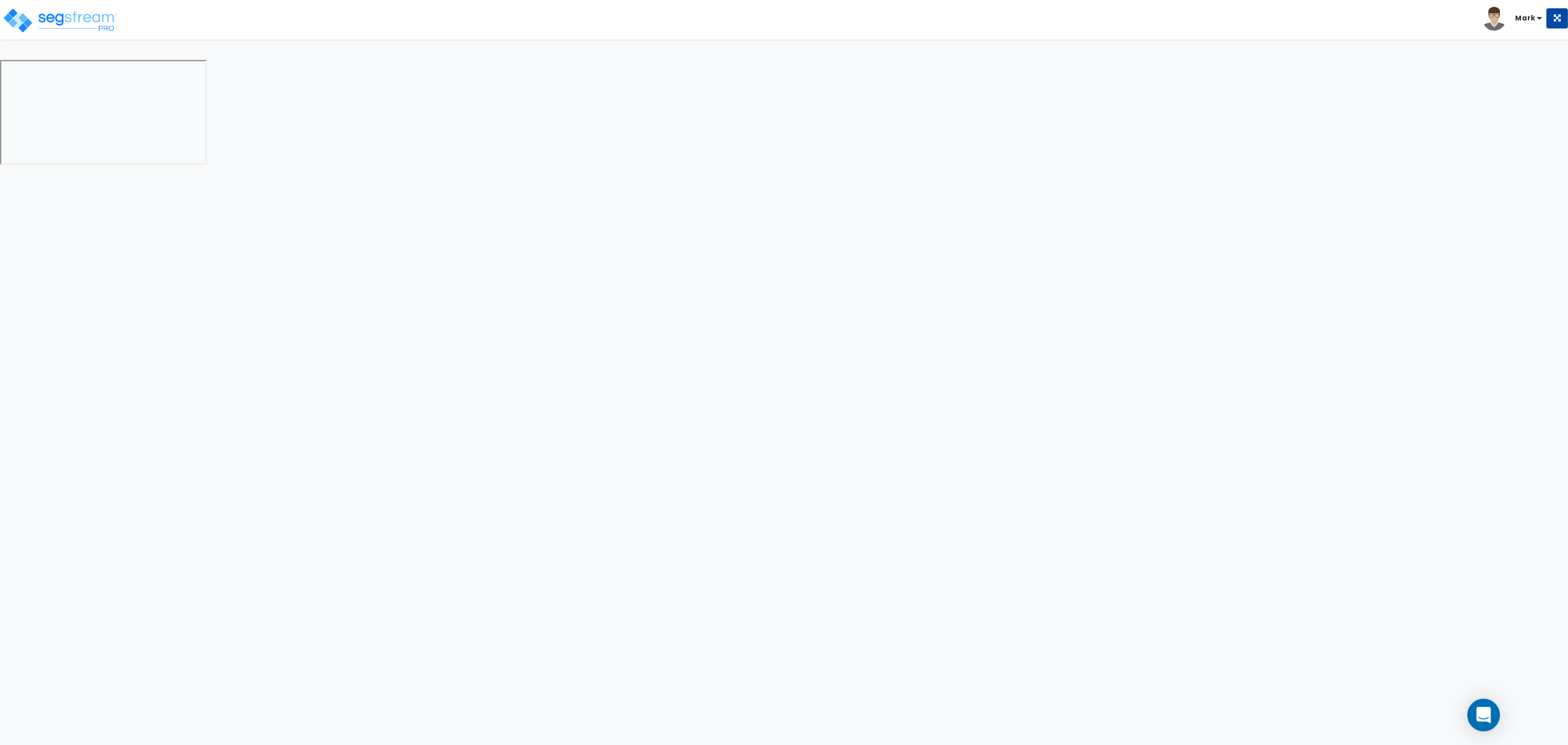
select select "2"
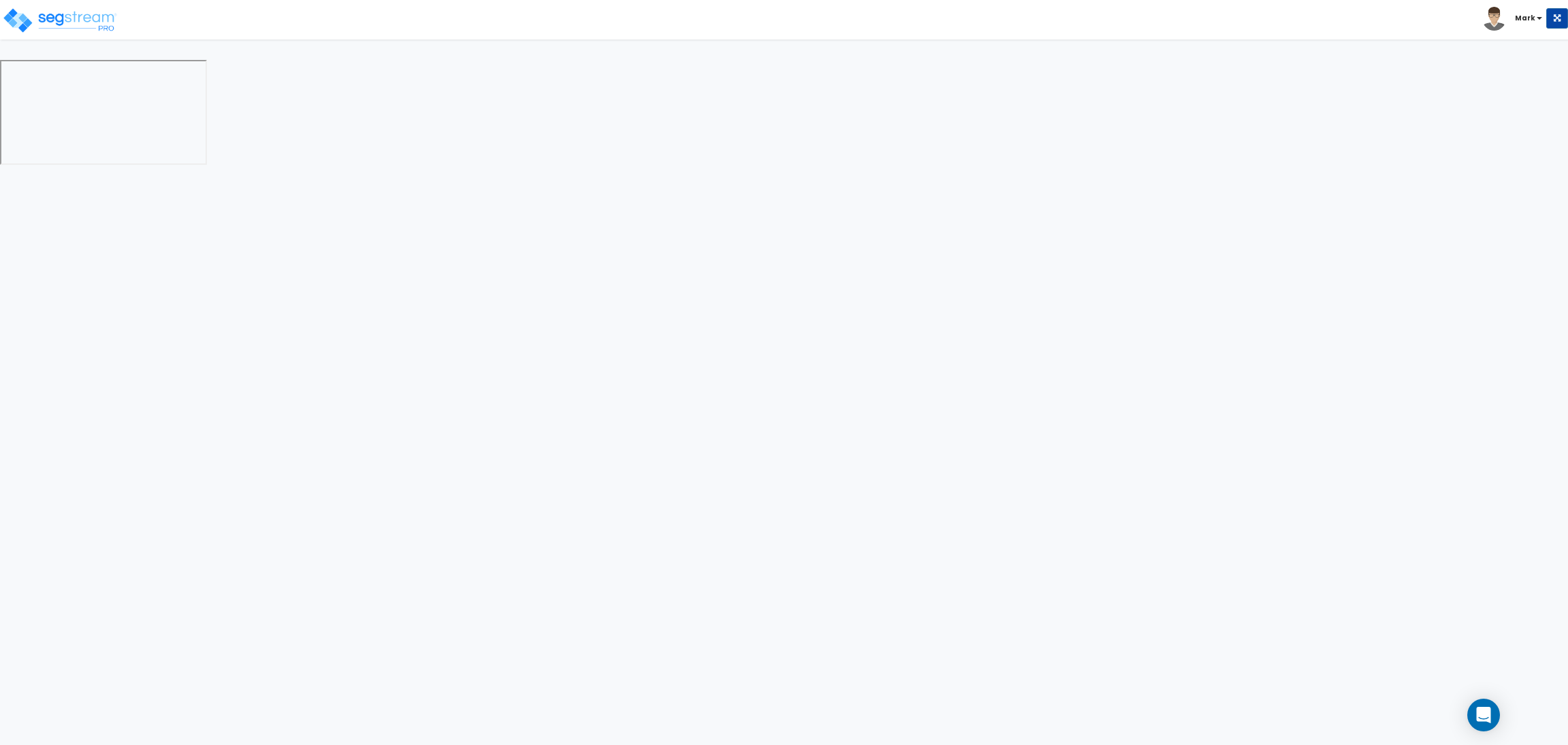
select select "2"
select select "1"
select select "2"
select select "1"
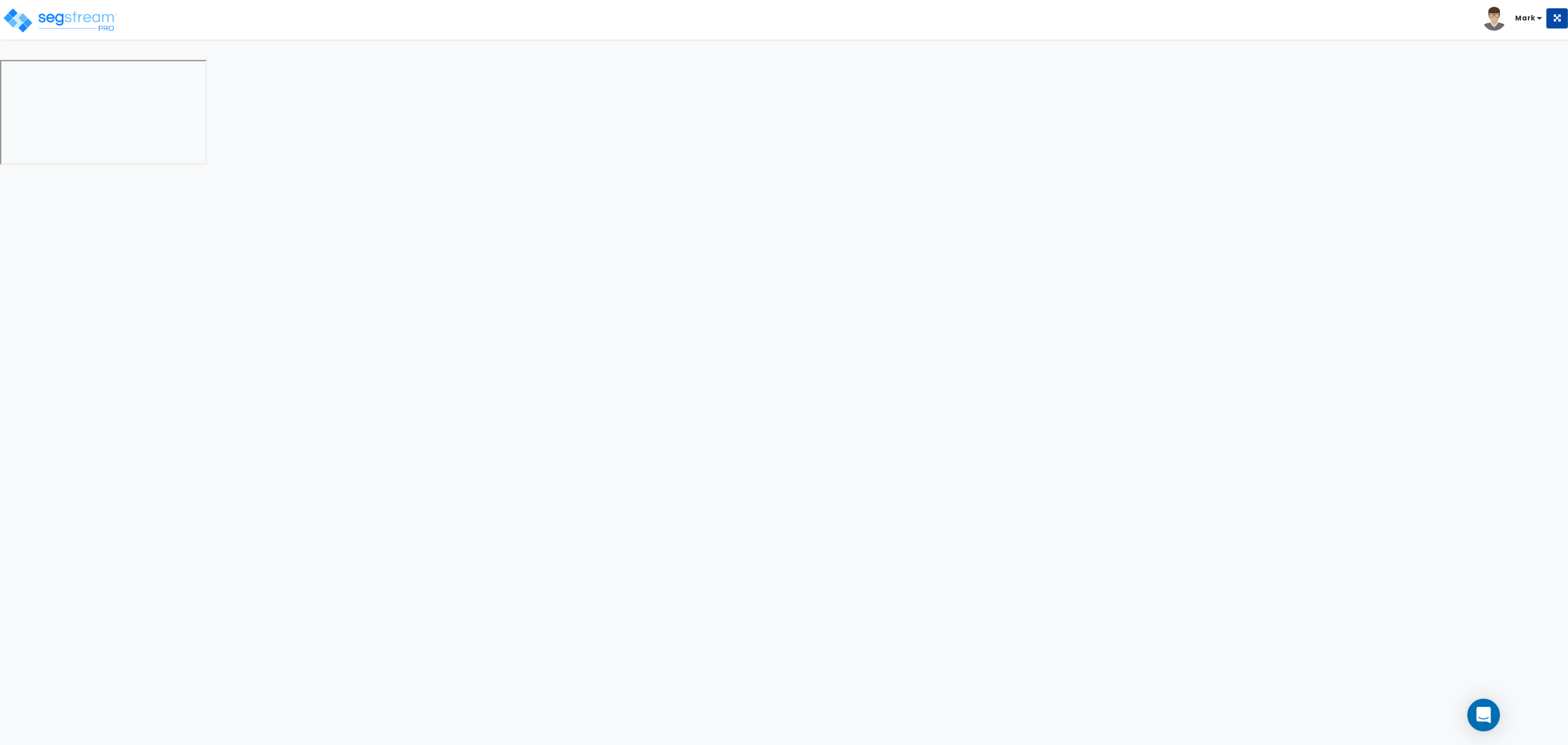
select select "1"
select select "2"
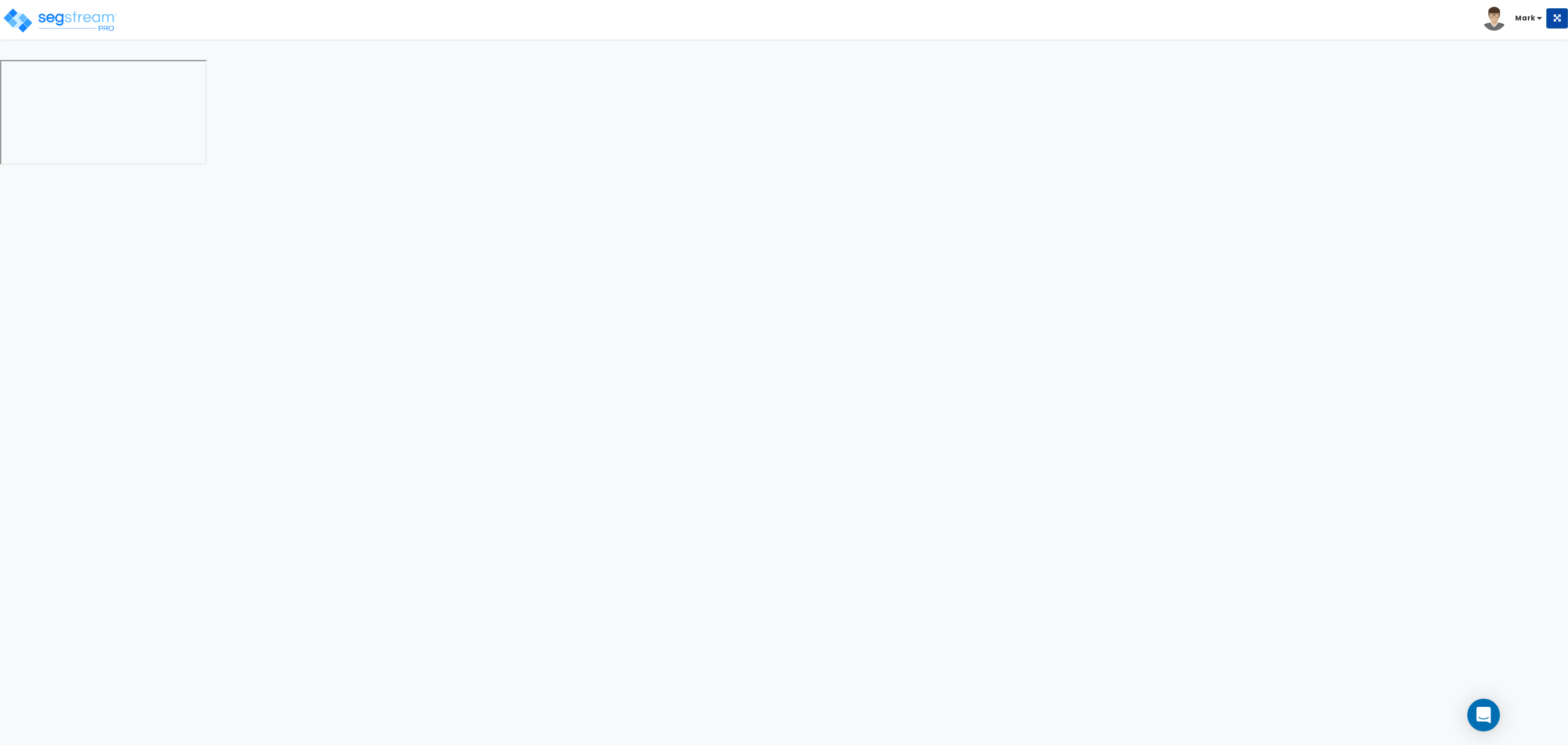
select select "2"
select select "1"
select select "10"
select select "1"
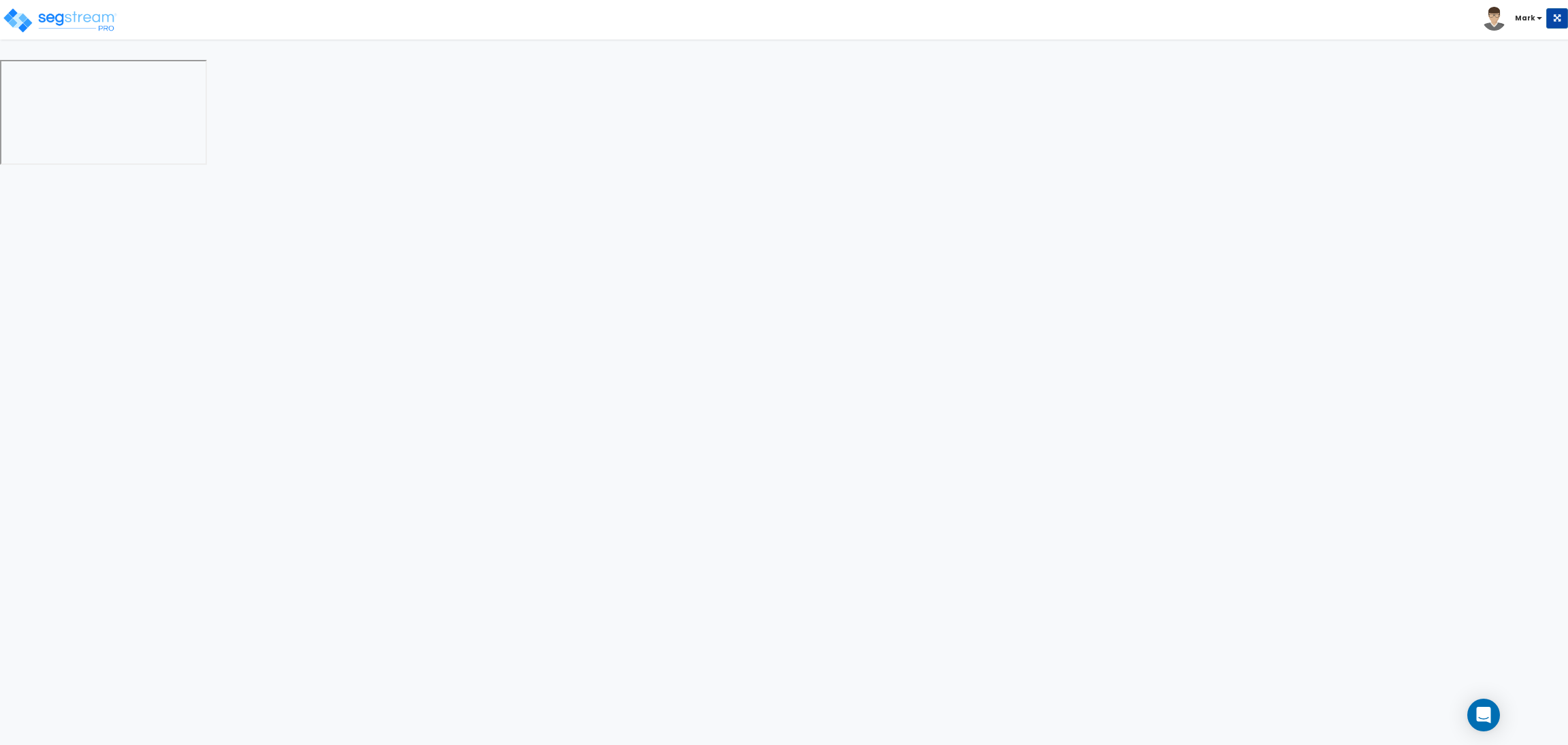
select select "1"
select select "3"
select select "2"
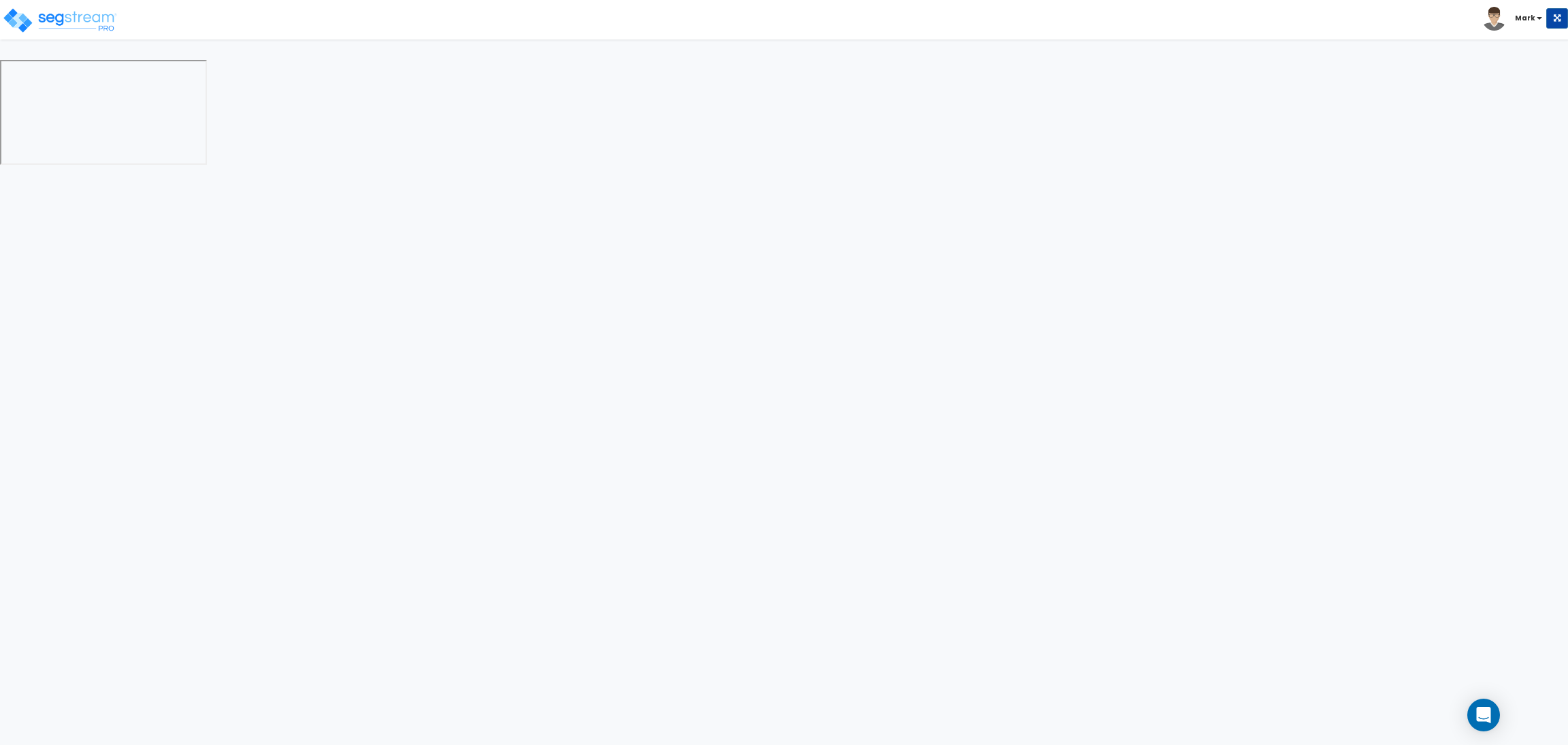
select select "4"
select select "1"
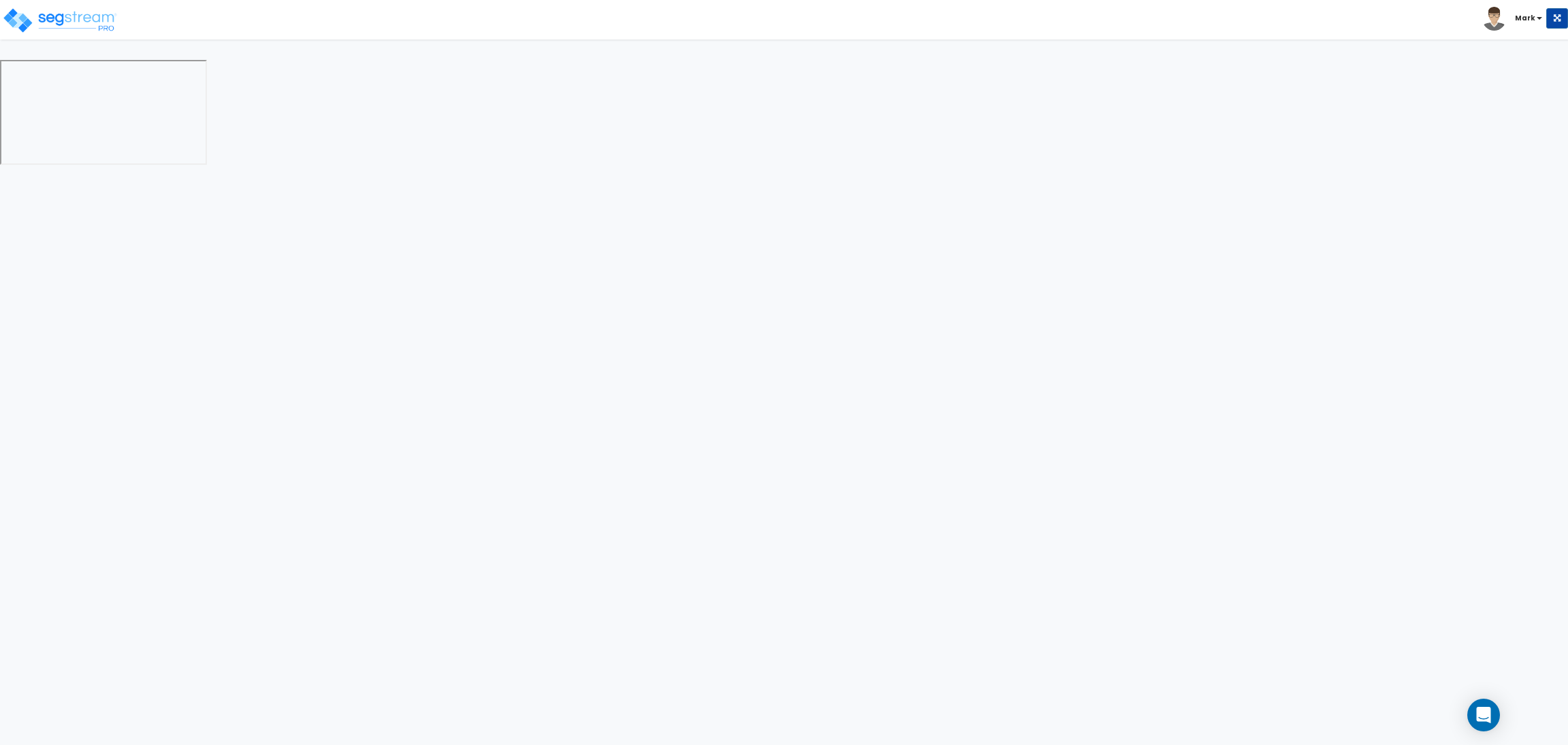
select select "6"
select select "2"
select select "1"
select select "2"
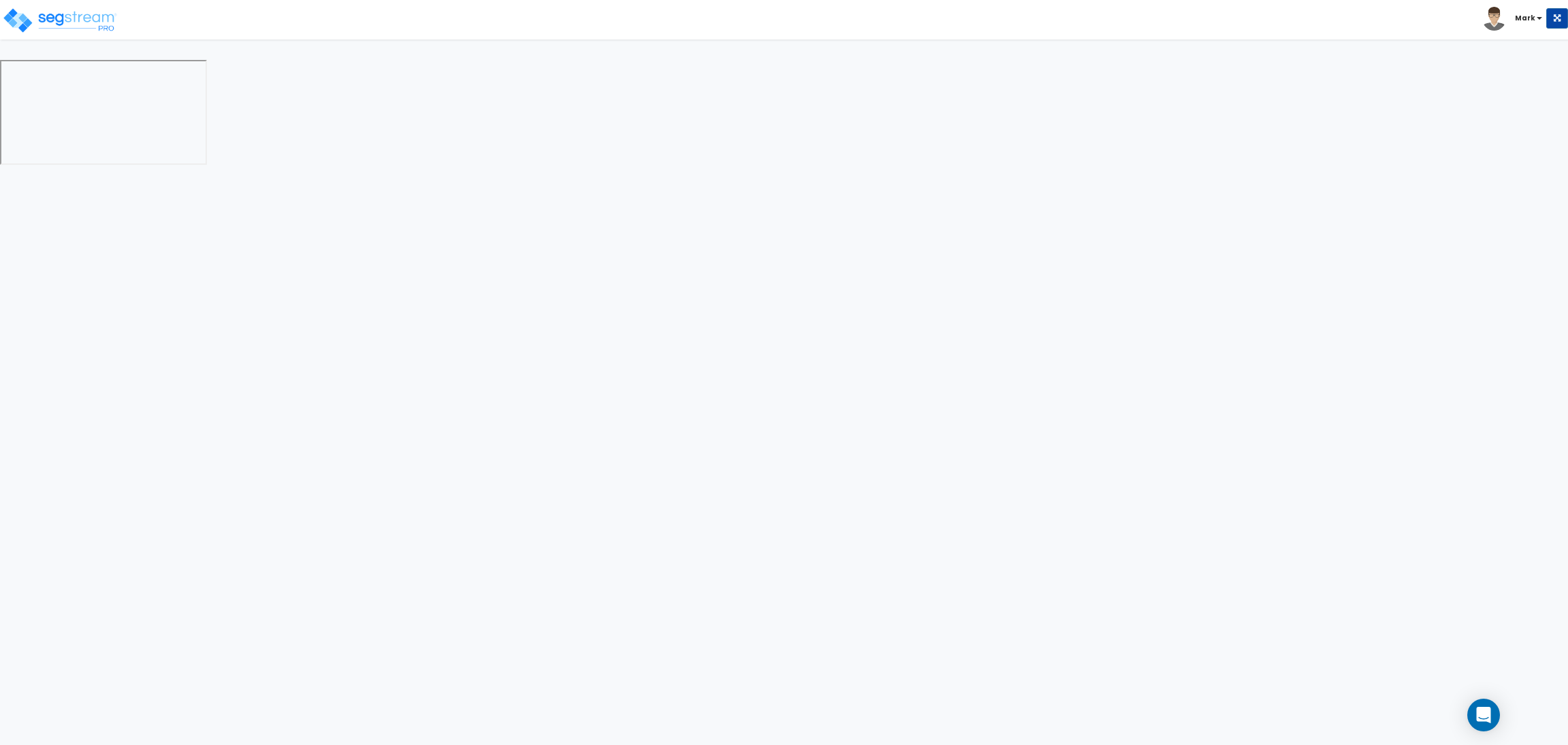
select select "2"
select select "1"
select select "8"
select select "2"
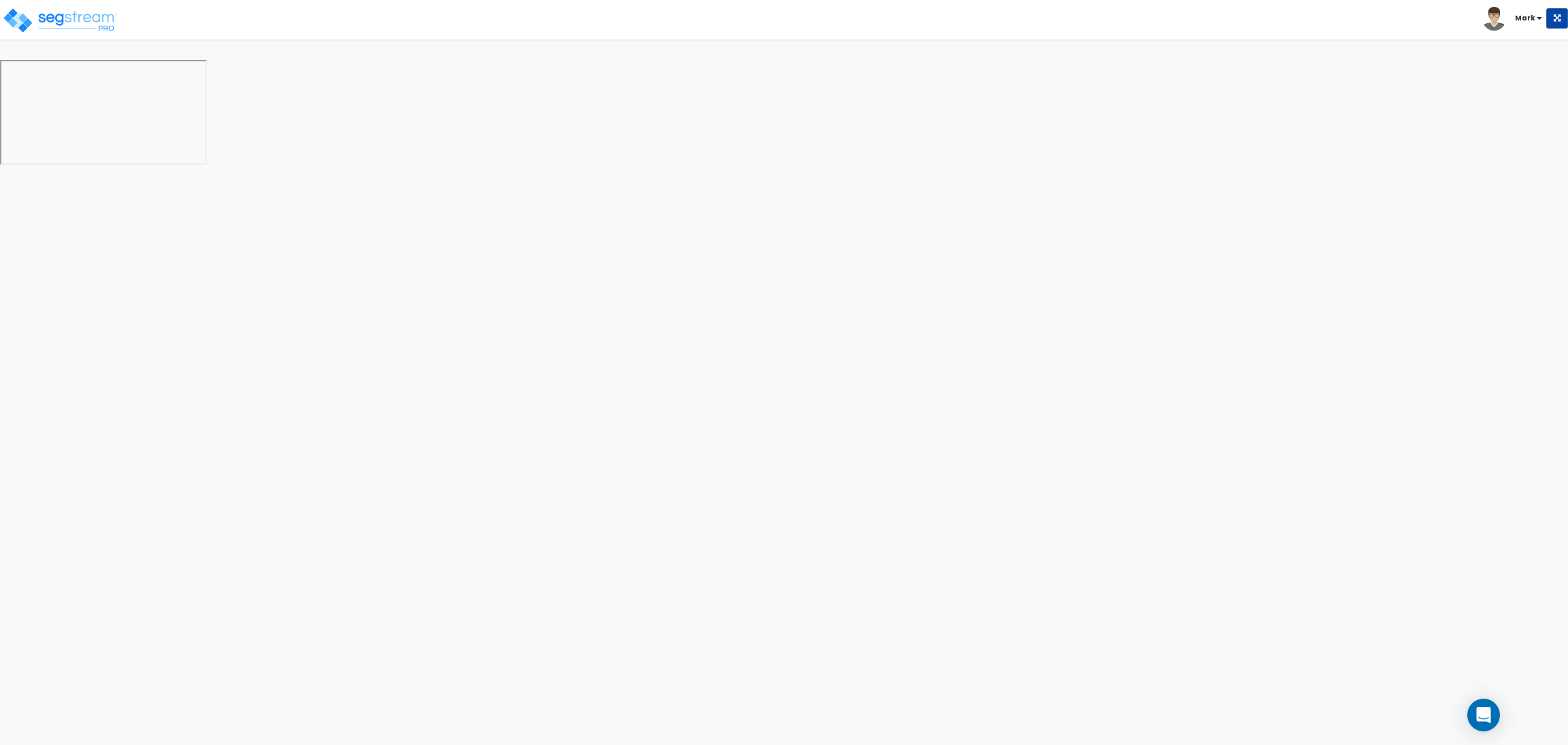
select select "4"
select select "1"
select select "20"
select select "2"
select select "5"
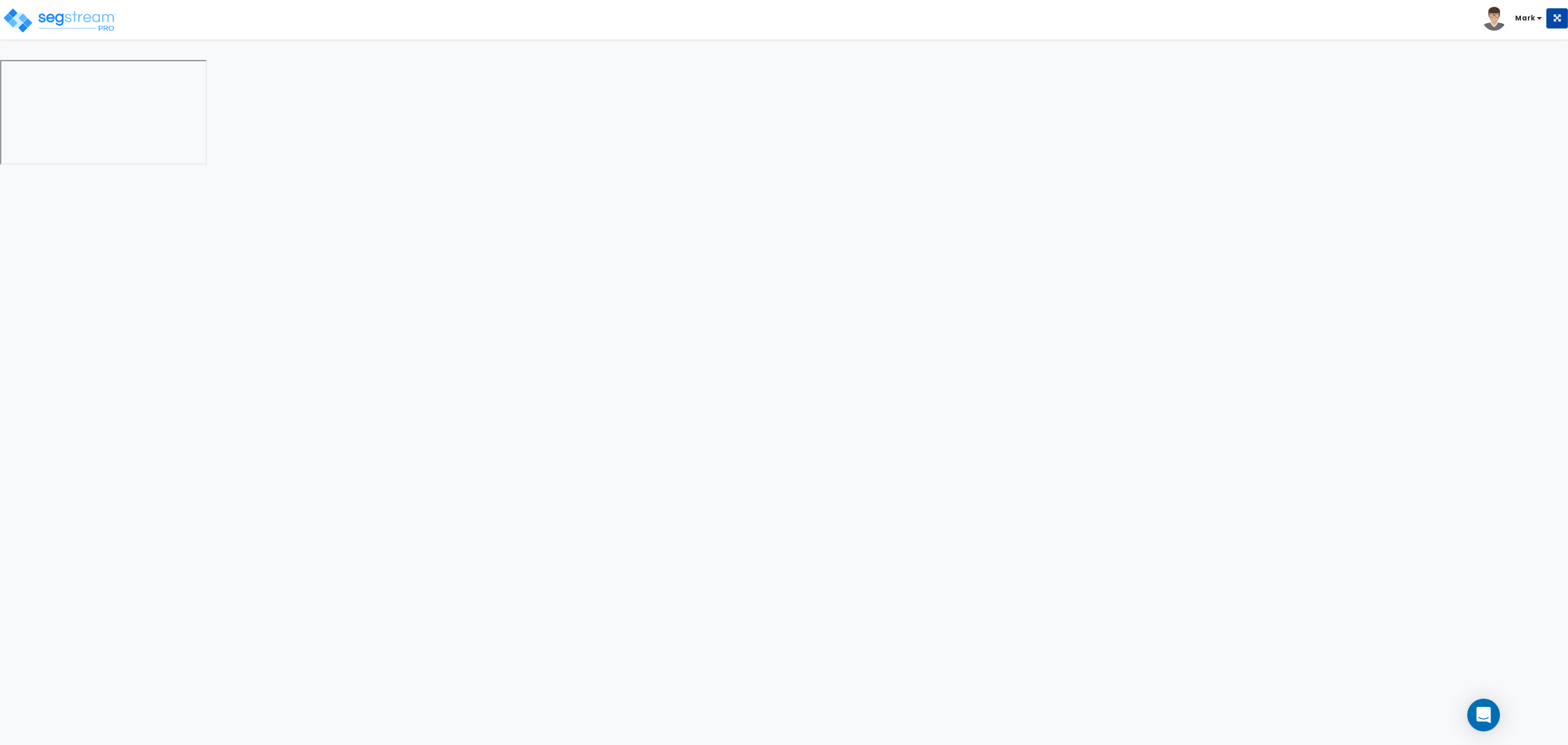
select select "3"
select select "1"
select select "2"
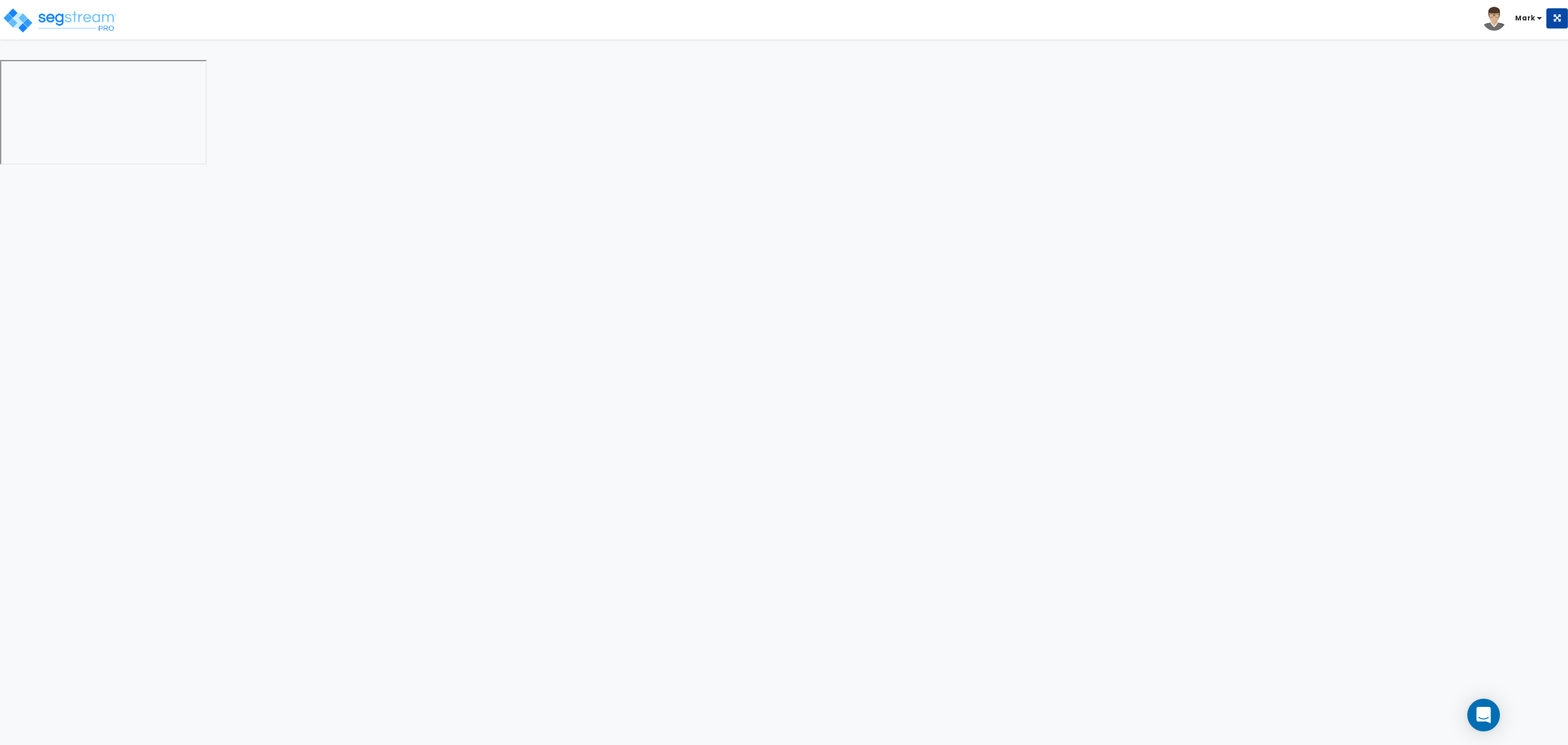
select select "1"
select select "4"
select select "2"
select select "1"
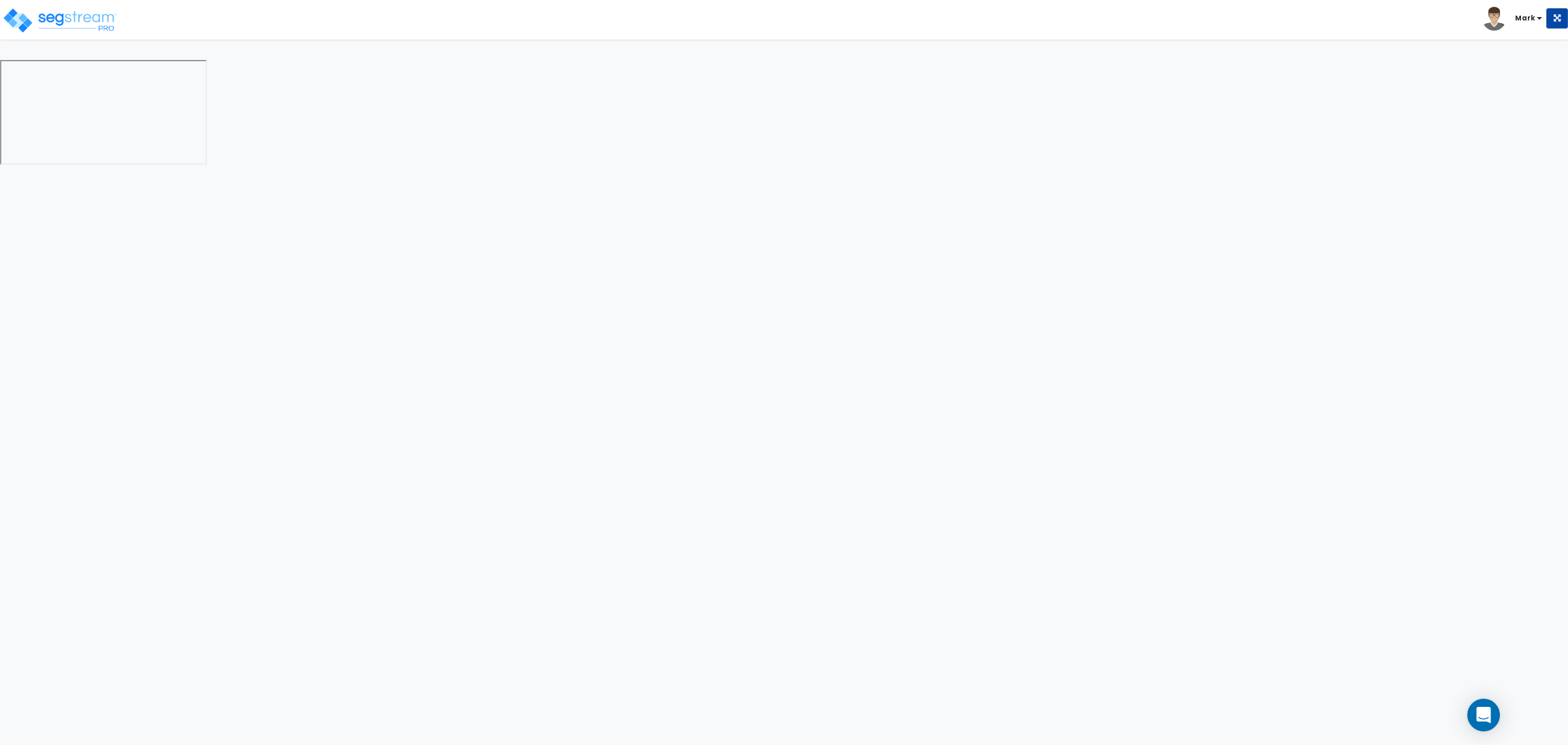
select select "2"
select select "1"
select select "2"
select select "6"
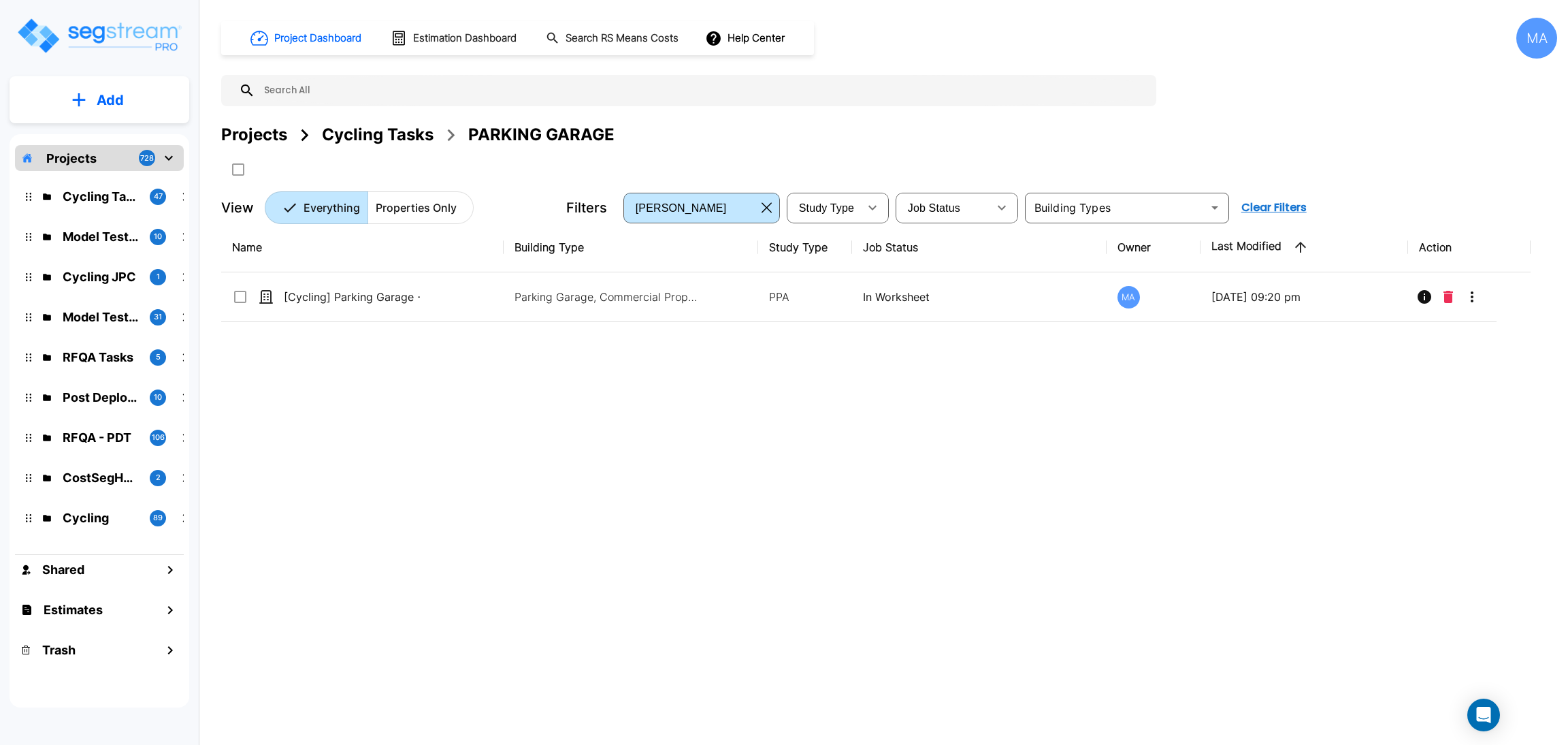
click at [81, 104] on icon "mailbox folders" at bounding box center [79, 99] width 14 height 15
click at [97, 174] on p "Add Property" at bounding box center [107, 176] width 69 height 16
click at [378, 137] on div "Cycling Tasks" at bounding box center [378, 134] width 112 height 25
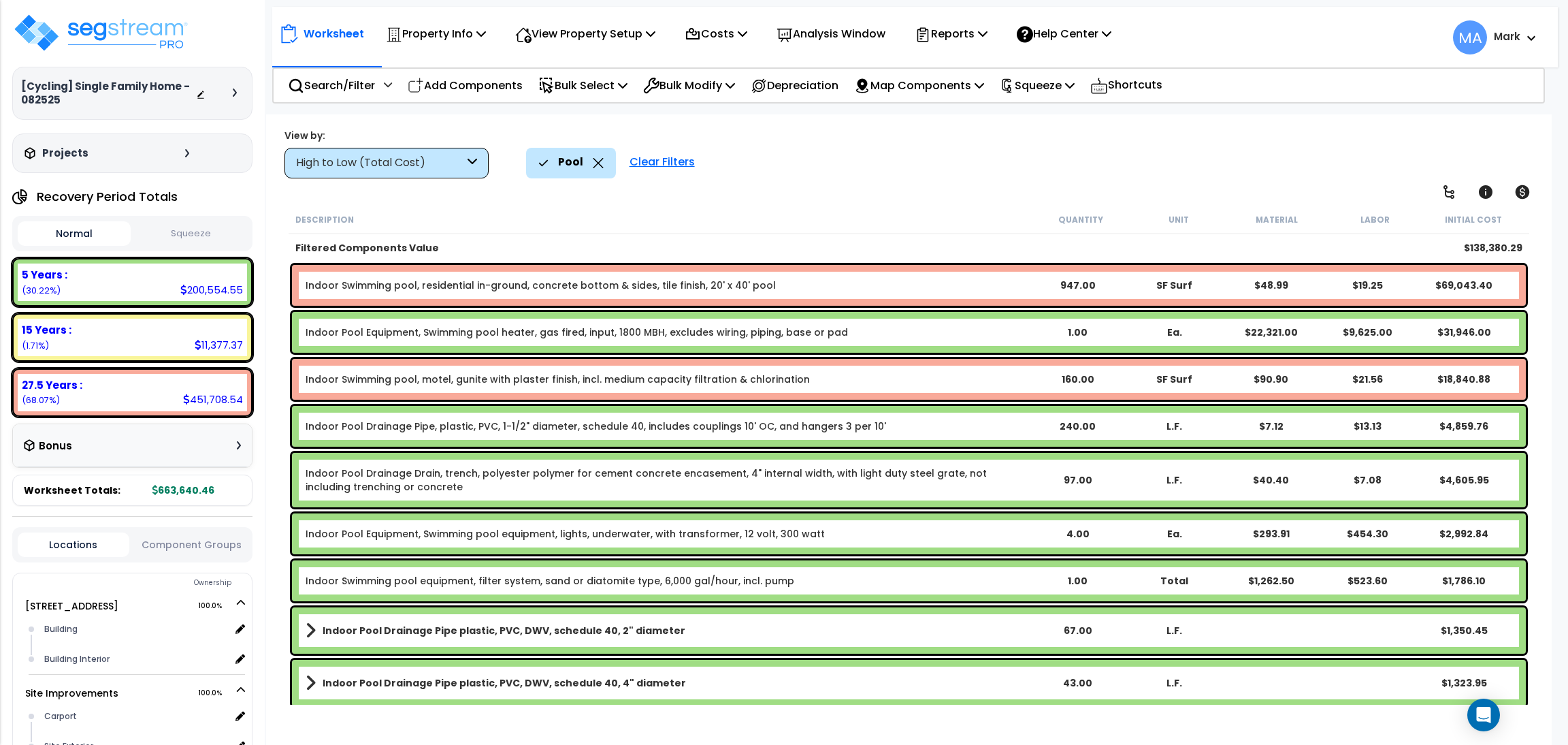
click at [593, 162] on icon at bounding box center [598, 163] width 11 height 10
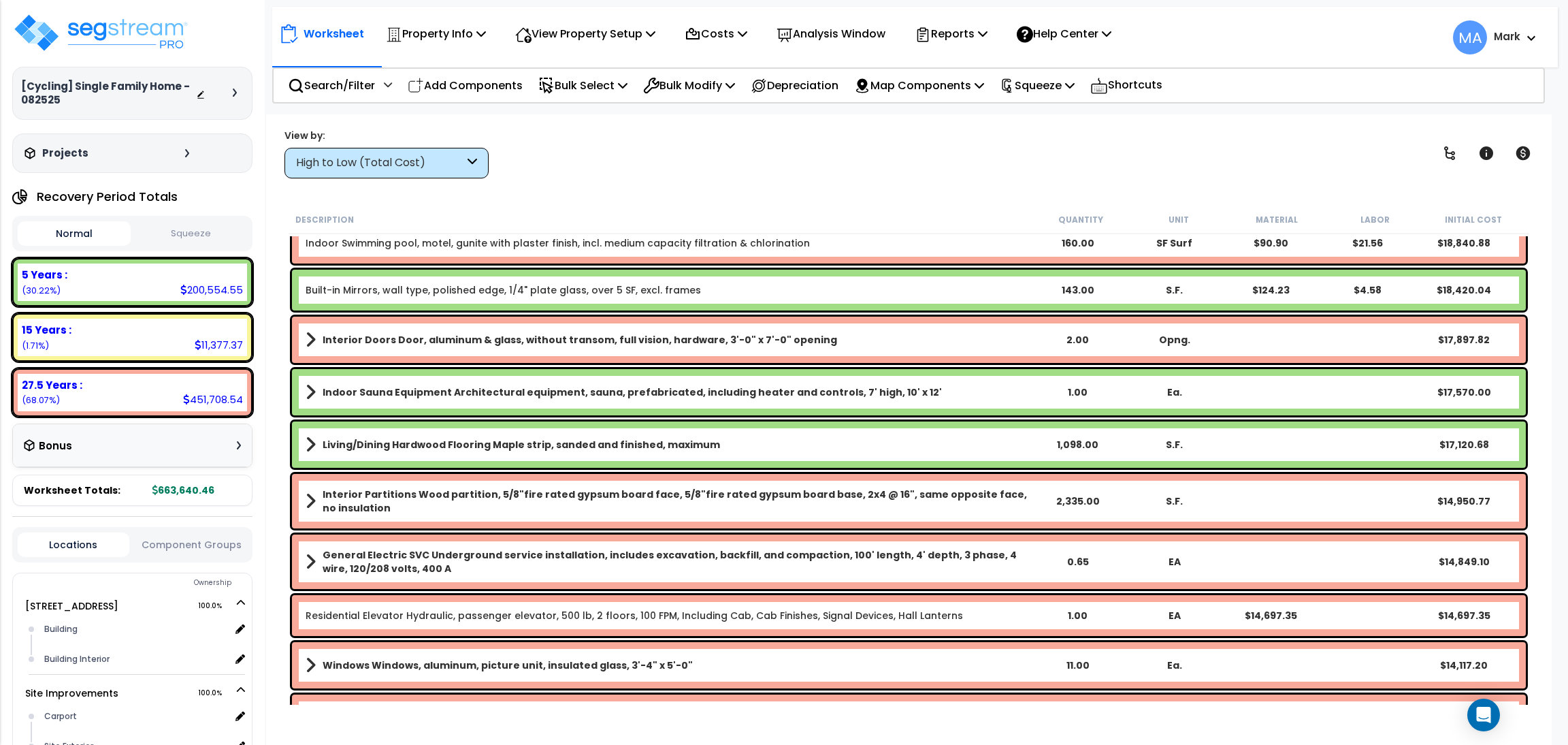
scroll to position [306, 0]
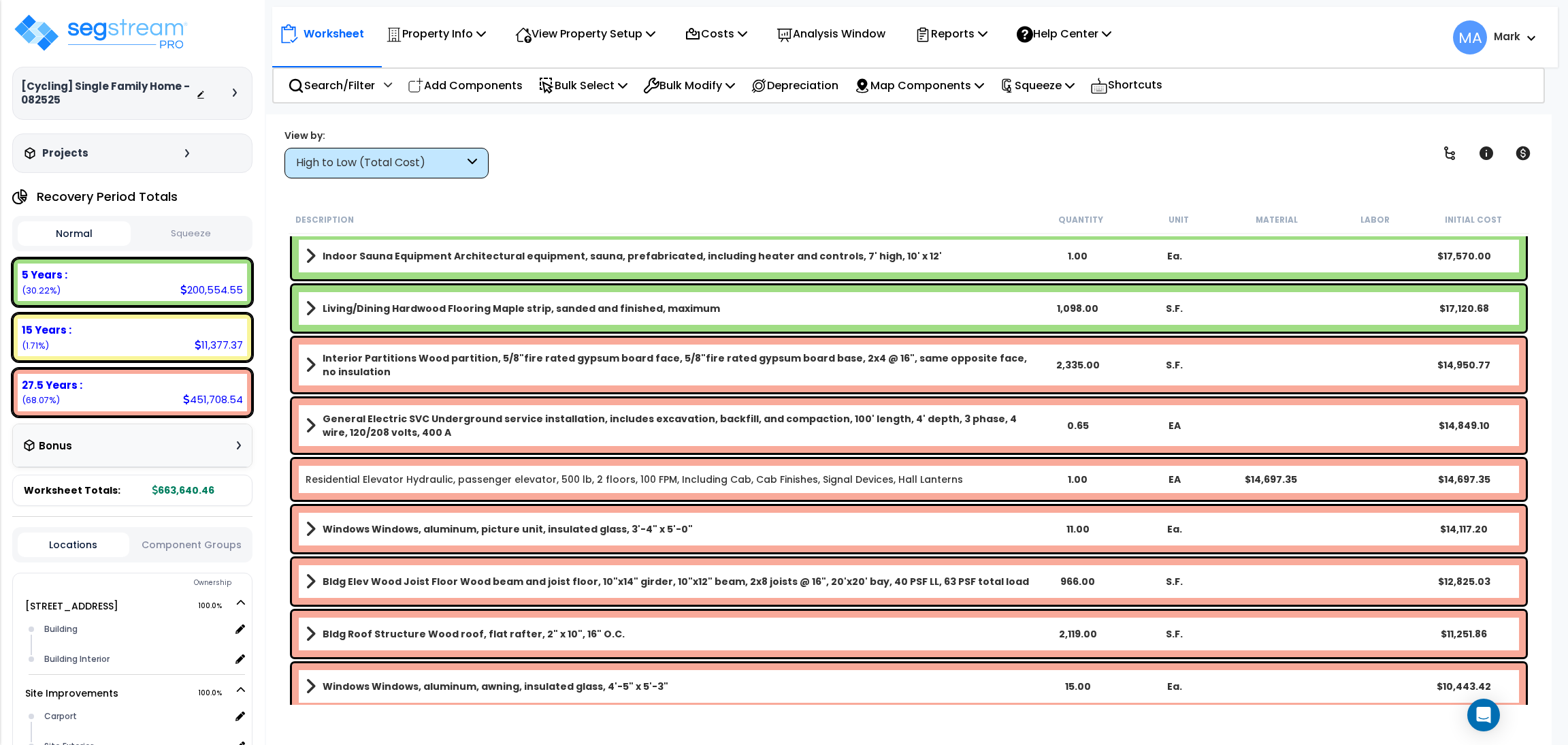
click at [438, 153] on div "High to Low (Total Cost)" at bounding box center [386, 163] width 204 height 31
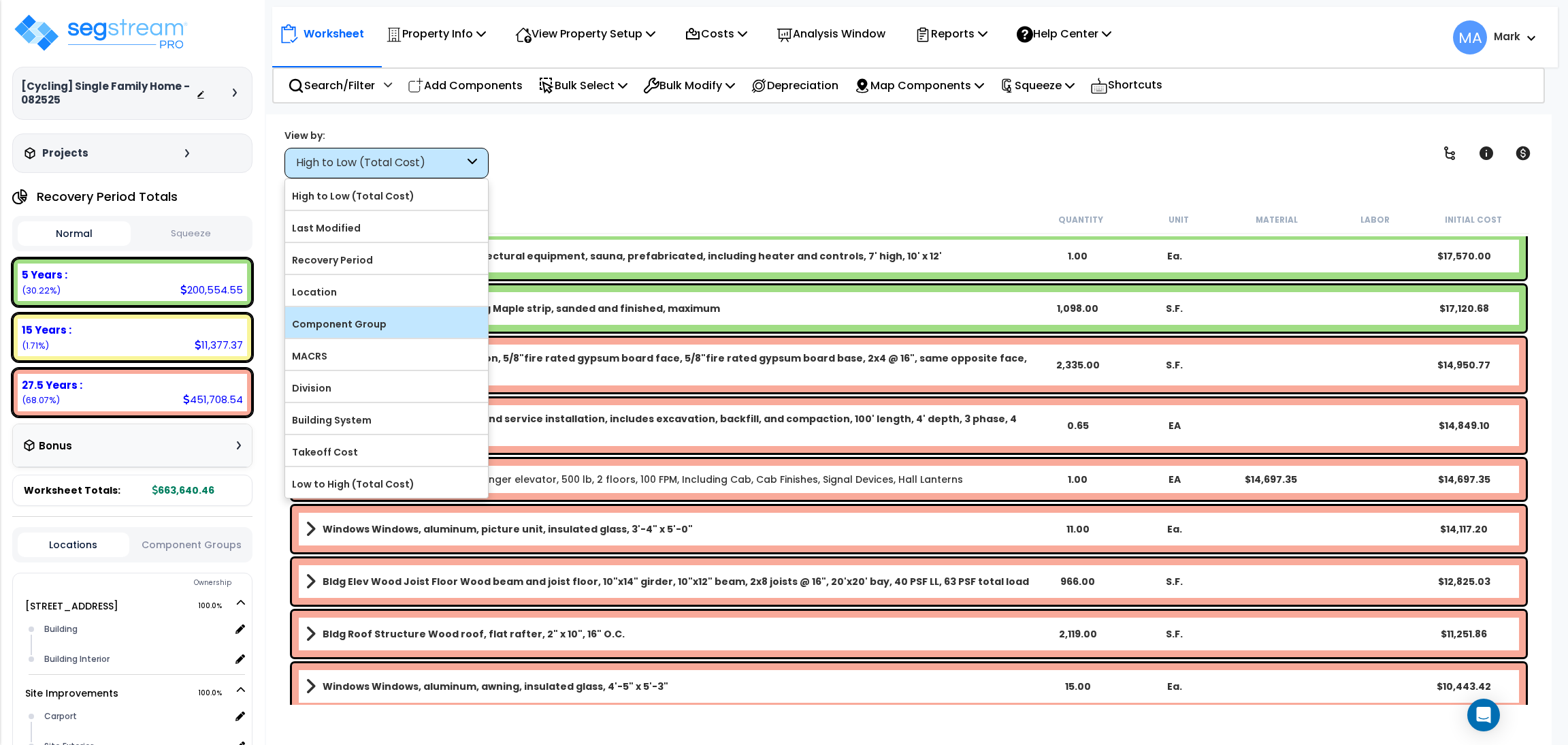
click at [386, 316] on label "Component Group" at bounding box center [386, 324] width 203 height 21
click at [0, 0] on input "Component Group" at bounding box center [0, 0] width 0 height 0
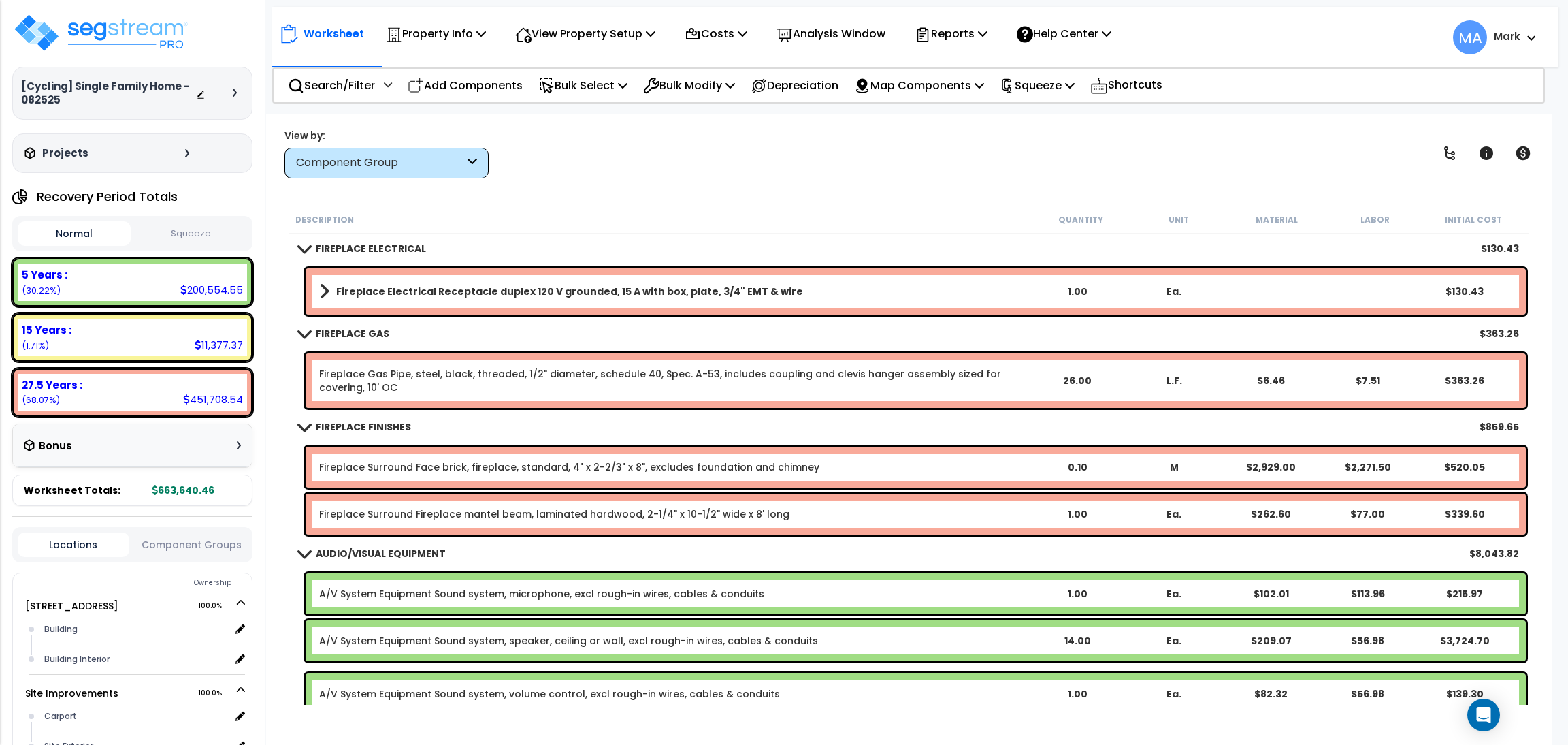
scroll to position [10930, 0]
